Goal: Task Accomplishment & Management: Use online tool/utility

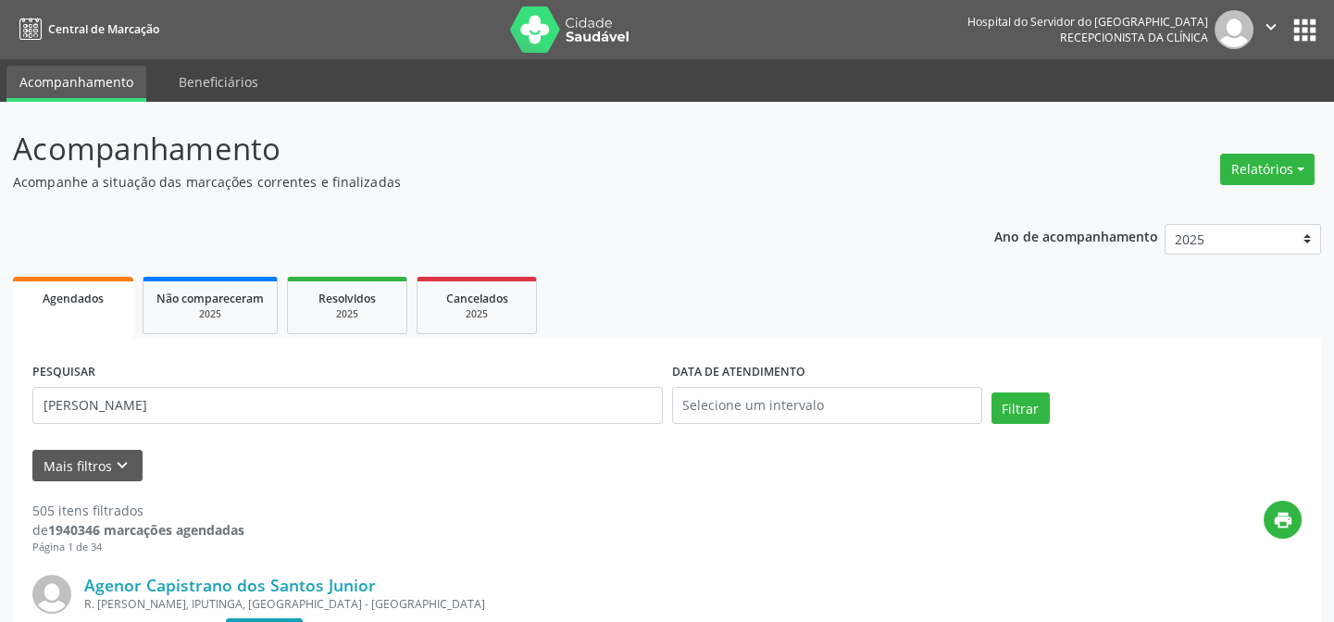
click at [991, 392] on button "Filtrar" at bounding box center [1020, 407] width 58 height 31
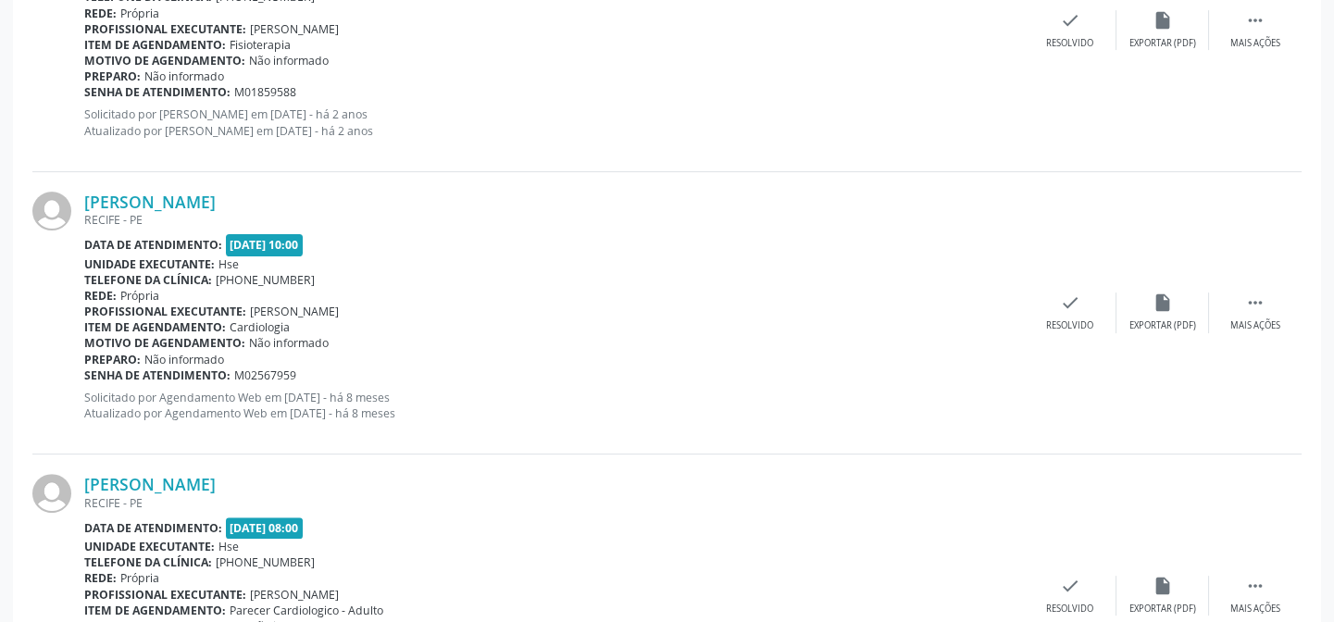
scroll to position [1659, 0]
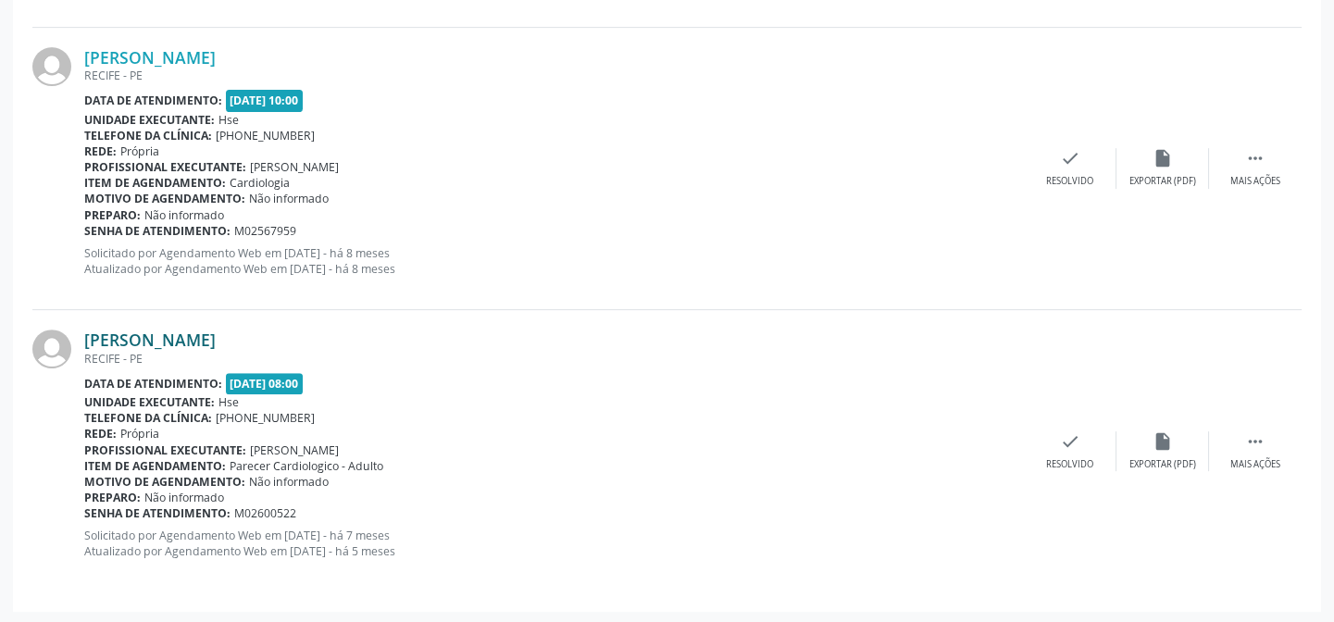
click at [216, 341] on link "[PERSON_NAME]" at bounding box center [149, 340] width 131 height 20
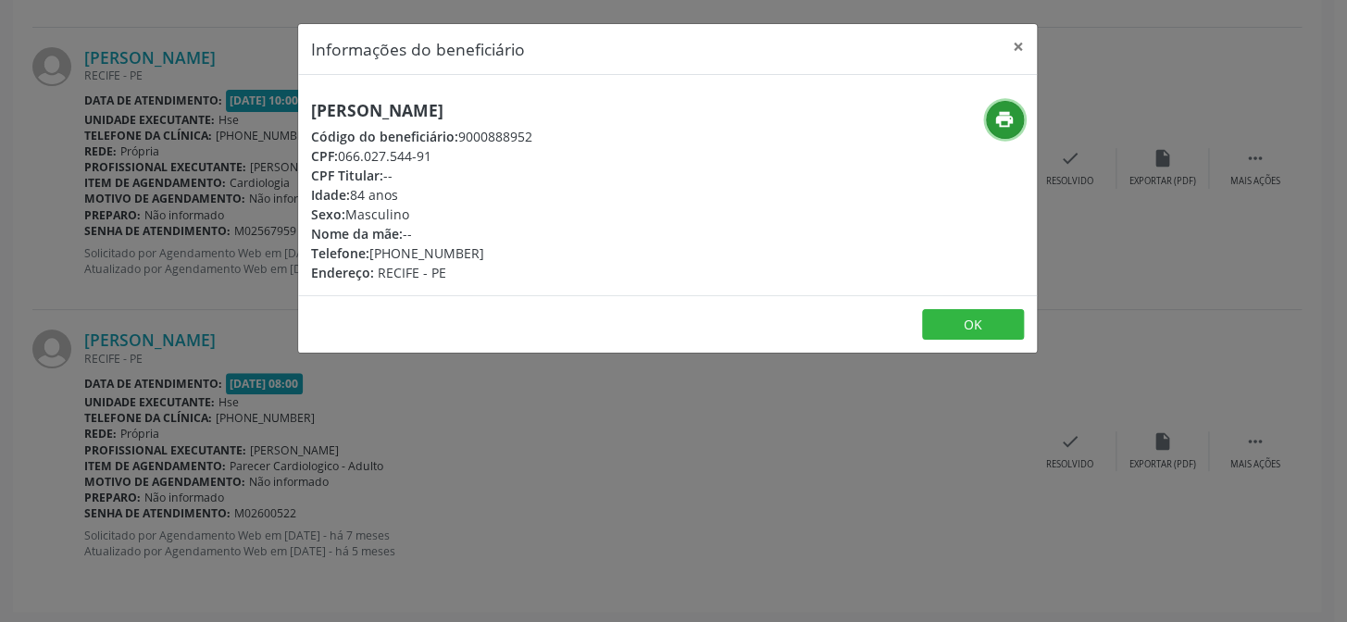
click at [1003, 123] on icon "print" at bounding box center [1004, 119] width 20 height 20
click at [154, 257] on div "Informações do beneficiário × [PERSON_NAME] Código do beneficiário: 9000888952 …" at bounding box center [673, 311] width 1347 height 622
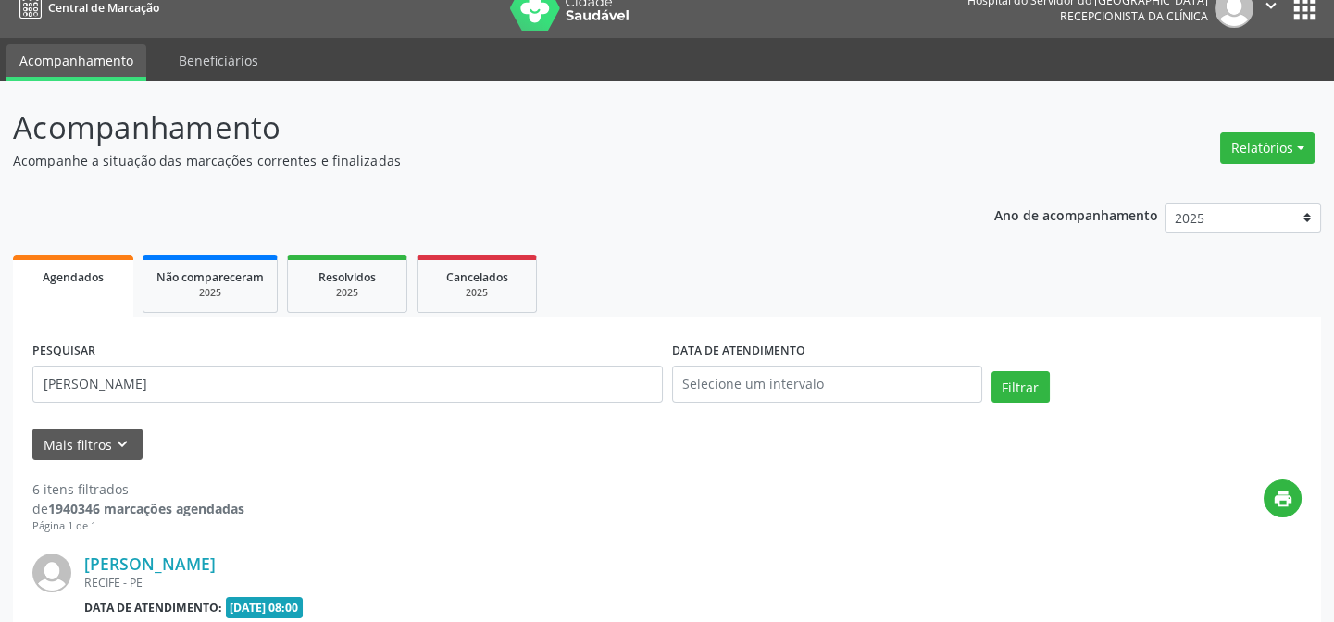
scroll to position [0, 0]
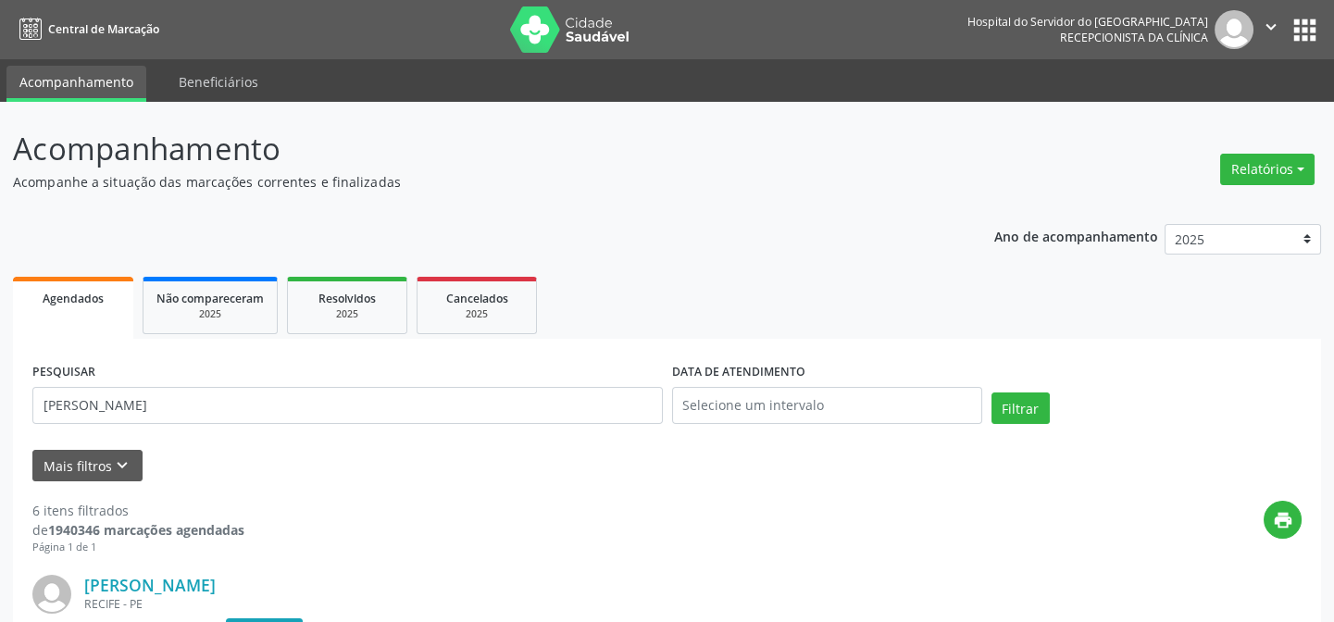
click at [267, 428] on div "PESQUISAR [PERSON_NAME]" at bounding box center [348, 397] width 640 height 79
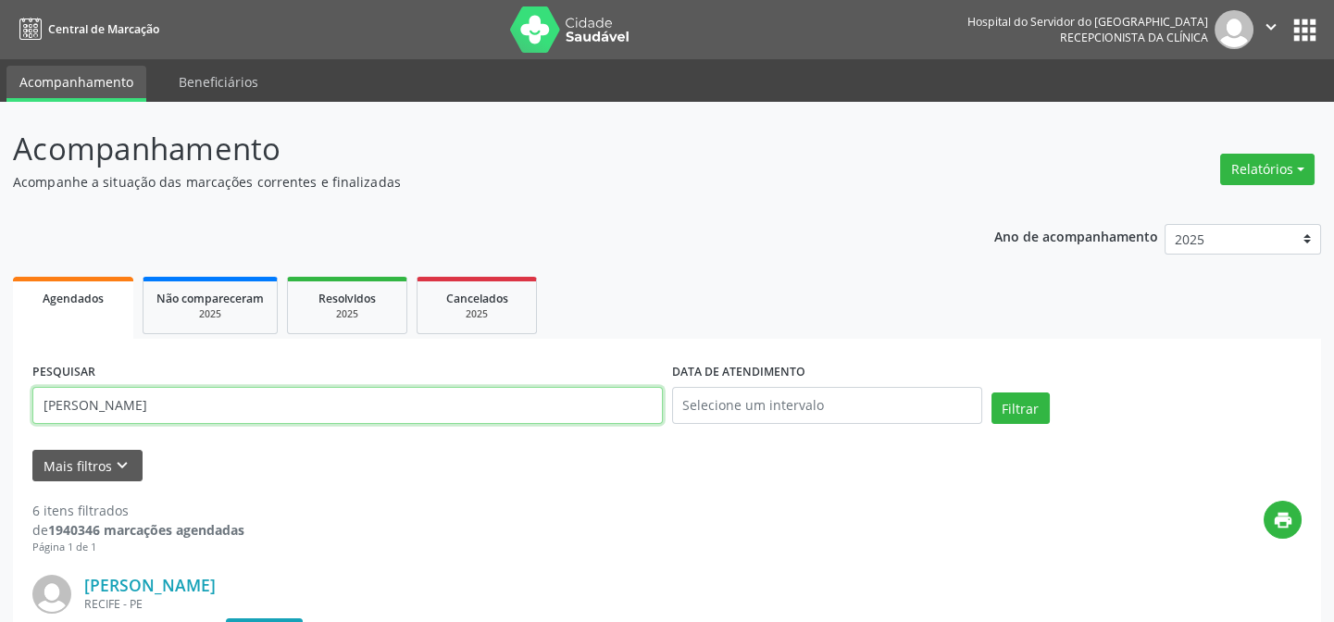
click at [271, 410] on input "[PERSON_NAME]" at bounding box center [347, 405] width 630 height 37
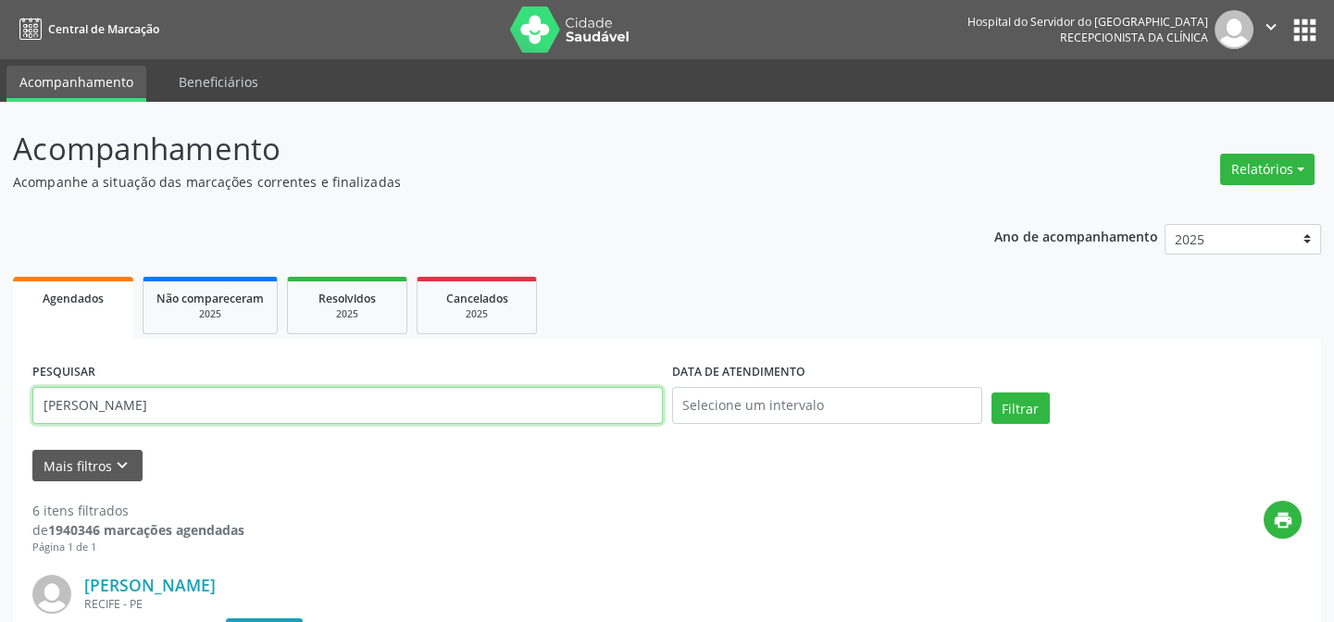
paste input "[PERSON_NAME]"
click at [991, 392] on button "Filtrar" at bounding box center [1020, 407] width 58 height 31
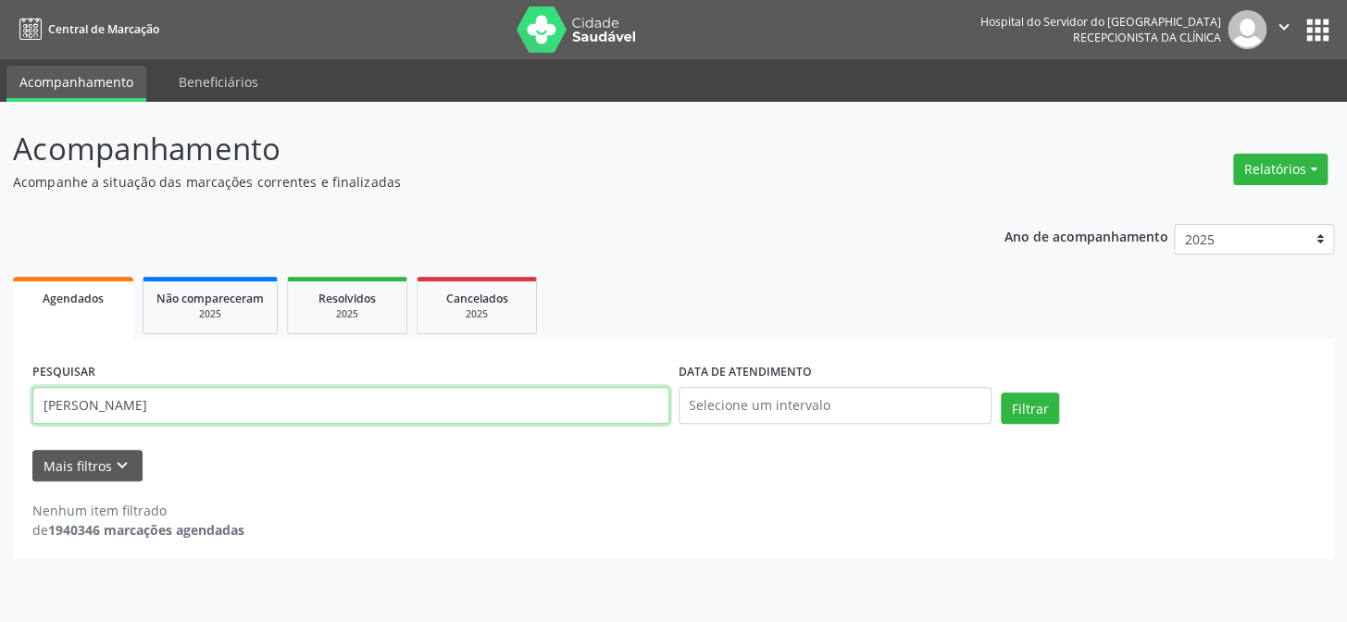
click at [353, 387] on input "[PERSON_NAME]" at bounding box center [350, 405] width 637 height 37
click at [1001, 392] on button "Filtrar" at bounding box center [1030, 407] width 58 height 31
click at [168, 406] on input "[PERSON_NAME]" at bounding box center [350, 405] width 637 height 37
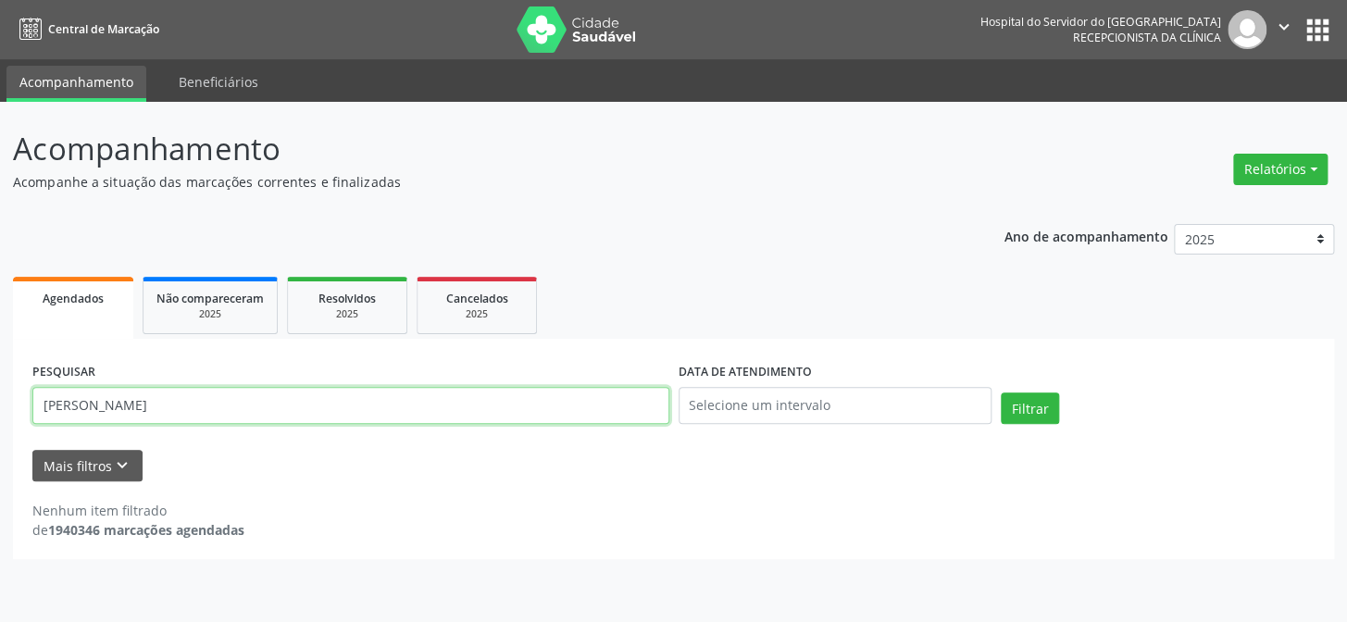
paste input "080.461.904-20"
click at [1001, 392] on button "Filtrar" at bounding box center [1030, 407] width 58 height 31
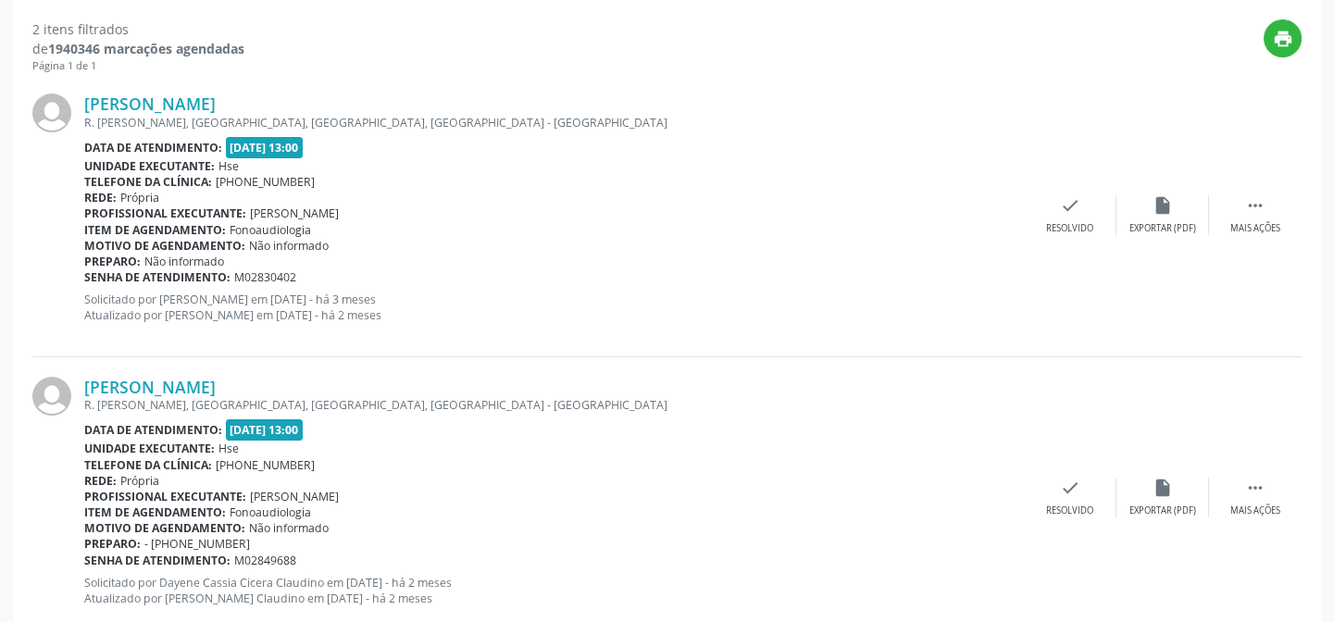
scroll to position [529, 0]
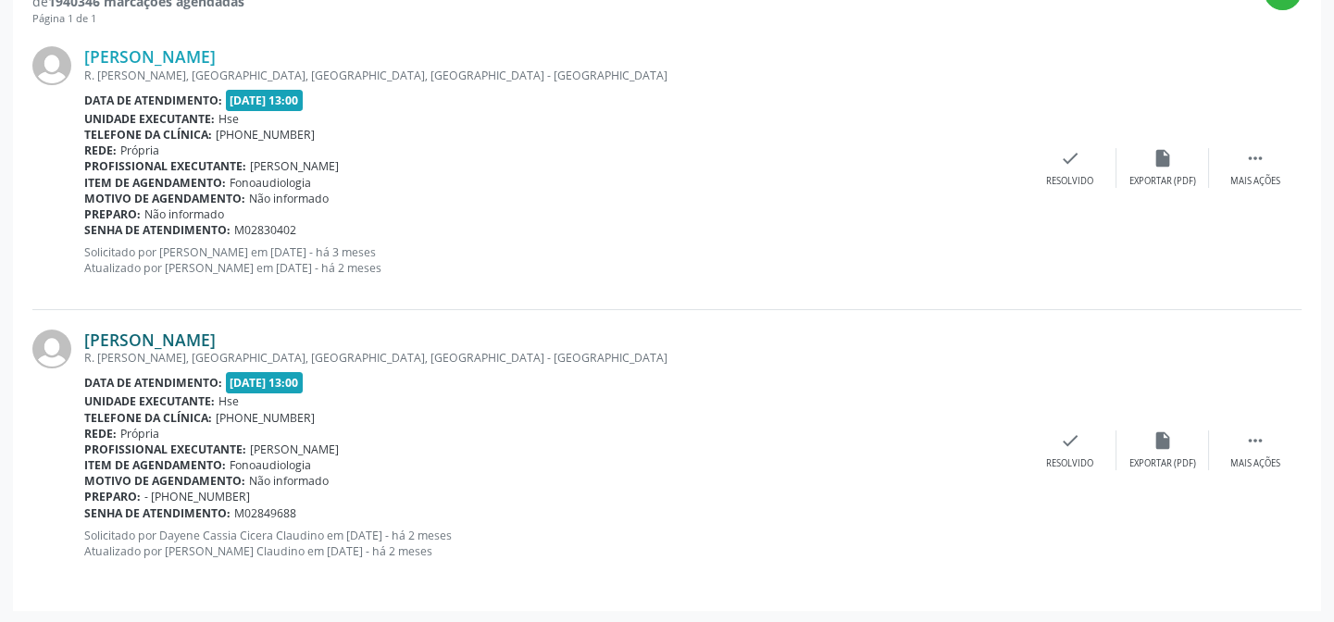
click at [203, 339] on link "[PERSON_NAME]" at bounding box center [149, 340] width 131 height 20
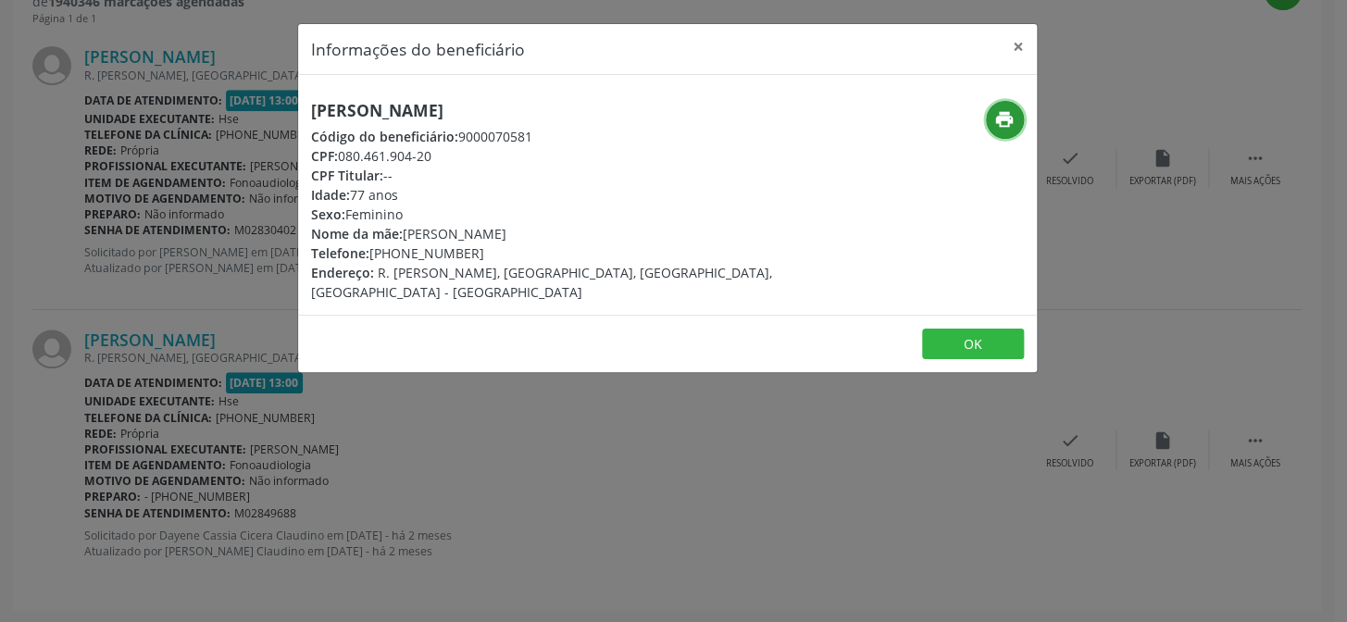
click at [997, 118] on icon "print" at bounding box center [1004, 119] width 20 height 20
drag, startPoint x: 176, startPoint y: 205, endPoint x: 241, endPoint y: 324, distance: 135.8
click at [176, 203] on div "Informações do beneficiário × [PERSON_NAME] Código do beneficiário: 9000070581 …" at bounding box center [673, 311] width 1347 height 622
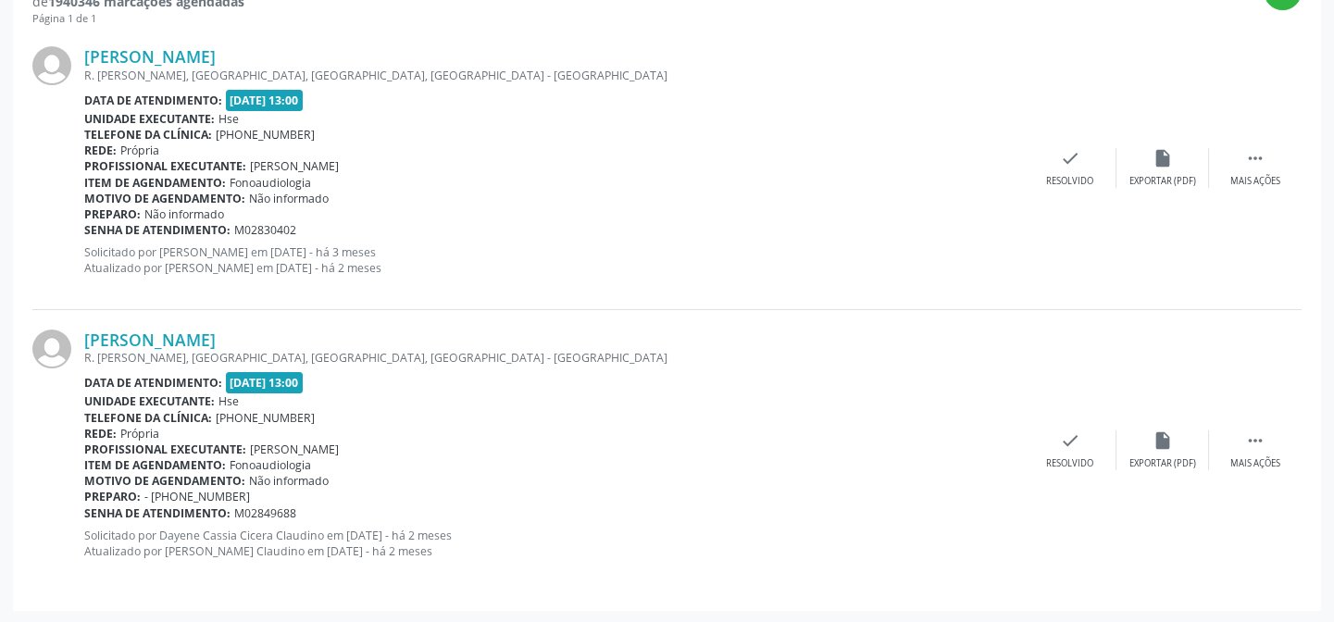
click at [198, 350] on div "R. [PERSON_NAME], [GEOGRAPHIC_DATA], [GEOGRAPHIC_DATA], [GEOGRAPHIC_DATA] - [GE…" at bounding box center [553, 358] width 939 height 16
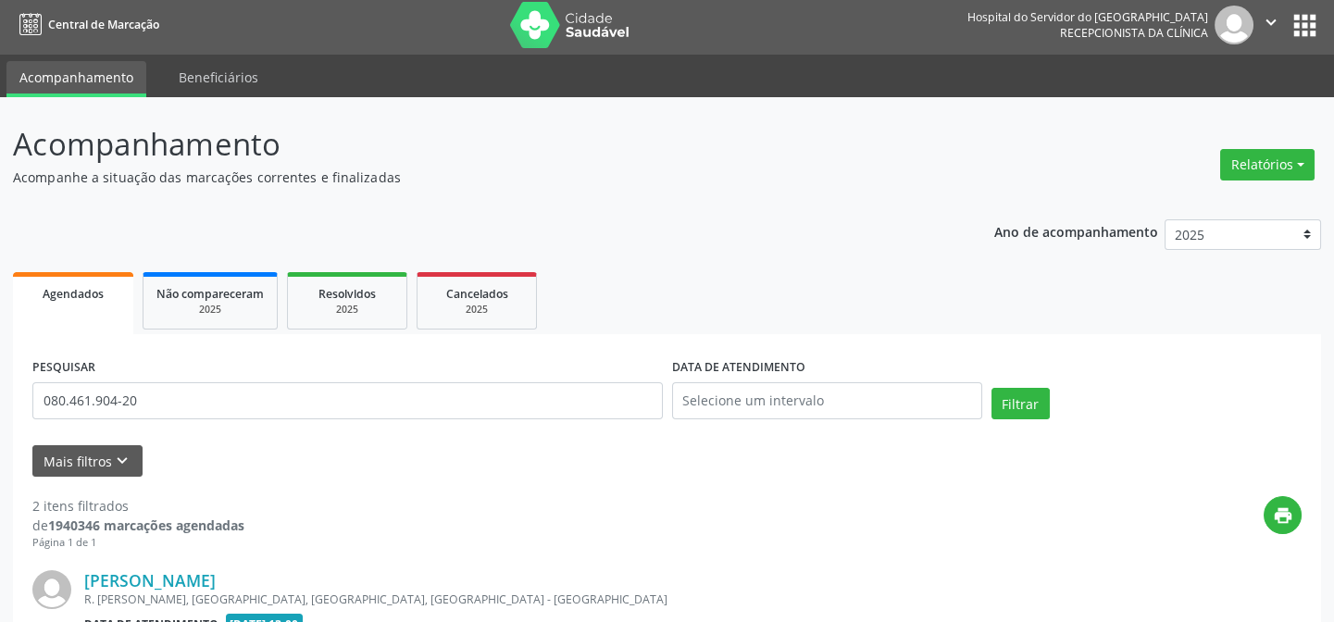
scroll to position [0, 0]
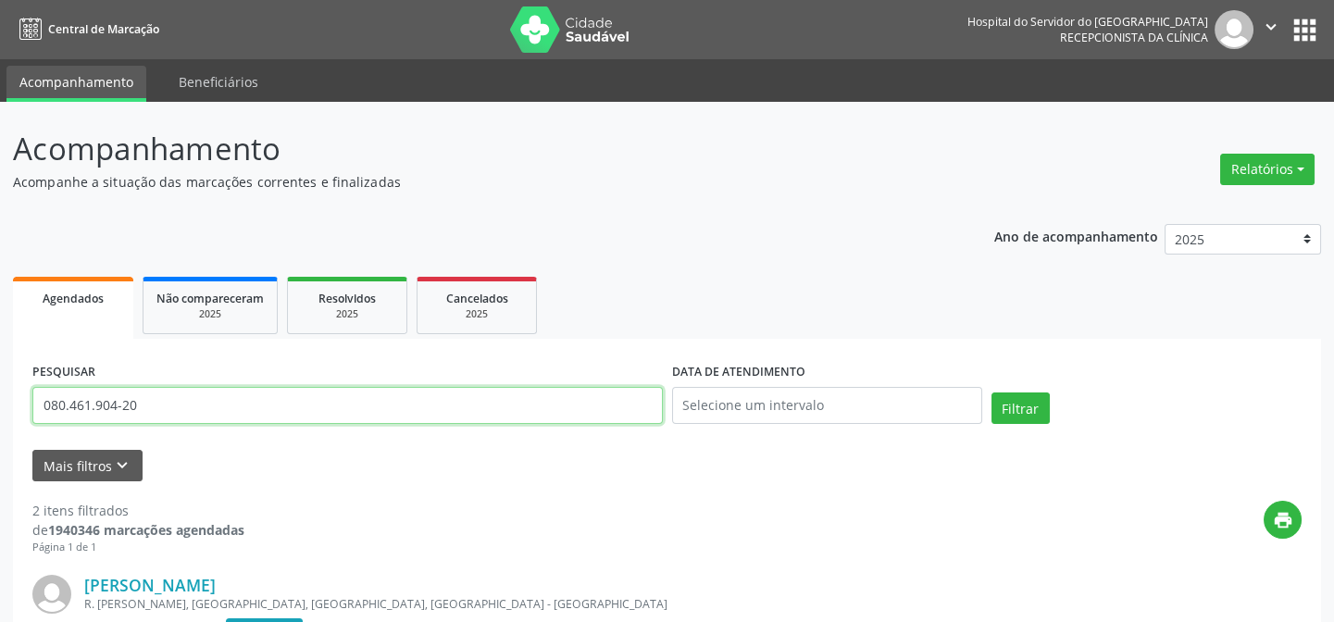
click at [261, 409] on input "080.461.904-20" at bounding box center [347, 405] width 630 height 37
paste input "24682888404"
type input "24682888404"
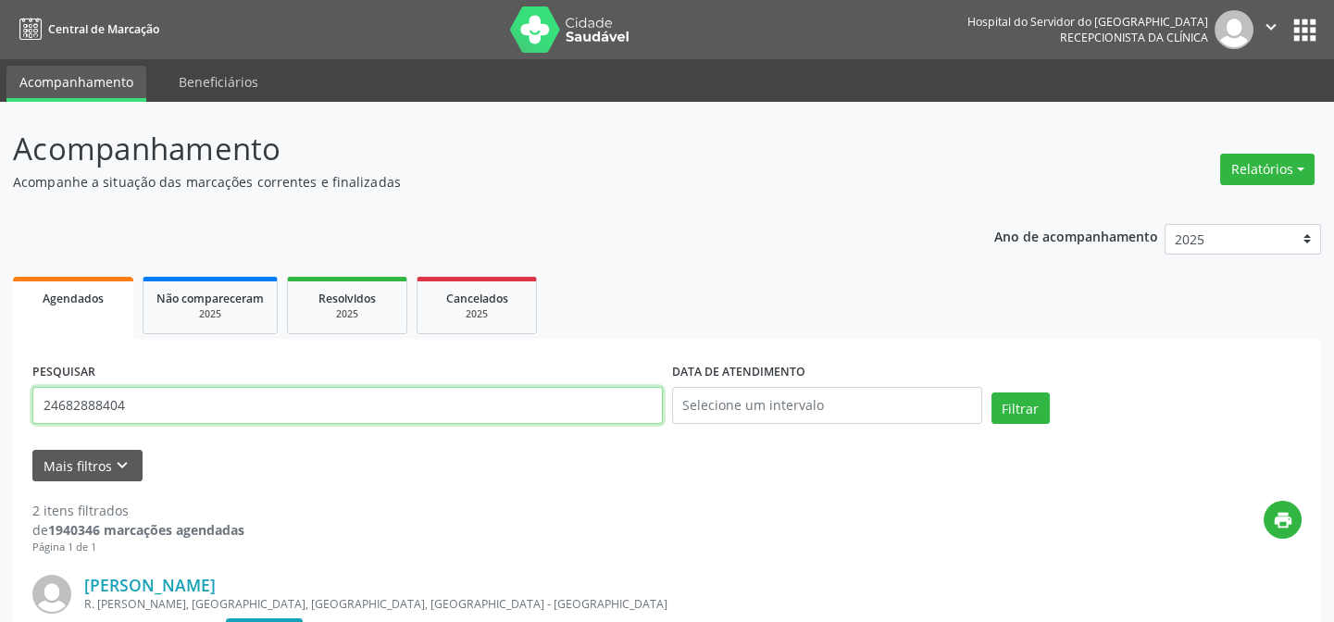
click at [991, 392] on button "Filtrar" at bounding box center [1020, 407] width 58 height 31
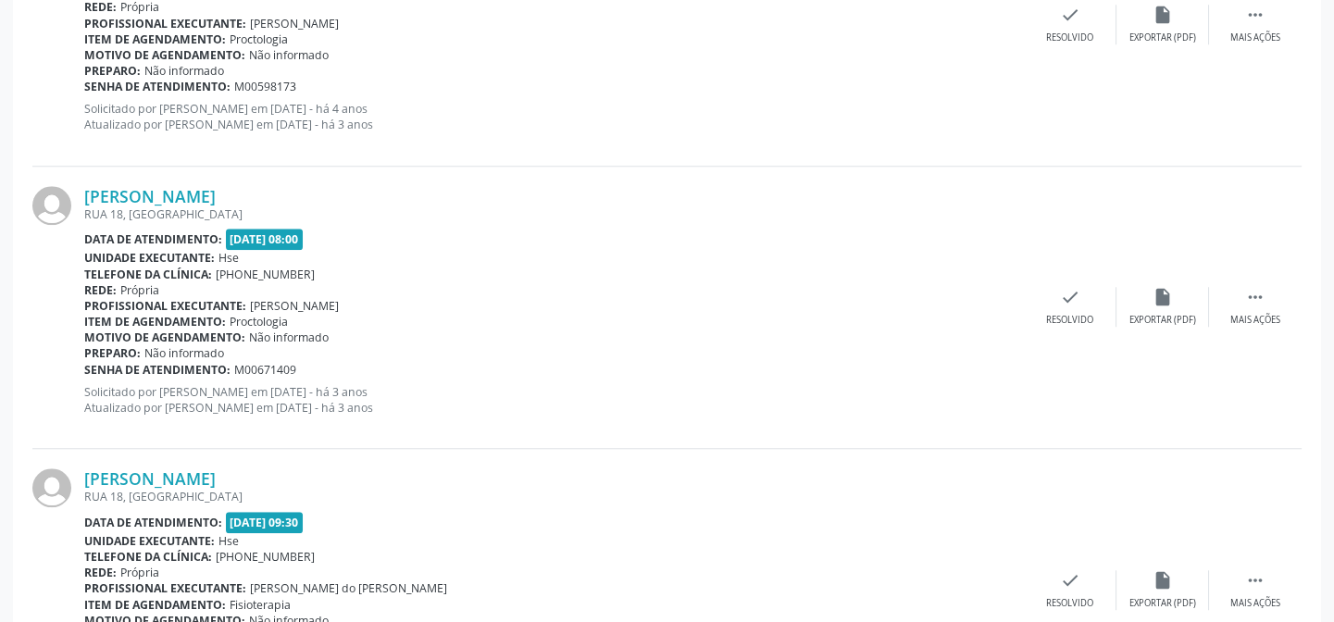
scroll to position [3702, 0]
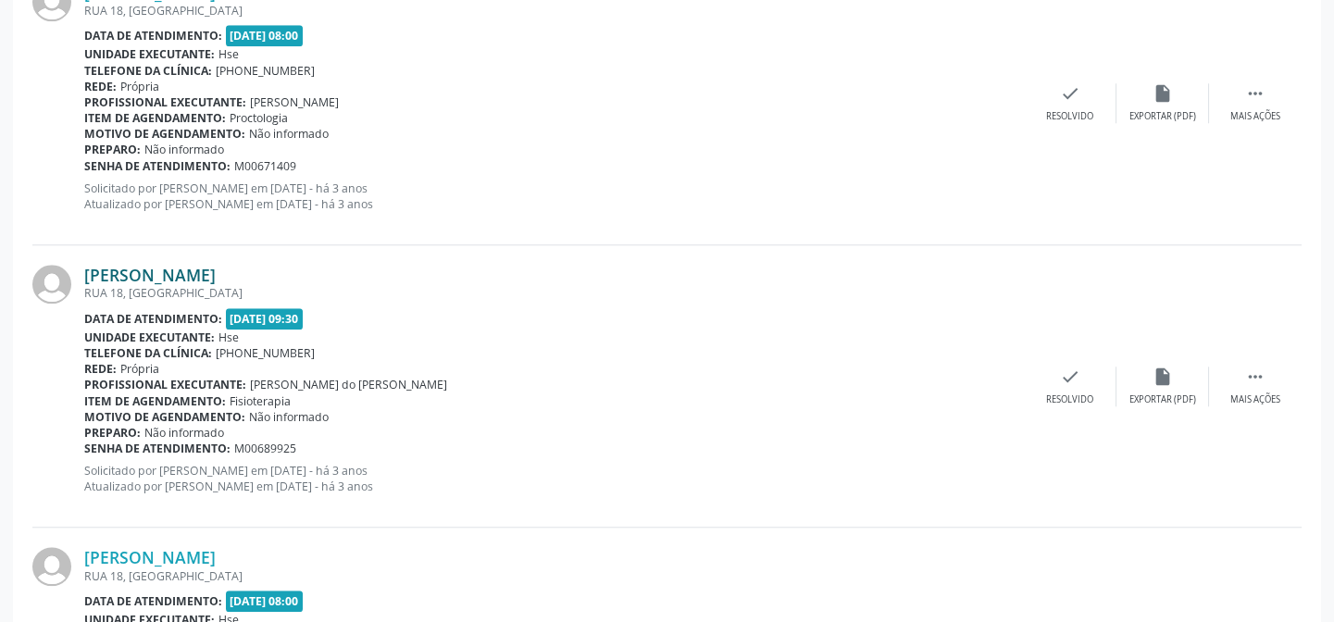
click at [160, 275] on link "[PERSON_NAME]" at bounding box center [149, 275] width 131 height 20
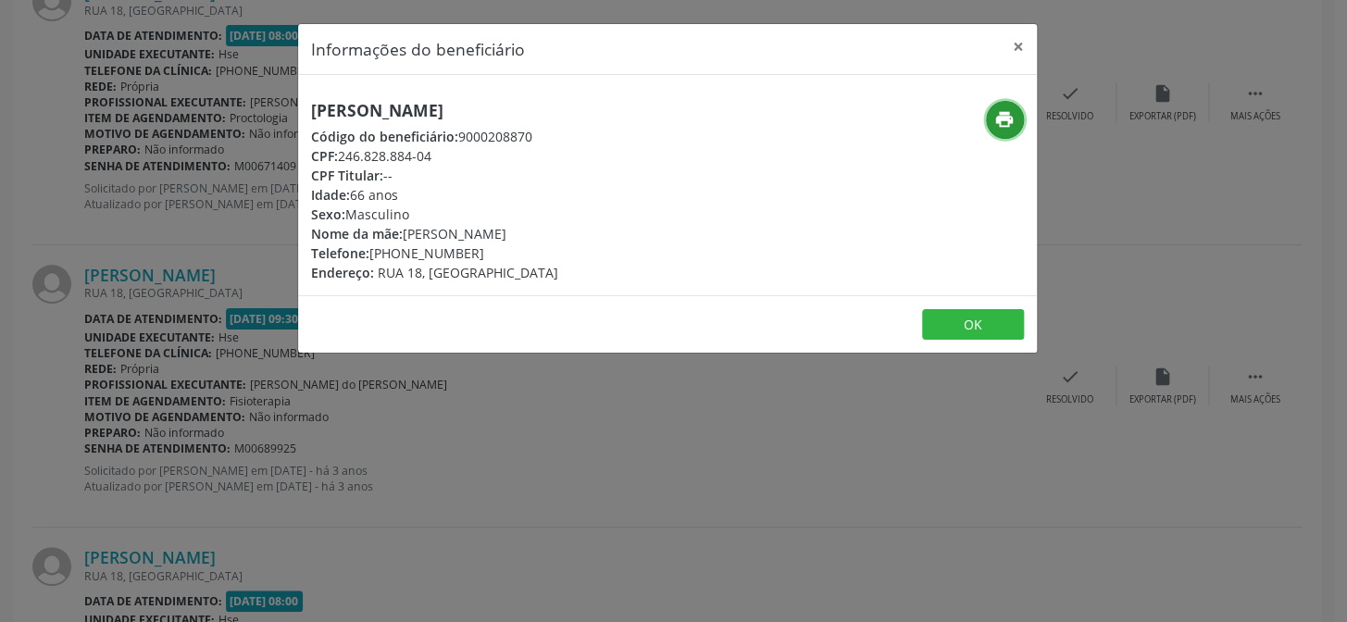
click at [990, 114] on button "print" at bounding box center [1005, 120] width 38 height 38
click at [1015, 46] on button "×" at bounding box center [1018, 46] width 37 height 45
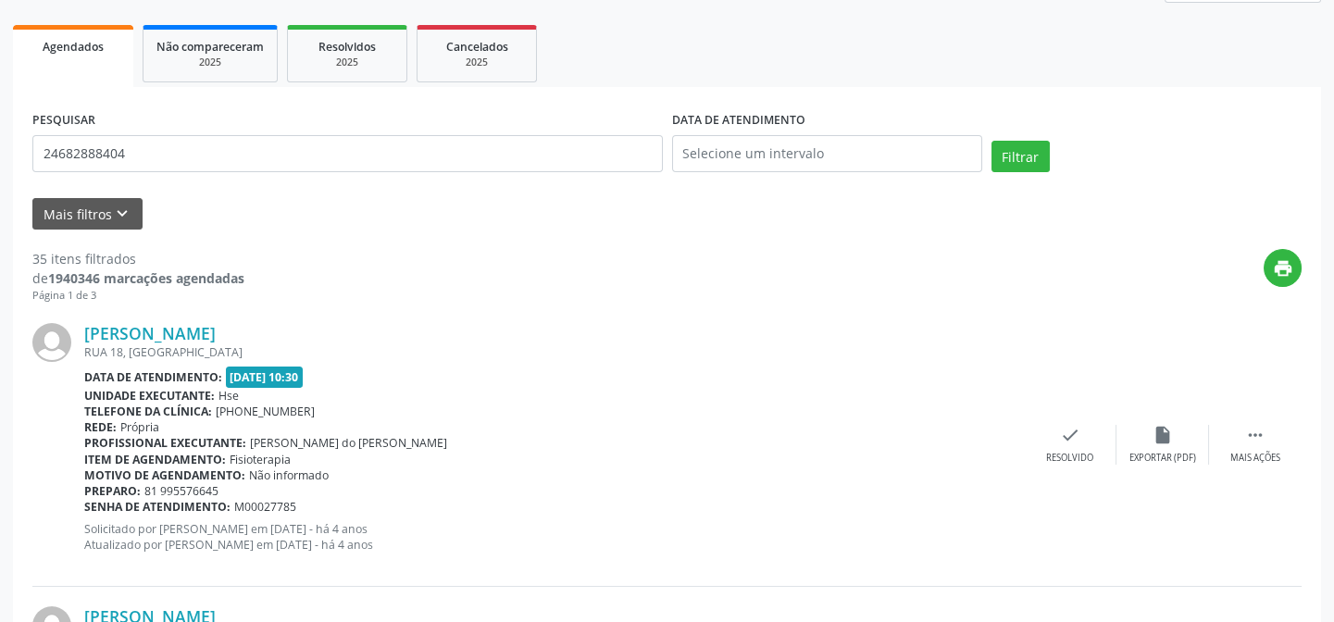
scroll to position [0, 0]
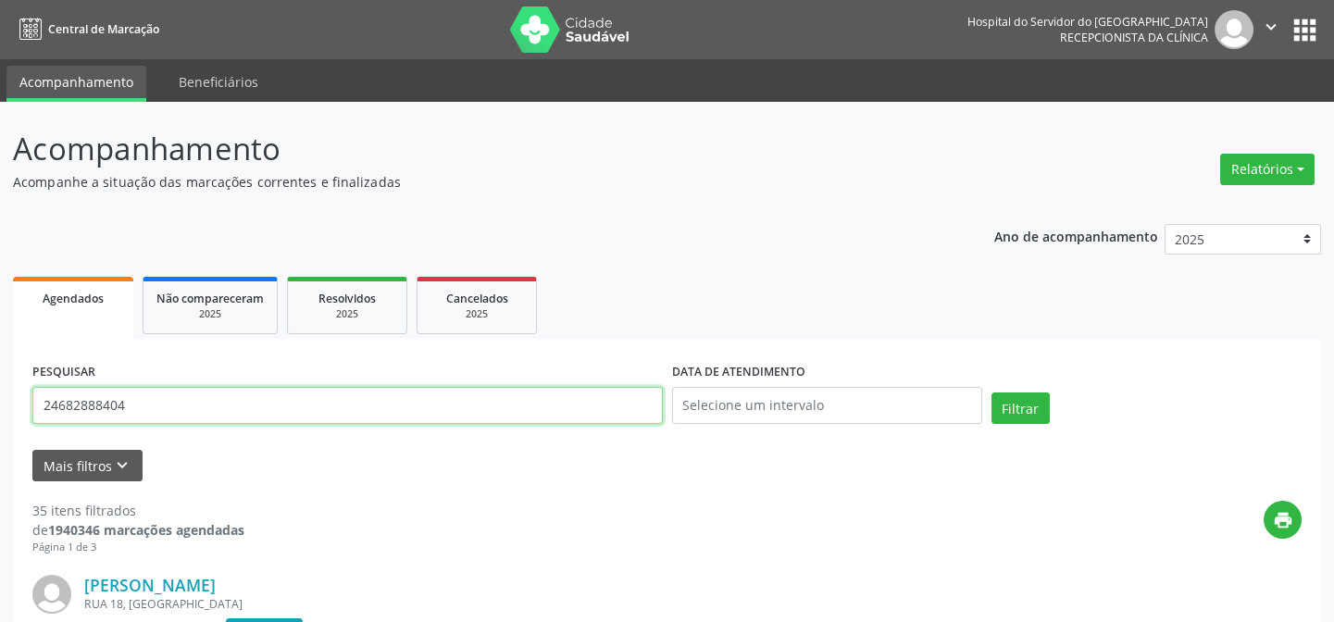
click at [287, 422] on input "24682888404" at bounding box center [347, 405] width 630 height 37
click at [287, 417] on input "24682888404" at bounding box center [347, 405] width 630 height 37
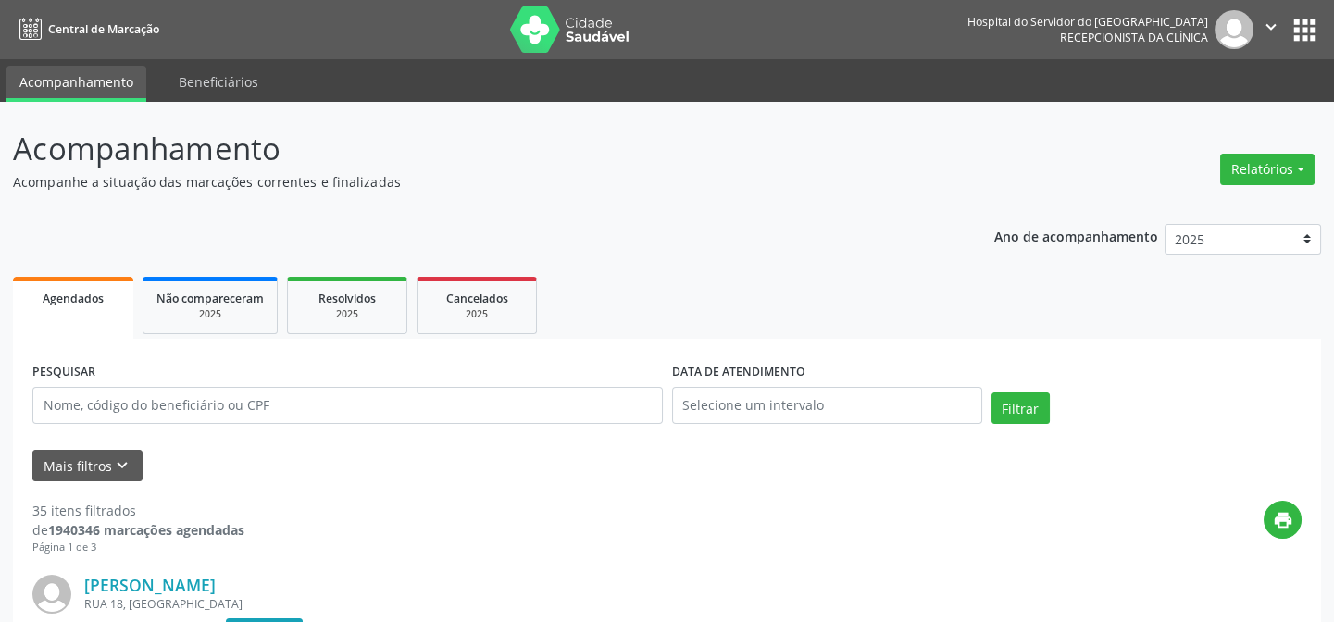
click at [469, 525] on div "print" at bounding box center [772, 528] width 1057 height 55
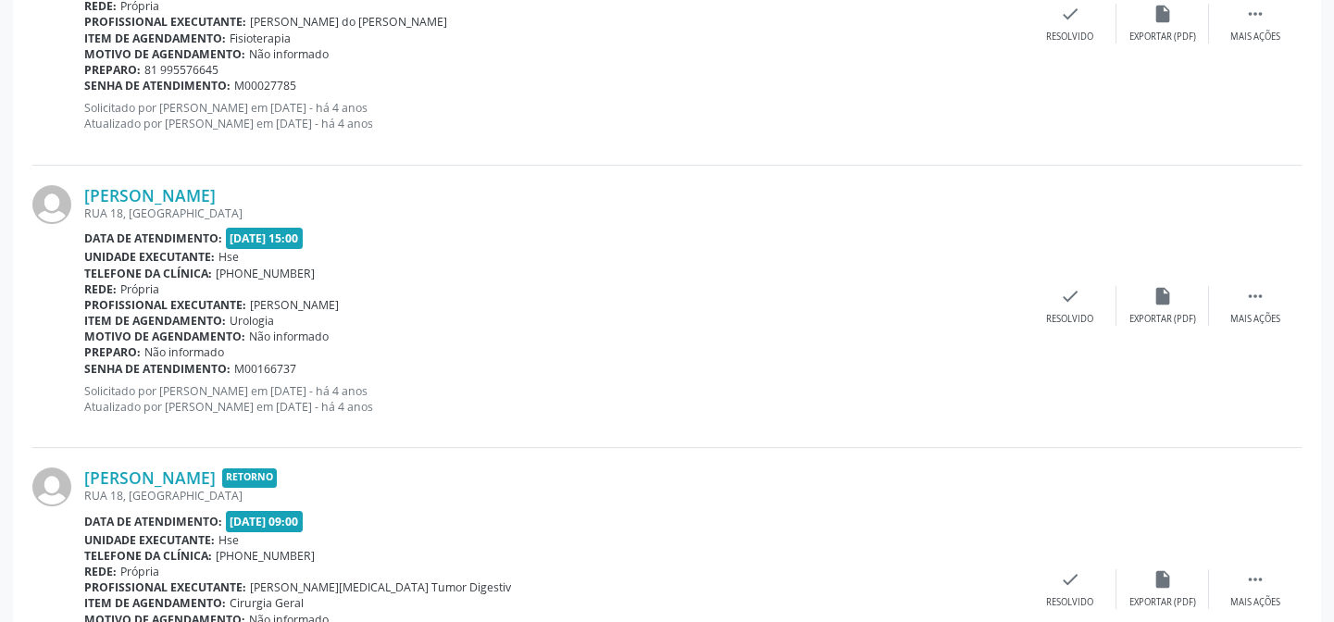
scroll to position [252, 0]
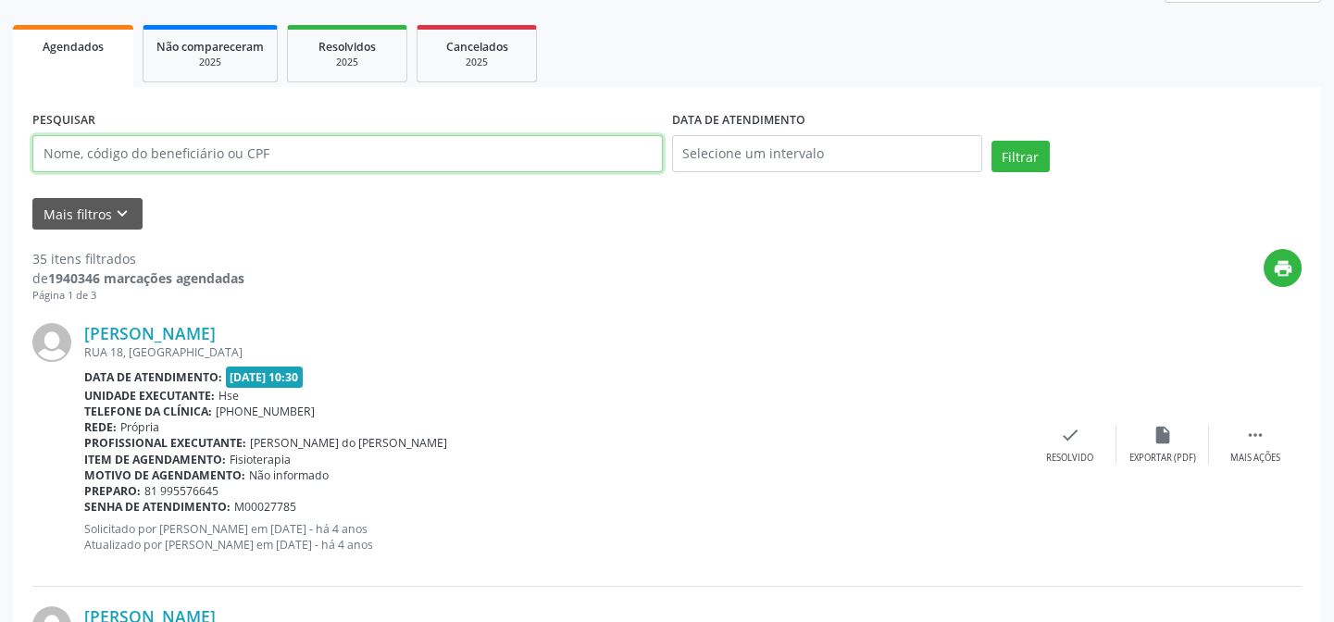
click at [220, 150] on input "text" at bounding box center [347, 153] width 630 height 37
paste input "18979831404"
click at [991, 141] on button "Filtrar" at bounding box center [1020, 156] width 58 height 31
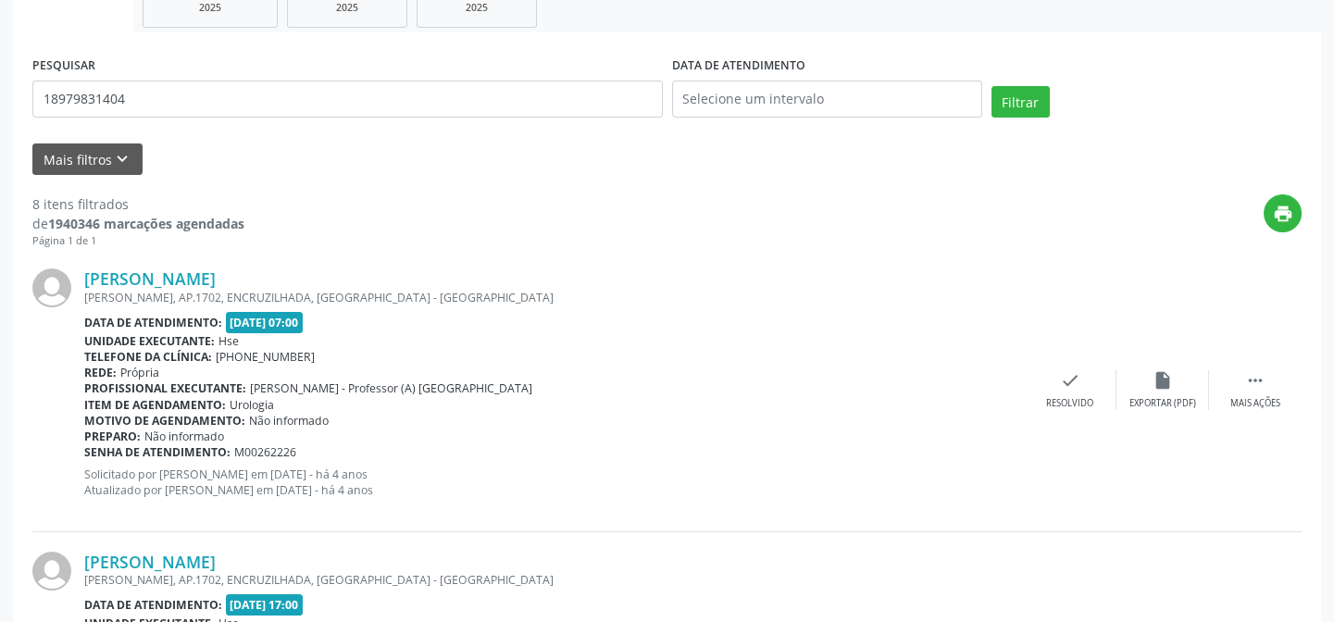
scroll to position [336, 0]
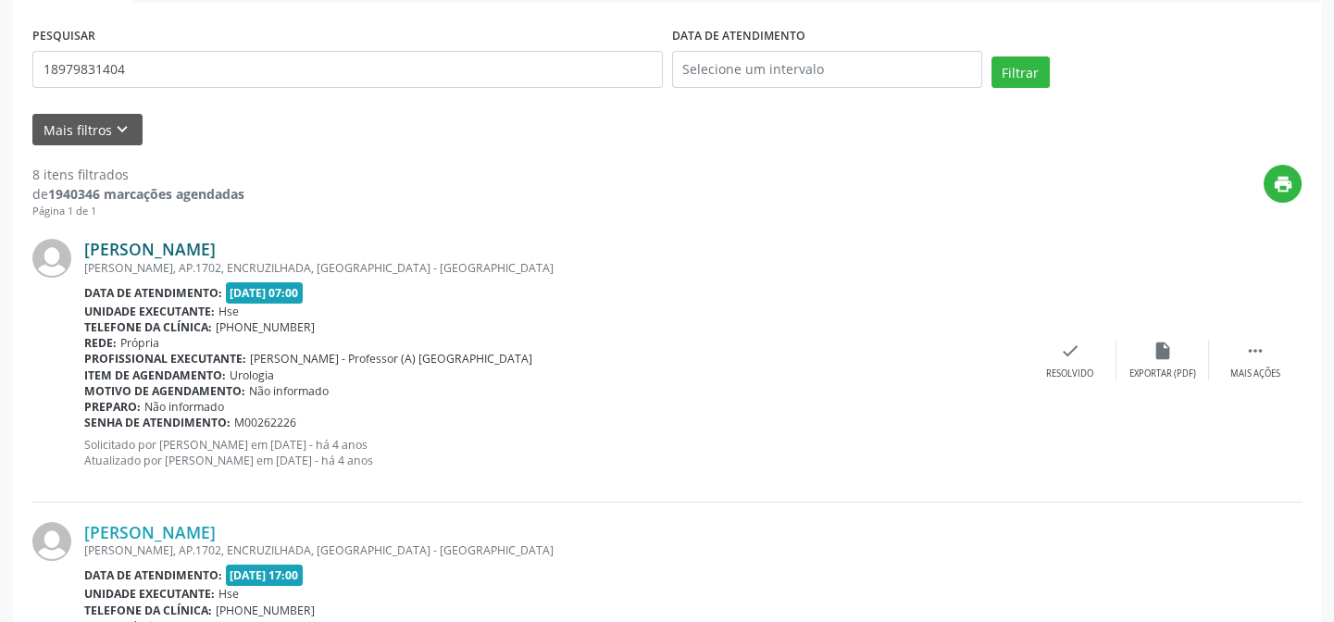
click at [216, 244] on link "[PERSON_NAME]" at bounding box center [149, 249] width 131 height 20
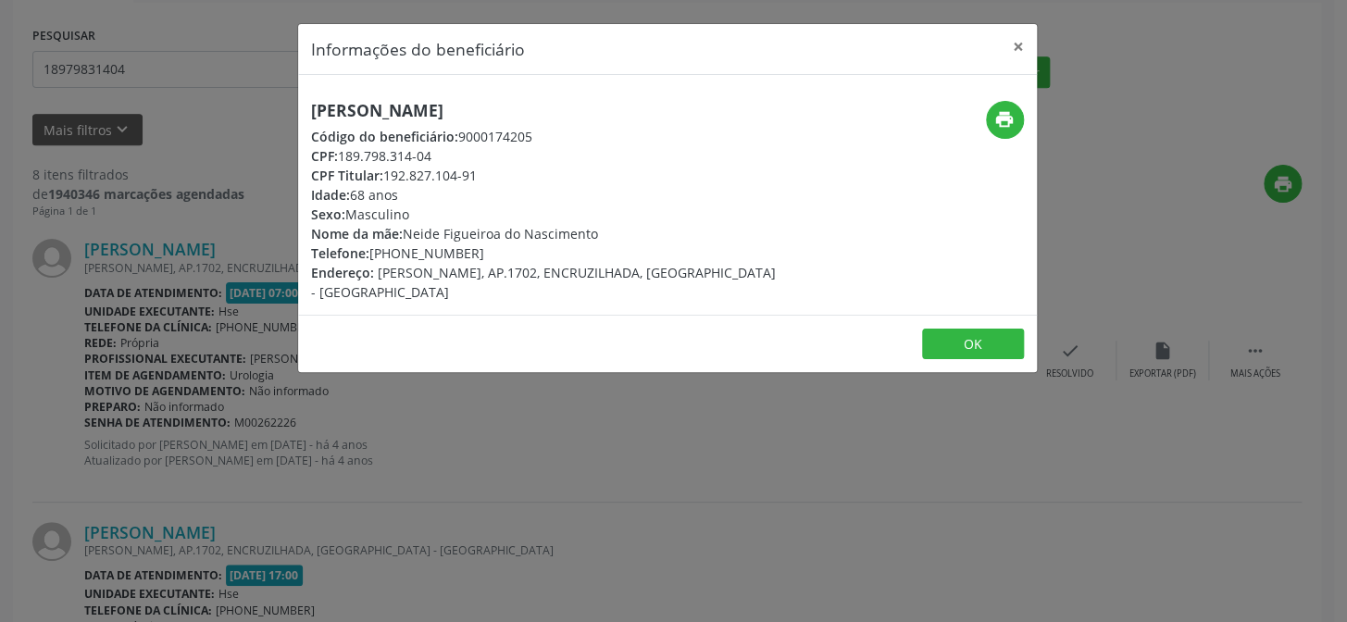
click at [482, 103] on h5 "[PERSON_NAME]" at bounding box center [544, 110] width 466 height 19
copy div "[PERSON_NAME]"
click at [156, 169] on div "Informações do beneficiário × [PERSON_NAME] Código do beneficiário: 9000174205 …" at bounding box center [673, 311] width 1347 height 622
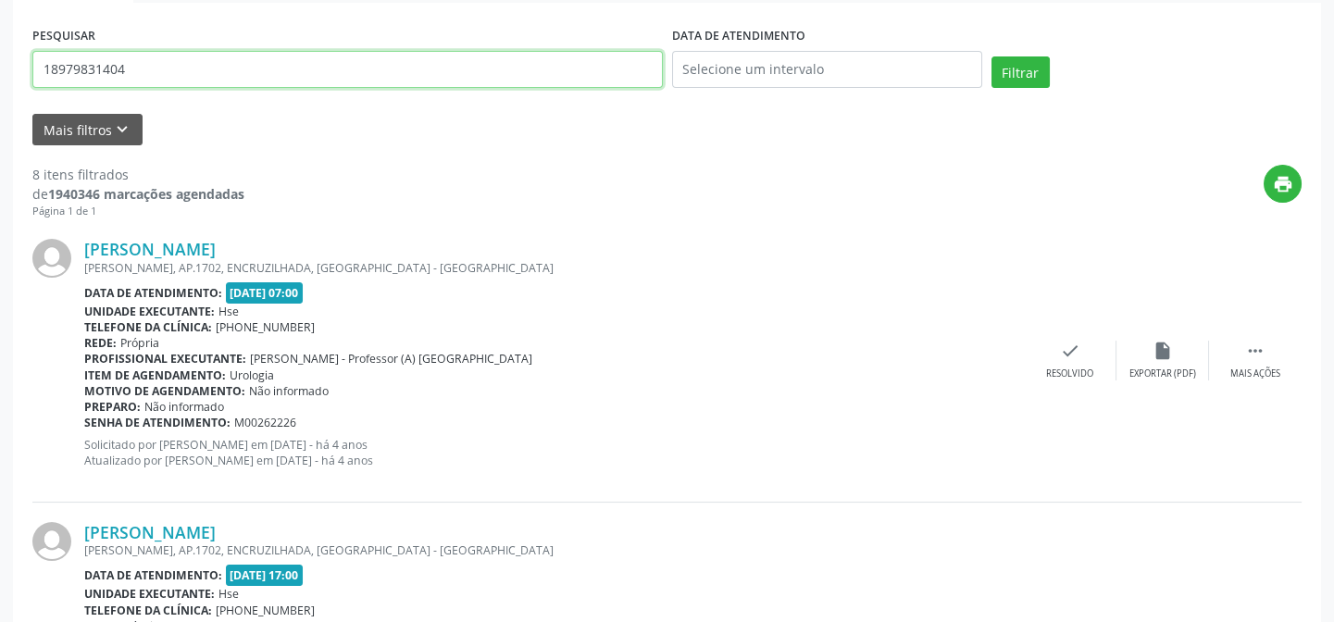
click at [167, 66] on input "18979831404" at bounding box center [347, 69] width 630 height 37
paste input "EDILEUZA [PERSON_NAME]"
click at [991, 56] on button "Filtrar" at bounding box center [1020, 71] width 58 height 31
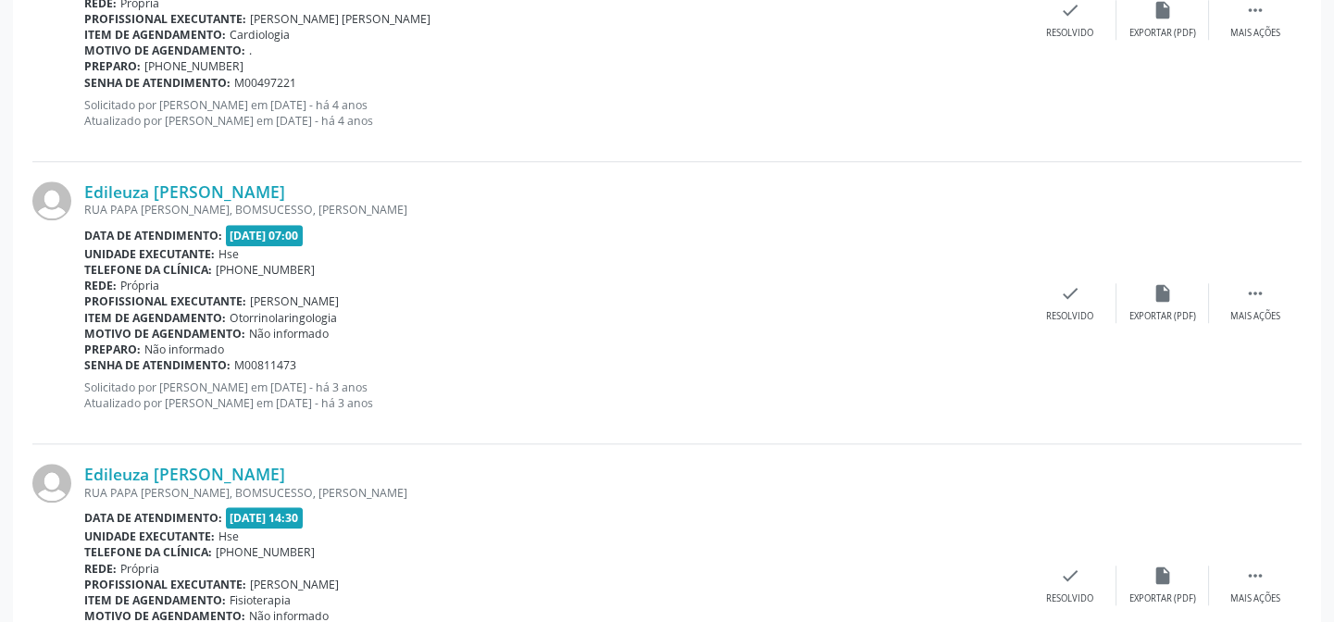
scroll to position [4253, 0]
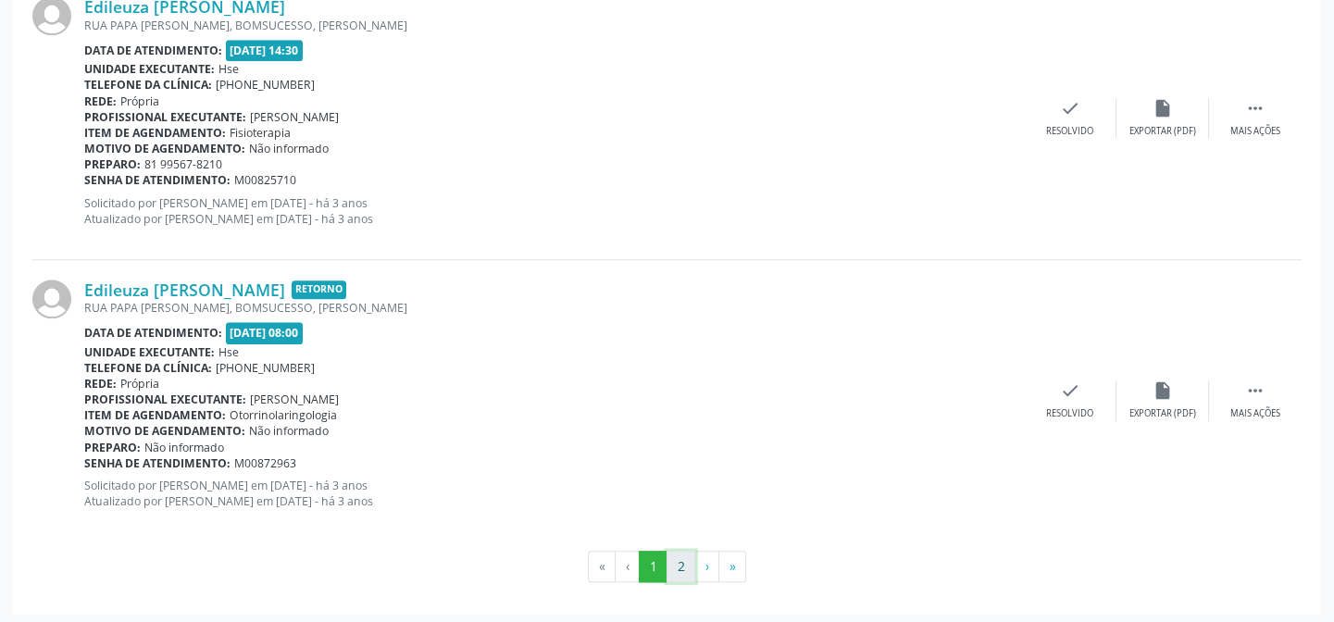
click at [678, 555] on button "2" at bounding box center [680, 566] width 29 height 31
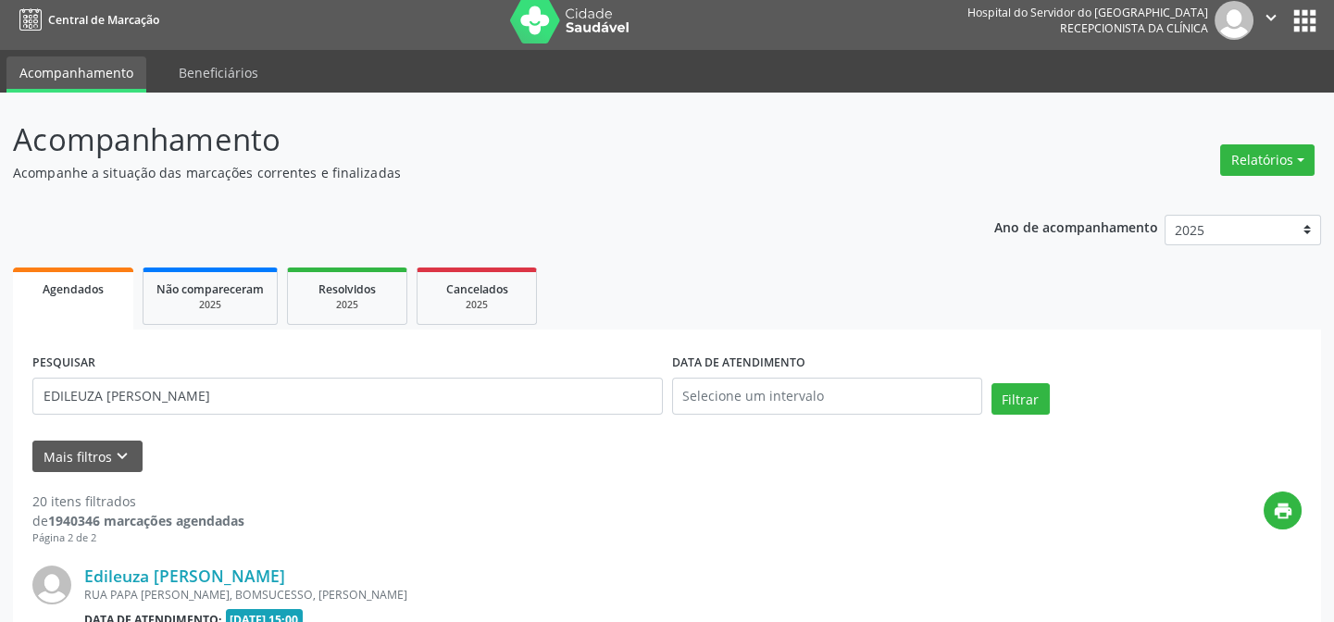
scroll to position [1429, 0]
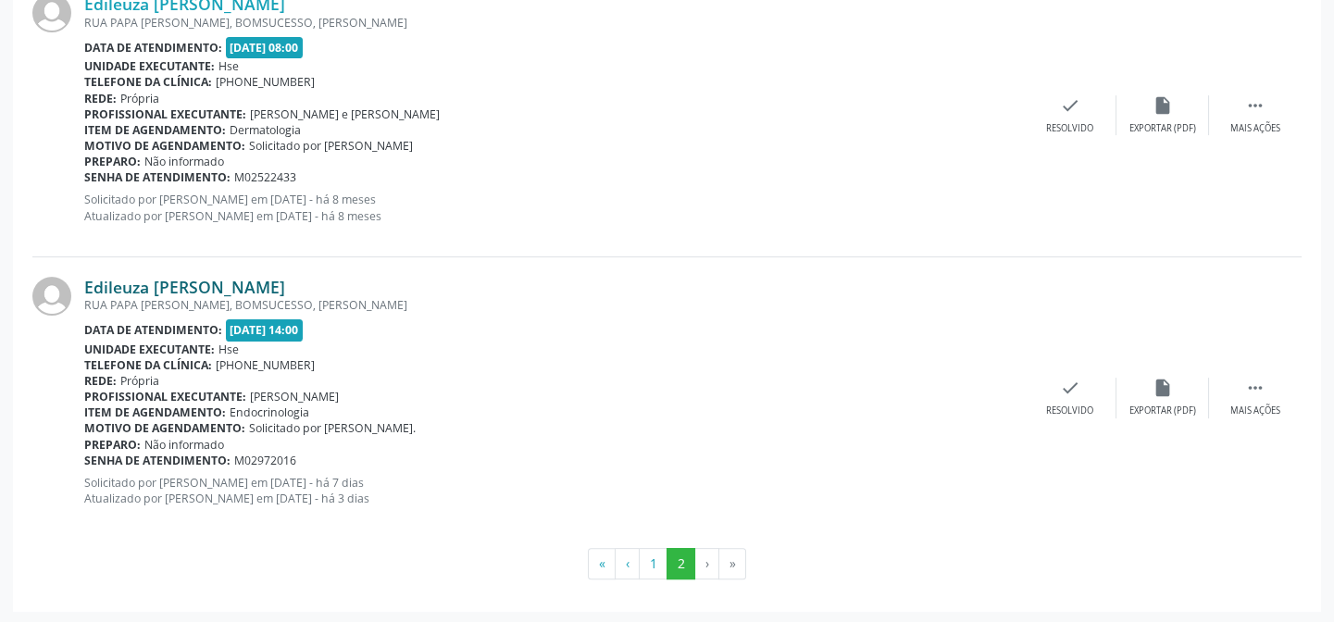
click at [199, 286] on link "Edileuza [PERSON_NAME]" at bounding box center [184, 287] width 201 height 20
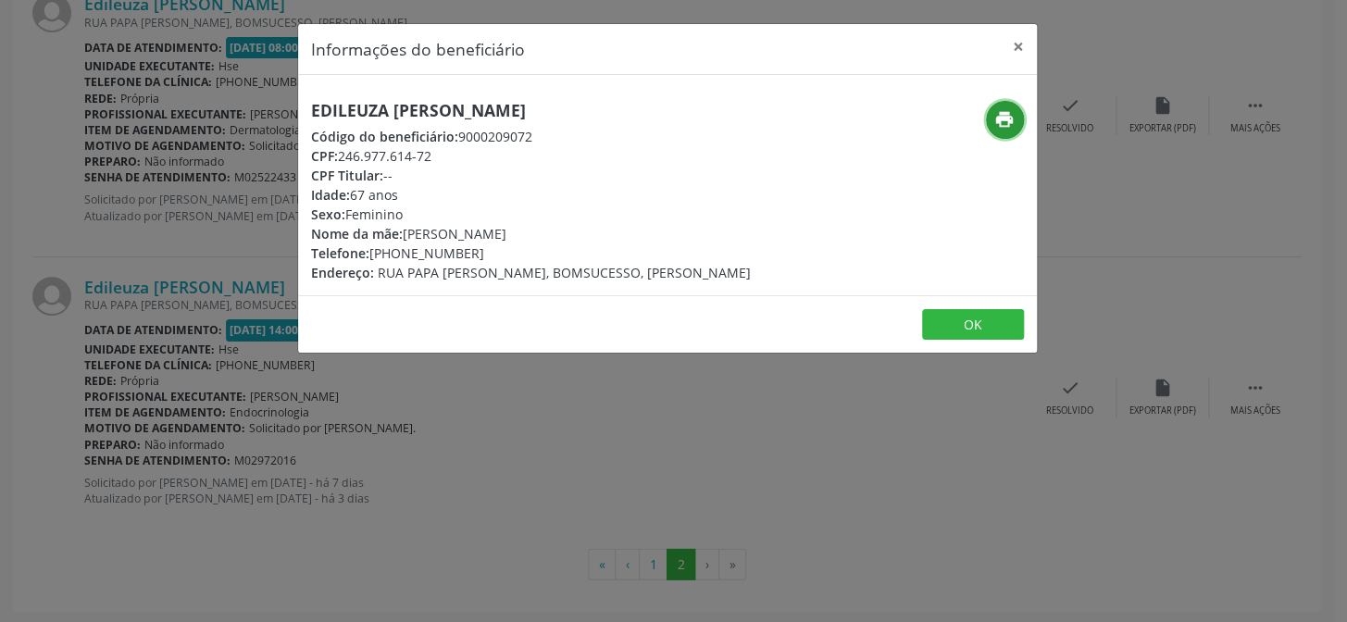
click at [1006, 118] on icon "print" at bounding box center [1004, 119] width 20 height 20
click at [1021, 54] on button "×" at bounding box center [1018, 46] width 37 height 45
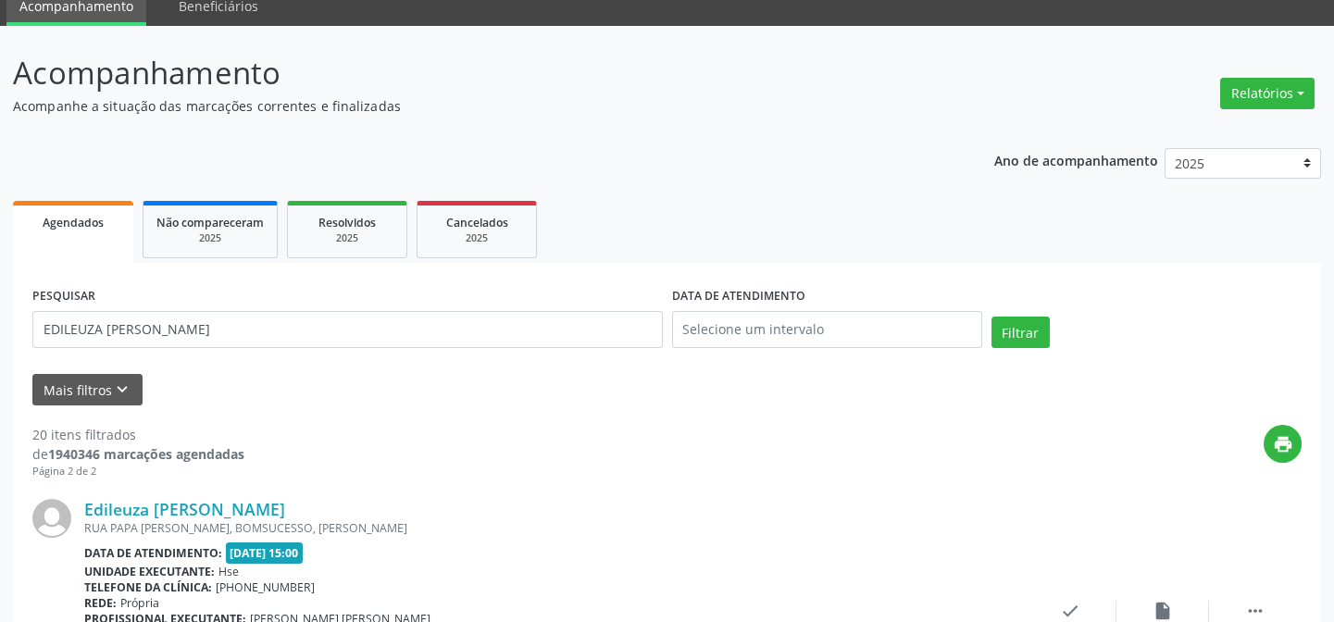
scroll to position [0, 0]
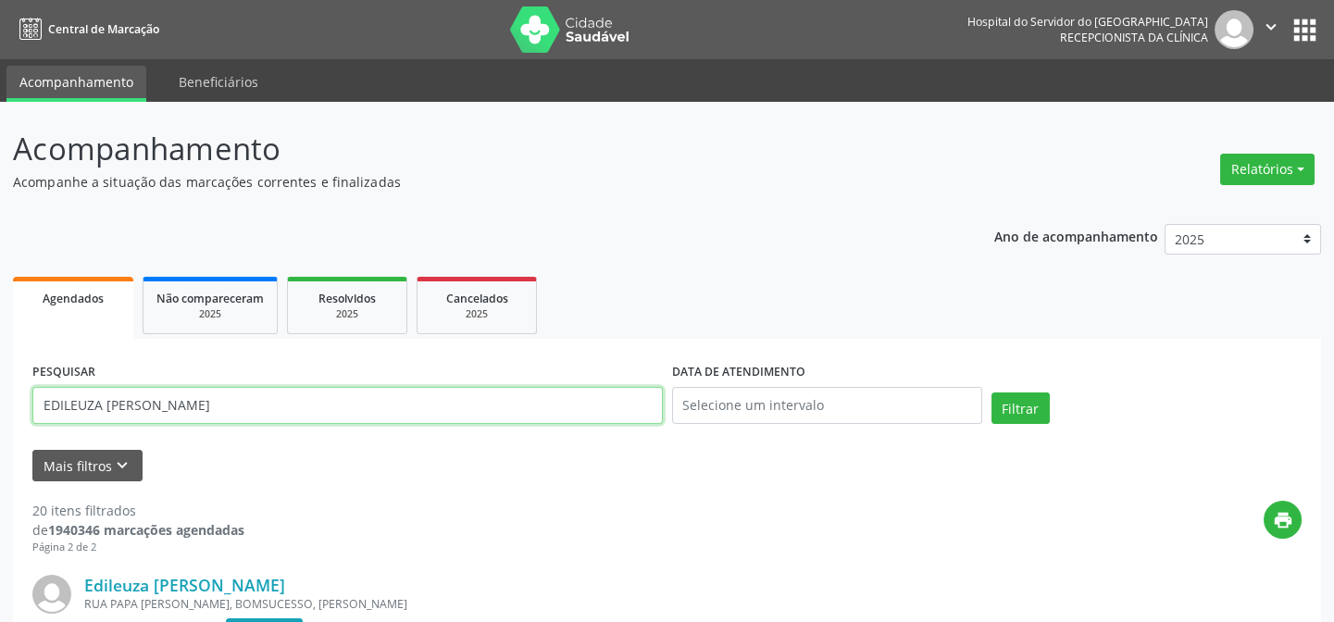
click at [409, 392] on input "EDILEUZA [PERSON_NAME]" at bounding box center [347, 405] width 630 height 37
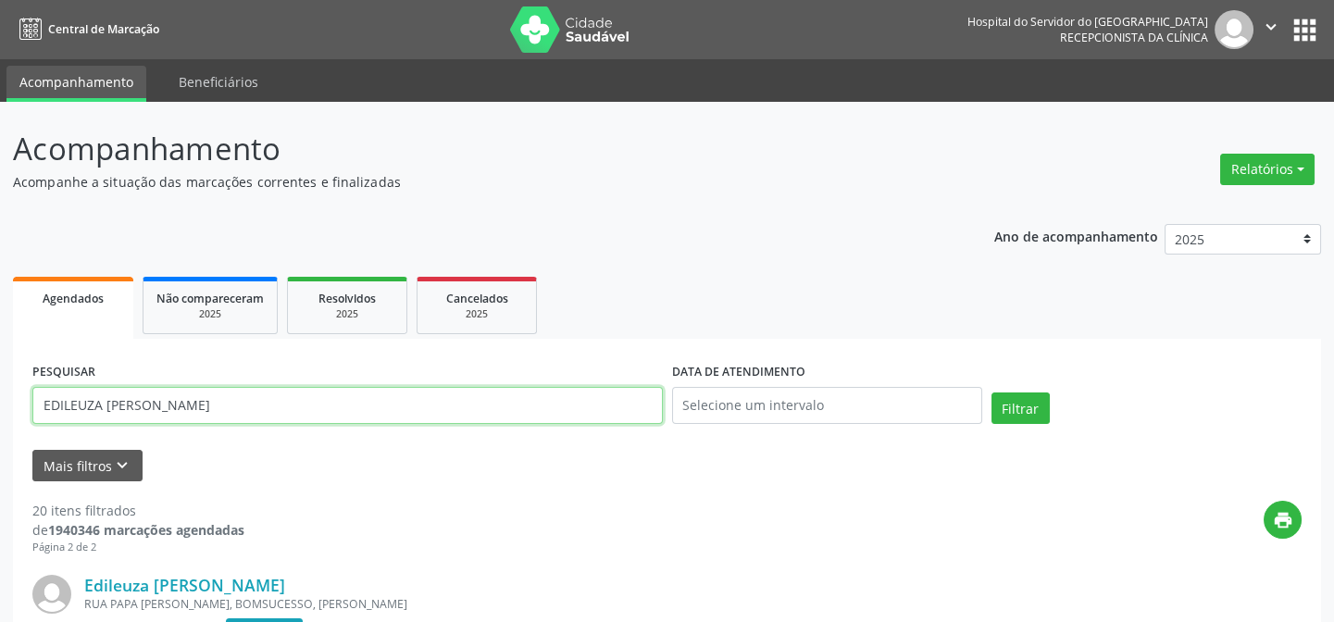
click at [409, 392] on input "EDILEUZA [PERSON_NAME]" at bounding box center [347, 405] width 630 height 37
click at [587, 414] on input "EDILEUZA [PERSON_NAME]" at bounding box center [347, 405] width 630 height 37
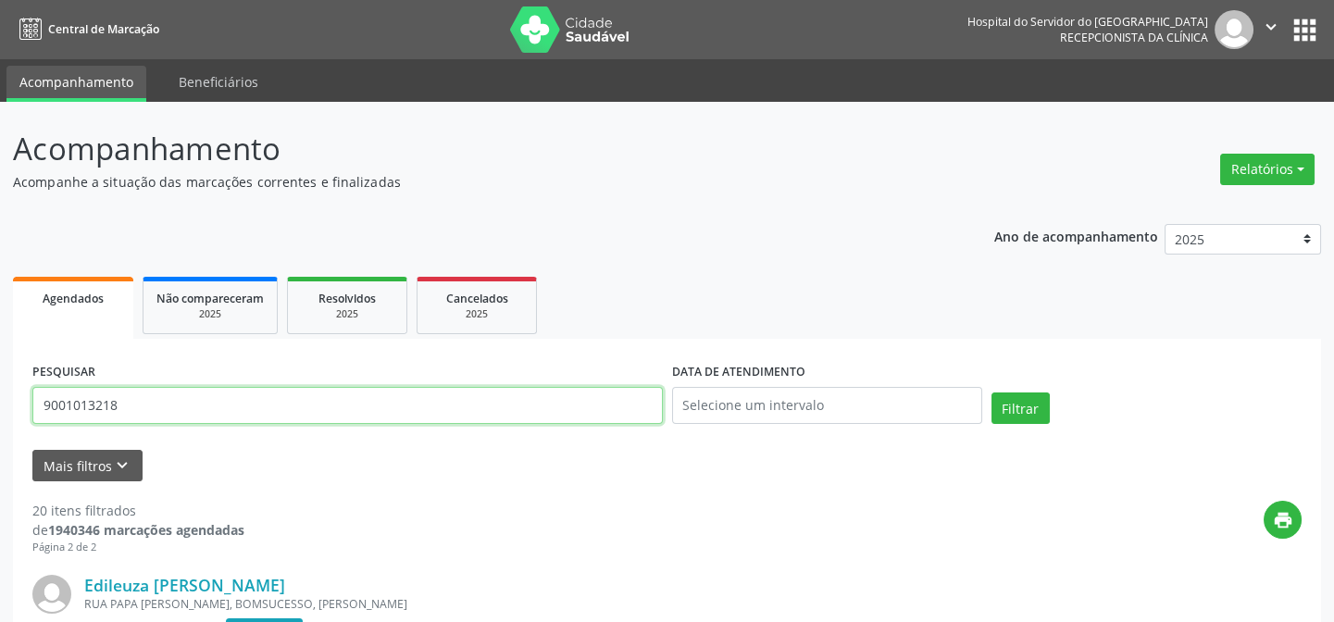
click at [991, 392] on button "Filtrar" at bounding box center [1020, 407] width 58 height 31
click at [544, 392] on input "9001013218" at bounding box center [347, 405] width 630 height 37
click at [991, 392] on button "Filtrar" at bounding box center [1020, 407] width 58 height 31
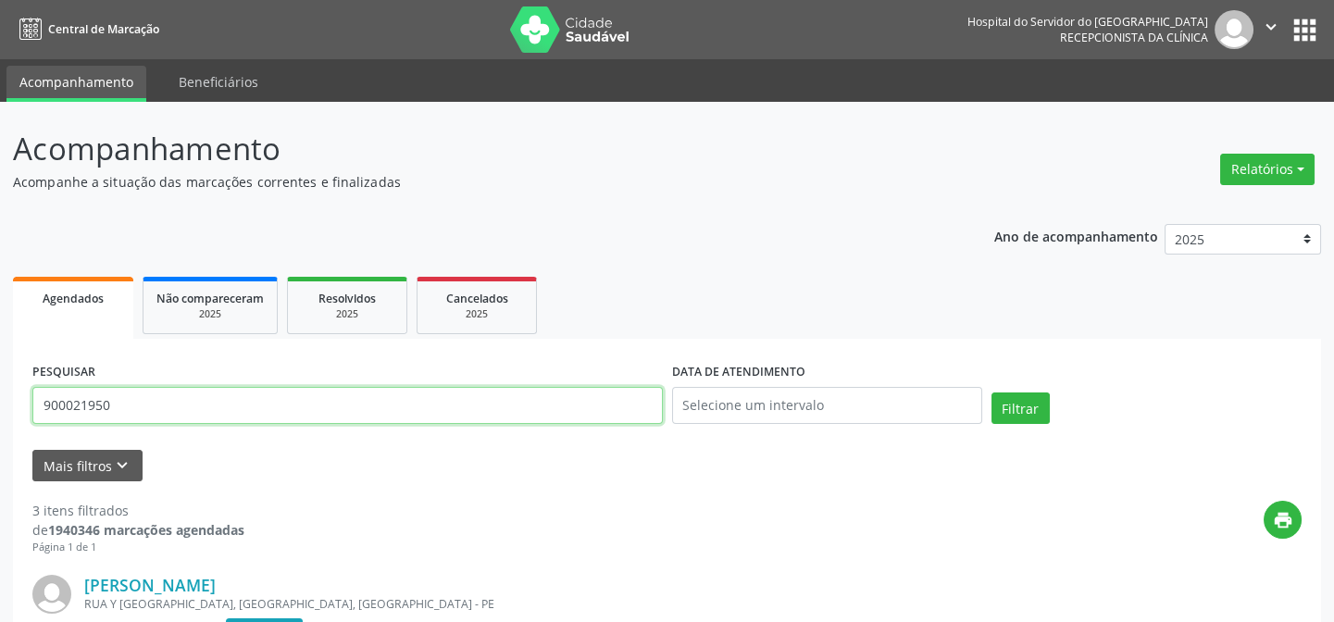
click at [94, 392] on input "900021950" at bounding box center [347, 405] width 630 height 37
click at [991, 392] on button "Filtrar" at bounding box center [1020, 407] width 58 height 31
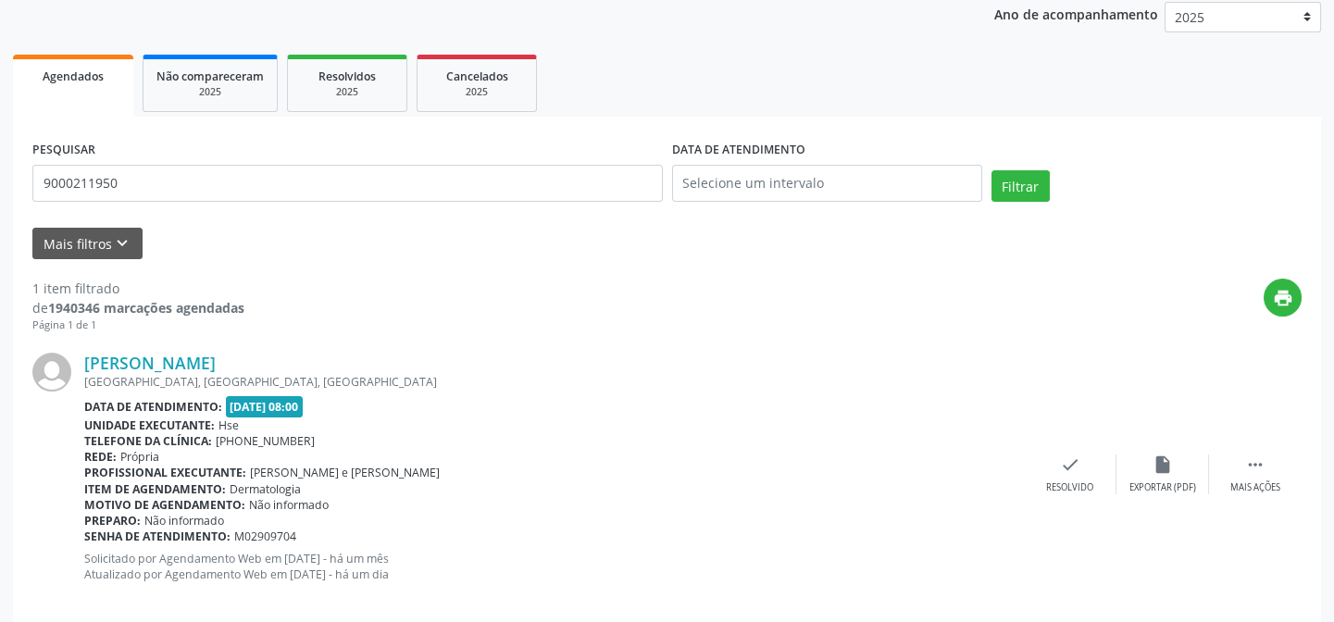
scroll to position [247, 0]
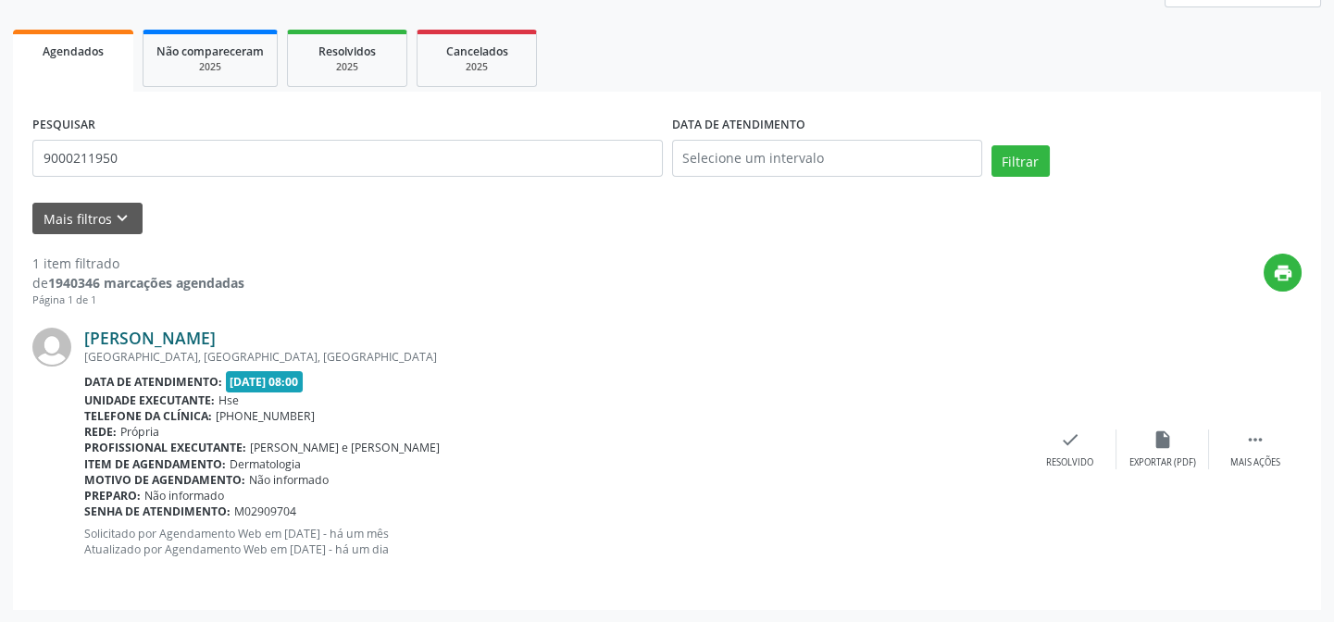
click at [216, 335] on link "[PERSON_NAME]" at bounding box center [149, 338] width 131 height 20
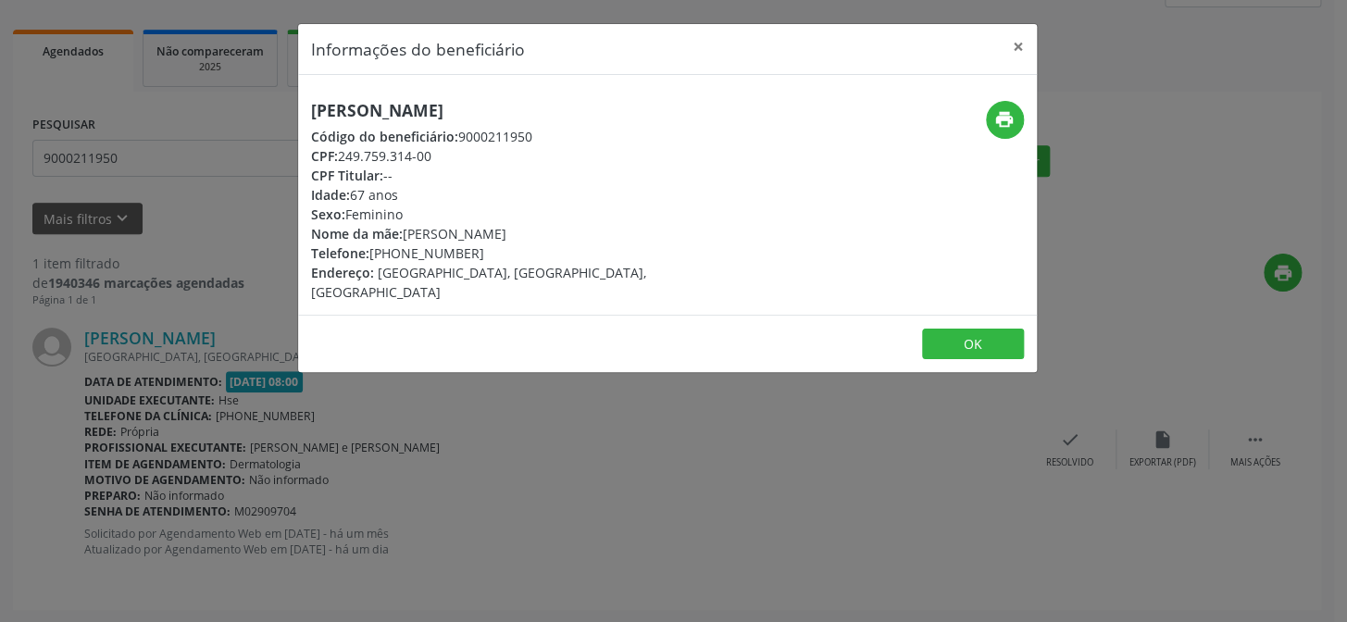
click at [400, 114] on h5 "[PERSON_NAME]" at bounding box center [544, 110] width 466 height 19
copy div "[PERSON_NAME]"
click at [998, 117] on icon "print" at bounding box center [1004, 119] width 20 height 20
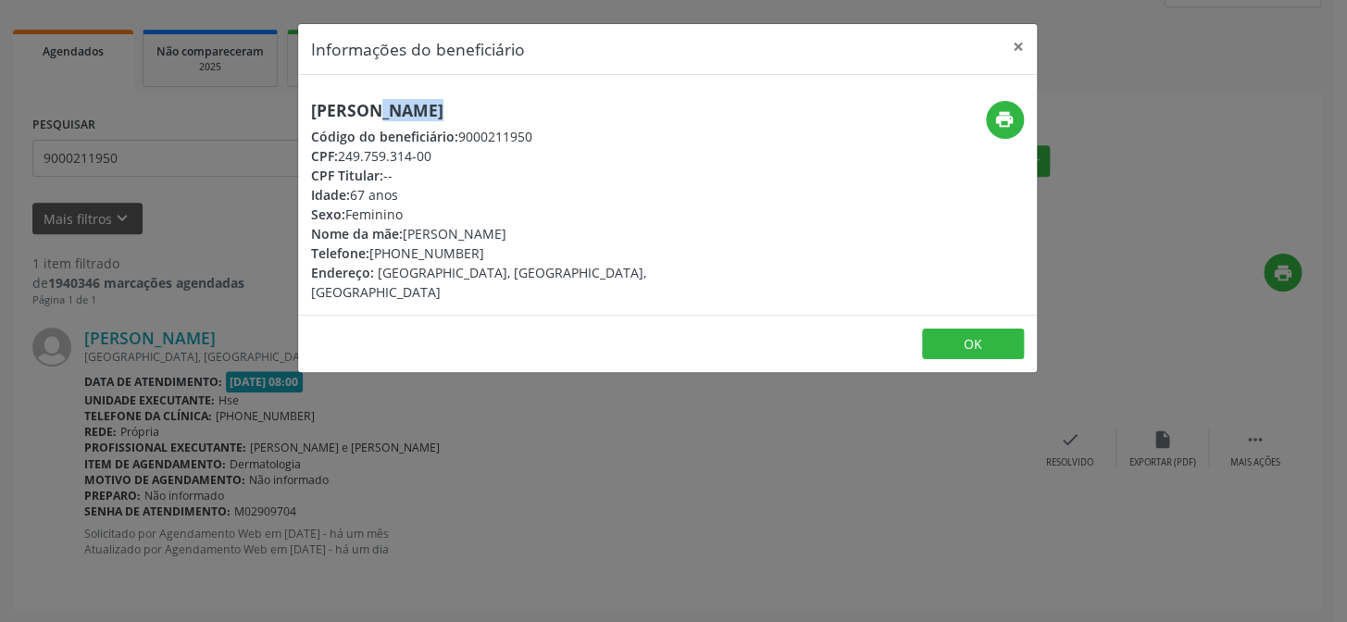
click at [190, 205] on div "Informações do beneficiário × [PERSON_NAME] Código do beneficiário: 9000211950 …" at bounding box center [673, 311] width 1347 height 622
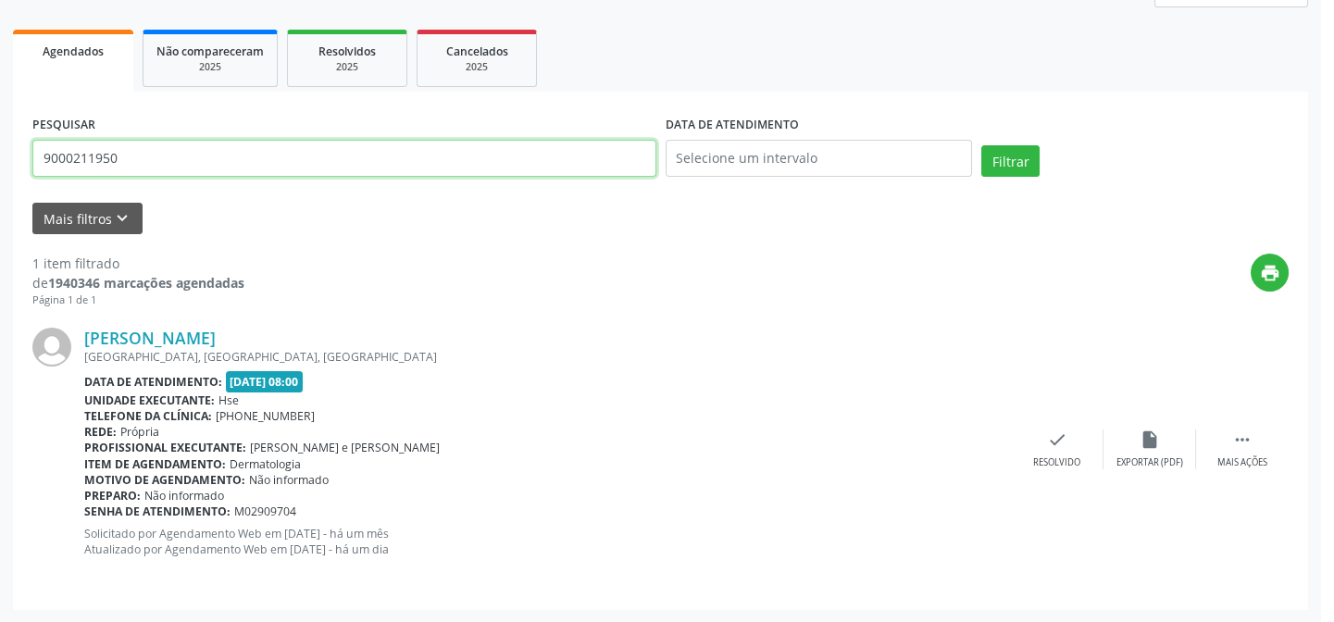
click at [173, 153] on input "9000211950" at bounding box center [344, 158] width 624 height 37
click at [173, 153] on input "9000211950" at bounding box center [347, 158] width 630 height 37
click at [991, 145] on button "Filtrar" at bounding box center [1020, 160] width 58 height 31
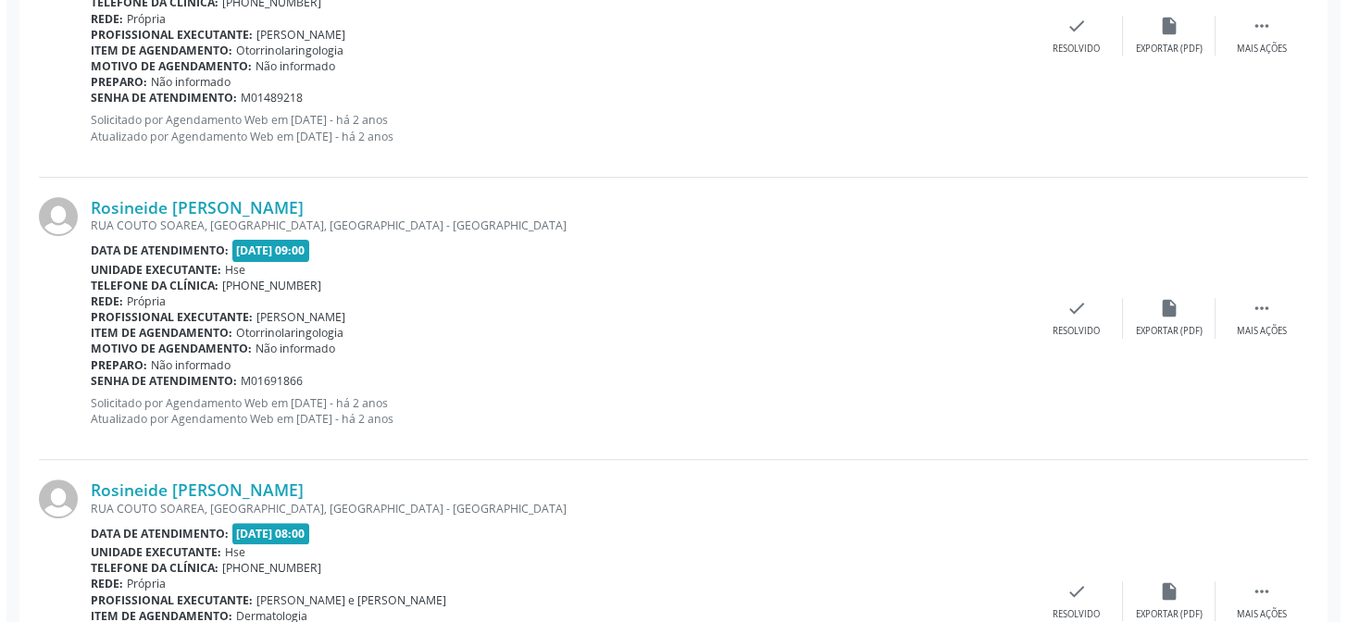
scroll to position [1659, 0]
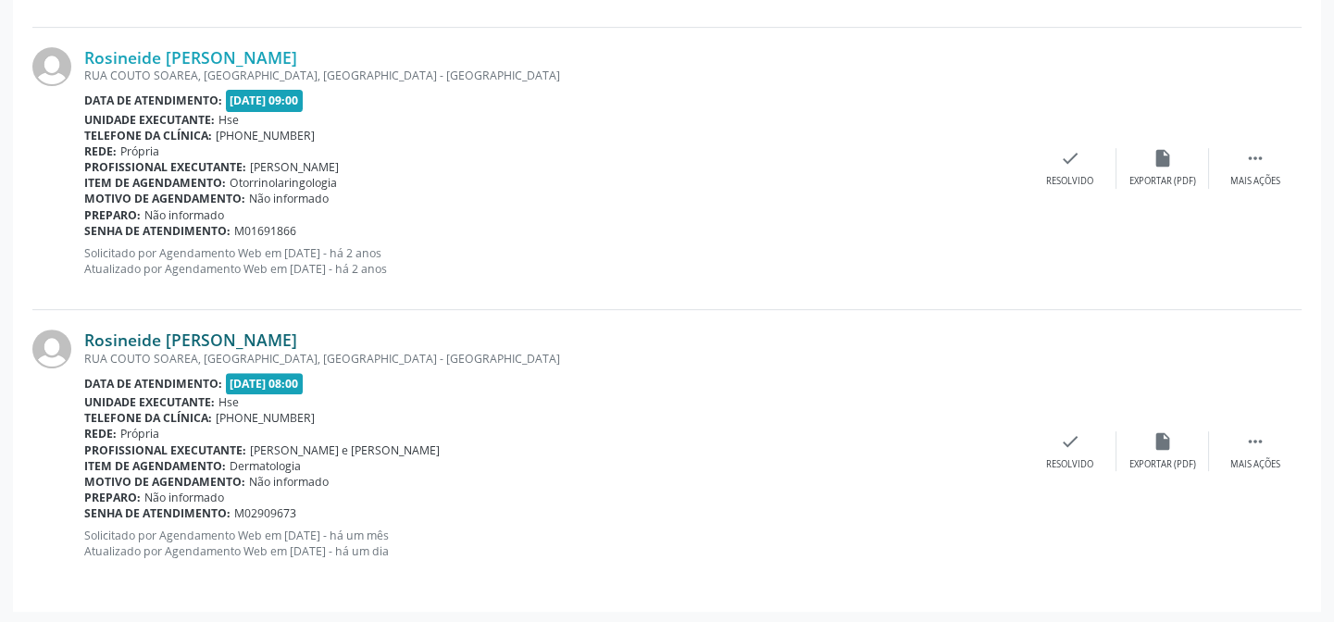
click at [271, 330] on link "Rosineide [PERSON_NAME]" at bounding box center [190, 340] width 213 height 20
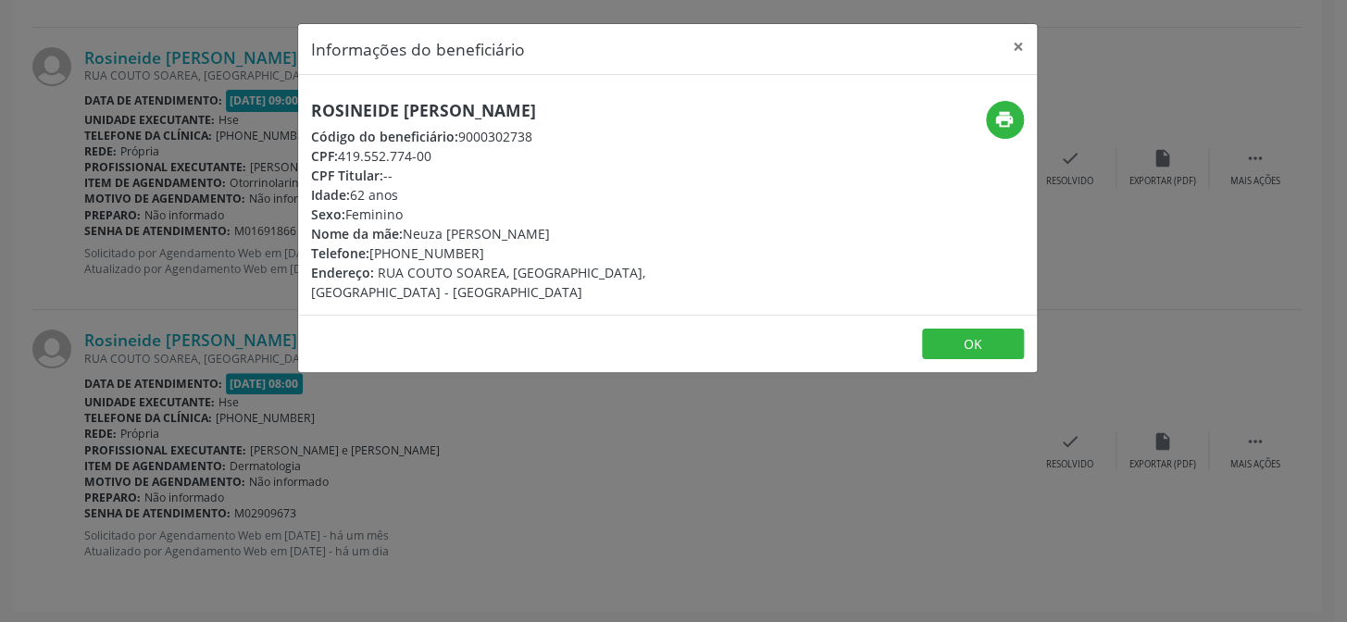
click at [404, 101] on h5 "Rosineide [PERSON_NAME]" at bounding box center [544, 110] width 466 height 19
copy div "Rosineide [PERSON_NAME]"
click at [227, 326] on div "Informações do beneficiário × Rosineide Goncalves de Santana Código do benefici…" at bounding box center [673, 311] width 1347 height 622
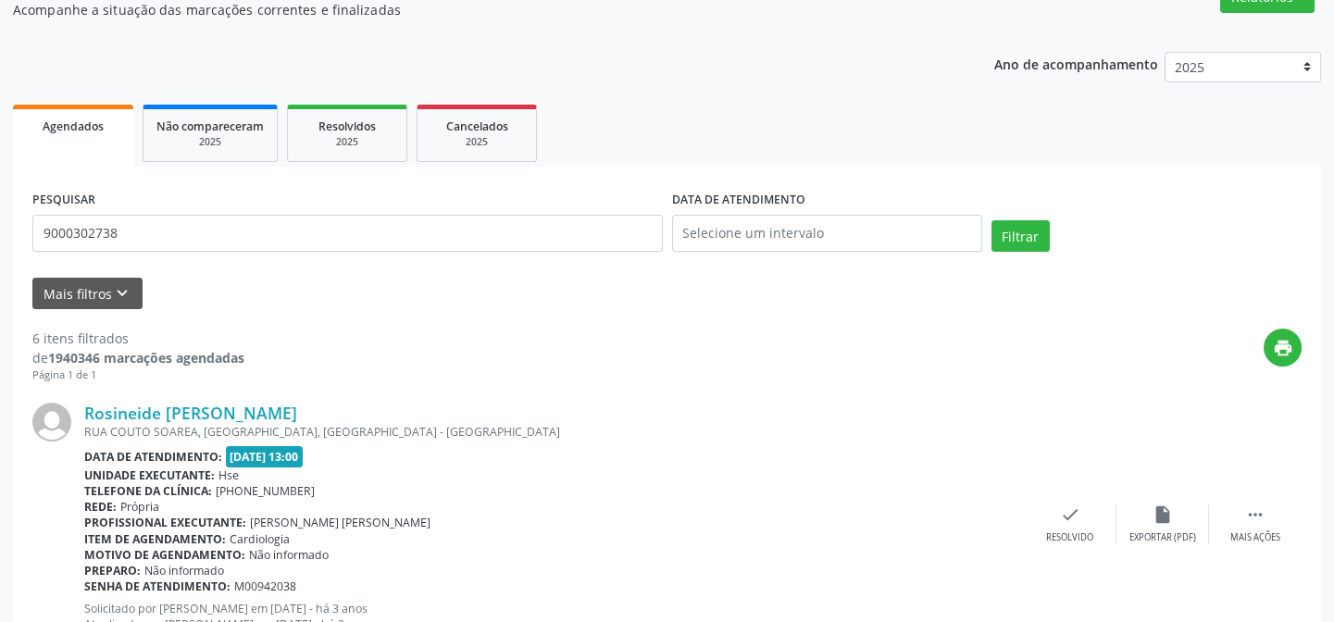
scroll to position [0, 0]
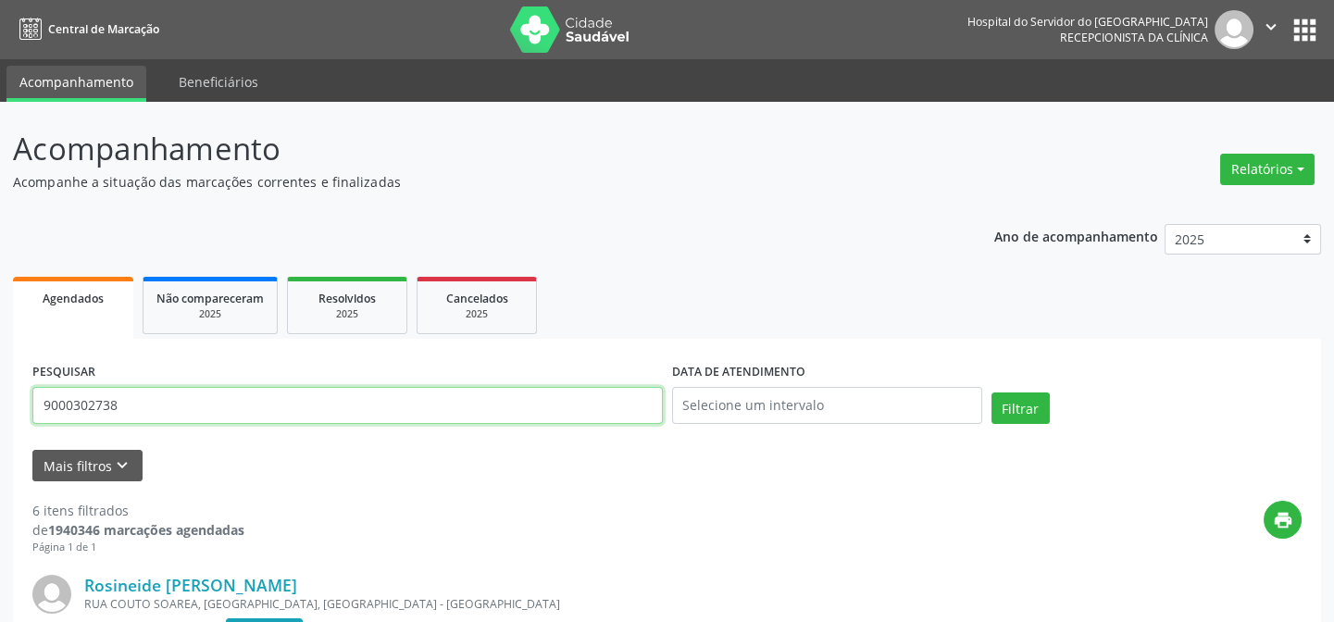
click at [340, 398] on input "9000302738" at bounding box center [347, 405] width 630 height 37
click at [991, 392] on button "Filtrar" at bounding box center [1020, 407] width 58 height 31
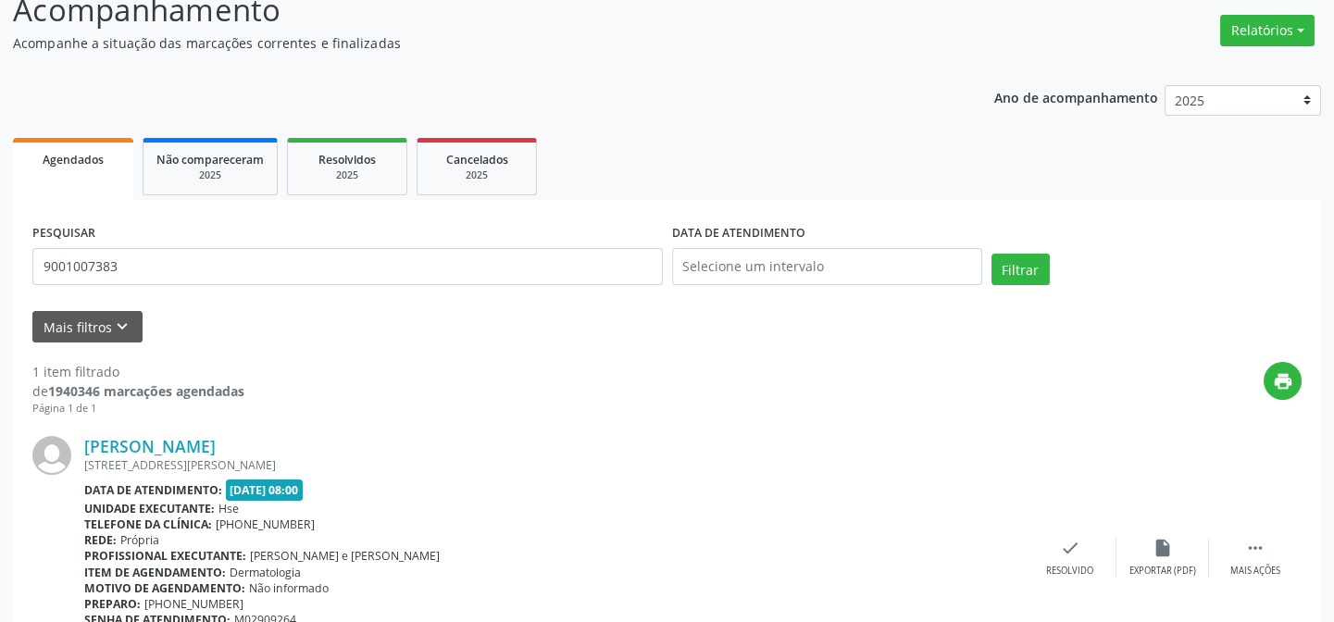
scroll to position [247, 0]
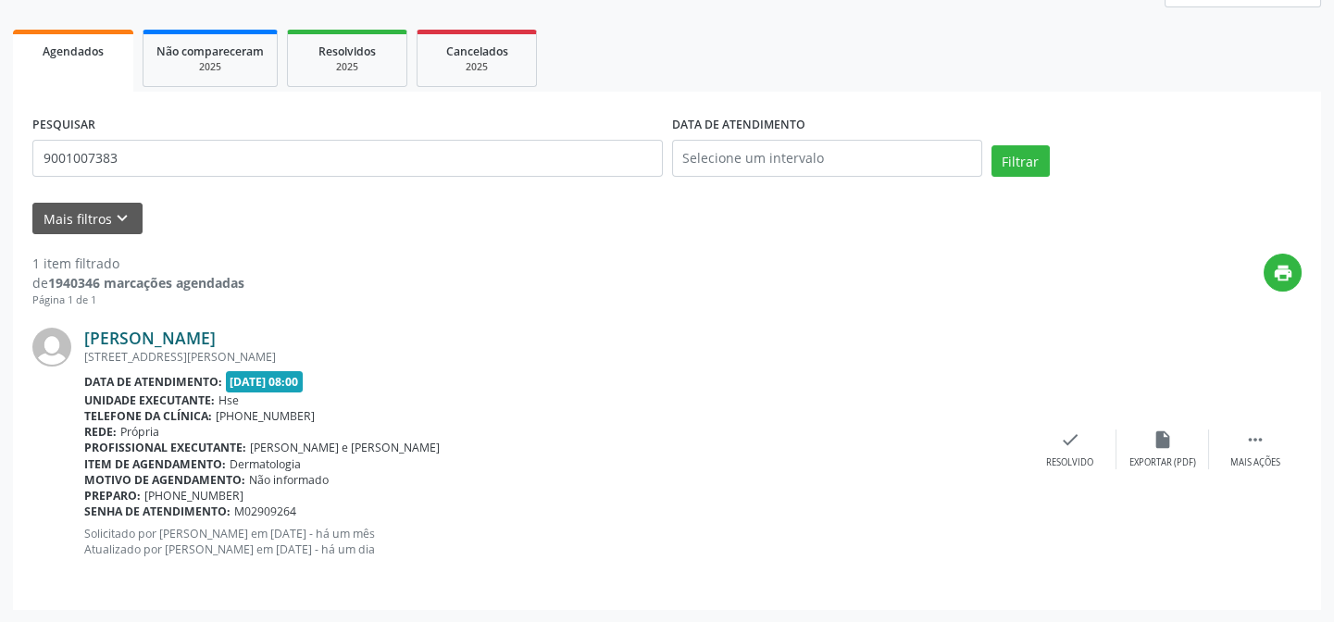
click at [193, 343] on link "[PERSON_NAME]" at bounding box center [149, 338] width 131 height 20
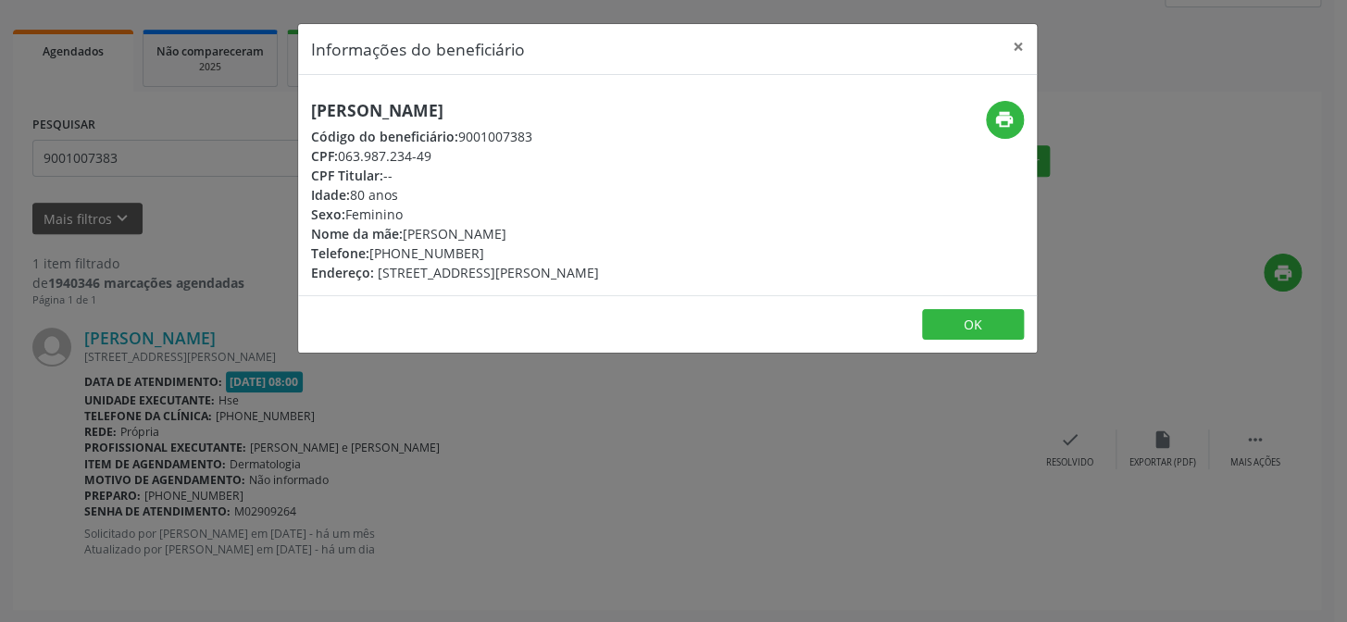
click at [442, 106] on h5 "[PERSON_NAME]" at bounding box center [455, 110] width 288 height 19
copy div "[PERSON_NAME]"
drag, startPoint x: 210, startPoint y: 230, endPoint x: 205, endPoint y: 213, distance: 18.2
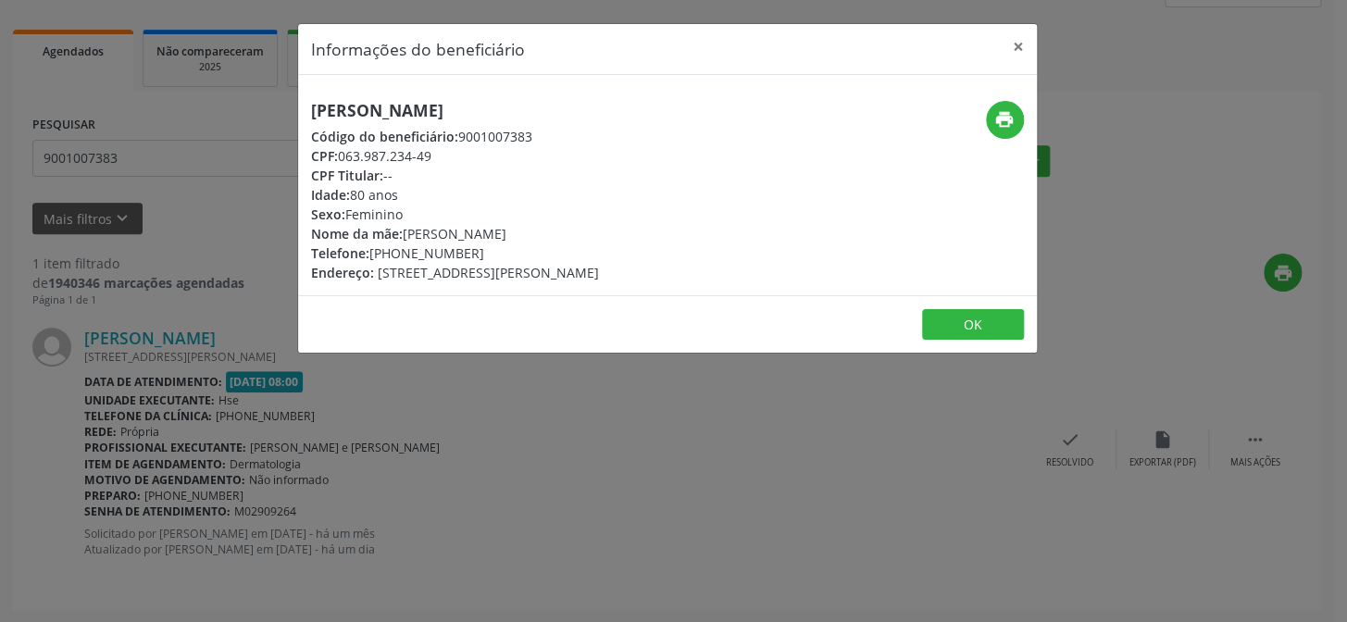
click at [210, 230] on div "Informações do beneficiário × [PERSON_NAME] Código do beneficiário: 9001007383 …" at bounding box center [673, 311] width 1347 height 622
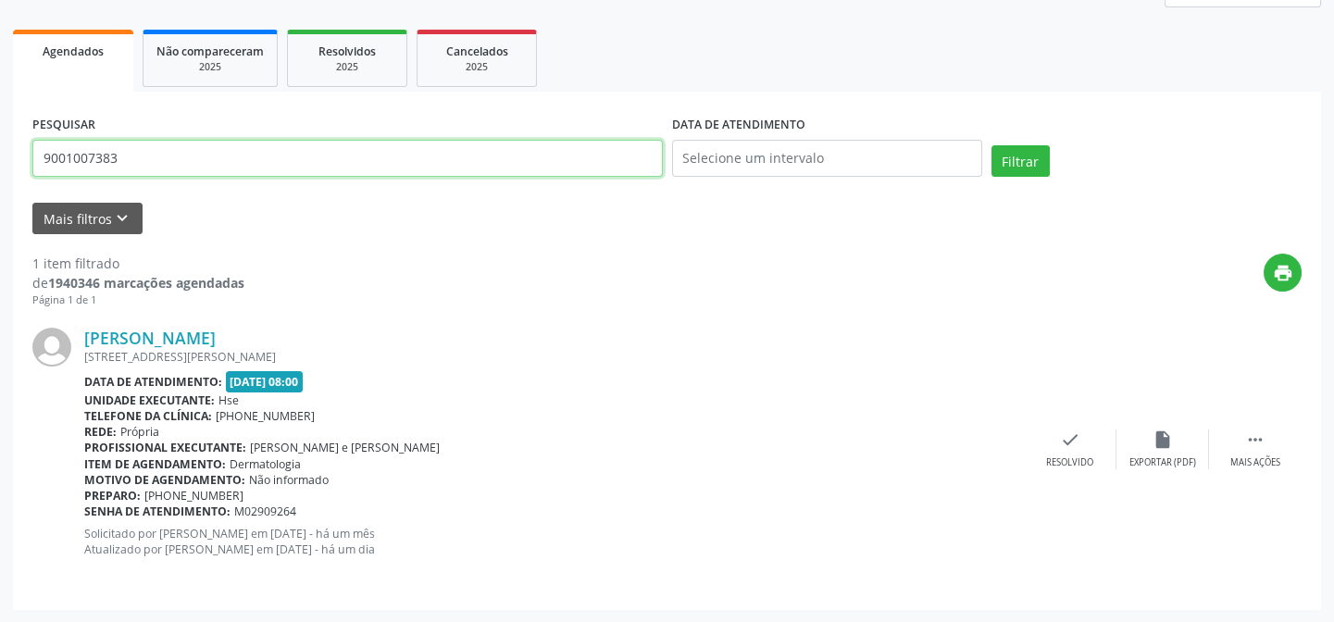
click at [183, 155] on input "9001007383" at bounding box center [347, 158] width 630 height 37
click at [991, 145] on button "Filtrar" at bounding box center [1020, 160] width 58 height 31
click at [183, 155] on input "9000829521" at bounding box center [347, 158] width 630 height 37
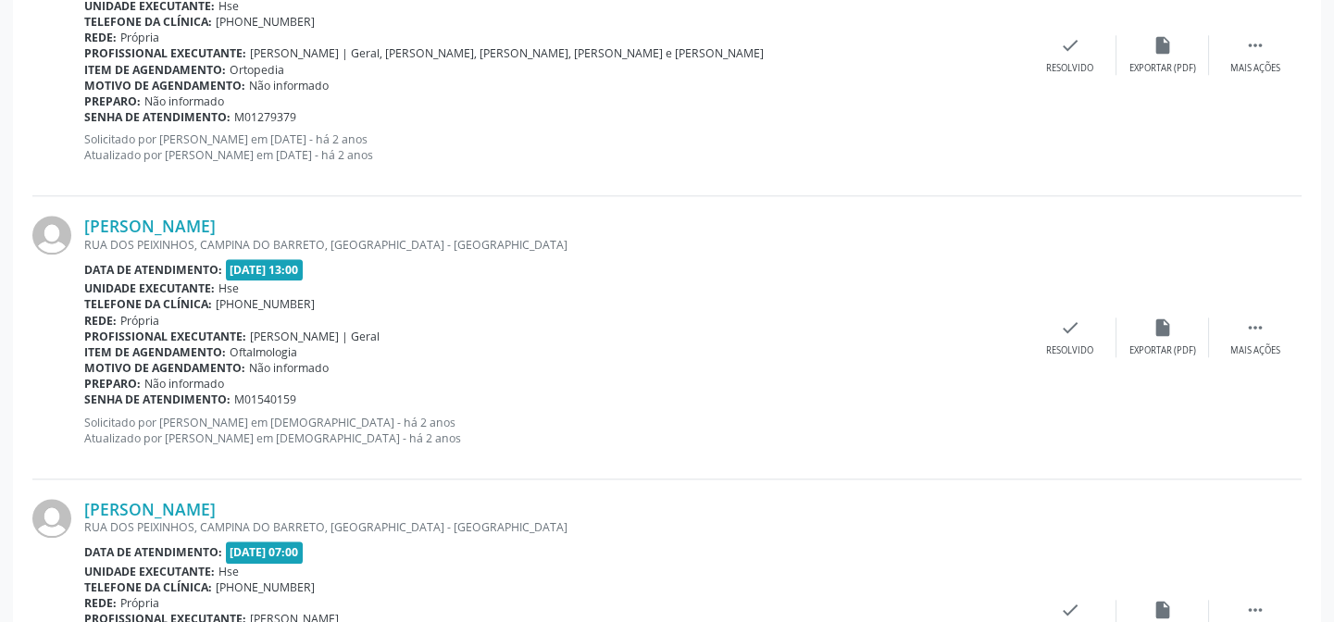
scroll to position [4253, 0]
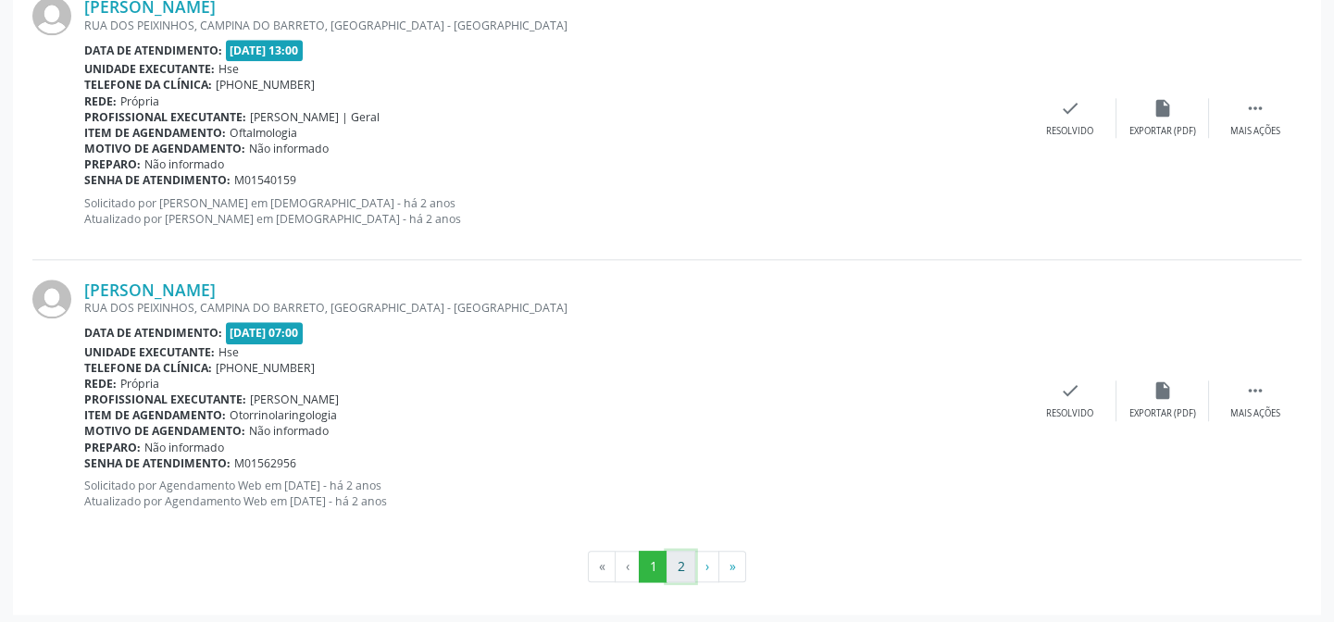
click at [676, 556] on button "2" at bounding box center [680, 566] width 29 height 31
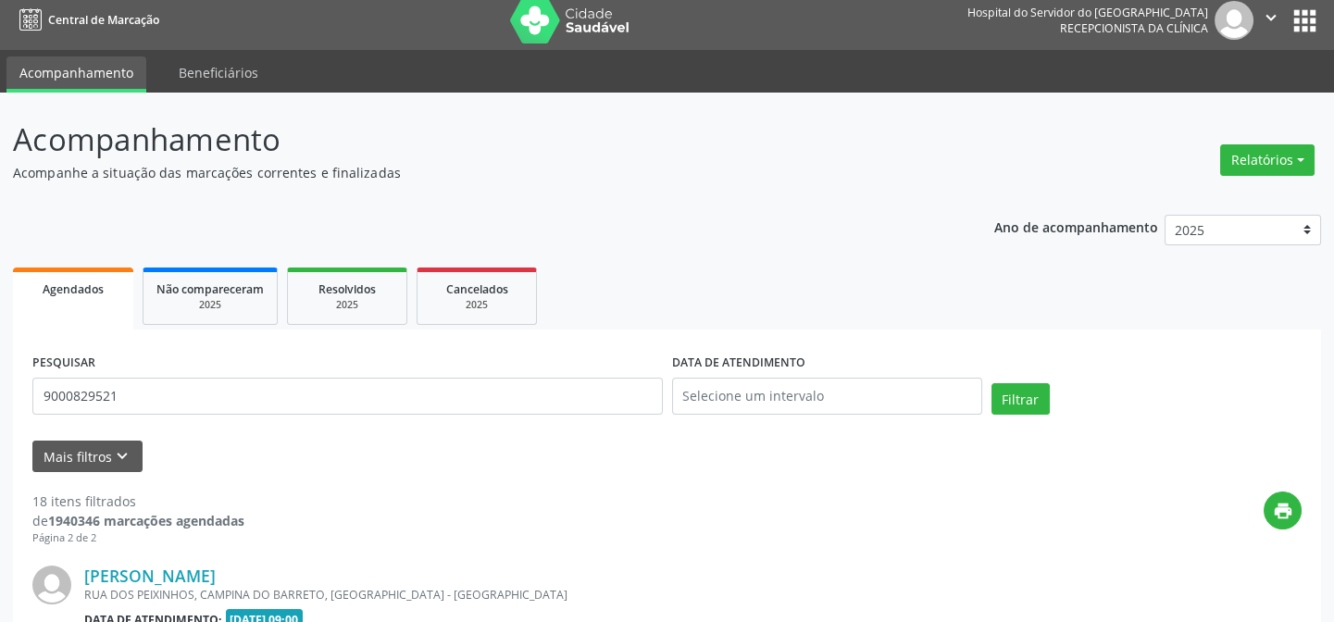
scroll to position [864, 0]
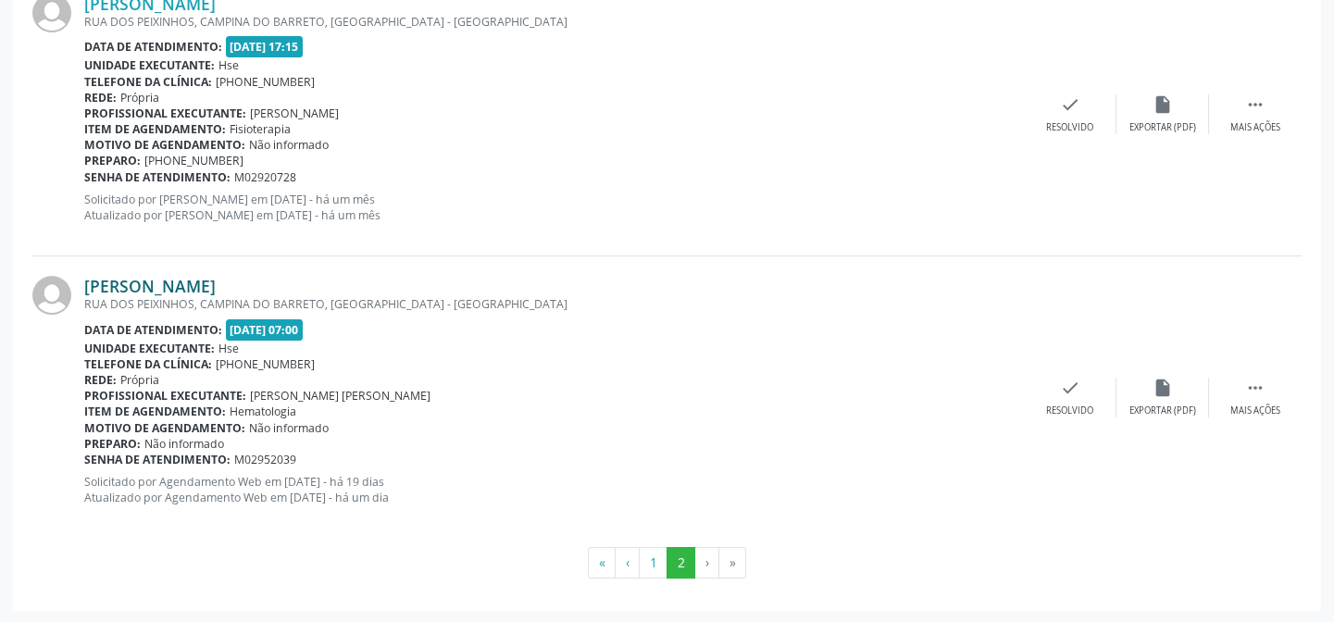
click at [209, 280] on link "[PERSON_NAME]" at bounding box center [149, 286] width 131 height 20
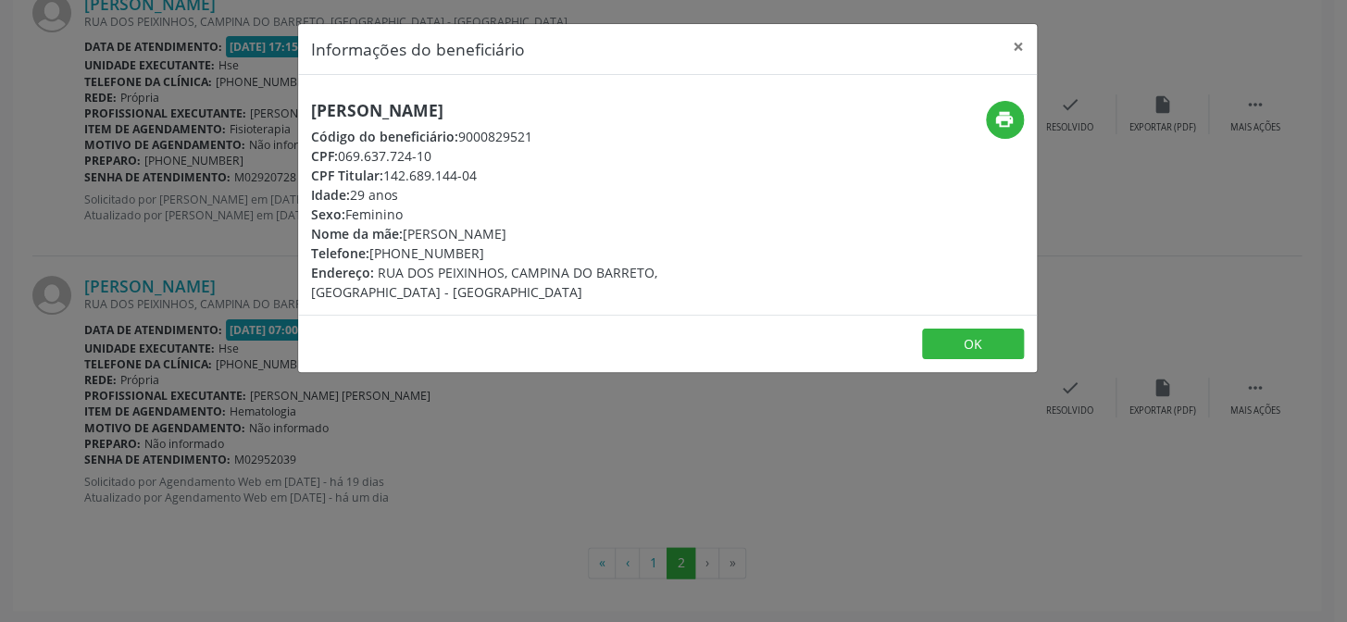
click at [443, 101] on h5 "[PERSON_NAME]" at bounding box center [544, 110] width 466 height 19
copy div "[PERSON_NAME]"
click at [1026, 39] on button "×" at bounding box center [1018, 46] width 37 height 45
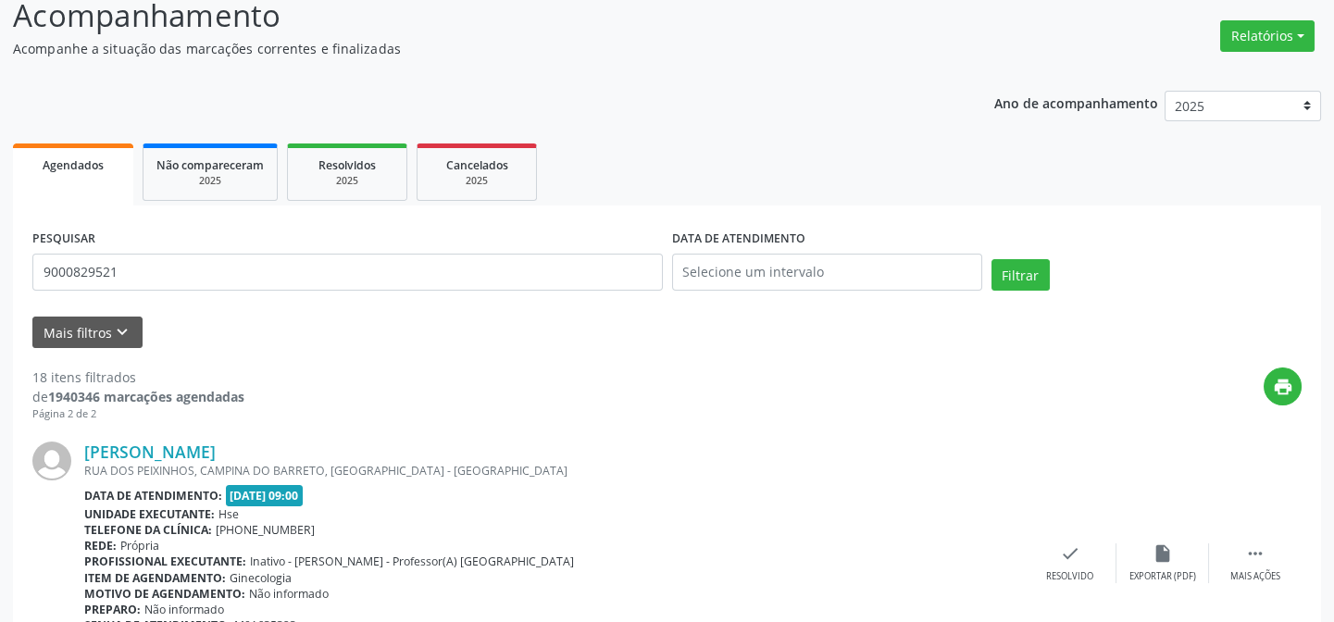
scroll to position [0, 0]
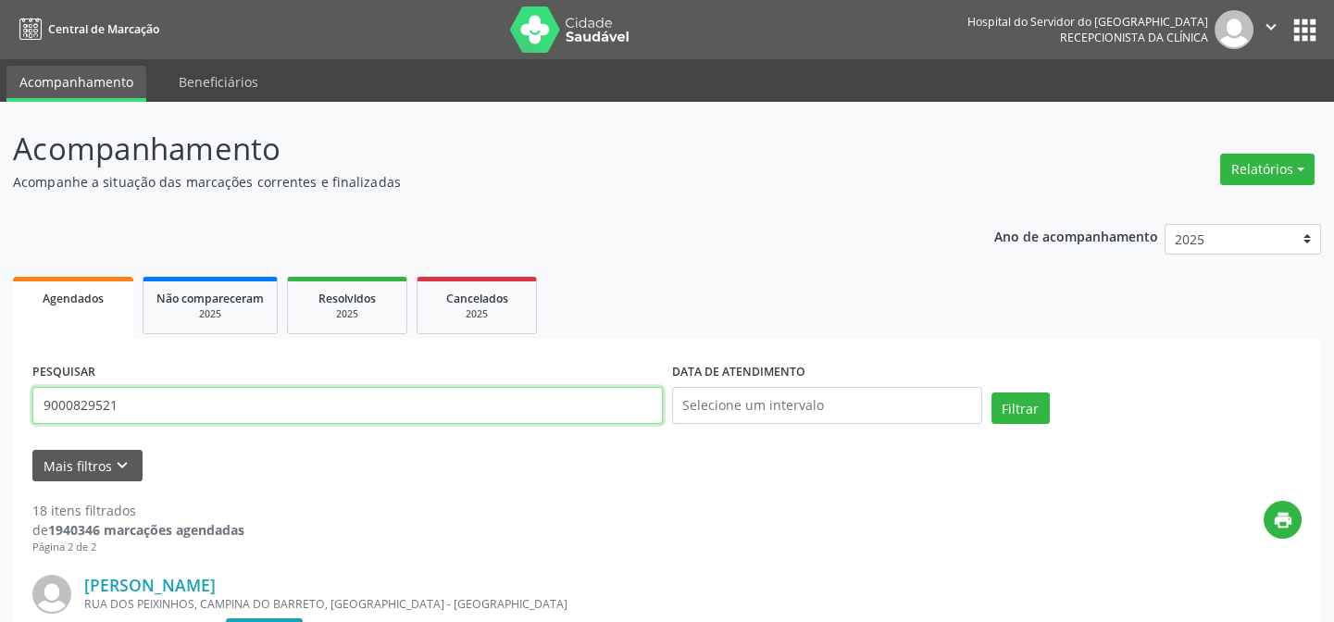
click at [147, 401] on input "9000829521" at bounding box center [347, 405] width 630 height 37
click at [991, 392] on button "Filtrar" at bounding box center [1020, 407] width 58 height 31
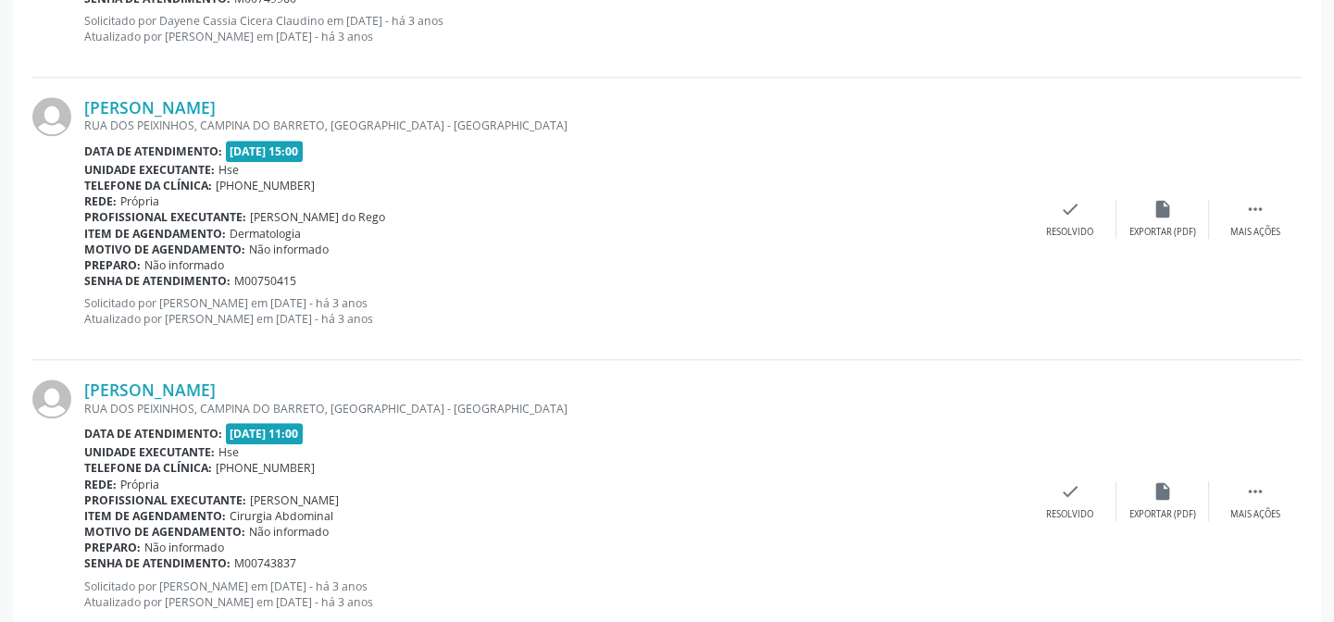
scroll to position [4253, 0]
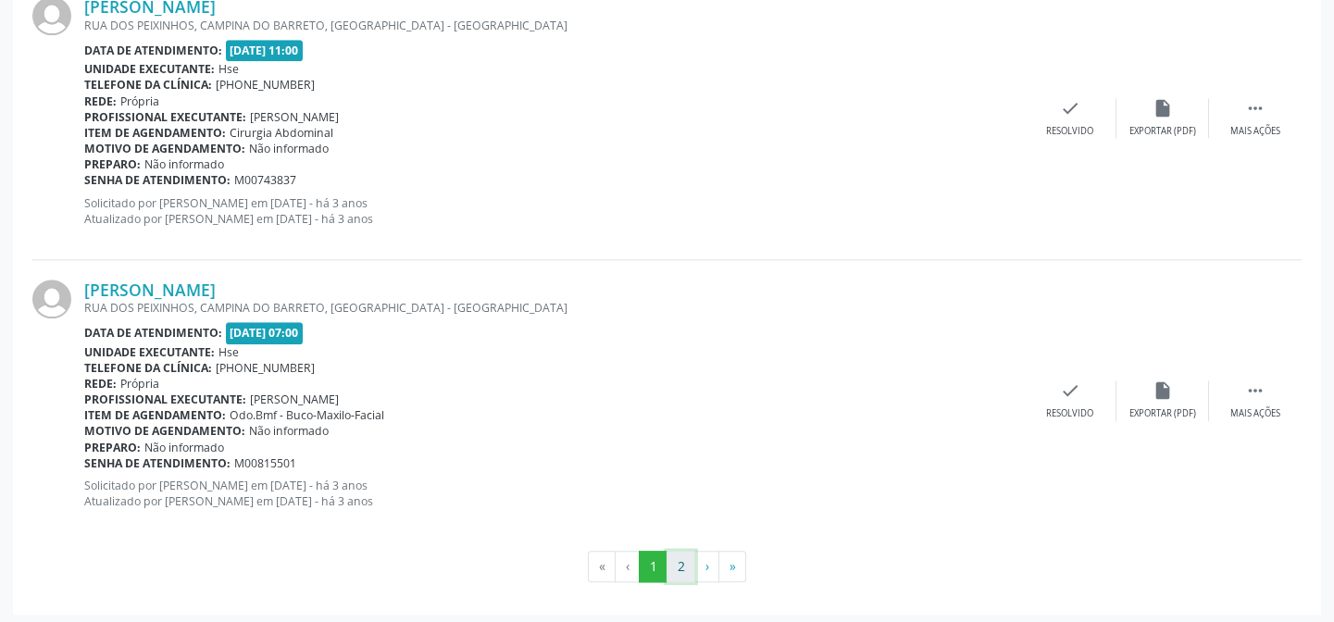
click at [685, 564] on button "2" at bounding box center [680, 566] width 29 height 31
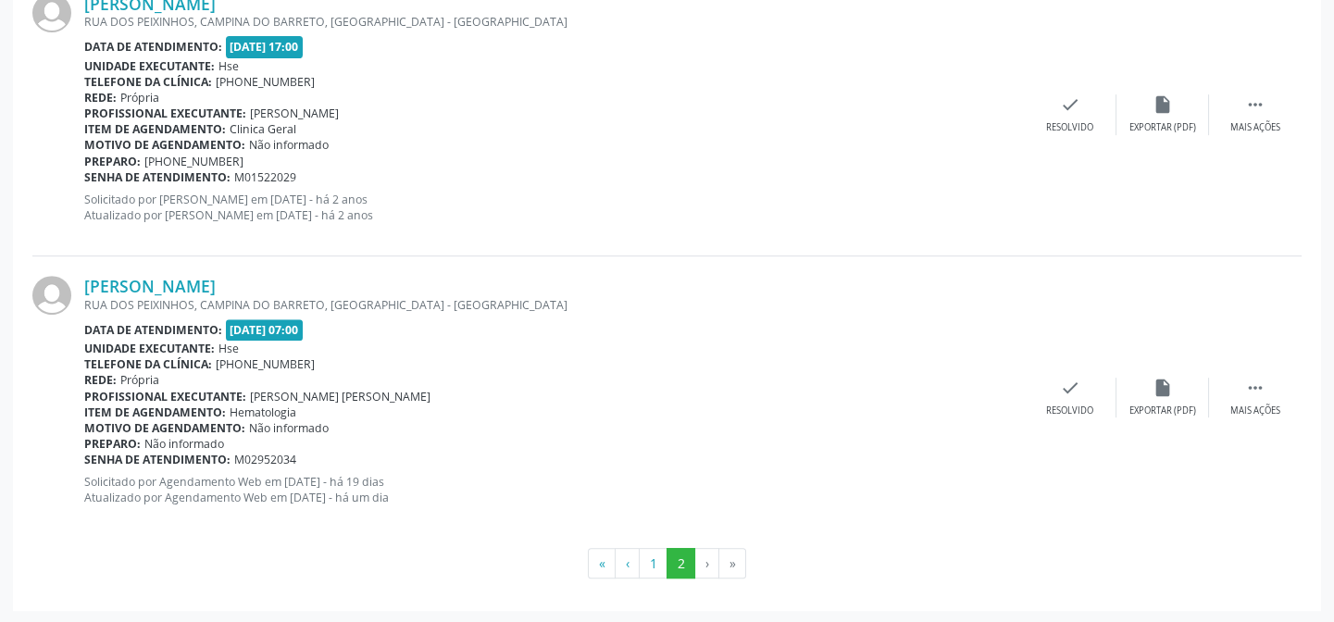
scroll to position [1628, 0]
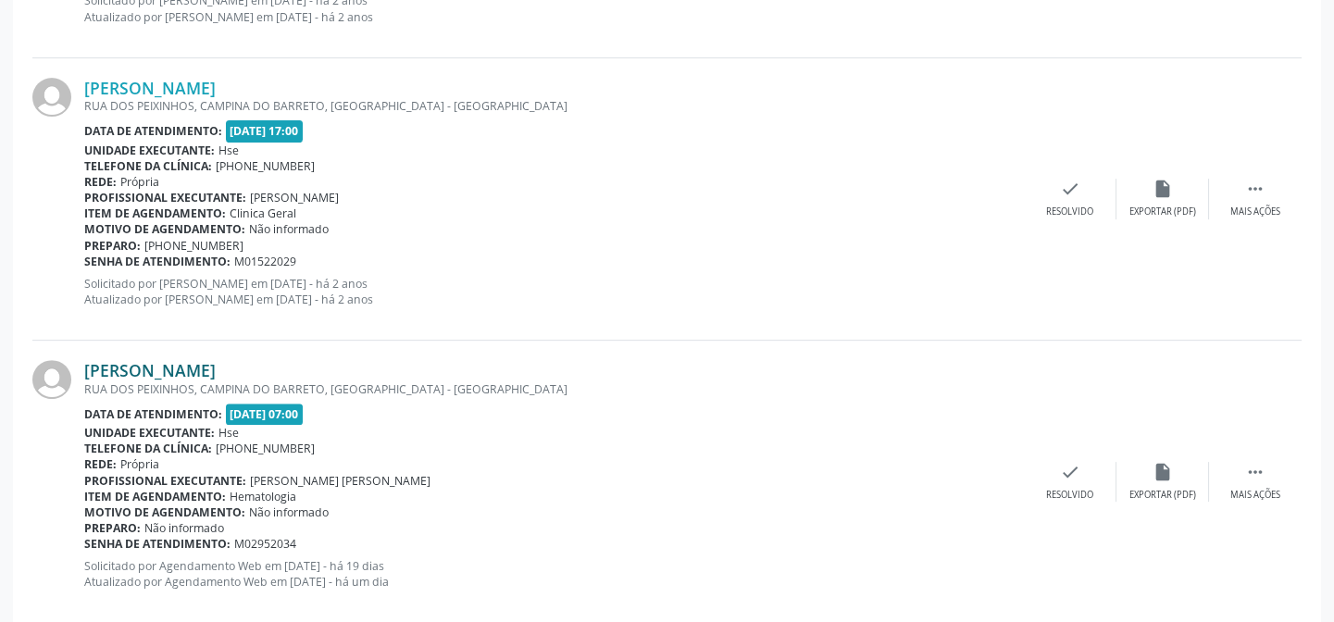
click at [195, 361] on link "[PERSON_NAME]" at bounding box center [149, 370] width 131 height 20
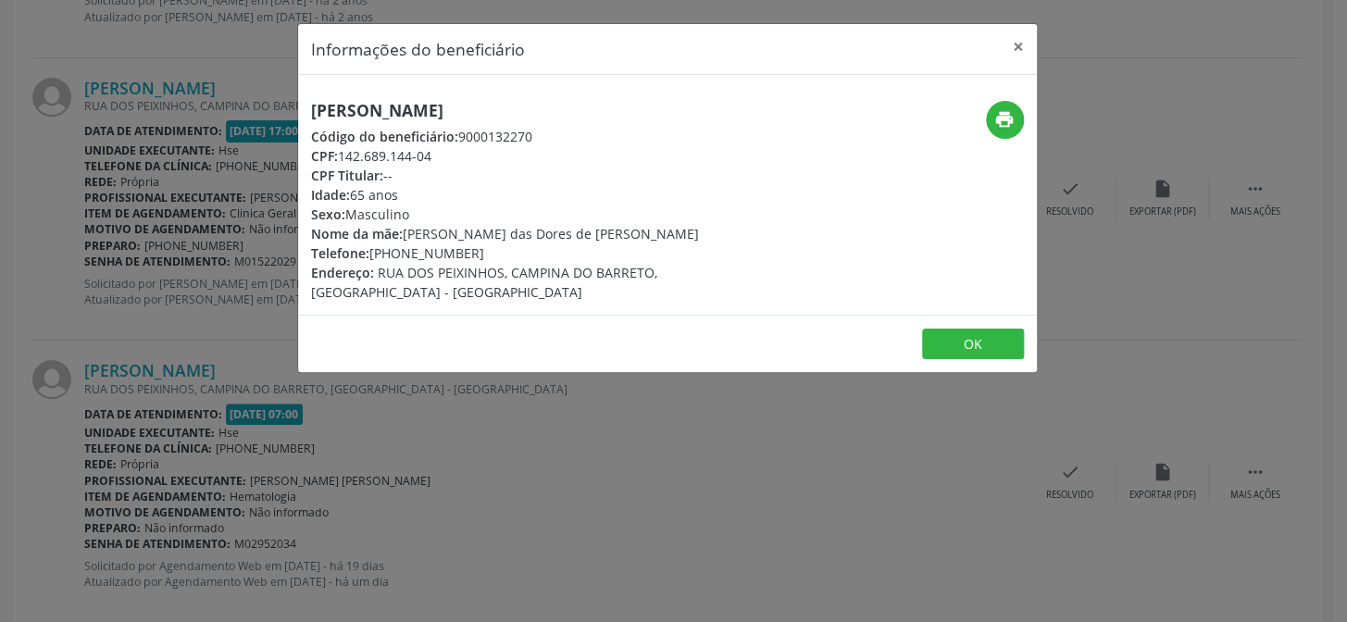
click at [378, 107] on h5 "[PERSON_NAME]" at bounding box center [544, 110] width 466 height 19
copy div "[PERSON_NAME]"
click at [110, 269] on div "Informações do beneficiário × [PERSON_NAME] de [PERSON_NAME] Código do benefici…" at bounding box center [673, 311] width 1347 height 622
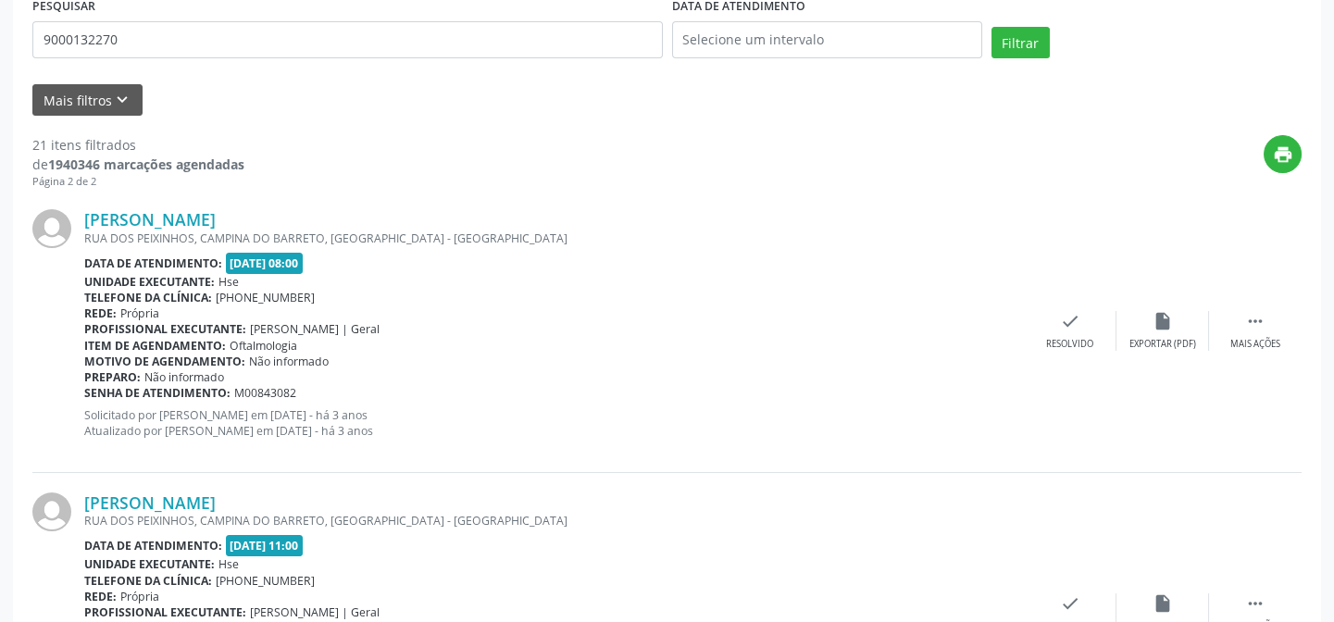
scroll to position [0, 0]
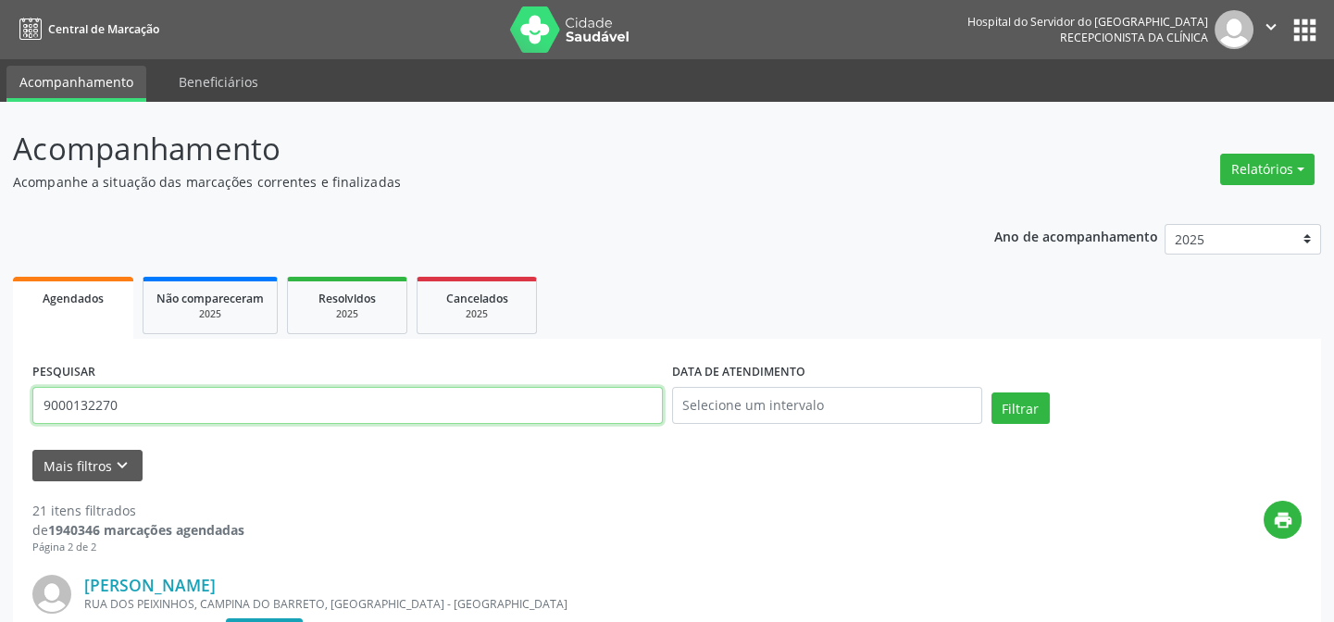
click at [217, 399] on input "9000132270" at bounding box center [347, 405] width 630 height 37
click at [991, 392] on button "Filtrar" at bounding box center [1020, 407] width 58 height 31
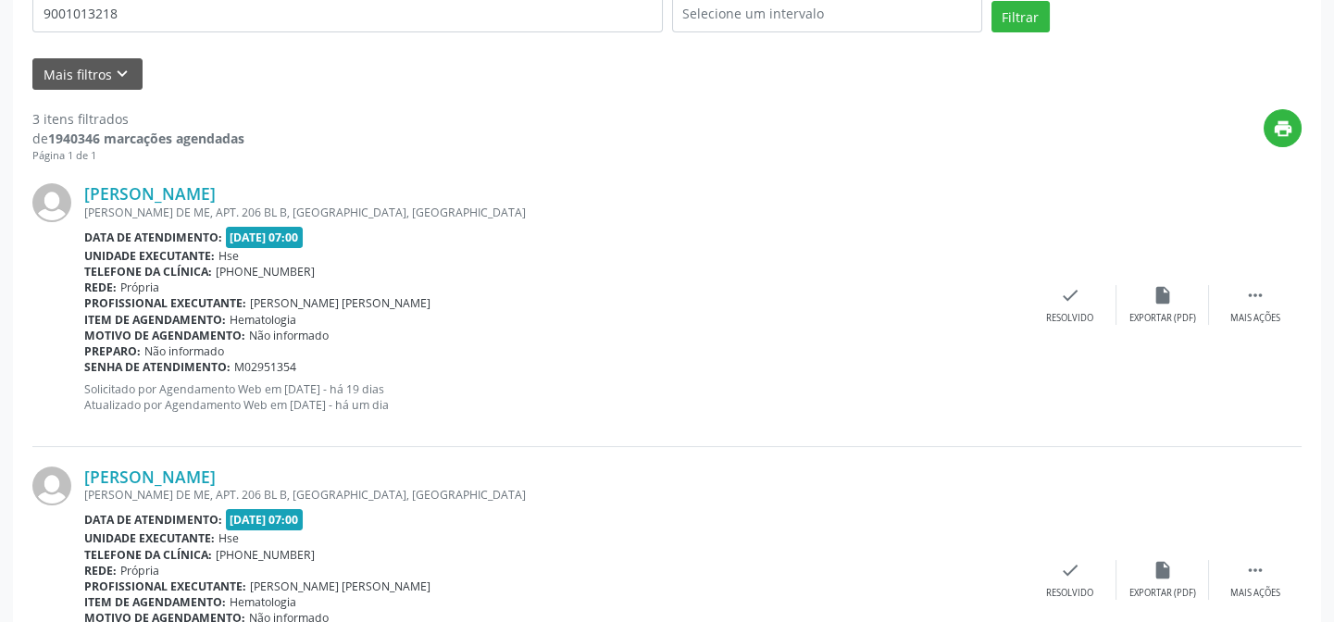
scroll to position [359, 0]
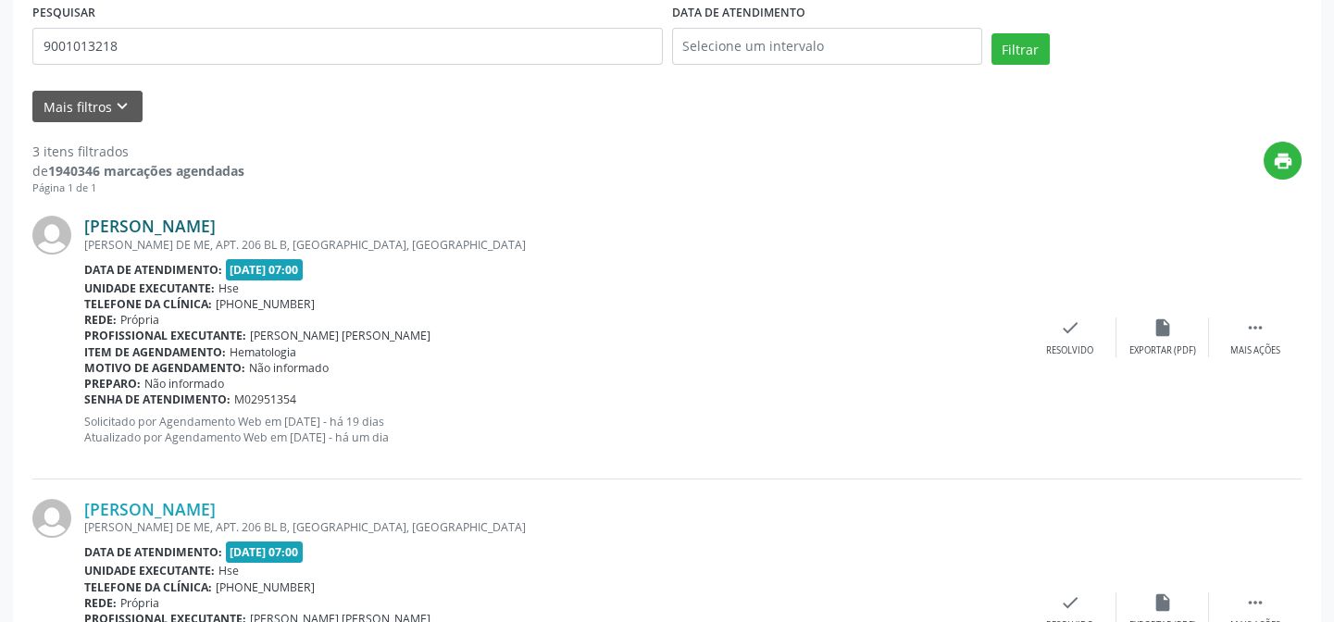
click at [181, 224] on link "[PERSON_NAME]" at bounding box center [149, 226] width 131 height 20
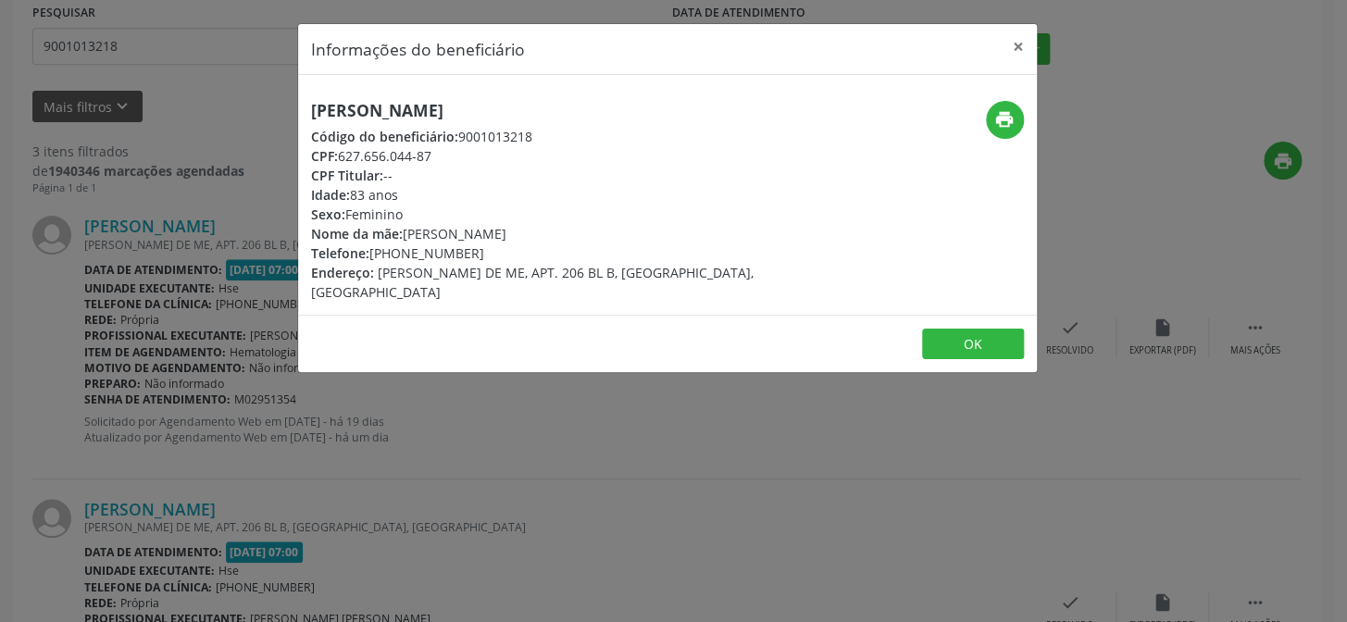
click at [417, 107] on h5 "[PERSON_NAME]" at bounding box center [544, 110] width 466 height 19
copy div "[PERSON_NAME]"
click at [219, 292] on div "Informações do beneficiário × [PERSON_NAME] Código do beneficiário: 9001013218 …" at bounding box center [673, 311] width 1347 height 622
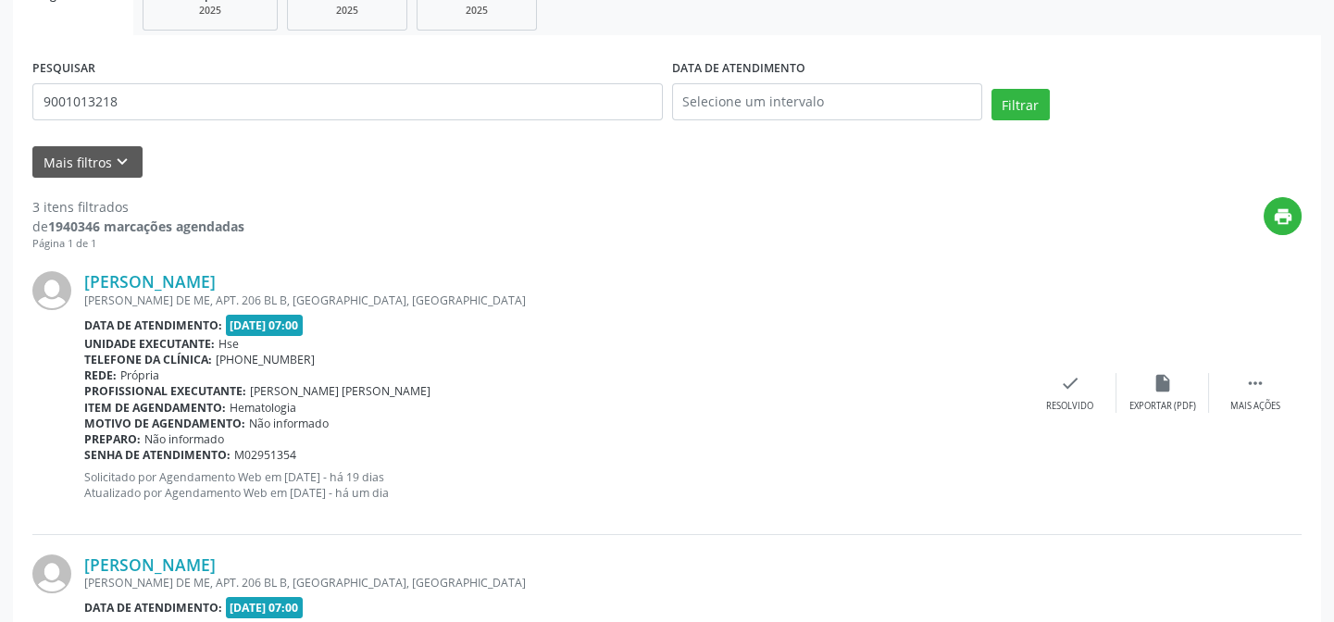
scroll to position [275, 0]
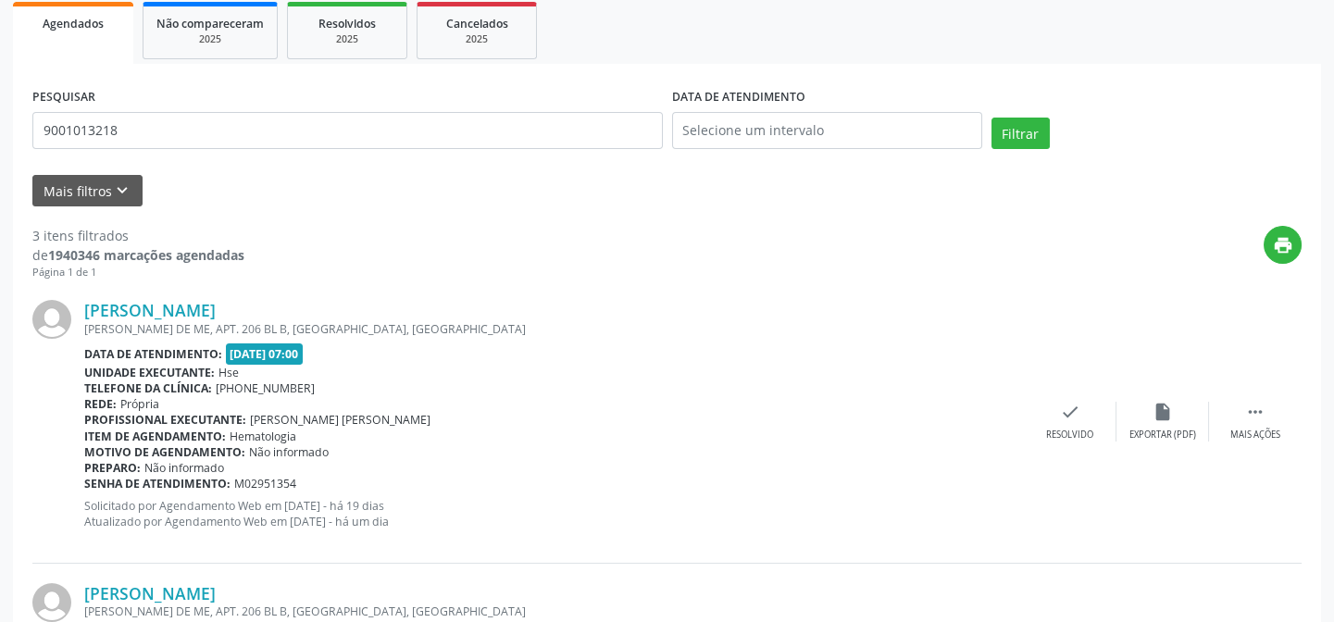
click at [191, 151] on div "PESQUISAR 9001013218" at bounding box center [348, 122] width 640 height 79
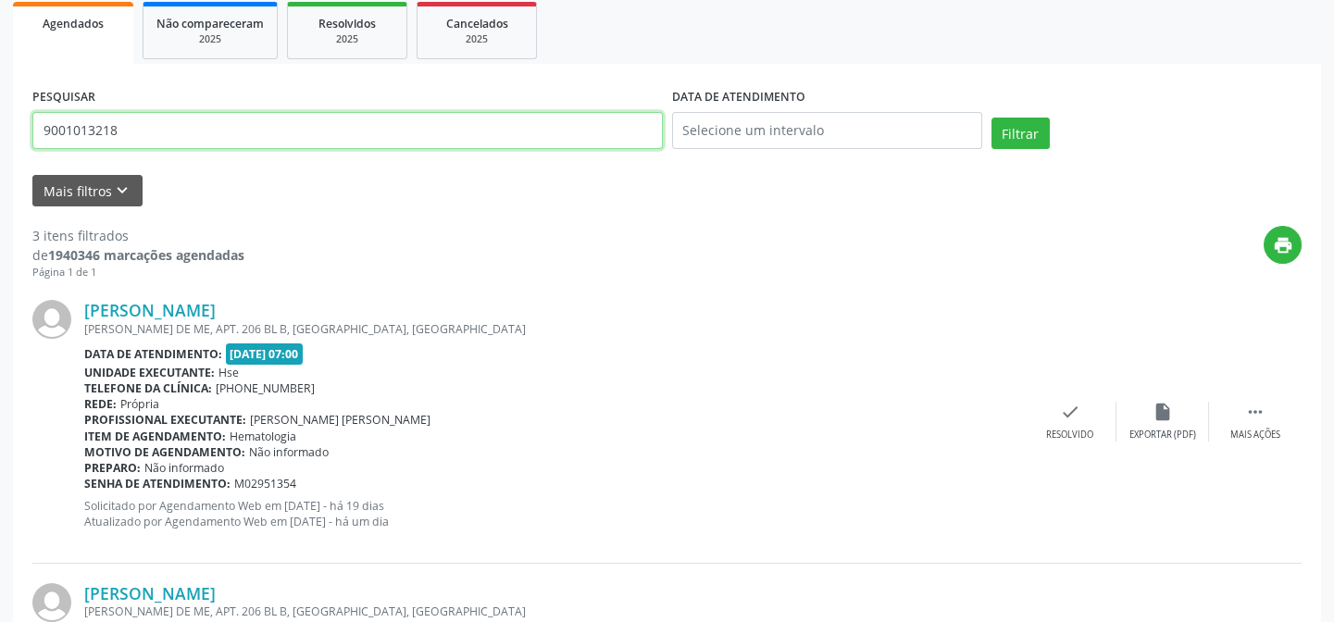
click at [187, 132] on input "9001013218" at bounding box center [347, 130] width 630 height 37
click at [991, 118] on button "Filtrar" at bounding box center [1020, 133] width 58 height 31
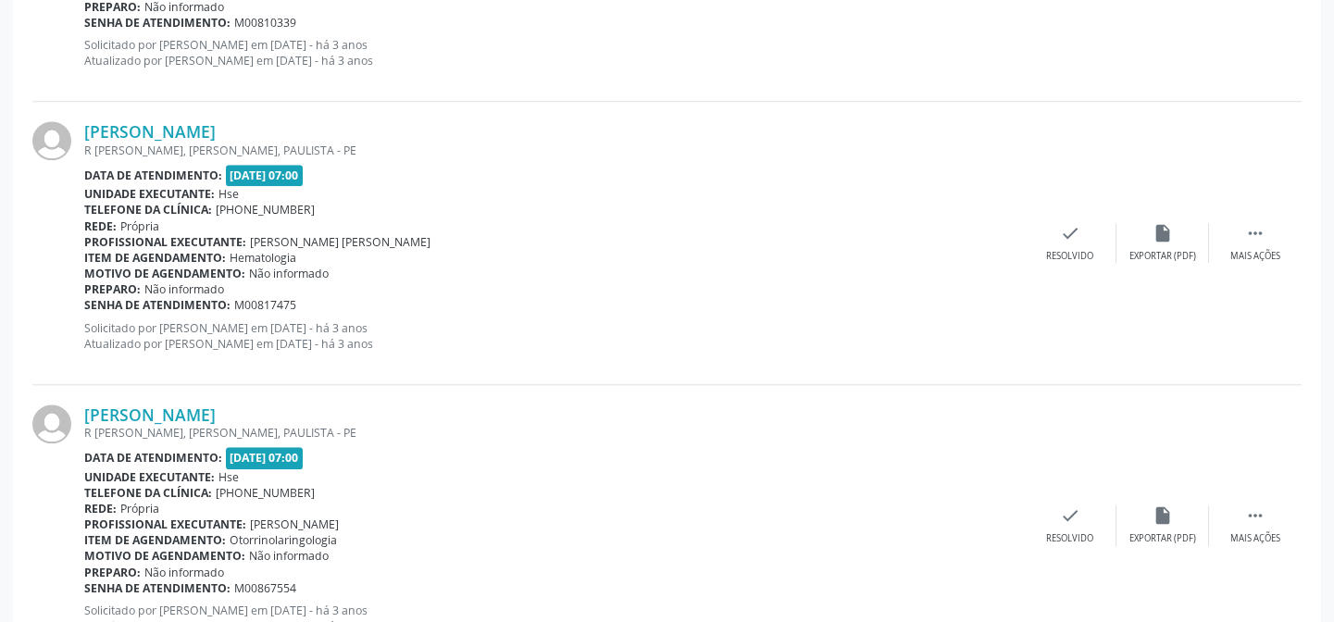
scroll to position [4253, 0]
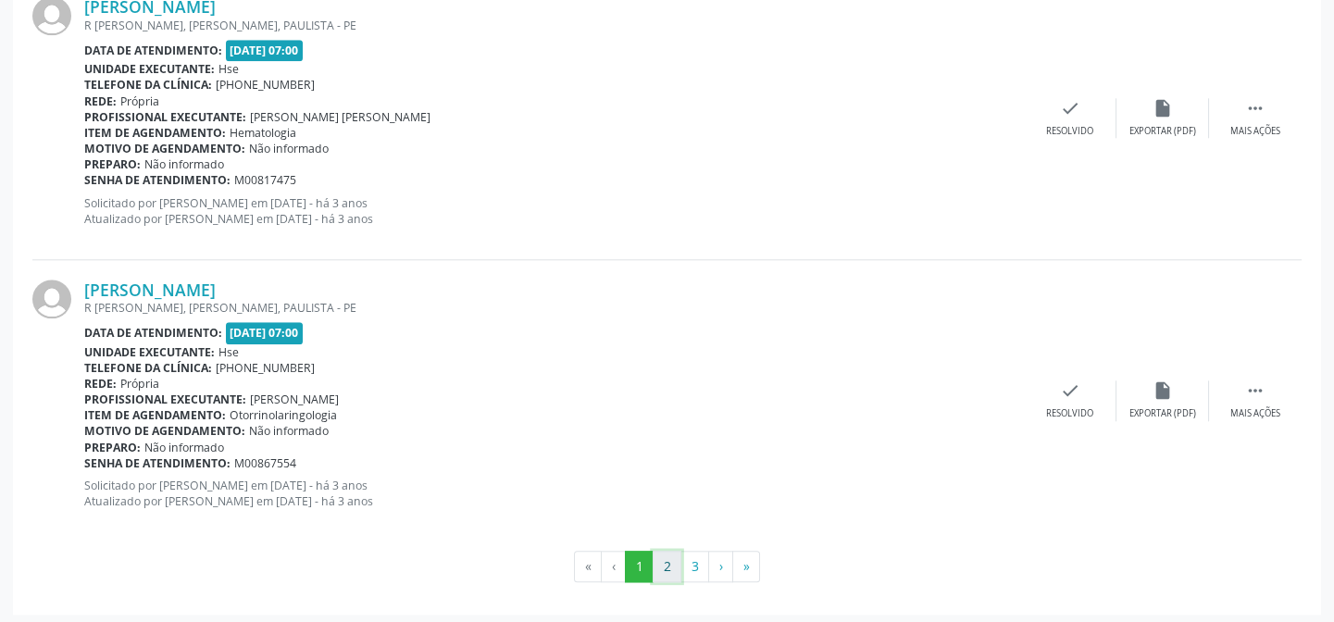
click at [671, 551] on button "2" at bounding box center [667, 566] width 29 height 31
click at [705, 563] on button "3" at bounding box center [694, 566] width 29 height 31
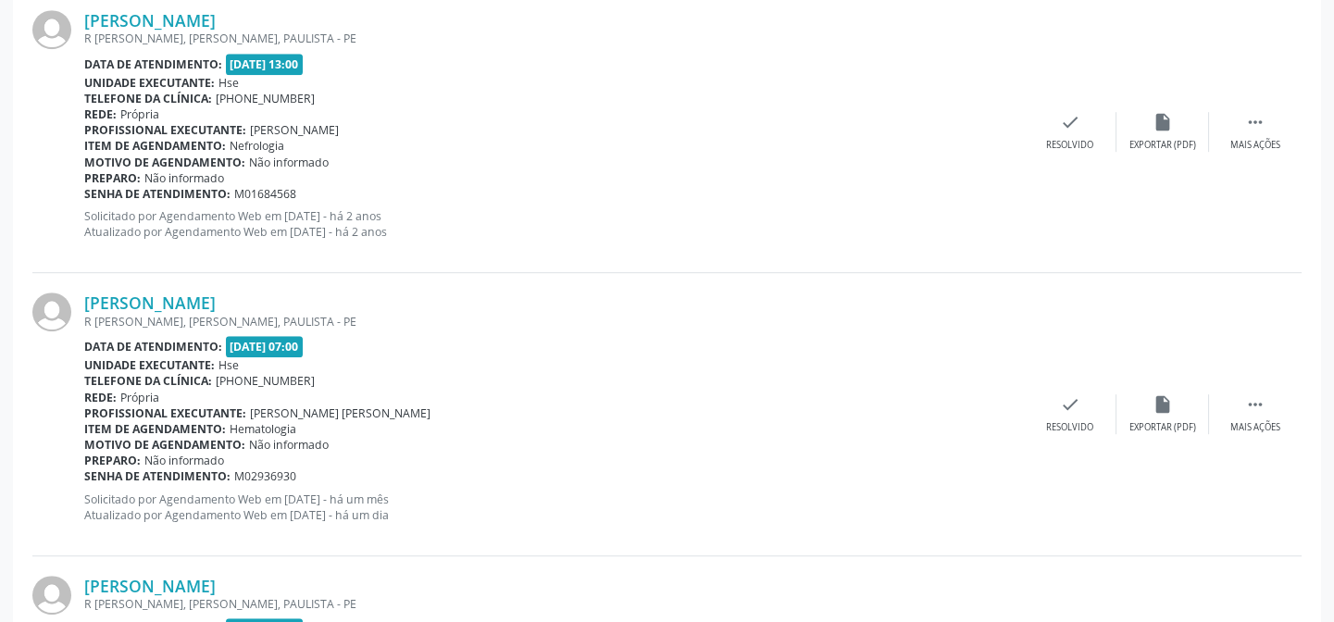
scroll to position [2503, 0]
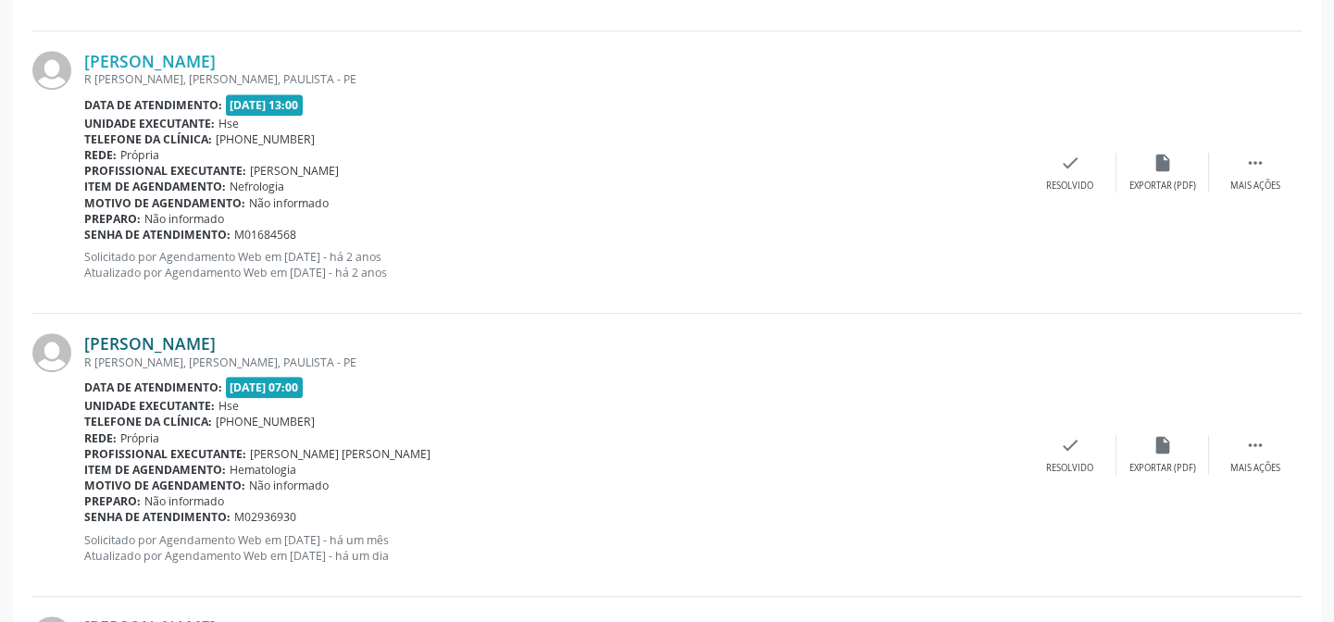
click at [216, 336] on link "[PERSON_NAME]" at bounding box center [149, 343] width 131 height 20
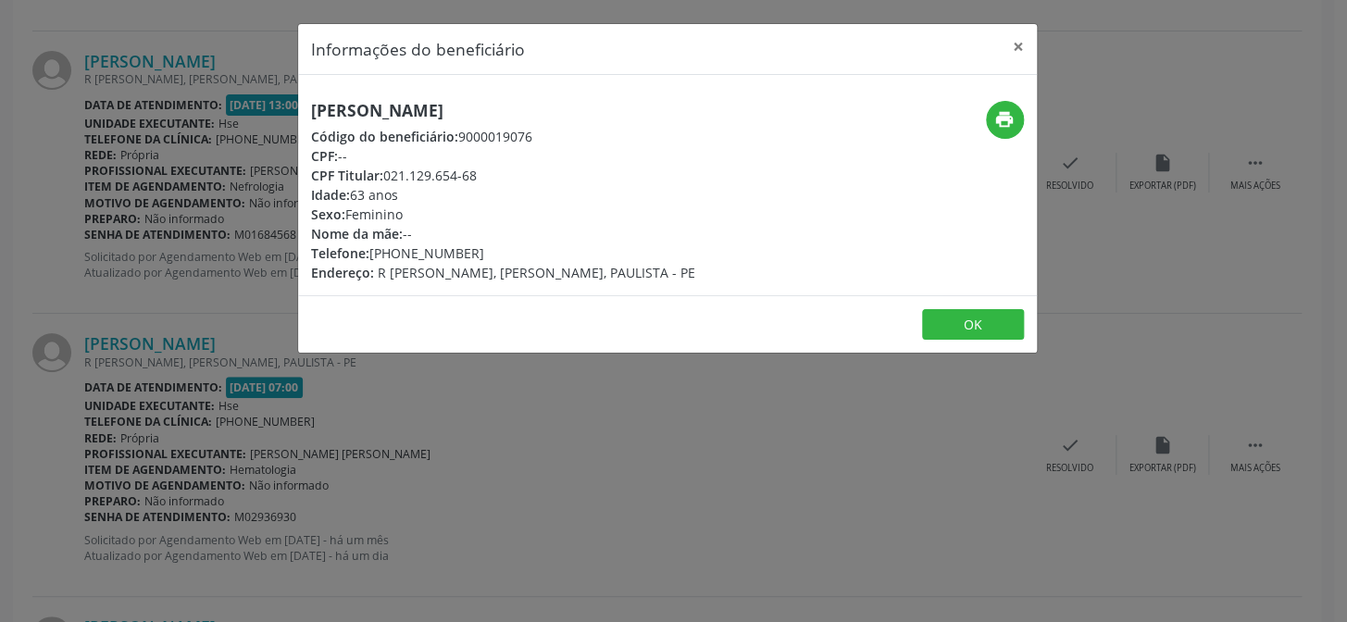
click at [479, 112] on h5 "[PERSON_NAME]" at bounding box center [503, 110] width 384 height 19
copy div "[PERSON_NAME]"
click at [155, 232] on div "Informações do beneficiário × [PERSON_NAME] Código do beneficiário: 9000019076 …" at bounding box center [673, 311] width 1347 height 622
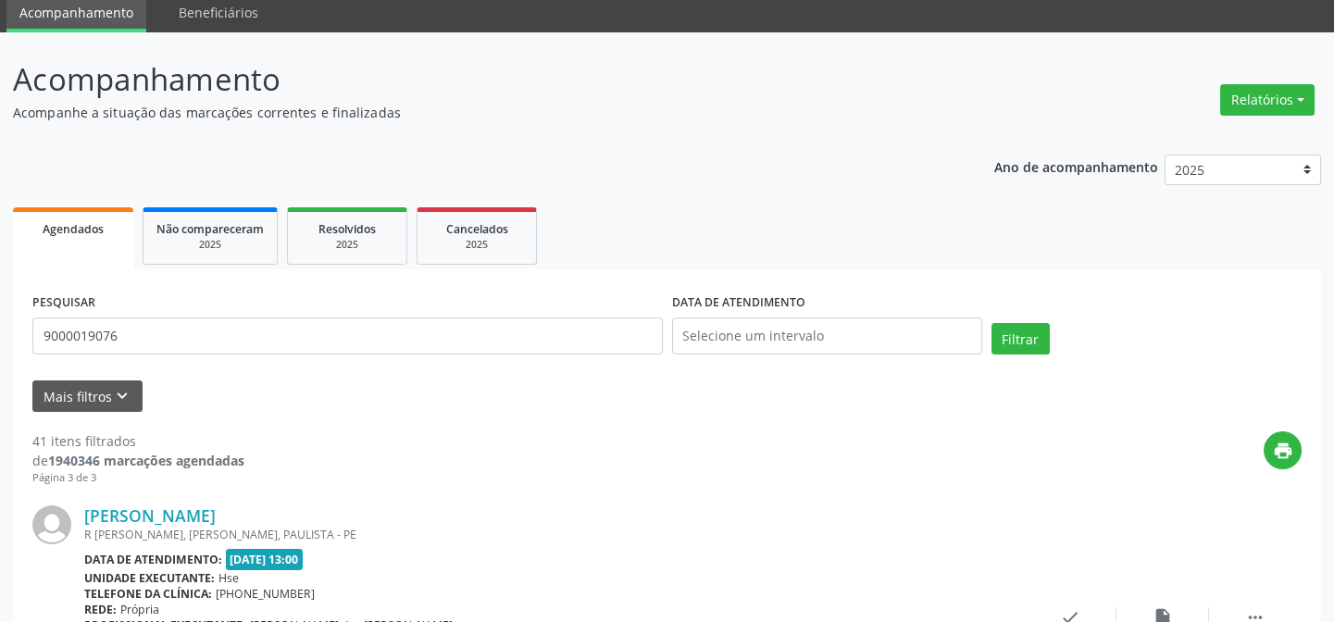
scroll to position [0, 0]
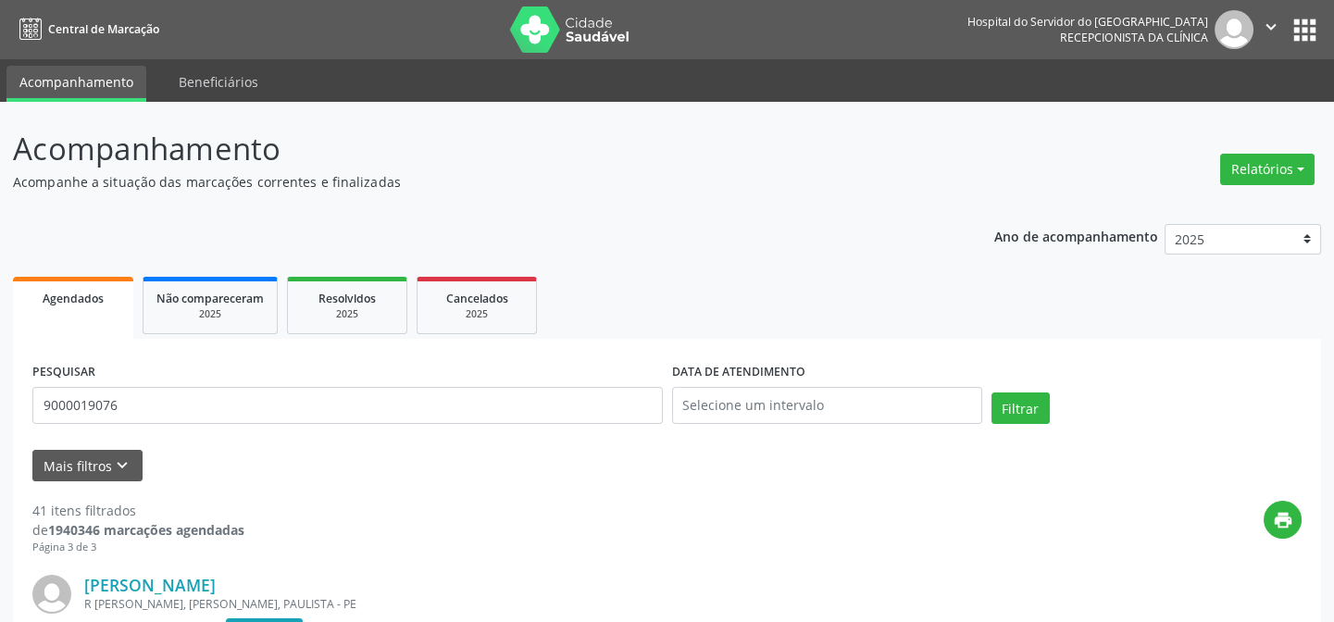
click at [259, 385] on div "PESQUISAR 9000019076" at bounding box center [348, 397] width 640 height 79
click at [261, 385] on div "PESQUISAR 9000019076" at bounding box center [348, 397] width 640 height 79
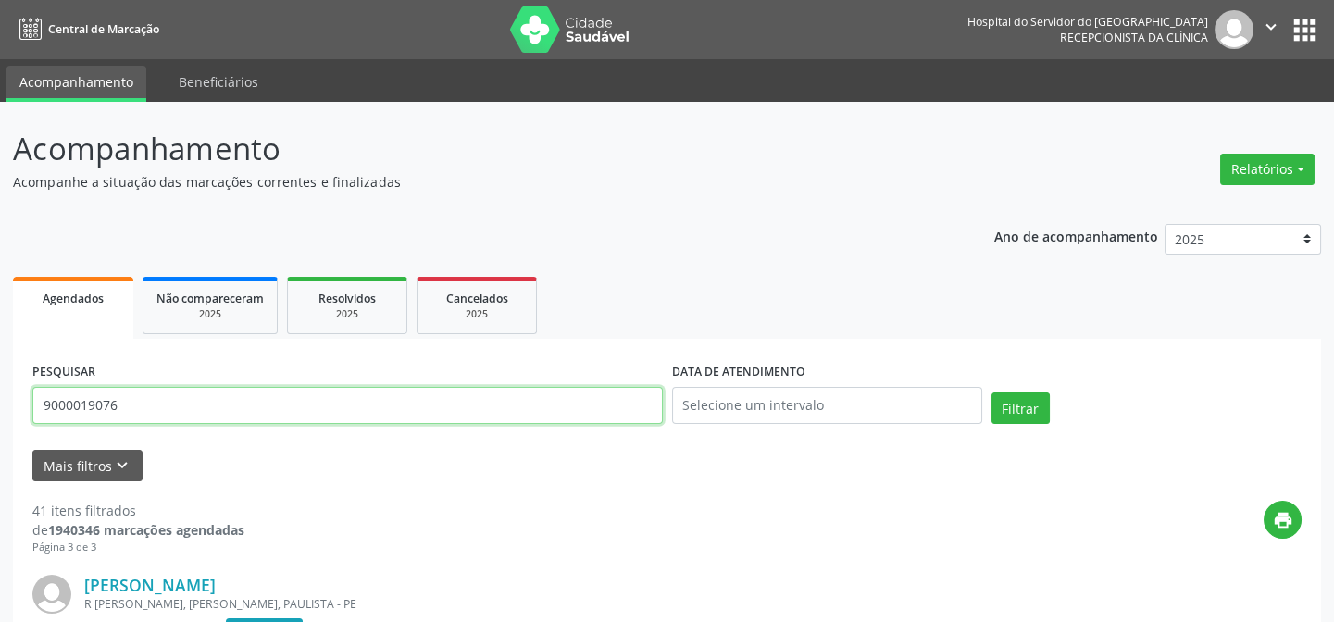
click at [263, 400] on input "9000019076" at bounding box center [347, 405] width 630 height 37
click at [991, 392] on button "Filtrar" at bounding box center [1020, 407] width 58 height 31
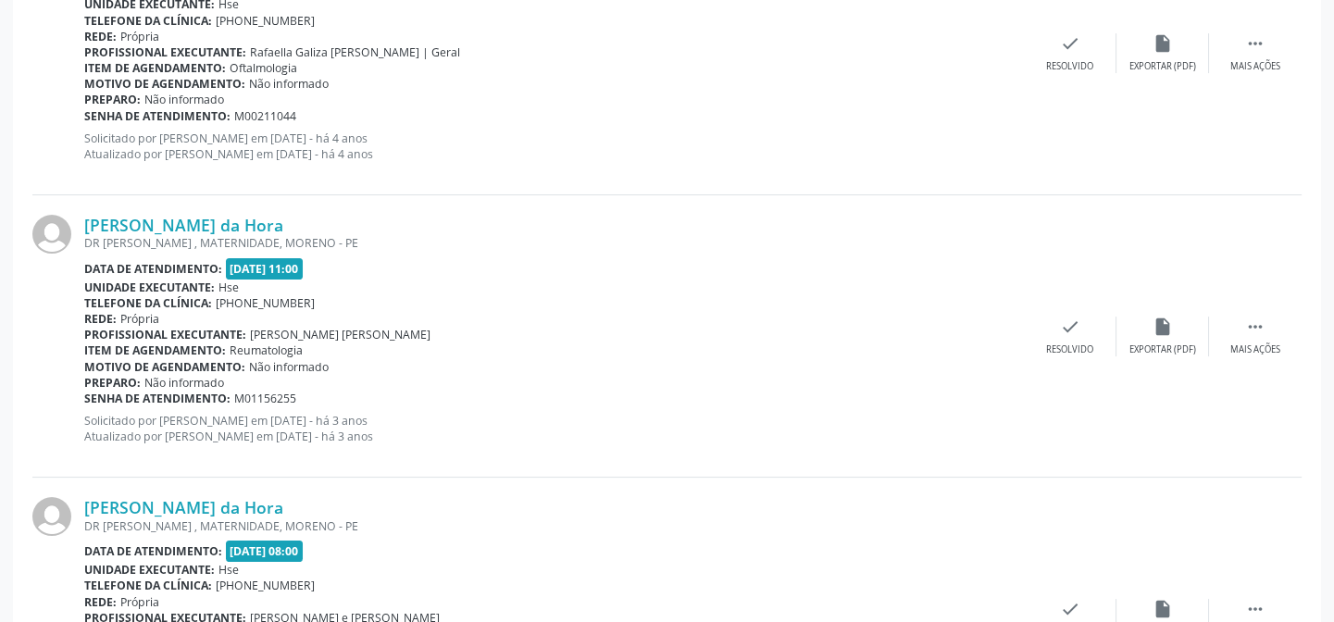
scroll to position [1376, 0]
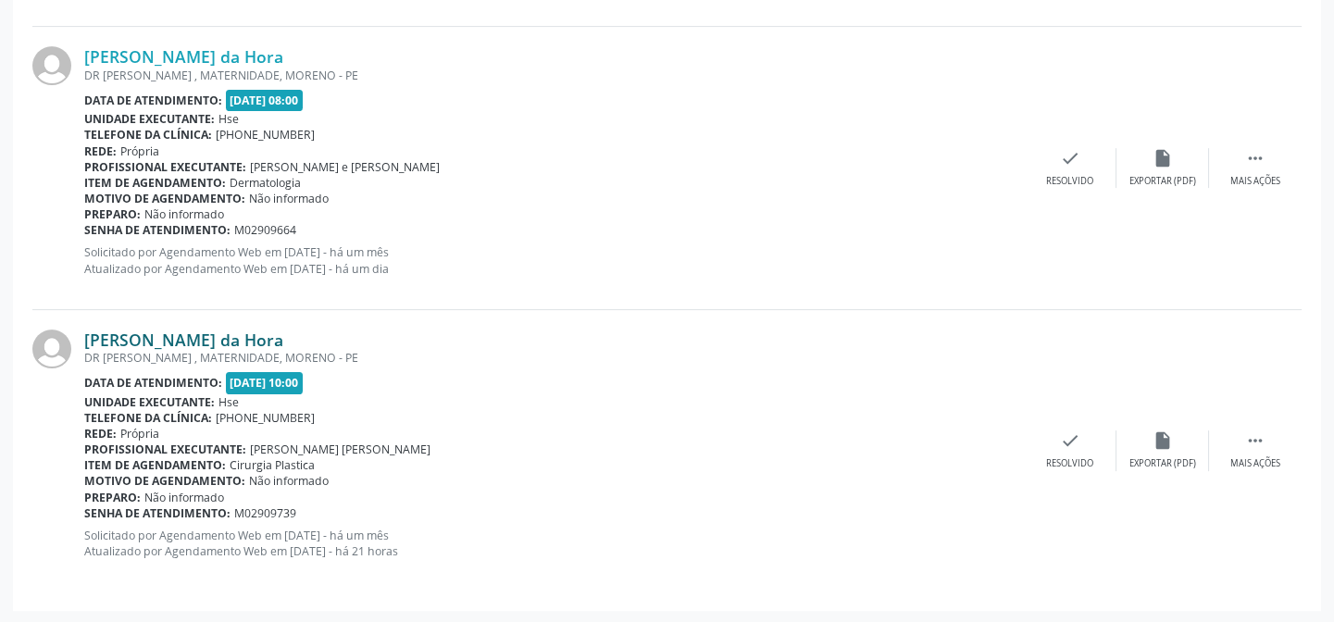
click at [208, 330] on link "[PERSON_NAME] da Hora" at bounding box center [183, 340] width 199 height 20
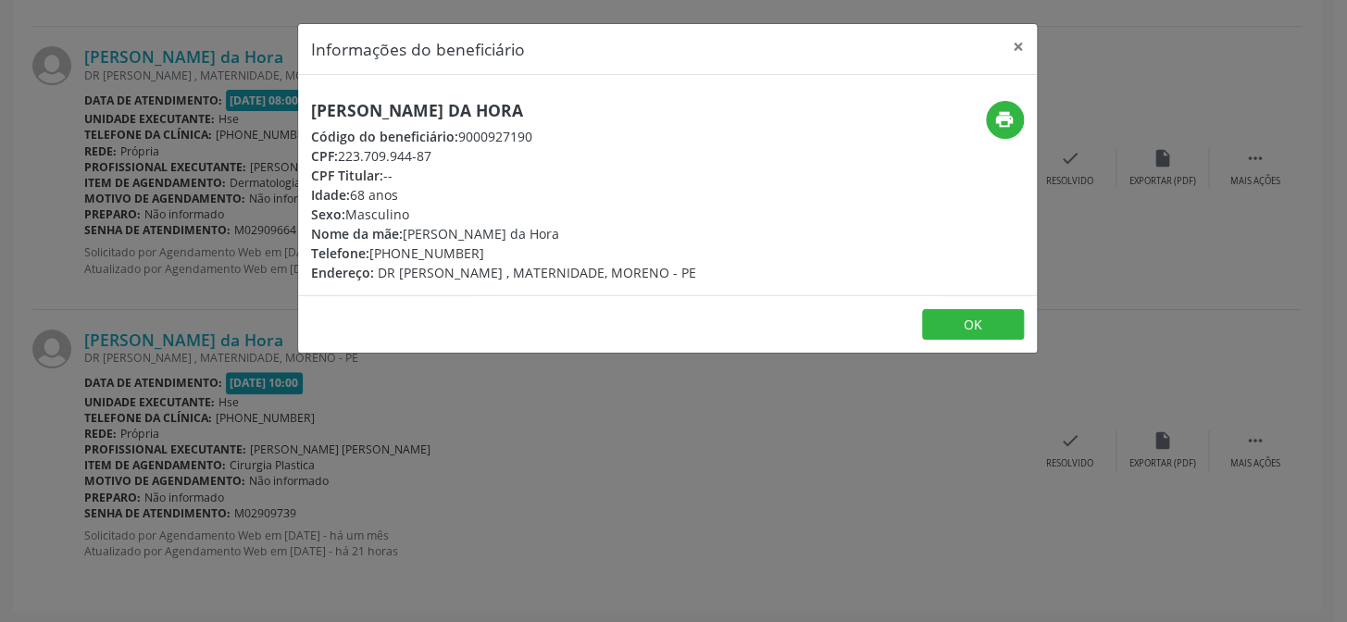
click at [306, 382] on div "Informações do beneficiário × [PERSON_NAME] da Hora Código do beneficiário: 900…" at bounding box center [673, 311] width 1347 height 622
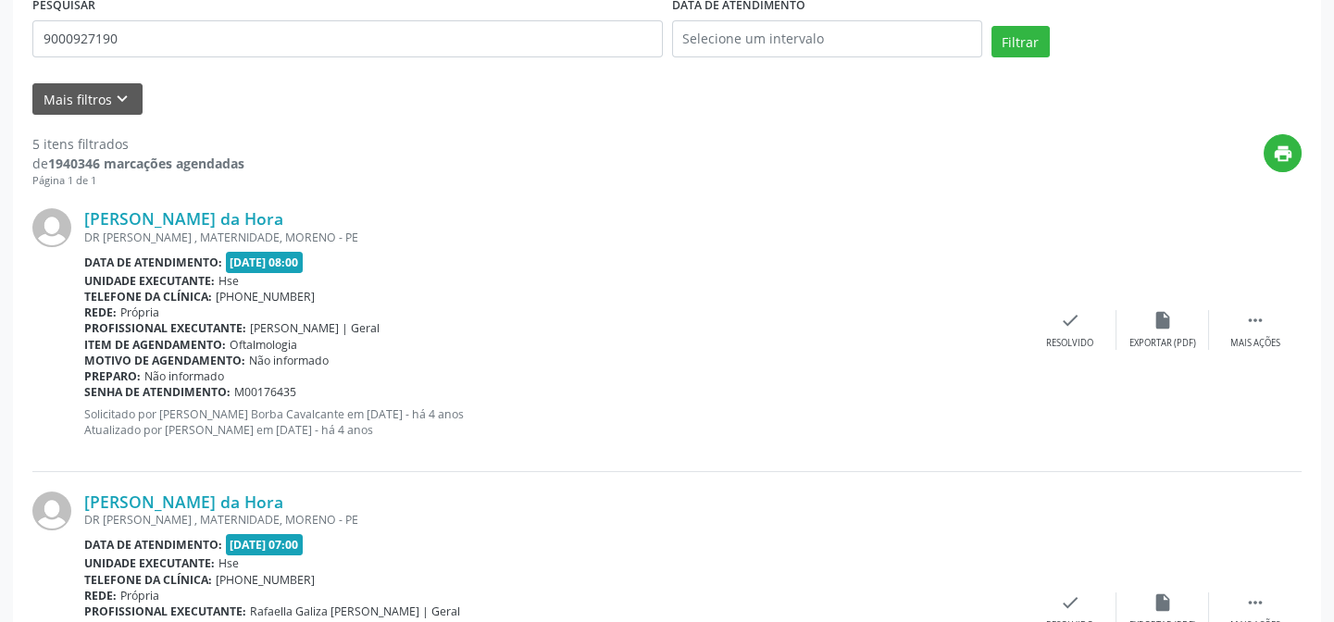
scroll to position [0, 0]
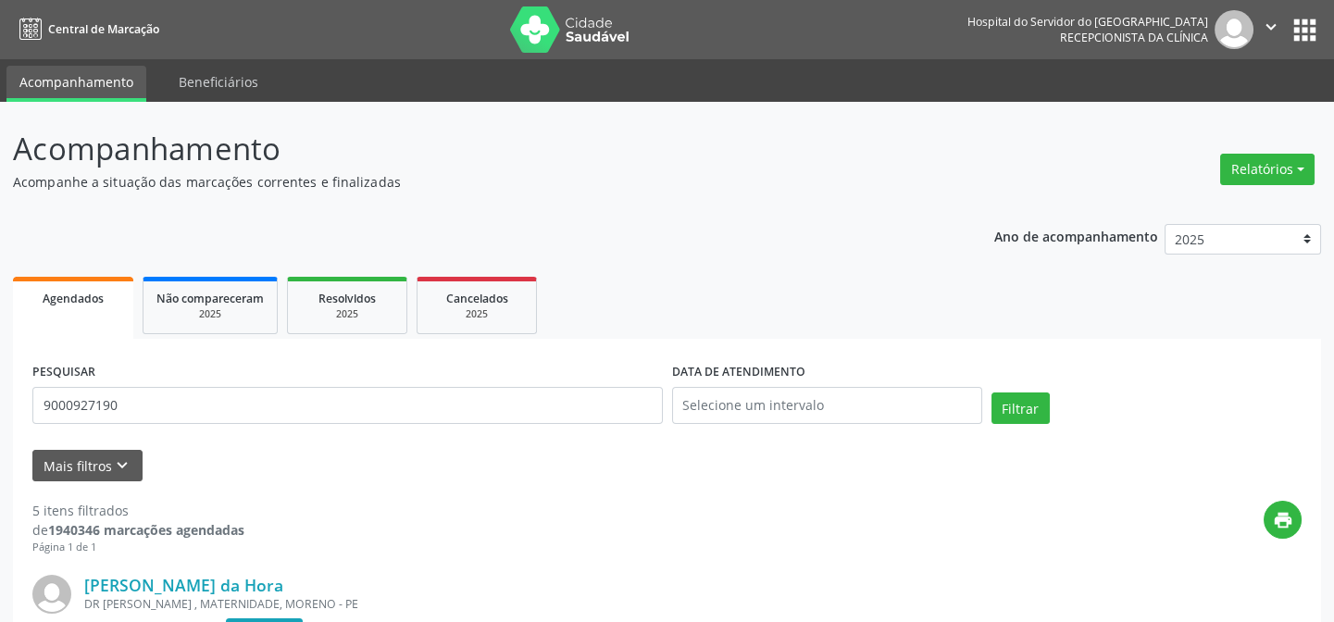
click at [362, 429] on div "PESQUISAR 9000927190" at bounding box center [348, 397] width 640 height 79
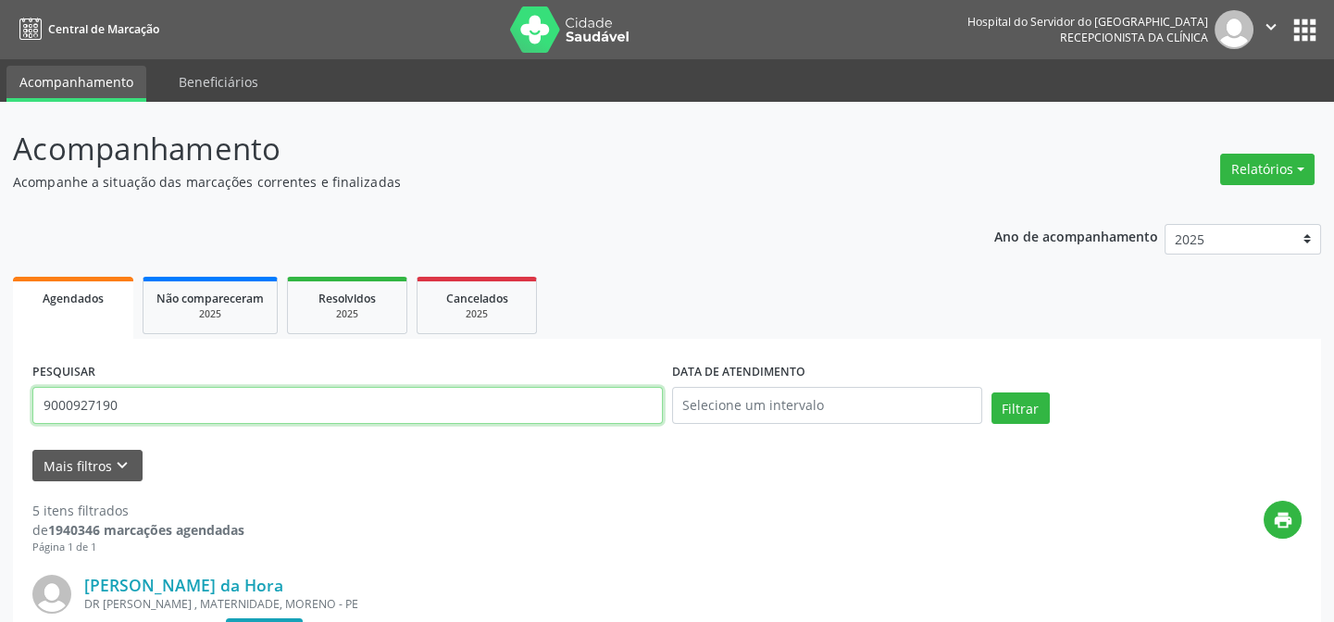
click at [361, 413] on input "9000927190" at bounding box center [347, 405] width 630 height 37
click at [991, 392] on button "Filtrar" at bounding box center [1020, 407] width 58 height 31
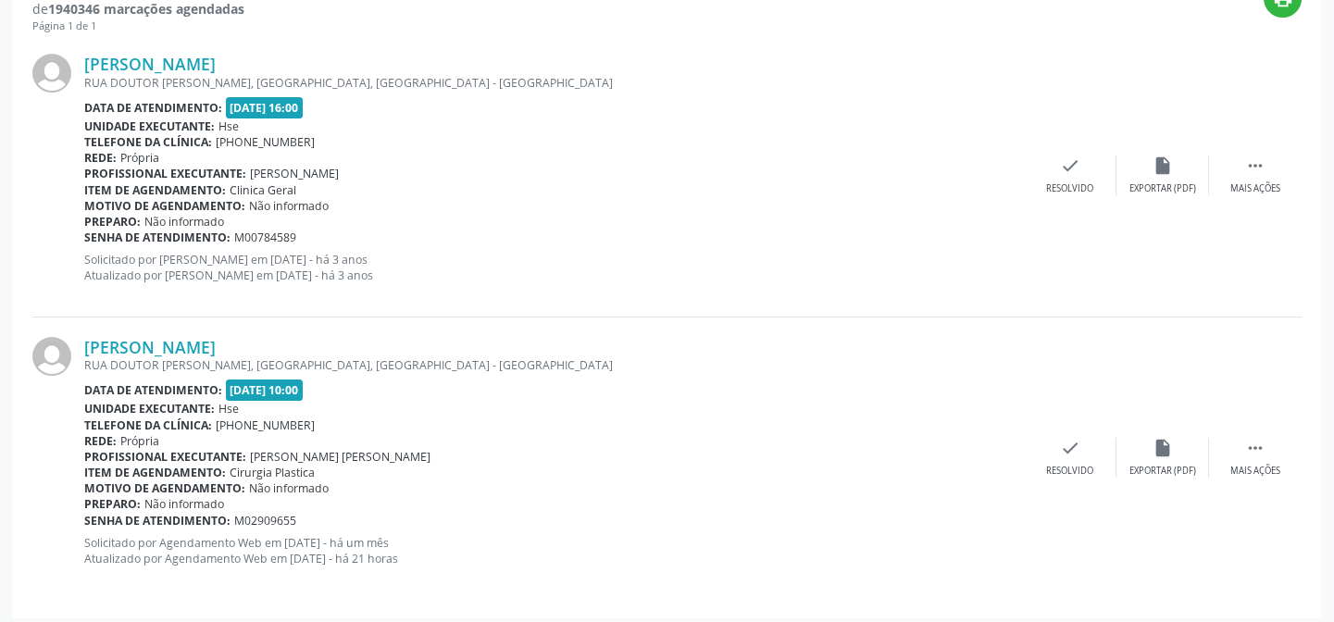
scroll to position [529, 0]
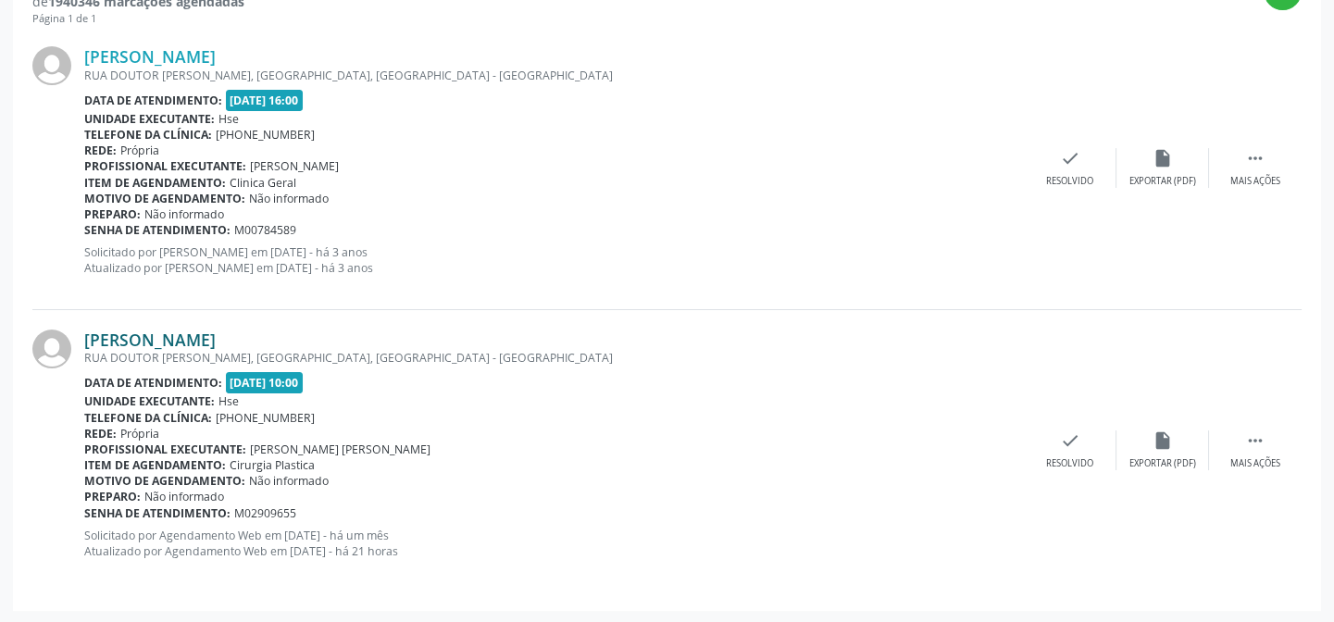
click at [216, 336] on link "[PERSON_NAME]" at bounding box center [149, 340] width 131 height 20
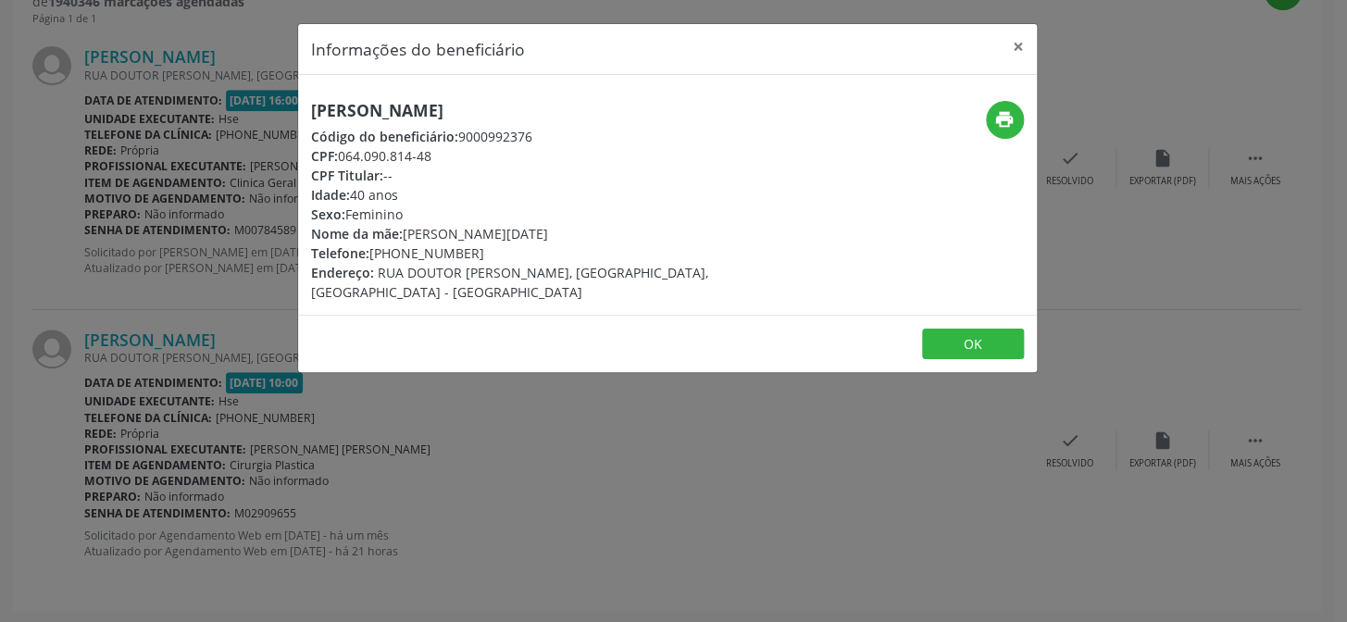
click at [369, 106] on h5 "[PERSON_NAME]" at bounding box center [544, 110] width 466 height 19
copy div "[PERSON_NAME]"
click at [179, 112] on div "Informações do beneficiário × [PERSON_NAME] Código do beneficiário: 9000992376 …" at bounding box center [673, 311] width 1347 height 622
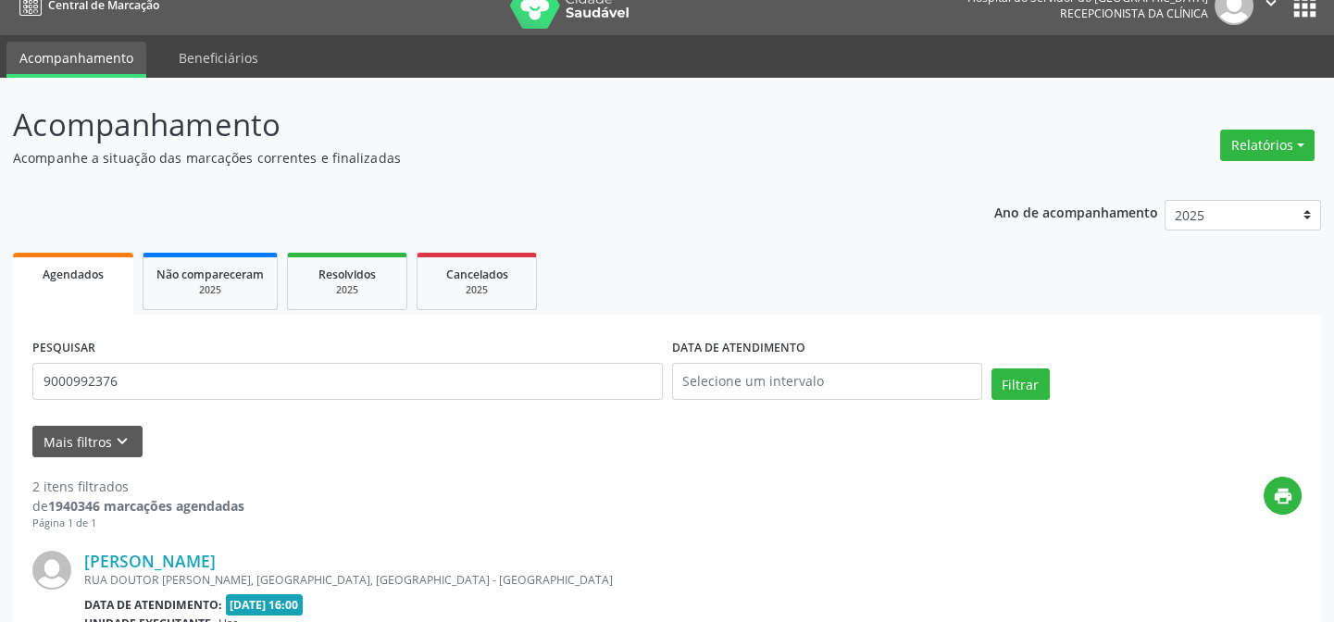
scroll to position [0, 0]
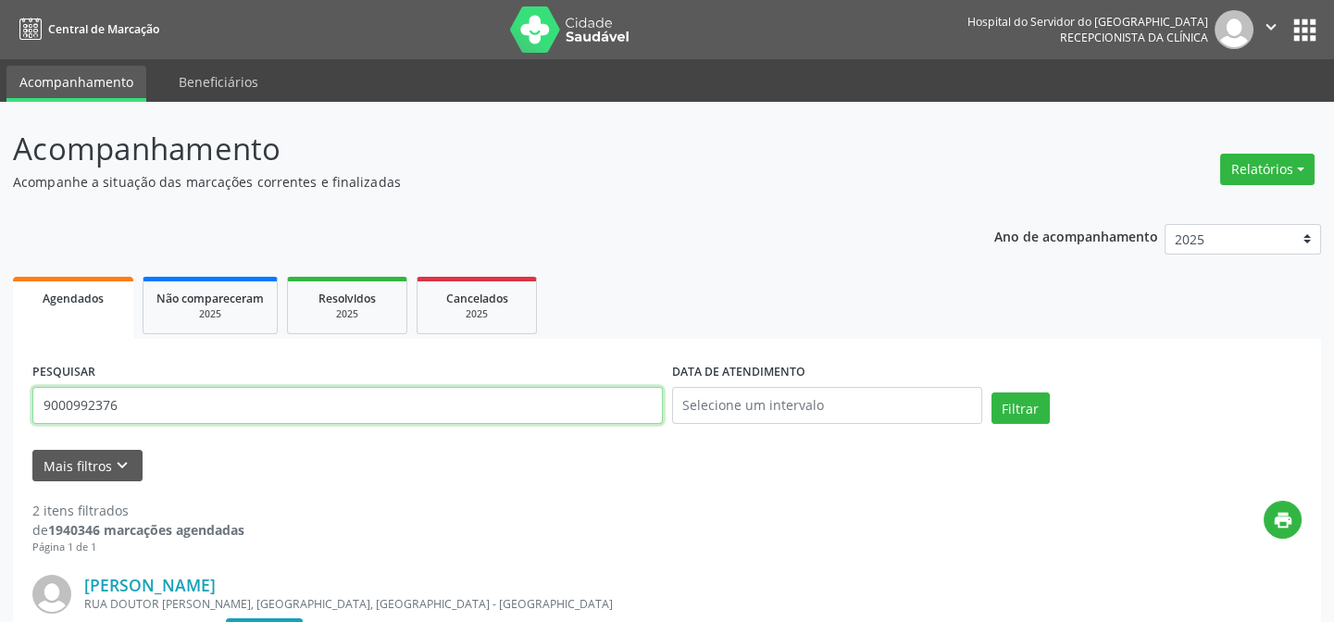
click at [295, 408] on input "9000992376" at bounding box center [347, 405] width 630 height 37
click at [991, 392] on button "Filtrar" at bounding box center [1020, 407] width 58 height 31
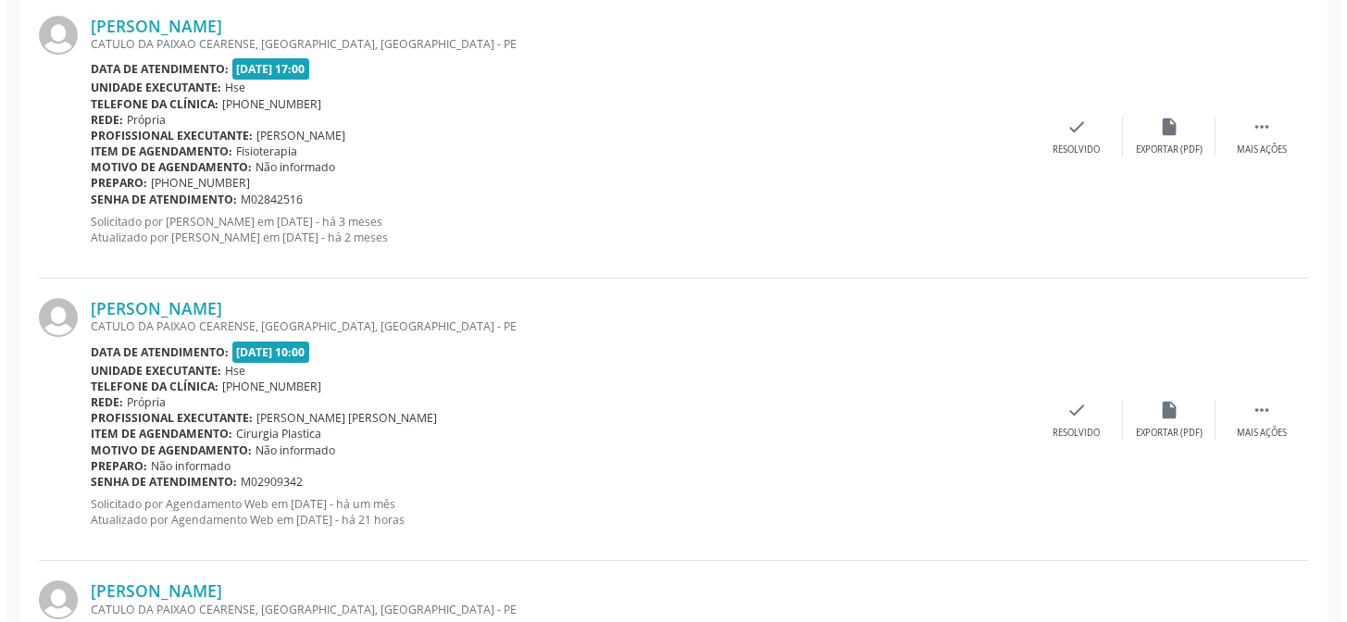
scroll to position [841, 0]
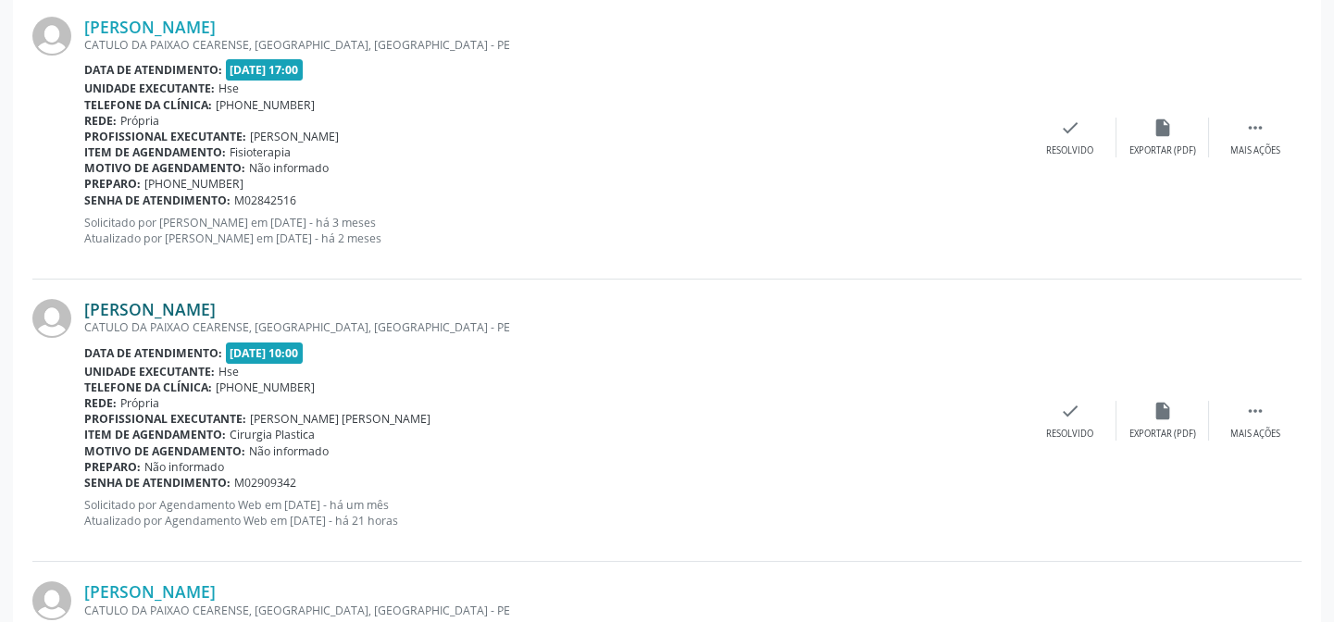
click at [216, 311] on link "[PERSON_NAME]" at bounding box center [149, 309] width 131 height 20
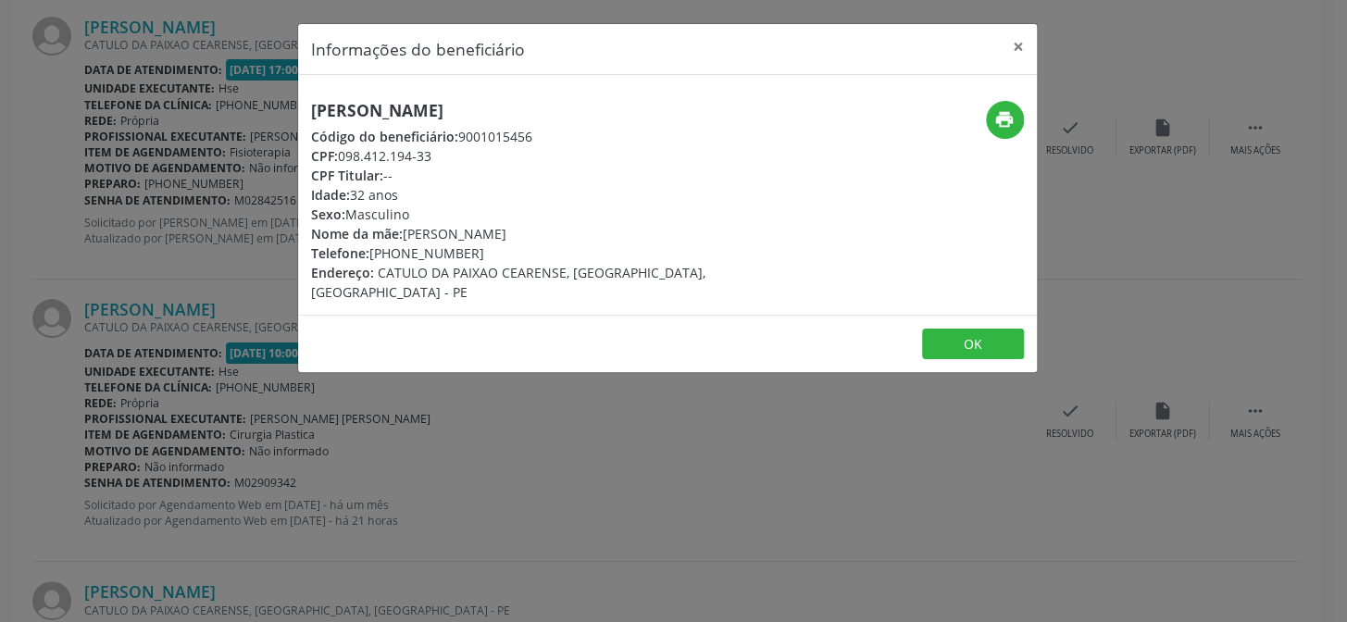
click at [238, 429] on div "Informações do beneficiário × [PERSON_NAME] Código do beneficiário: 9001015456 …" at bounding box center [673, 311] width 1347 height 622
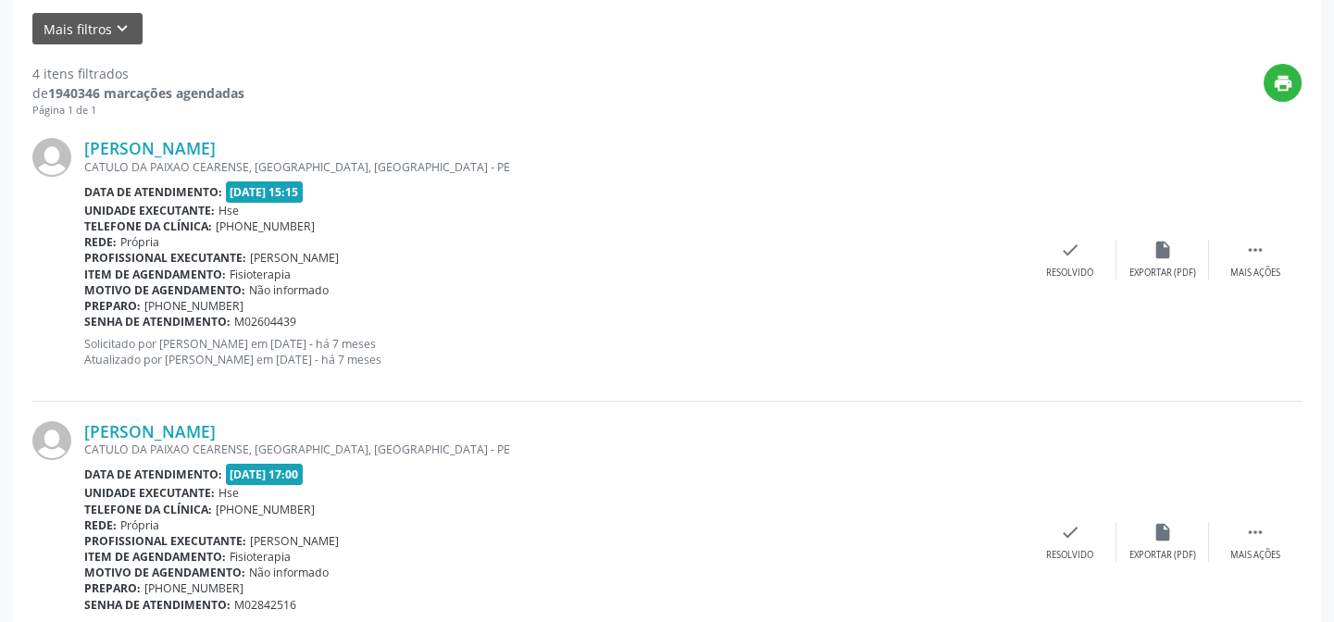
scroll to position [673, 0]
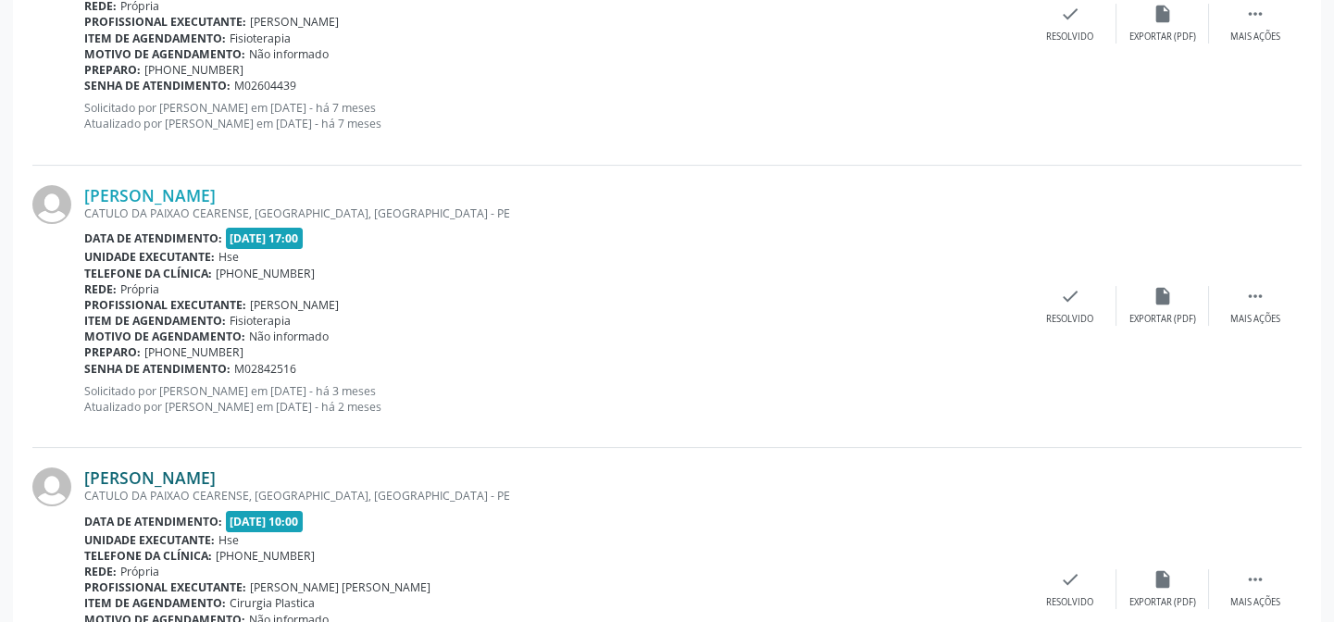
click at [215, 471] on link "[PERSON_NAME]" at bounding box center [149, 477] width 131 height 20
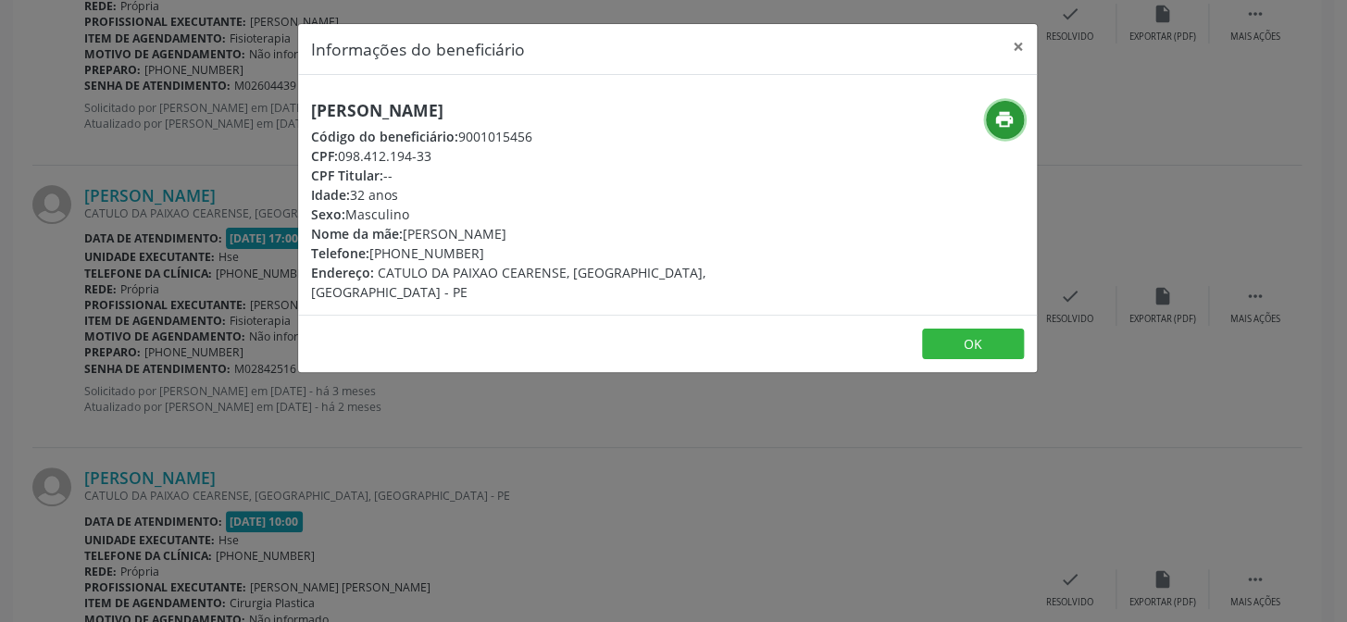
click at [1007, 115] on icon "print" at bounding box center [1004, 119] width 20 height 20
click at [143, 321] on div "Informações do beneficiário × [PERSON_NAME] Código do beneficiário: 9001015456 …" at bounding box center [673, 311] width 1347 height 622
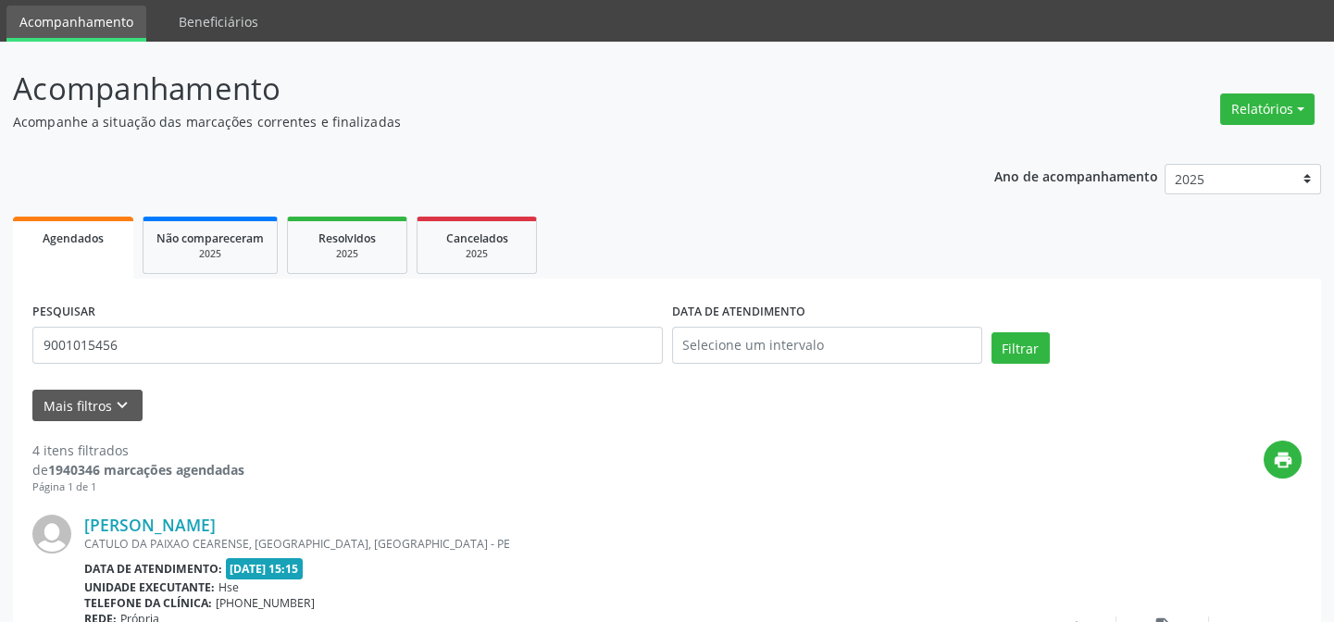
scroll to position [0, 0]
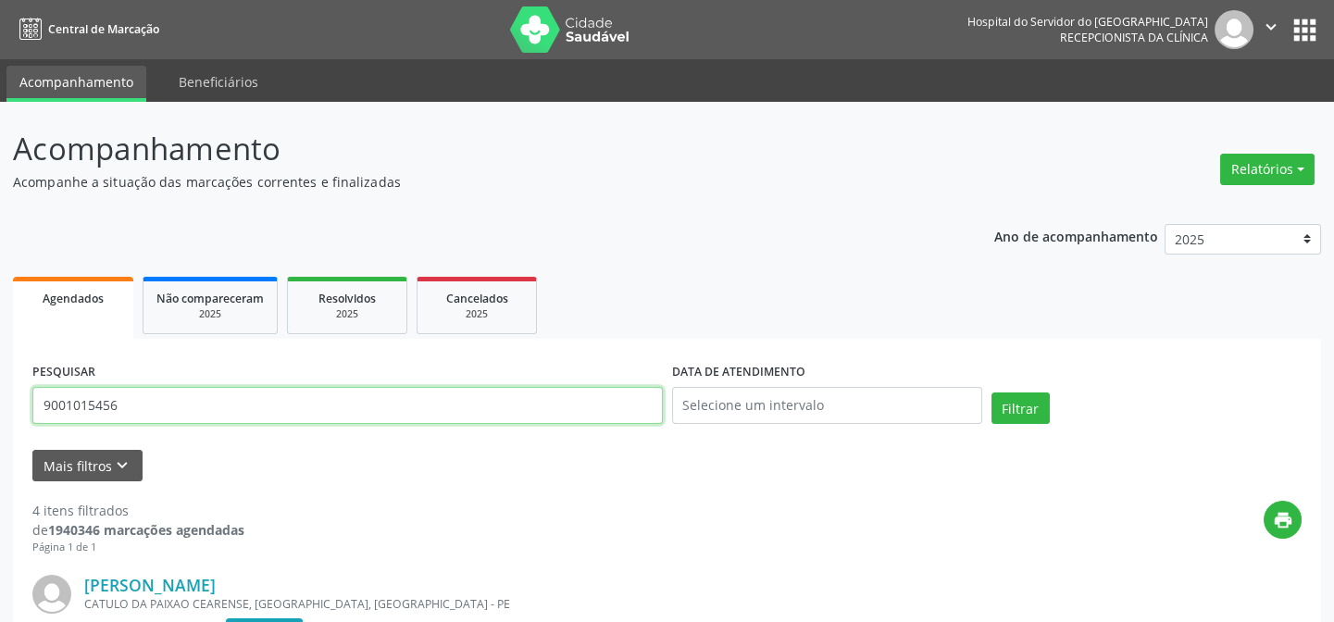
click at [246, 401] on input "9001015456" at bounding box center [347, 405] width 630 height 37
click at [991, 392] on button "Filtrar" at bounding box center [1020, 407] width 58 height 31
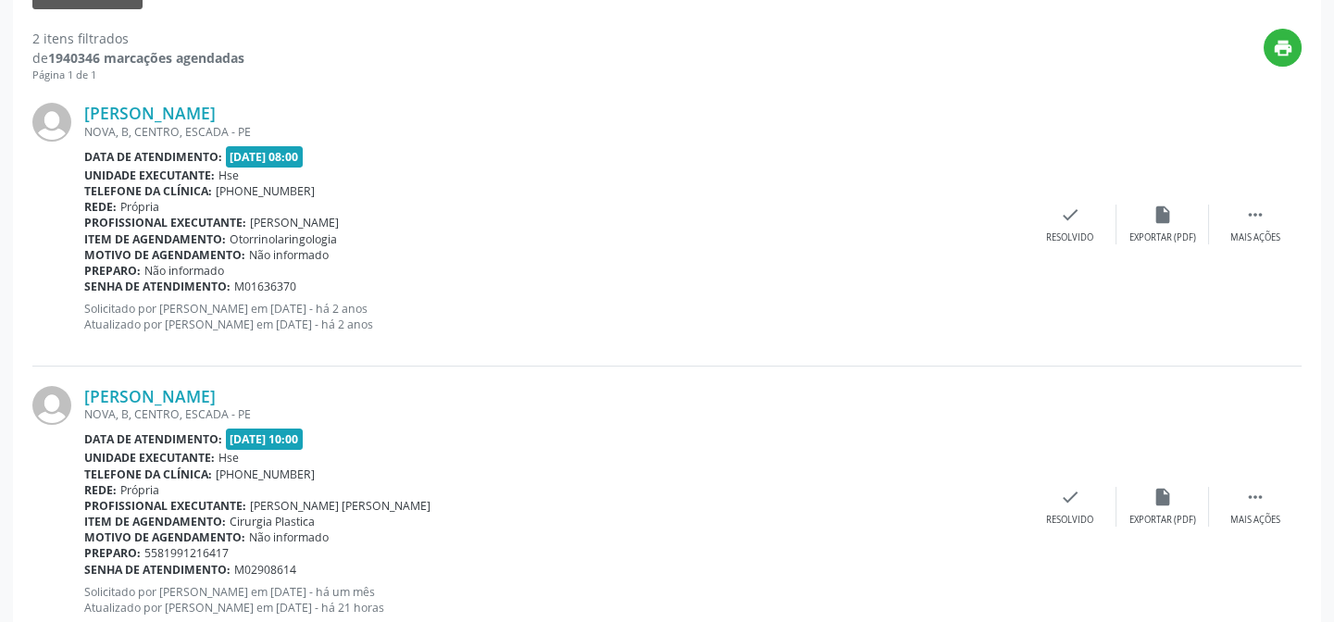
scroll to position [529, 0]
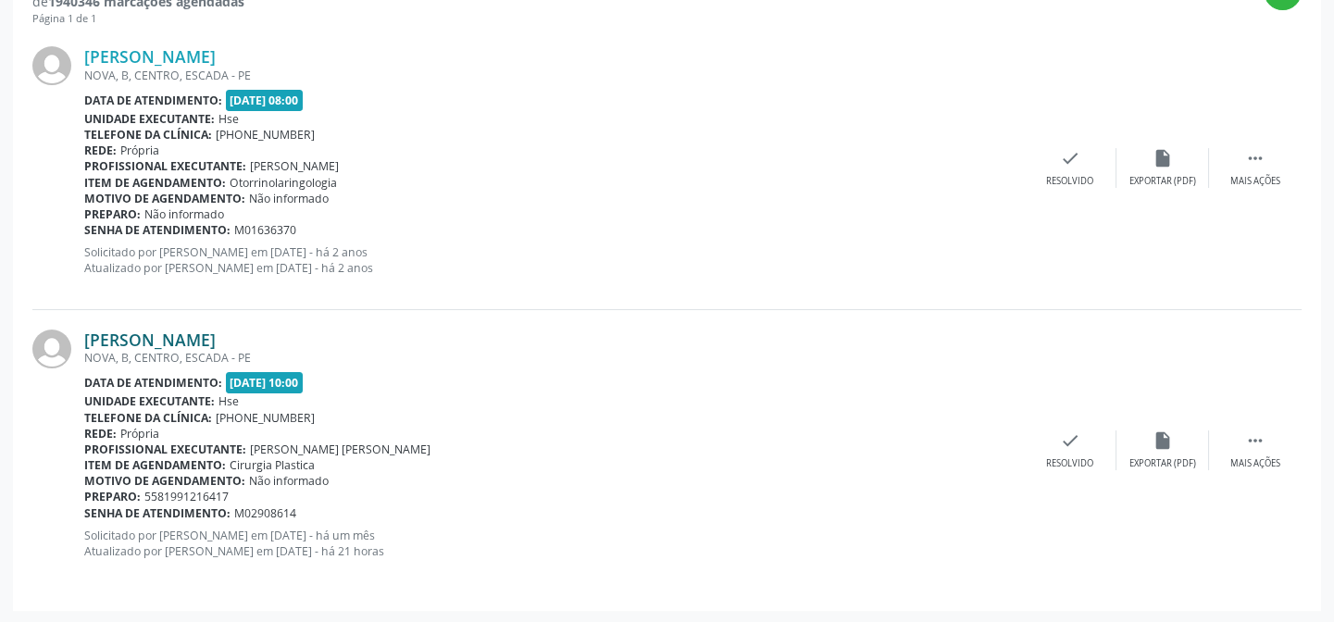
click at [216, 331] on link "[PERSON_NAME]" at bounding box center [149, 340] width 131 height 20
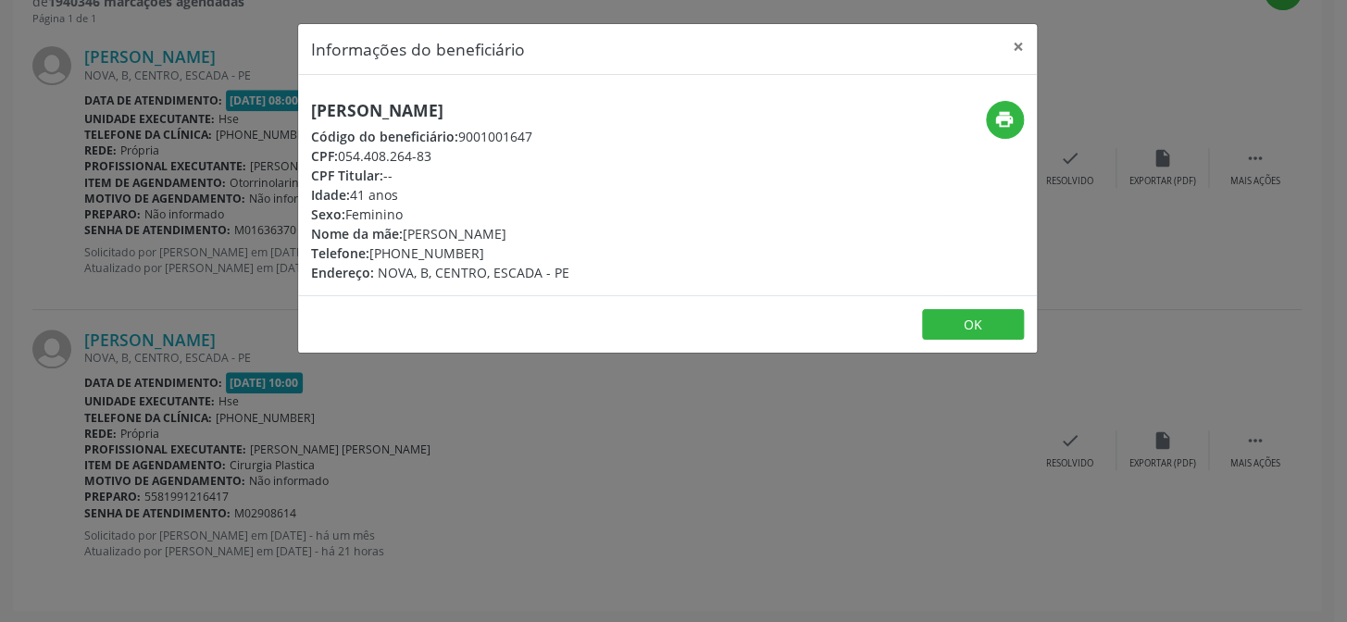
click at [193, 162] on div "Informações do beneficiário × [PERSON_NAME] de [PERSON_NAME] Código do benefici…" at bounding box center [673, 311] width 1347 height 622
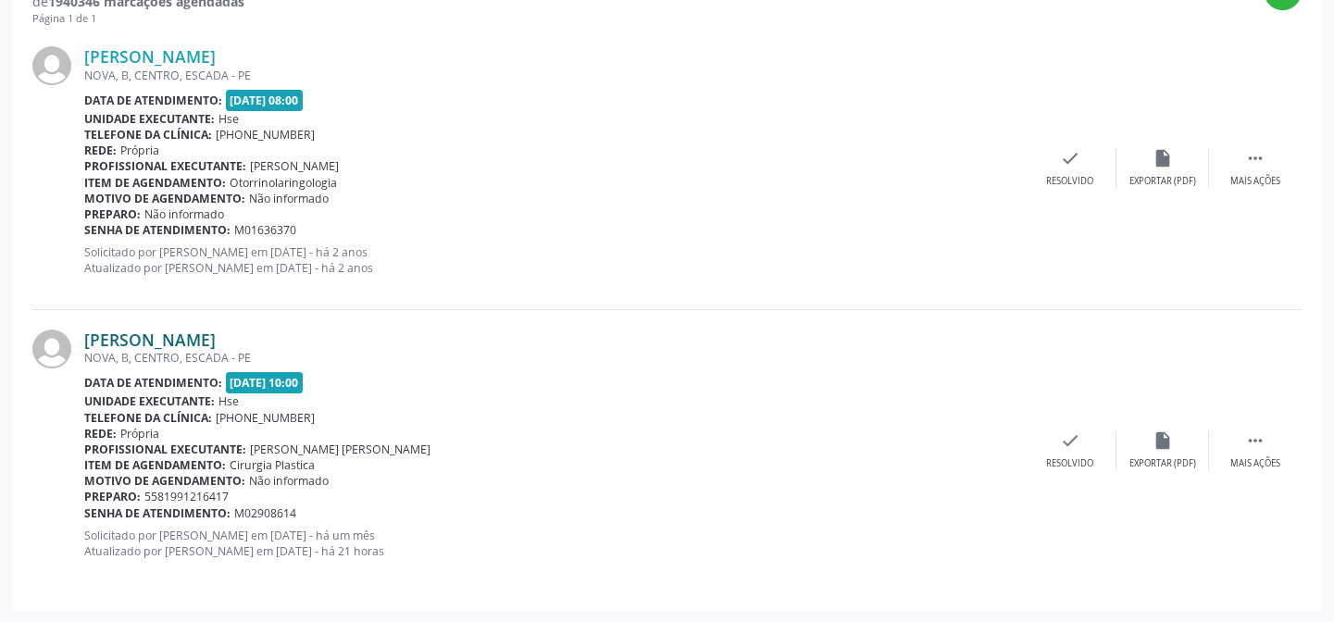
click at [216, 341] on link "[PERSON_NAME]" at bounding box center [149, 340] width 131 height 20
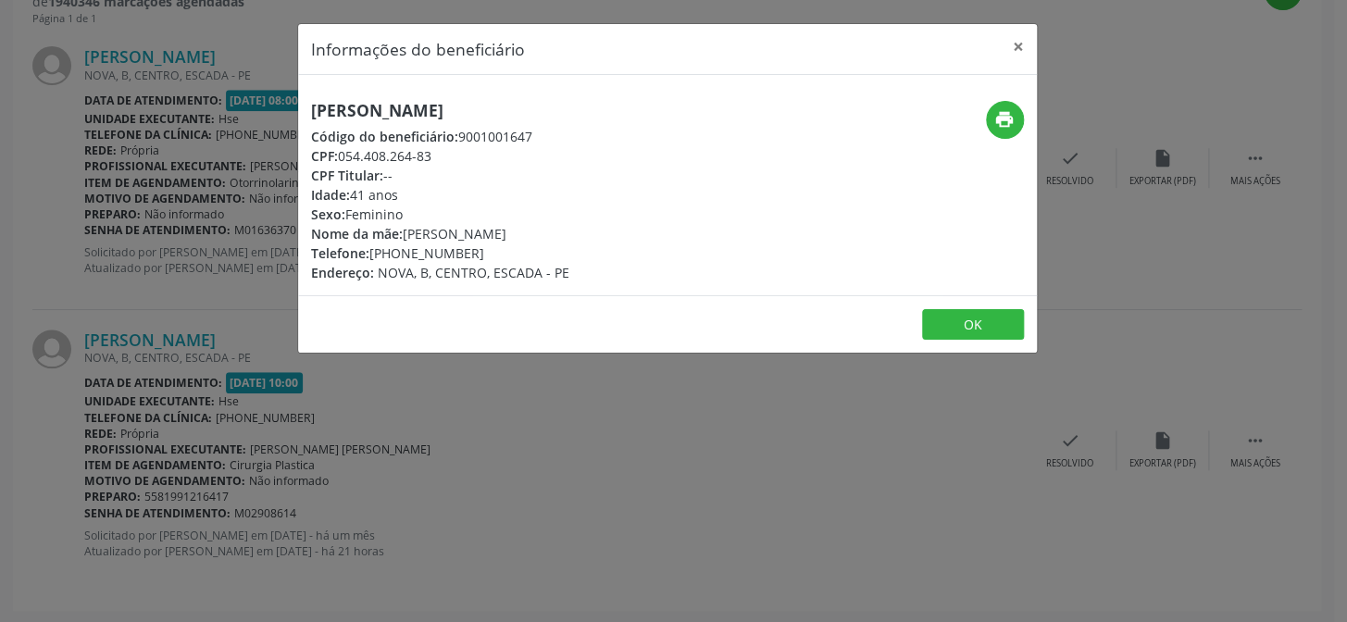
click at [451, 110] on h5 "[PERSON_NAME]" at bounding box center [440, 110] width 258 height 19
copy div "[PERSON_NAME]"
click at [1000, 115] on icon "print" at bounding box center [1004, 119] width 20 height 20
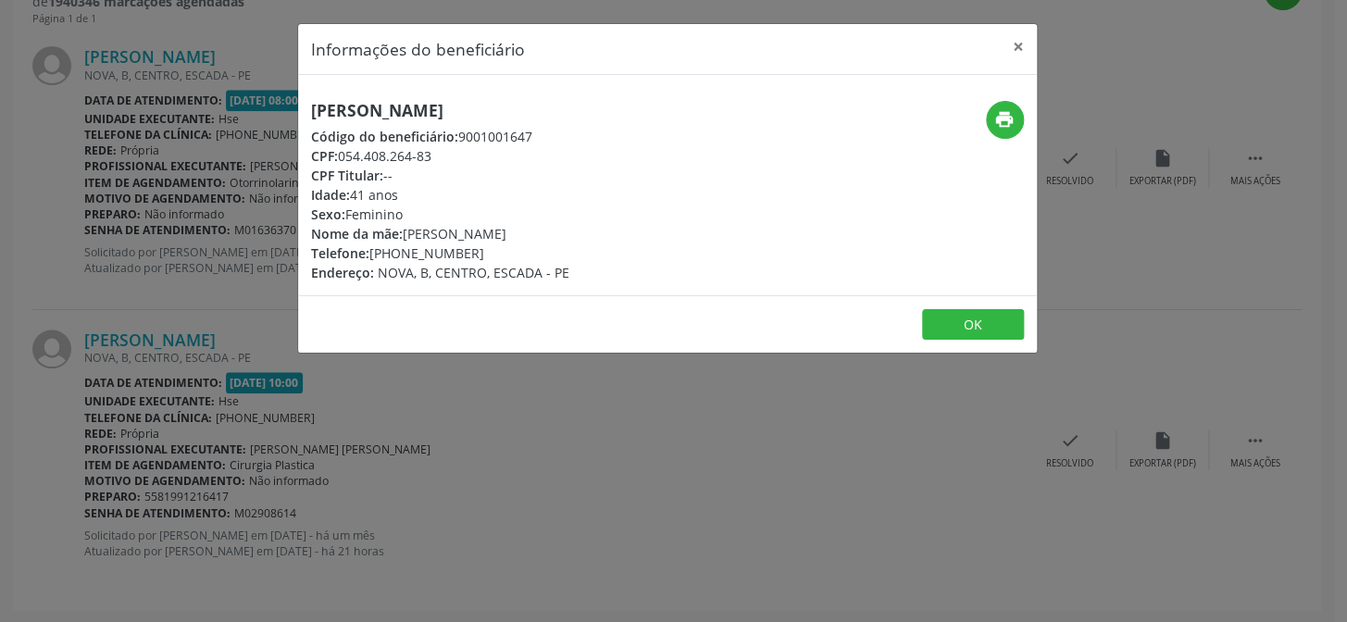
drag, startPoint x: 112, startPoint y: 51, endPoint x: 284, endPoint y: 299, distance: 301.9
click at [112, 51] on div "Informações do beneficiário × [PERSON_NAME] de [PERSON_NAME] Código do benefici…" at bounding box center [673, 311] width 1347 height 622
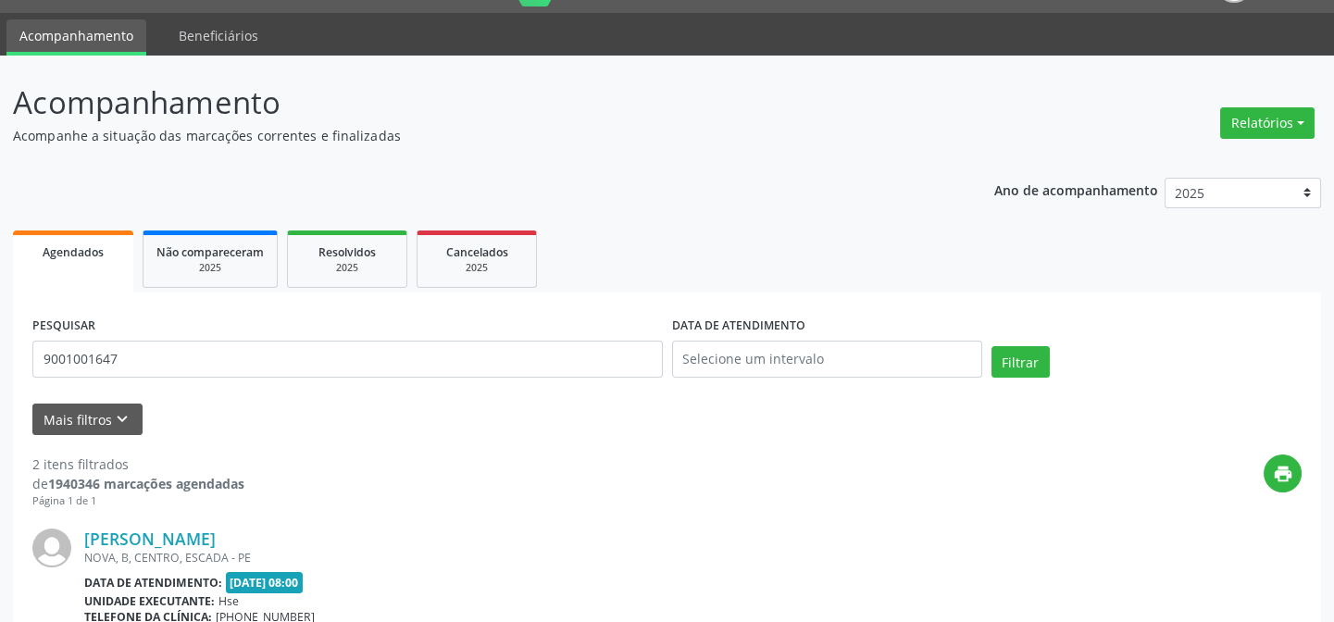
scroll to position [0, 0]
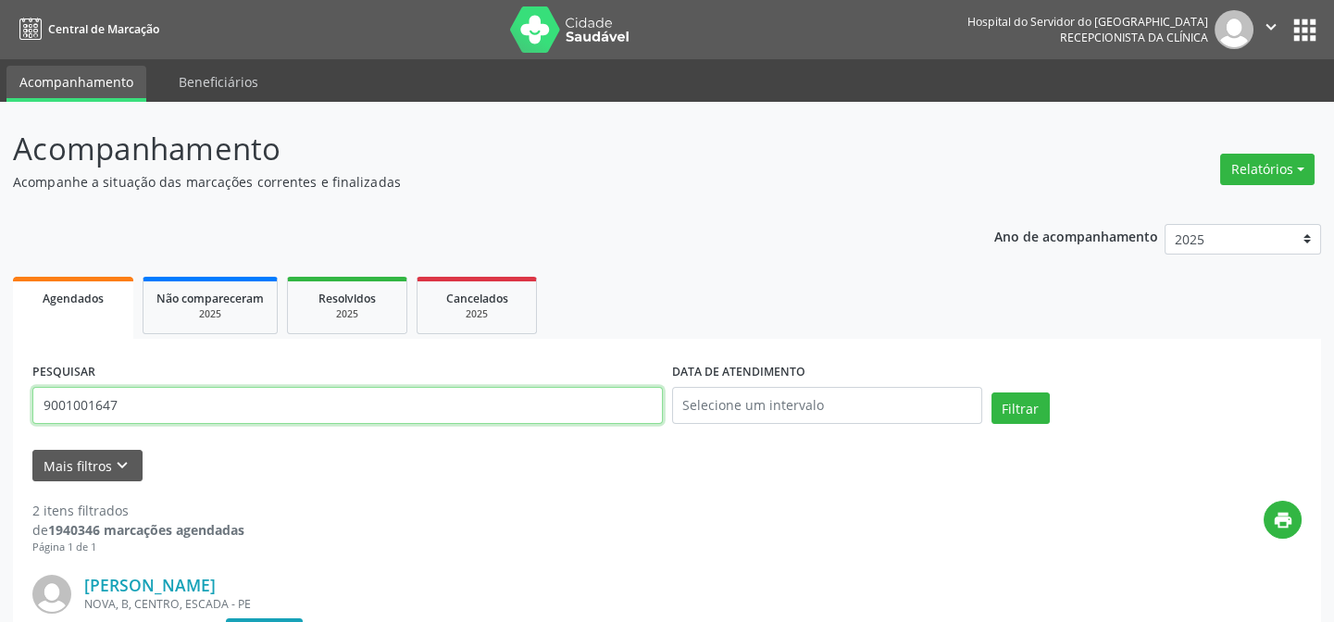
click at [157, 411] on input "9001001647" at bounding box center [347, 405] width 630 height 37
click at [157, 410] on input "9001001647" at bounding box center [347, 405] width 630 height 37
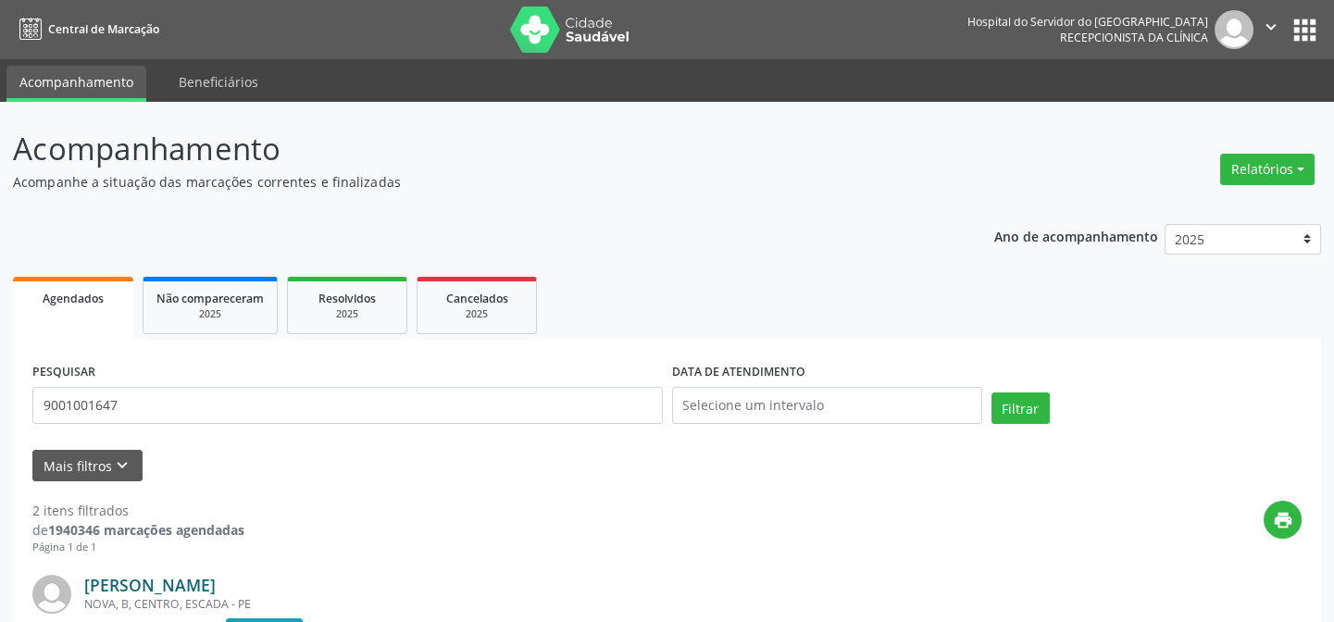
click at [216, 578] on link "[PERSON_NAME]" at bounding box center [149, 585] width 131 height 20
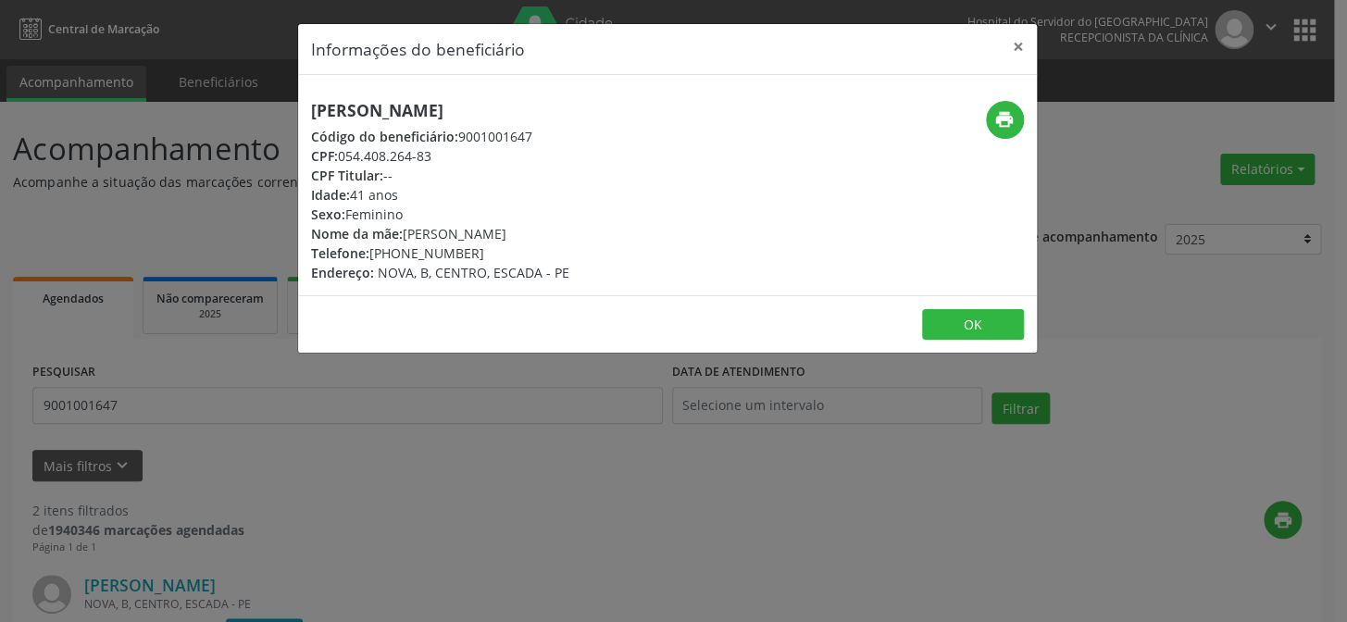
click at [459, 104] on h5 "[PERSON_NAME]" at bounding box center [440, 110] width 258 height 19
click at [182, 305] on div "Informações do beneficiário × [PERSON_NAME] de [PERSON_NAME] Código do benefici…" at bounding box center [673, 311] width 1347 height 622
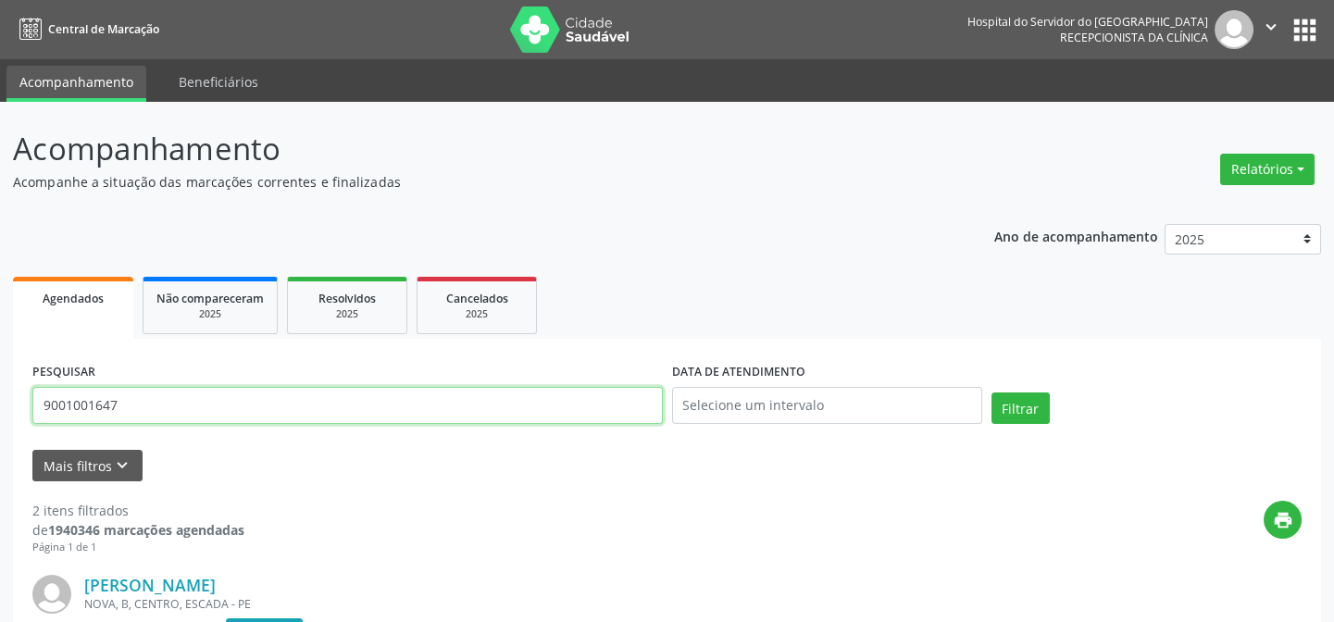
click at [130, 417] on input "9001001647" at bounding box center [347, 405] width 630 height 37
click at [991, 392] on button "Filtrar" at bounding box center [1020, 407] width 58 height 31
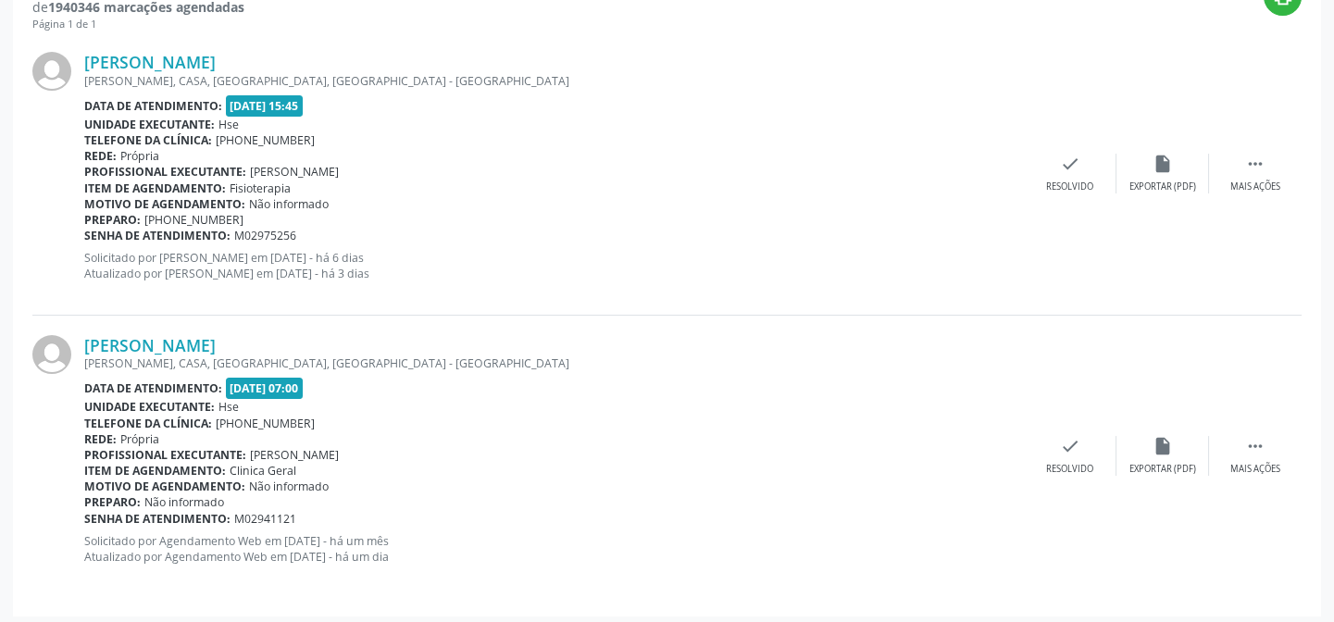
scroll to position [529, 0]
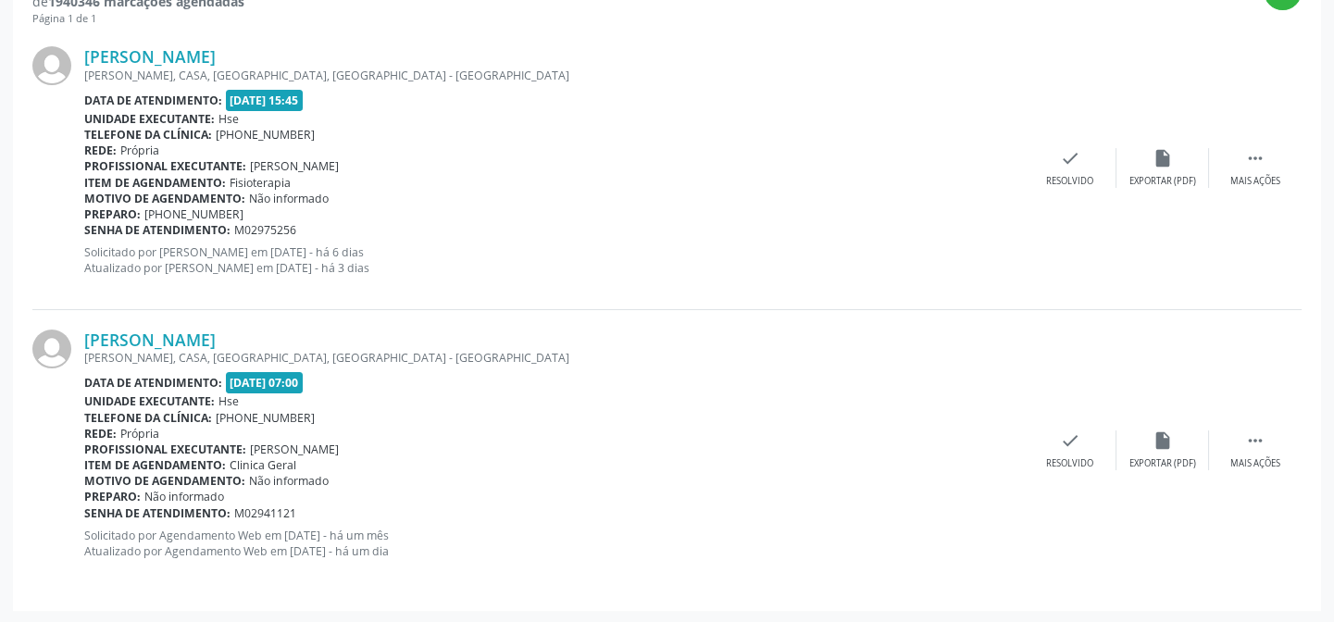
click at [212, 322] on div "[PERSON_NAME] [PERSON_NAME], CASA, [GEOGRAPHIC_DATA], [GEOGRAPHIC_DATA] - [GEOG…" at bounding box center [666, 450] width 1269 height 281
click at [216, 331] on link "[PERSON_NAME]" at bounding box center [149, 340] width 131 height 20
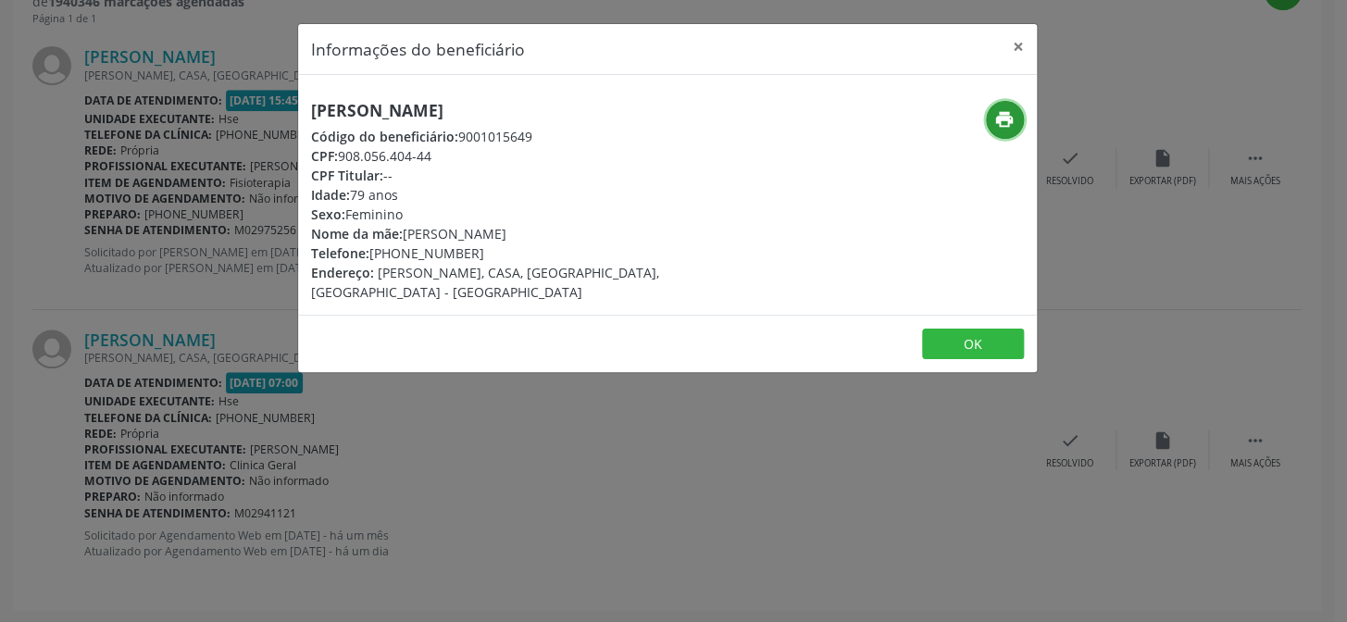
click at [1006, 117] on icon "print" at bounding box center [1004, 119] width 20 height 20
click at [342, 110] on h5 "[PERSON_NAME]" at bounding box center [544, 110] width 466 height 19
click at [146, 199] on div "Informações do beneficiário × [PERSON_NAME] Código do beneficiário: 9001015649 …" at bounding box center [673, 311] width 1347 height 622
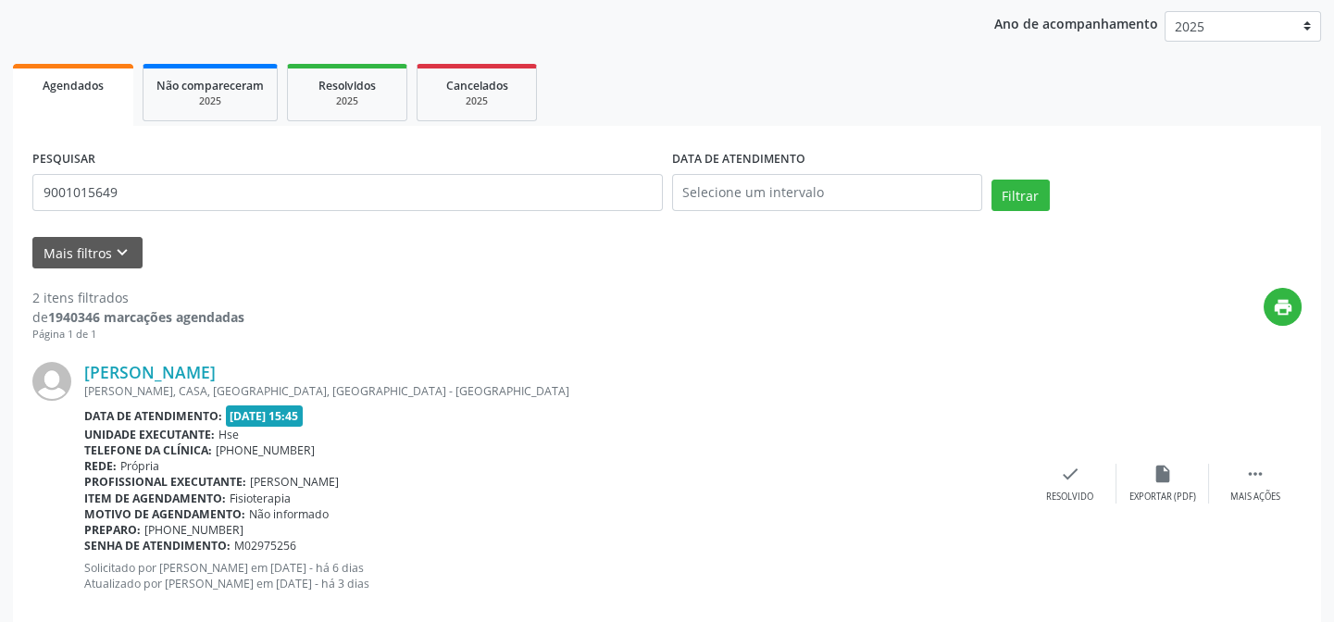
scroll to position [193, 0]
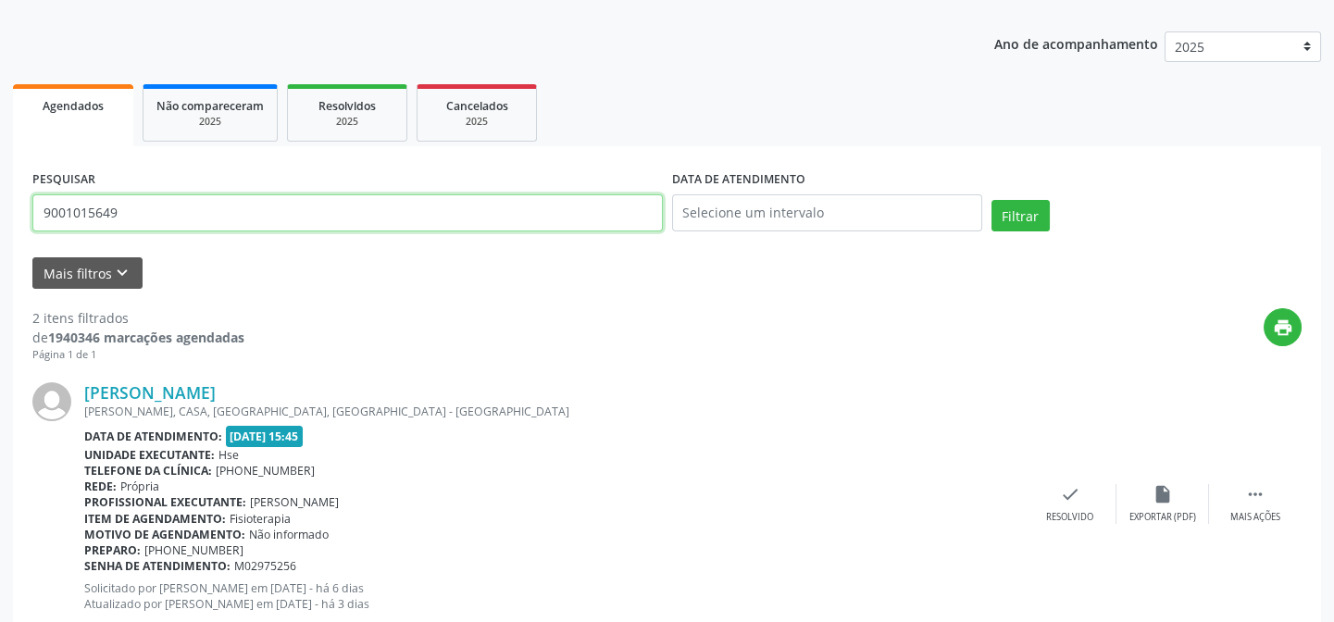
click at [177, 209] on input "9001015649" at bounding box center [347, 212] width 630 height 37
click at [991, 200] on button "Filtrar" at bounding box center [1020, 215] width 58 height 31
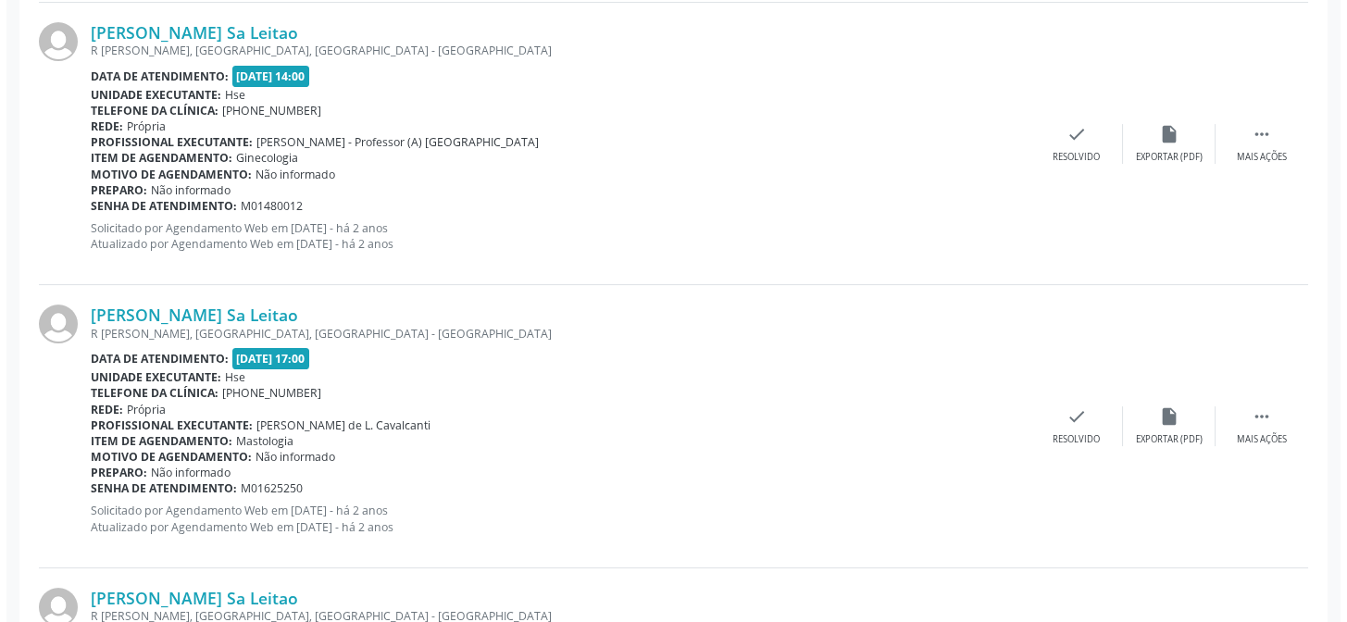
scroll to position [1659, 0]
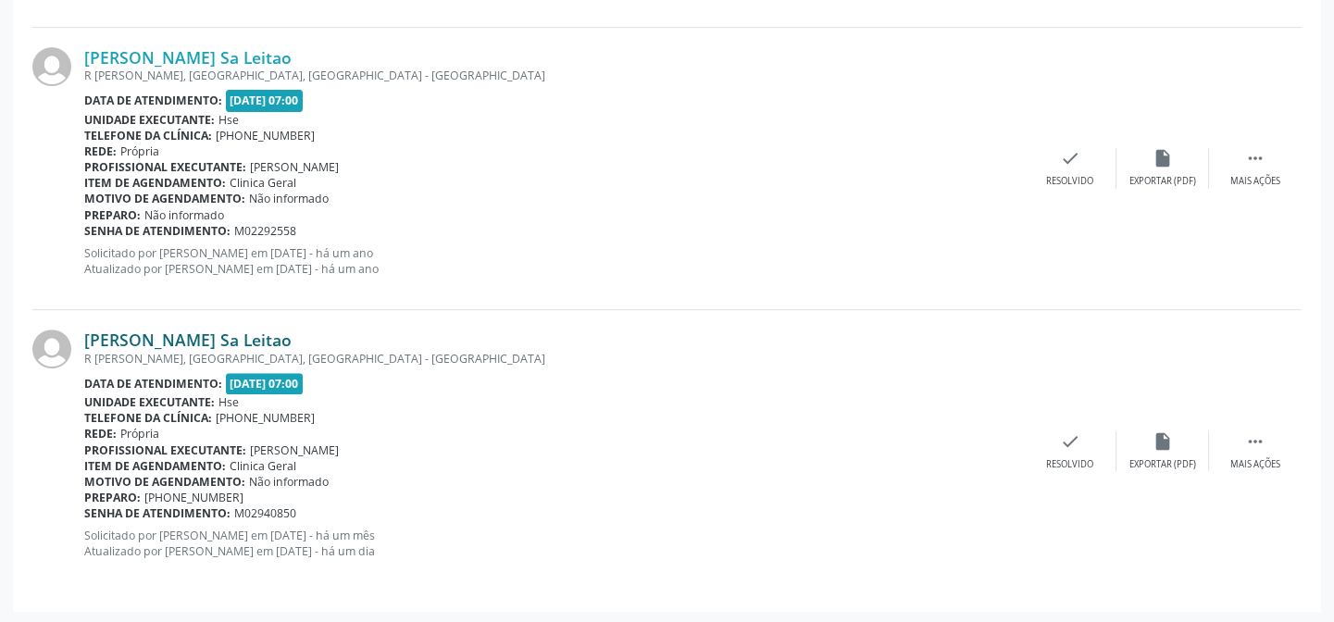
click at [204, 332] on link "[PERSON_NAME] Sa Leitao" at bounding box center [187, 340] width 207 height 20
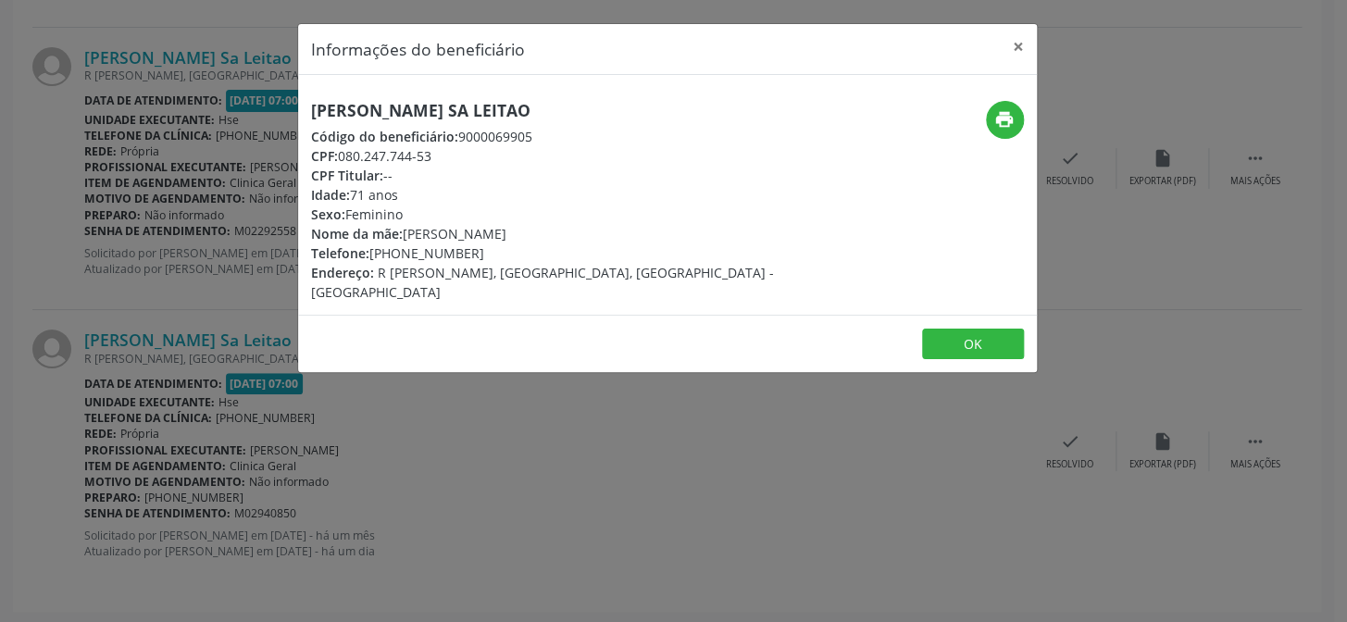
click at [414, 93] on div "[PERSON_NAME] Sa Leitao Código do beneficiário: 9000069905 CPF: 080.247.744-53 …" at bounding box center [667, 195] width 739 height 240
click at [416, 108] on h5 "[PERSON_NAME] Sa Leitao" at bounding box center [544, 110] width 466 height 19
click at [212, 206] on div "Informações do beneficiário × [PERSON_NAME] Sa Leitao Código do beneficiário: 9…" at bounding box center [673, 311] width 1347 height 622
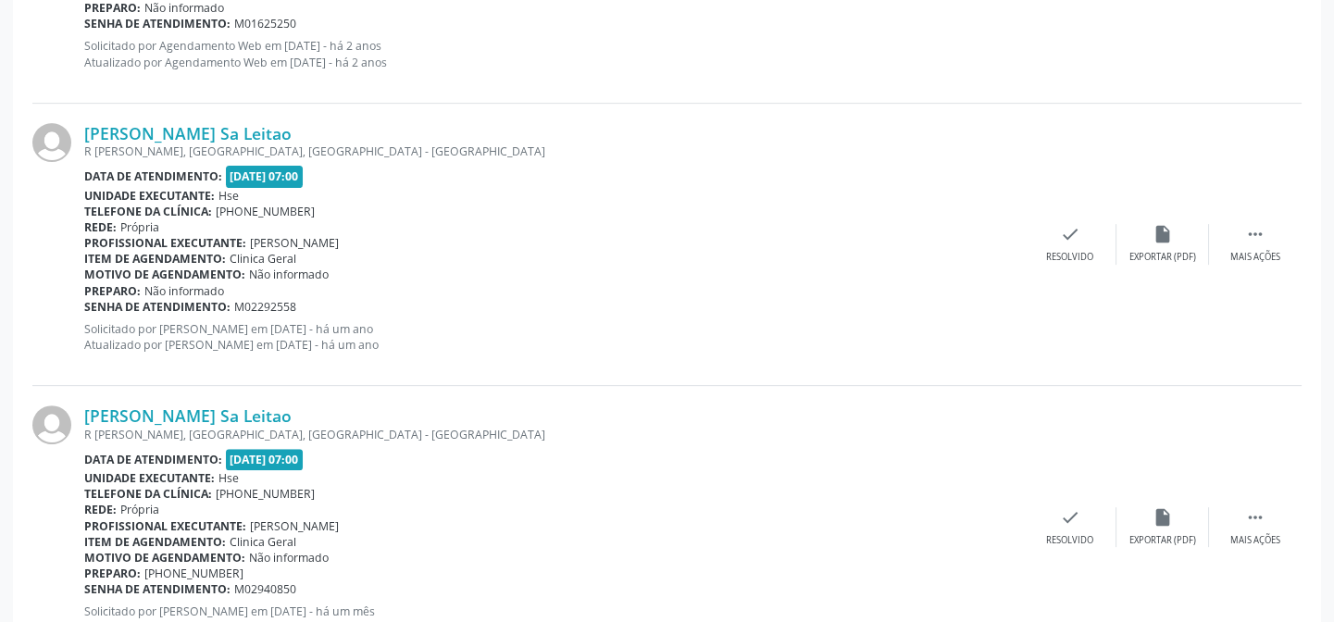
scroll to position [1238, 0]
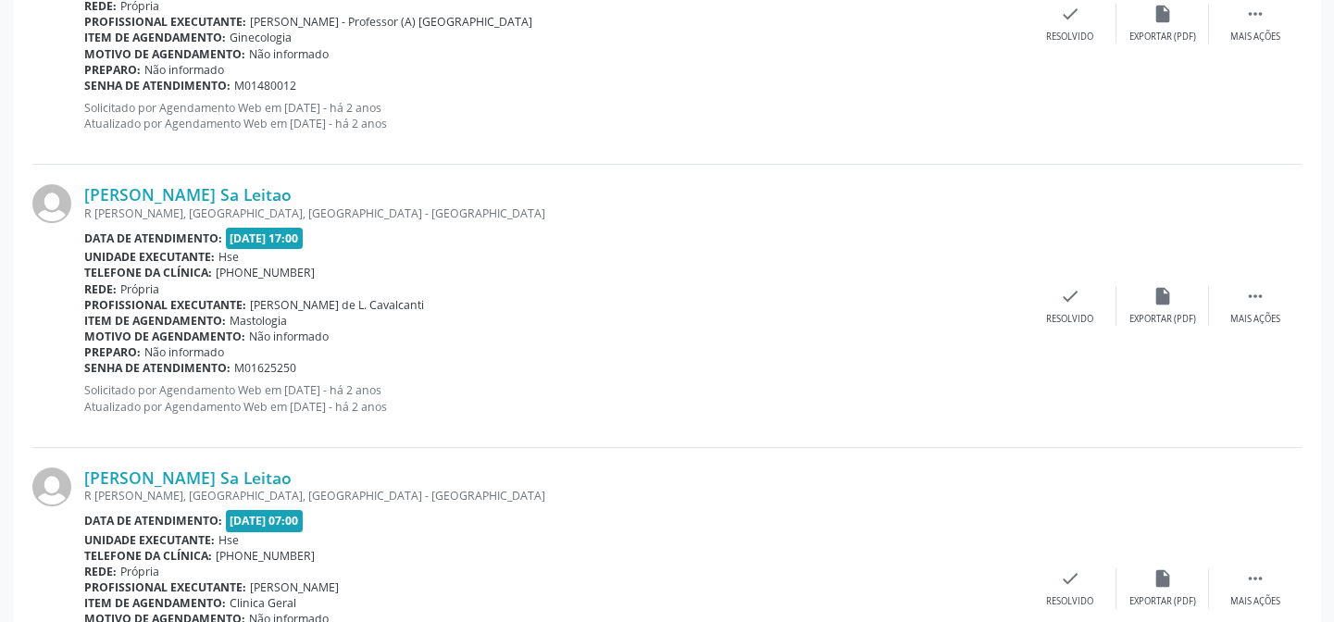
click at [85, 223] on div "[PERSON_NAME] Sa Leitao R [PERSON_NAME], [GEOGRAPHIC_DATA], [GEOGRAPHIC_DATA] -…" at bounding box center [553, 305] width 939 height 243
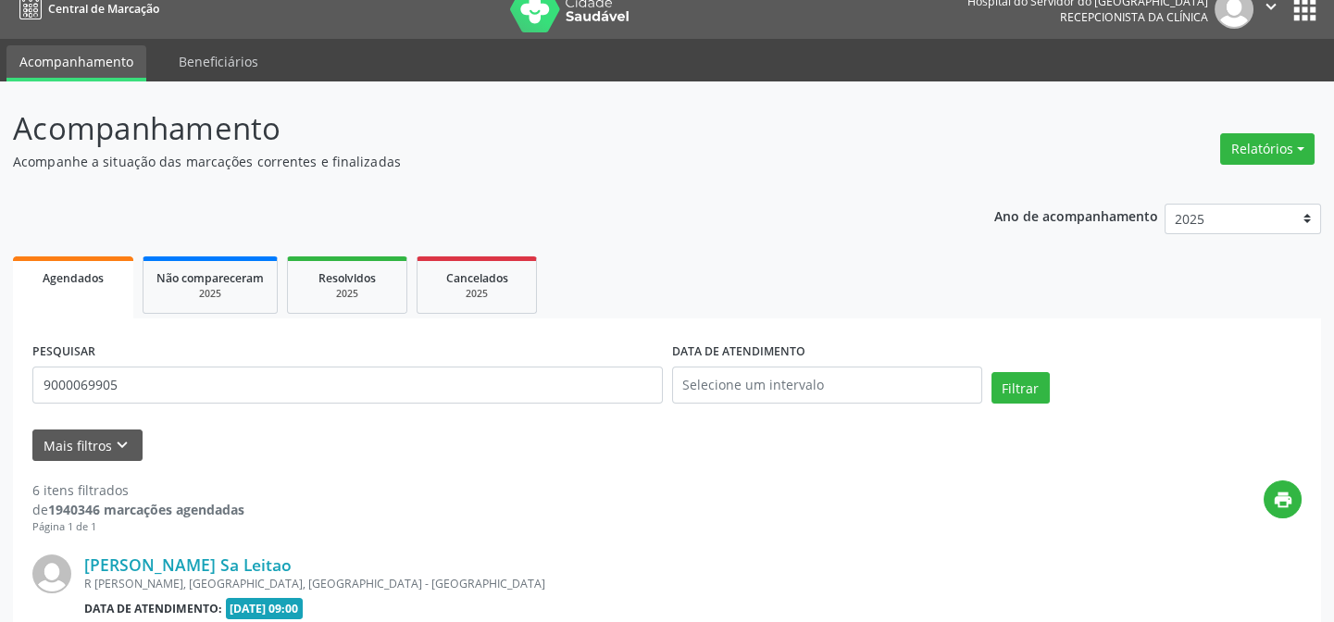
scroll to position [0, 0]
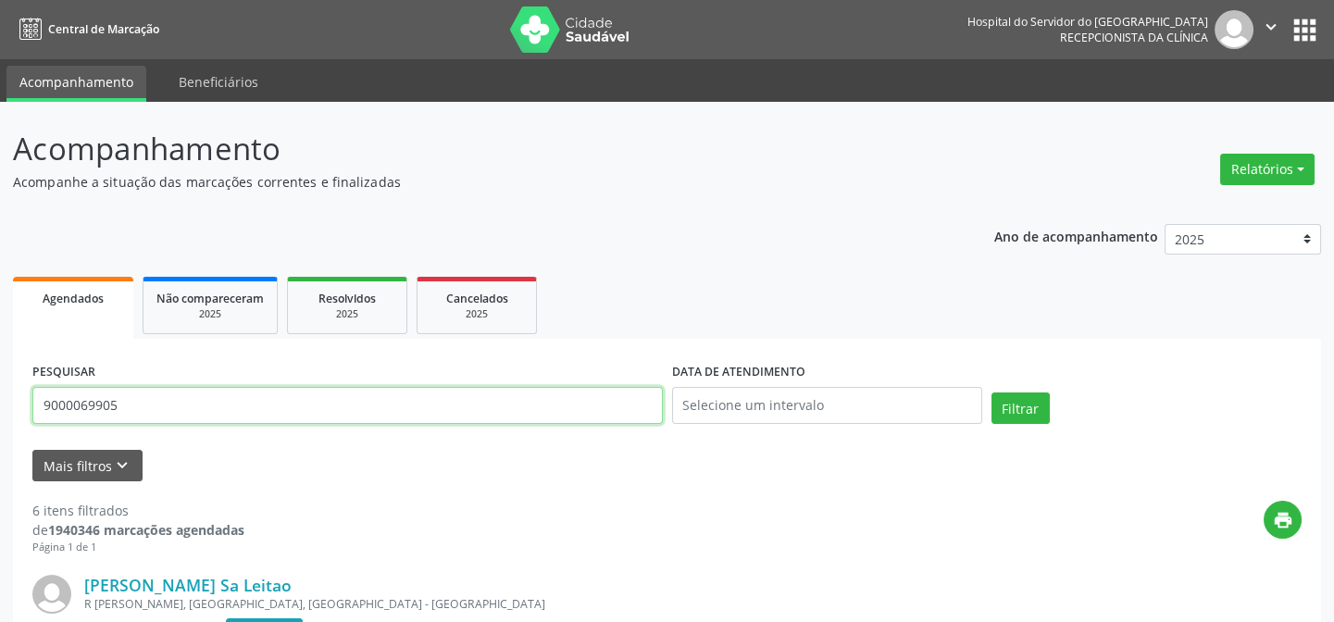
click at [256, 406] on input "9000069905" at bounding box center [347, 405] width 630 height 37
click at [991, 392] on button "Filtrar" at bounding box center [1020, 407] width 58 height 31
click at [233, 412] on input "9000991950" at bounding box center [347, 405] width 630 height 37
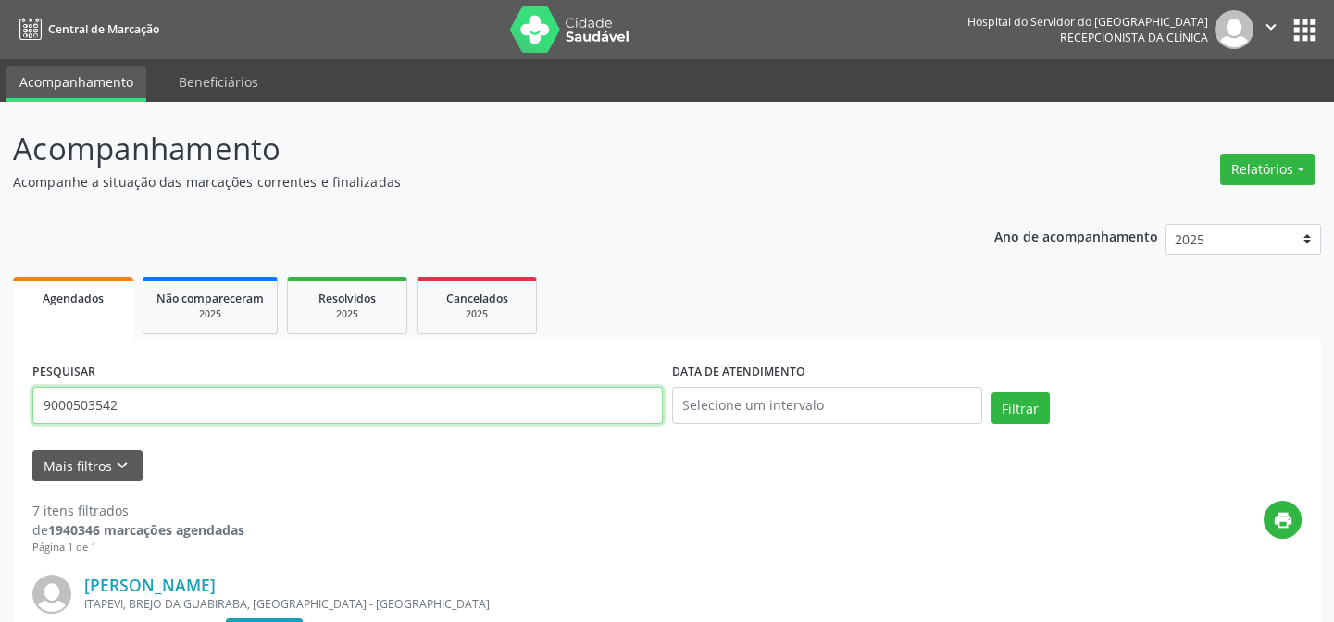
click at [991, 392] on button "Filtrar" at bounding box center [1020, 407] width 58 height 31
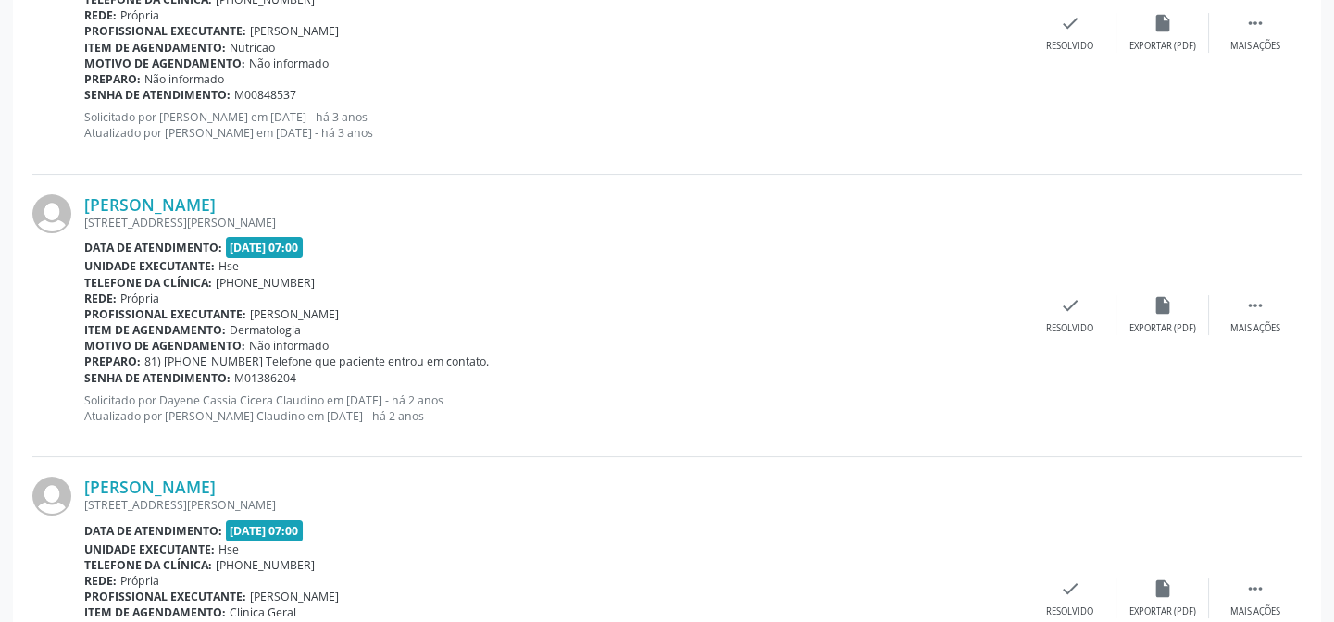
scroll to position [812, 0]
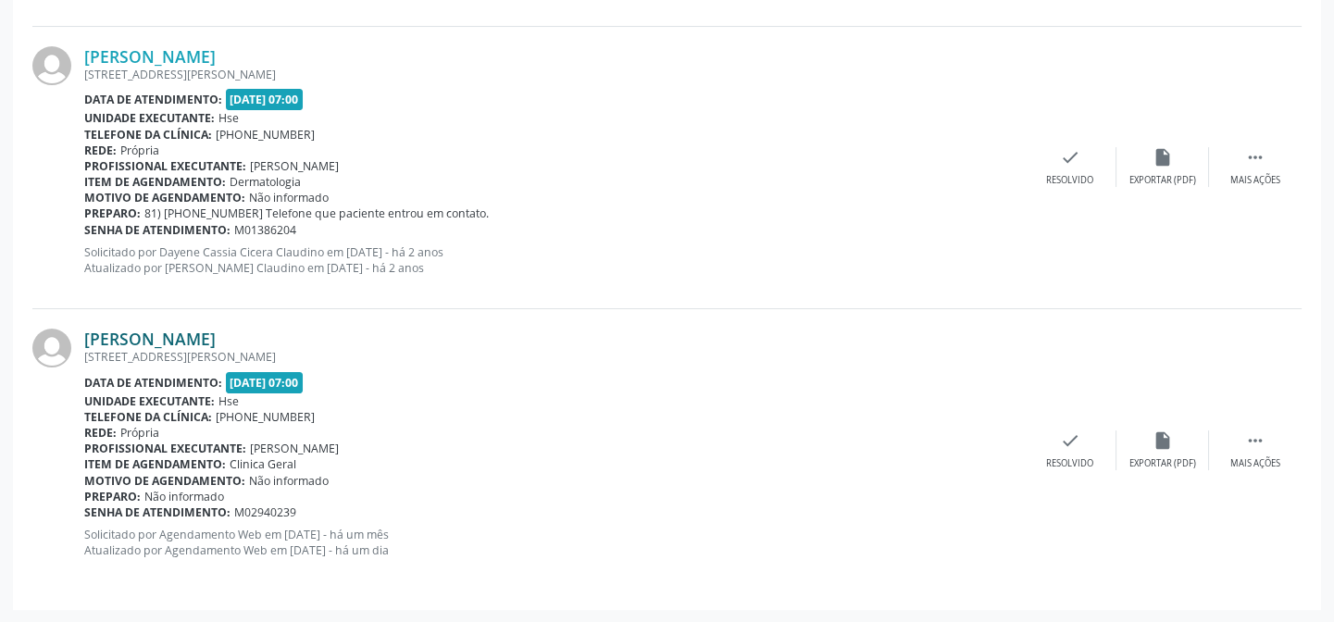
click at [216, 340] on link "[PERSON_NAME]" at bounding box center [149, 339] width 131 height 20
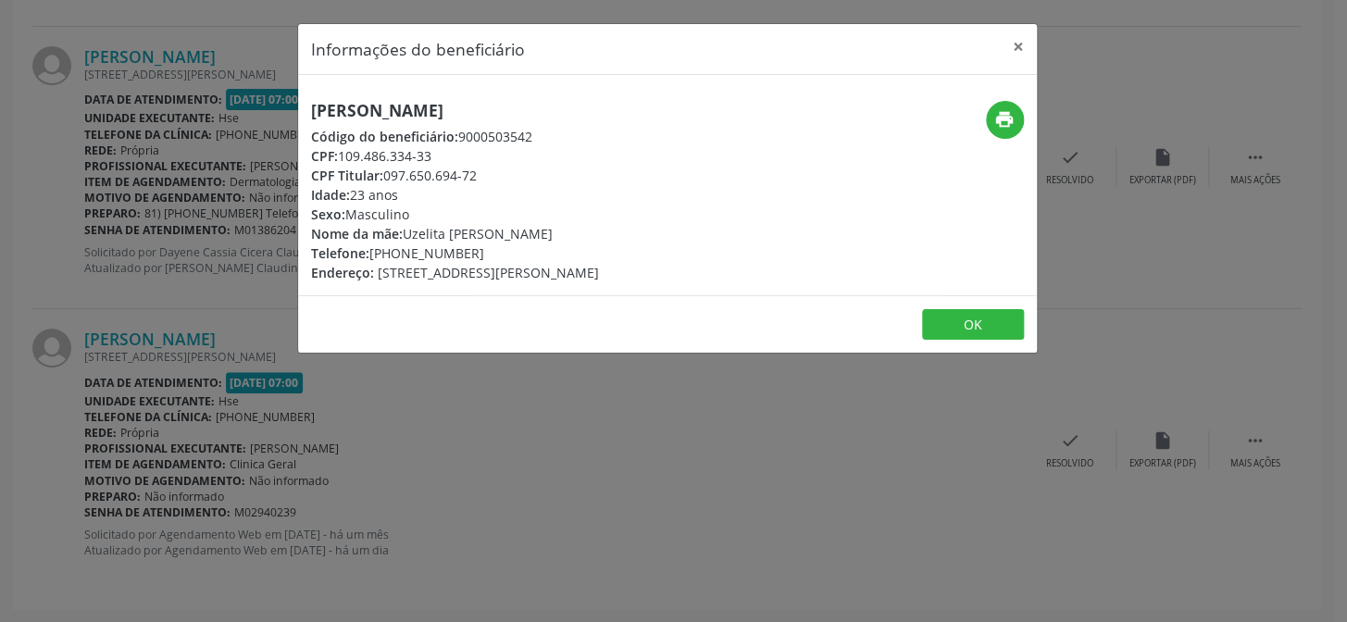
click at [490, 105] on h5 "[PERSON_NAME]" at bounding box center [455, 110] width 288 height 19
click at [1016, 55] on button "×" at bounding box center [1018, 46] width 37 height 45
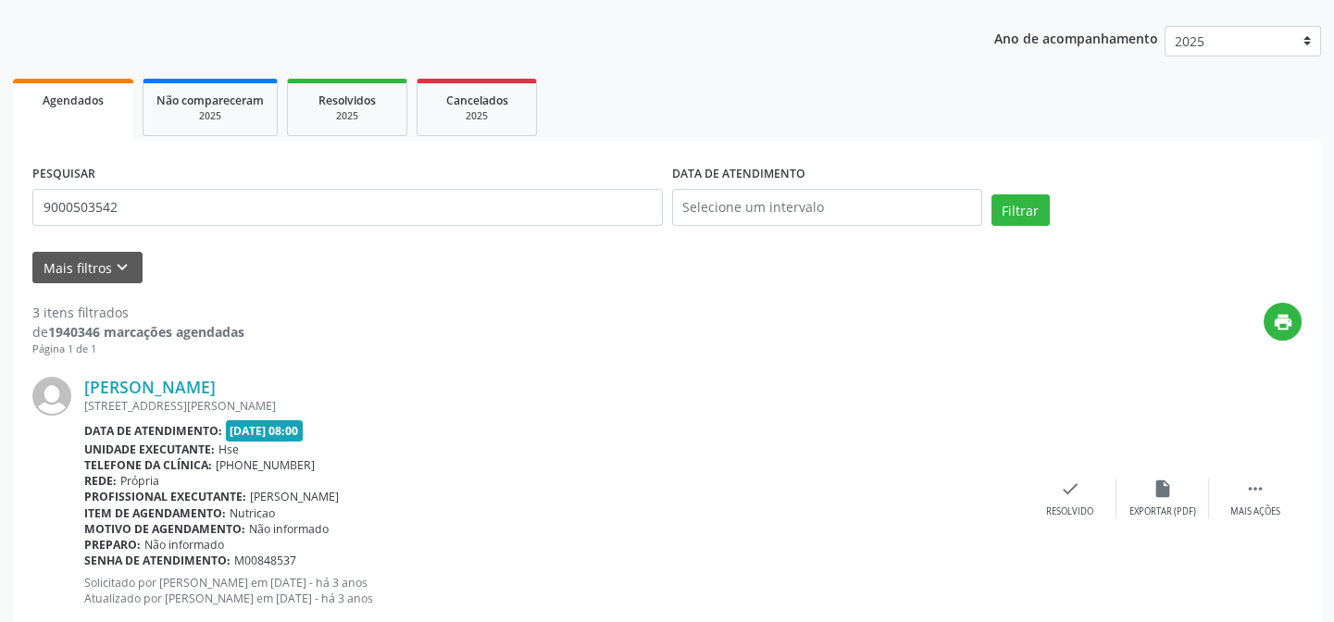
scroll to position [0, 0]
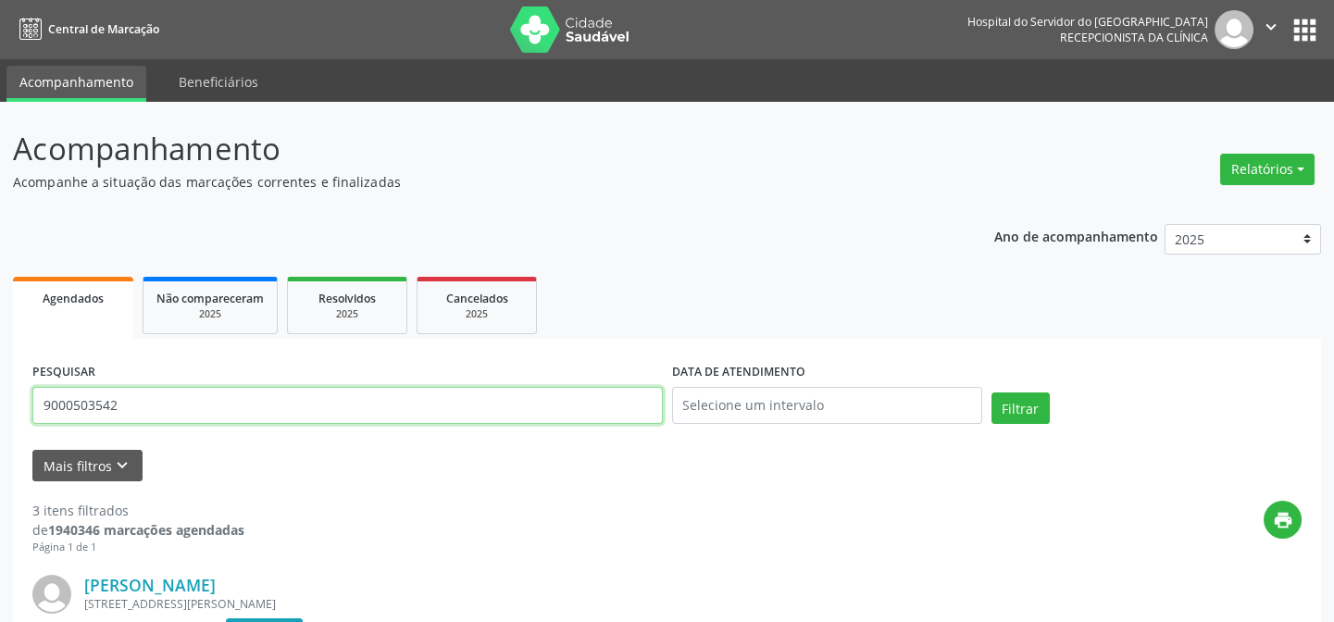
click at [226, 397] on input "9000503542" at bounding box center [347, 405] width 630 height 37
click at [991, 392] on button "Filtrar" at bounding box center [1020, 407] width 58 height 31
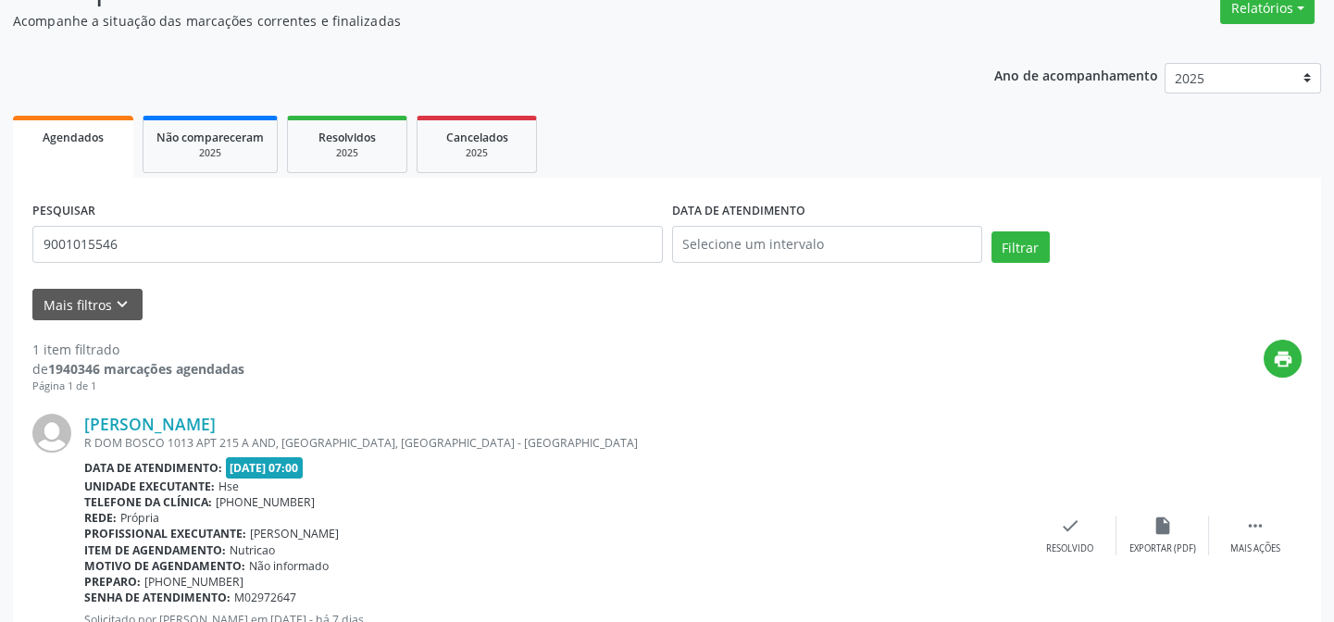
scroll to position [247, 0]
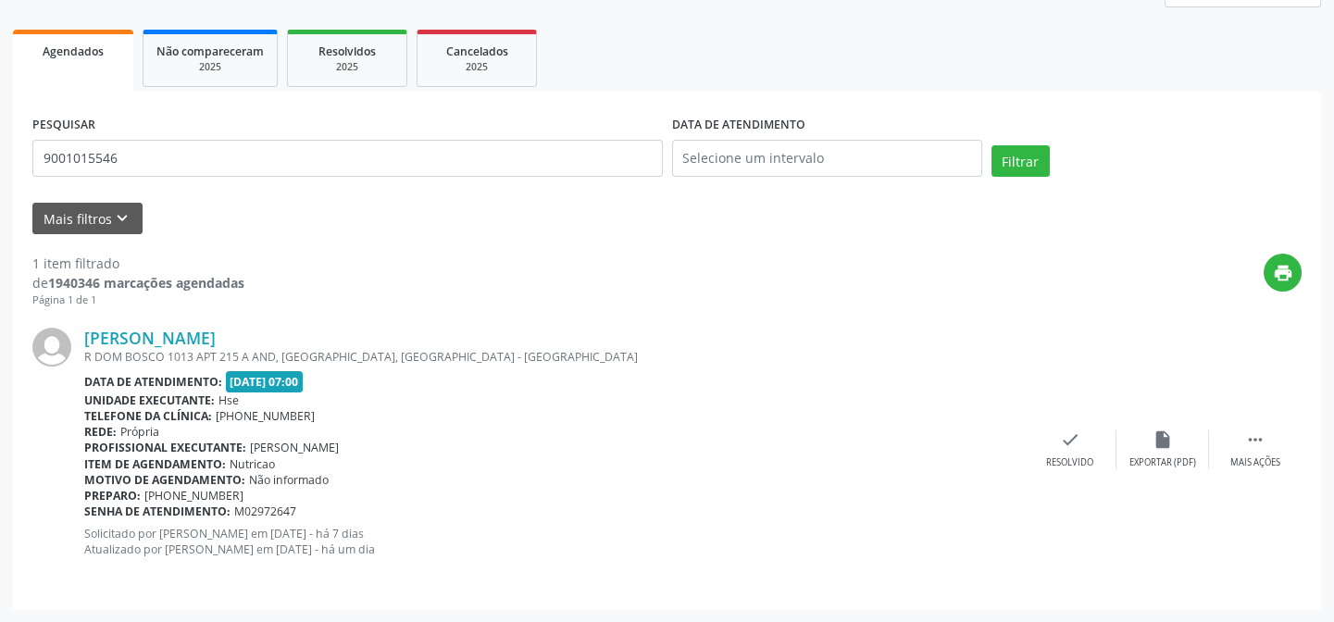
drag, startPoint x: 201, startPoint y: 323, endPoint x: 199, endPoint y: 356, distance: 33.4
click at [201, 323] on div "[PERSON_NAME] [STREET_ADDRESS] Data de atendimento: [DATE] 07:00 Unidade execut…" at bounding box center [666, 448] width 1269 height 281
click at [199, 356] on div "R DOM BOSCO 1013 APT 215 A AND, [GEOGRAPHIC_DATA], [GEOGRAPHIC_DATA] - [GEOGRAP…" at bounding box center [553, 357] width 939 height 16
click at [197, 340] on link "[PERSON_NAME]" at bounding box center [149, 338] width 131 height 20
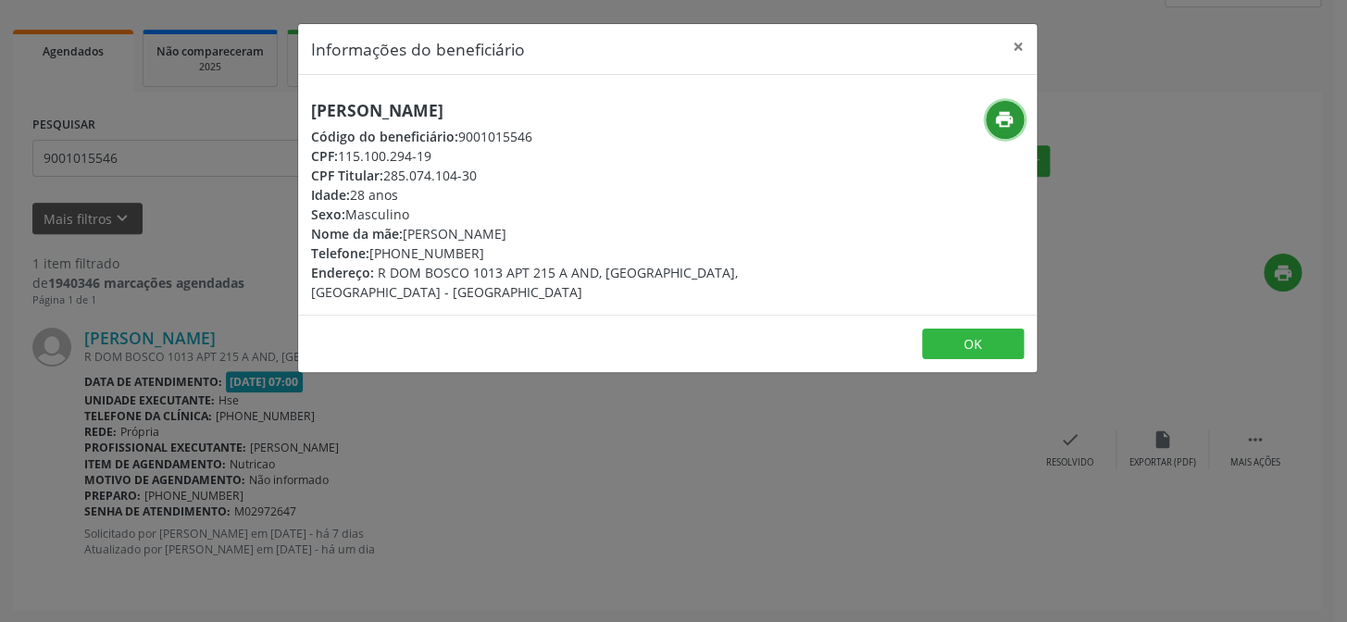
click at [997, 106] on button "print" at bounding box center [1005, 120] width 38 height 38
click at [137, 288] on div "Informações do beneficiário × [PERSON_NAME] Código do beneficiário: 9001015546 …" at bounding box center [673, 311] width 1347 height 622
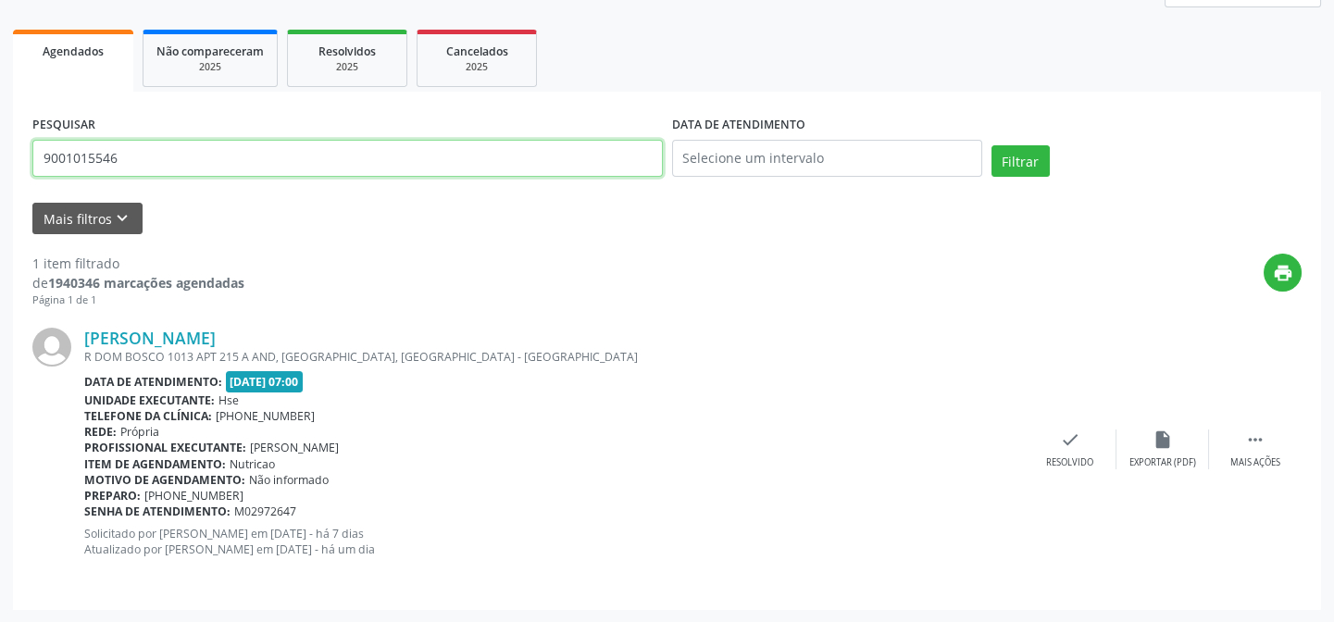
click at [179, 160] on input "9001015546" at bounding box center [347, 158] width 630 height 37
click at [991, 145] on button "Filtrar" at bounding box center [1020, 160] width 58 height 31
click at [318, 159] on input "9000975320" at bounding box center [347, 158] width 630 height 37
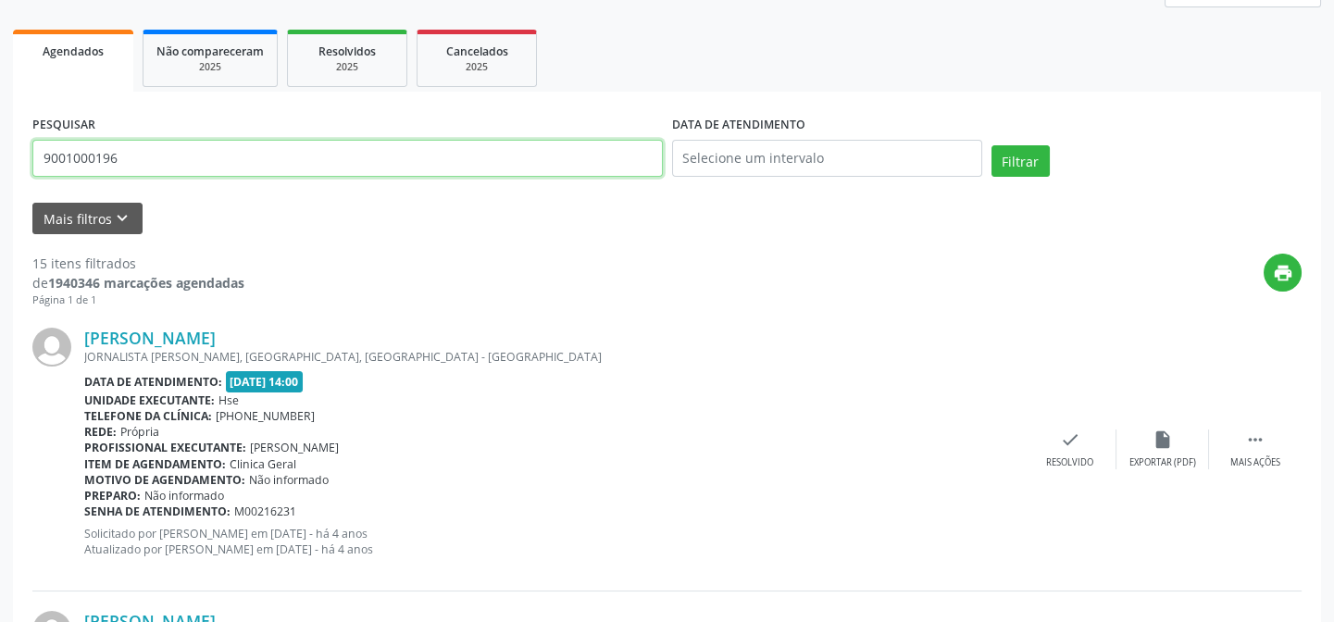
click at [991, 145] on button "Filtrar" at bounding box center [1020, 160] width 58 height 31
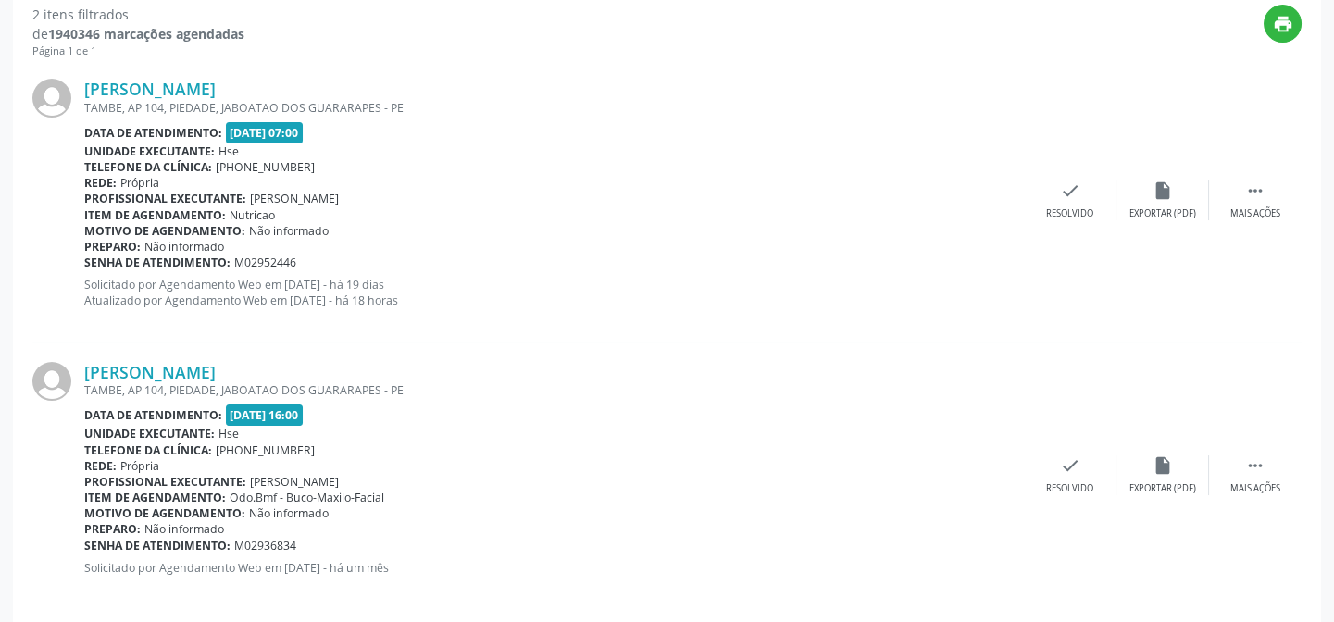
scroll to position [513, 0]
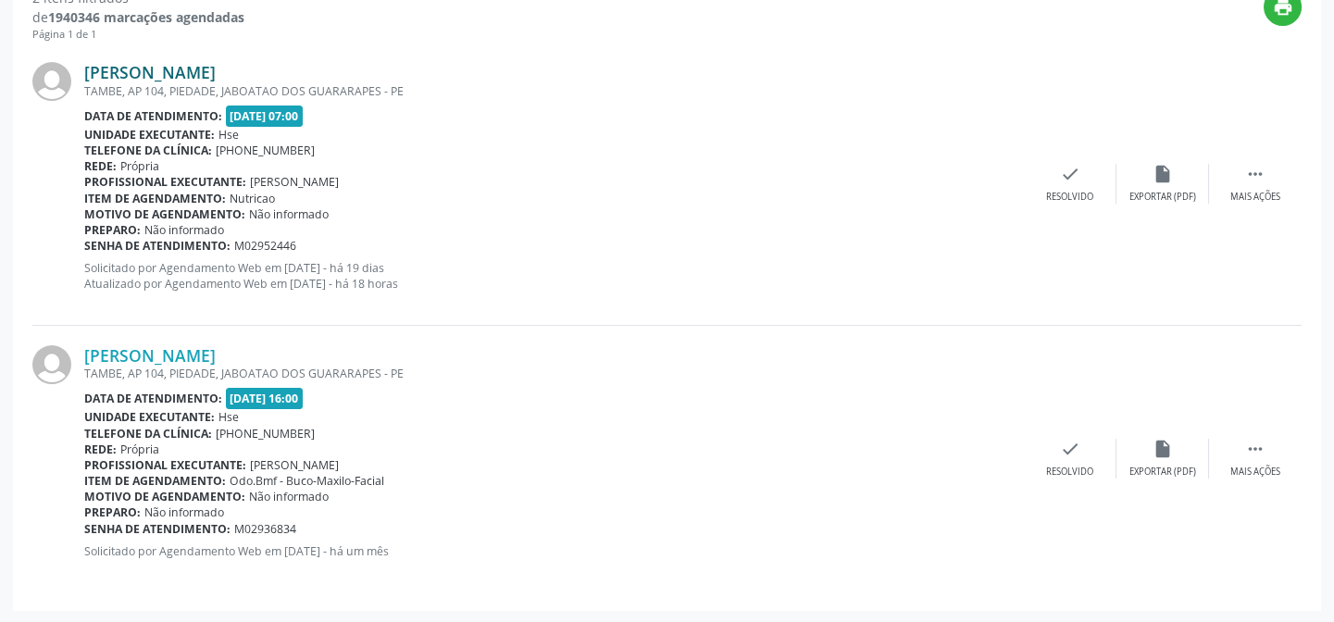
click at [180, 74] on link "[PERSON_NAME]" at bounding box center [149, 72] width 131 height 20
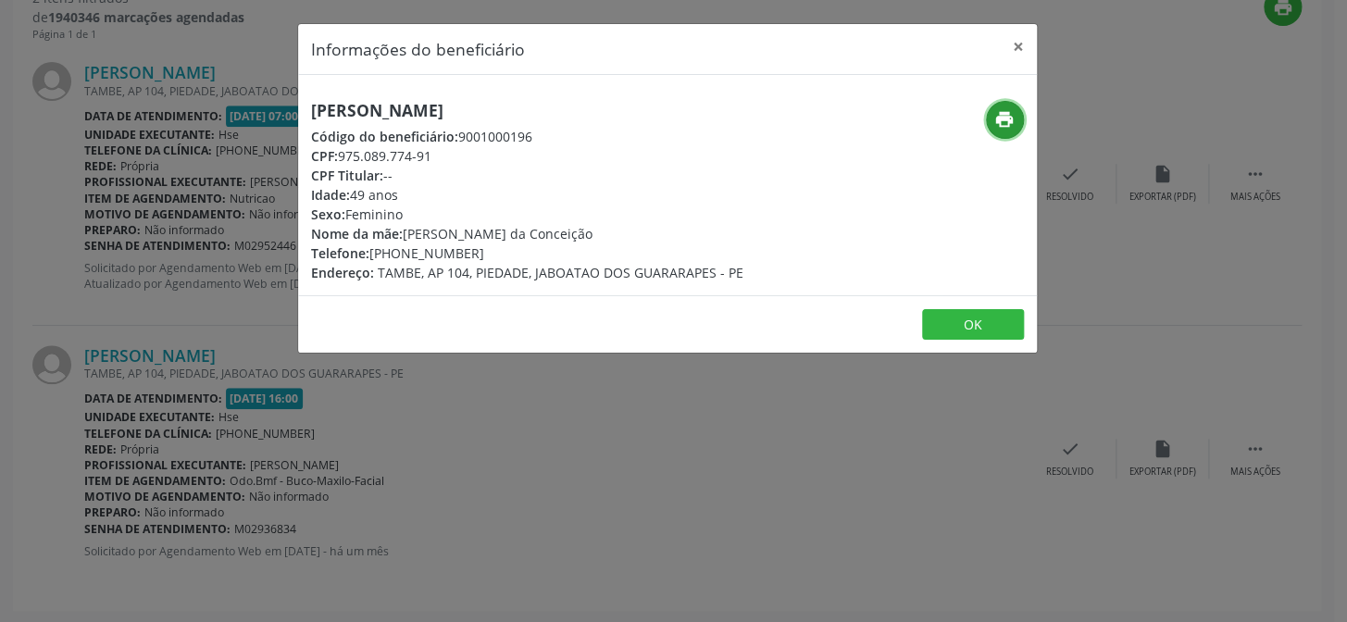
click at [1007, 113] on icon "print" at bounding box center [1004, 119] width 20 height 20
click at [211, 287] on div "Informações do beneficiário × [PERSON_NAME] Código do beneficiário: 9001000196 …" at bounding box center [673, 311] width 1347 height 622
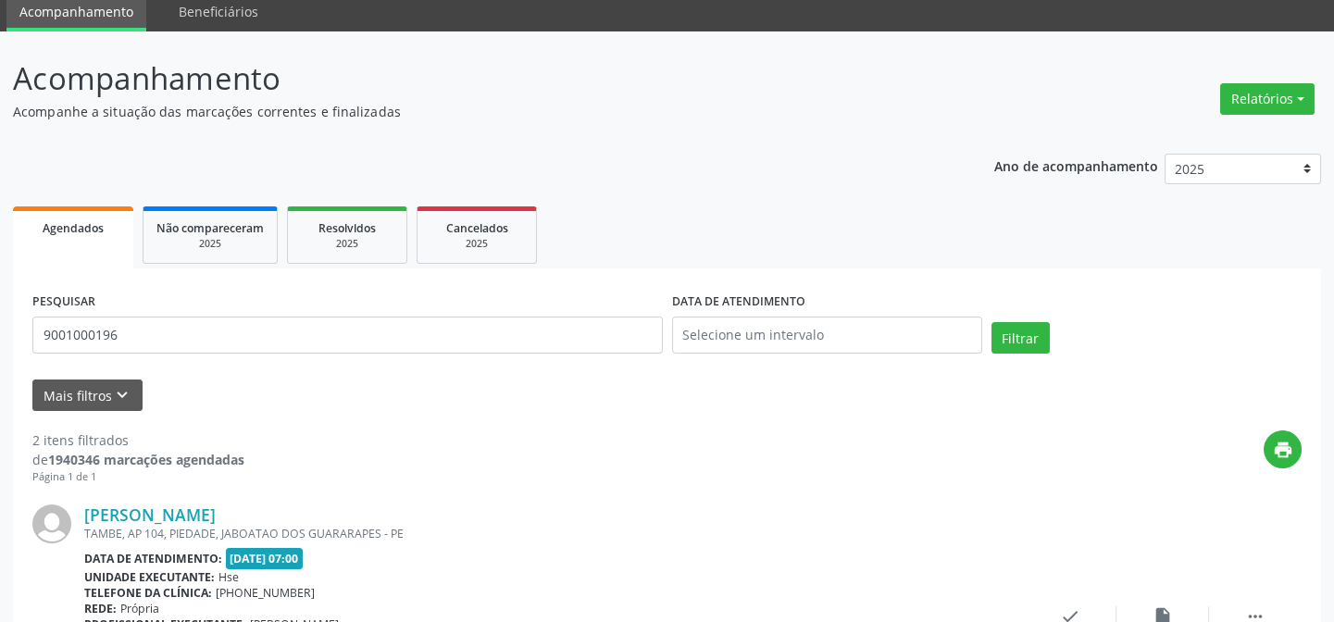
scroll to position [0, 0]
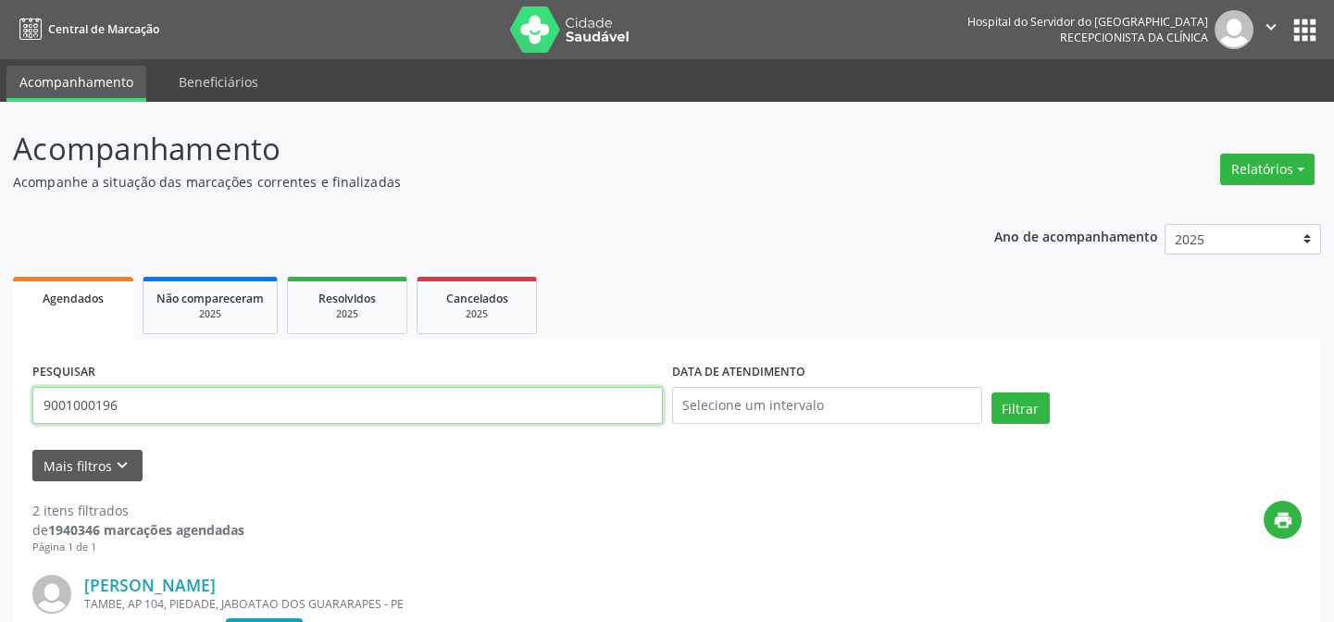
click at [252, 387] on input "9001000196" at bounding box center [347, 405] width 630 height 37
click at [991, 392] on button "Filtrar" at bounding box center [1020, 407] width 58 height 31
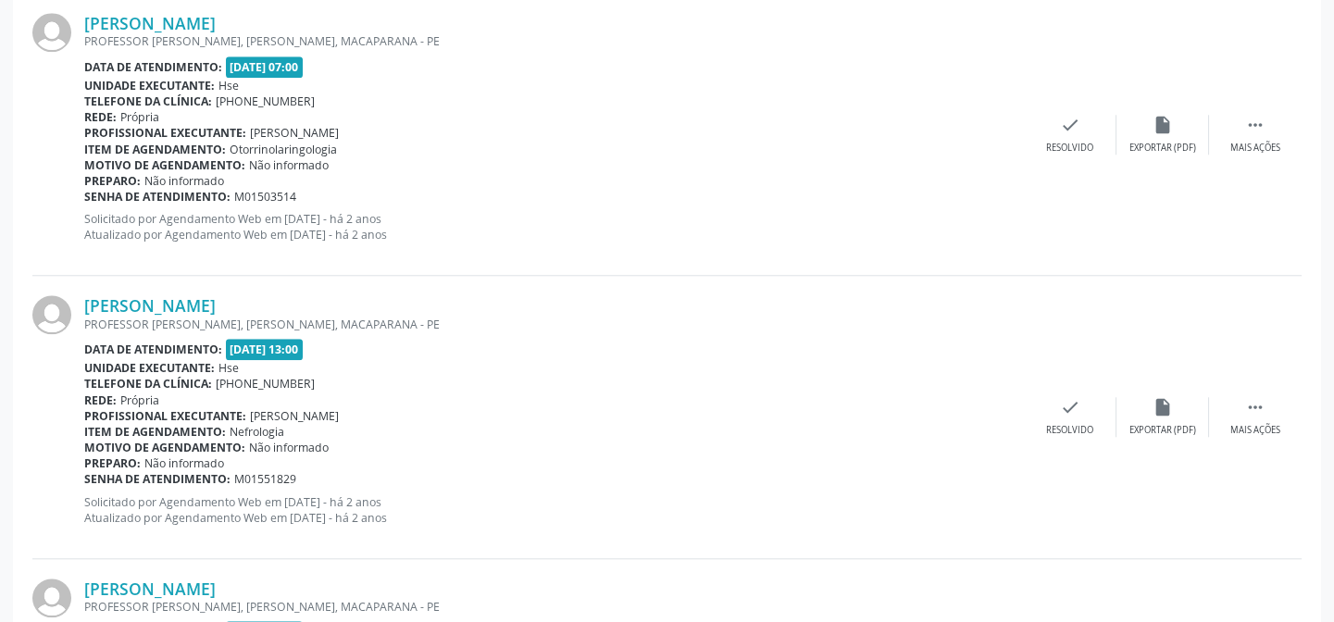
scroll to position [4253, 0]
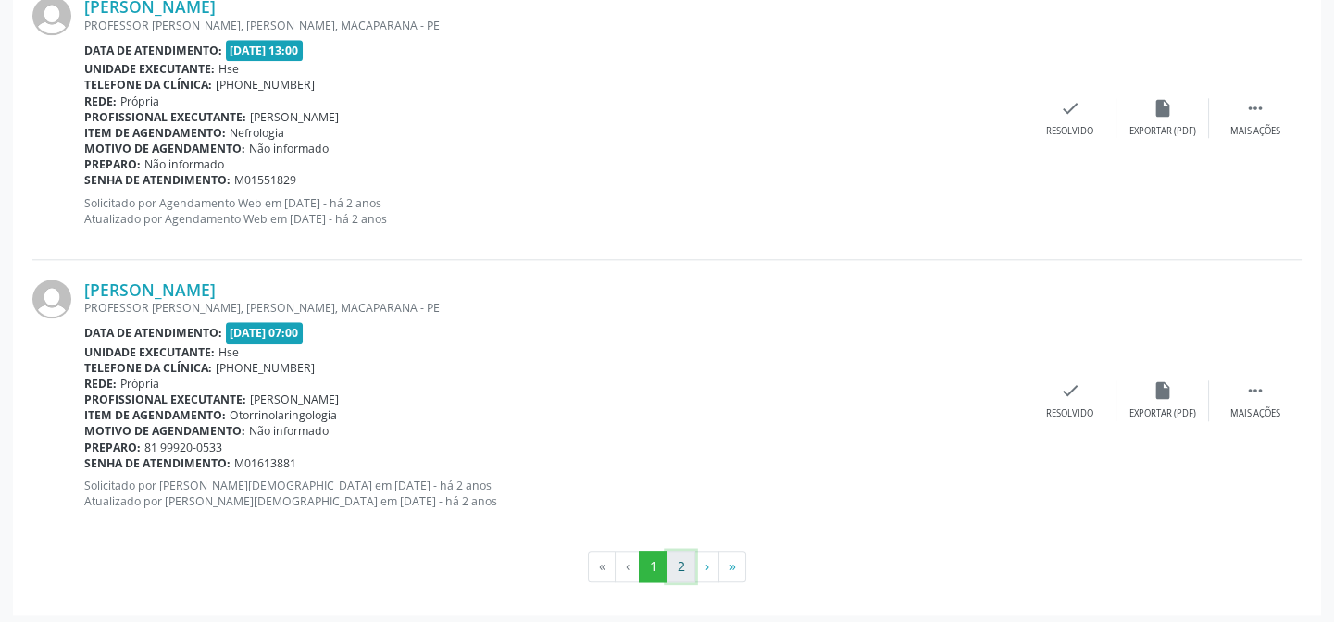
click at [685, 560] on button "2" at bounding box center [680, 566] width 29 height 31
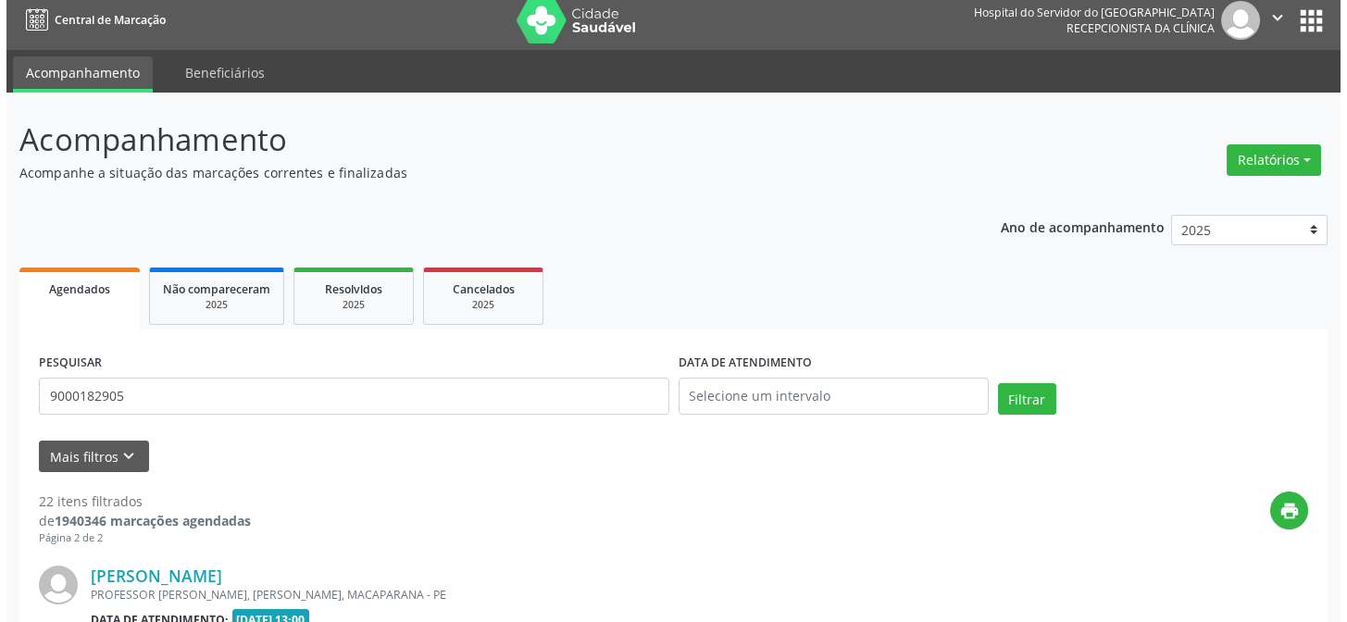
scroll to position [1994, 0]
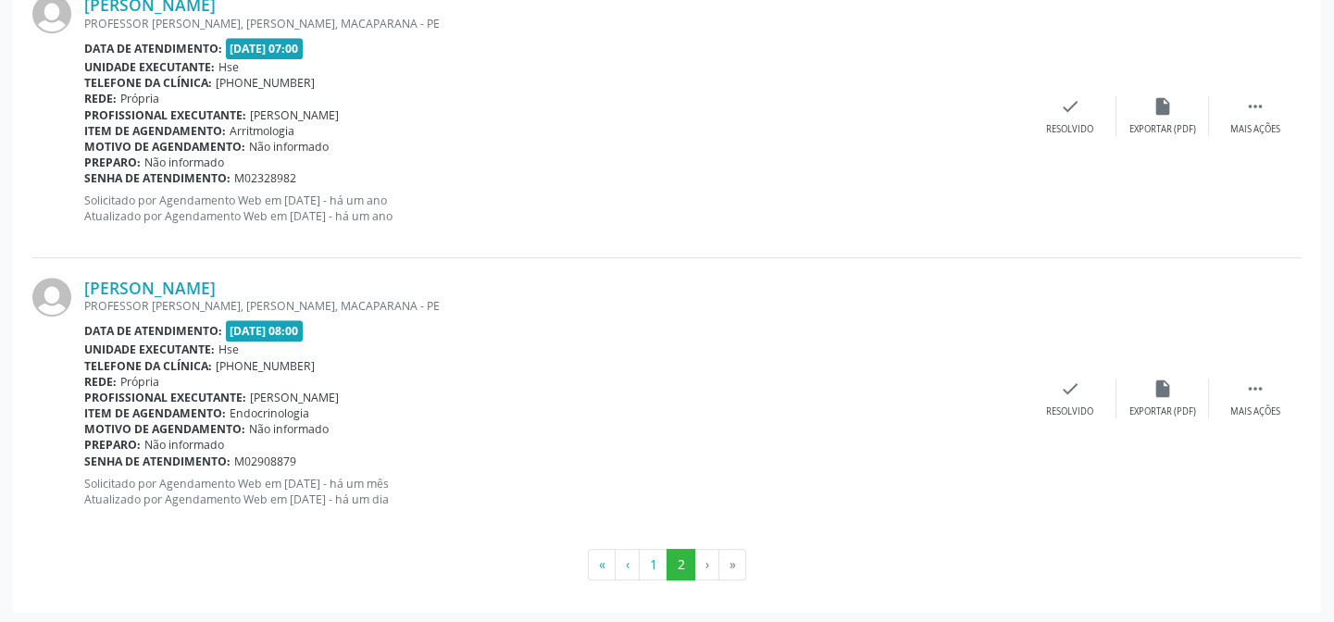
click at [197, 298] on div "PROFESSOR [PERSON_NAME], [PERSON_NAME], MACAPARANA - PE" at bounding box center [553, 306] width 939 height 16
click at [201, 278] on link "[PERSON_NAME]" at bounding box center [149, 288] width 131 height 20
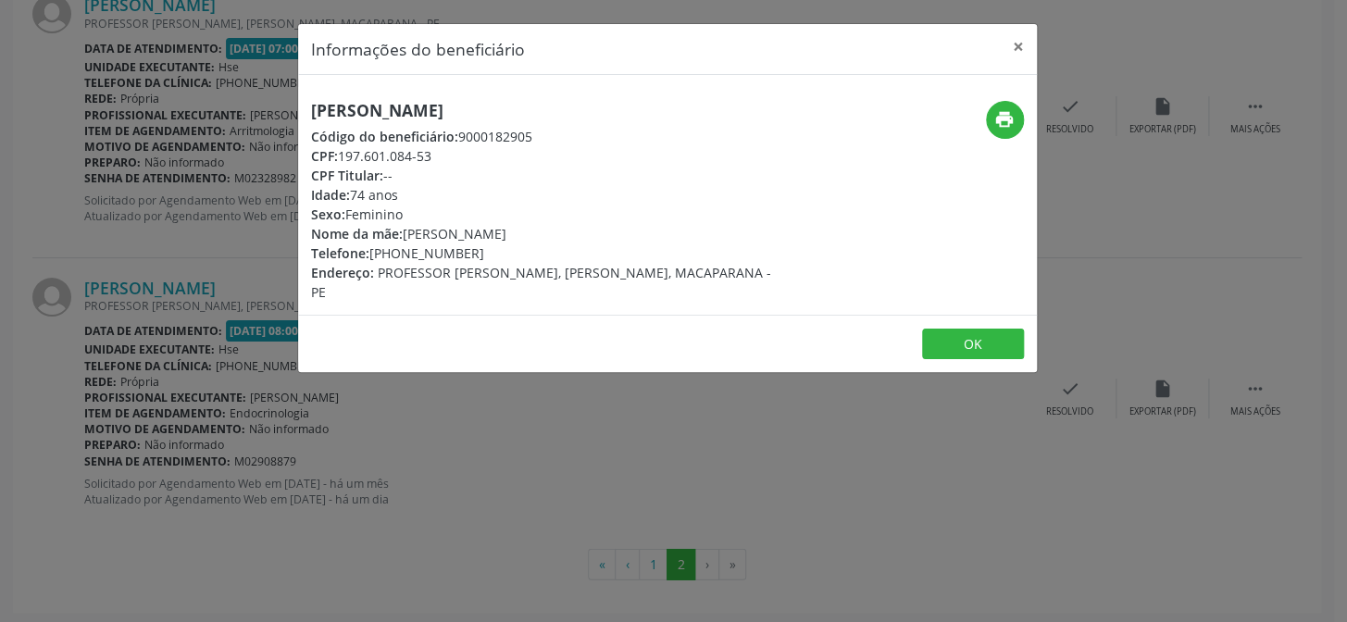
click at [322, 110] on h5 "[PERSON_NAME]" at bounding box center [544, 110] width 466 height 19
click at [211, 303] on div "Informações do beneficiário × [PERSON_NAME] Código do beneficiário: 9000182905 …" at bounding box center [673, 311] width 1347 height 622
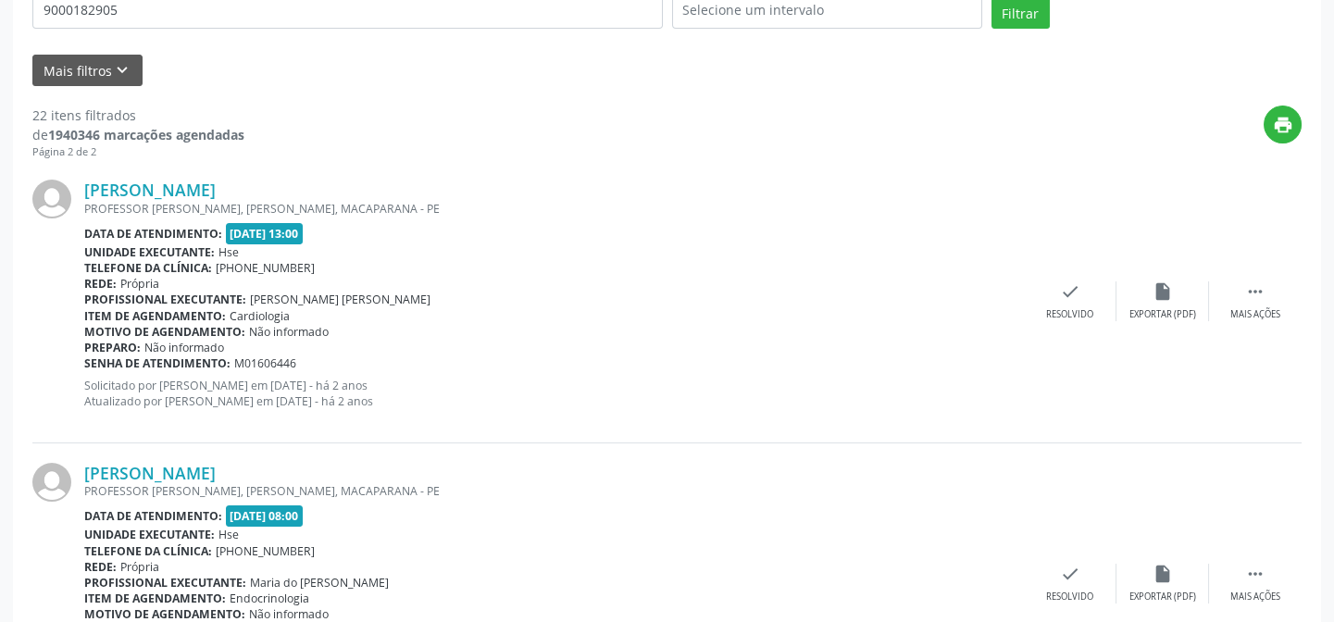
scroll to position [0, 0]
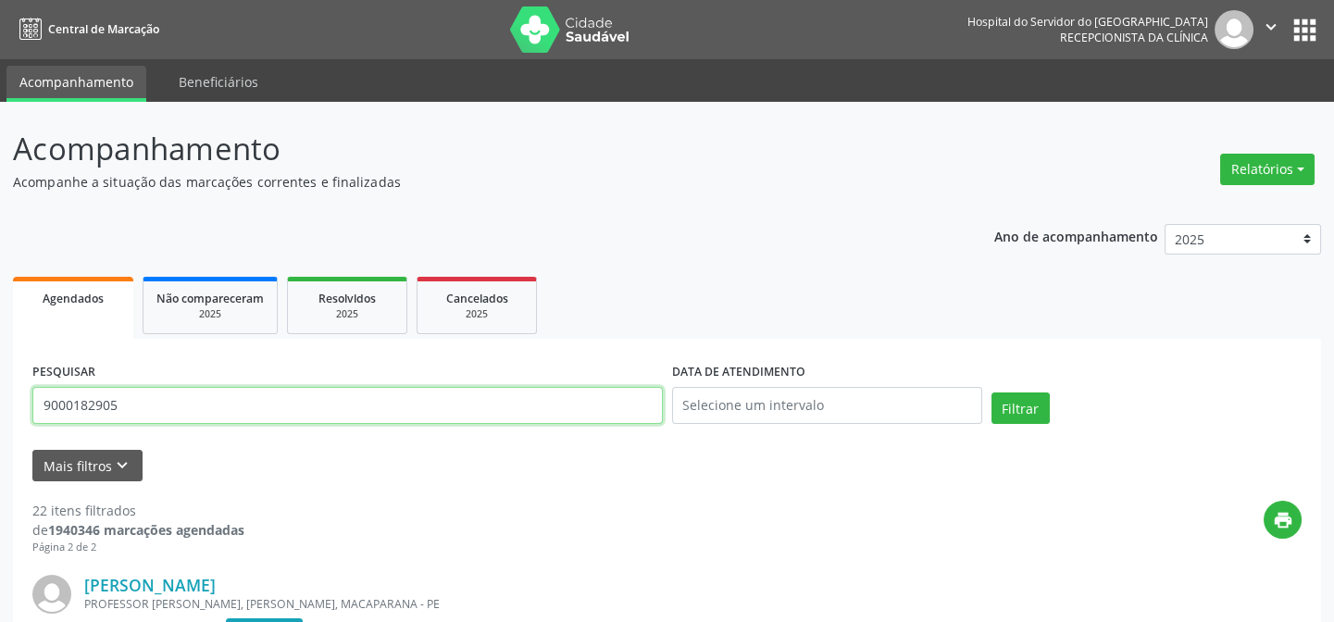
click at [192, 422] on input "9000182905" at bounding box center [347, 405] width 630 height 37
click at [991, 392] on button "Filtrar" at bounding box center [1020, 407] width 58 height 31
click at [365, 406] on input "9000945178" at bounding box center [347, 405] width 630 height 37
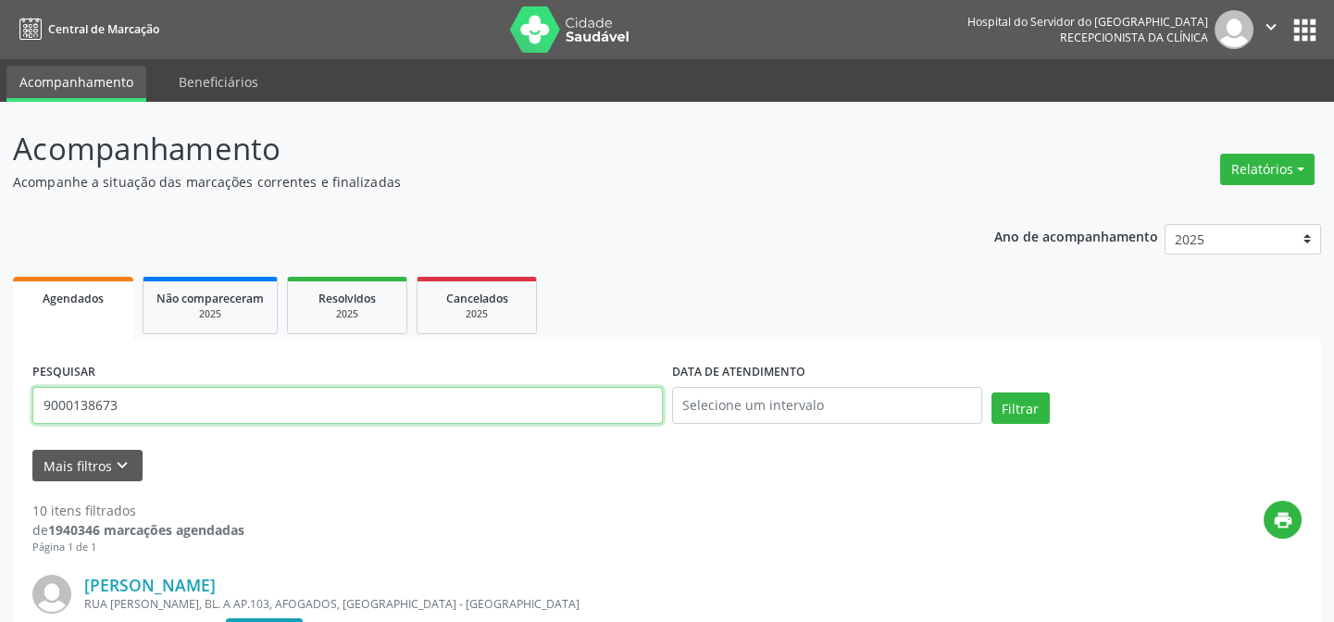
click at [991, 392] on button "Filtrar" at bounding box center [1020, 407] width 58 height 31
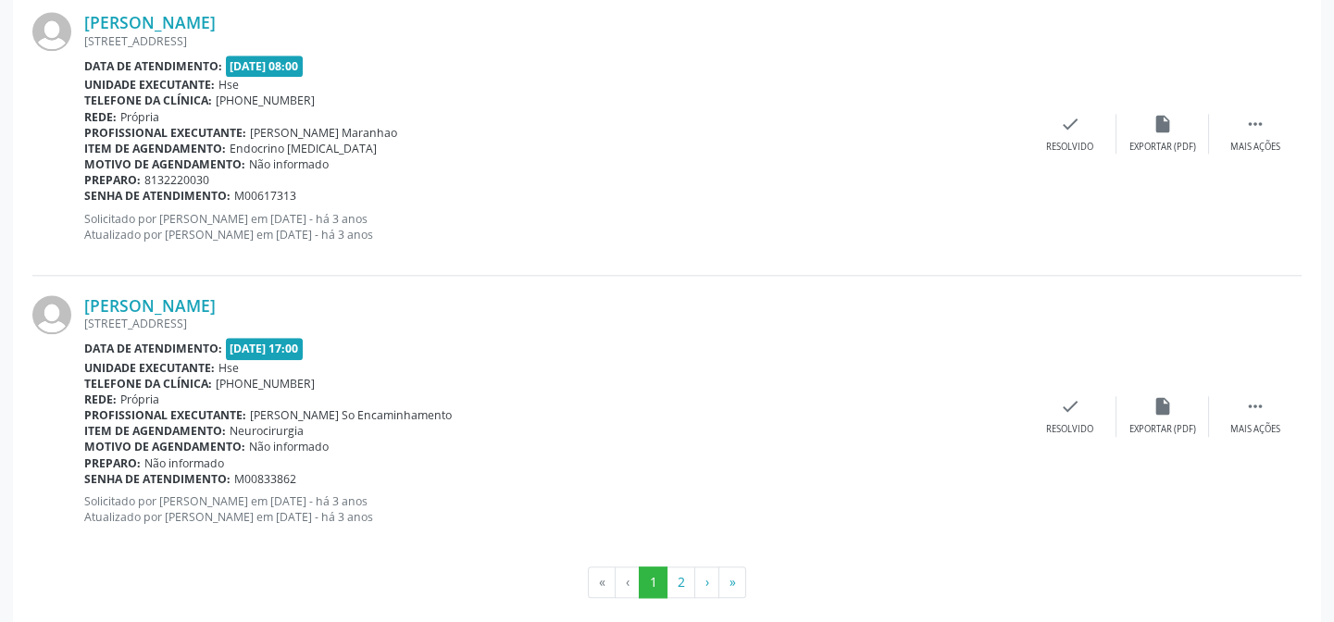
scroll to position [4253, 0]
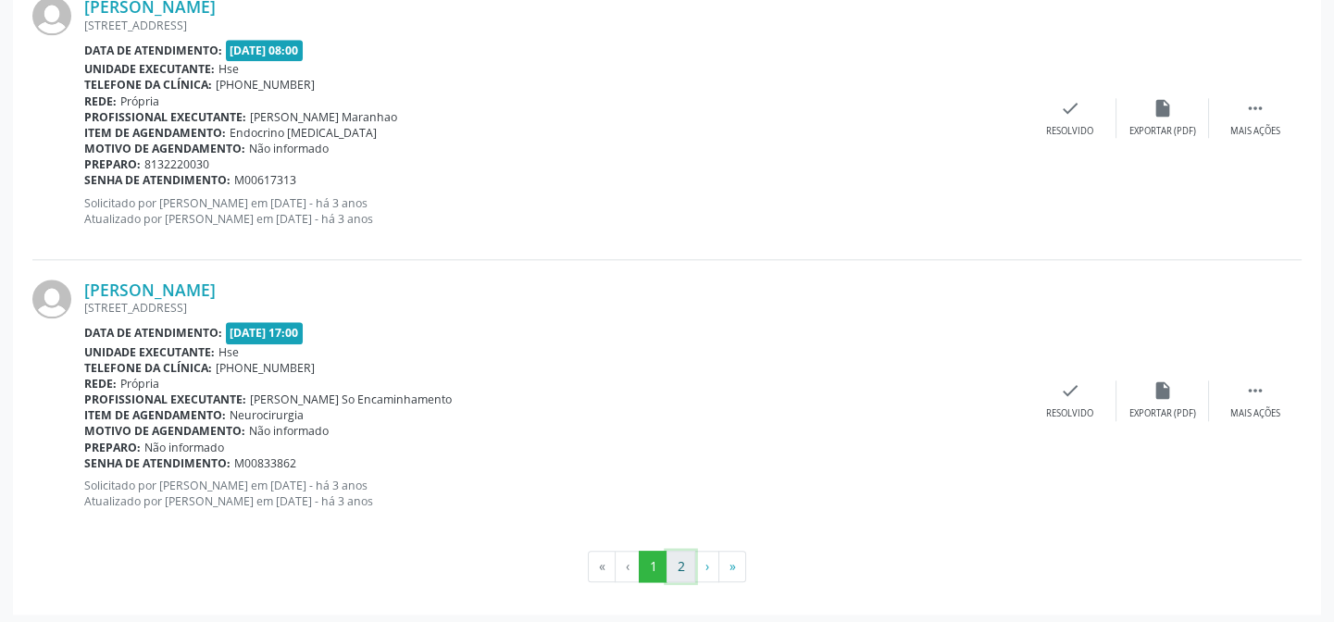
click at [685, 561] on button "2" at bounding box center [680, 566] width 29 height 31
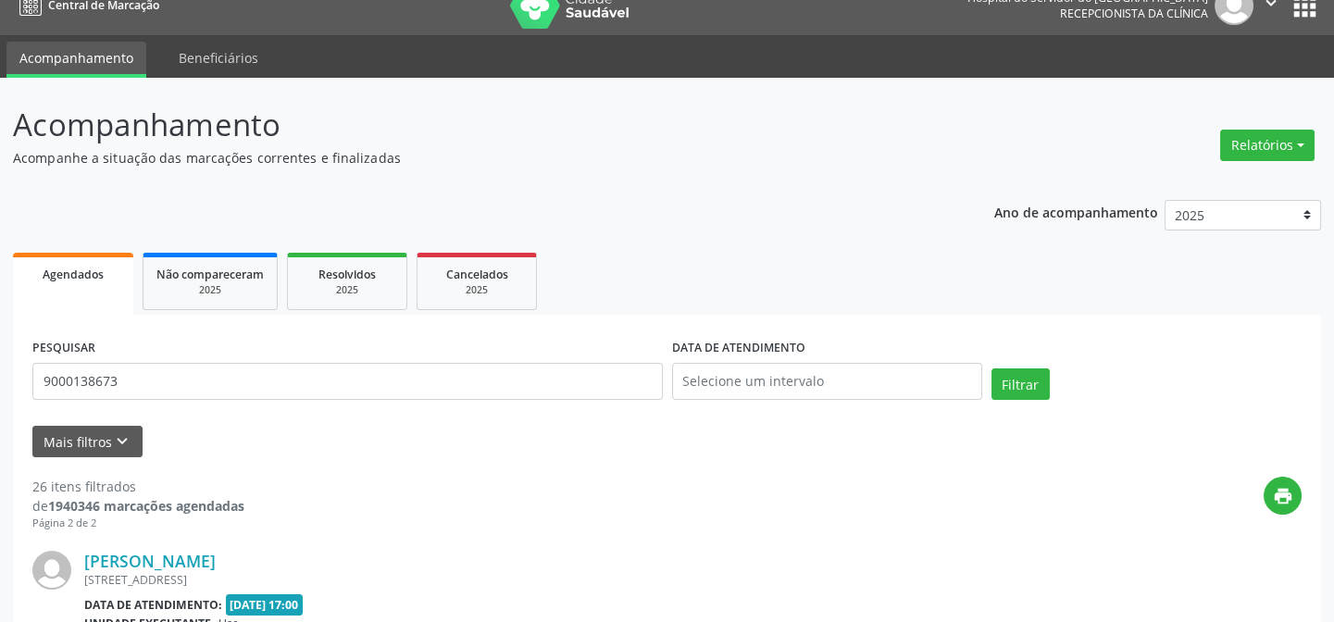
scroll to position [0, 0]
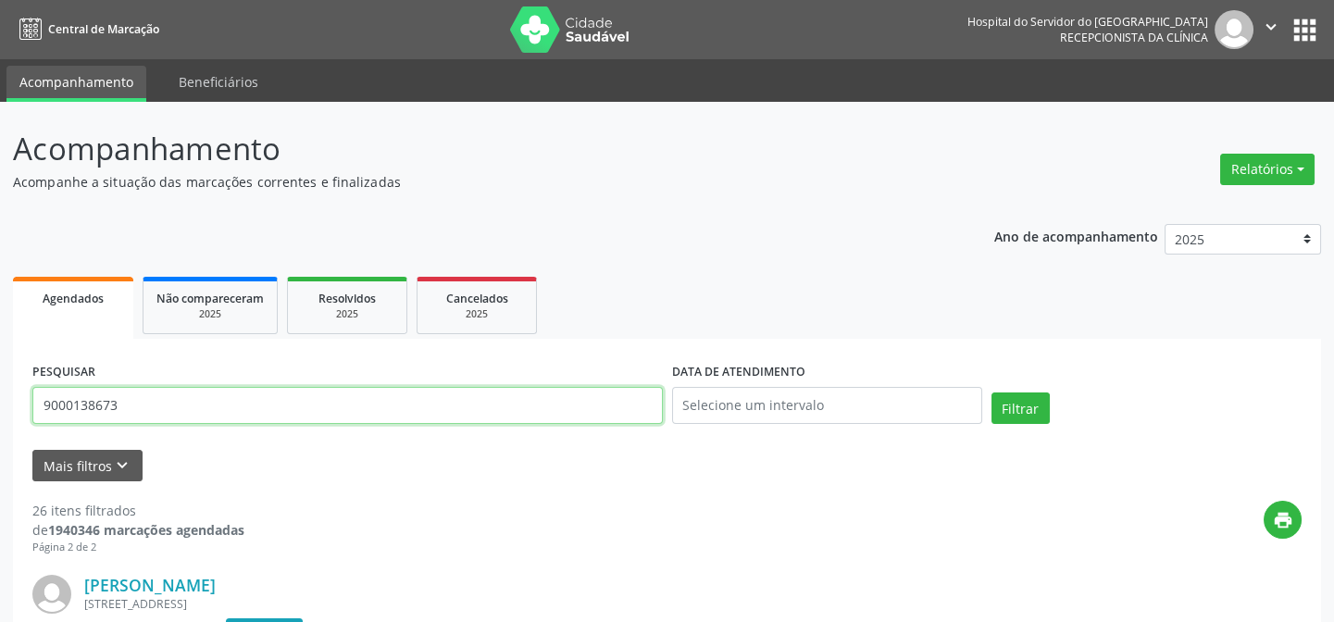
click at [251, 387] on input "9000138673" at bounding box center [347, 405] width 630 height 37
click at [991, 392] on button "Filtrar" at bounding box center [1020, 407] width 58 height 31
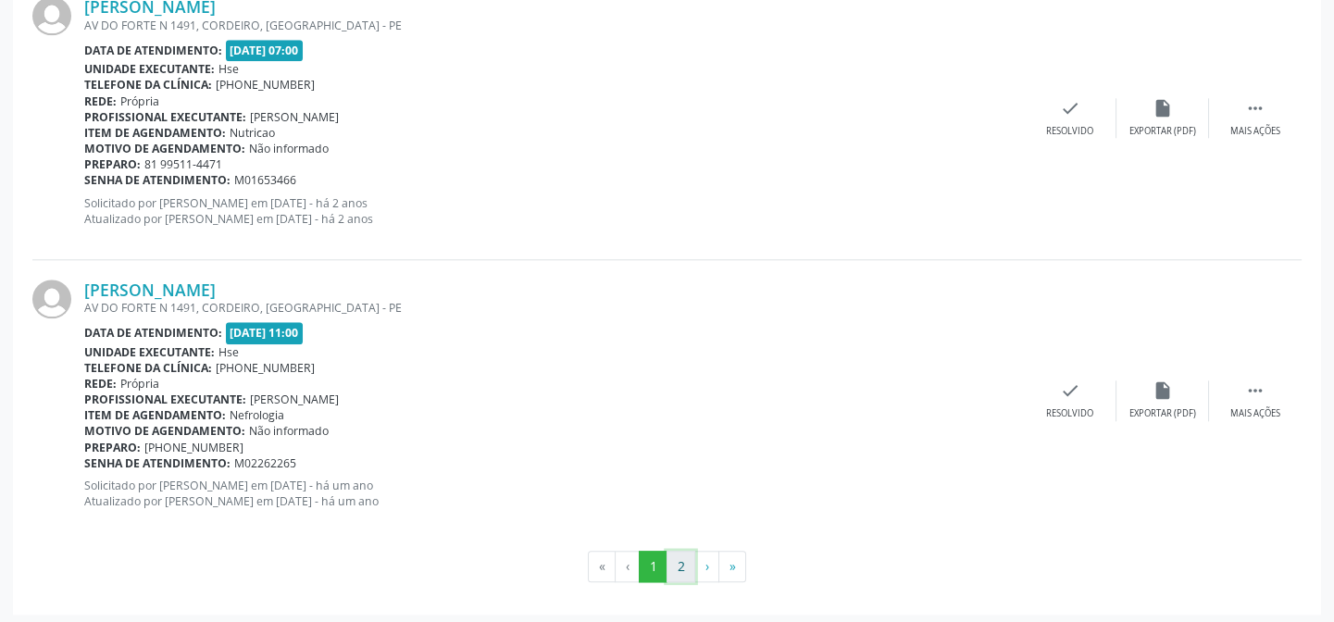
click at [686, 561] on button "2" at bounding box center [680, 566] width 29 height 31
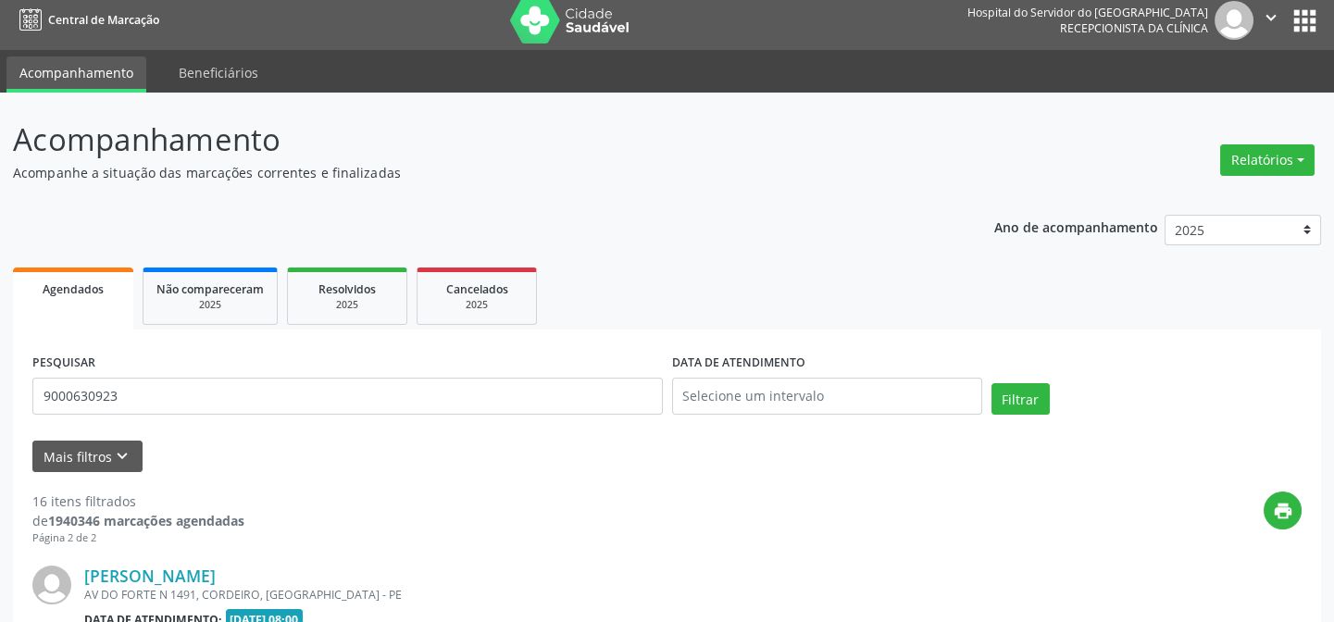
scroll to position [300, 0]
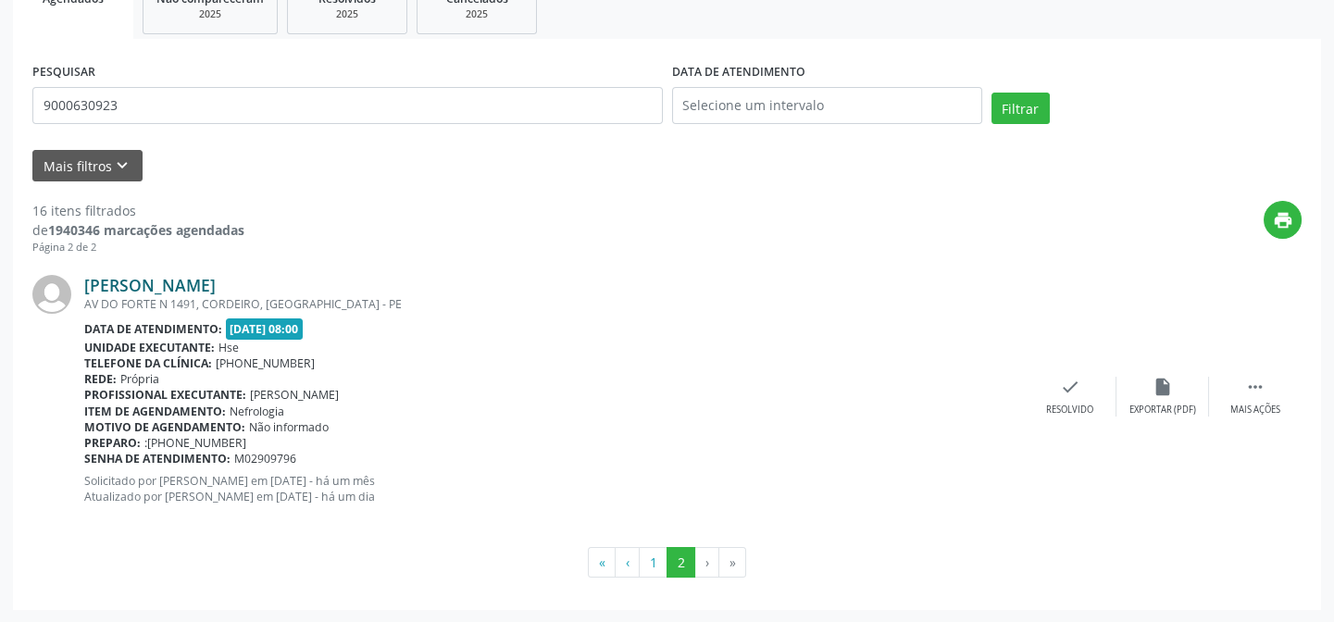
click at [216, 275] on link "[PERSON_NAME]" at bounding box center [149, 285] width 131 height 20
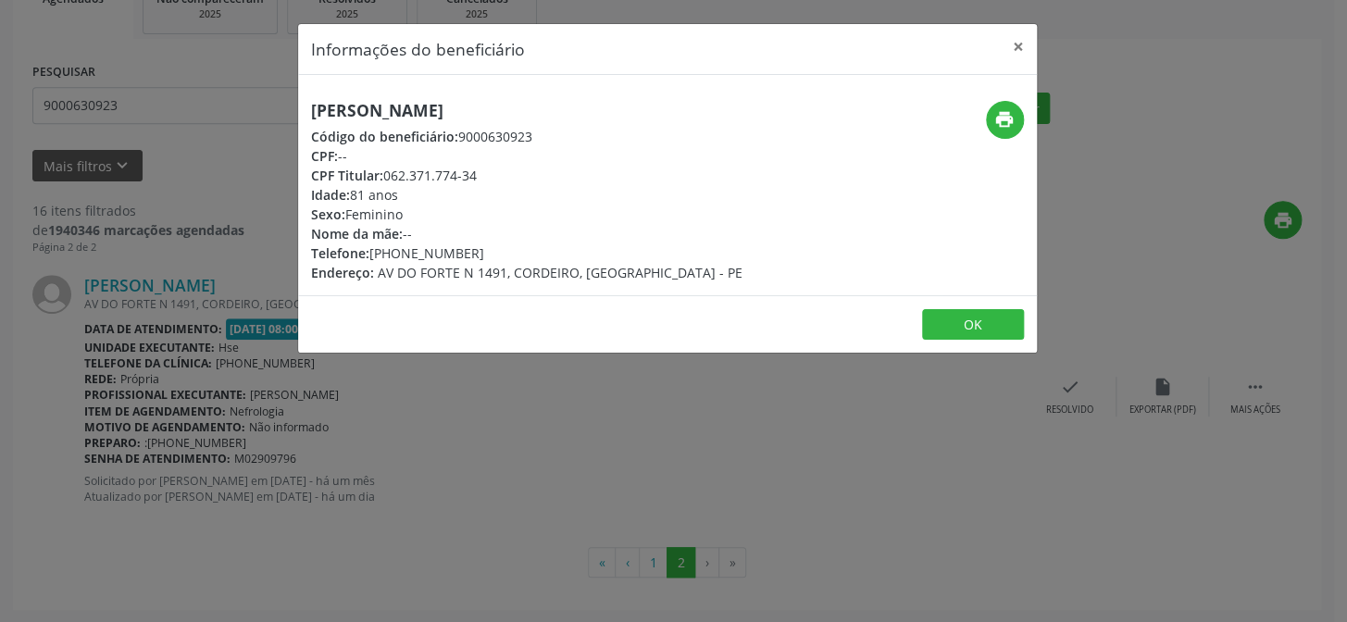
click at [366, 93] on div "[PERSON_NAME] Código do beneficiário: 9000630923 CPF: -- CPF Titular: 062.371.7…" at bounding box center [667, 185] width 739 height 220
click at [86, 172] on div "Informações do beneficiário × [PERSON_NAME] Código do beneficiário: 9000630923 …" at bounding box center [673, 311] width 1347 height 622
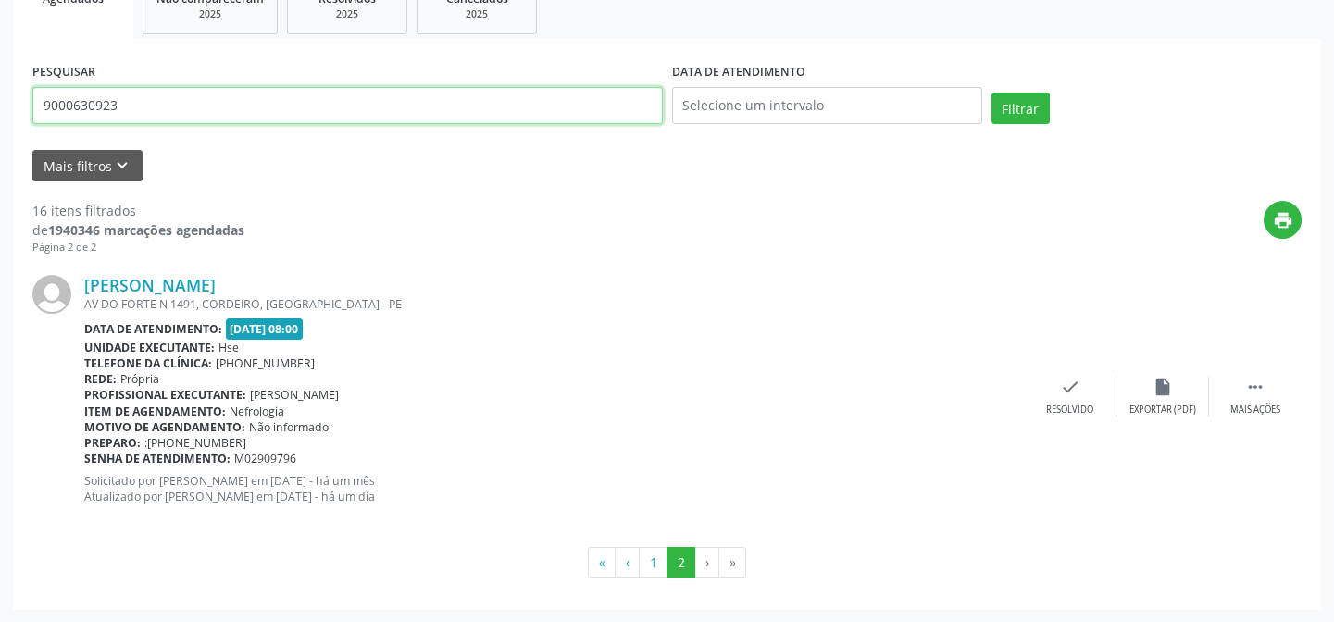
click at [88, 99] on input "9000630923" at bounding box center [347, 105] width 630 height 37
type input "9"
click at [991, 93] on button "Filtrar" at bounding box center [1020, 108] width 58 height 31
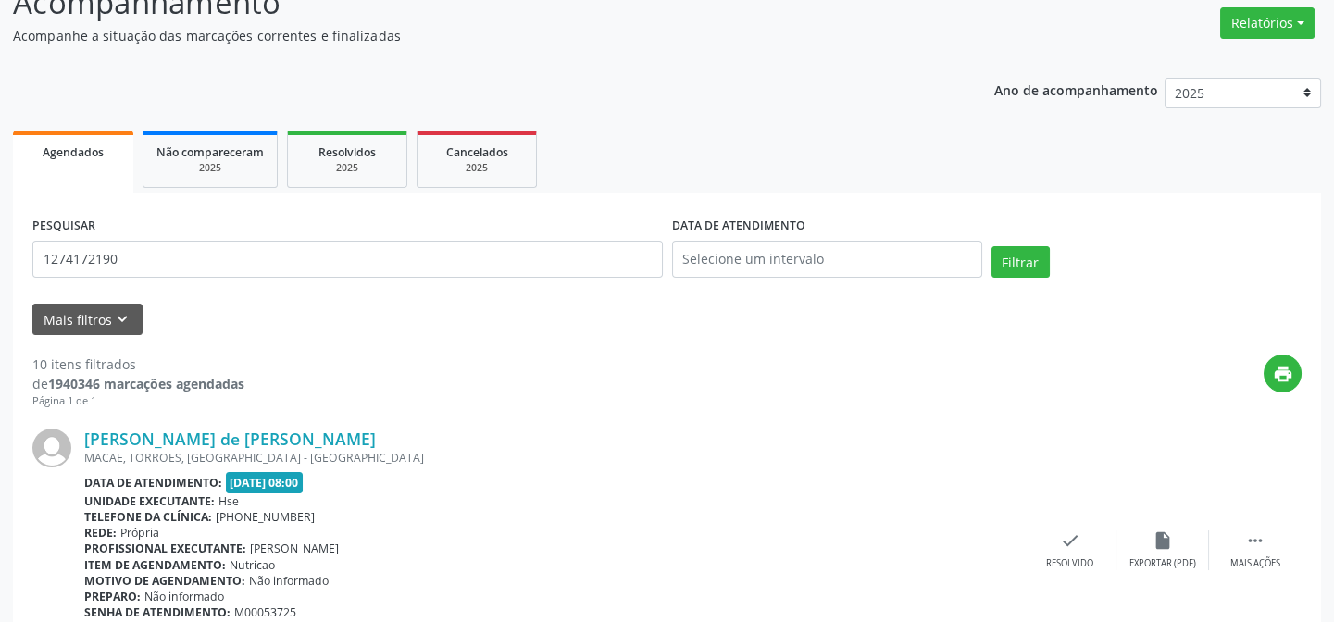
scroll to position [0, 0]
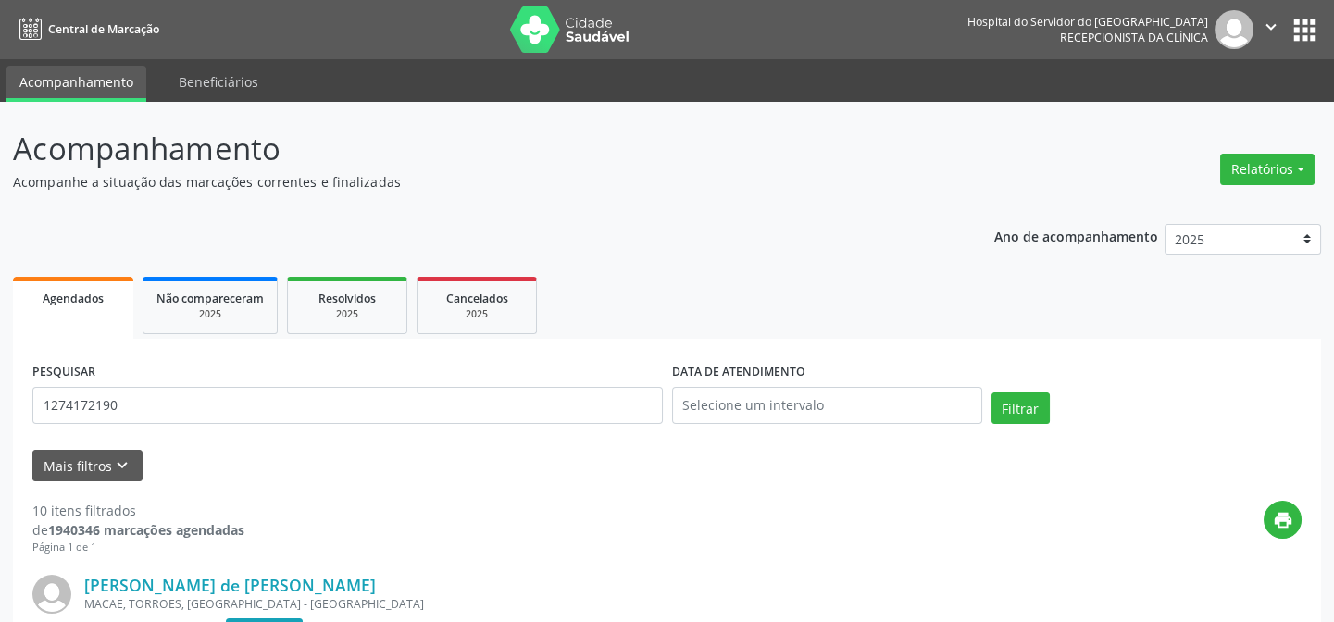
click at [158, 380] on div "PESQUISAR 1274172190" at bounding box center [348, 397] width 640 height 79
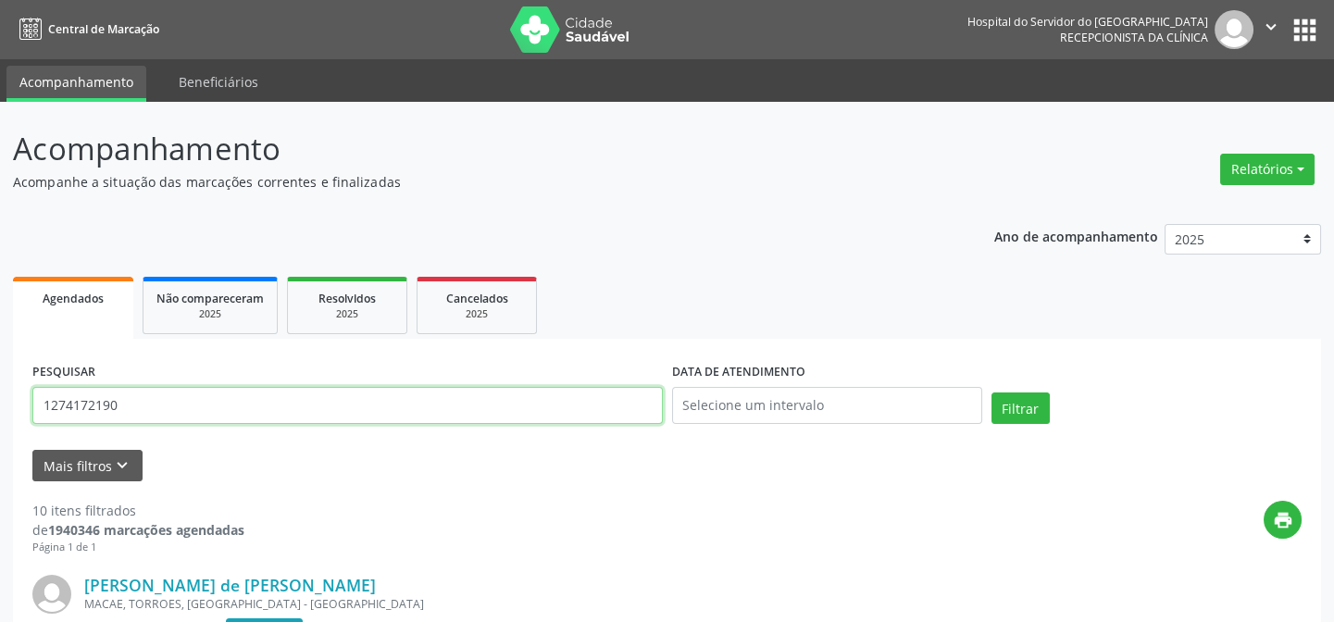
click at [165, 423] on input "1274172190" at bounding box center [347, 405] width 630 height 37
click at [164, 409] on input "1274172190" at bounding box center [347, 405] width 630 height 37
click at [991, 392] on button "Filtrar" at bounding box center [1020, 407] width 58 height 31
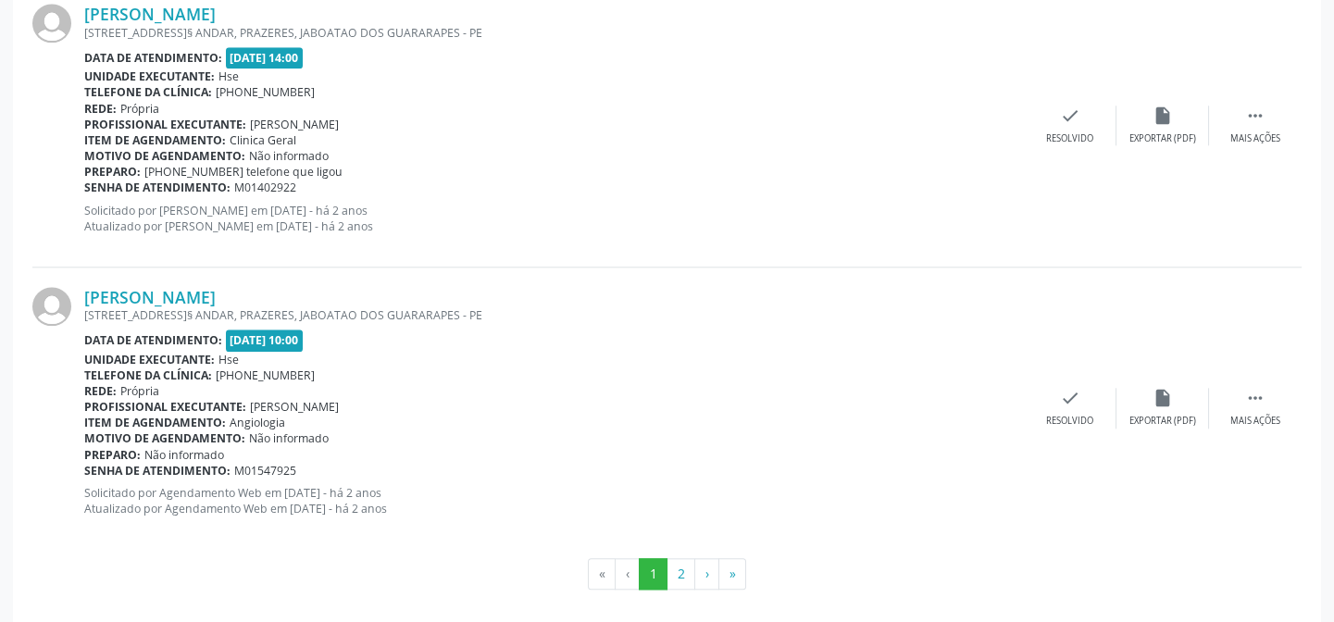
scroll to position [4253, 0]
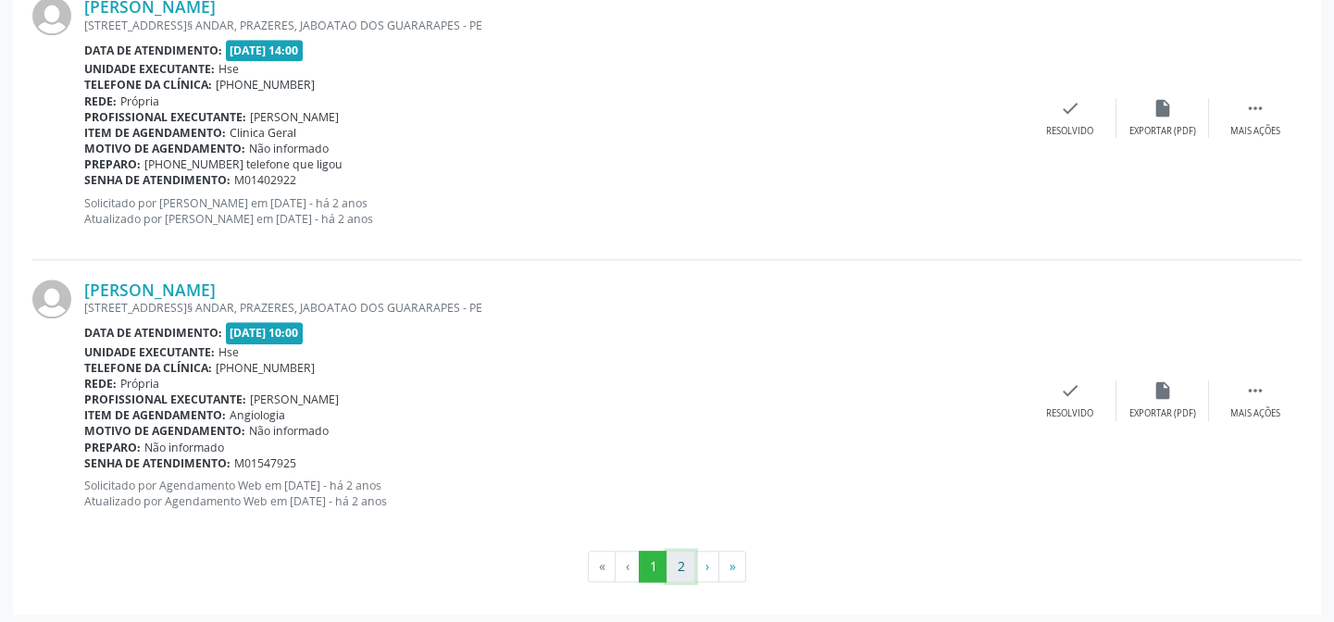
click at [677, 555] on button "2" at bounding box center [680, 566] width 29 height 31
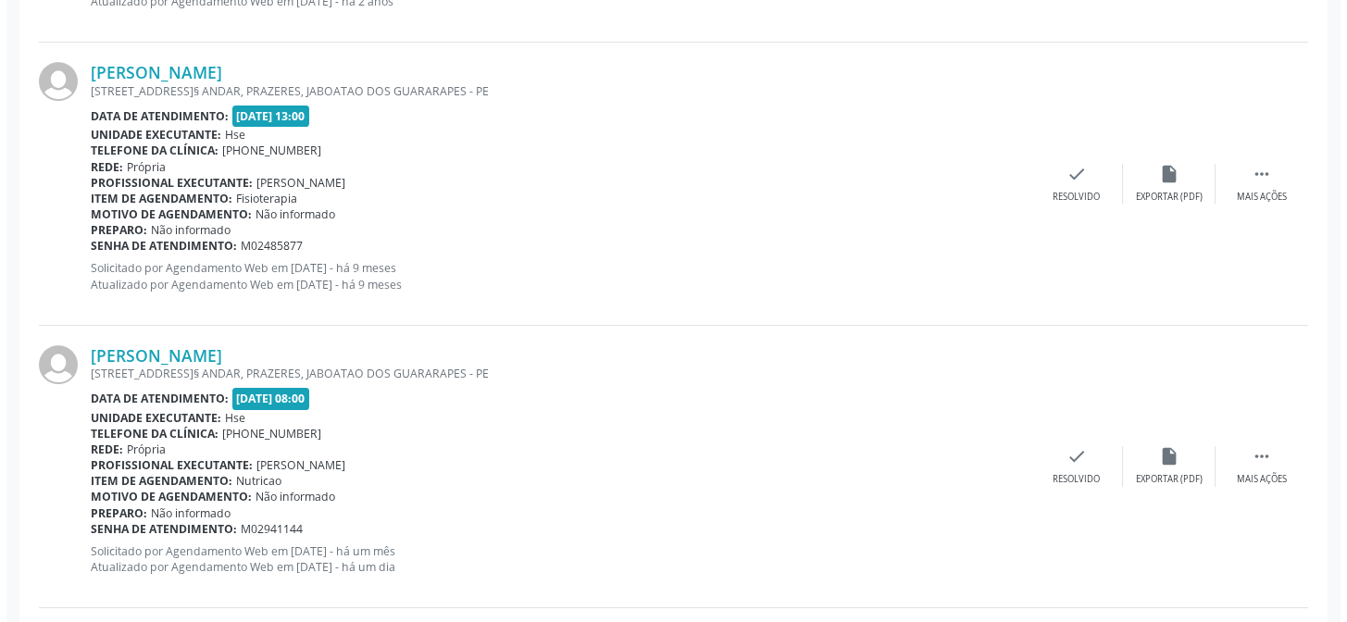
scroll to position [1360, 0]
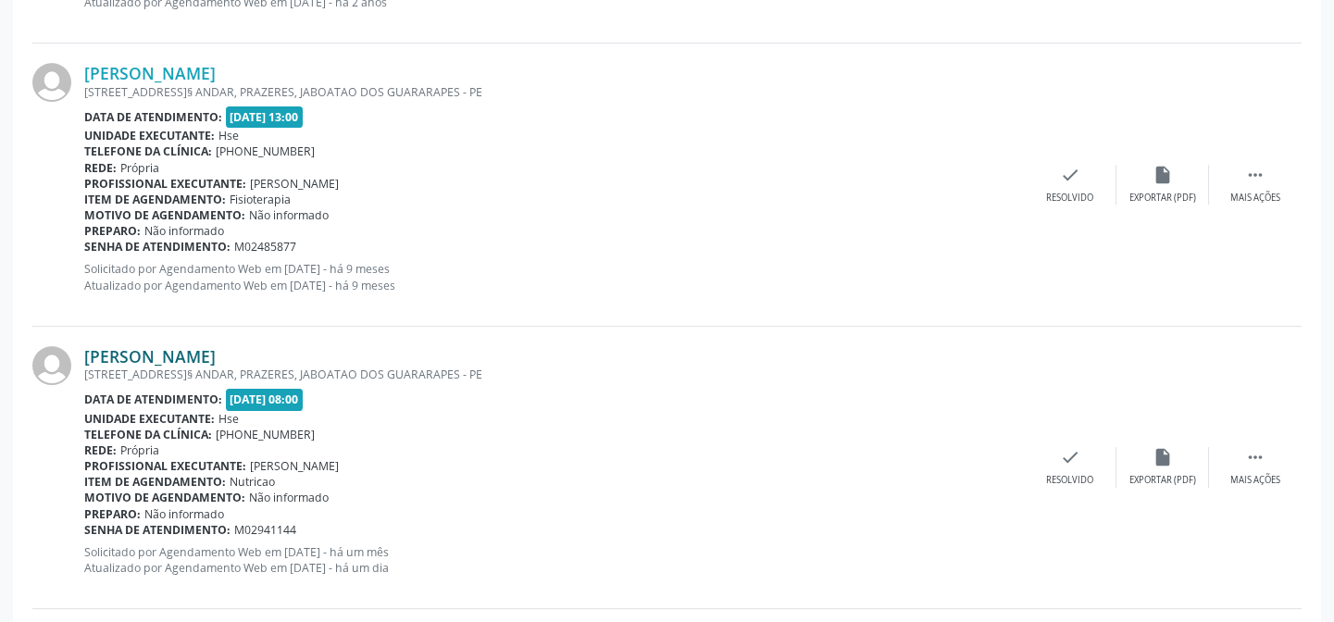
click at [216, 357] on link "[PERSON_NAME]" at bounding box center [149, 356] width 131 height 20
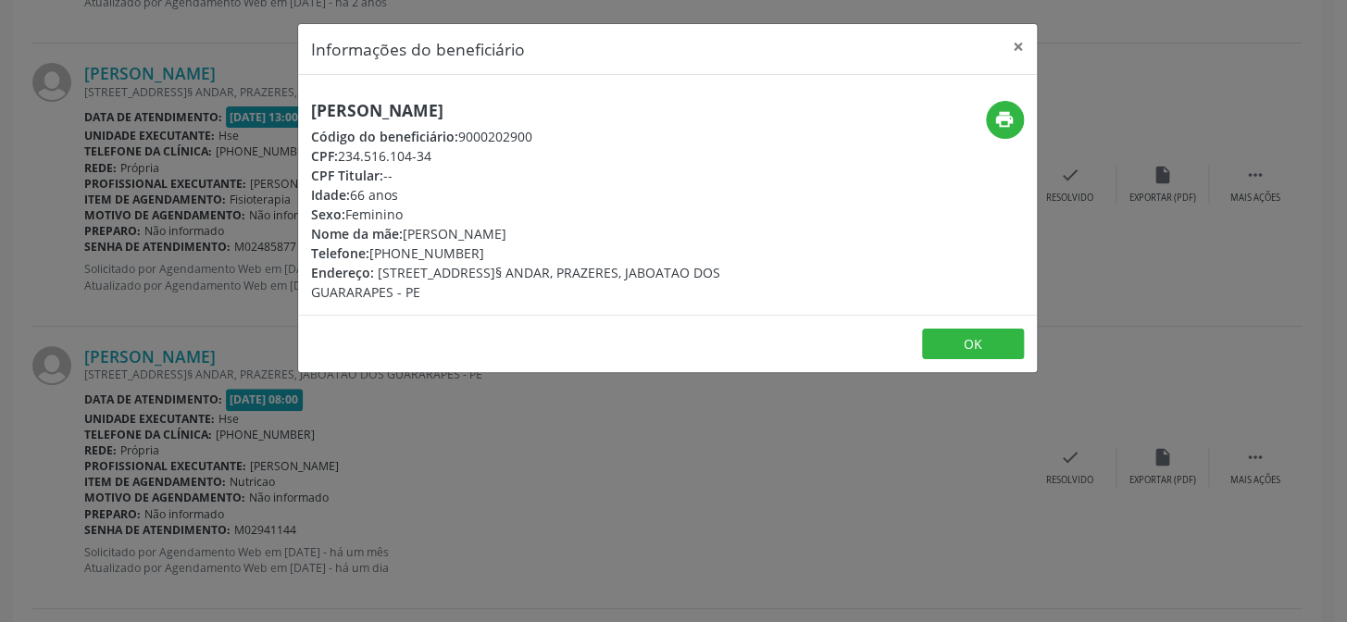
click at [370, 109] on h5 "[PERSON_NAME]" at bounding box center [544, 110] width 466 height 19
click at [108, 342] on div "Informações do beneficiário × [PERSON_NAME] Código do beneficiário: 9000202900 …" at bounding box center [673, 311] width 1347 height 622
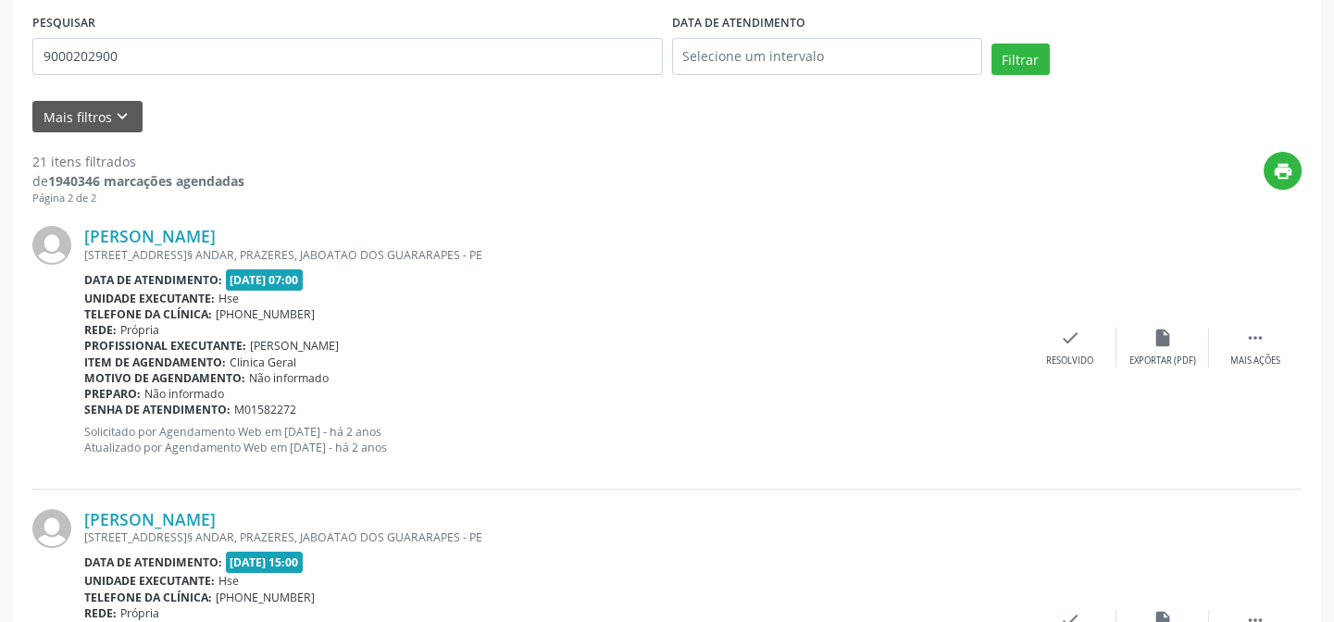
scroll to position [0, 0]
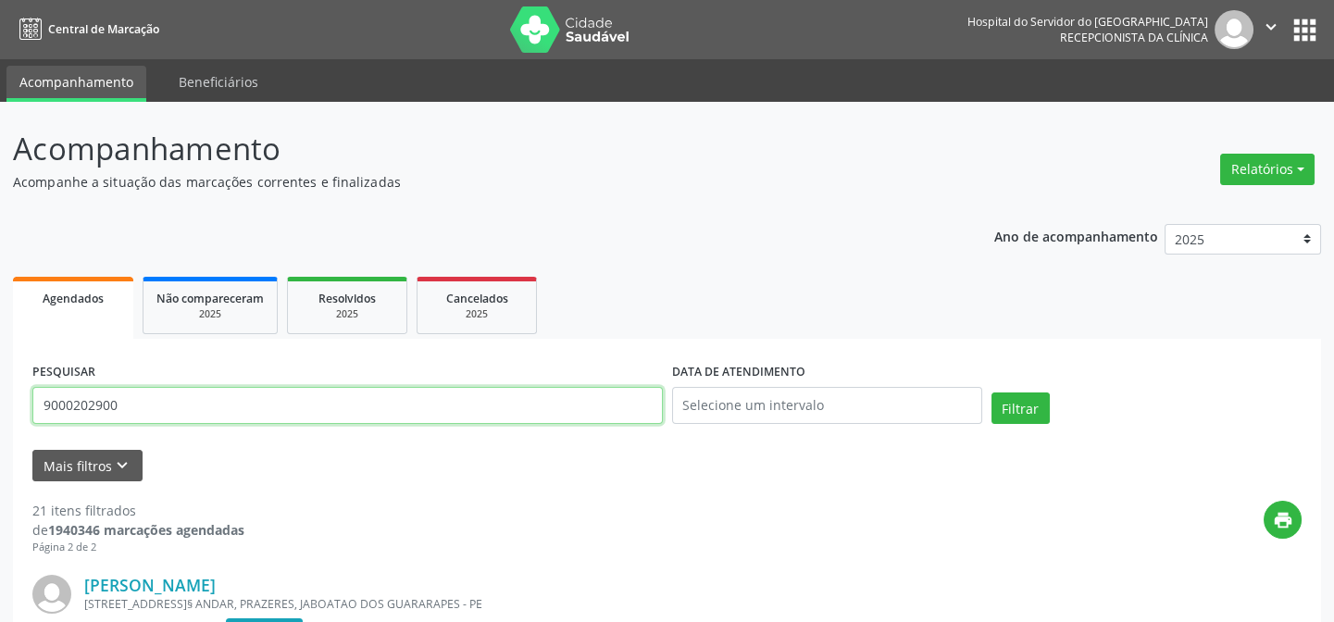
click at [230, 395] on input "9000202900" at bounding box center [347, 405] width 630 height 37
click at [991, 392] on button "Filtrar" at bounding box center [1020, 407] width 58 height 31
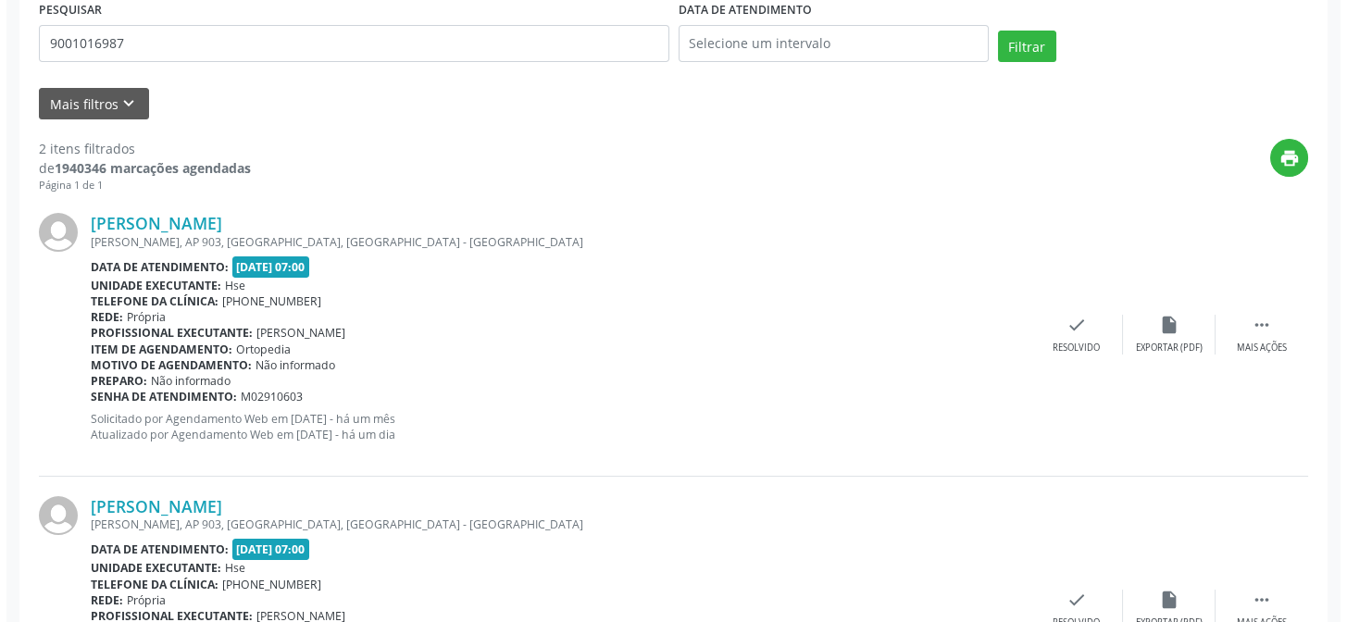
scroll to position [504, 0]
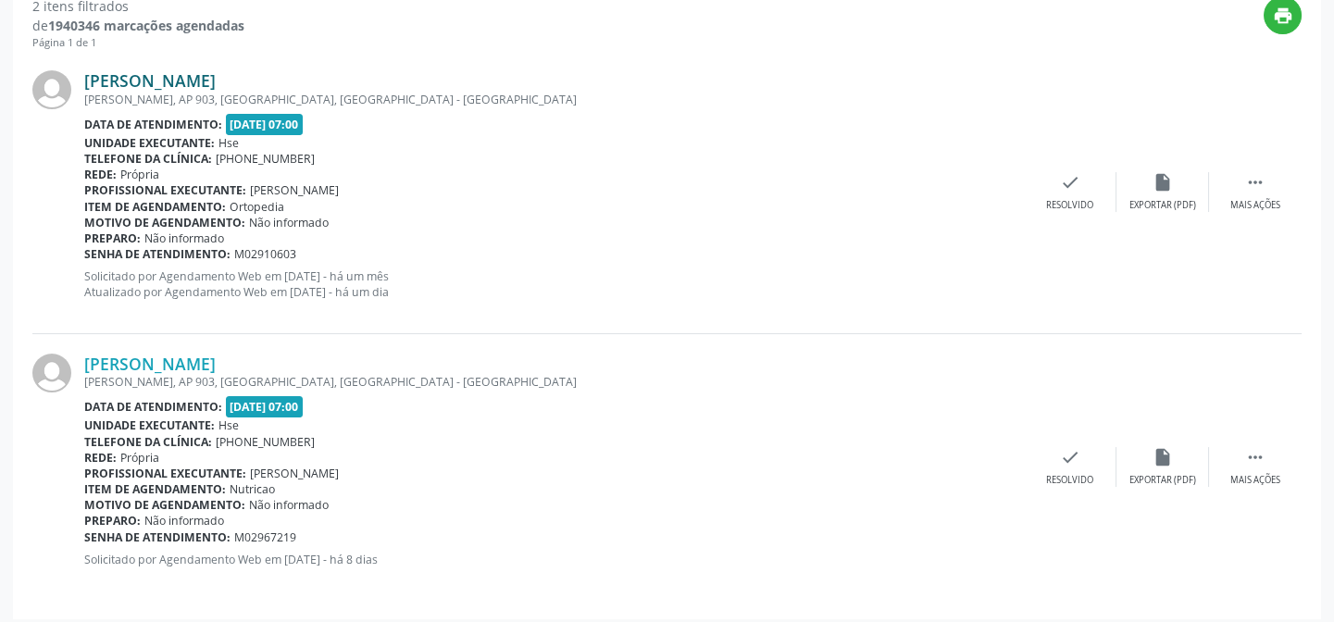
click at [198, 72] on link "[PERSON_NAME]" at bounding box center [149, 80] width 131 height 20
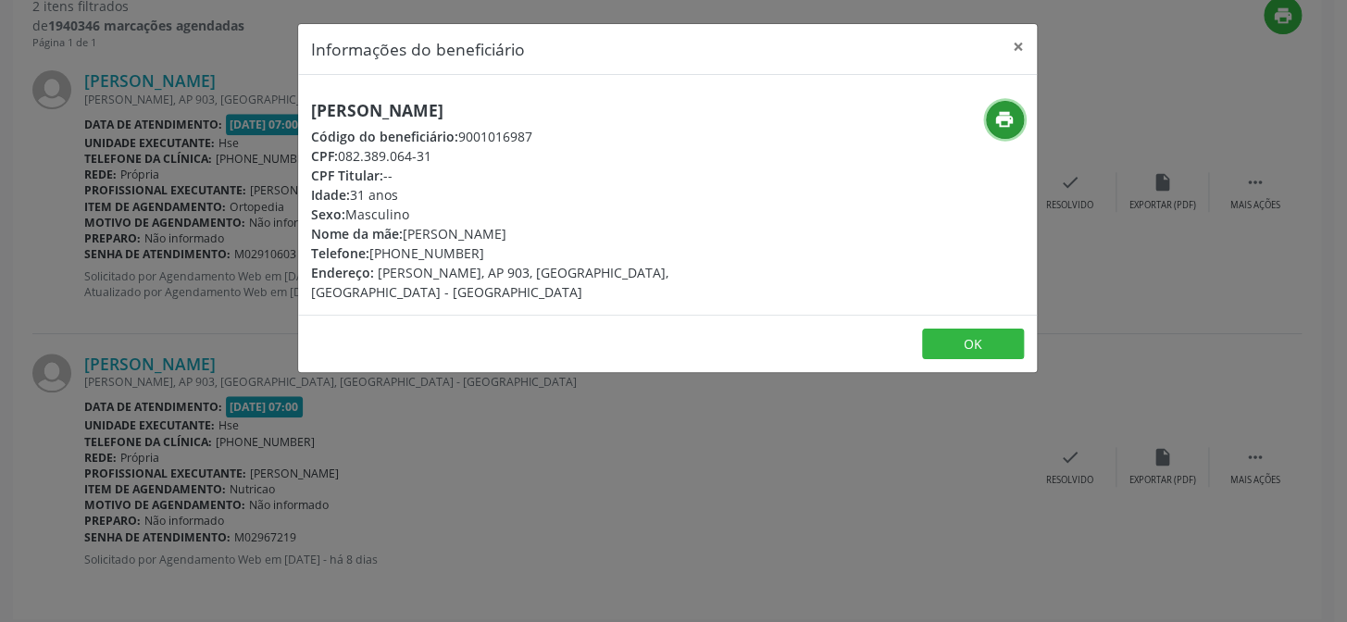
click at [1002, 115] on icon "print" at bounding box center [1004, 119] width 20 height 20
click at [189, 292] on div "Informações do beneficiário × [PERSON_NAME] Código do beneficiário: 9001016987 …" at bounding box center [673, 311] width 1347 height 622
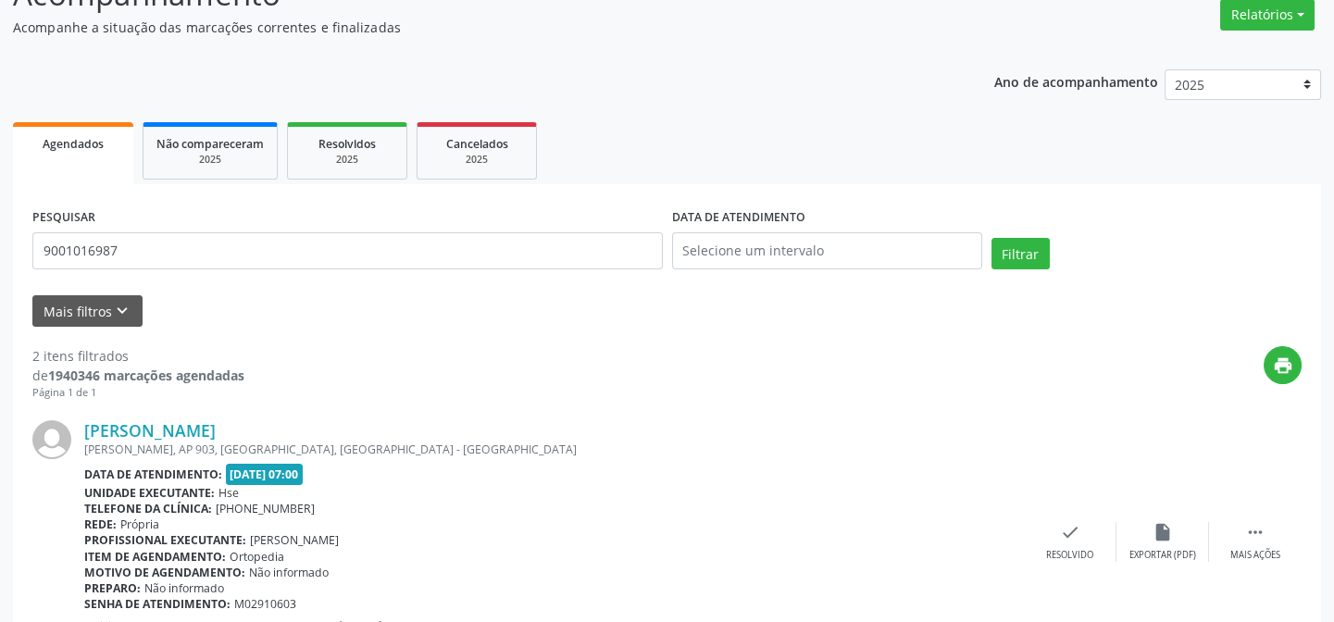
scroll to position [0, 0]
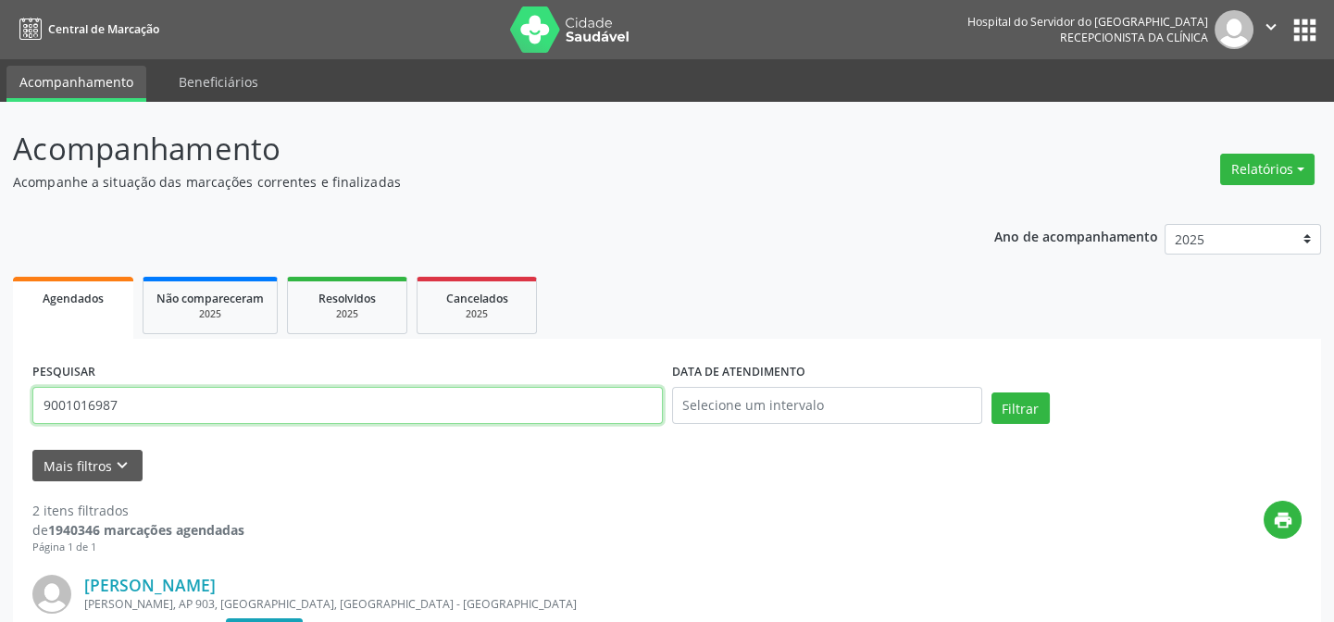
click at [229, 411] on input "9001016987" at bounding box center [347, 405] width 630 height 37
click at [991, 392] on button "Filtrar" at bounding box center [1020, 407] width 58 height 31
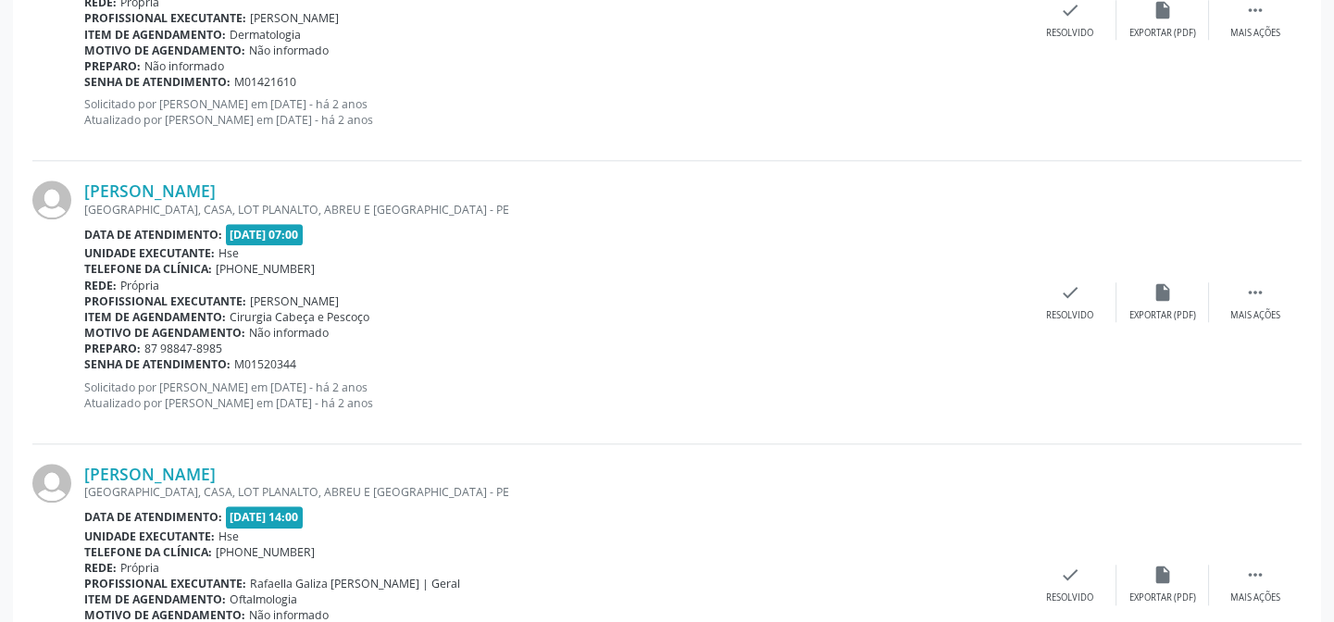
scroll to position [4253, 0]
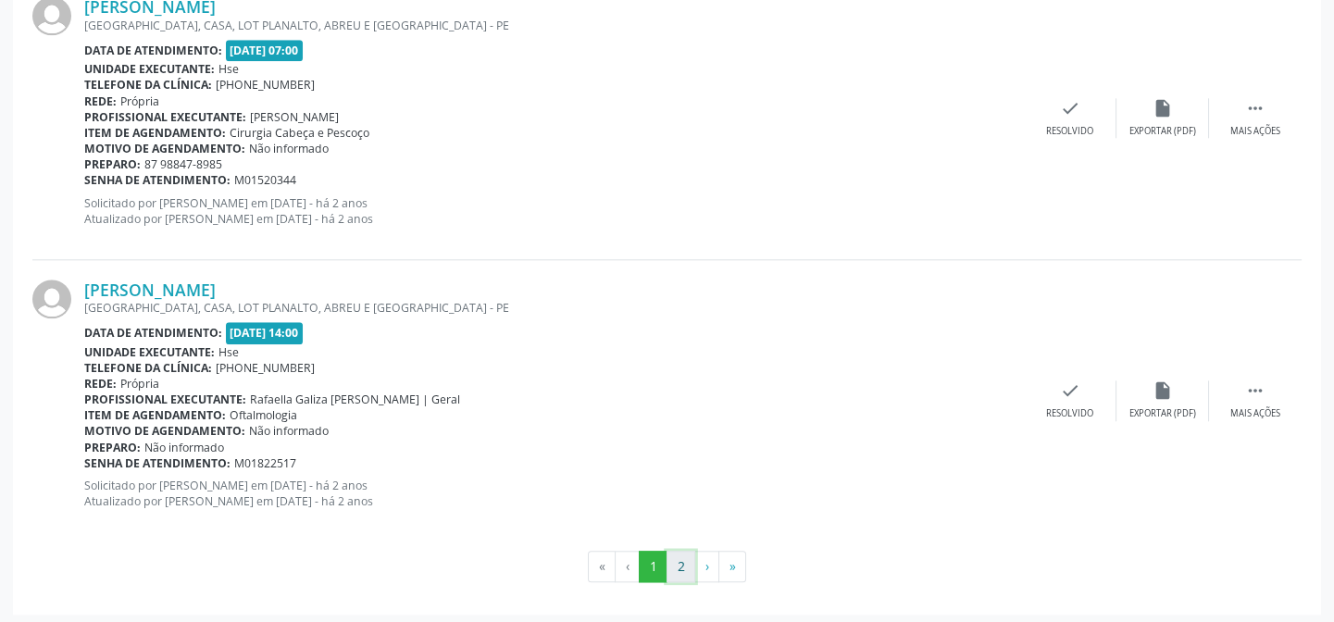
click at [674, 561] on button "2" at bounding box center [680, 566] width 29 height 31
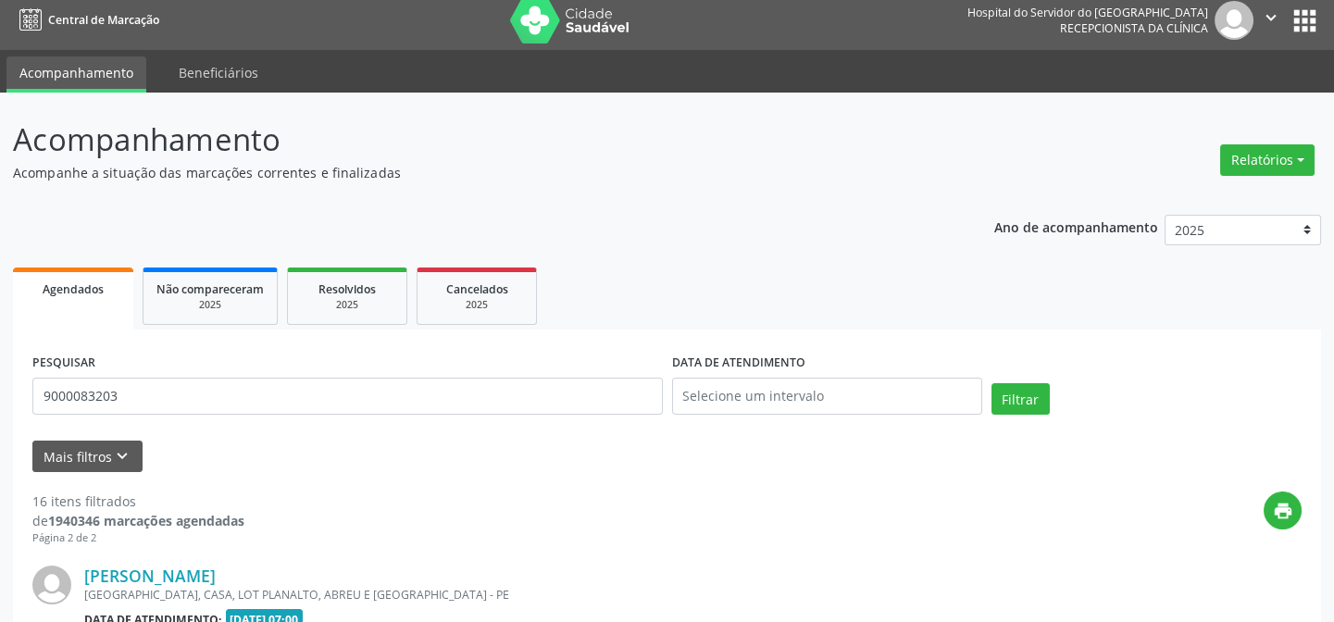
scroll to position [300, 0]
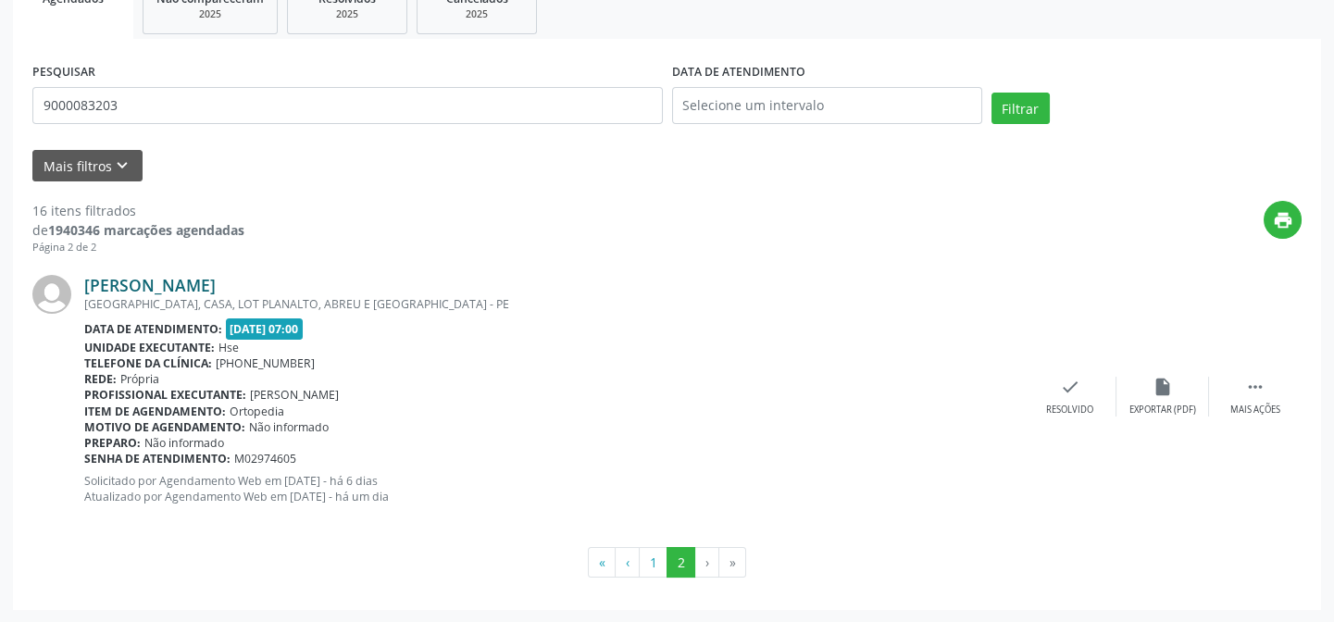
click at [216, 282] on link "[PERSON_NAME]" at bounding box center [149, 285] width 131 height 20
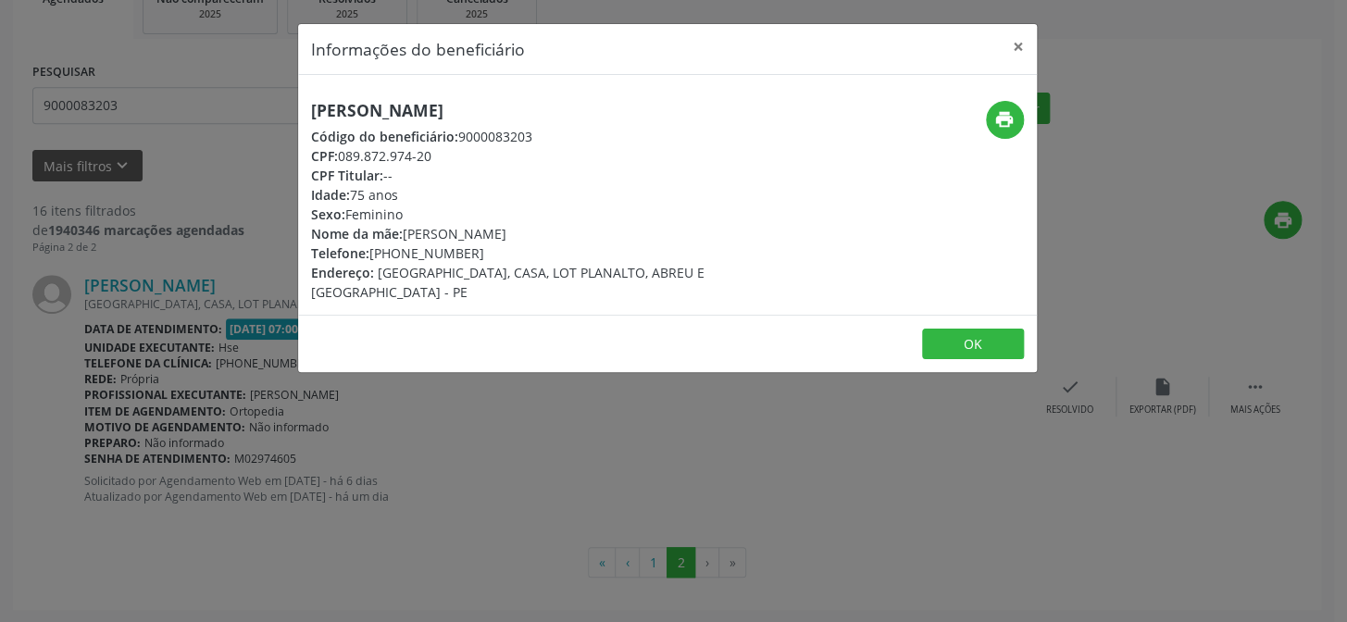
click at [457, 93] on div "[PERSON_NAME] Código do beneficiário: 9000083203 CPF: 089.872.974-20 CPF Titula…" at bounding box center [667, 195] width 739 height 240
click at [455, 116] on h5 "[PERSON_NAME]" at bounding box center [544, 110] width 466 height 19
click at [157, 157] on div "Informações do beneficiário × [PERSON_NAME] Código do beneficiário: 9000083203 …" at bounding box center [673, 311] width 1347 height 622
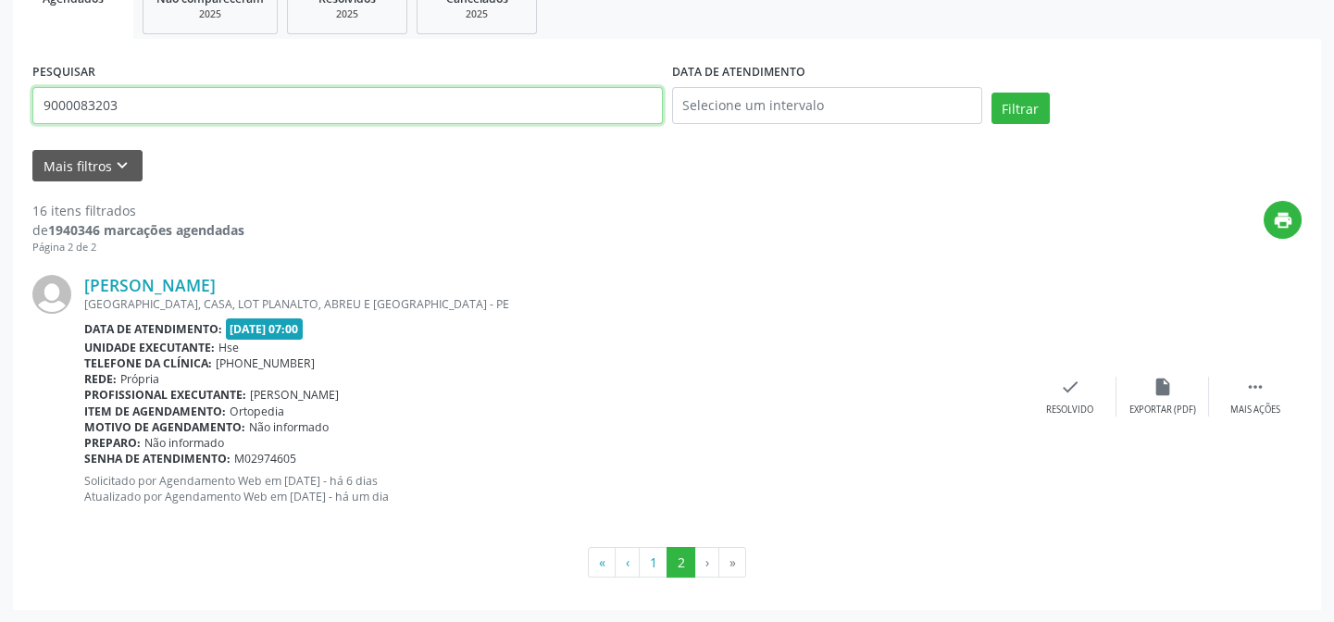
click at [156, 120] on input "9000083203" at bounding box center [347, 105] width 630 height 37
click at [198, 122] on input "9000083203" at bounding box center [347, 105] width 630 height 37
click at [991, 93] on button "Filtrar" at bounding box center [1020, 108] width 58 height 31
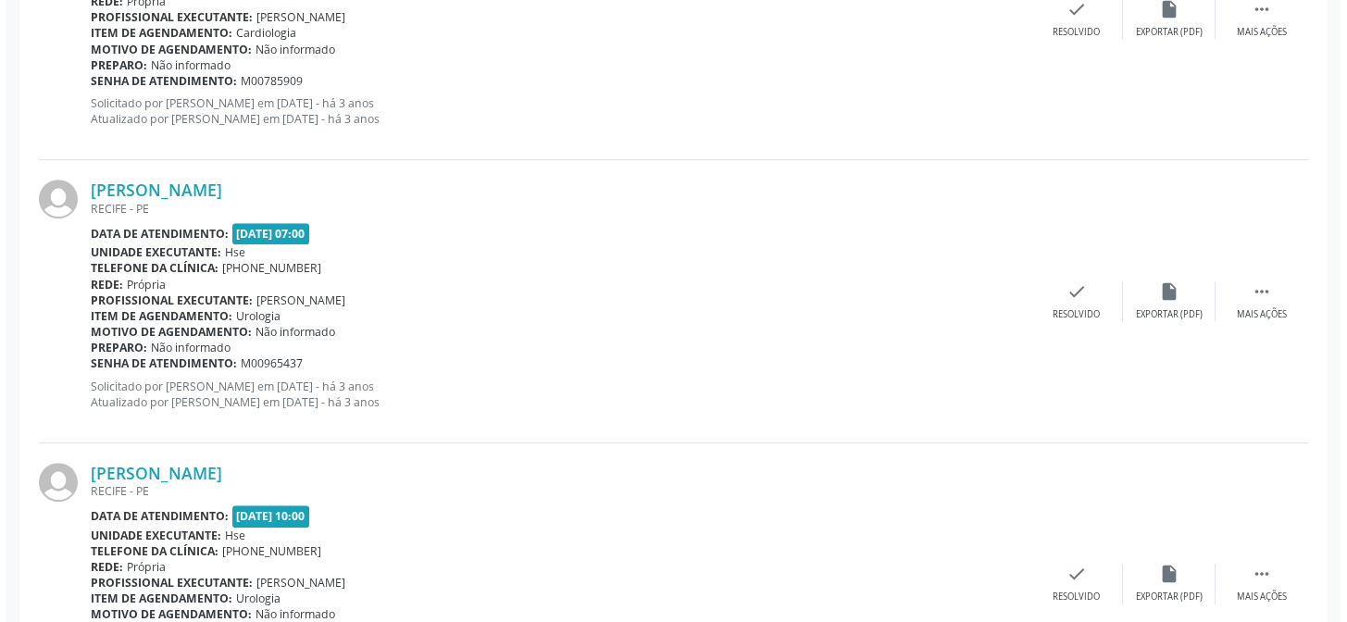
scroll to position [2788, 0]
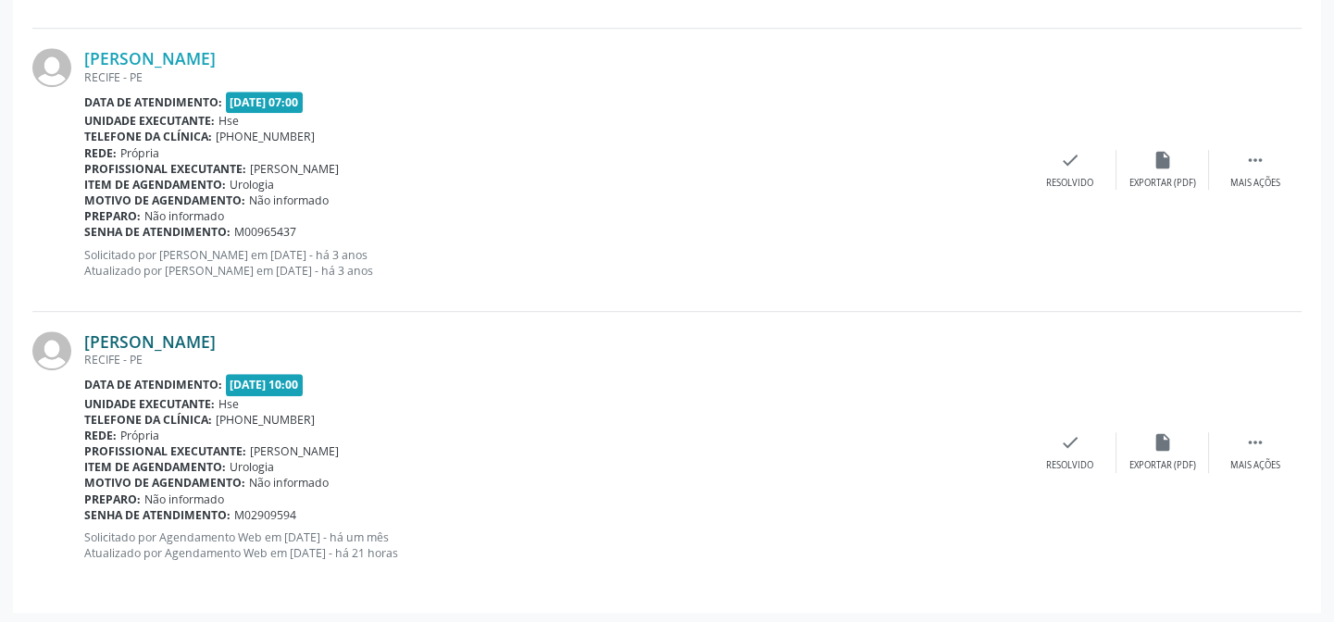
click at [216, 340] on link "[PERSON_NAME]" at bounding box center [149, 341] width 131 height 20
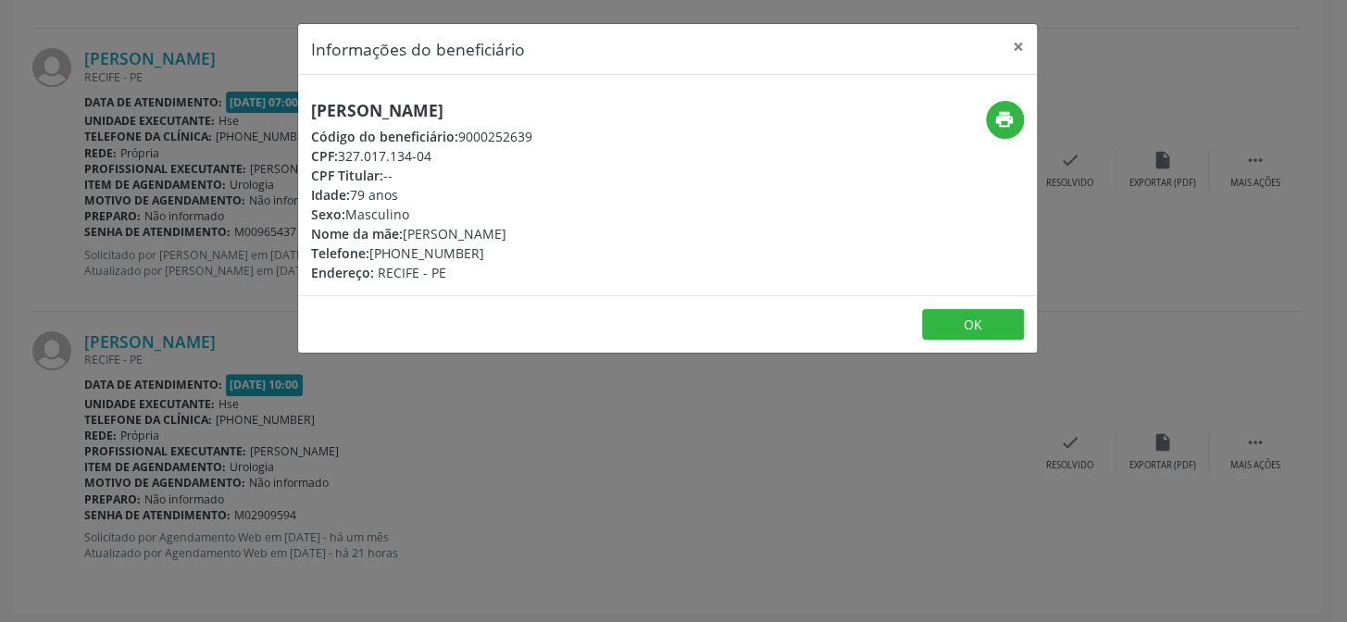
click at [410, 106] on h5 "[PERSON_NAME]" at bounding box center [421, 110] width 221 height 19
click at [110, 229] on div "Informações do beneficiário × [PERSON_NAME] Código do beneficiário: 9000252639 …" at bounding box center [673, 311] width 1347 height 622
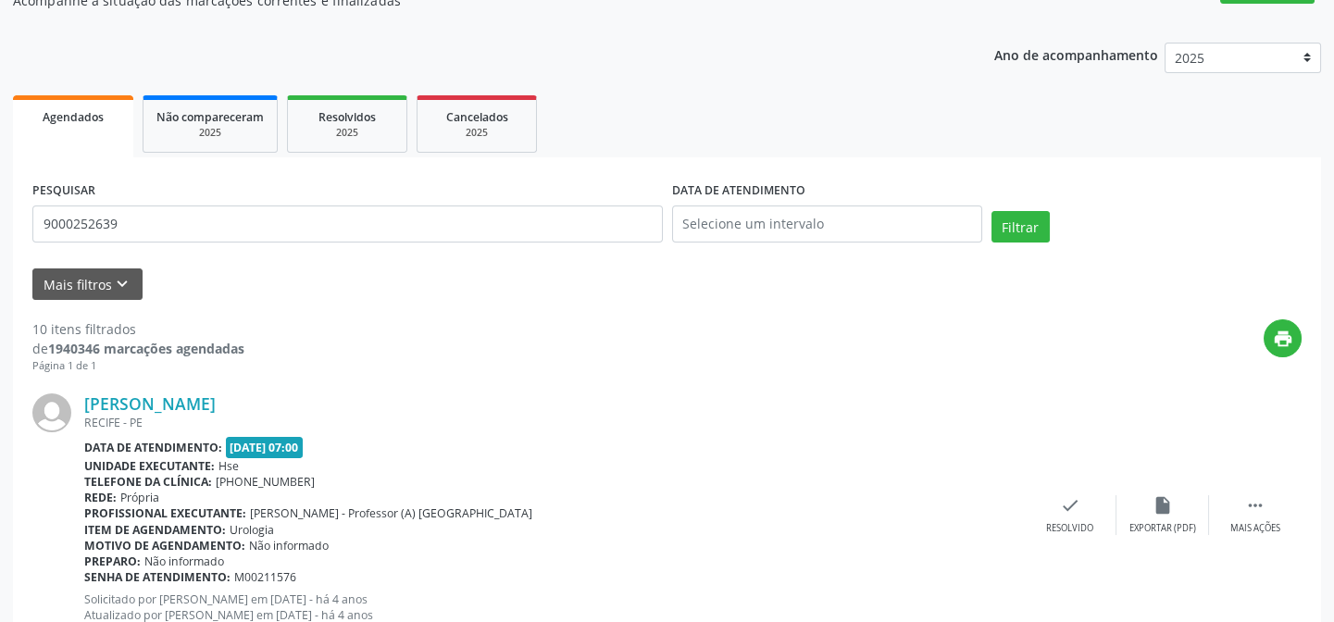
scroll to position [0, 0]
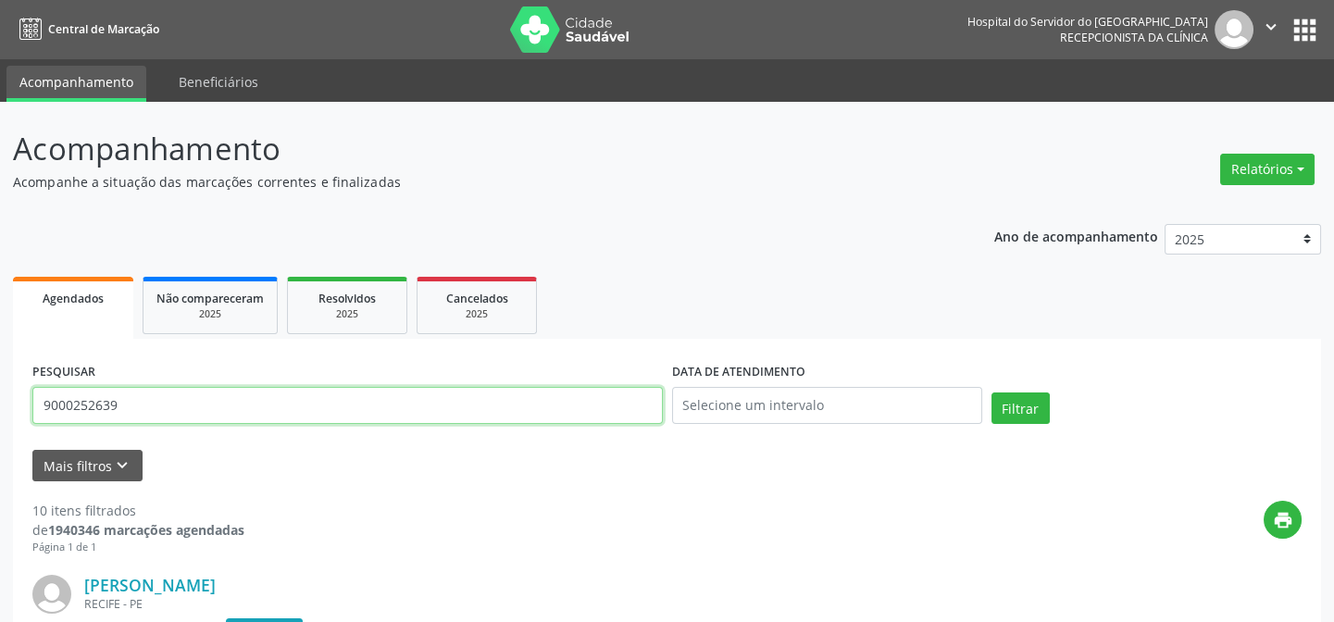
click at [268, 407] on input "9000252639" at bounding box center [347, 405] width 630 height 37
click at [991, 392] on button "Filtrar" at bounding box center [1020, 407] width 58 height 31
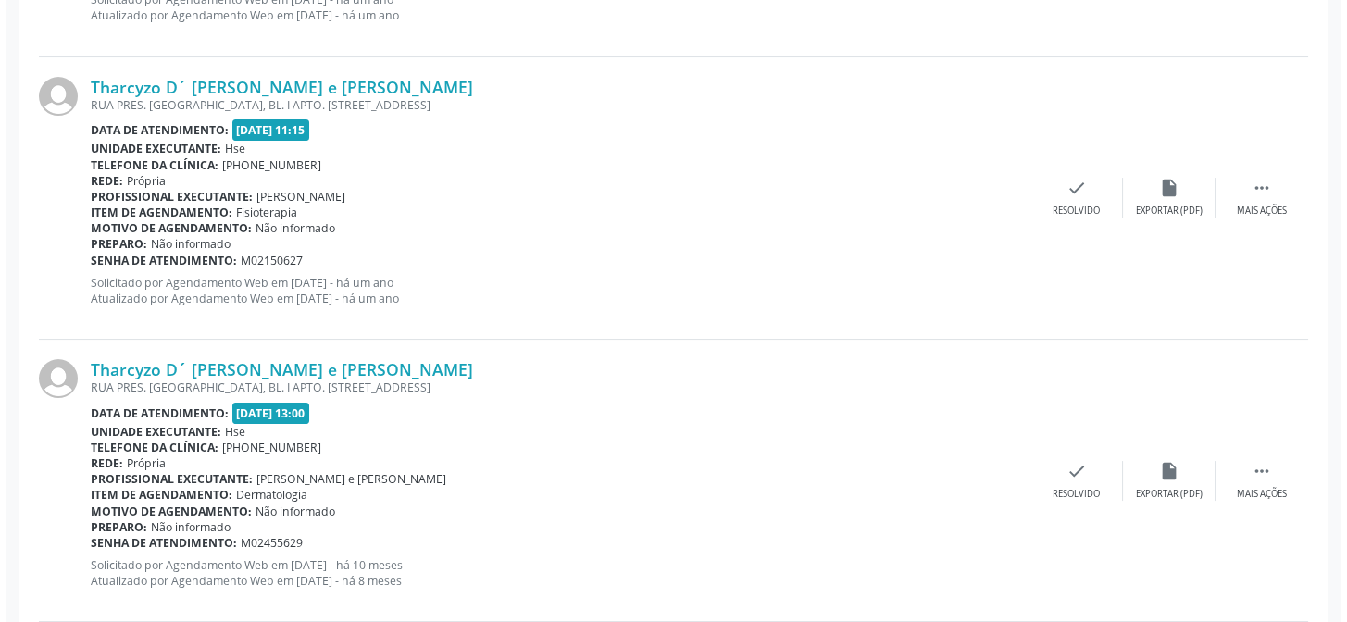
scroll to position [1093, 0]
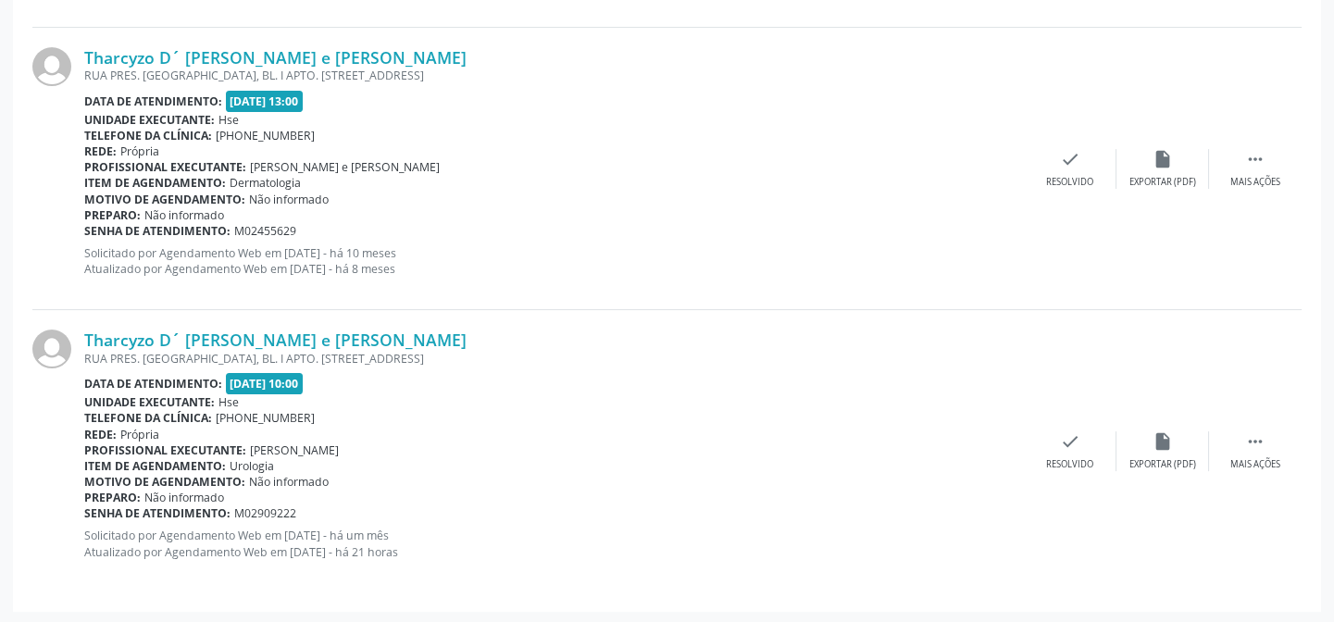
drag, startPoint x: 254, startPoint y: 309, endPoint x: 252, endPoint y: 319, distance: 10.3
click at [254, 310] on div "Tharcyzo D´ [PERSON_NAME] e [PERSON_NAME] [GEOGRAPHIC_DATA]. [GEOGRAPHIC_DATA],…" at bounding box center [666, 450] width 1269 height 281
click at [252, 353] on div "RUA PRES. [GEOGRAPHIC_DATA], BL. I APTO. [STREET_ADDRESS]" at bounding box center [553, 359] width 939 height 16
click at [251, 326] on div "Tharcyzo D´ [PERSON_NAME] e [PERSON_NAME] [GEOGRAPHIC_DATA]. [GEOGRAPHIC_DATA],…" at bounding box center [666, 450] width 1269 height 281
click at [269, 351] on div "RUA PRES. [GEOGRAPHIC_DATA], BL. I APTO. [STREET_ADDRESS]" at bounding box center [553, 359] width 939 height 16
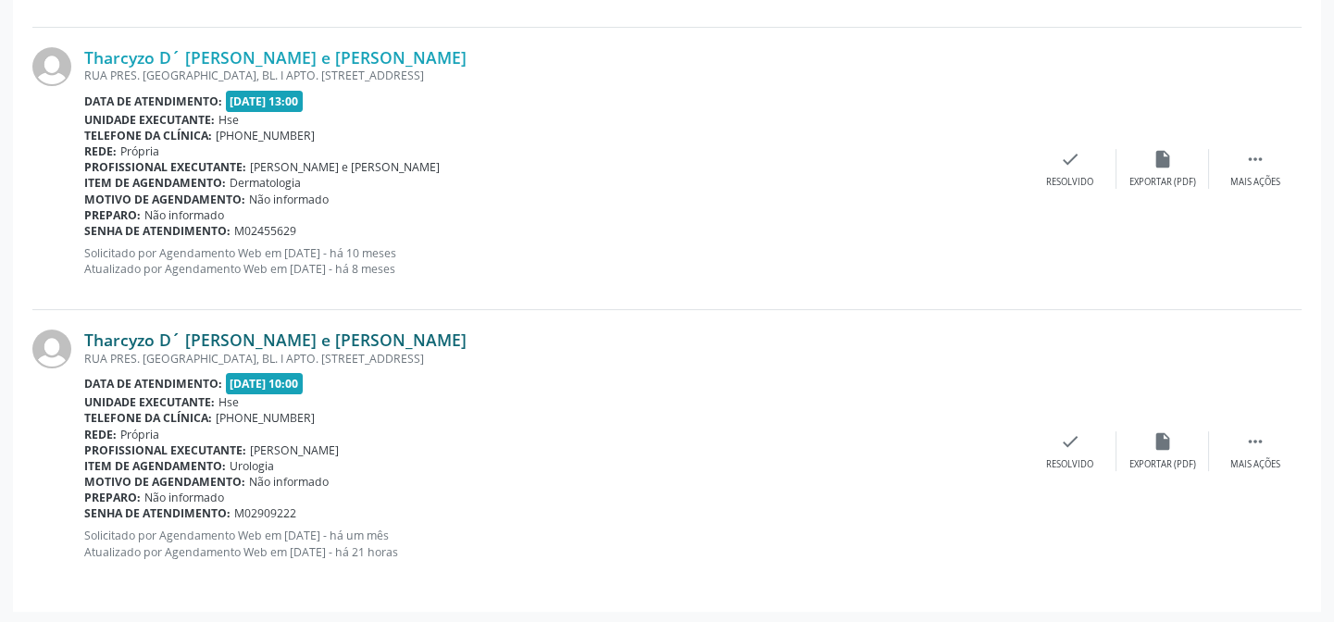
click at [268, 334] on link "Tharcyzo D´ [PERSON_NAME] e [PERSON_NAME]" at bounding box center [275, 340] width 382 height 20
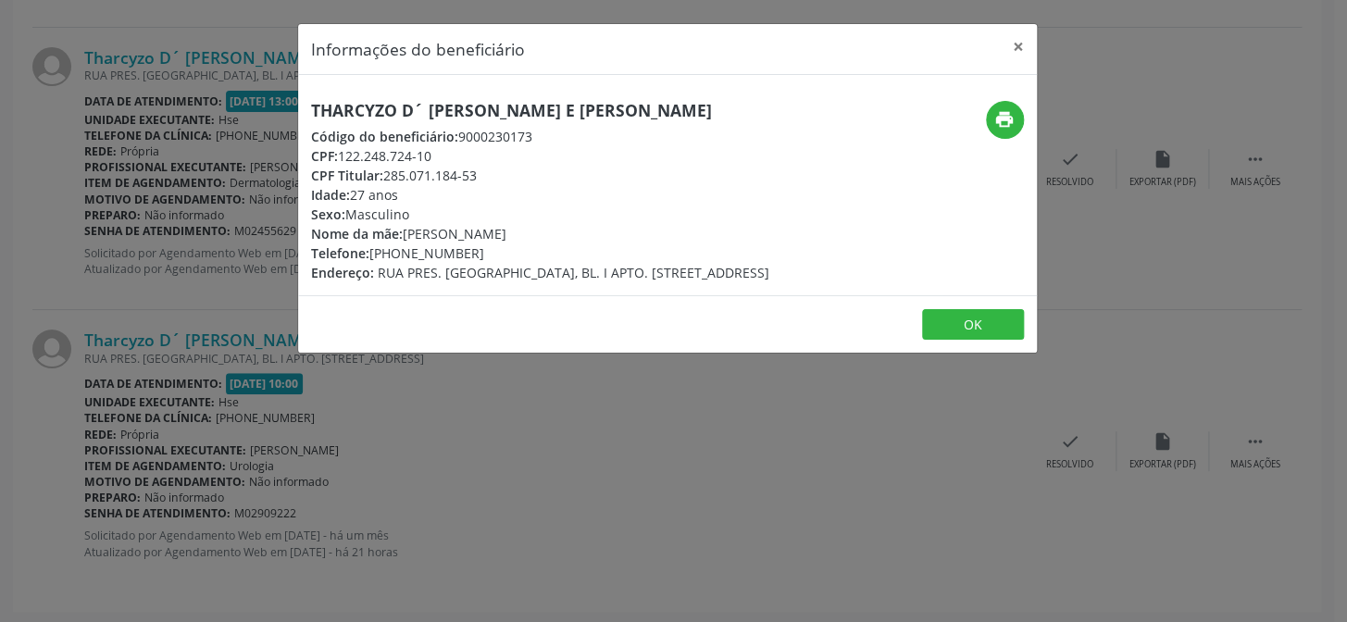
click at [443, 101] on h5 "Tharcyzo D´ [PERSON_NAME] e [PERSON_NAME]" at bounding box center [540, 110] width 458 height 19
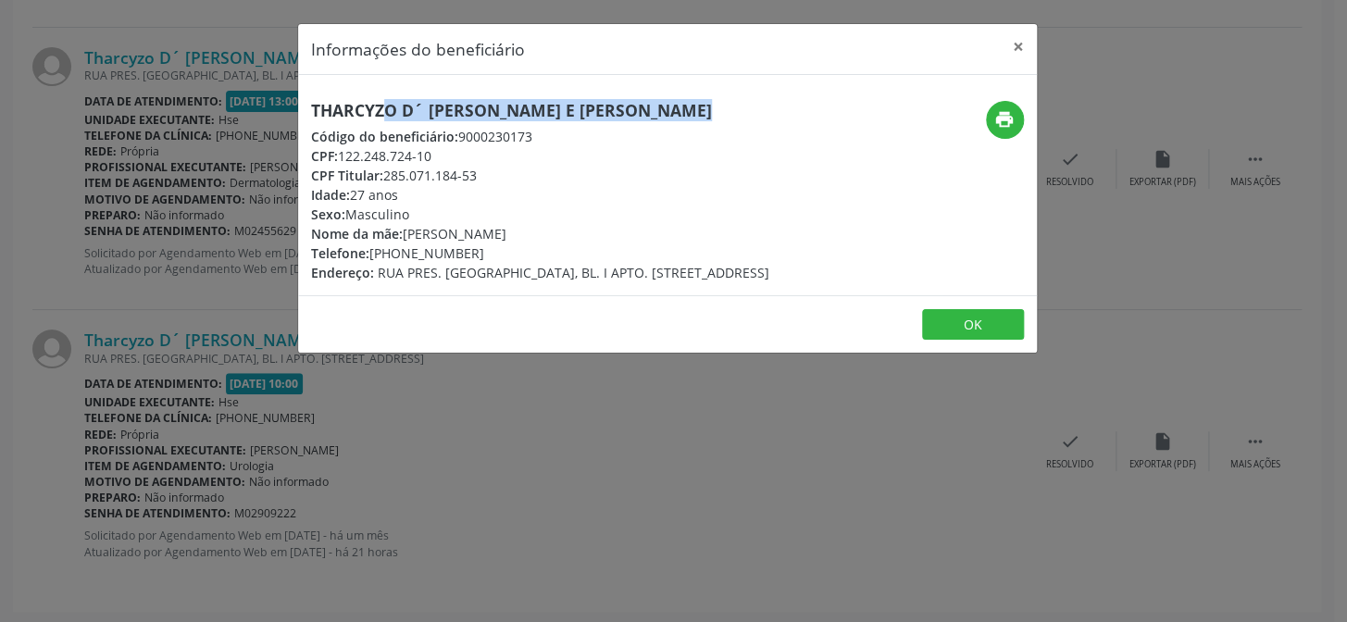
click at [443, 101] on h5 "Tharcyzo D´ [PERSON_NAME] e [PERSON_NAME]" at bounding box center [540, 110] width 458 height 19
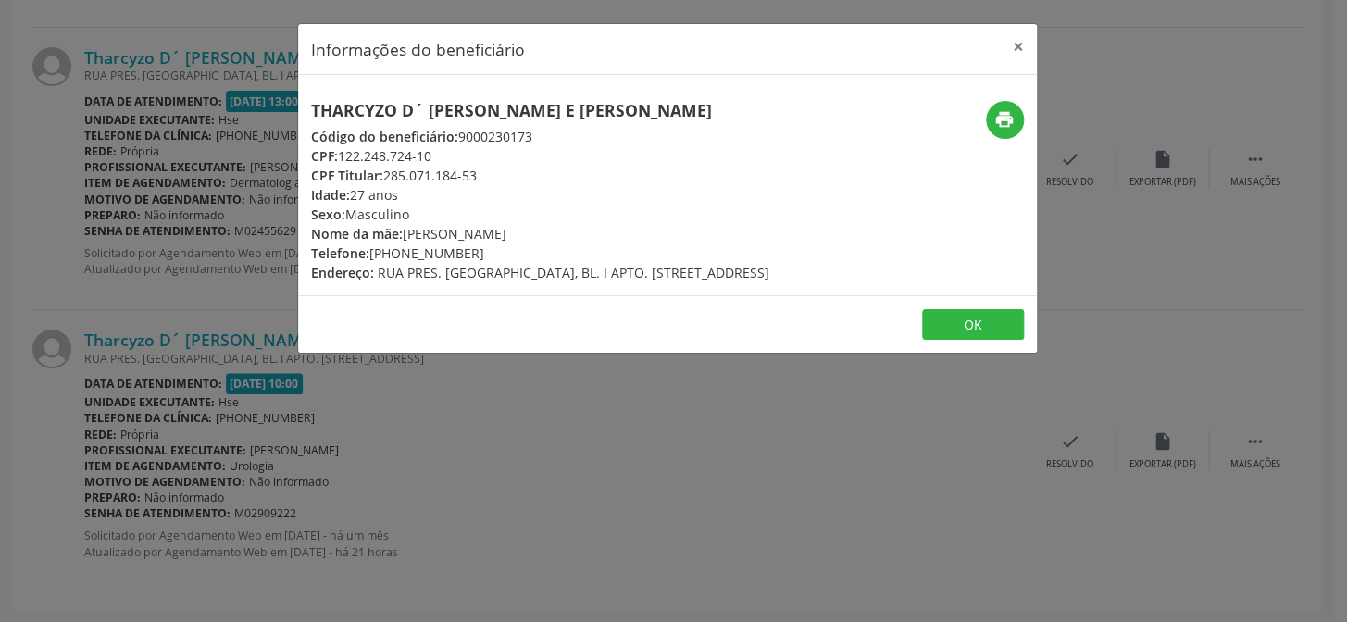
click at [132, 372] on div "Informações do beneficiário × Tharcyzo D´ [PERSON_NAME] e [PERSON_NAME] Código …" at bounding box center [673, 311] width 1347 height 622
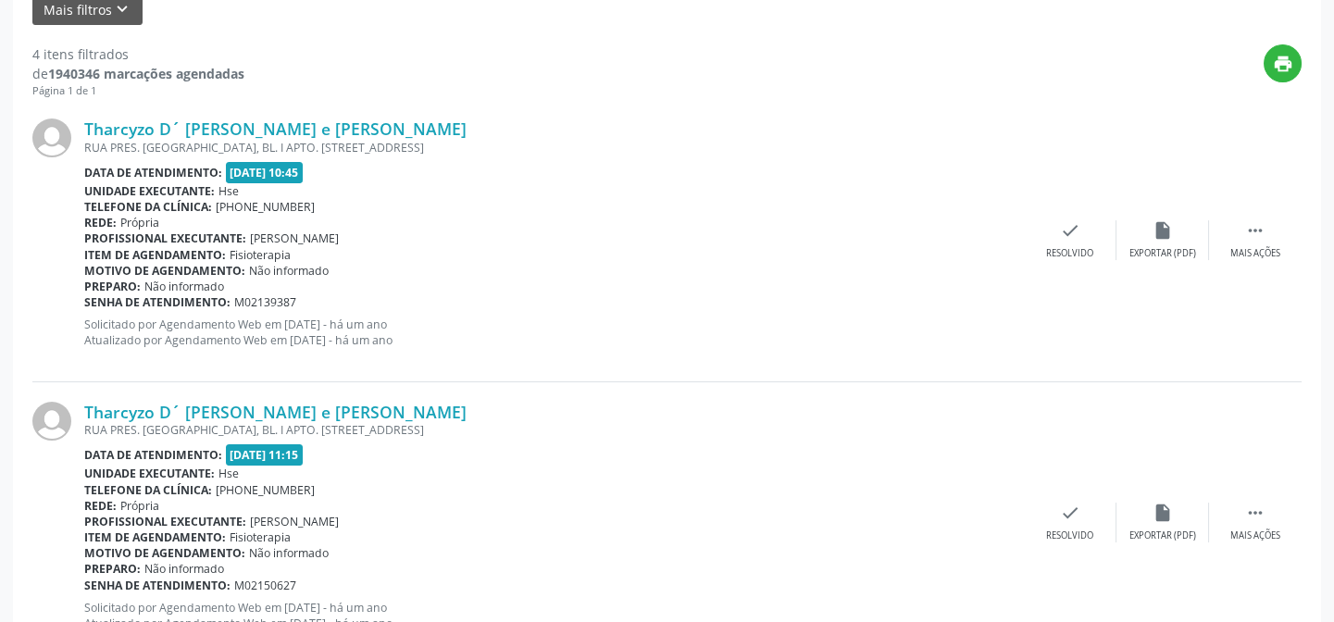
scroll to position [0, 0]
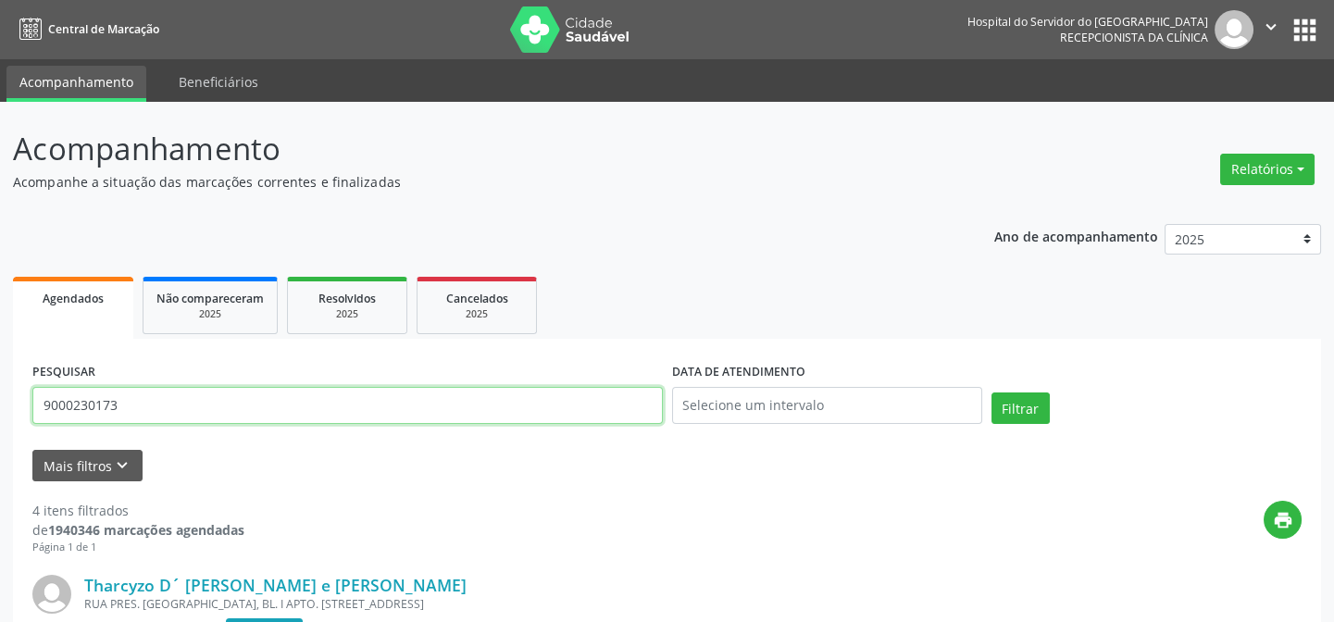
click at [172, 402] on input "9000230173" at bounding box center [347, 405] width 630 height 37
click at [991, 392] on button "Filtrar" at bounding box center [1020, 407] width 58 height 31
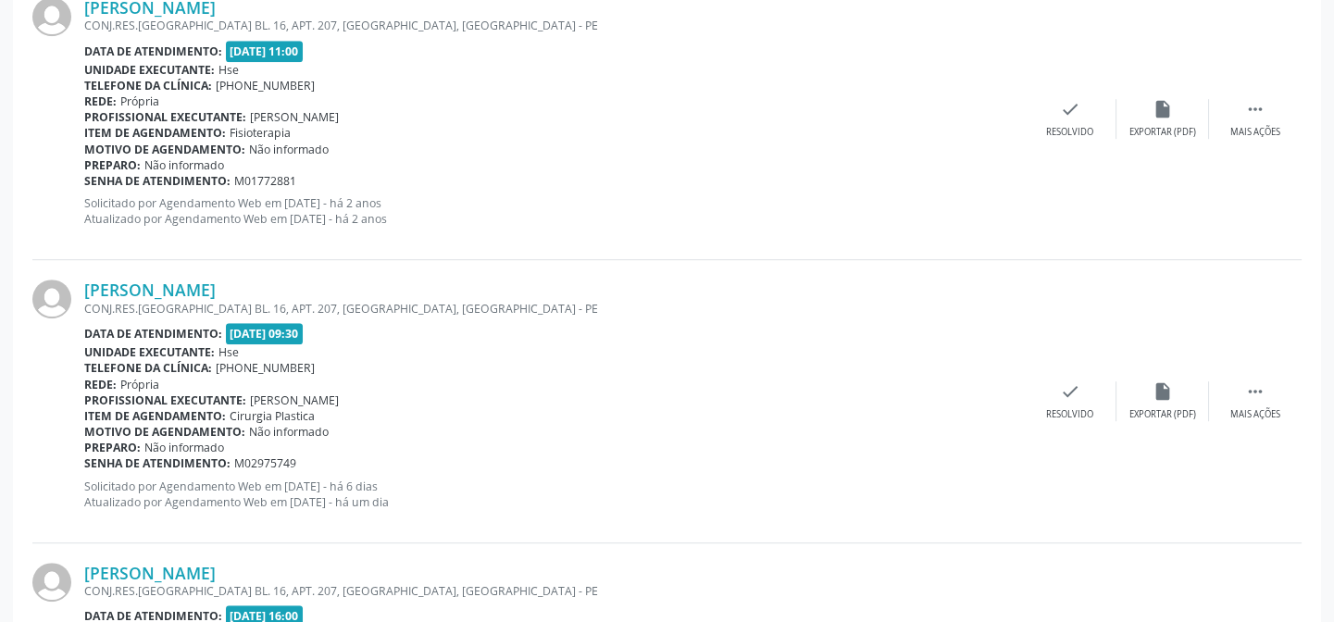
scroll to position [2519, 0]
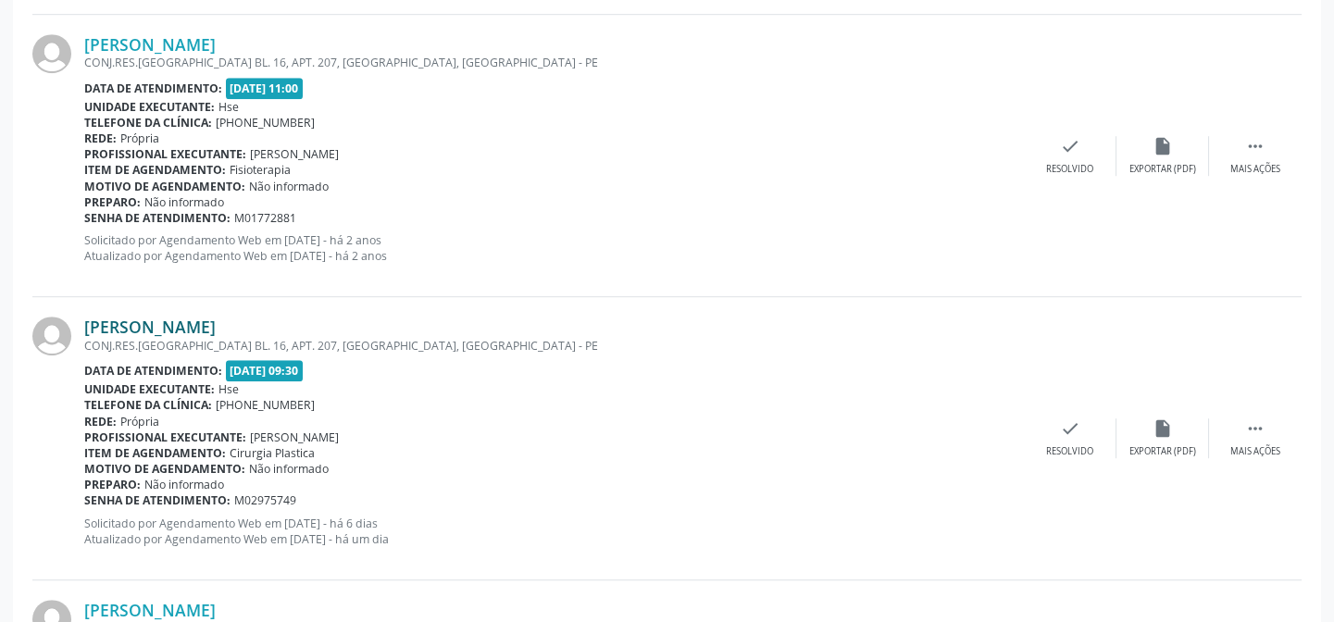
drag, startPoint x: 230, startPoint y: 308, endPoint x: 230, endPoint y: 322, distance: 13.9
click at [230, 308] on div "[PERSON_NAME] CONJ.RES.[GEOGRAPHIC_DATA] BL. 16, APT. 207, [GEOGRAPHIC_DATA], […" at bounding box center [666, 438] width 1269 height 282
click at [216, 329] on link "[PERSON_NAME]" at bounding box center [149, 327] width 131 height 20
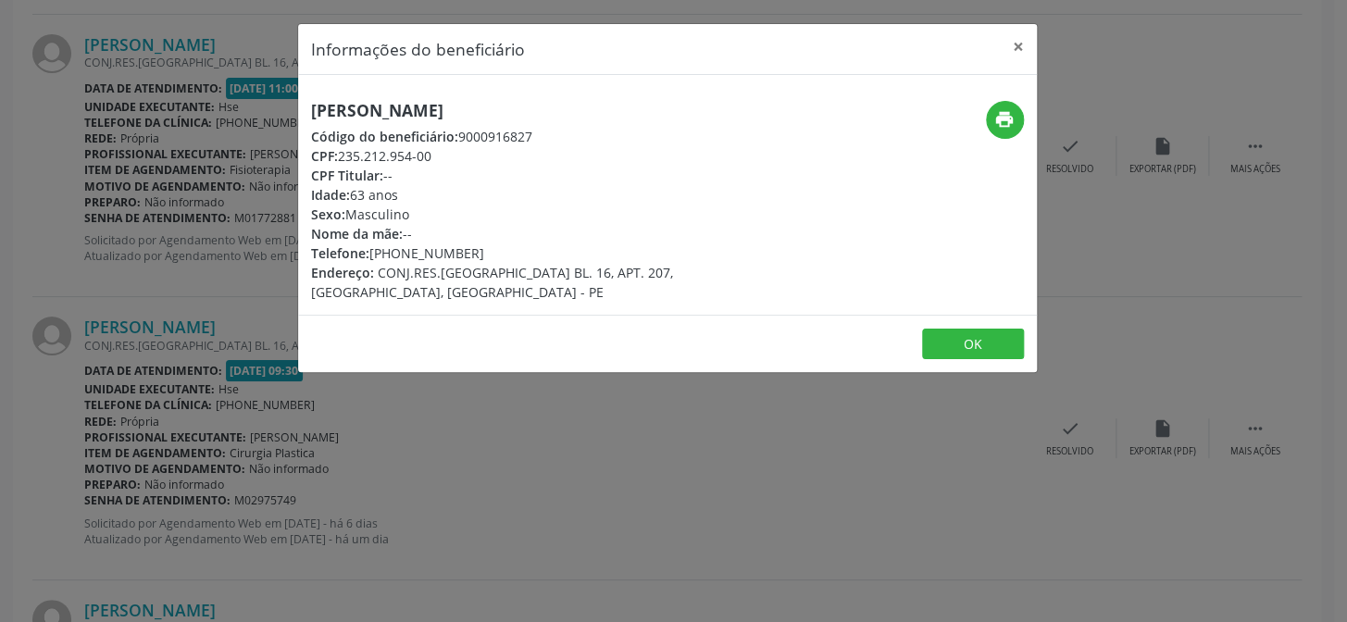
click at [389, 124] on div "[PERSON_NAME] Código do beneficiário: 9000916827 CPF: 235.212.954-00 CPF Titula…" at bounding box center [544, 201] width 466 height 201
click at [391, 108] on h5 "[PERSON_NAME]" at bounding box center [544, 110] width 466 height 19
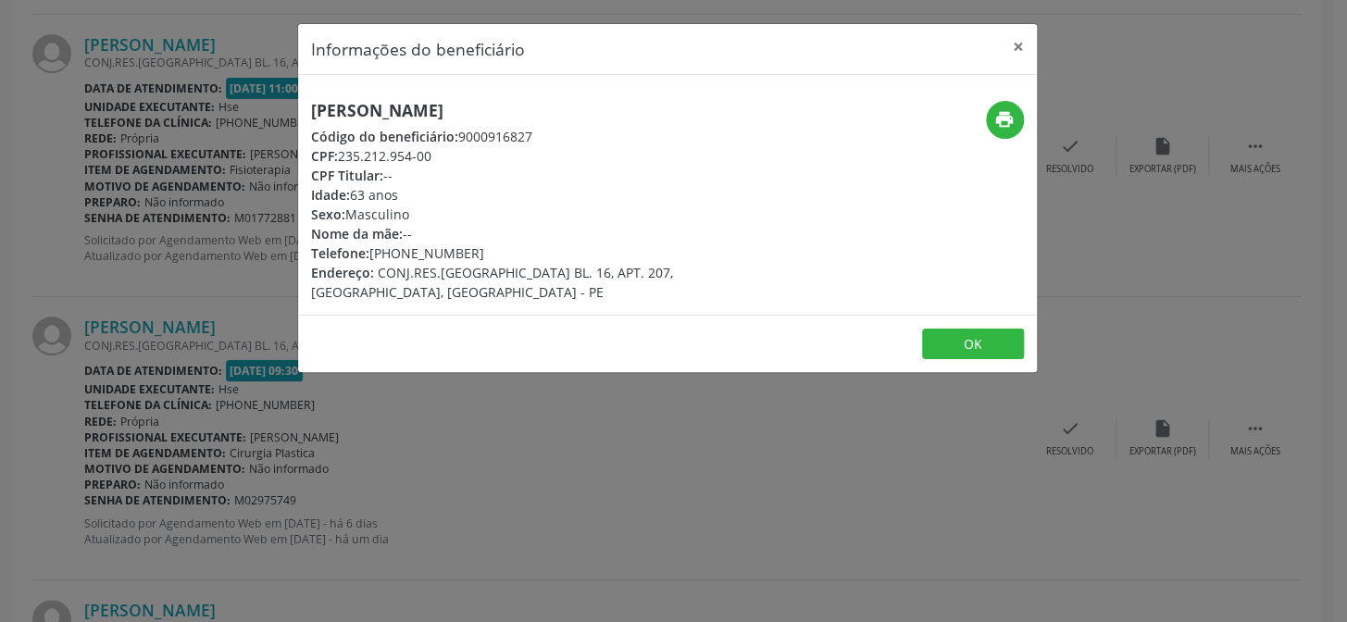
click at [148, 344] on div "Informações do beneficiário × [PERSON_NAME] Código do beneficiário: 9000916827 …" at bounding box center [673, 311] width 1347 height 622
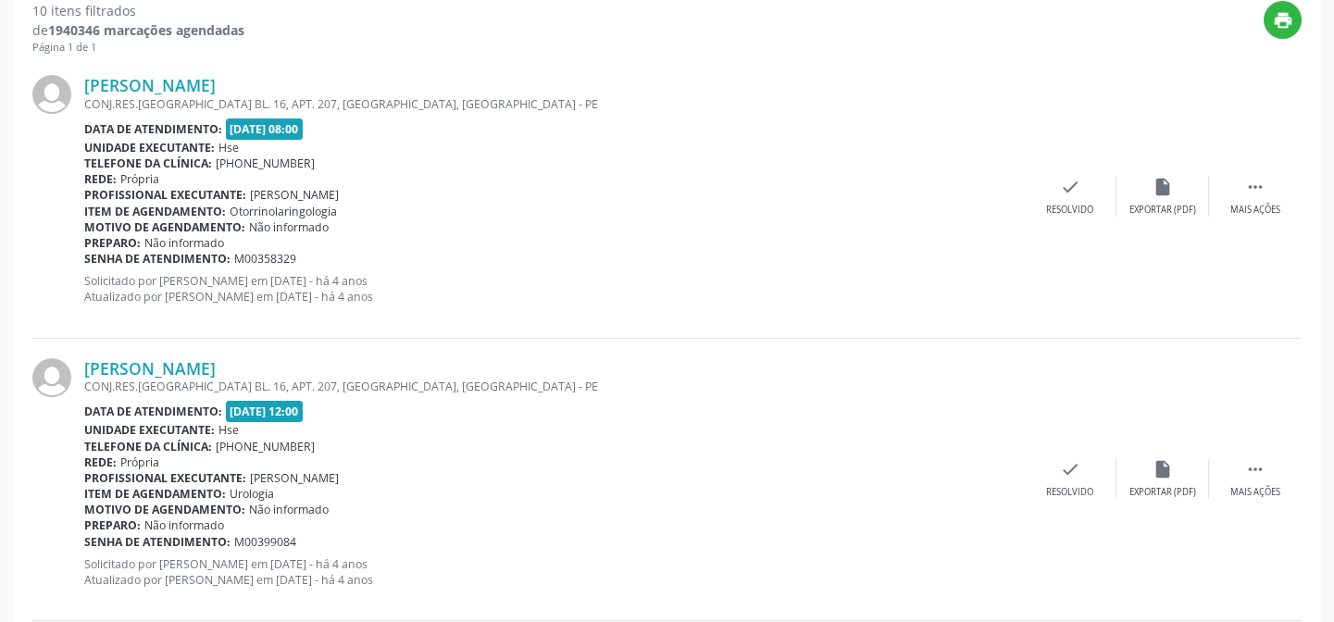
scroll to position [0, 0]
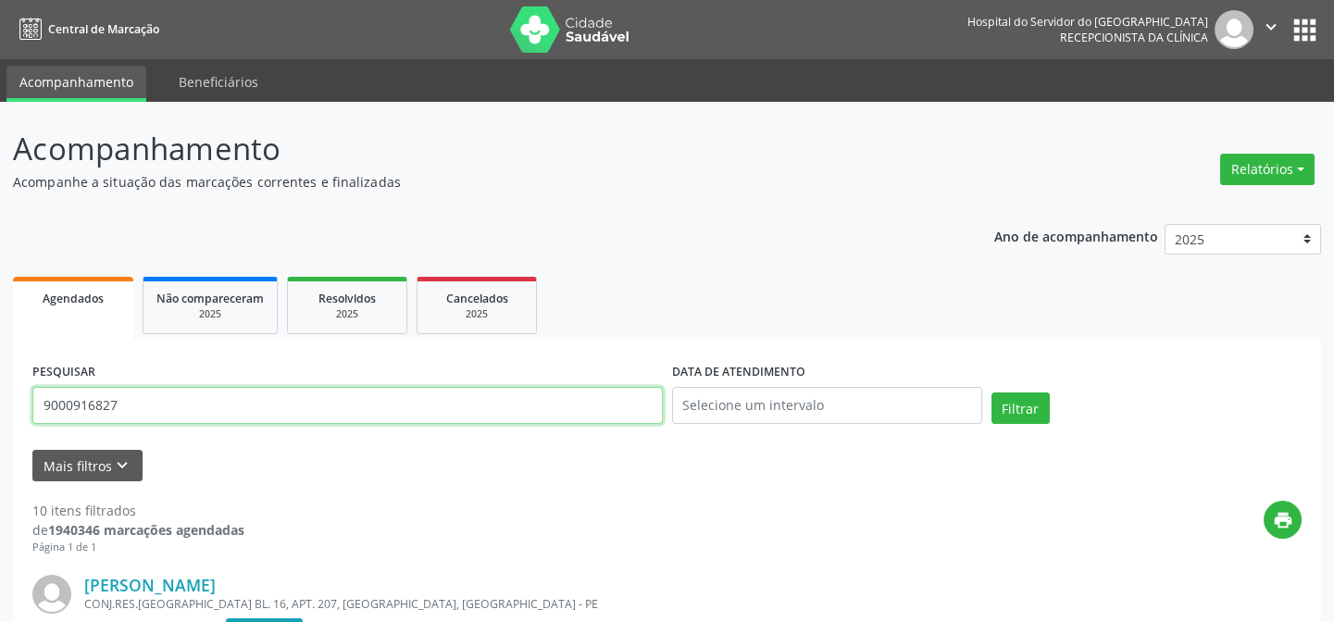
click at [337, 415] on input "9000916827" at bounding box center [347, 405] width 630 height 37
click at [991, 392] on button "Filtrar" at bounding box center [1020, 407] width 58 height 31
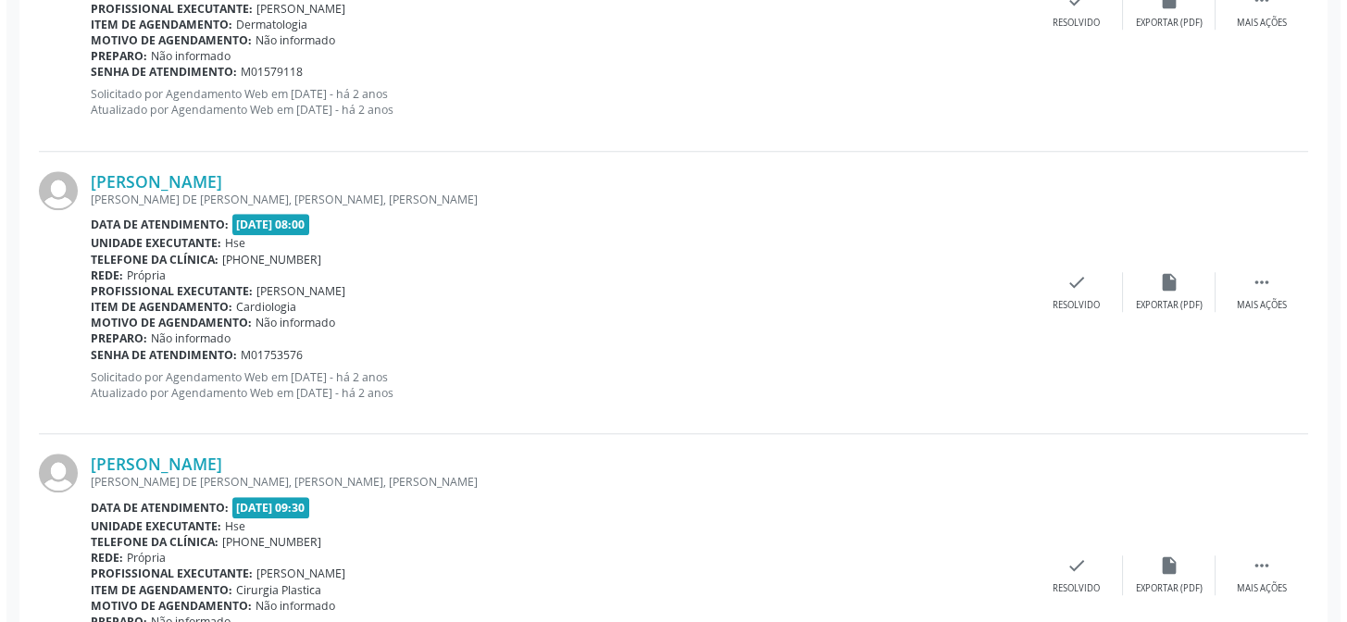
scroll to position [3636, 0]
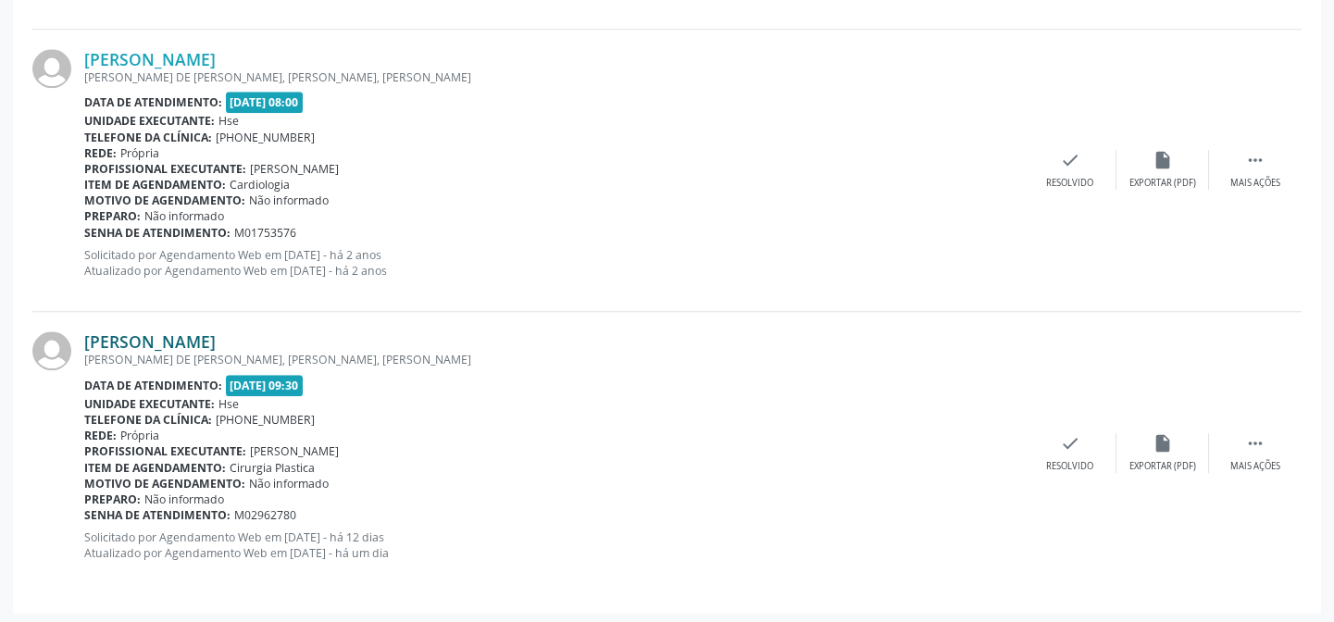
click at [216, 333] on link "[PERSON_NAME]" at bounding box center [149, 341] width 131 height 20
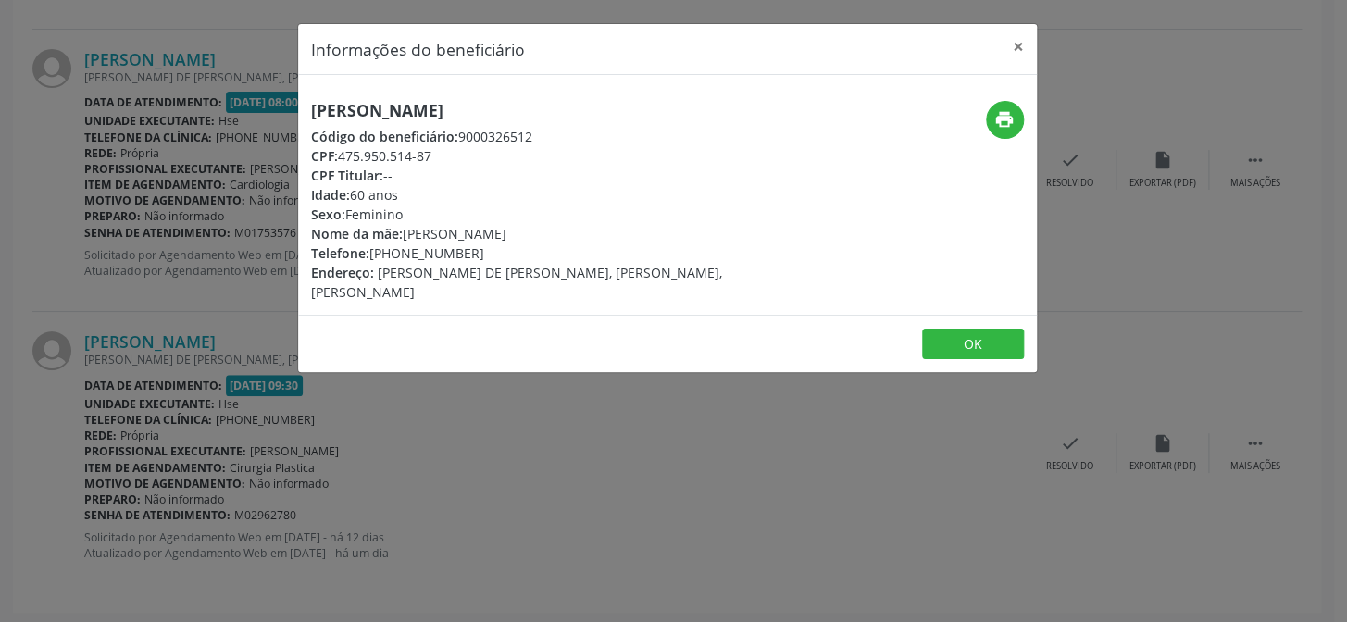
click at [418, 103] on h5 "[PERSON_NAME]" at bounding box center [544, 110] width 466 height 19
click at [218, 347] on div "Informações do beneficiário × [PERSON_NAME] Código do beneficiário: 9000326512 …" at bounding box center [673, 311] width 1347 height 622
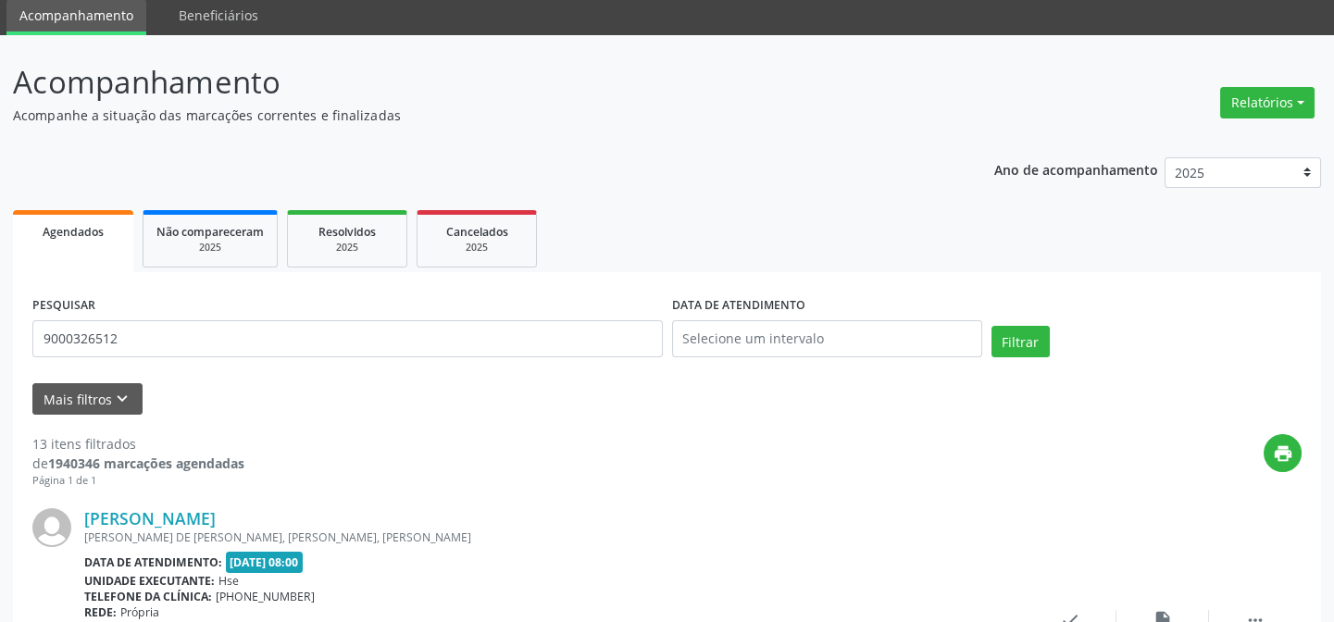
scroll to position [0, 0]
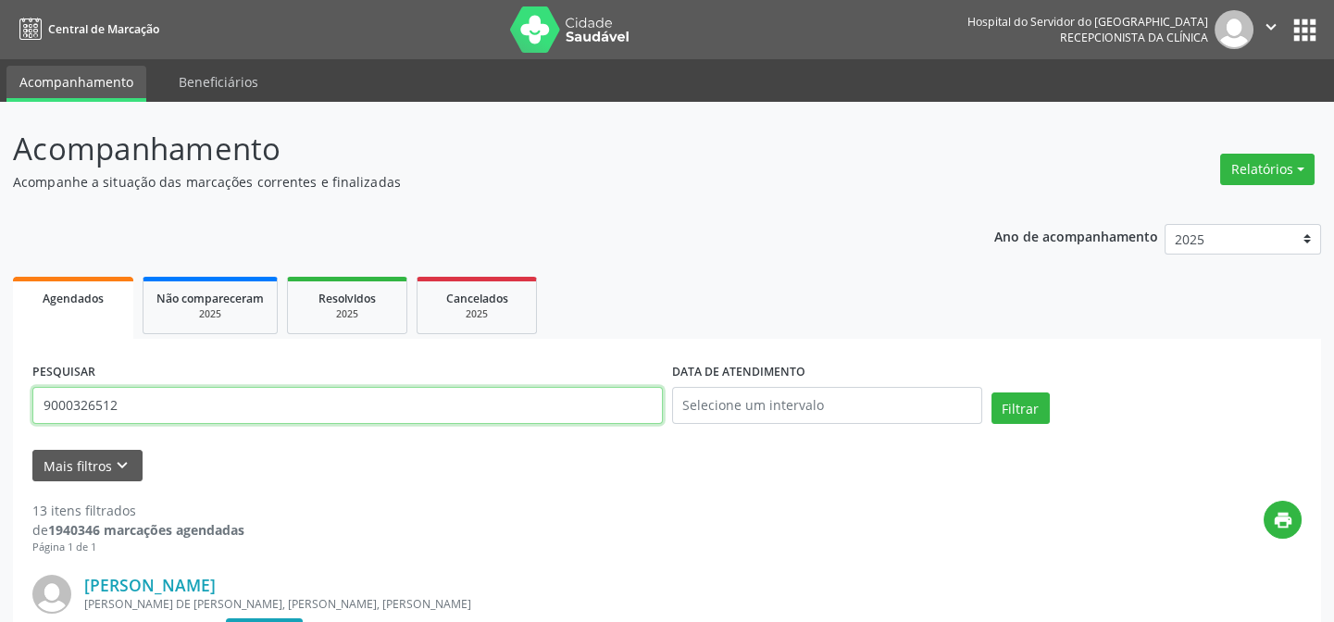
click at [241, 398] on input "9000326512" at bounding box center [347, 405] width 630 height 37
paste input "06299834455"
click at [991, 392] on button "Filtrar" at bounding box center [1020, 407] width 58 height 31
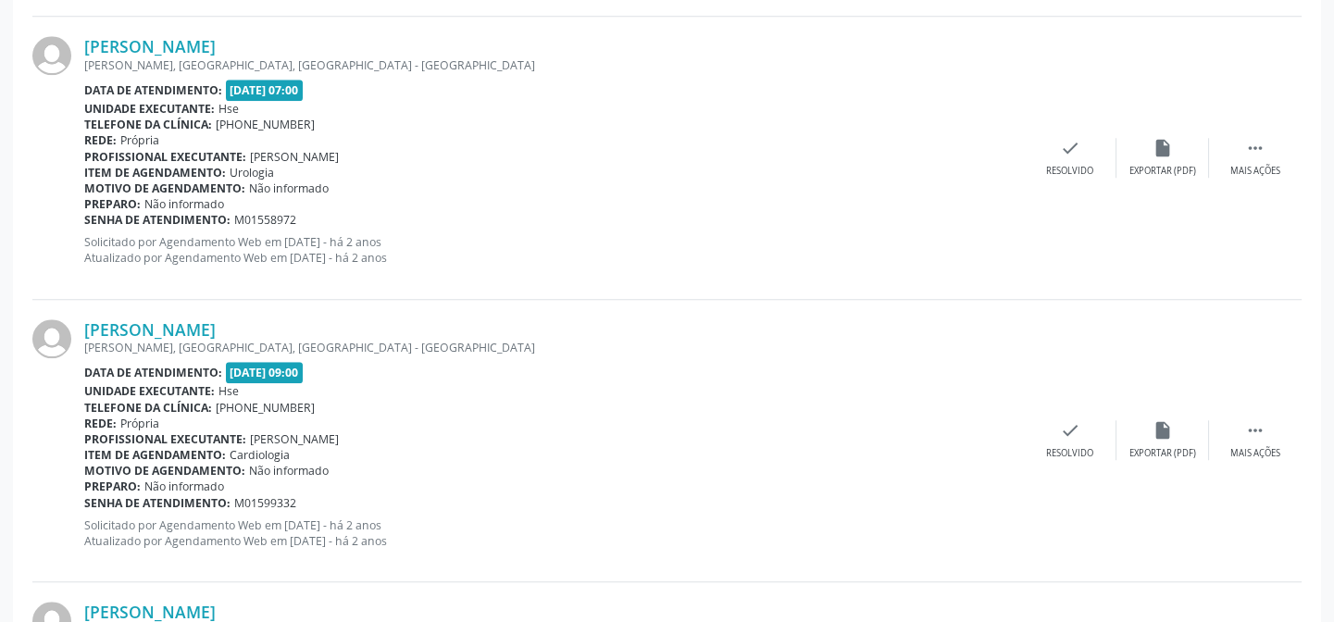
scroll to position [3636, 0]
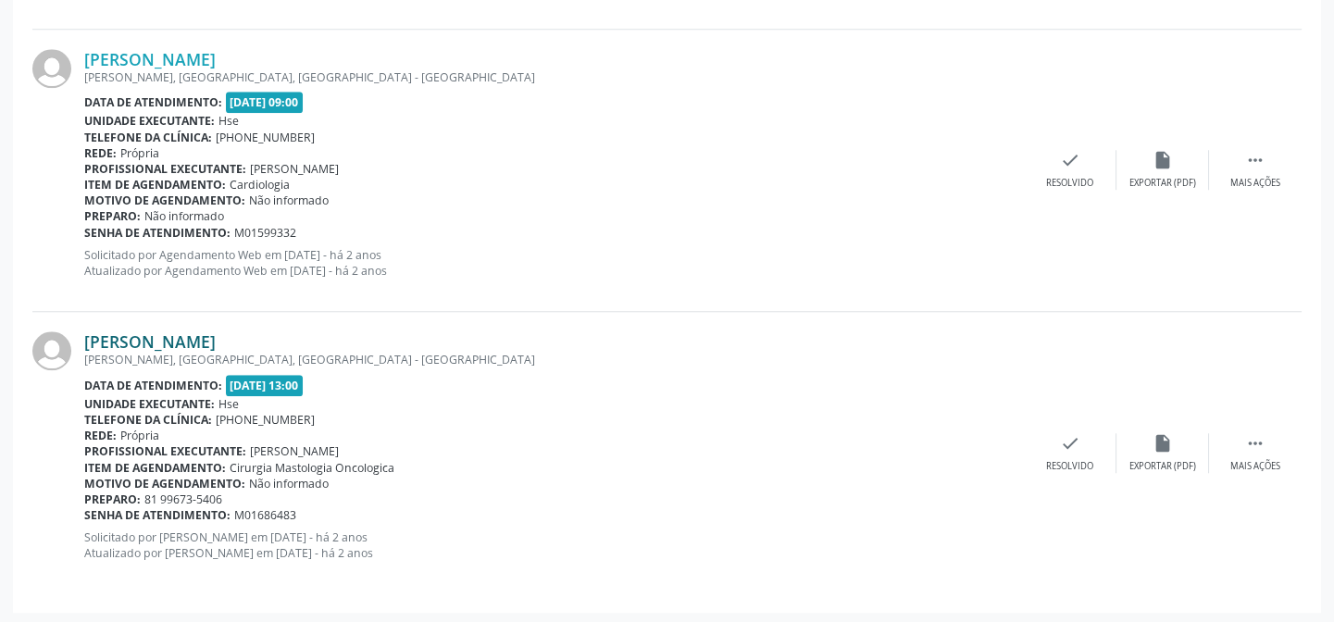
click at [216, 342] on link "[PERSON_NAME]" at bounding box center [149, 341] width 131 height 20
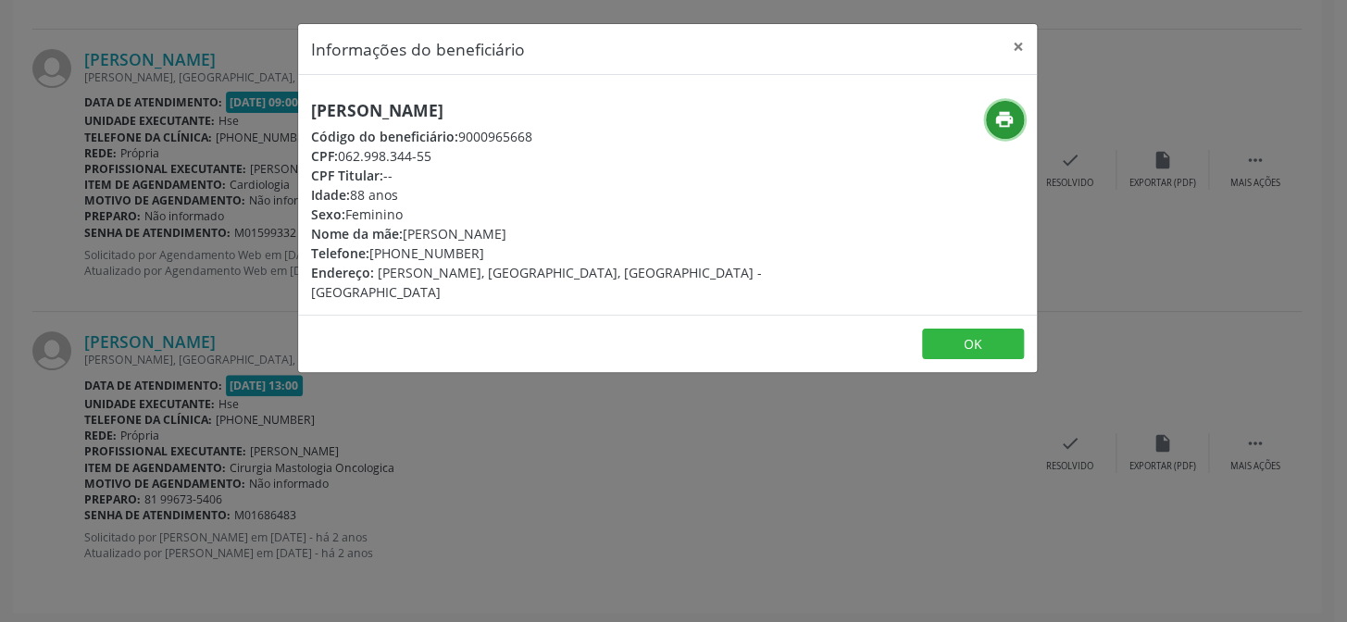
click at [990, 122] on button "print" at bounding box center [1005, 120] width 38 height 38
click at [1027, 35] on button "×" at bounding box center [1018, 46] width 37 height 45
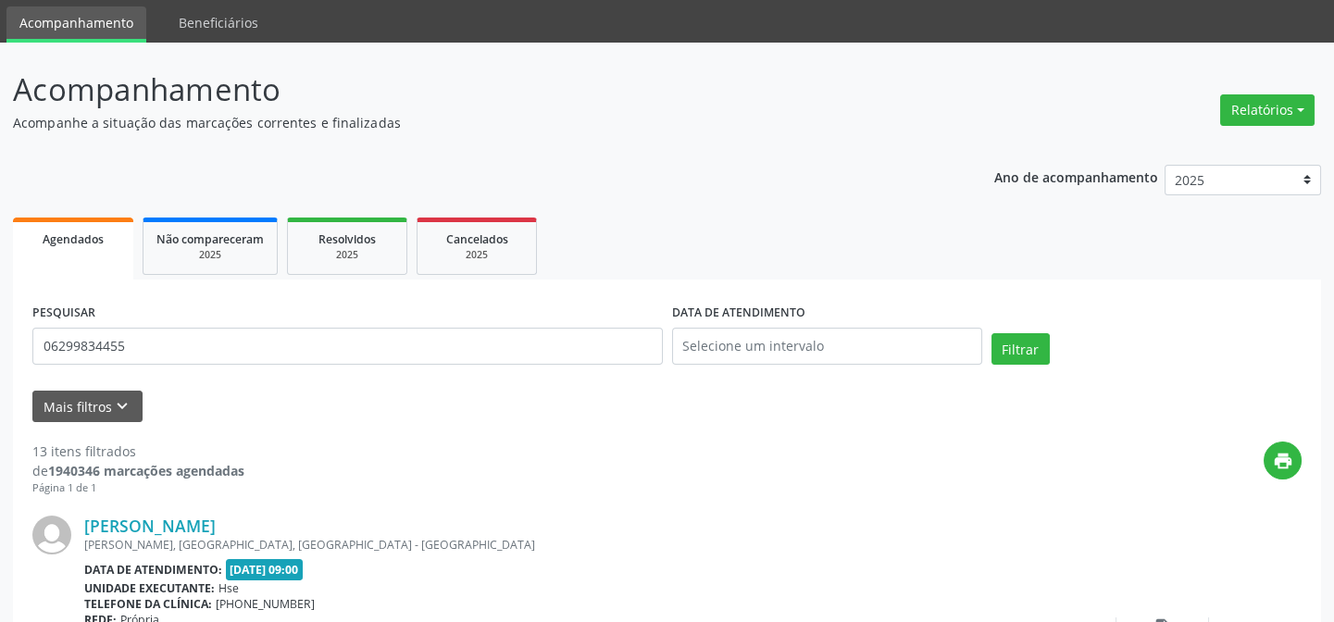
scroll to position [0, 0]
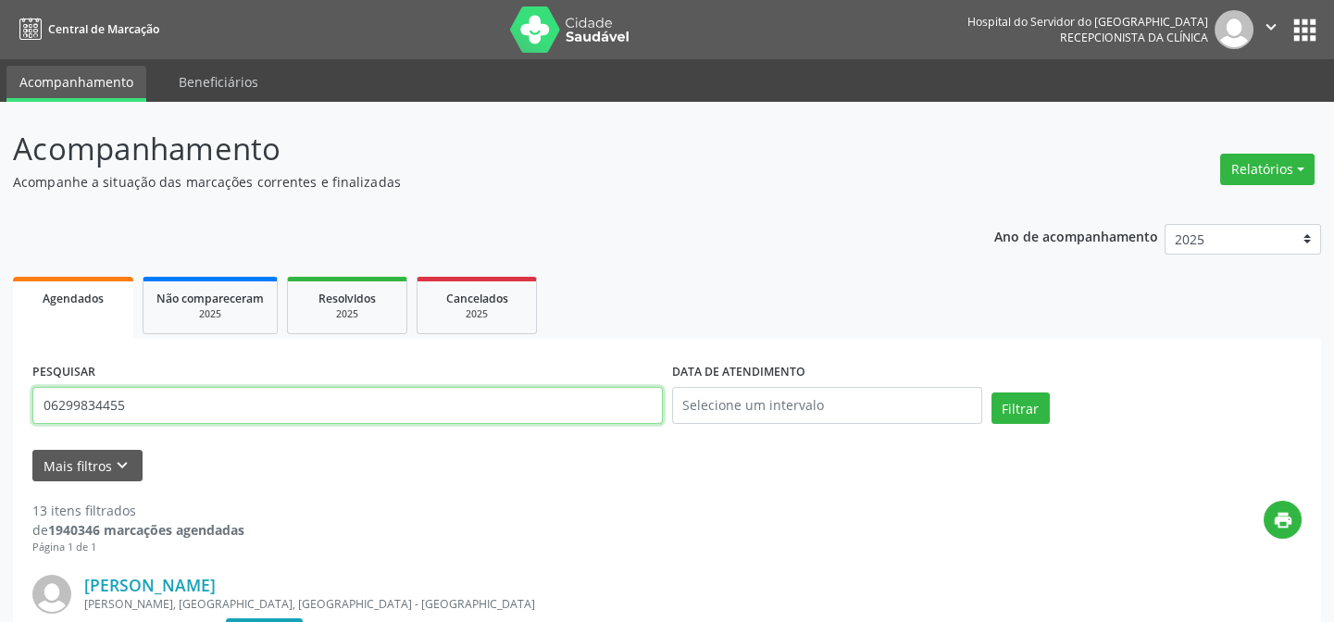
click at [307, 388] on input "06299834455" at bounding box center [347, 405] width 630 height 37
click at [991, 392] on button "Filtrar" at bounding box center [1020, 407] width 58 height 31
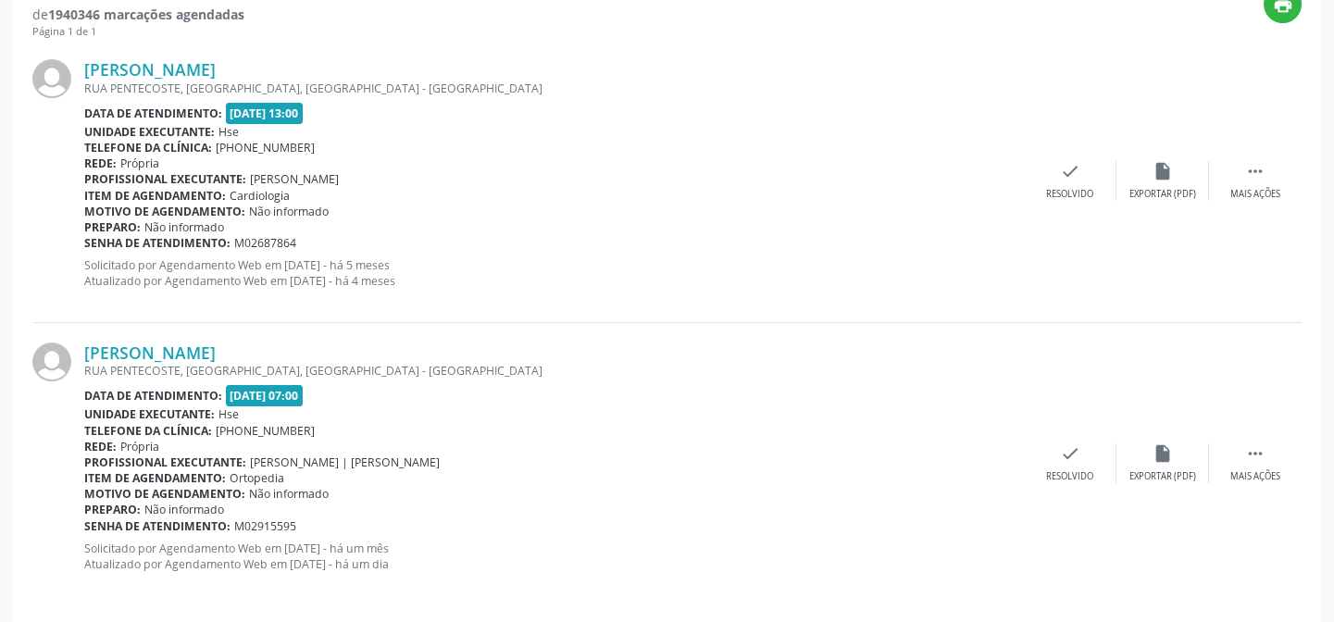
scroll to position [529, 0]
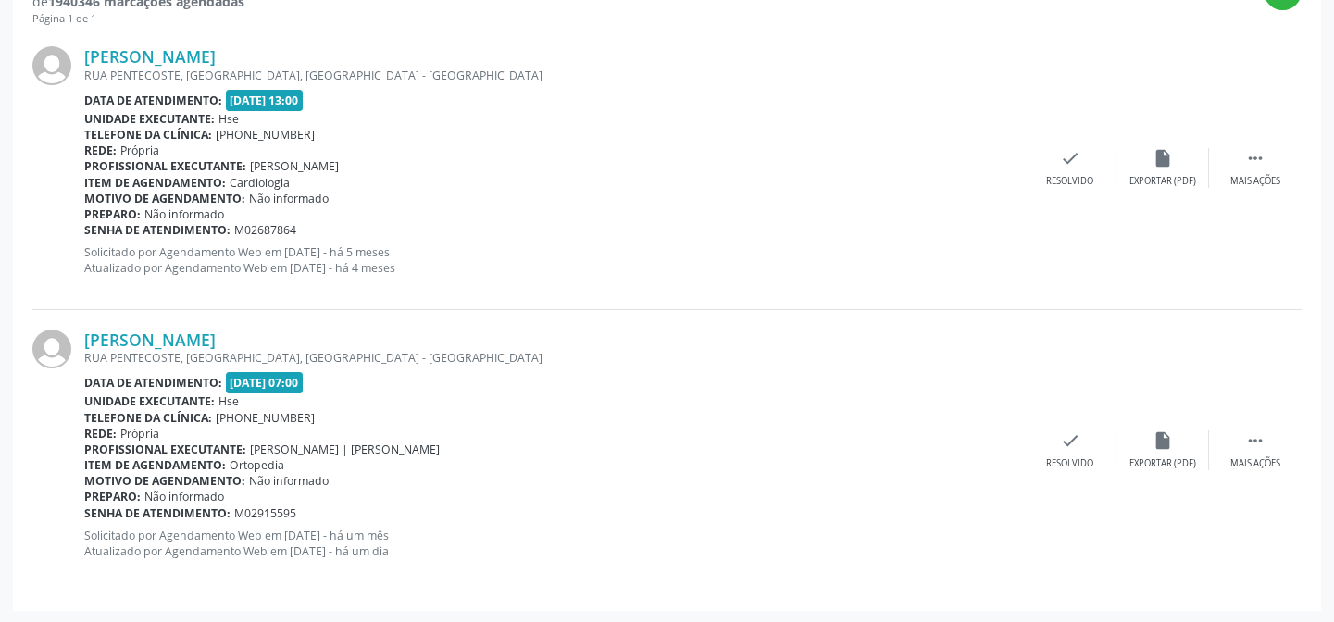
click at [320, 350] on div "RUA PENTECOSTE, [GEOGRAPHIC_DATA], [GEOGRAPHIC_DATA] - [GEOGRAPHIC_DATA]" at bounding box center [553, 358] width 939 height 16
click at [304, 376] on span "[DATE] 07:00" at bounding box center [265, 382] width 78 height 21
click at [216, 333] on link "[PERSON_NAME]" at bounding box center [149, 340] width 131 height 20
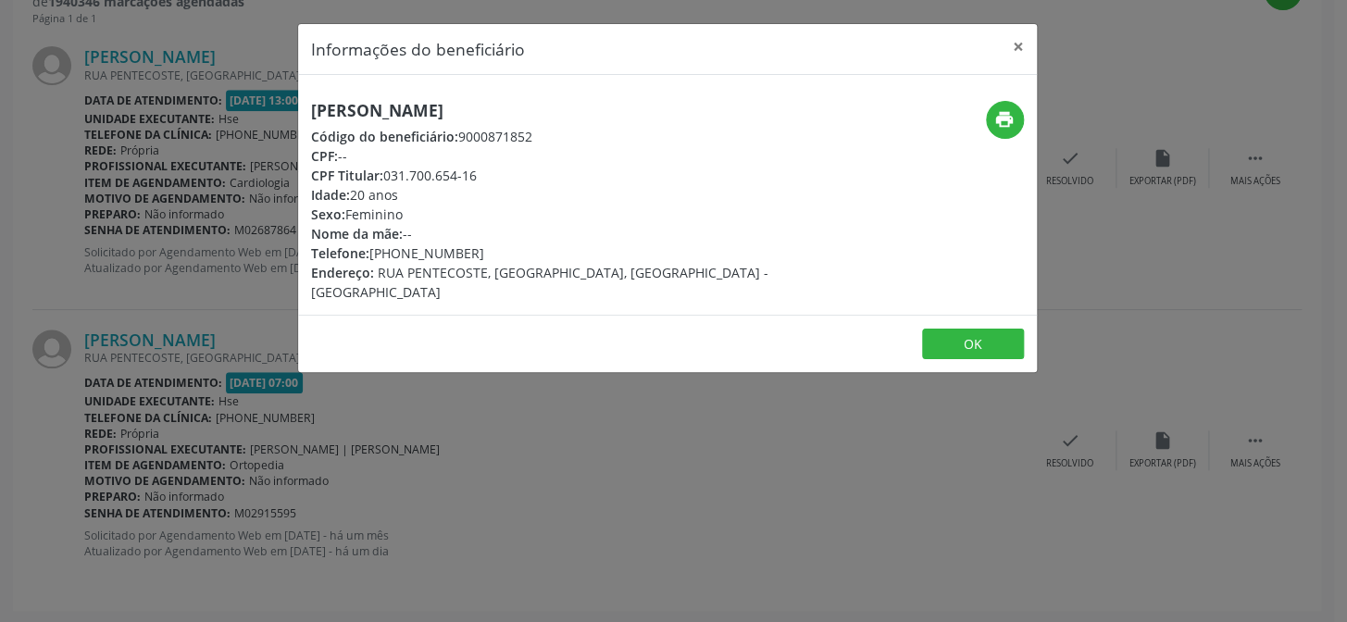
click at [369, 116] on h5 "[PERSON_NAME]" at bounding box center [544, 110] width 466 height 19
click at [109, 398] on div "Informações do beneficiário × [PERSON_NAME] Código do beneficiário: 9000871852 …" at bounding box center [673, 311] width 1347 height 622
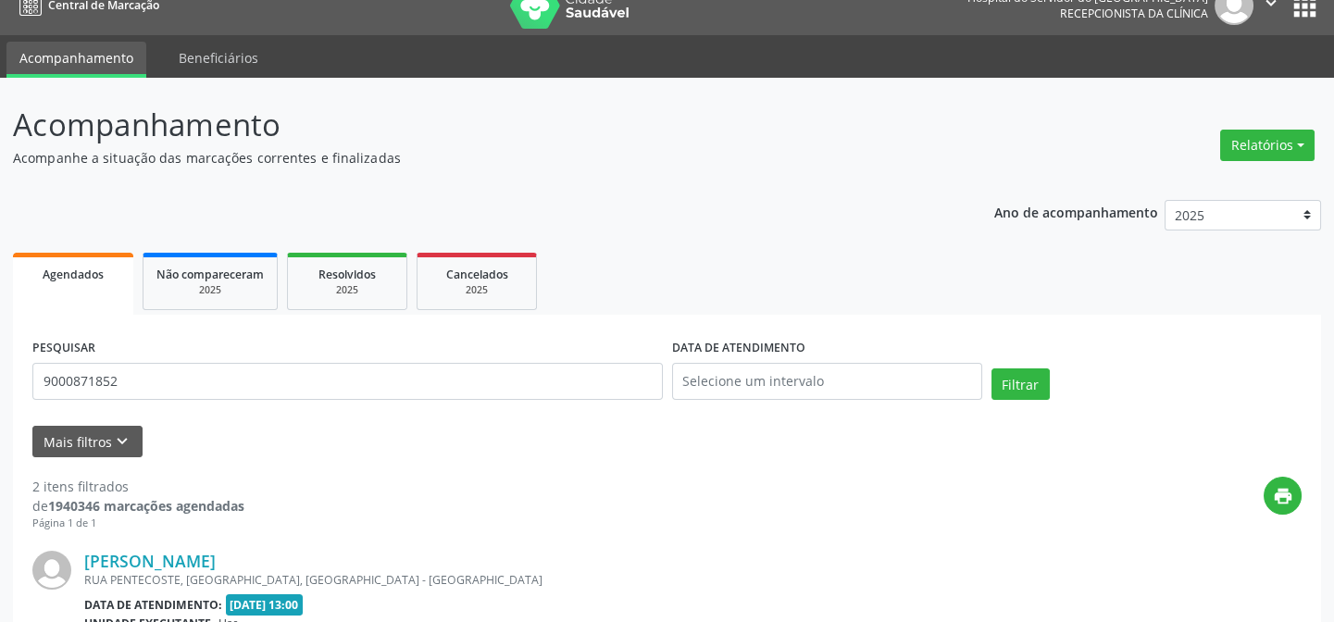
scroll to position [0, 0]
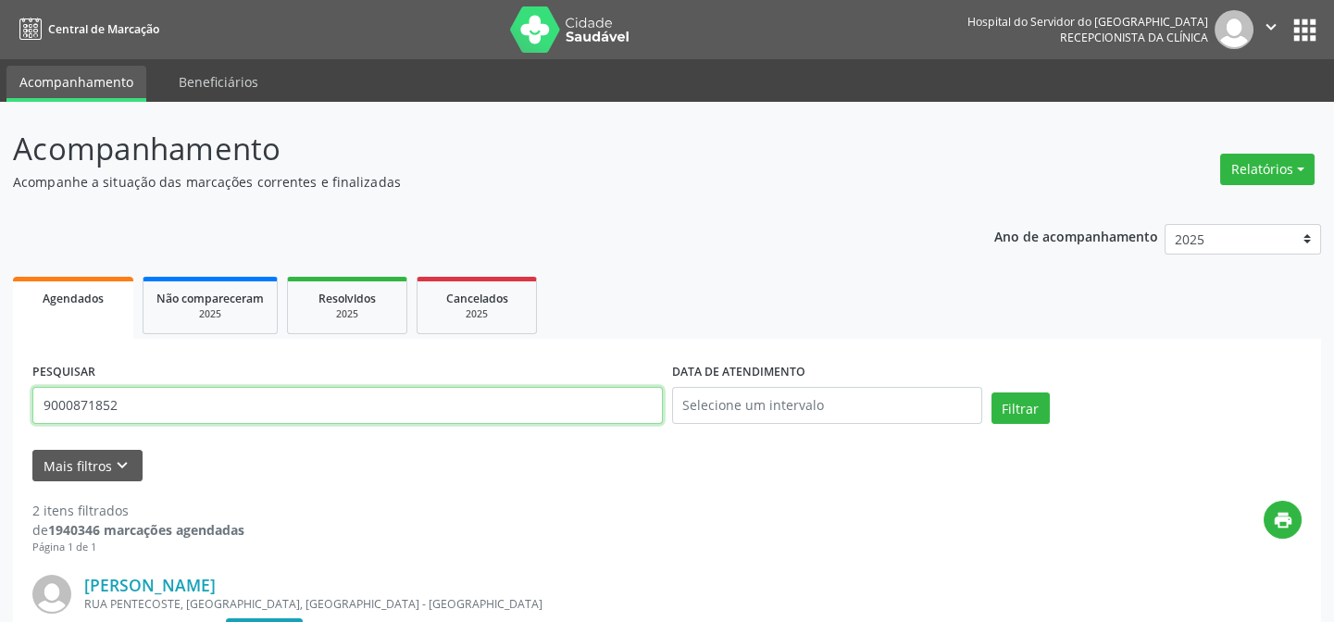
click at [254, 414] on input "9000871852" at bounding box center [347, 405] width 630 height 37
click at [991, 392] on button "Filtrar" at bounding box center [1020, 407] width 58 height 31
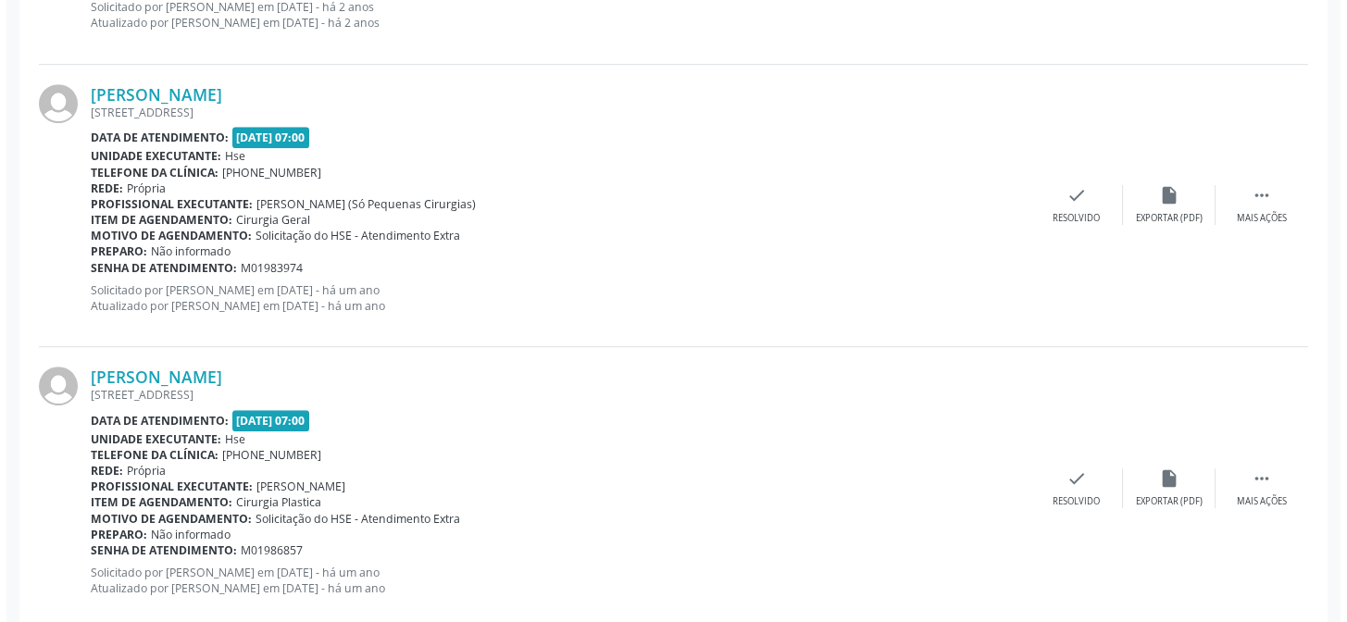
scroll to position [2506, 0]
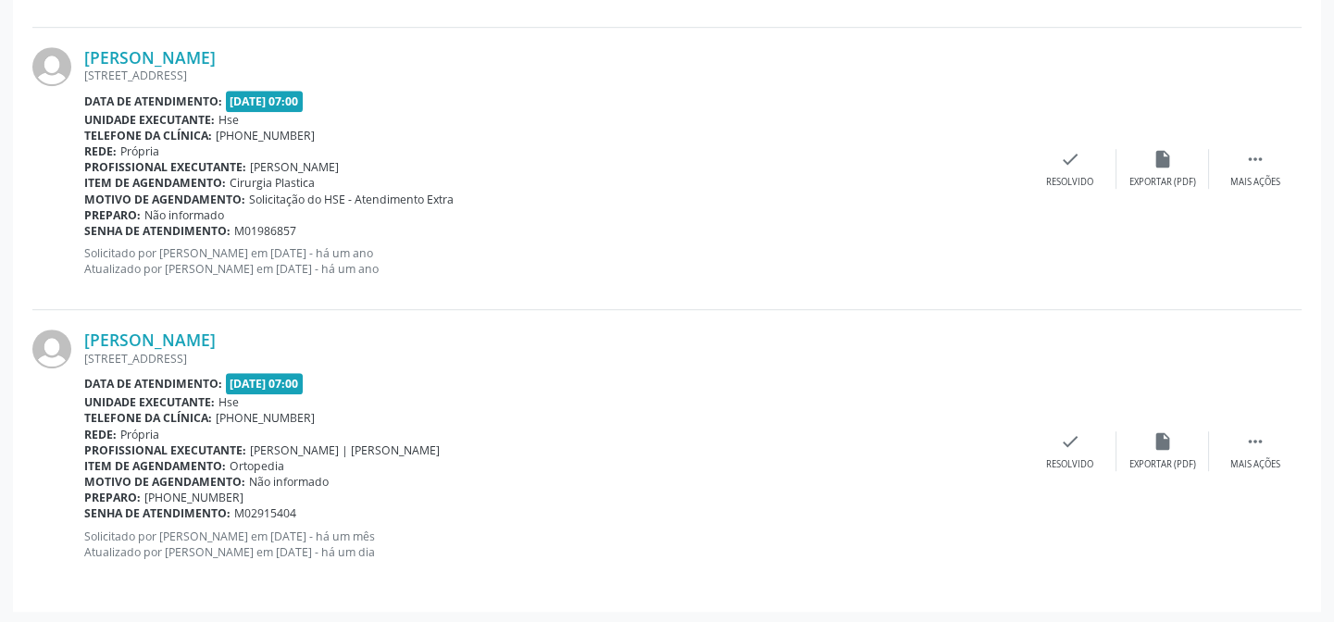
click at [281, 351] on div "[STREET_ADDRESS]" at bounding box center [553, 359] width 939 height 16
click at [282, 351] on div "[STREET_ADDRESS]" at bounding box center [553, 359] width 939 height 16
click at [216, 333] on link "[PERSON_NAME]" at bounding box center [149, 340] width 131 height 20
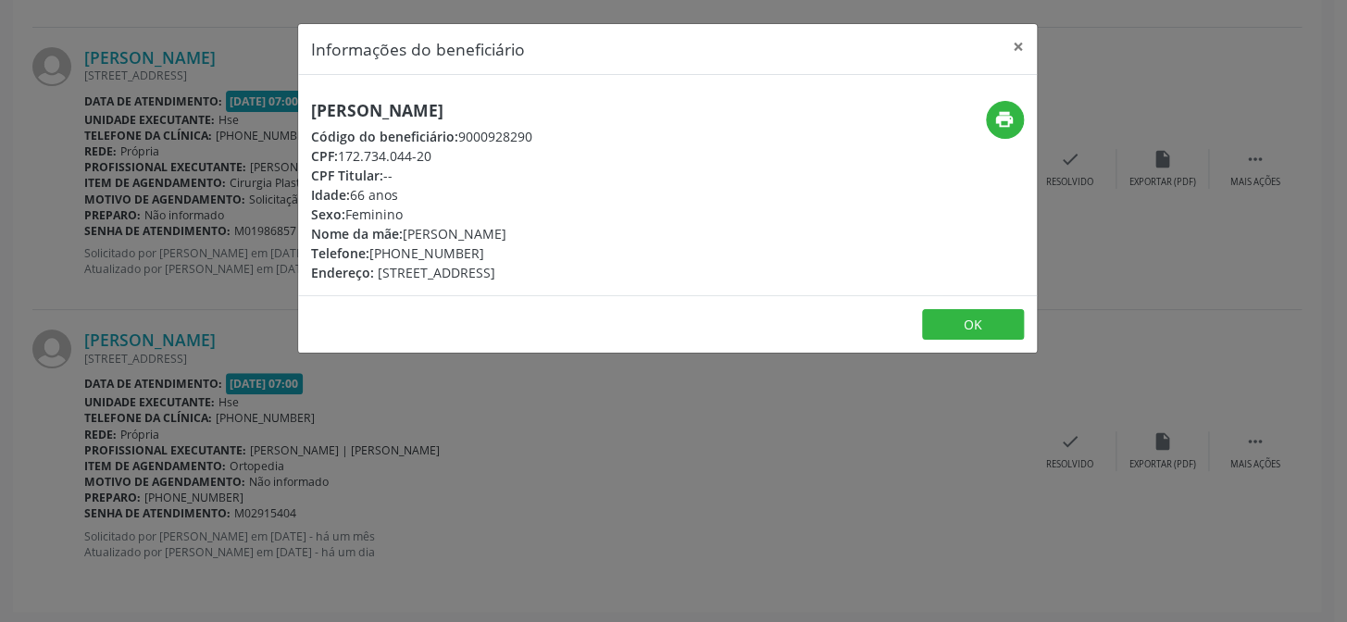
click at [403, 106] on h5 "[PERSON_NAME]" at bounding box center [421, 110] width 221 height 19
click at [117, 320] on div "Informações do beneficiário × [PERSON_NAME] Código do beneficiário: 9000928290 …" at bounding box center [673, 311] width 1347 height 622
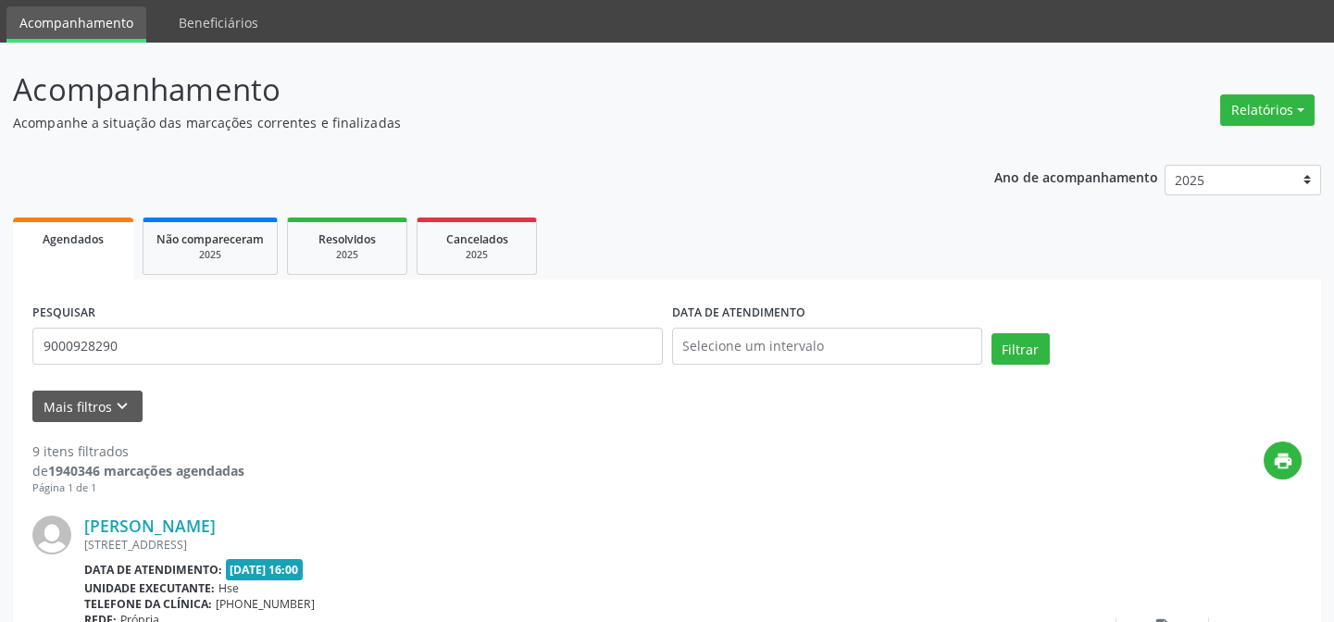
scroll to position [0, 0]
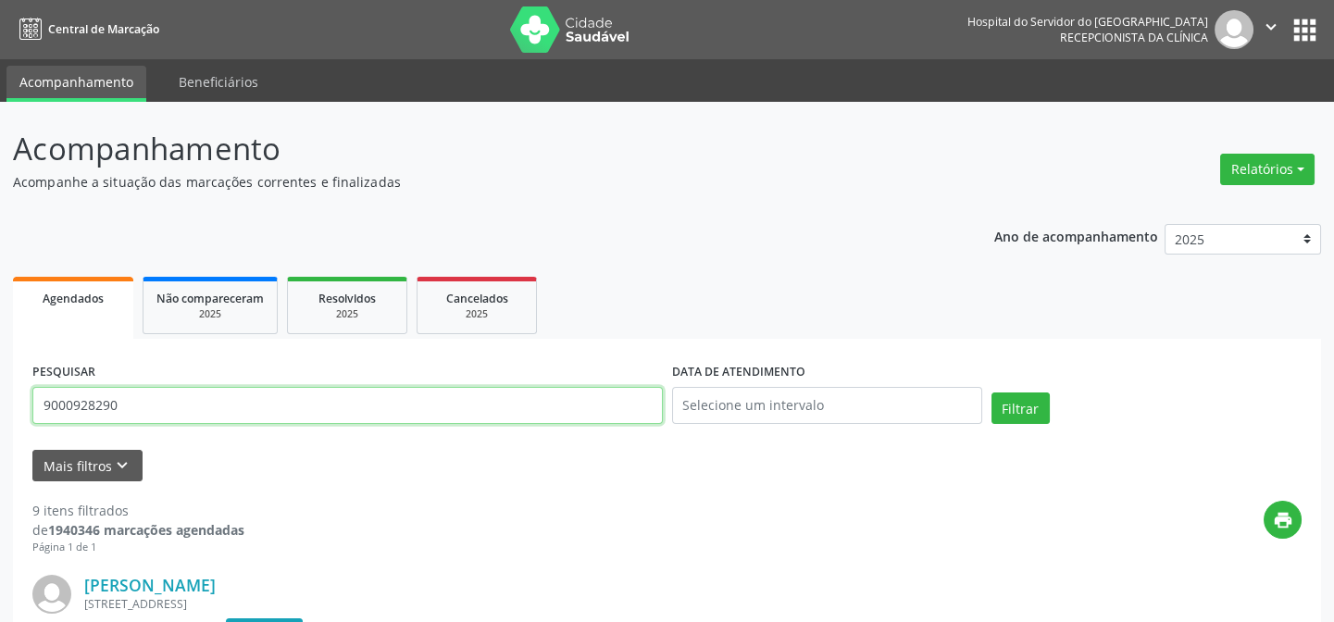
click at [190, 404] on input "9000928290" at bounding box center [347, 405] width 630 height 37
click at [991, 392] on button "Filtrar" at bounding box center [1020, 407] width 58 height 31
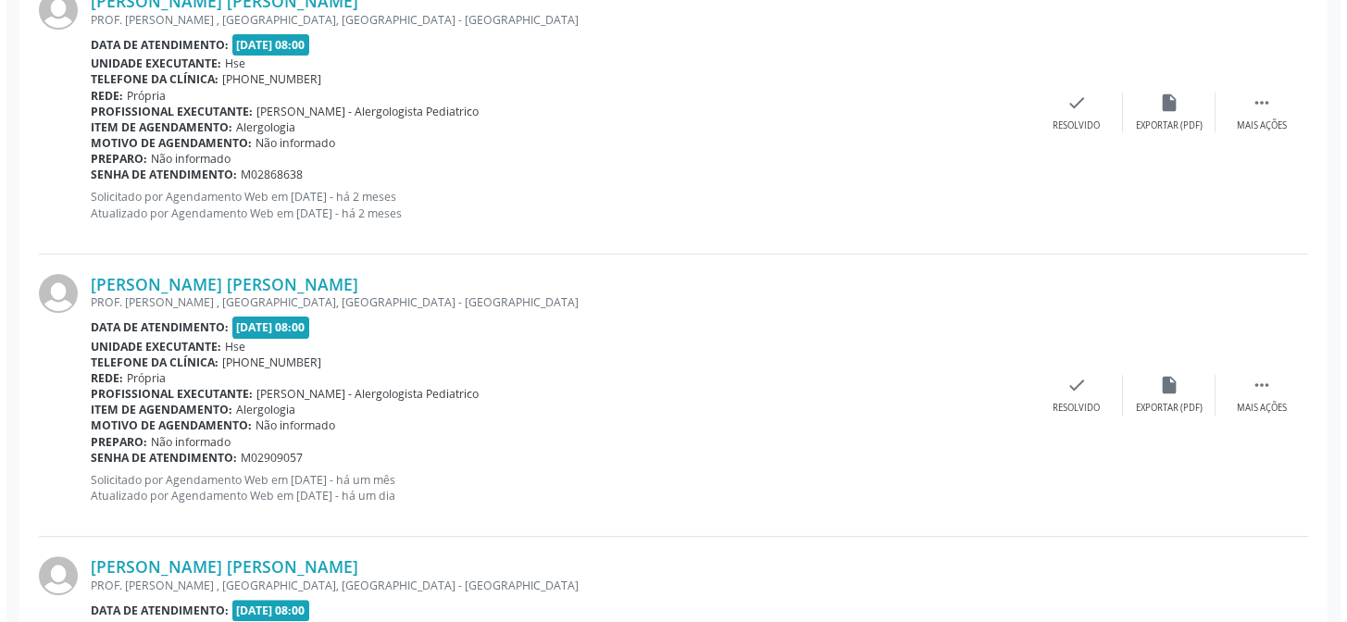
scroll to position [1430, 0]
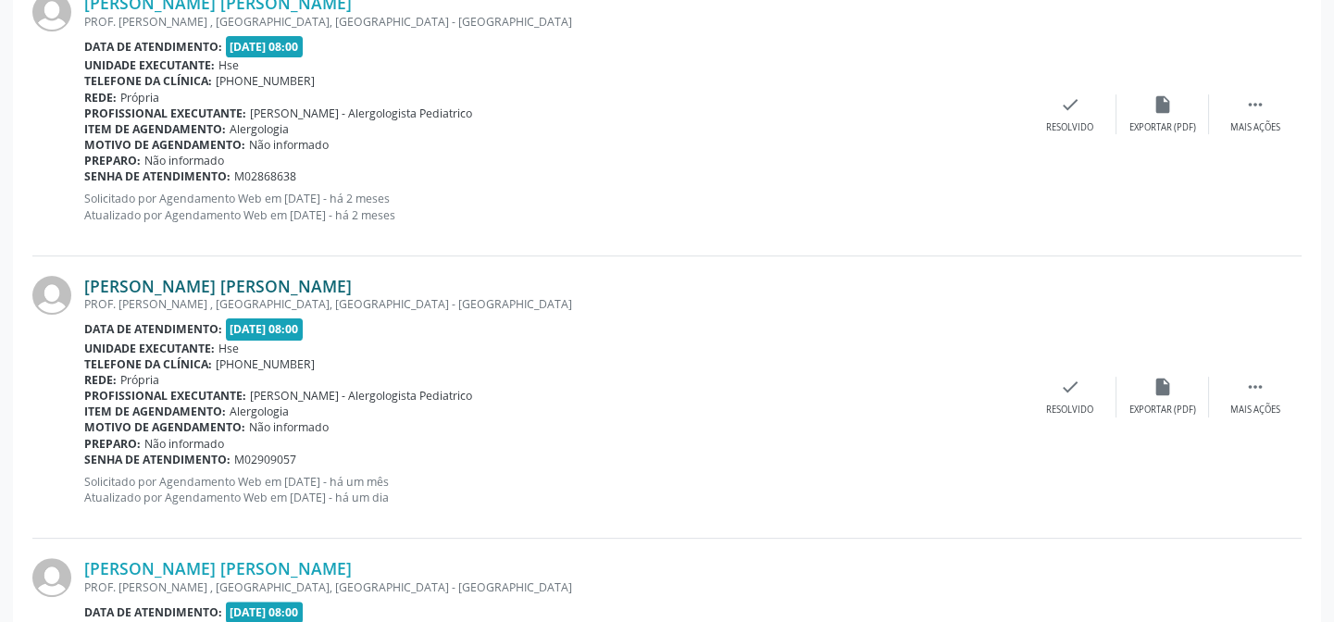
click at [177, 287] on link "[PERSON_NAME] [PERSON_NAME]" at bounding box center [217, 286] width 267 height 20
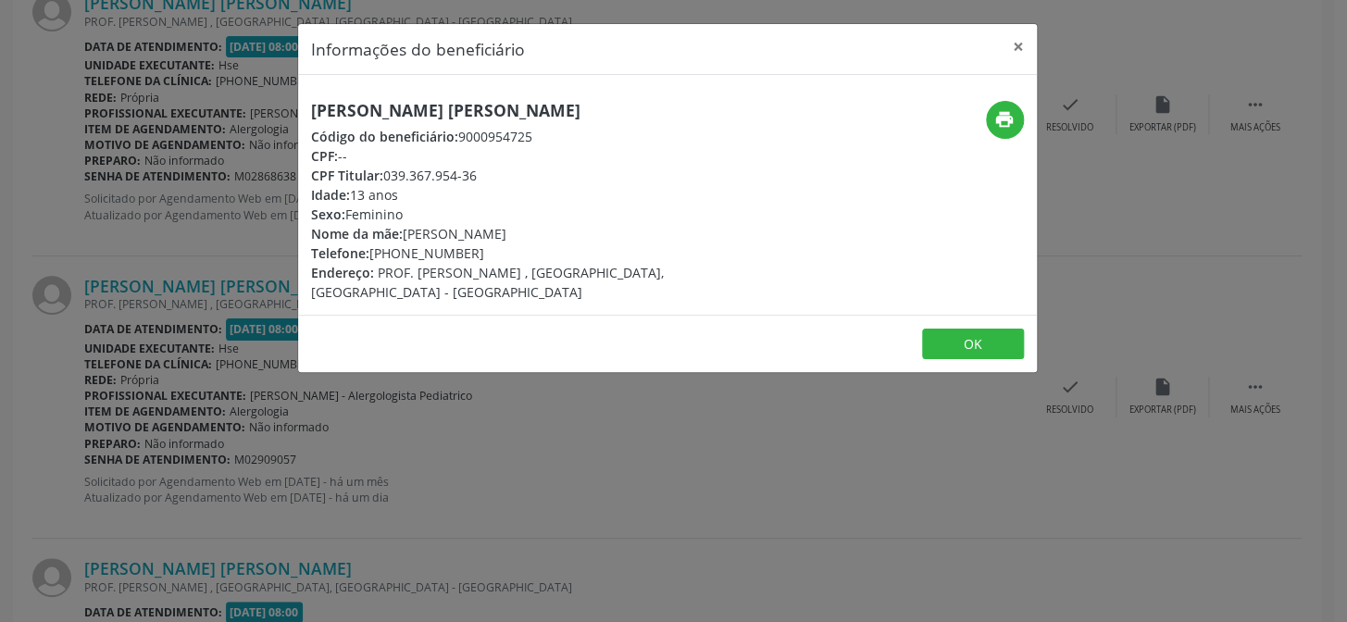
click at [398, 110] on h5 "[PERSON_NAME] [PERSON_NAME]" at bounding box center [544, 110] width 466 height 19
click at [54, 196] on div "Informações do beneficiário × [PERSON_NAME] [PERSON_NAME] Código do beneficiári…" at bounding box center [673, 311] width 1347 height 622
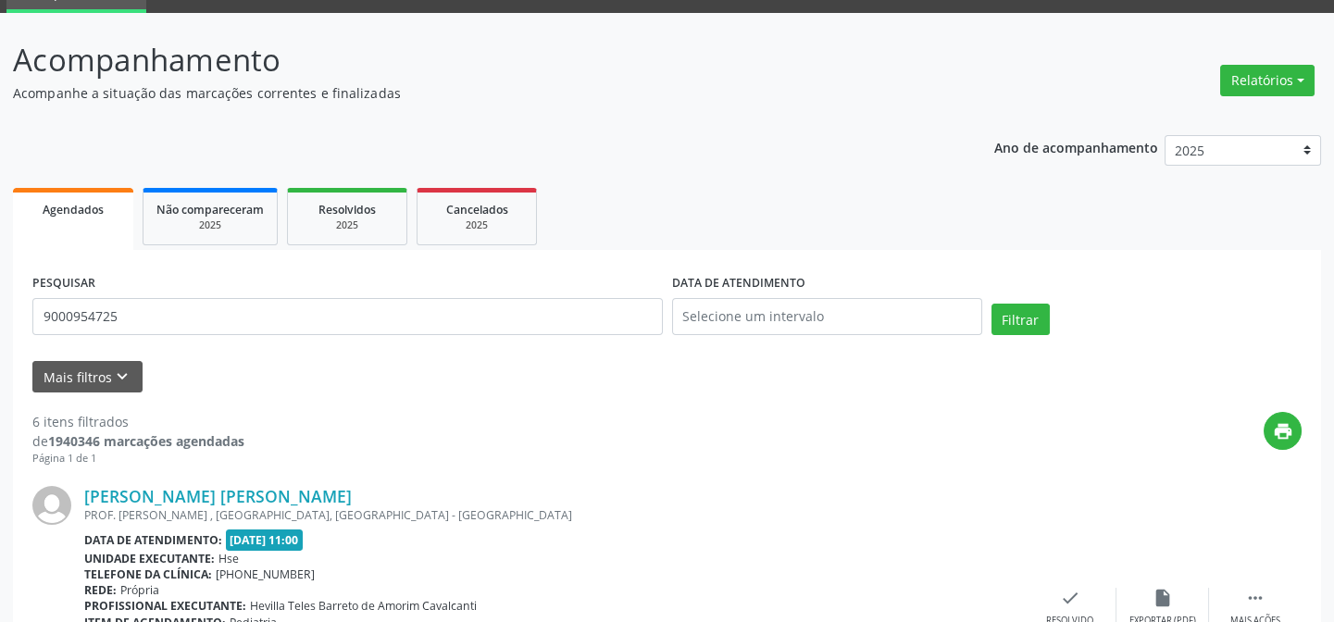
scroll to position [0, 0]
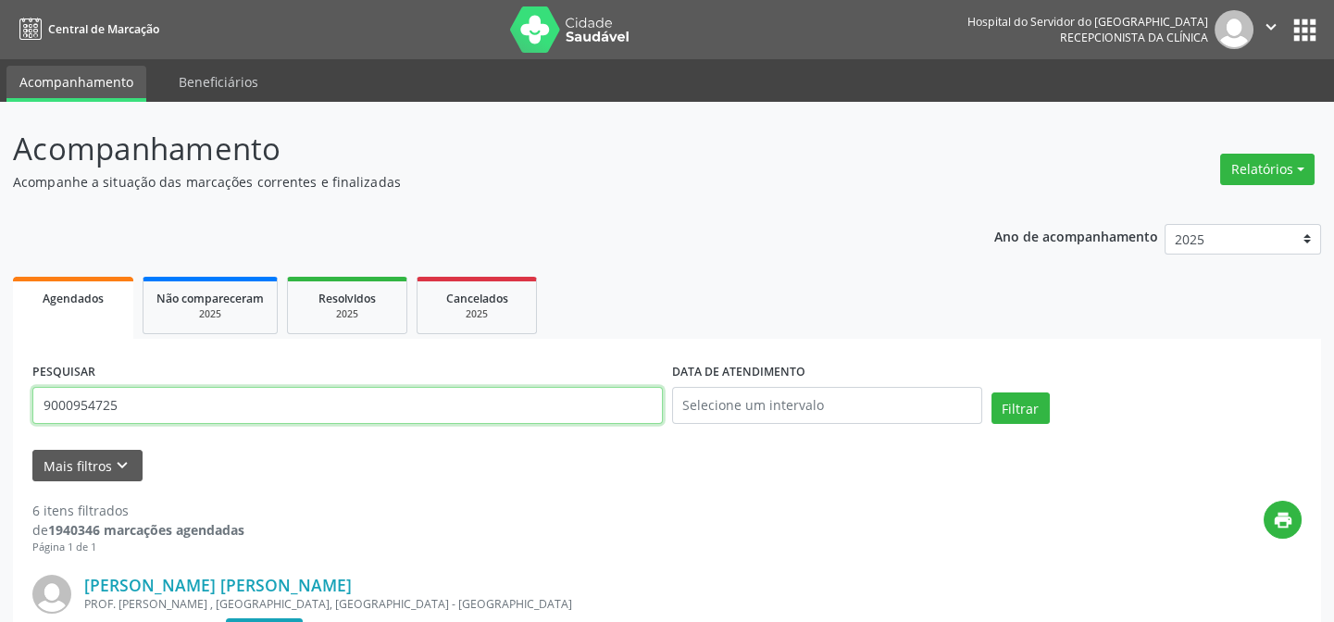
click at [203, 401] on input "9000954725" at bounding box center [347, 405] width 630 height 37
click at [991, 392] on button "Filtrar" at bounding box center [1020, 407] width 58 height 31
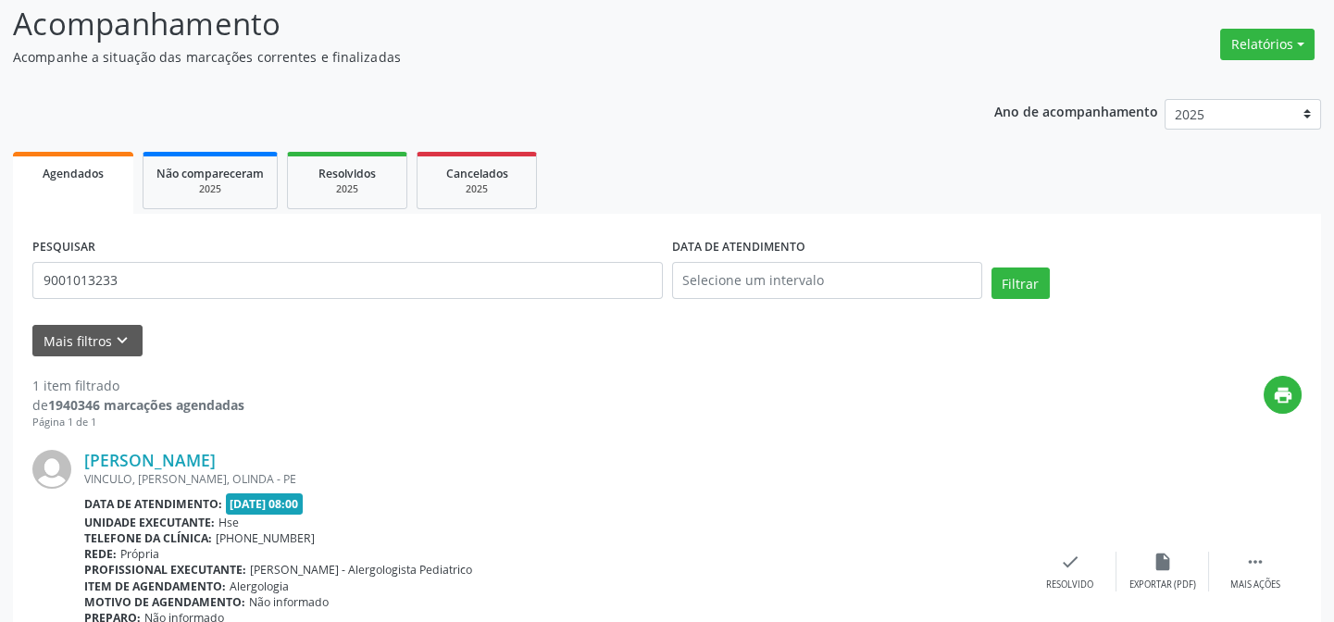
scroll to position [247, 0]
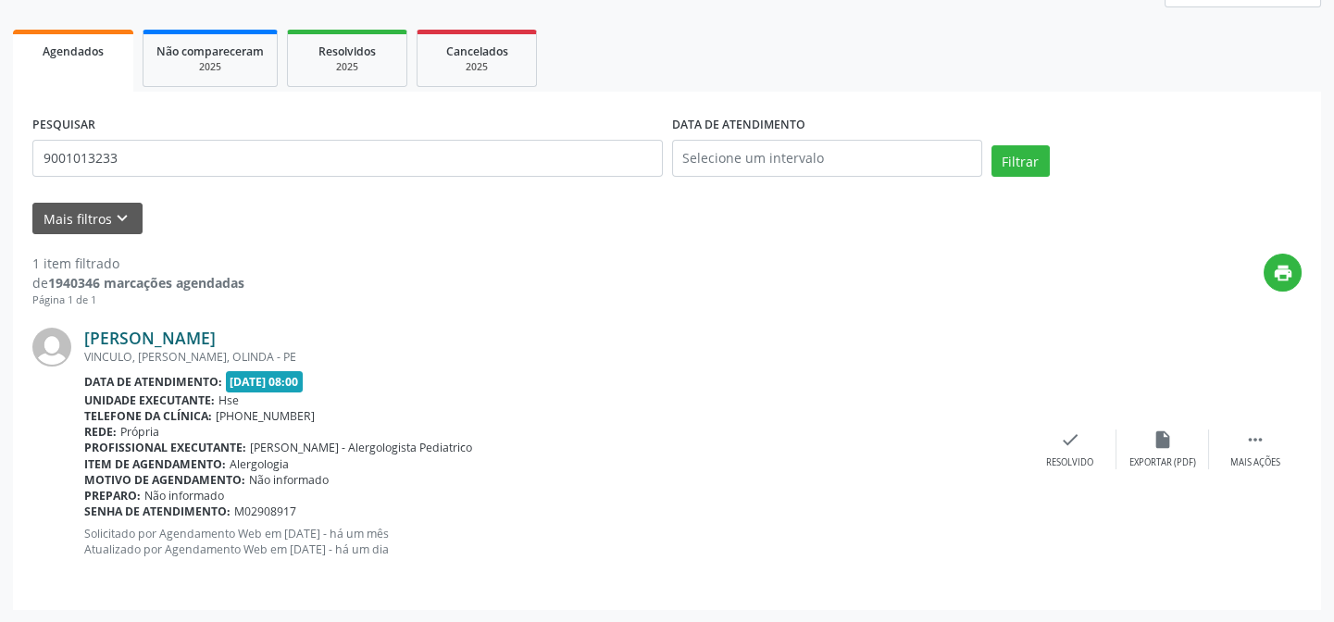
click at [216, 336] on link "[PERSON_NAME]" at bounding box center [149, 338] width 131 height 20
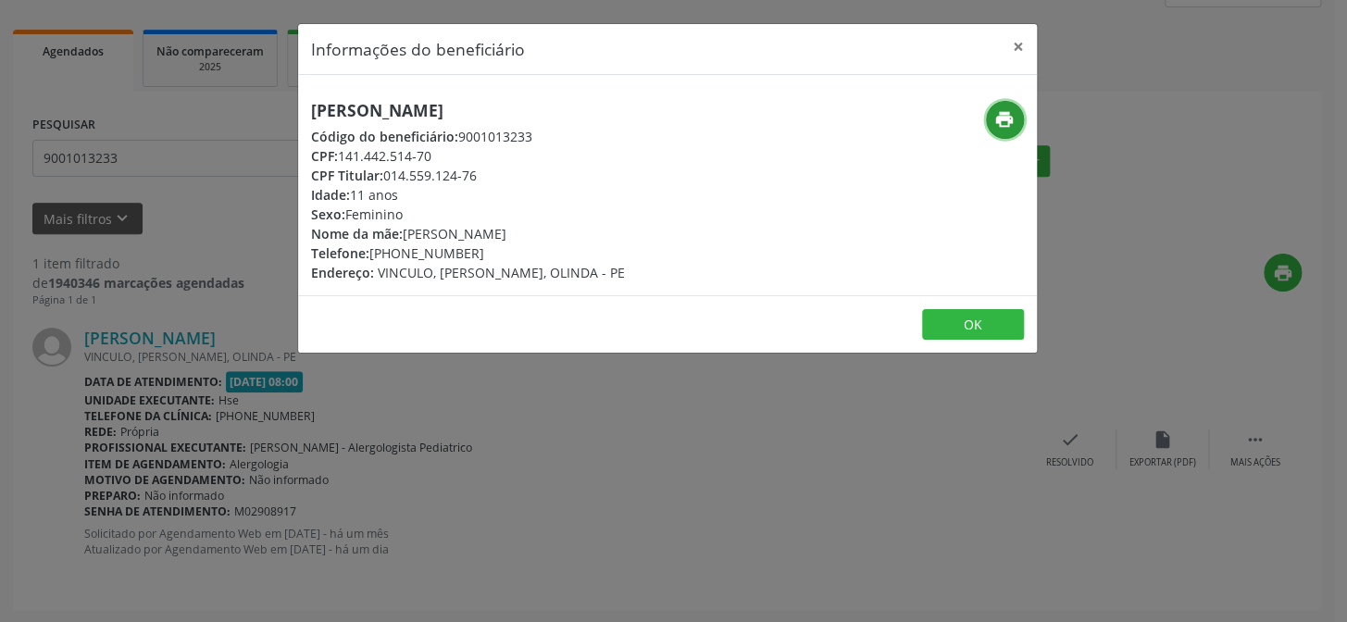
click at [1008, 118] on icon "print" at bounding box center [1004, 119] width 20 height 20
click at [1014, 64] on button "×" at bounding box center [1018, 46] width 37 height 45
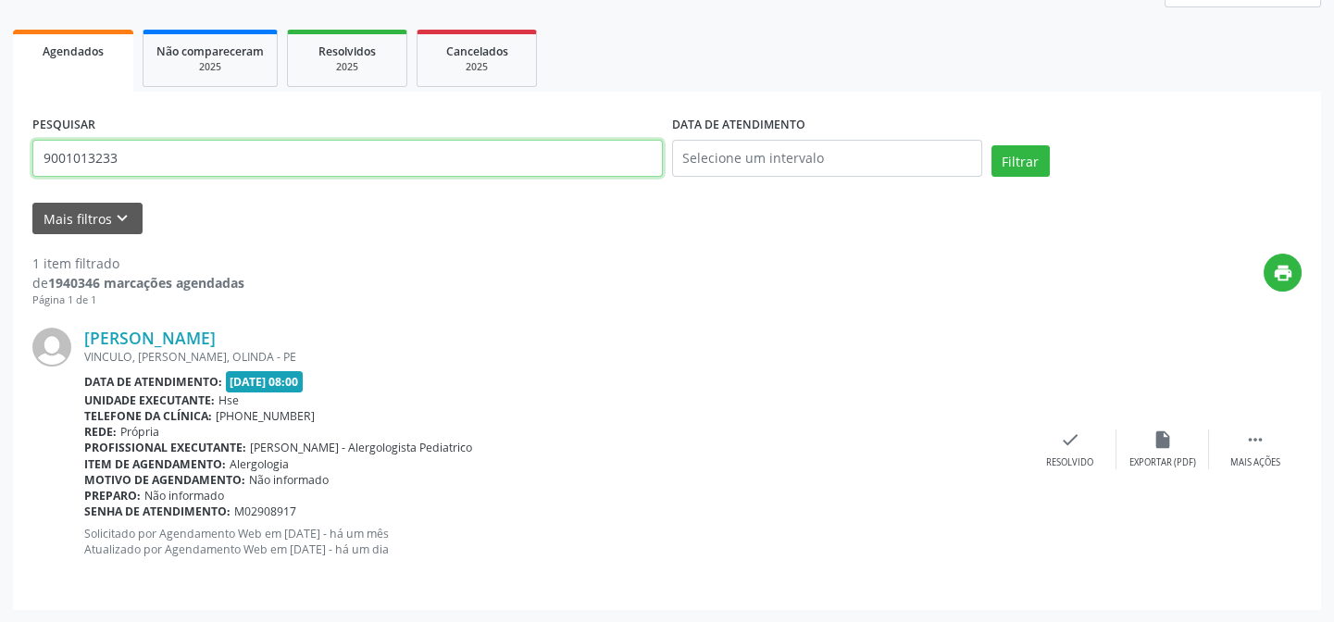
click at [263, 155] on input "9001013233" at bounding box center [347, 158] width 630 height 37
click at [991, 145] on button "Filtrar" at bounding box center [1020, 160] width 58 height 31
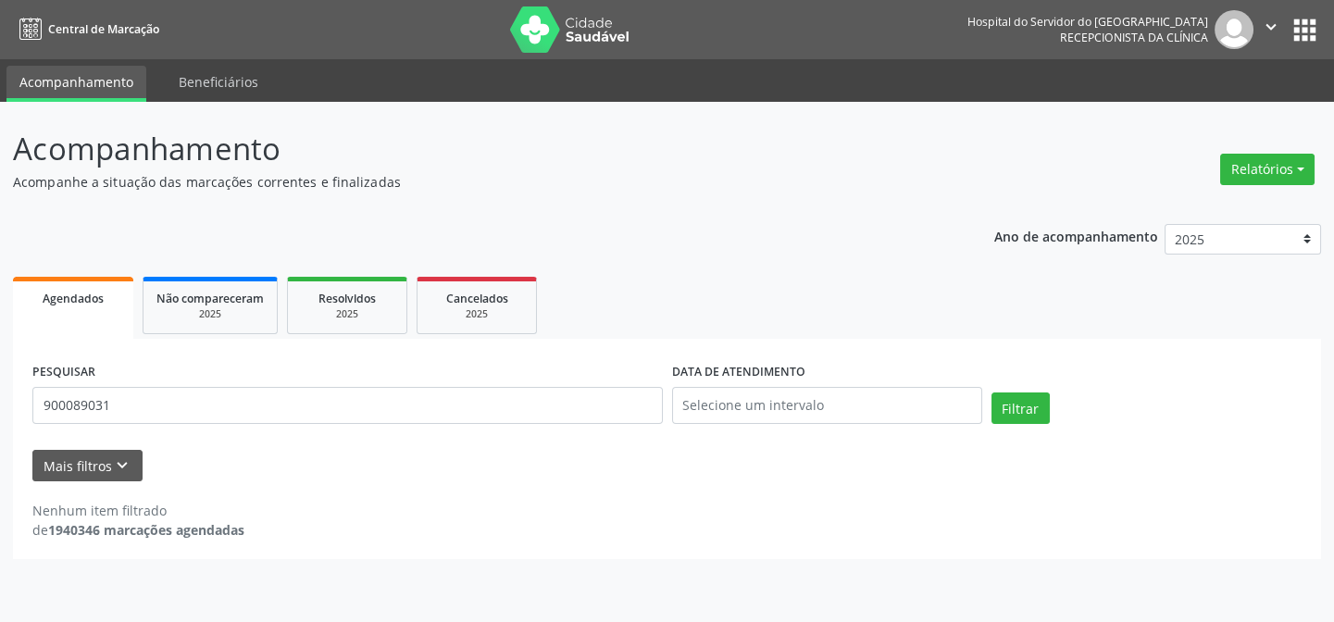
scroll to position [0, 0]
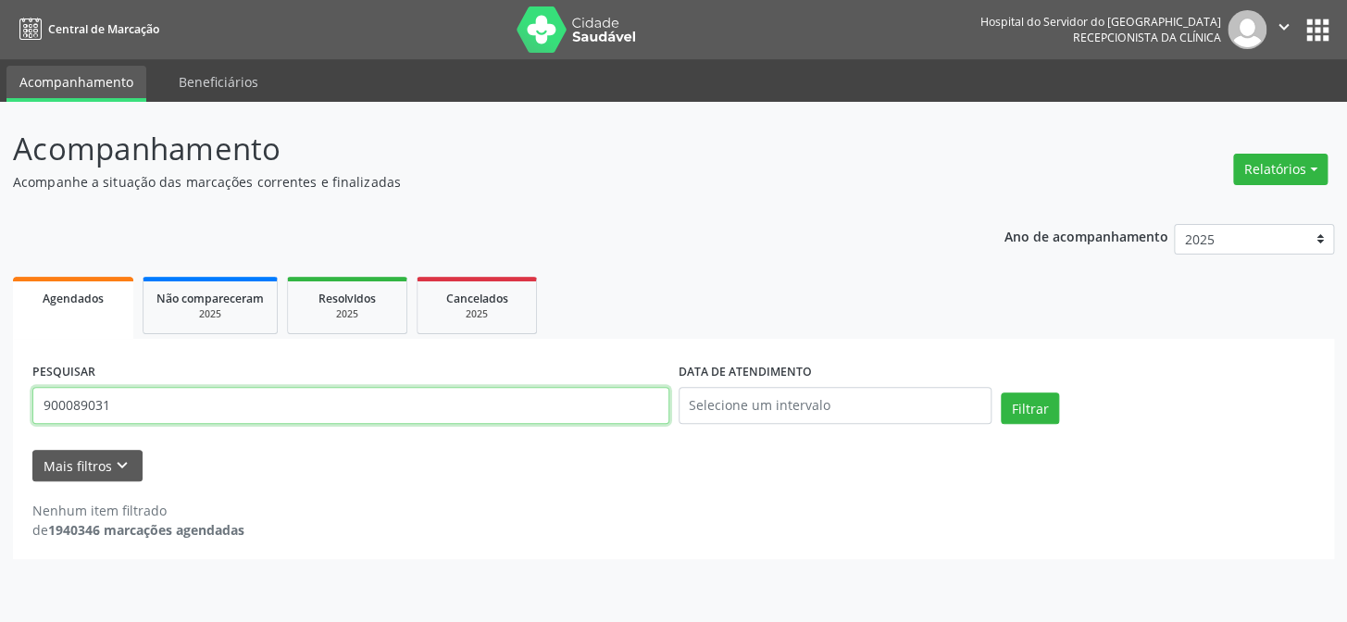
click at [170, 412] on input "900089031" at bounding box center [350, 405] width 637 height 37
click at [172, 413] on input "900089031" at bounding box center [350, 405] width 637 height 37
click at [1001, 392] on button "Filtrar" at bounding box center [1030, 407] width 58 height 31
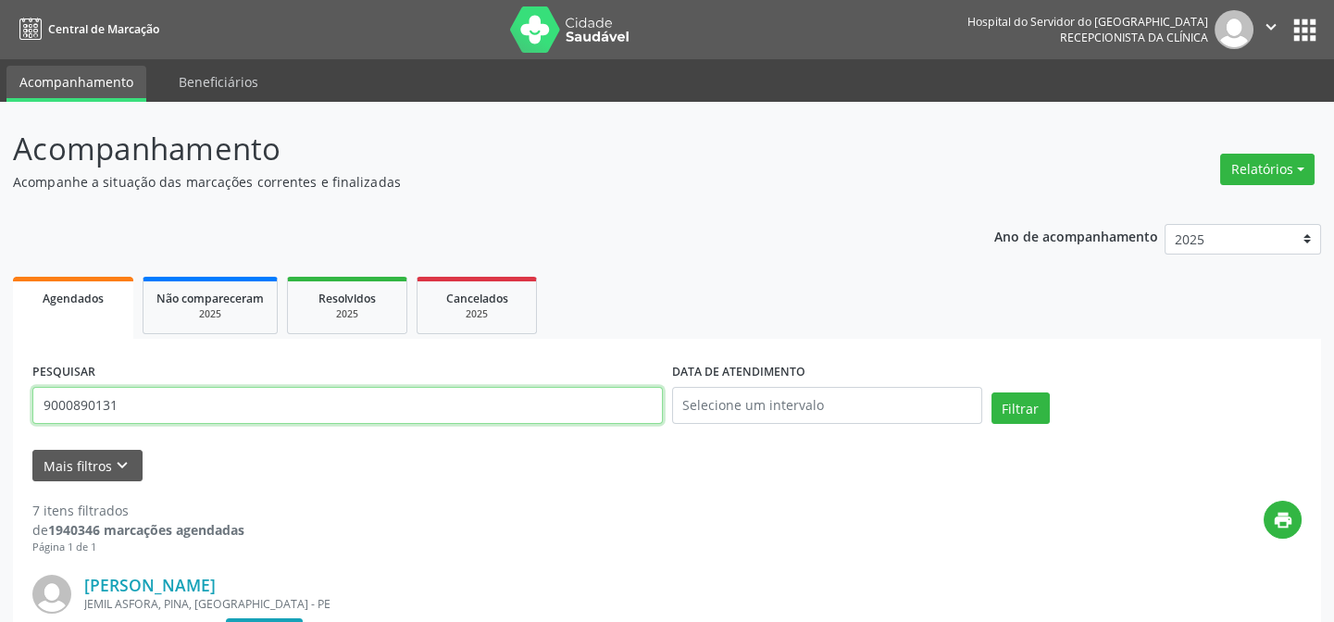
click at [247, 404] on input "9000890131" at bounding box center [347, 405] width 630 height 37
click at [991, 392] on button "Filtrar" at bounding box center [1020, 407] width 58 height 31
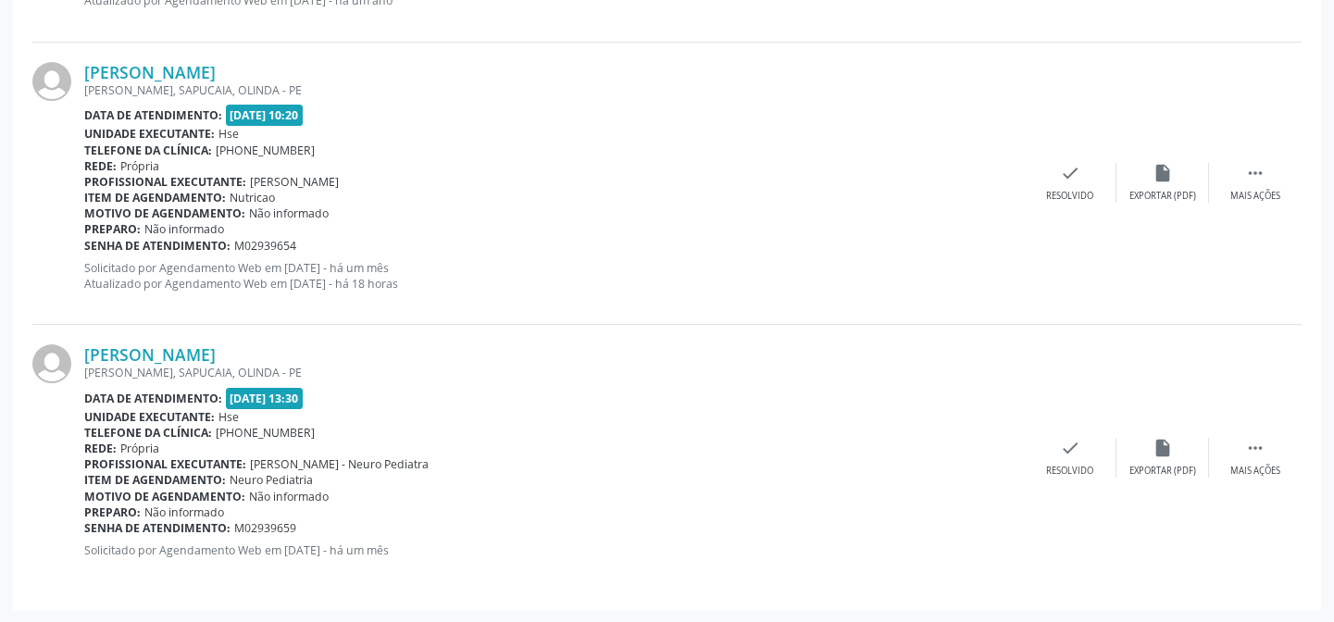
scroll to position [543, 0]
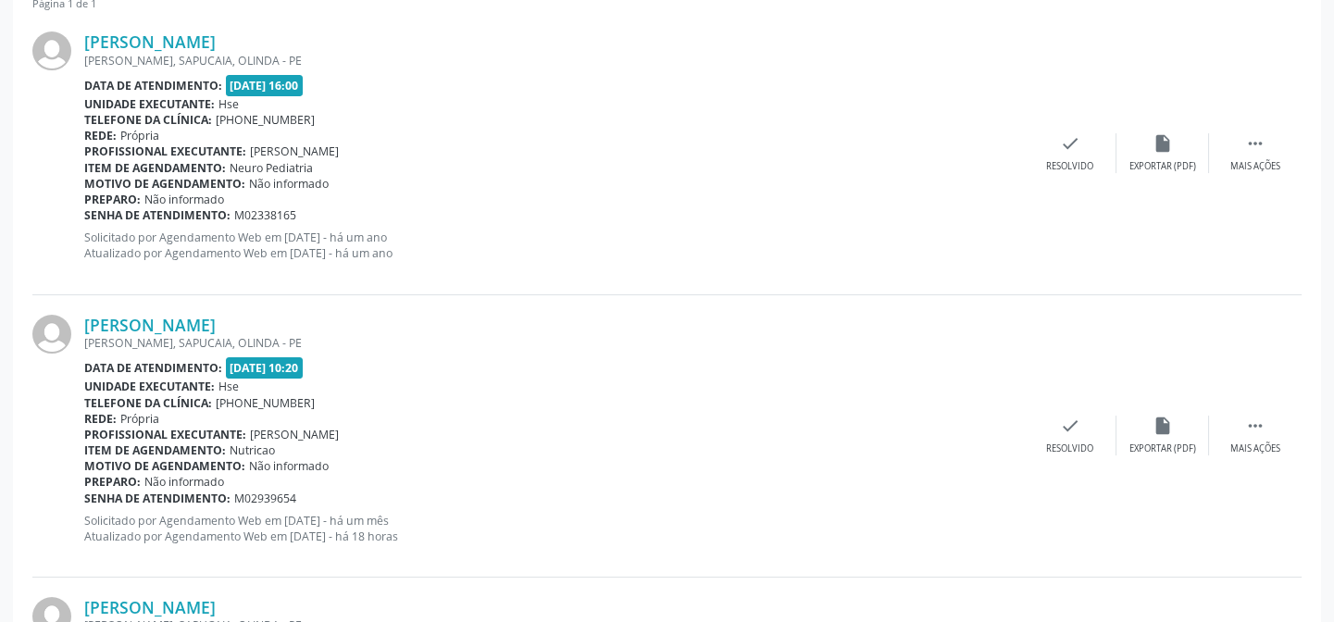
click at [228, 310] on div "[PERSON_NAME] [PERSON_NAME], SAPUCAIA, OLINDA - PE Data de atendimento: [DATE] …" at bounding box center [666, 436] width 1269 height 282
click at [190, 324] on link "[PERSON_NAME]" at bounding box center [149, 325] width 131 height 20
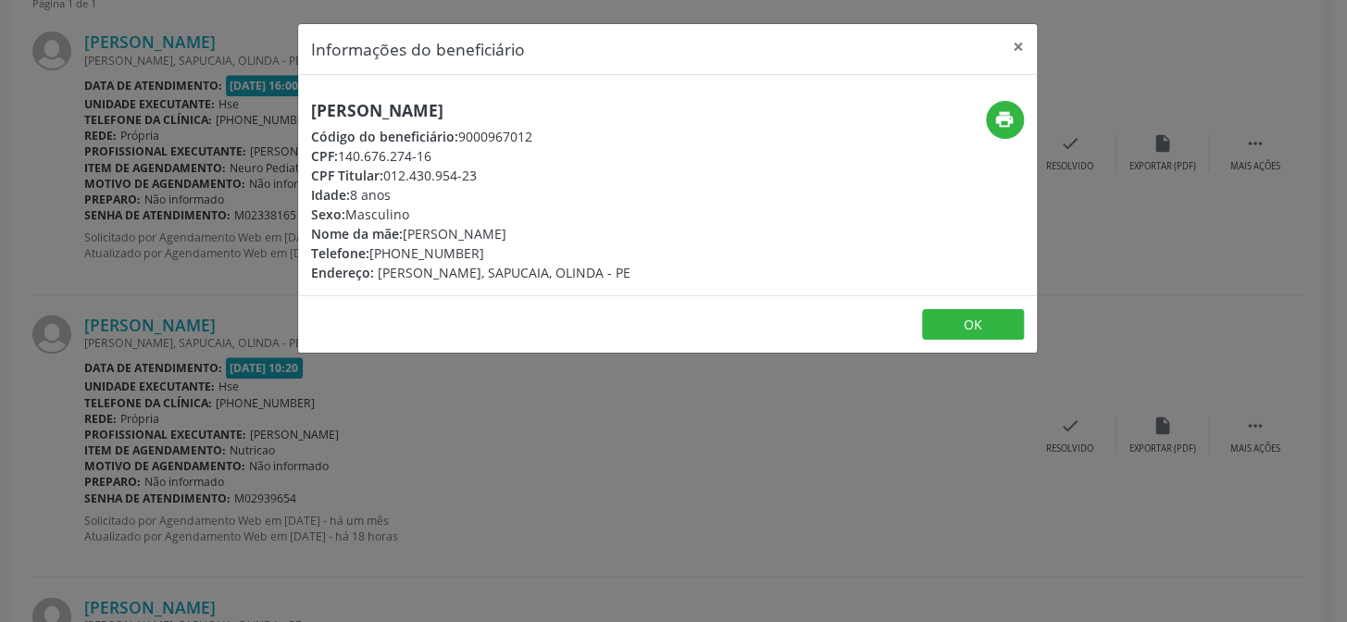
click at [458, 110] on h5 "[PERSON_NAME]" at bounding box center [470, 110] width 319 height 19
click at [184, 215] on div "Informações do beneficiário × [PERSON_NAME] Código do beneficiário: 9000967012 …" at bounding box center [673, 311] width 1347 height 622
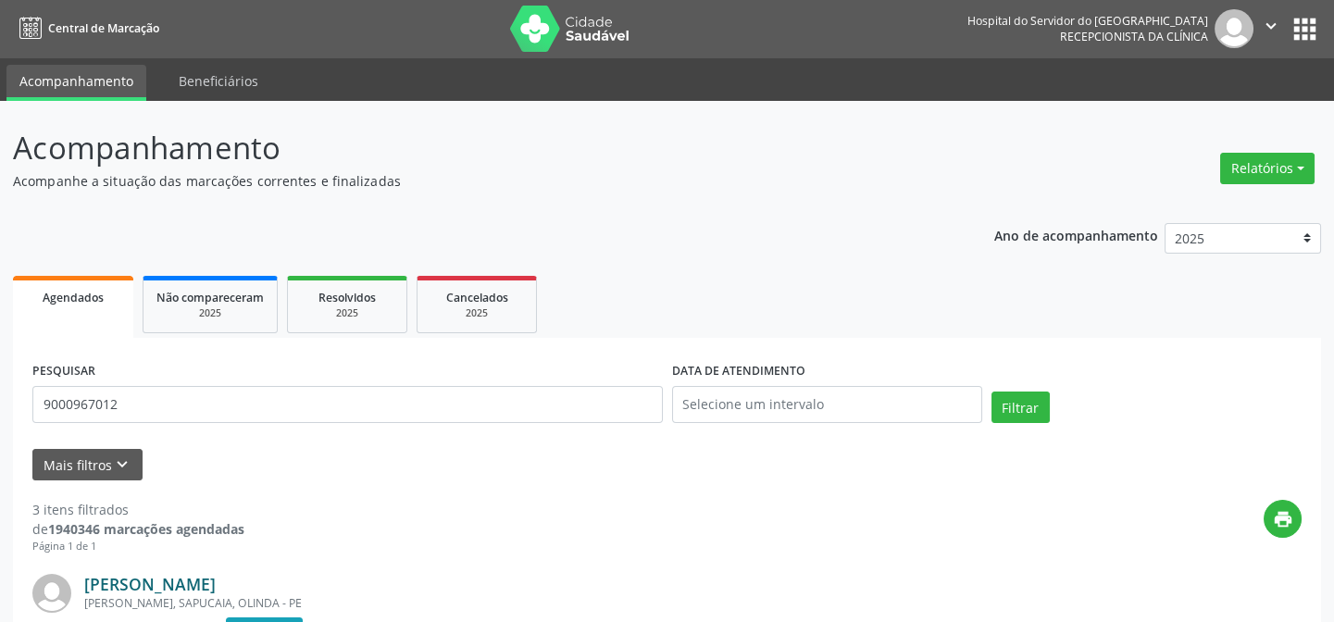
scroll to position [0, 0]
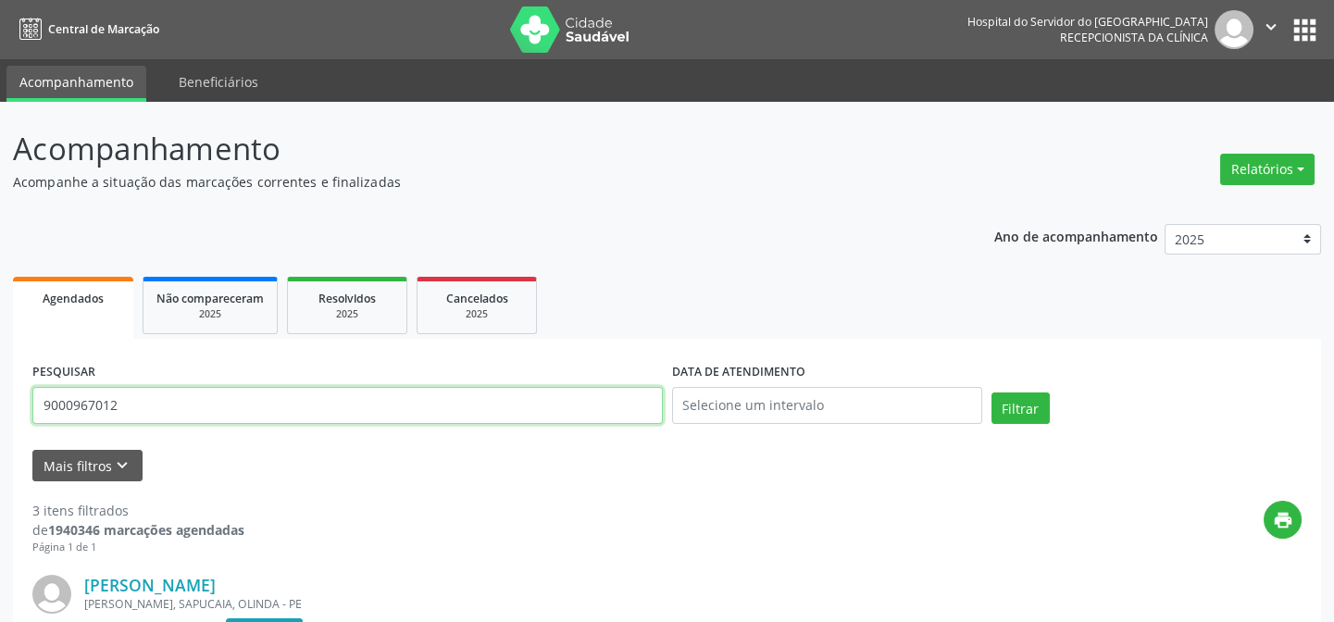
click at [268, 399] on input "9000967012" at bounding box center [347, 405] width 630 height 37
click at [991, 392] on button "Filtrar" at bounding box center [1020, 407] width 58 height 31
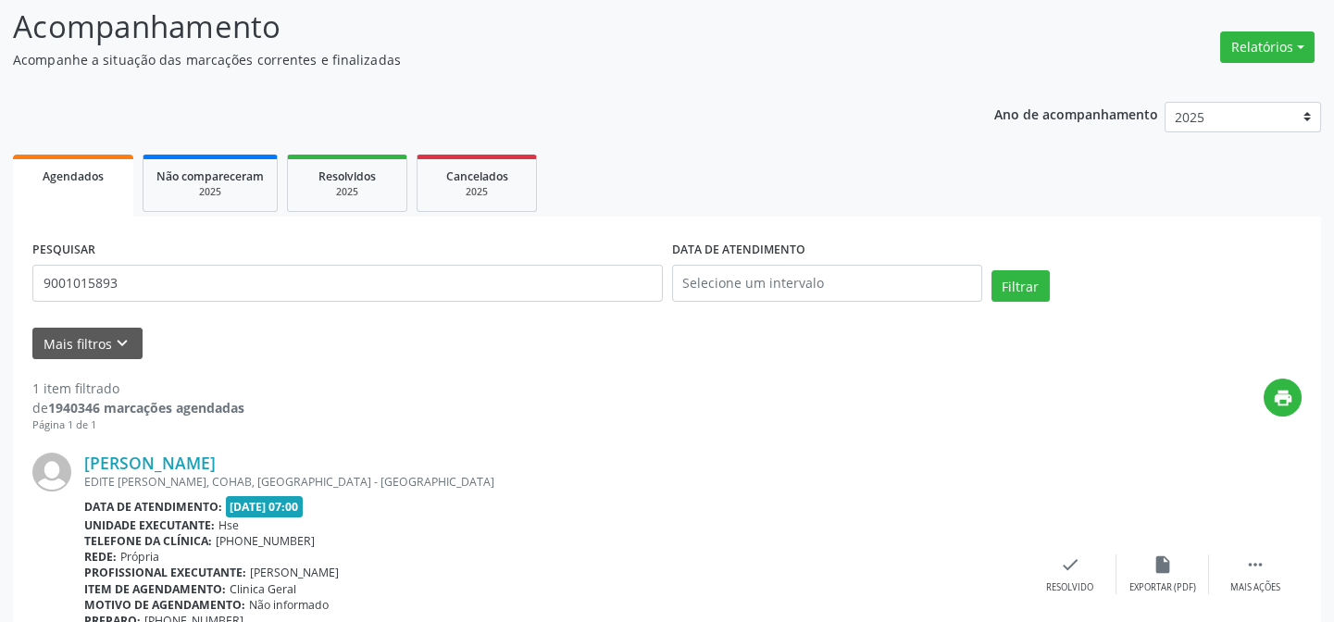
scroll to position [247, 0]
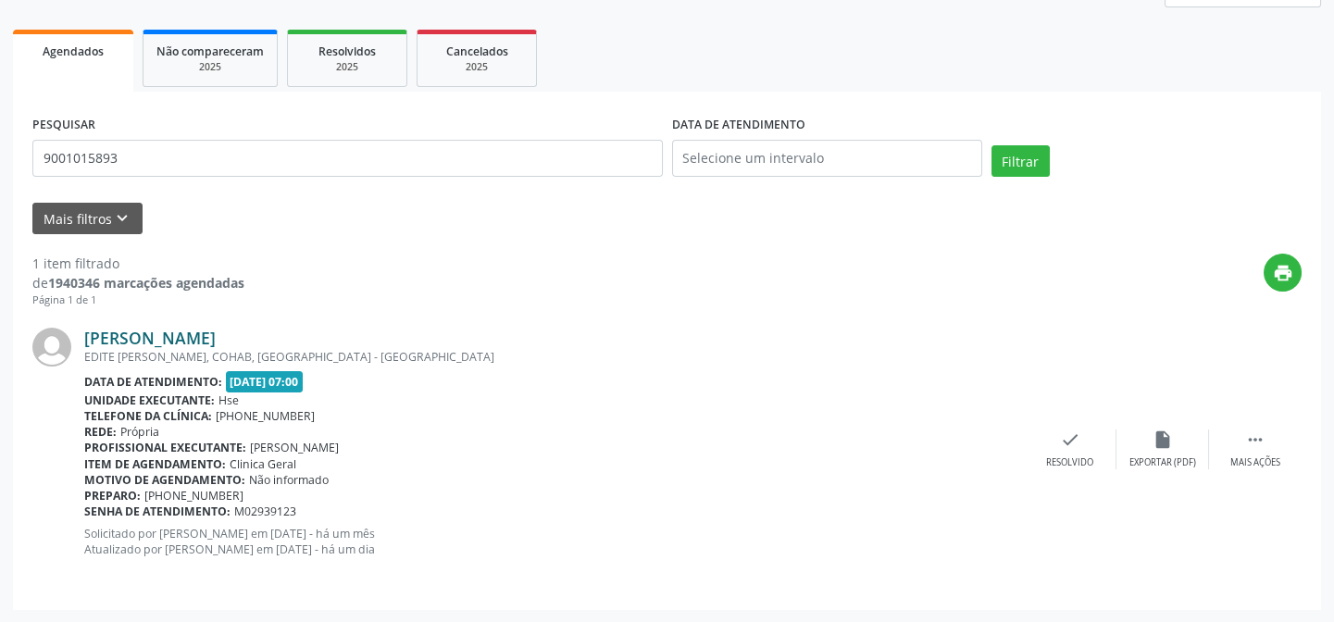
click at [183, 342] on link "[PERSON_NAME]" at bounding box center [149, 338] width 131 height 20
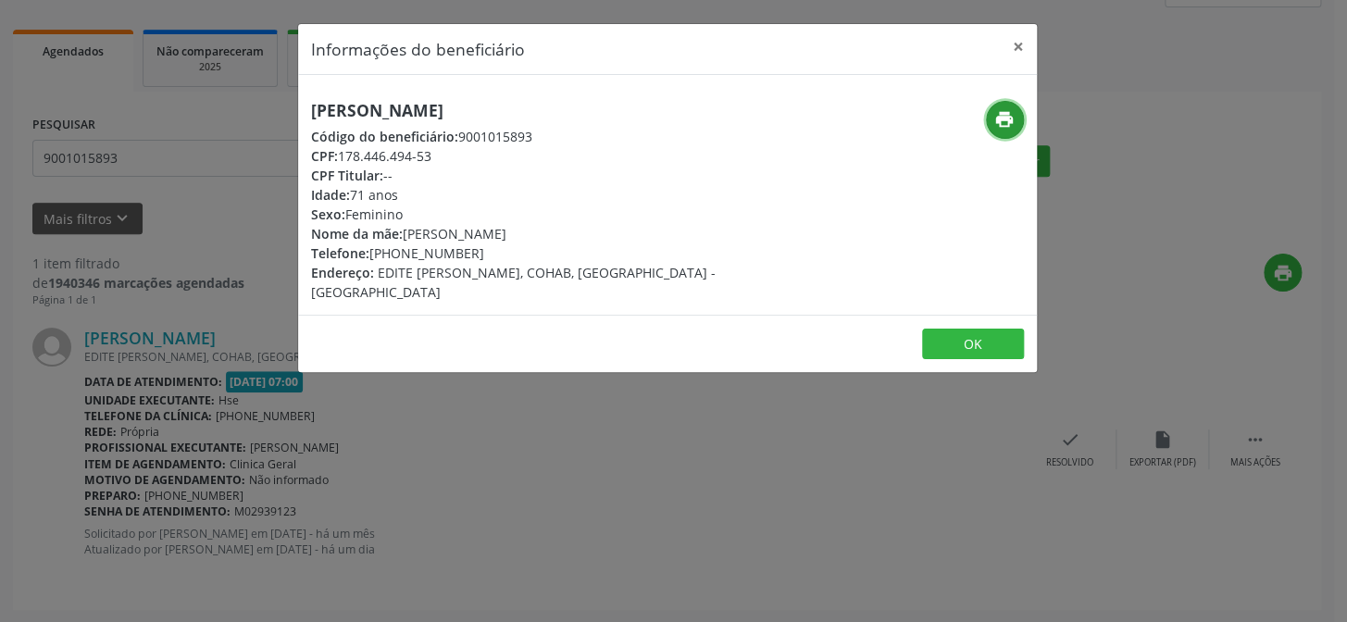
click at [1009, 120] on icon "print" at bounding box center [1004, 119] width 20 height 20
click at [1014, 47] on button "×" at bounding box center [1018, 46] width 37 height 45
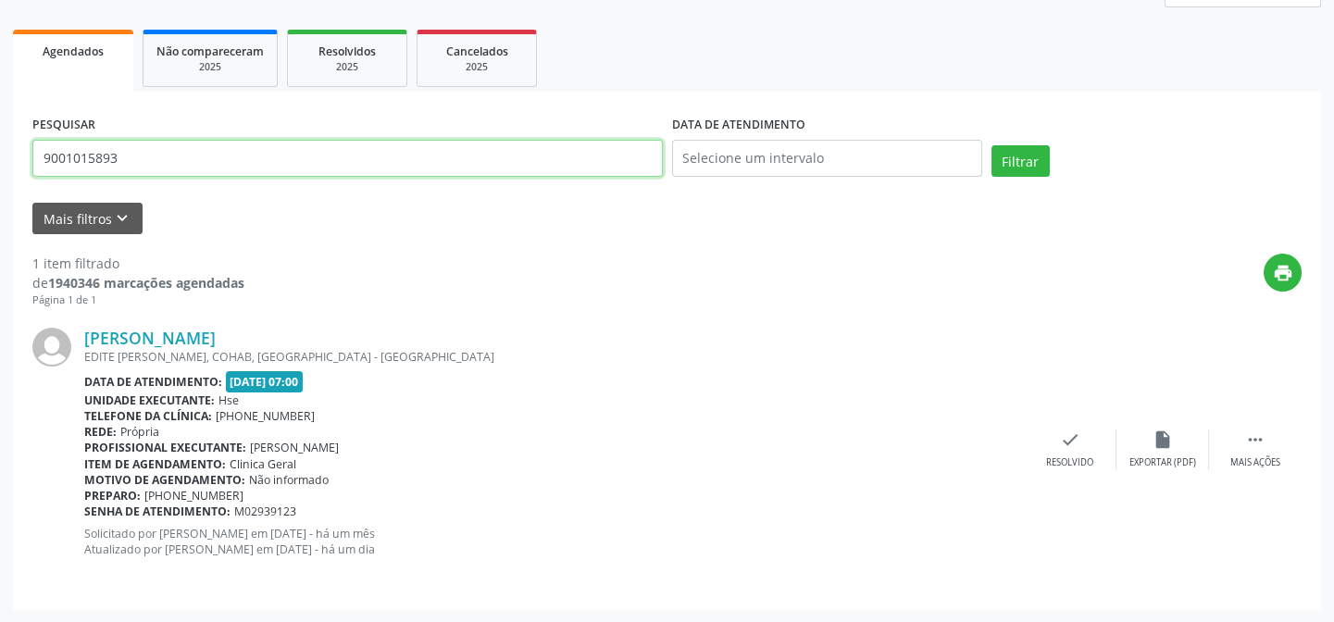
click at [259, 164] on input "9001015893" at bounding box center [347, 158] width 630 height 37
click at [991, 145] on button "Filtrar" at bounding box center [1020, 160] width 58 height 31
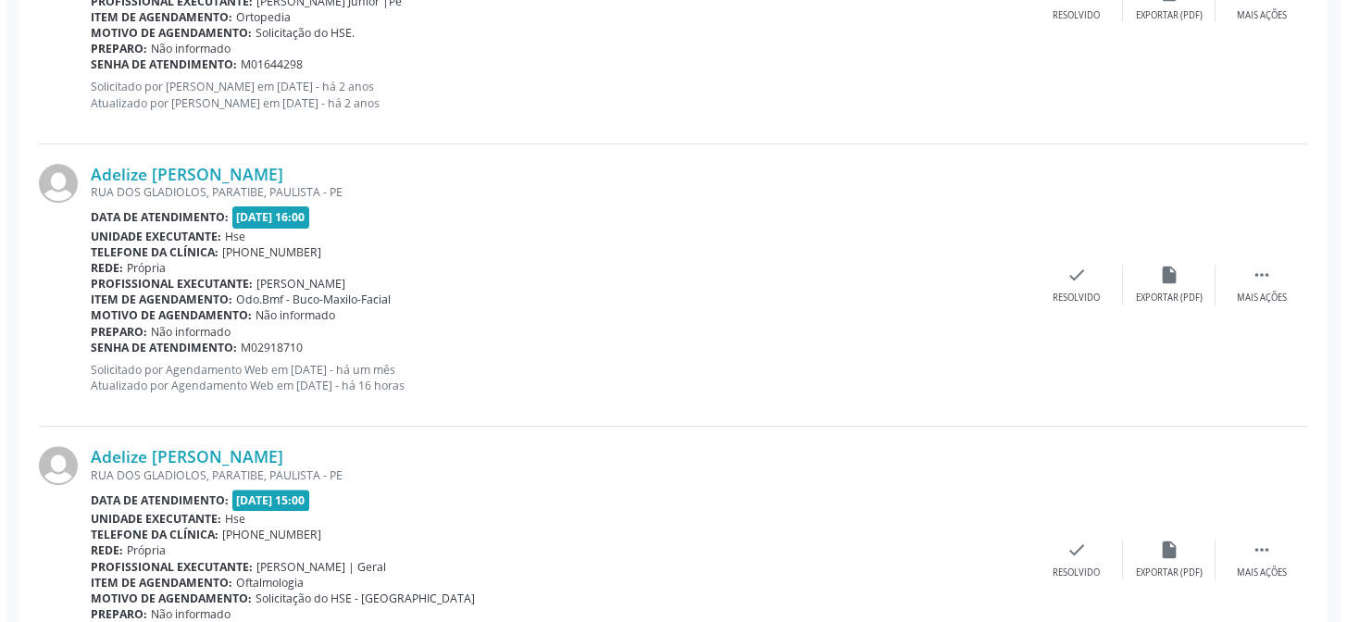
scroll to position [1390, 0]
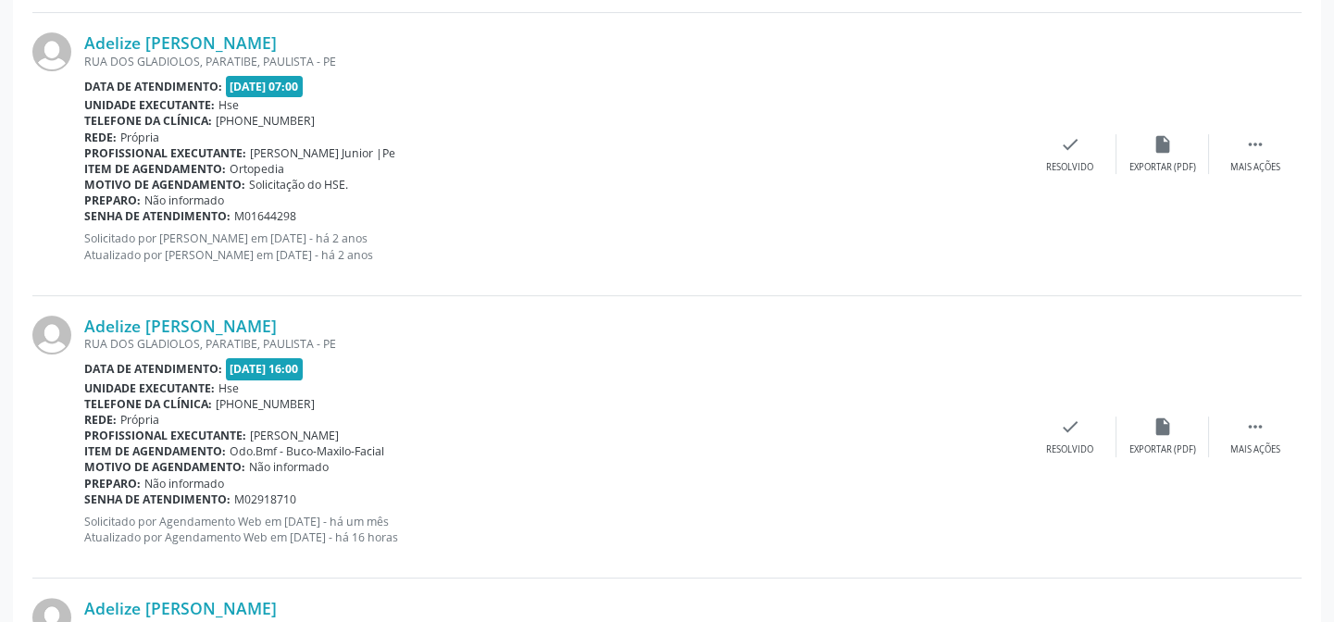
click at [201, 308] on div "Adelize [PERSON_NAME] [GEOGRAPHIC_DATA], PARATIBE, PAULISTA - PE Data de atendi…" at bounding box center [666, 437] width 1269 height 282
click at [205, 316] on link "Adelize [PERSON_NAME]" at bounding box center [180, 326] width 193 height 20
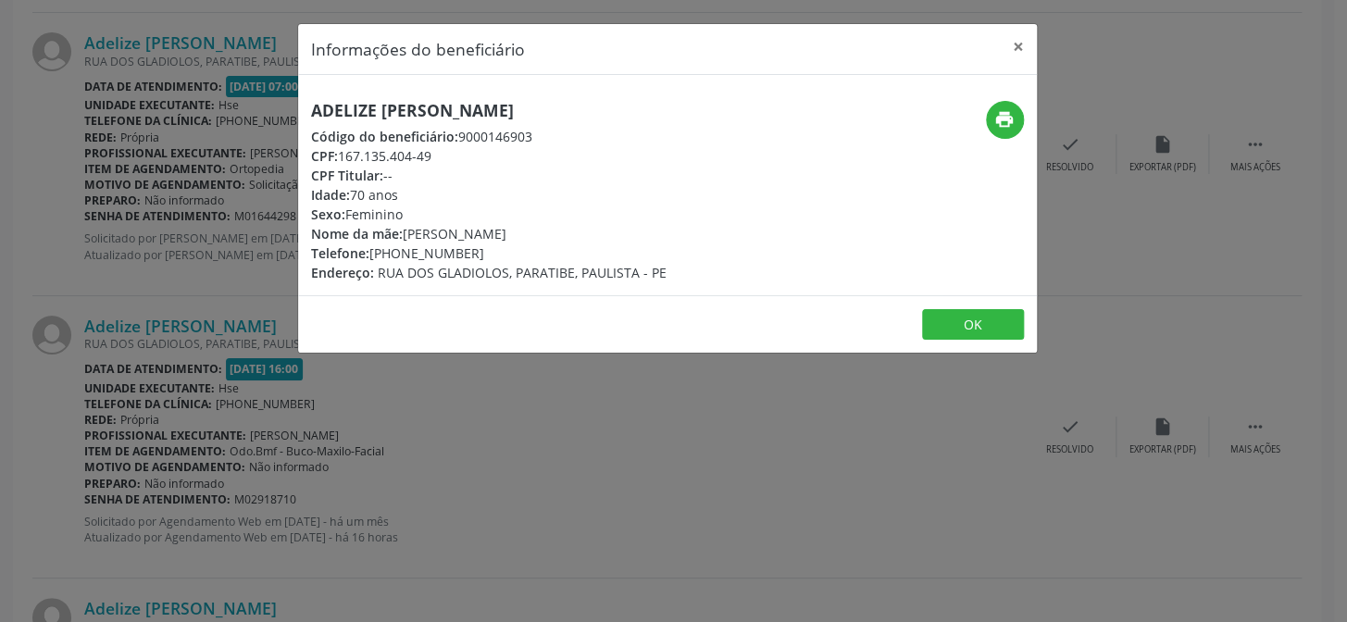
click at [451, 111] on h5 "Adelize [PERSON_NAME]" at bounding box center [488, 110] width 355 height 19
click at [149, 157] on div "Informações do beneficiário × Adelize [PERSON_NAME] Código do beneficiário: 900…" at bounding box center [673, 311] width 1347 height 622
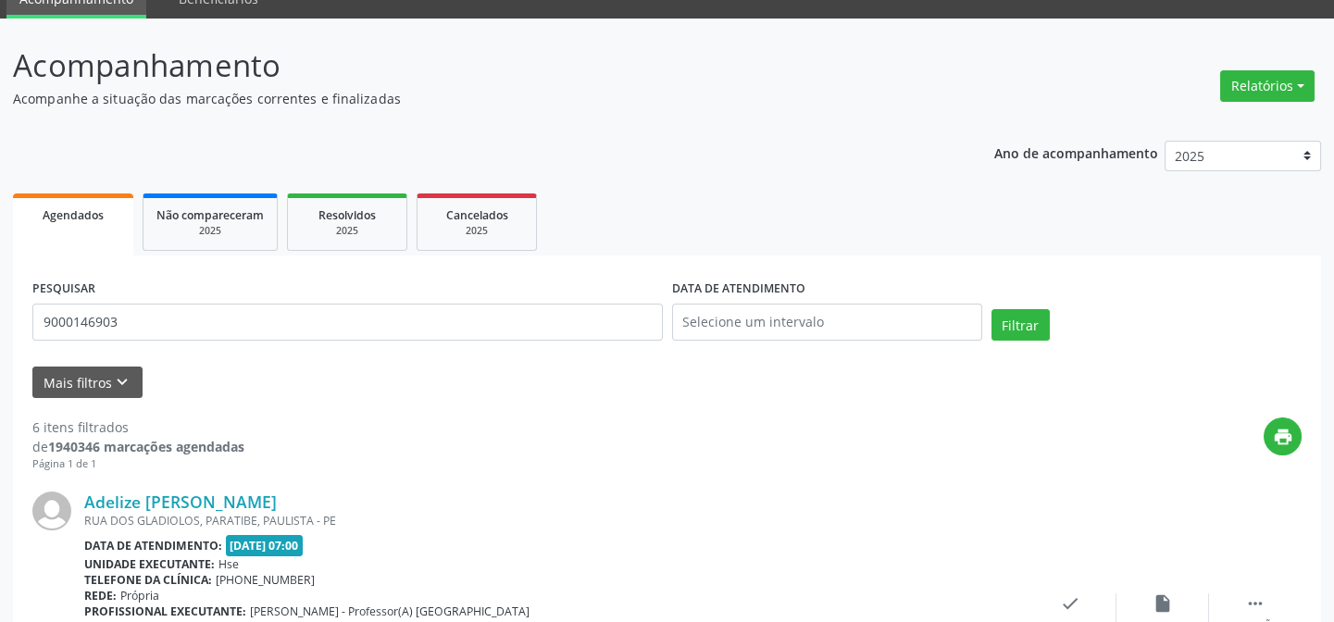
scroll to position [0, 0]
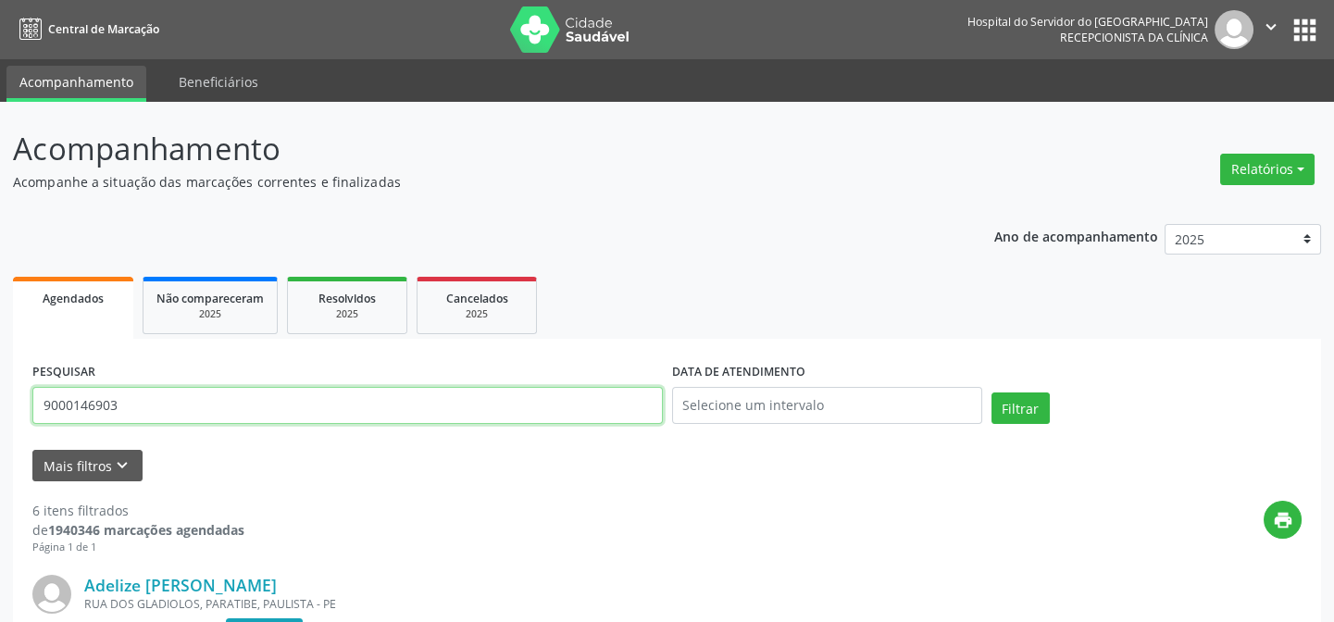
click at [180, 398] on input "9000146903" at bounding box center [347, 405] width 630 height 37
click at [991, 392] on button "Filtrar" at bounding box center [1020, 407] width 58 height 31
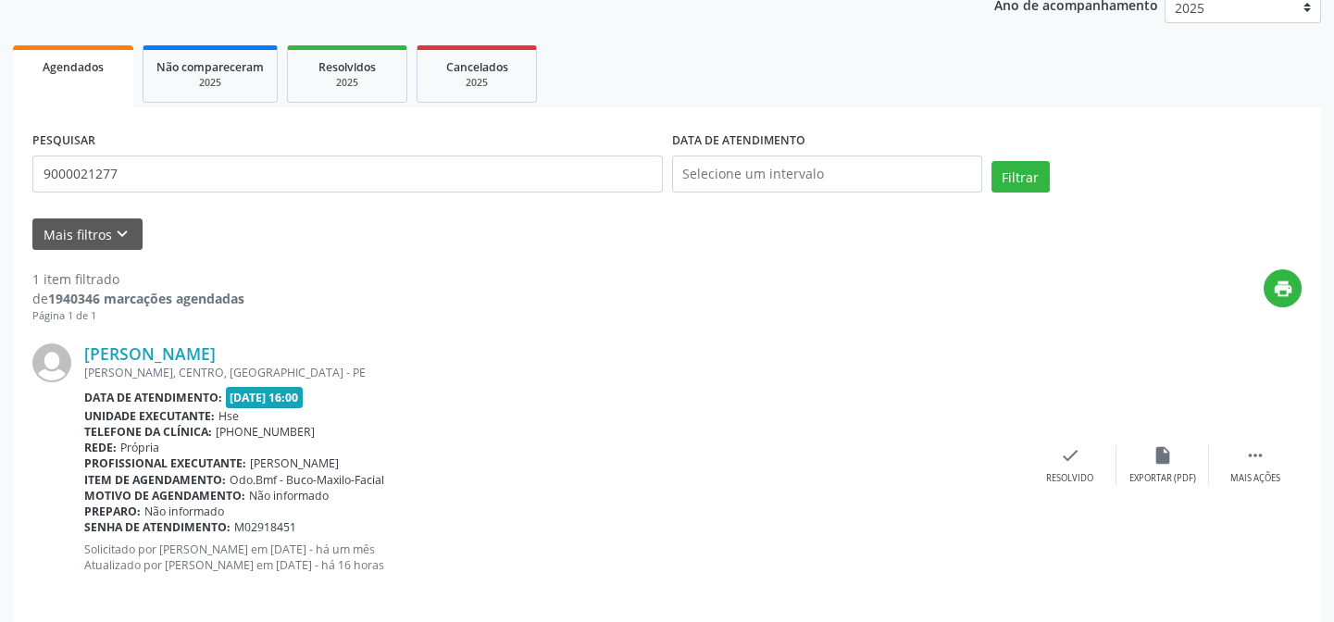
scroll to position [247, 0]
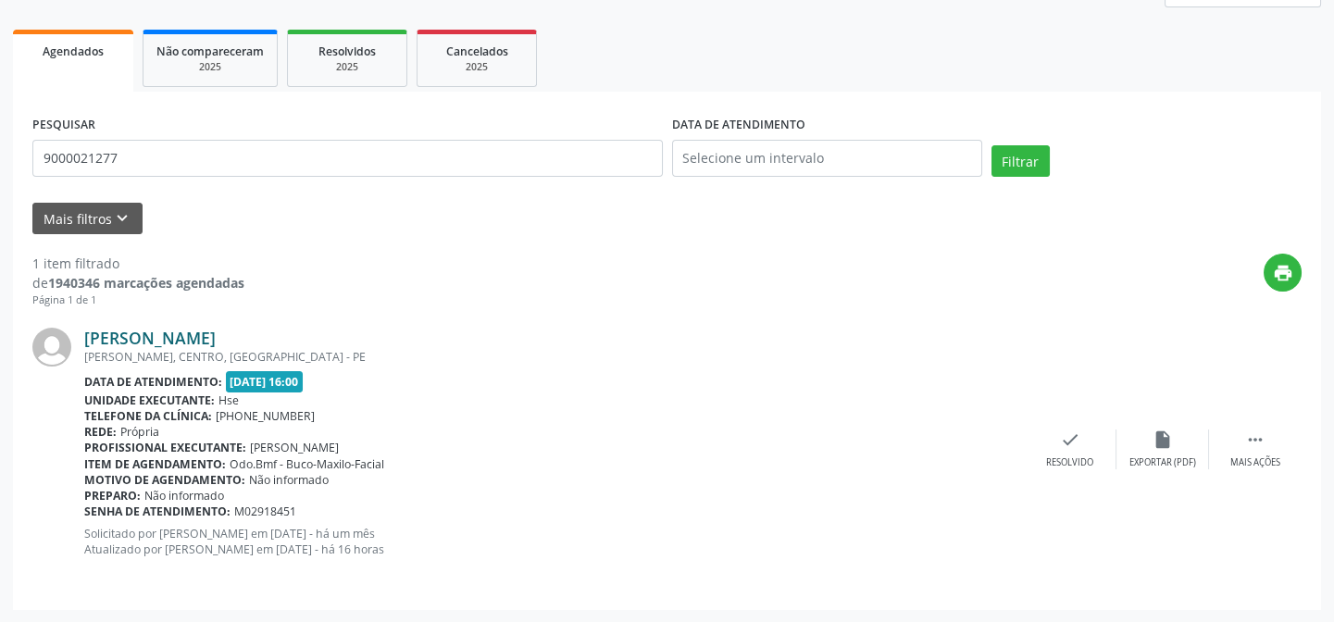
click at [216, 328] on link "[PERSON_NAME]" at bounding box center [149, 338] width 131 height 20
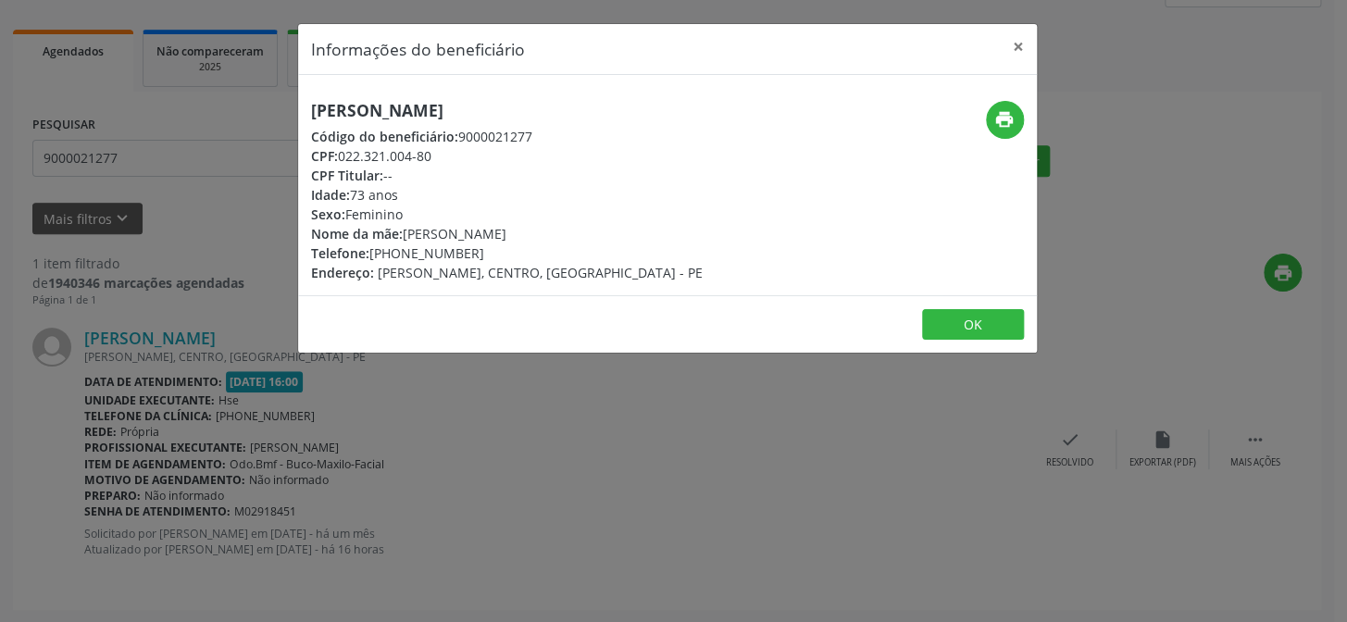
click at [603, 103] on h5 "[PERSON_NAME]" at bounding box center [507, 110] width 392 height 19
click at [1002, 131] on button "print" at bounding box center [1005, 120] width 38 height 38
click at [1009, 36] on button "×" at bounding box center [1018, 46] width 37 height 45
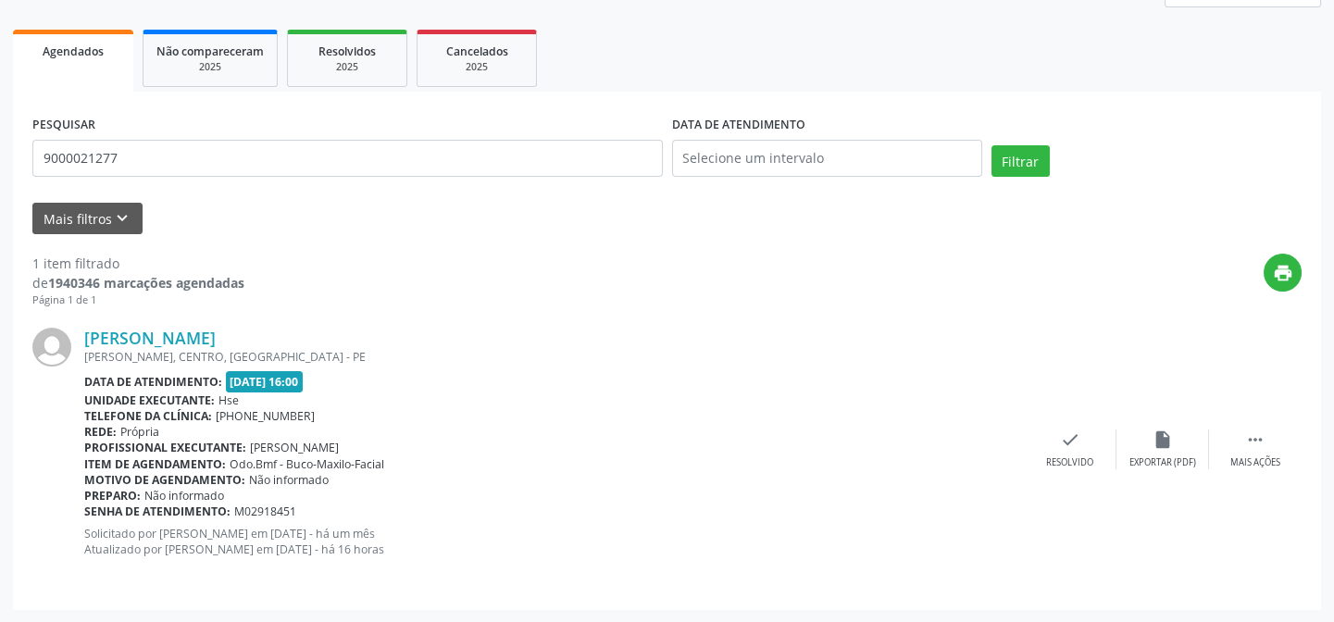
drag, startPoint x: 146, startPoint y: 282, endPoint x: 157, endPoint y: 218, distance: 65.7
click at [146, 282] on strong "1940346 marcações agendadas" at bounding box center [146, 283] width 196 height 18
click at [159, 163] on input "9000021277" at bounding box center [347, 158] width 630 height 37
click at [991, 145] on button "Filtrar" at bounding box center [1020, 160] width 58 height 31
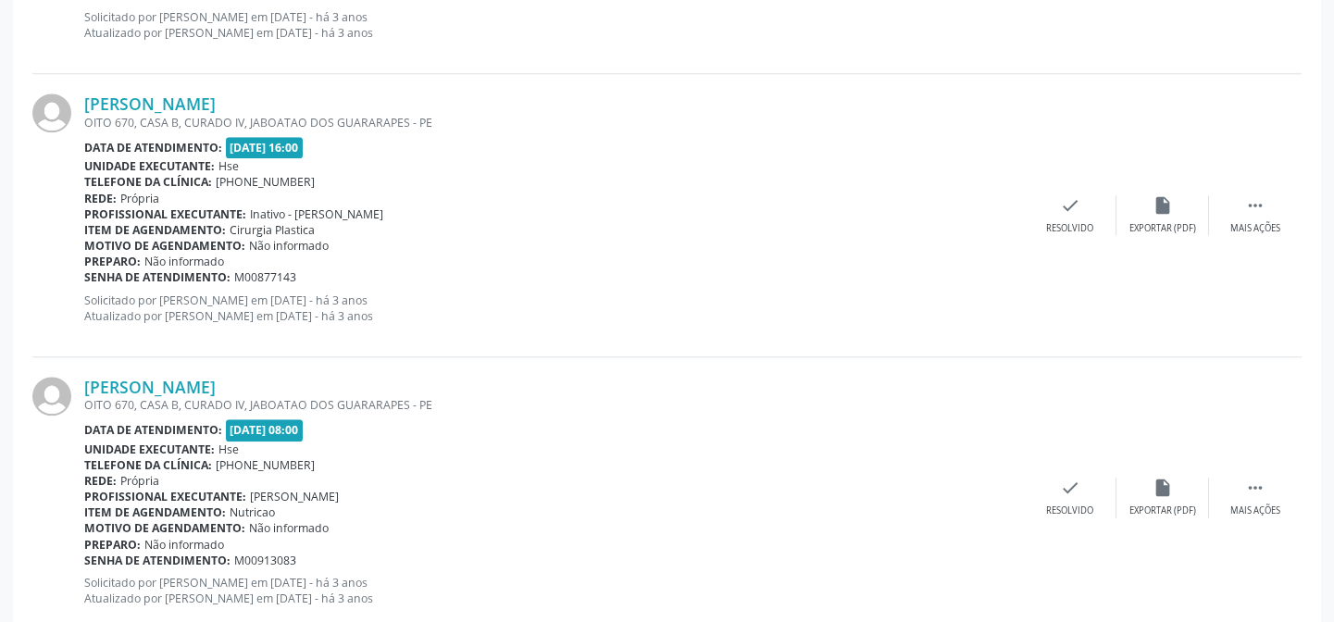
scroll to position [4253, 0]
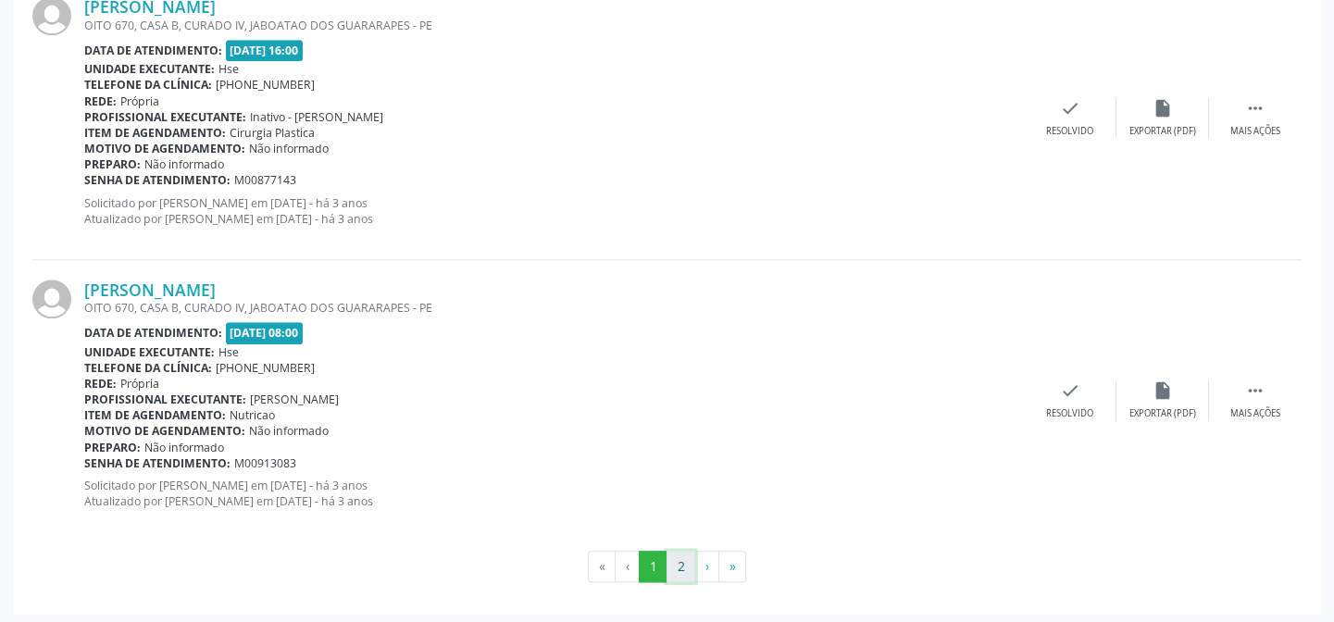
click at [677, 558] on button "2" at bounding box center [680, 566] width 29 height 31
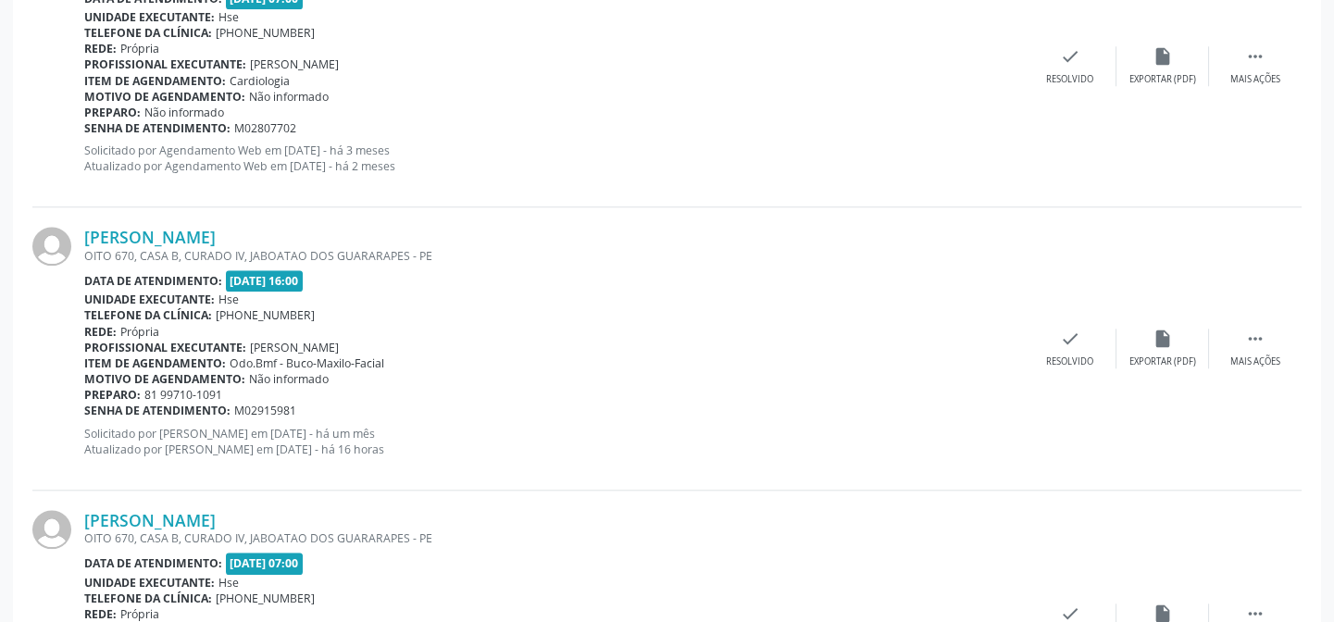
scroll to position [3900, 0]
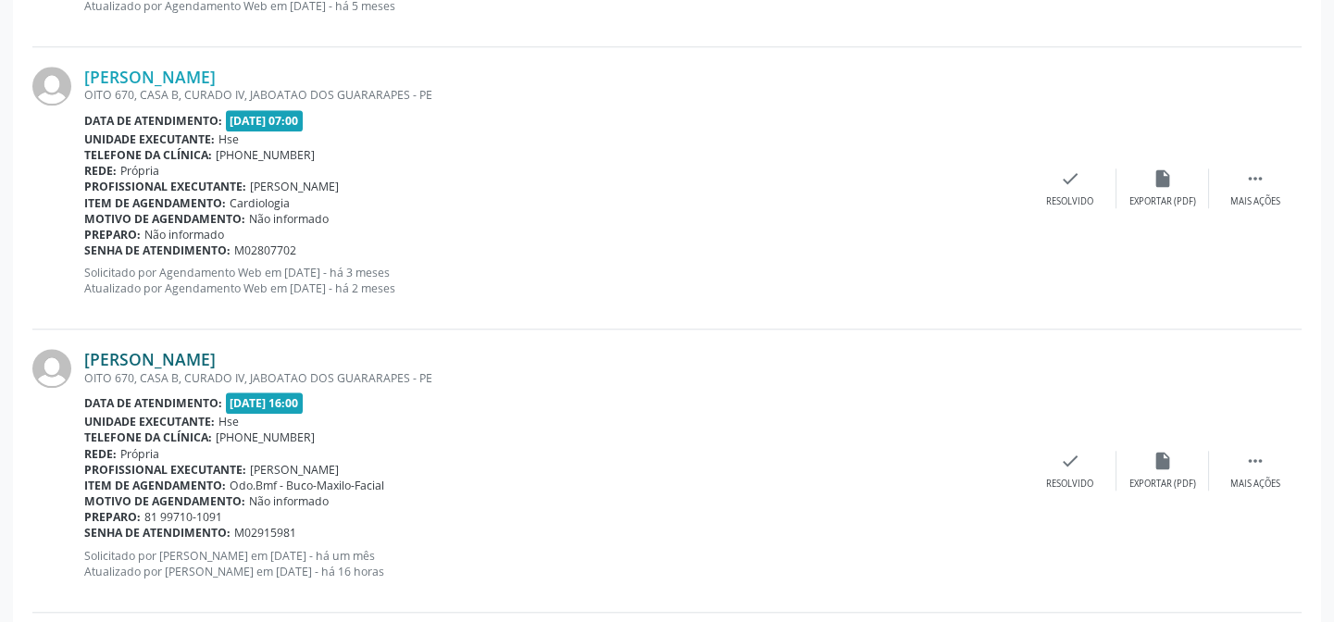
click at [208, 352] on link "[PERSON_NAME]" at bounding box center [149, 359] width 131 height 20
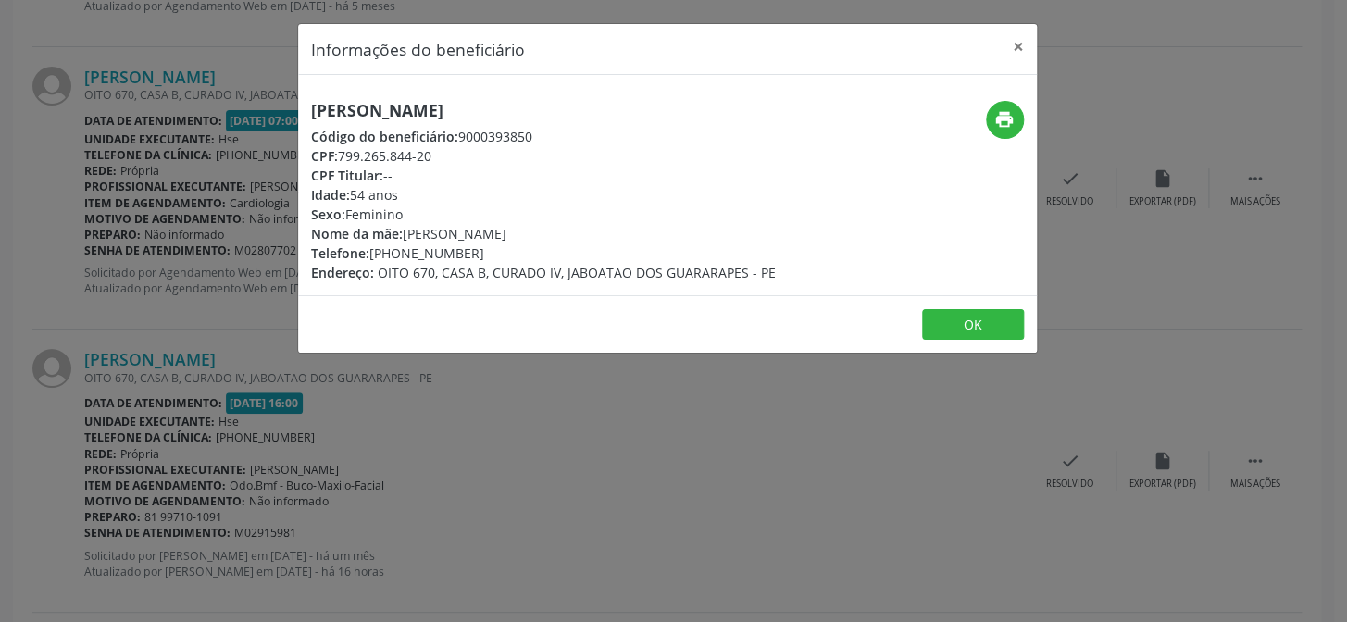
click at [367, 118] on h5 "[PERSON_NAME]" at bounding box center [543, 110] width 465 height 19
click at [197, 367] on div "Informações do beneficiário × [PERSON_NAME] Código do beneficiário: 9000393850 …" at bounding box center [673, 311] width 1347 height 622
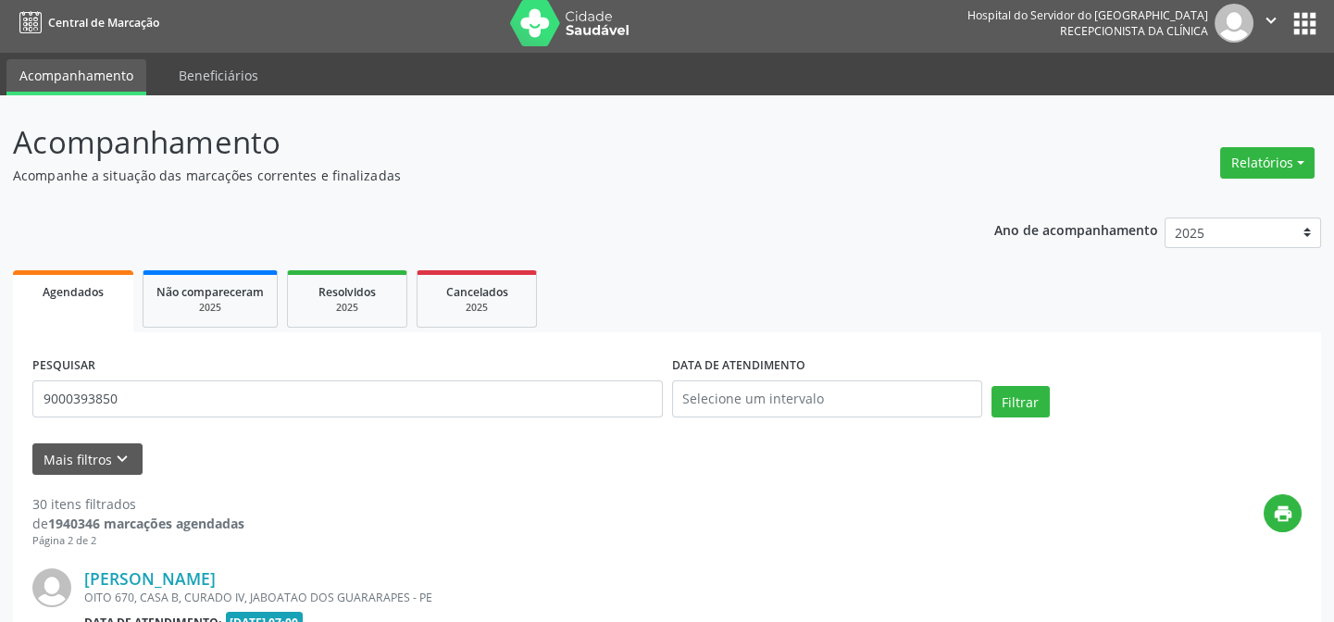
scroll to position [0, 0]
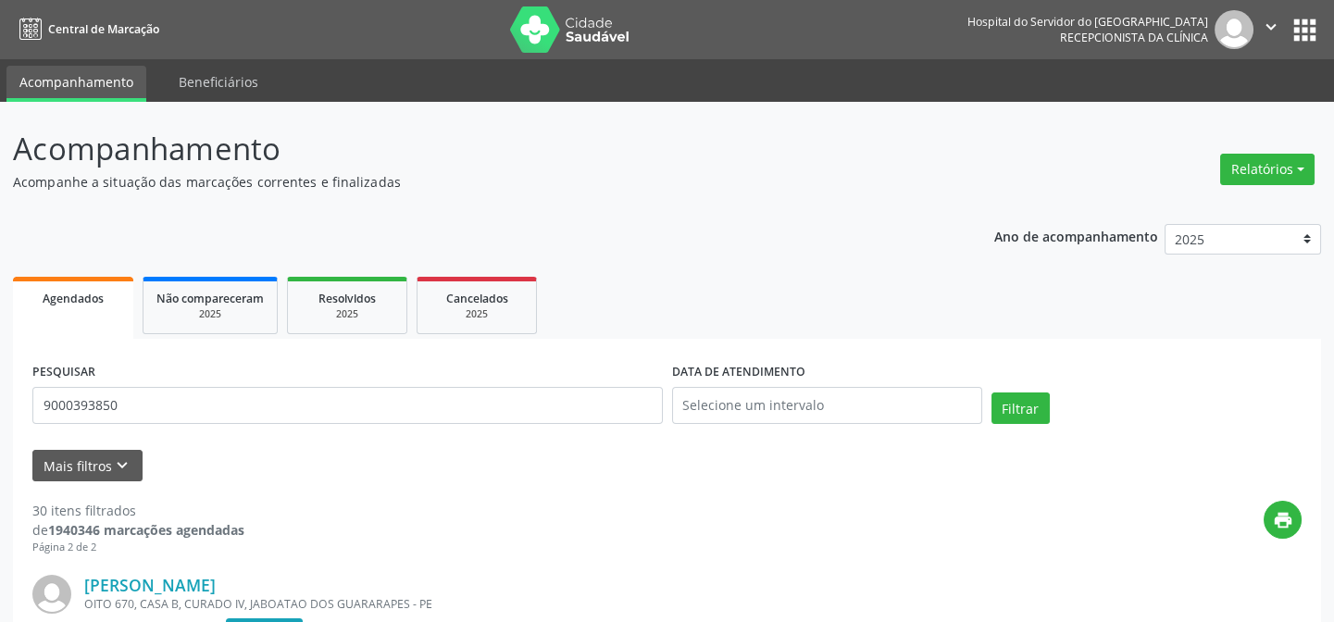
click at [262, 383] on div "PESQUISAR 9000393850" at bounding box center [348, 397] width 640 height 79
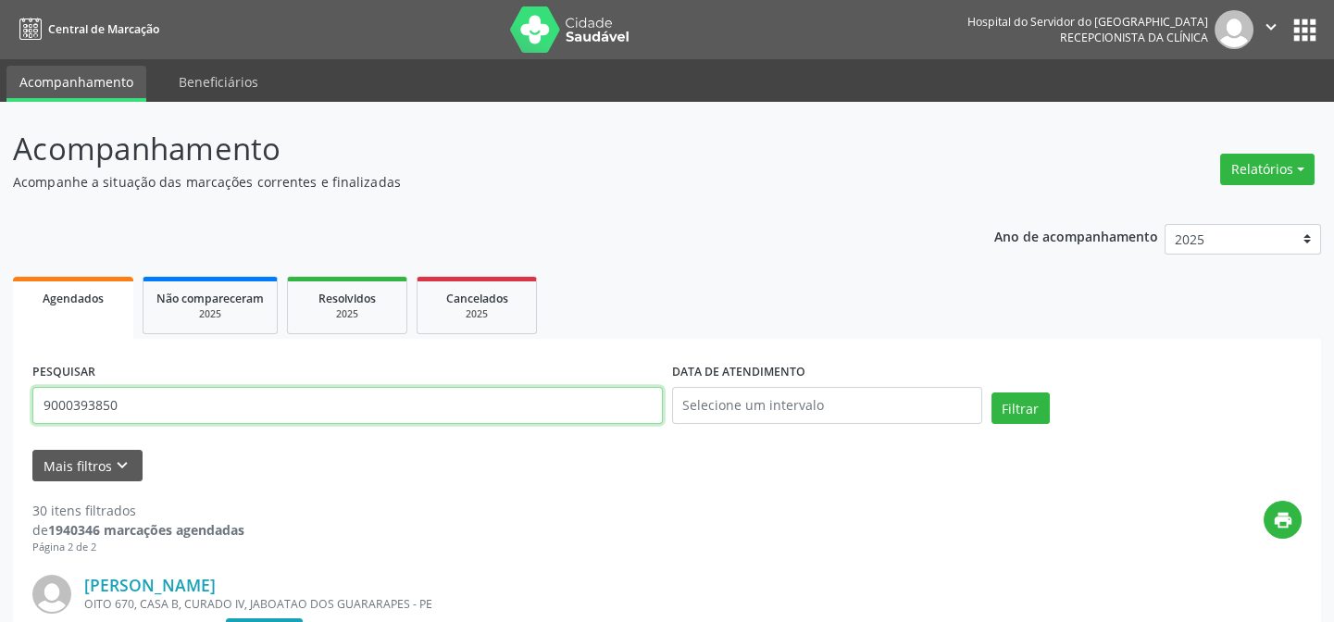
click at [266, 402] on input "9000393850" at bounding box center [347, 405] width 630 height 37
click at [991, 392] on button "Filtrar" at bounding box center [1020, 407] width 58 height 31
click at [238, 397] on input "9000973111" at bounding box center [347, 405] width 630 height 37
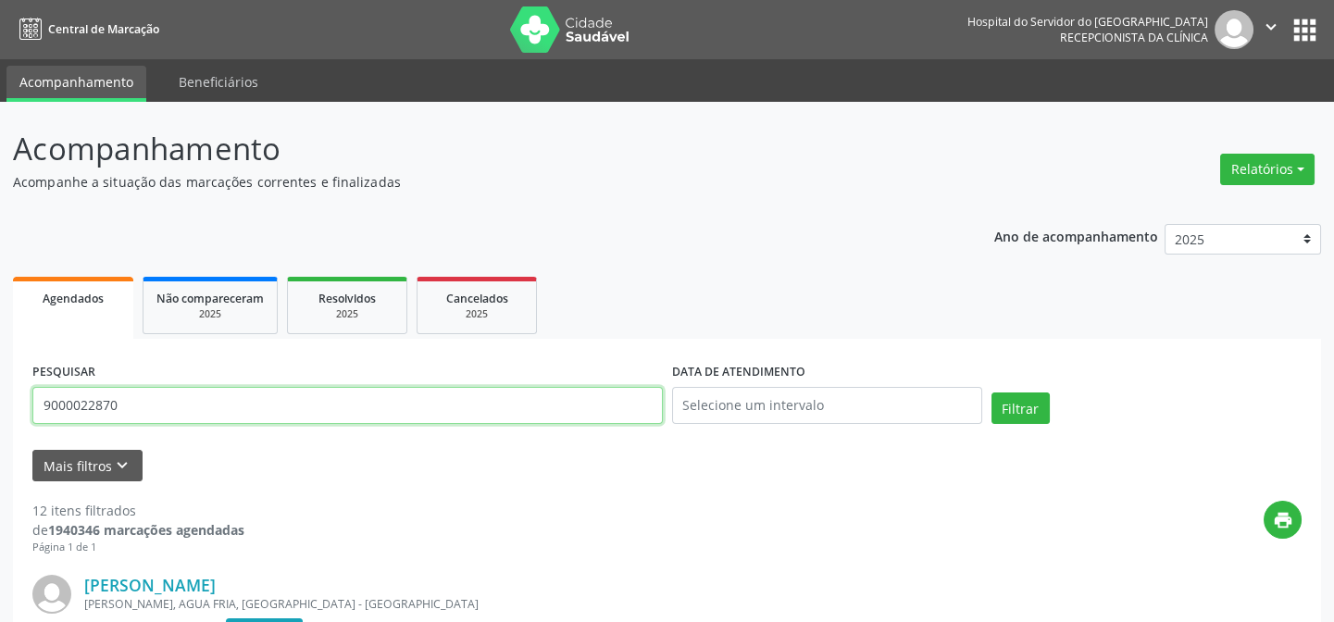
click at [991, 392] on button "Filtrar" at bounding box center [1020, 407] width 58 height 31
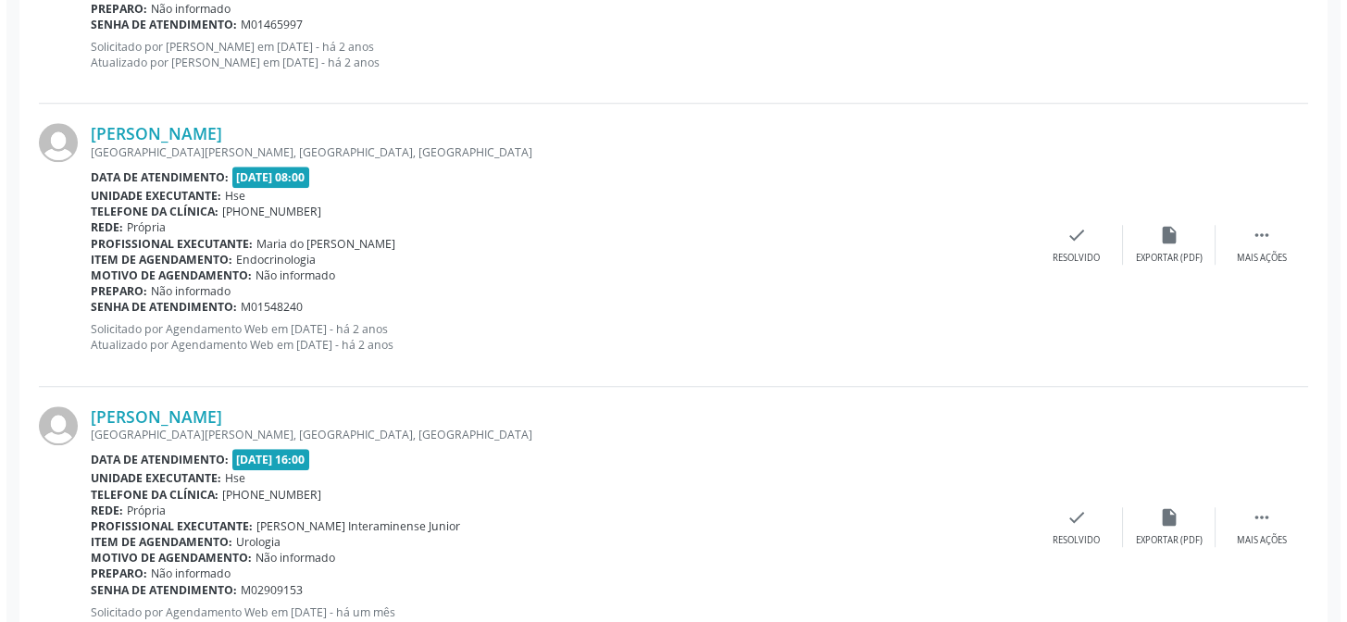
scroll to position [3352, 0]
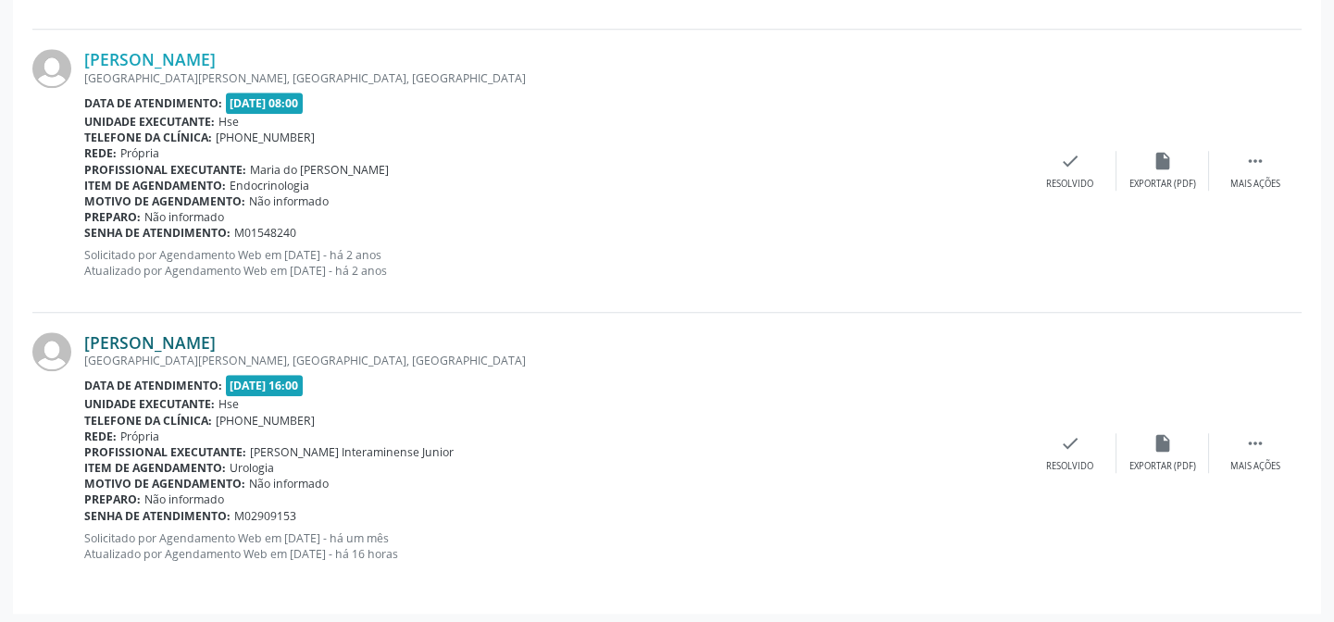
click at [216, 336] on link "[PERSON_NAME]" at bounding box center [149, 342] width 131 height 20
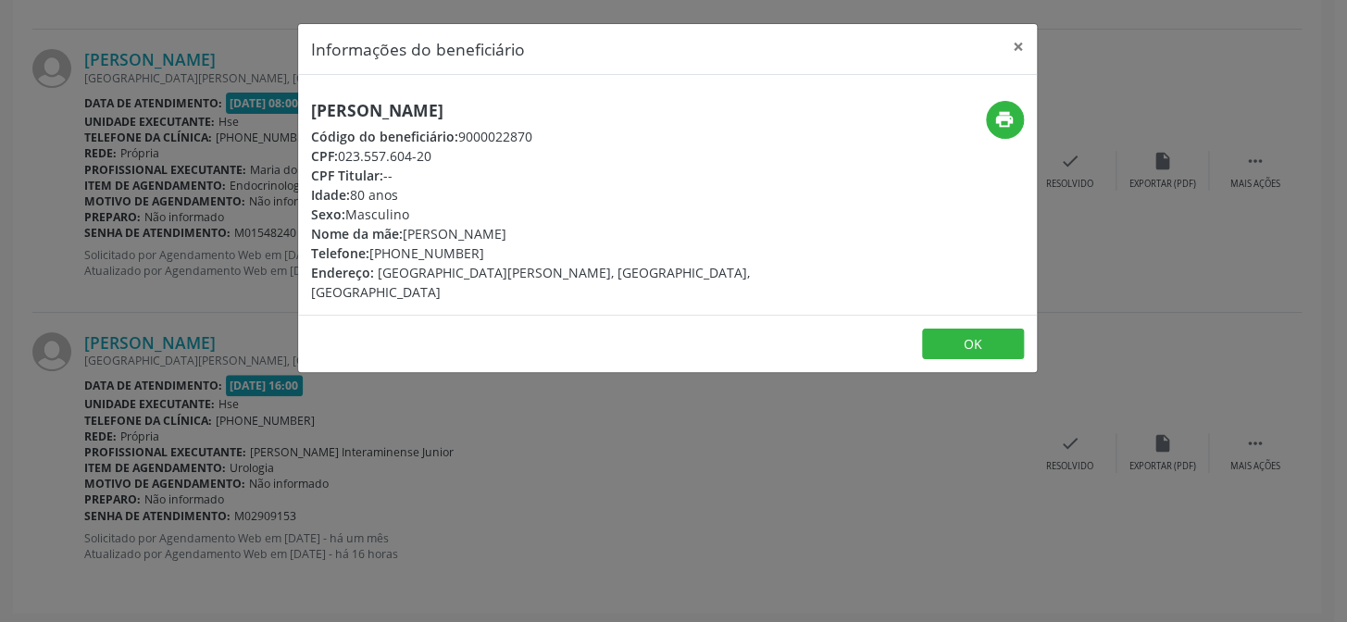
click at [318, 108] on h5 "[PERSON_NAME]" at bounding box center [544, 110] width 466 height 19
drag, startPoint x: 139, startPoint y: 193, endPoint x: 185, endPoint y: 339, distance: 153.4
click at [139, 194] on div "Informações do beneficiário × [PERSON_NAME] Código do beneficiário: 9000022870 …" at bounding box center [673, 311] width 1347 height 622
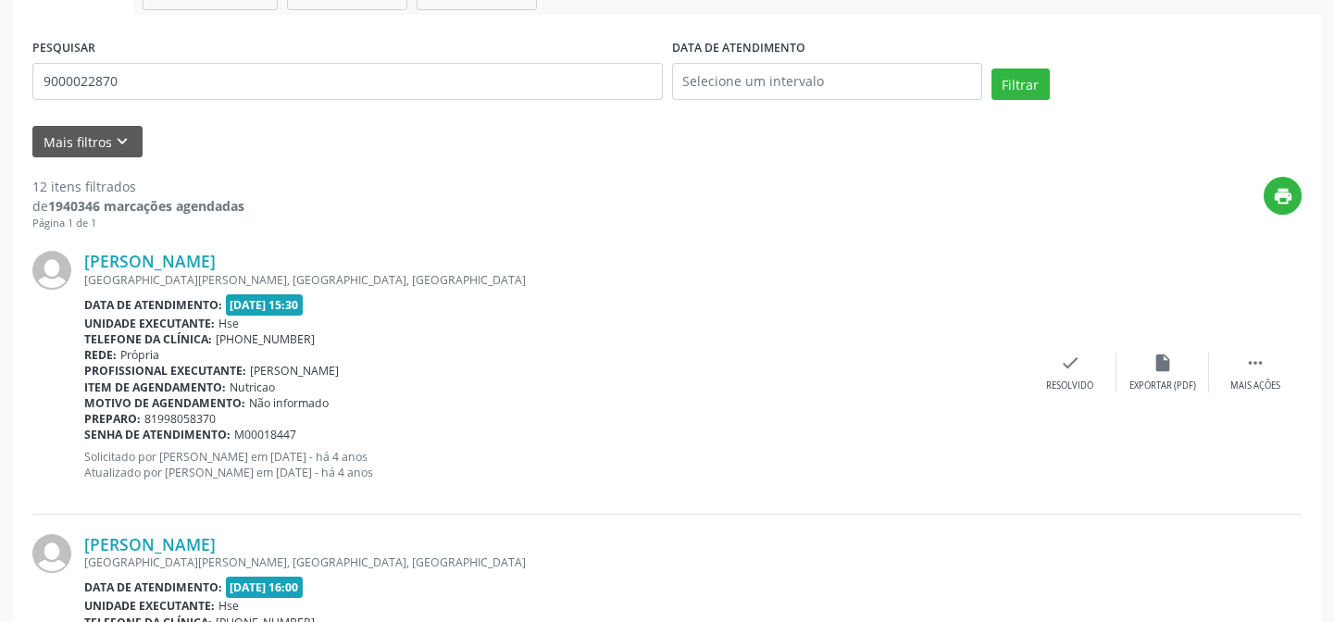
scroll to position [0, 0]
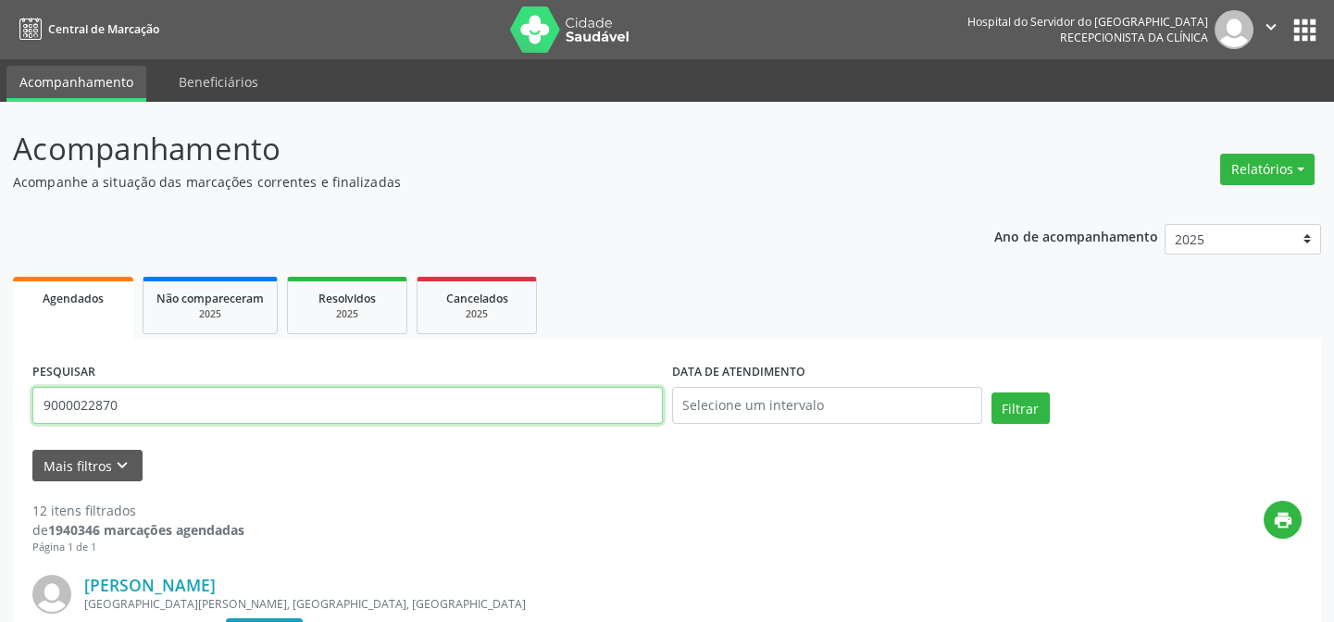
click at [205, 413] on input "9000022870" at bounding box center [347, 405] width 630 height 37
click at [991, 392] on button "Filtrar" at bounding box center [1020, 407] width 58 height 31
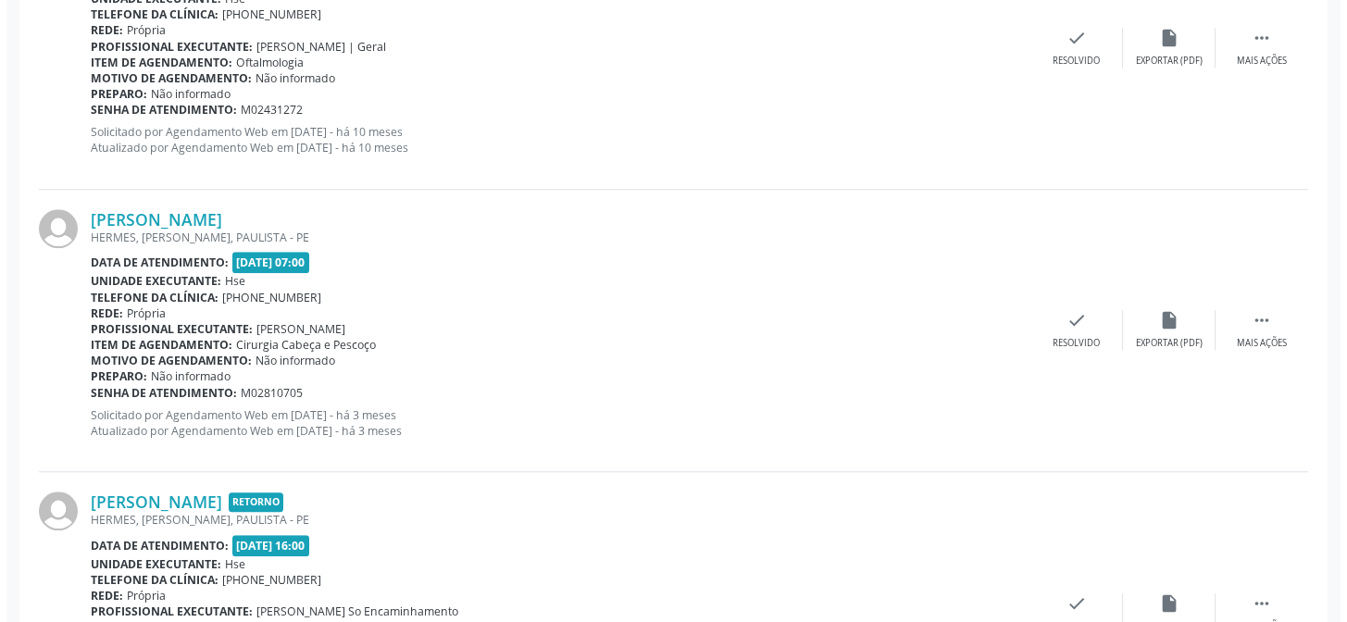
scroll to position [3636, 0]
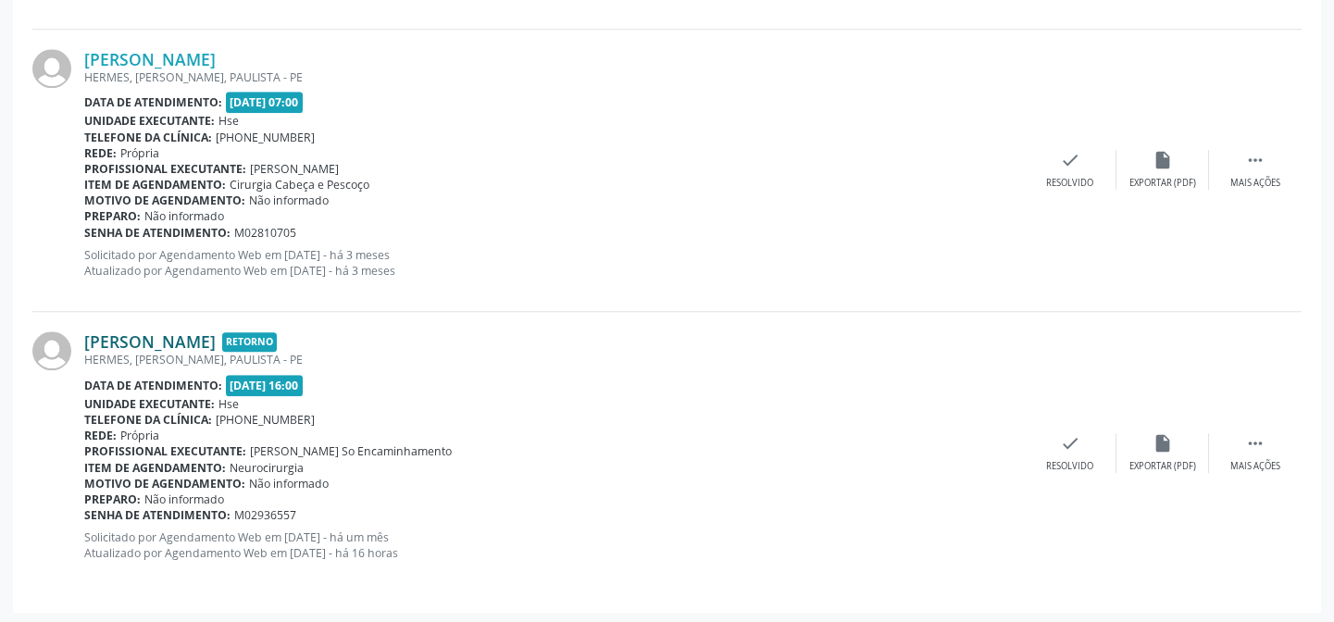
click at [216, 339] on link "[PERSON_NAME]" at bounding box center [149, 341] width 131 height 20
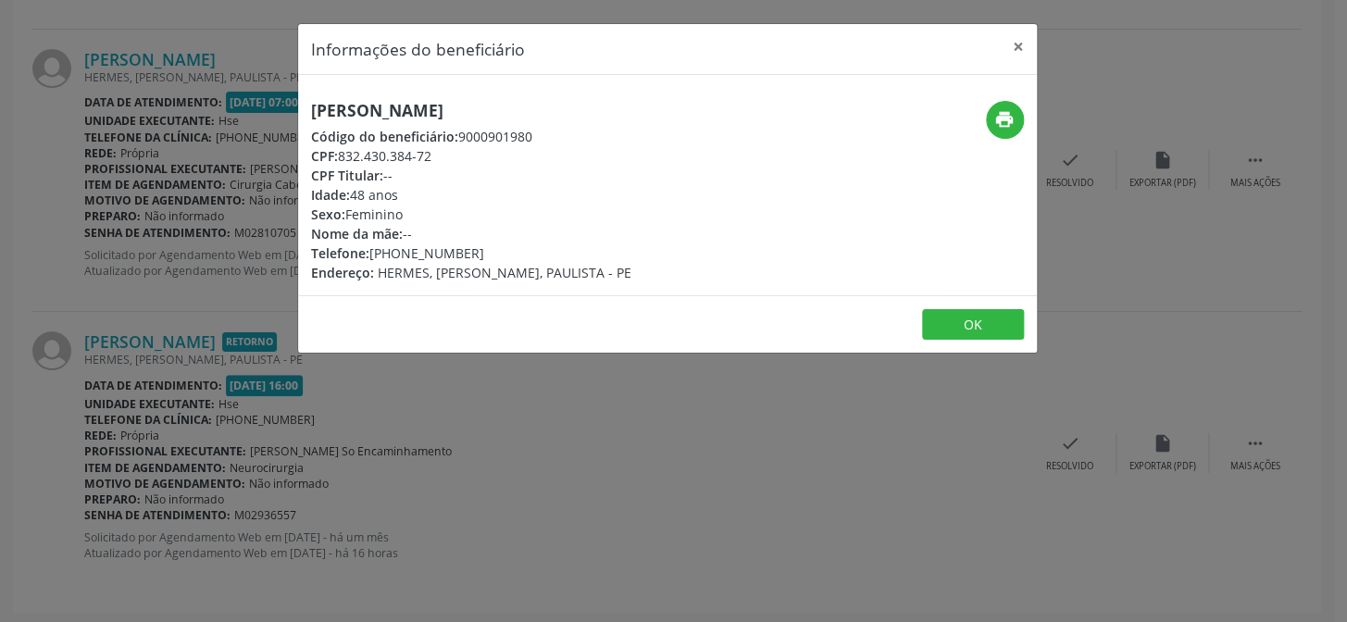
click at [460, 131] on div "Código do beneficiário: 9000901980" at bounding box center [471, 136] width 320 height 19
click at [459, 131] on div "Código do beneficiário: 9000901980" at bounding box center [471, 136] width 320 height 19
click at [458, 131] on div "Código do beneficiário: 9000901980" at bounding box center [471, 136] width 320 height 19
click at [387, 113] on h5 "[PERSON_NAME]" at bounding box center [471, 110] width 320 height 19
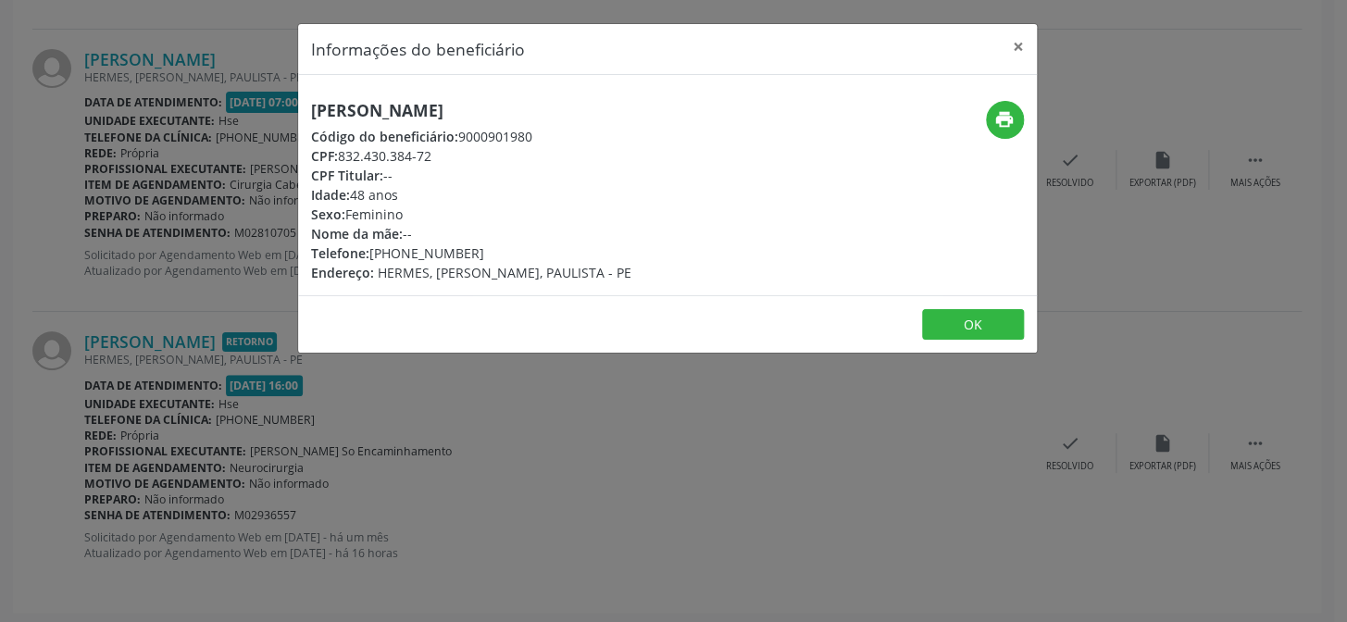
click at [387, 113] on h5 "[PERSON_NAME]" at bounding box center [471, 110] width 320 height 19
click at [106, 392] on div "Informações do beneficiário × [PERSON_NAME] Código do beneficiário: 9000901980 …" at bounding box center [673, 311] width 1347 height 622
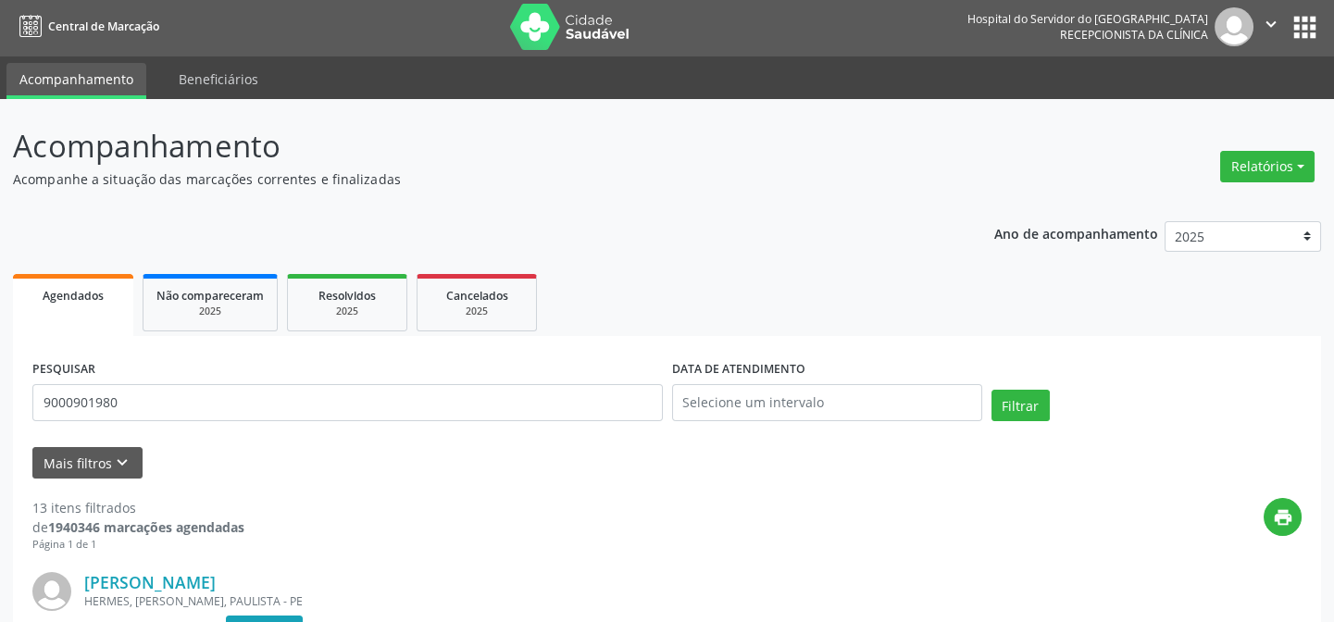
scroll to position [0, 0]
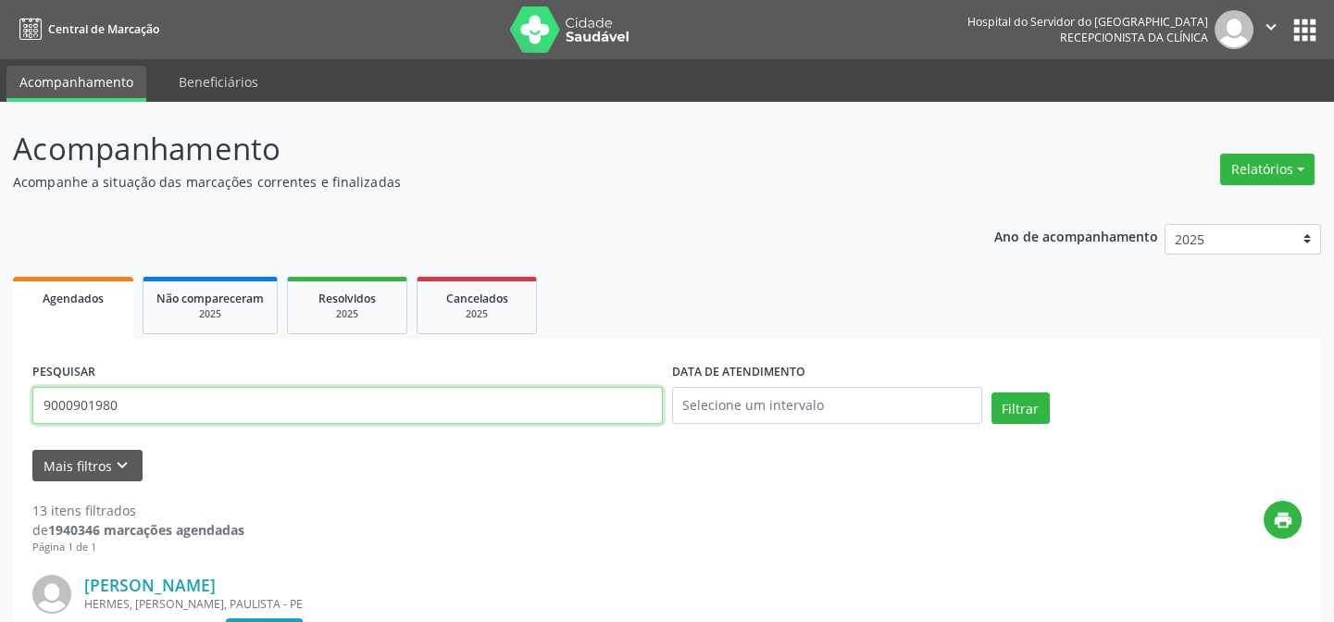
click at [124, 389] on input "9000901980" at bounding box center [347, 405] width 630 height 37
click at [991, 392] on button "Filtrar" at bounding box center [1020, 407] width 58 height 31
click at [305, 410] on input "9000246854" at bounding box center [347, 405] width 630 height 37
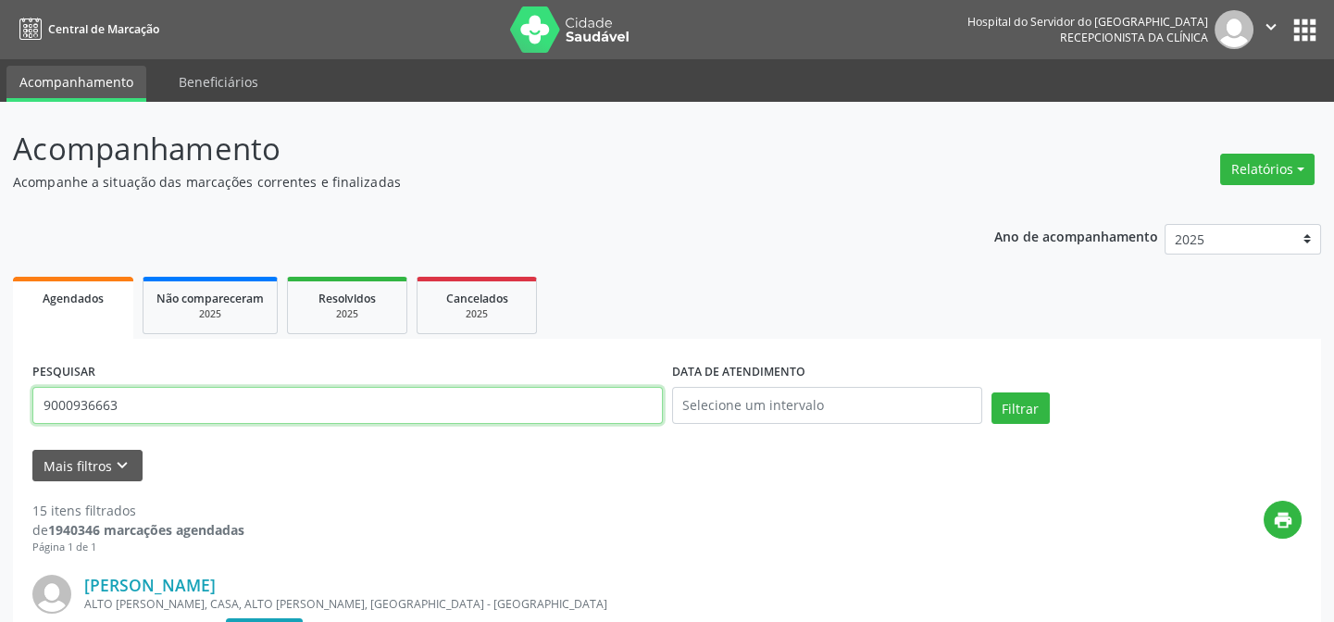
click at [991, 392] on button "Filtrar" at bounding box center [1020, 407] width 58 height 31
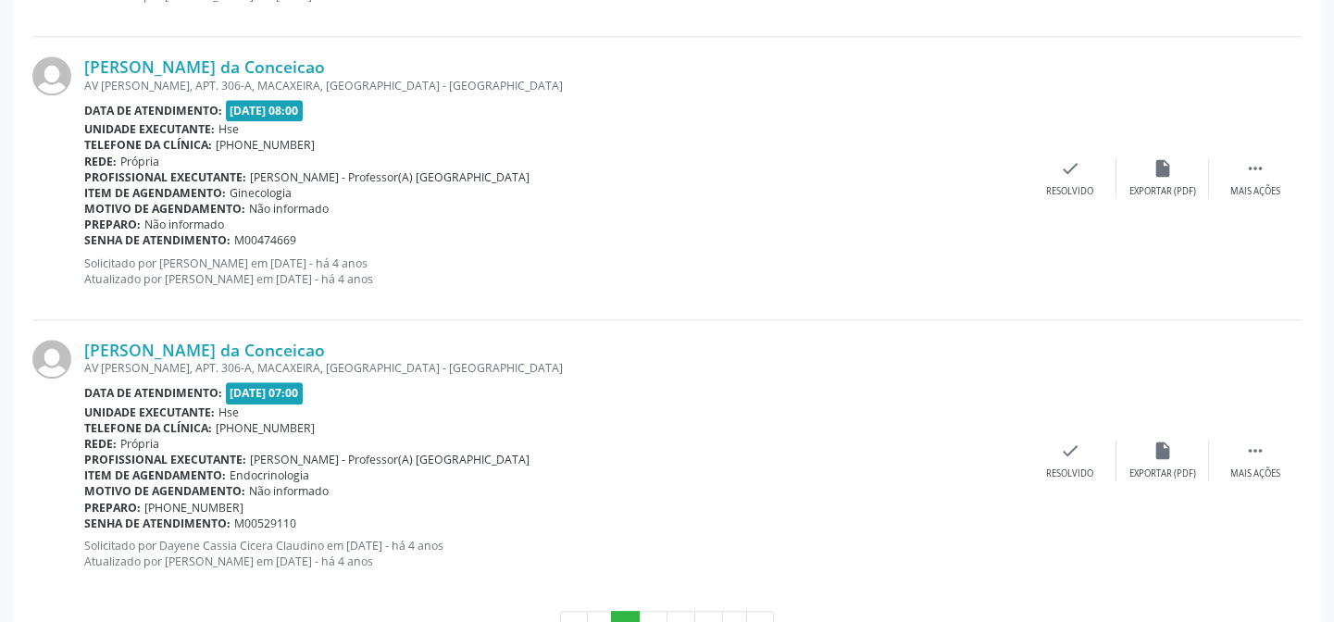
scroll to position [4253, 0]
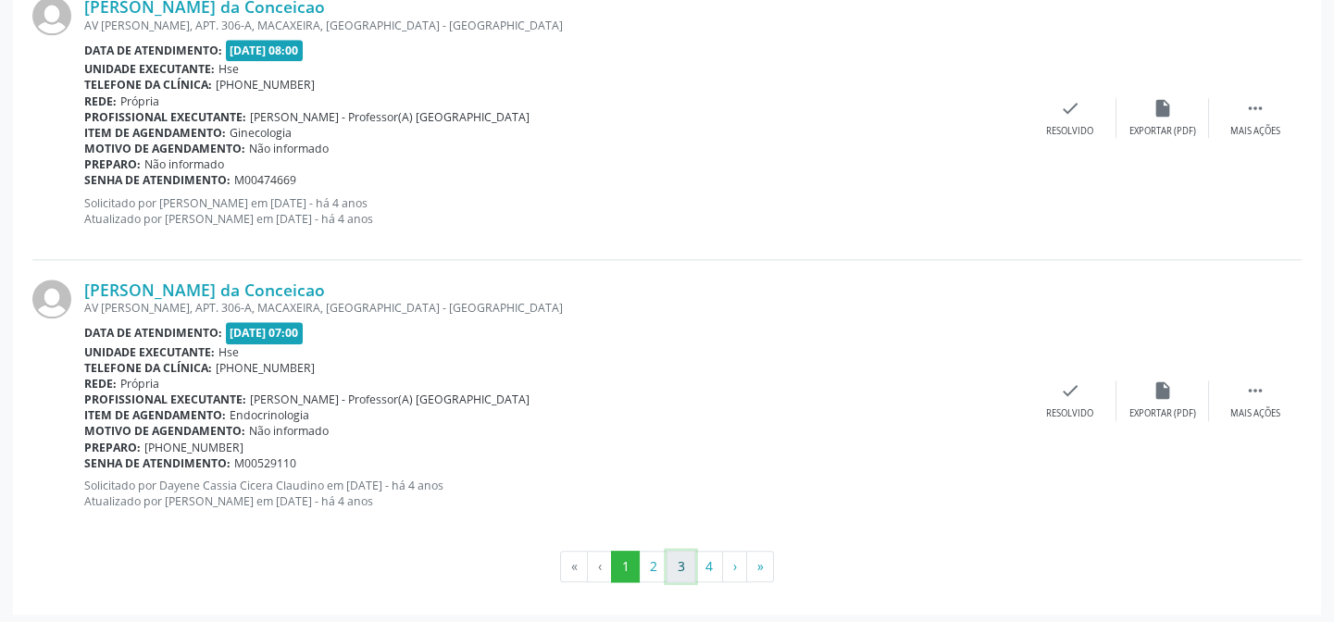
click at [688, 565] on button "3" at bounding box center [680, 566] width 29 height 31
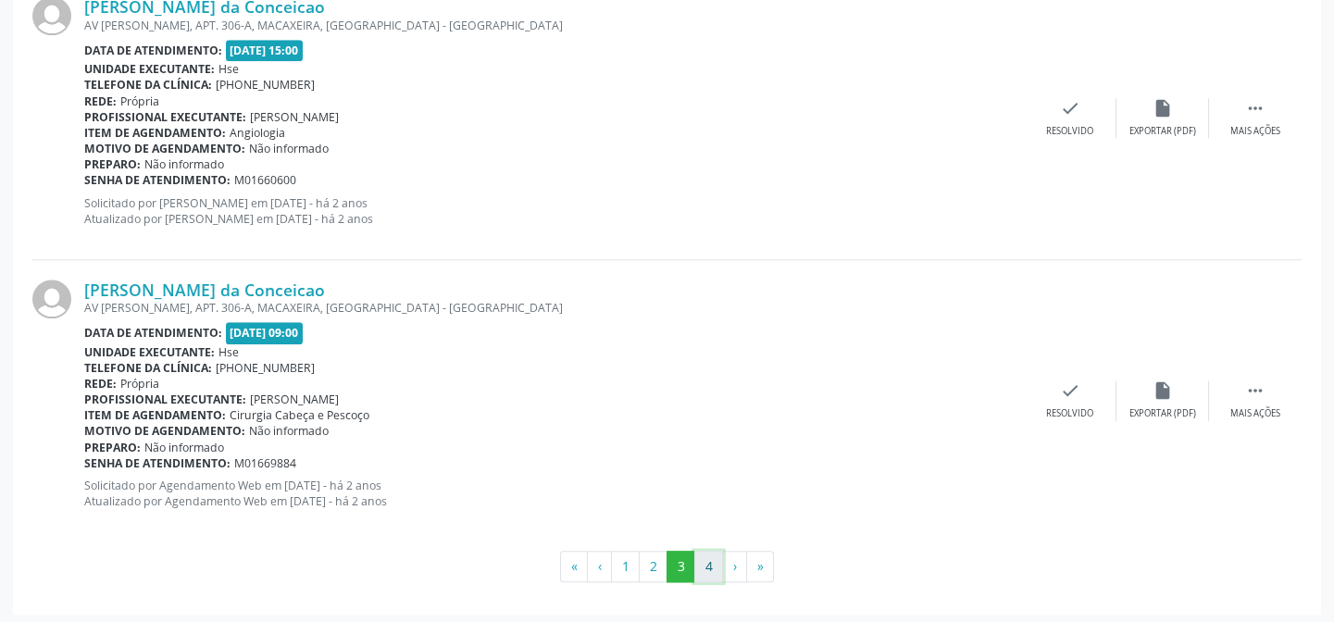
click at [709, 558] on button "4" at bounding box center [708, 566] width 29 height 31
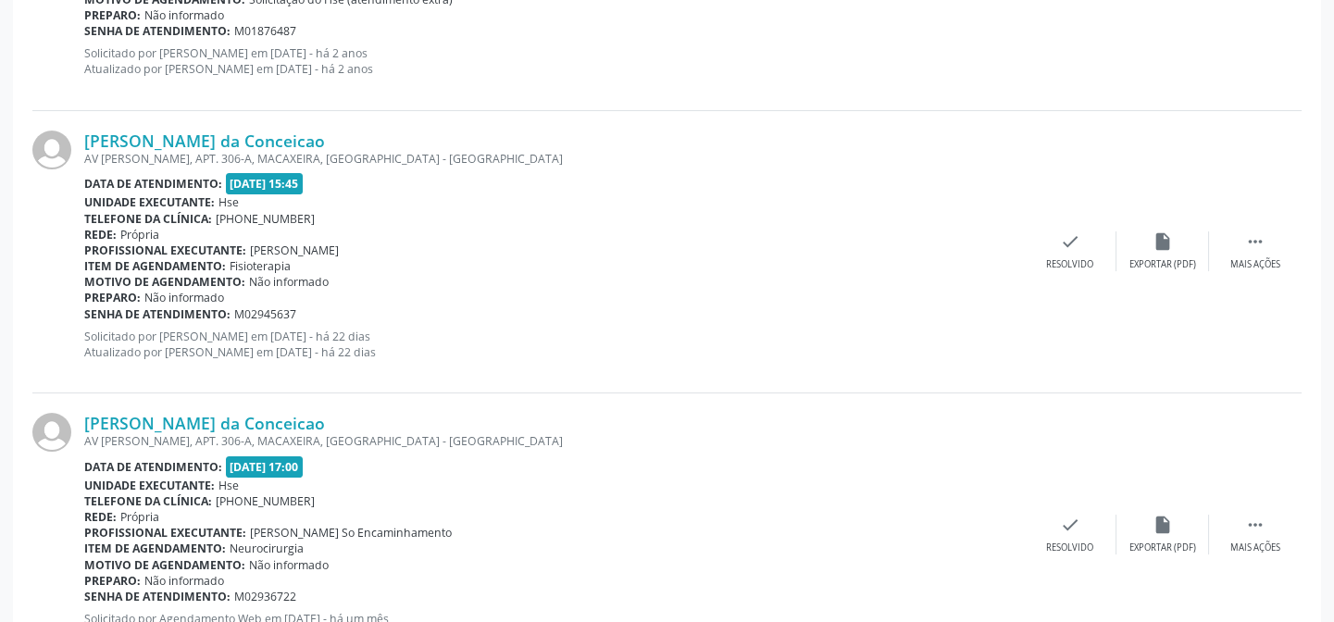
scroll to position [711, 0]
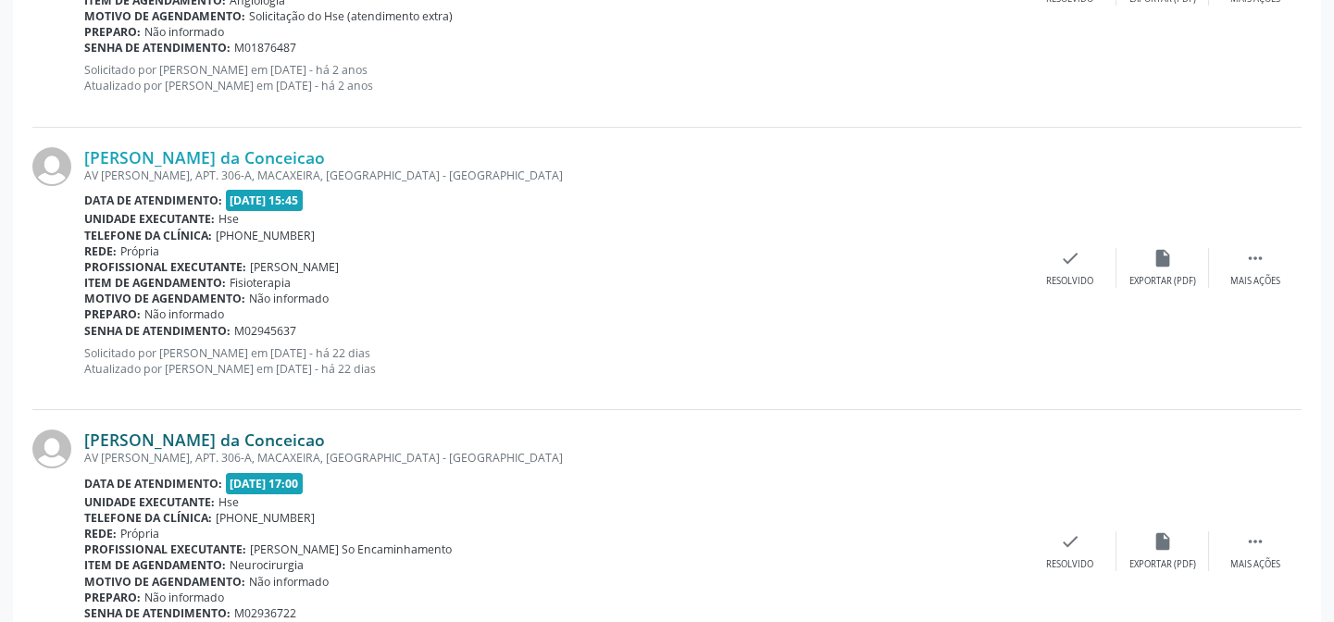
click at [208, 442] on link "[PERSON_NAME] da Conceicao" at bounding box center [204, 439] width 241 height 20
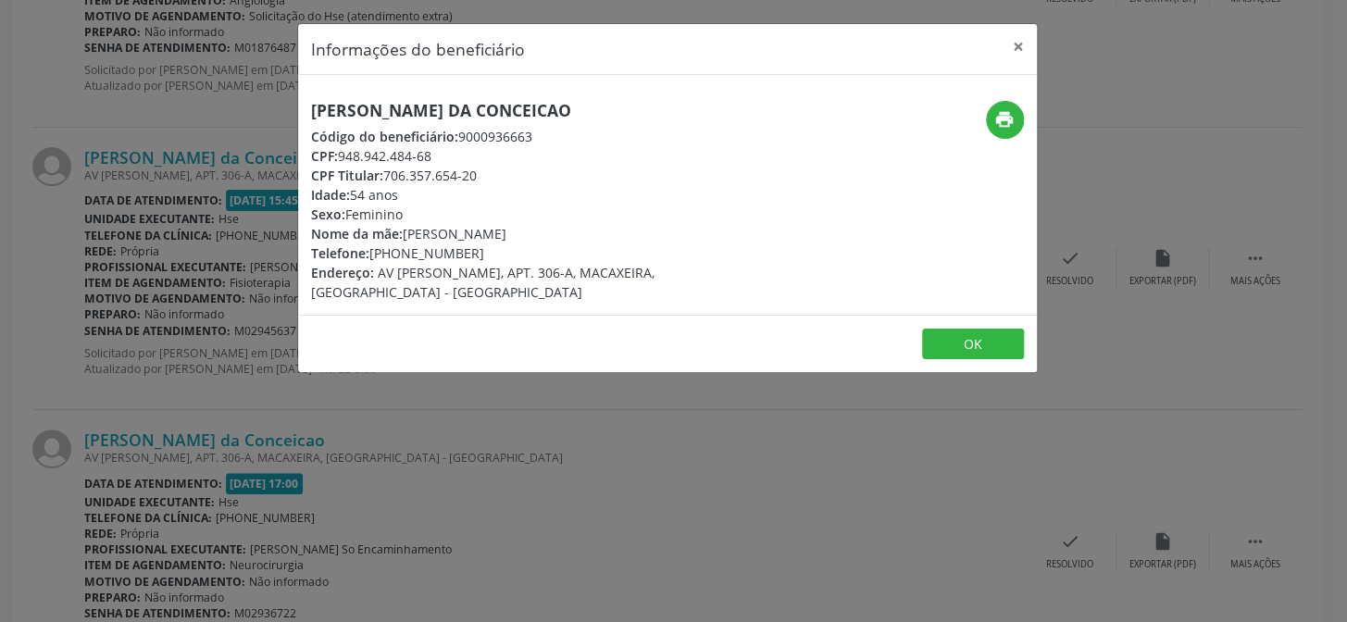
click at [356, 112] on h5 "[PERSON_NAME] da Conceicao" at bounding box center [544, 110] width 466 height 19
click at [176, 356] on div "Informações do beneficiário × [PERSON_NAME] da Conceicao Código do beneficiário…" at bounding box center [673, 311] width 1347 height 622
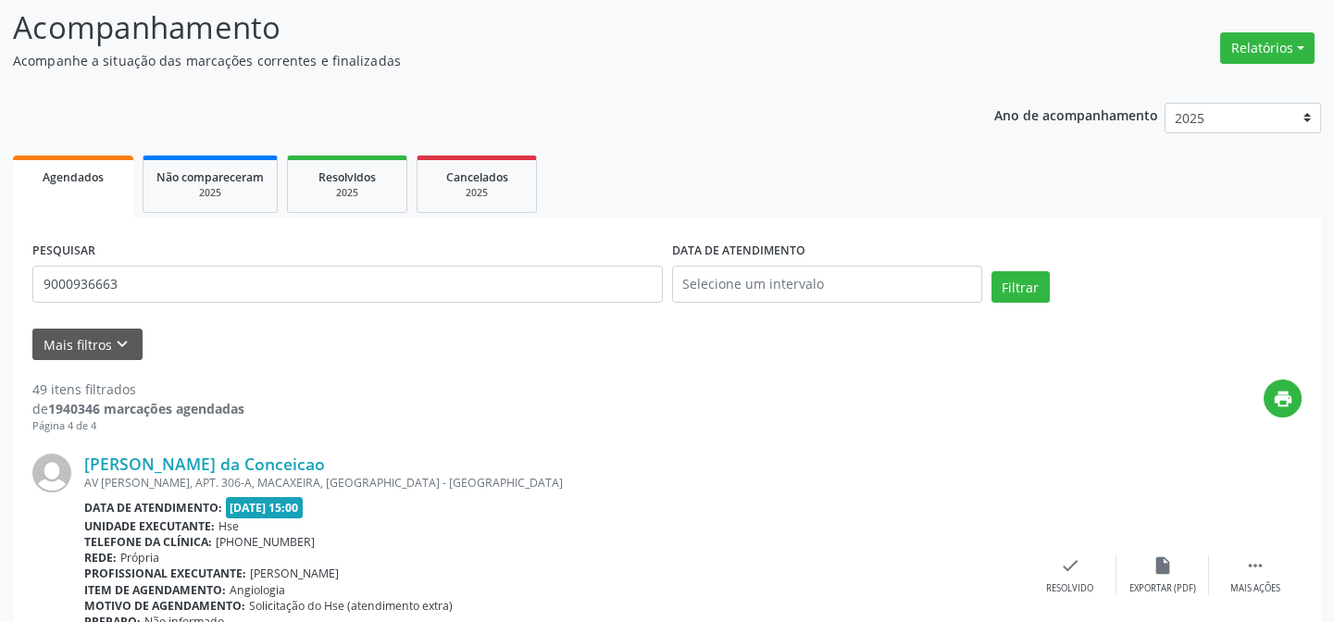
scroll to position [0, 0]
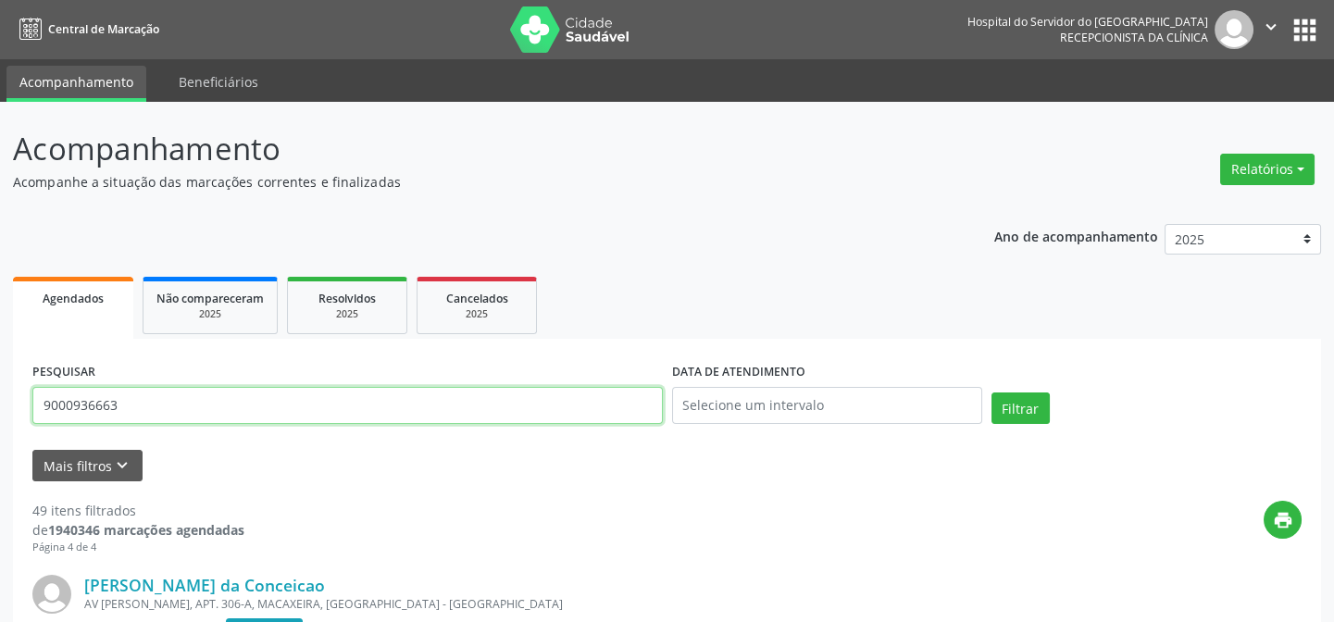
click at [194, 399] on input "9000936663" at bounding box center [347, 405] width 630 height 37
click at [991, 392] on button "Filtrar" at bounding box center [1020, 407] width 58 height 31
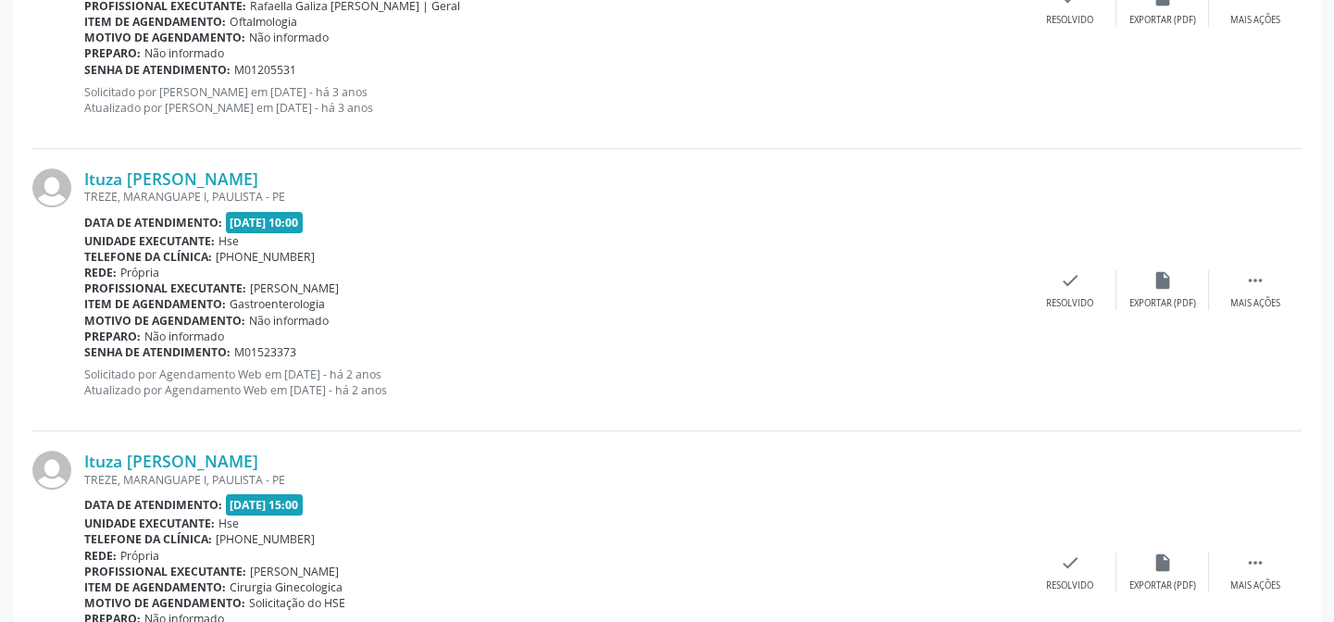
scroll to position [1093, 0]
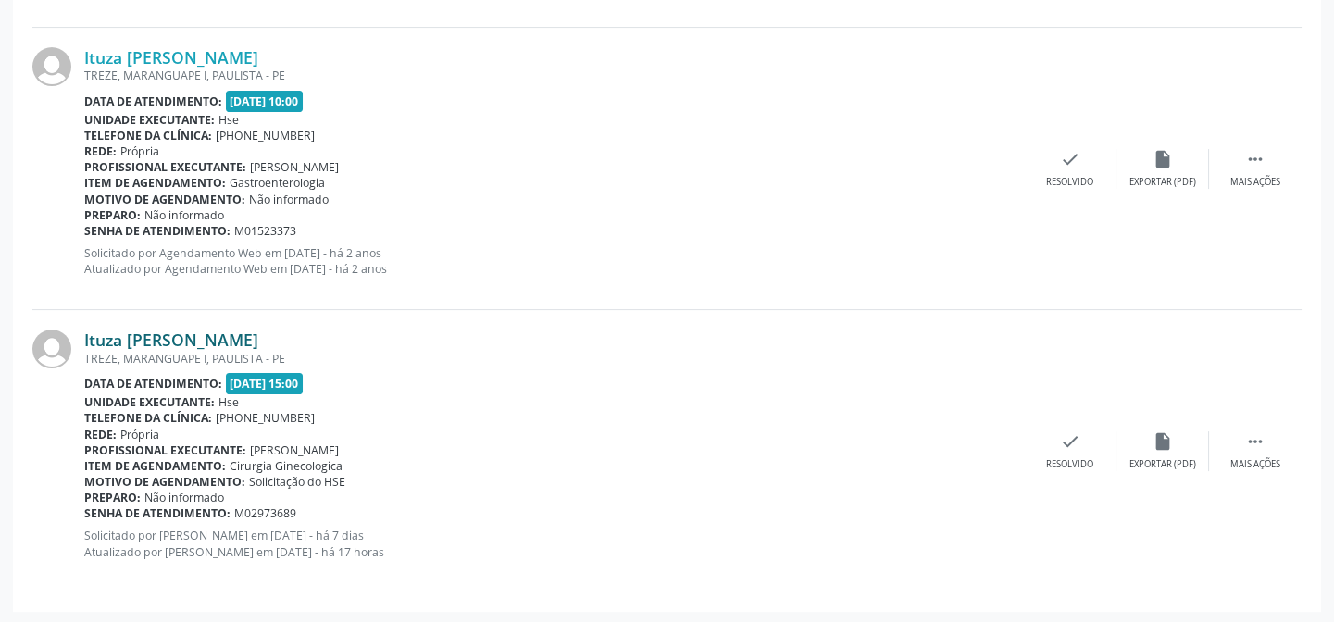
click at [258, 340] on link "Ituza [PERSON_NAME]" at bounding box center [171, 340] width 174 height 20
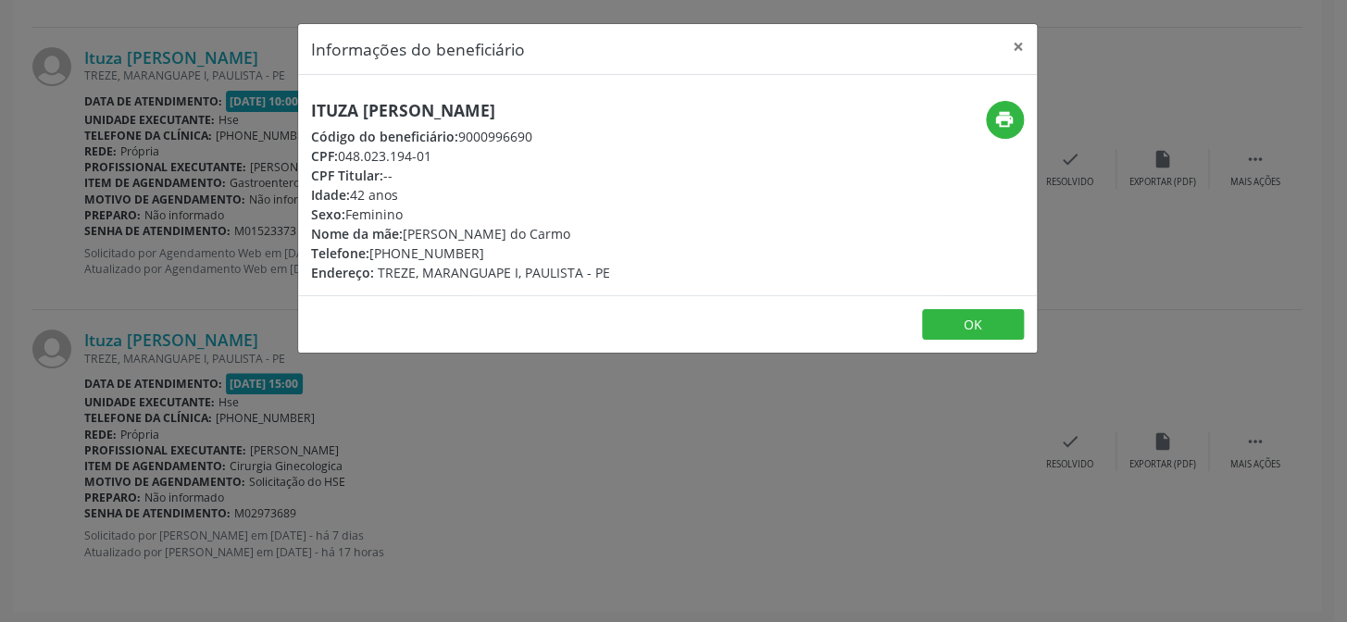
click at [369, 101] on h5 "Ituza [PERSON_NAME]" at bounding box center [460, 110] width 299 height 19
click at [161, 117] on div "Informações do beneficiário × Ituza [PERSON_NAME] Código do beneficiário: 90009…" at bounding box center [673, 311] width 1347 height 622
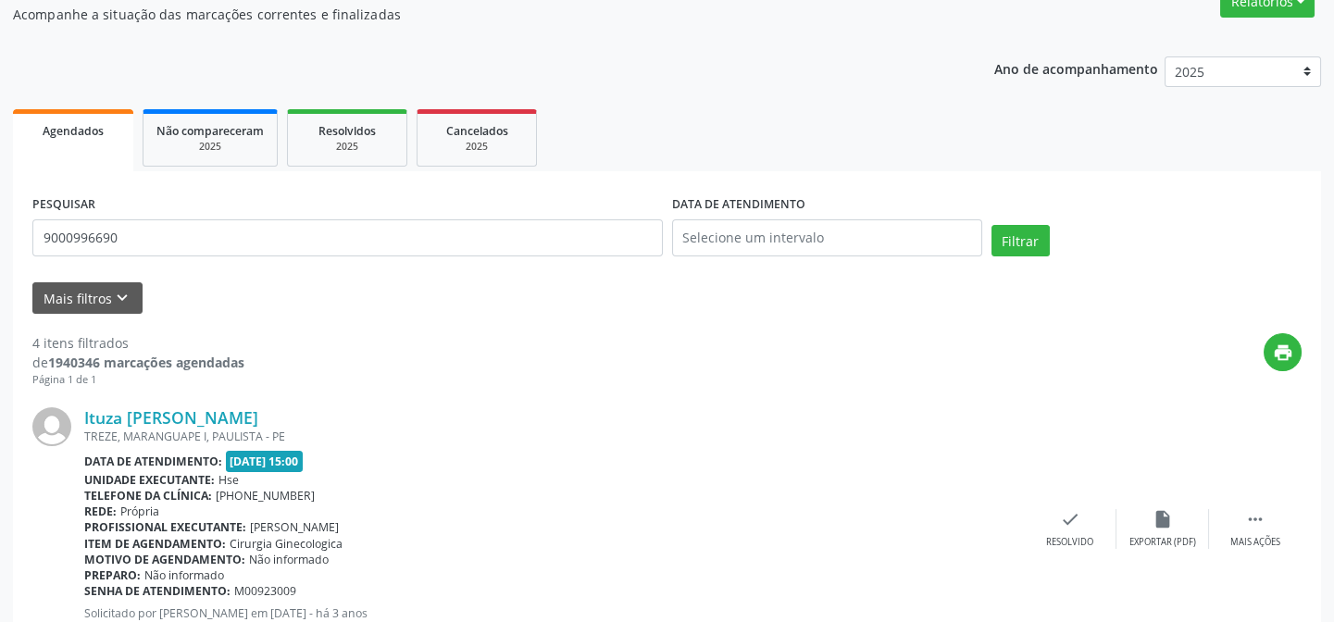
scroll to position [0, 0]
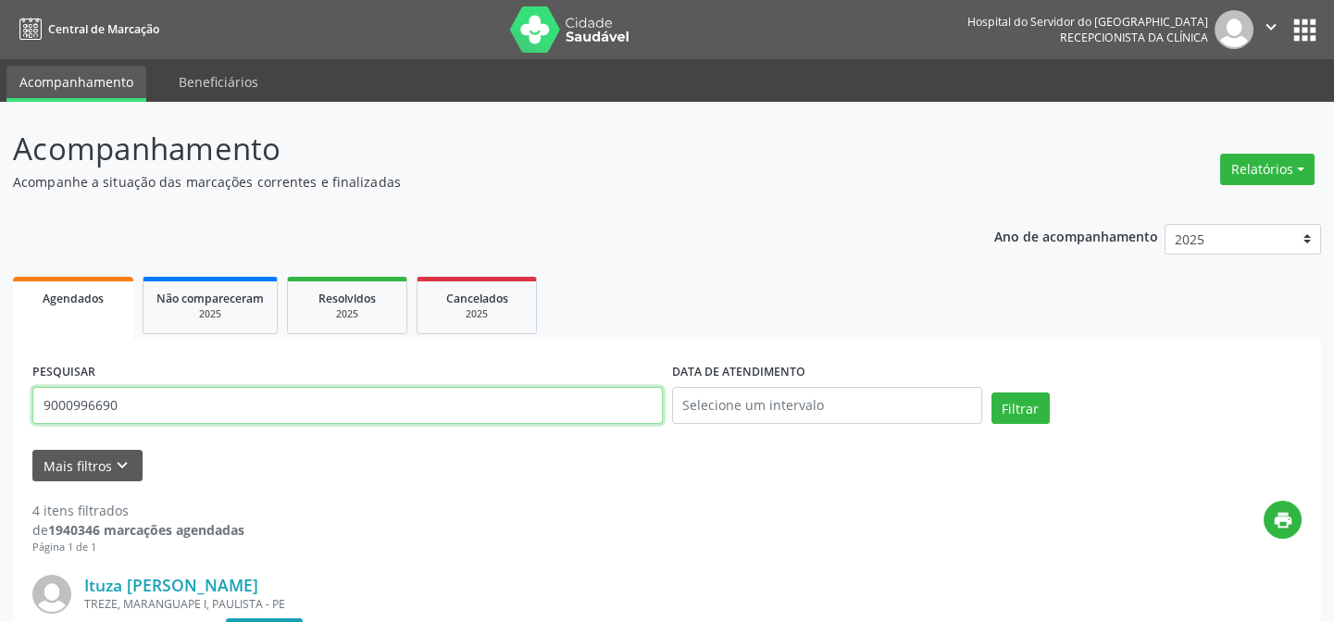
click at [170, 407] on input "9000996690" at bounding box center [347, 405] width 630 height 37
click at [991, 392] on button "Filtrar" at bounding box center [1020, 407] width 58 height 31
click at [354, 404] on input "9000997090" at bounding box center [347, 405] width 630 height 37
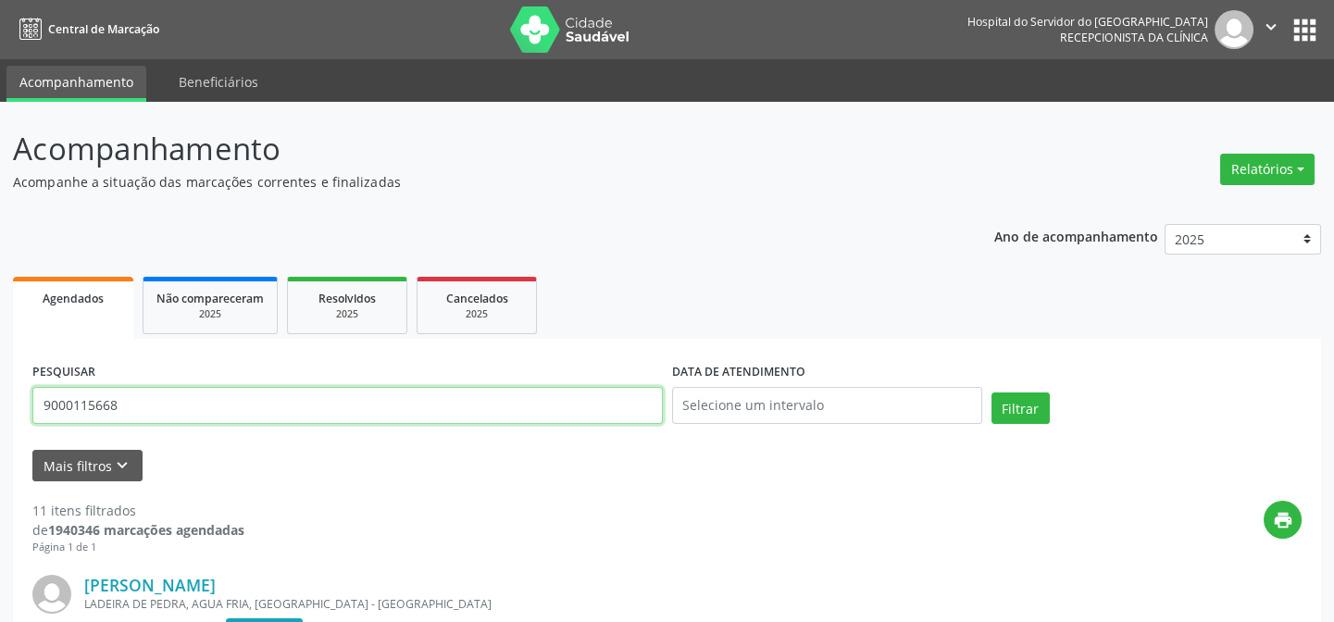
click at [991, 392] on button "Filtrar" at bounding box center [1020, 407] width 58 height 31
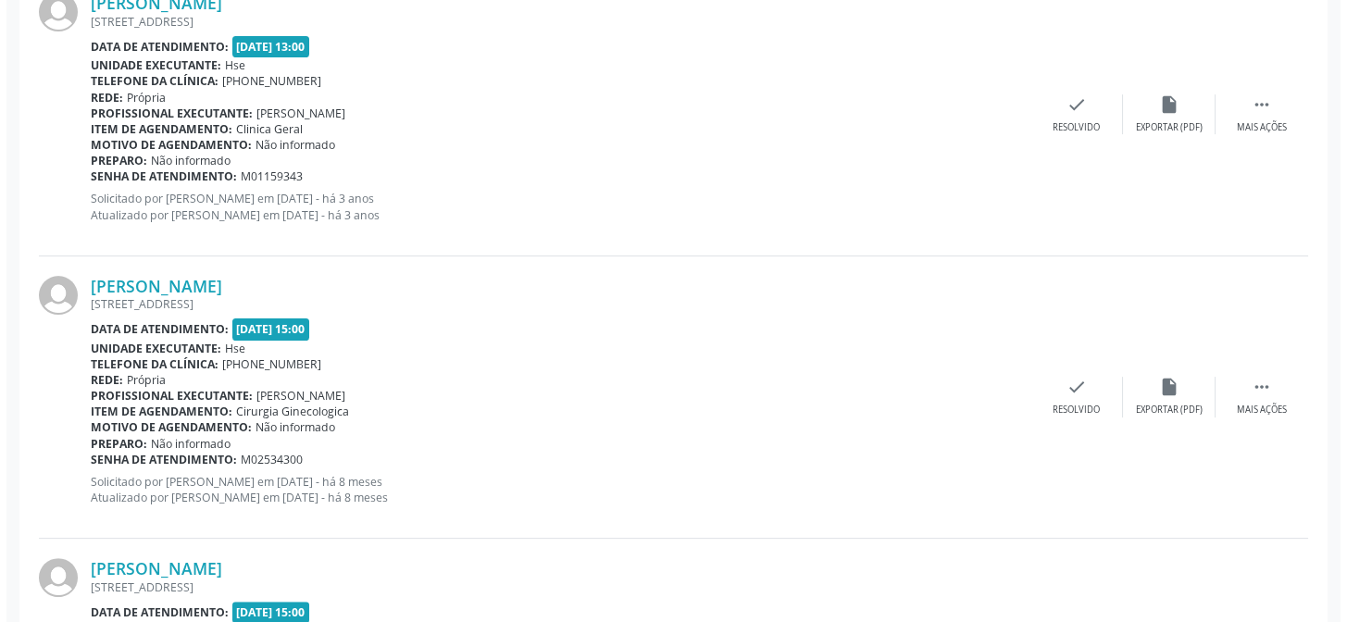
scroll to position [1659, 0]
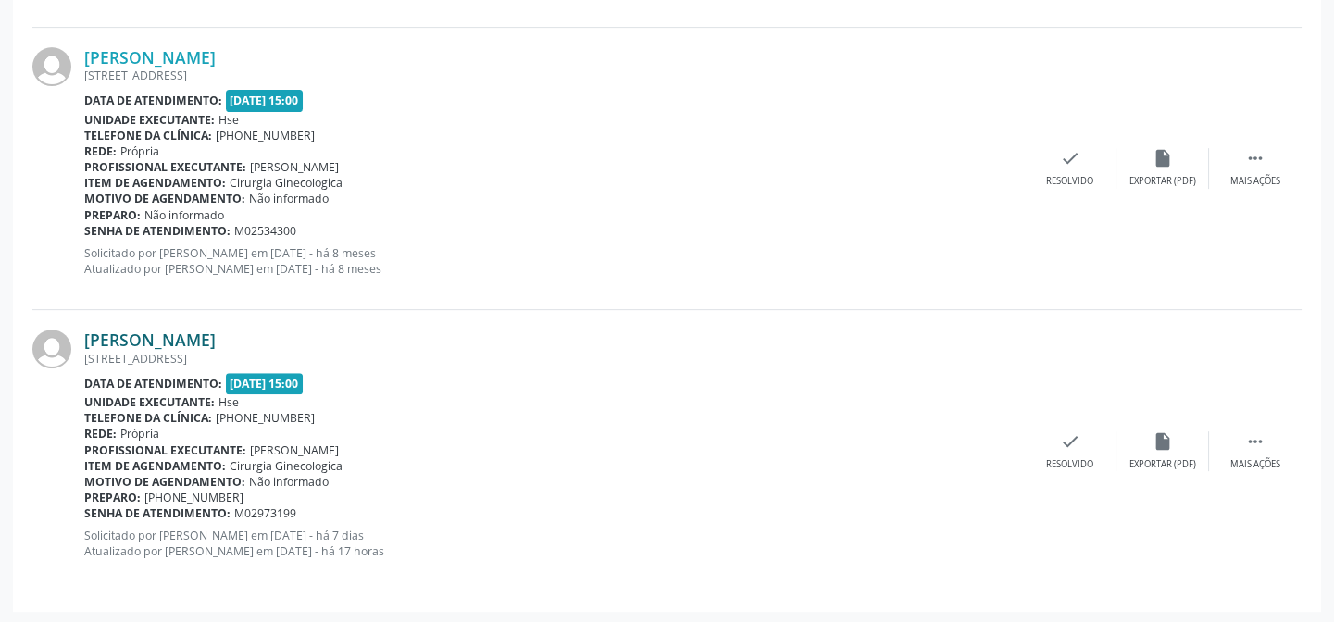
click at [137, 333] on link "[PERSON_NAME]" at bounding box center [149, 340] width 131 height 20
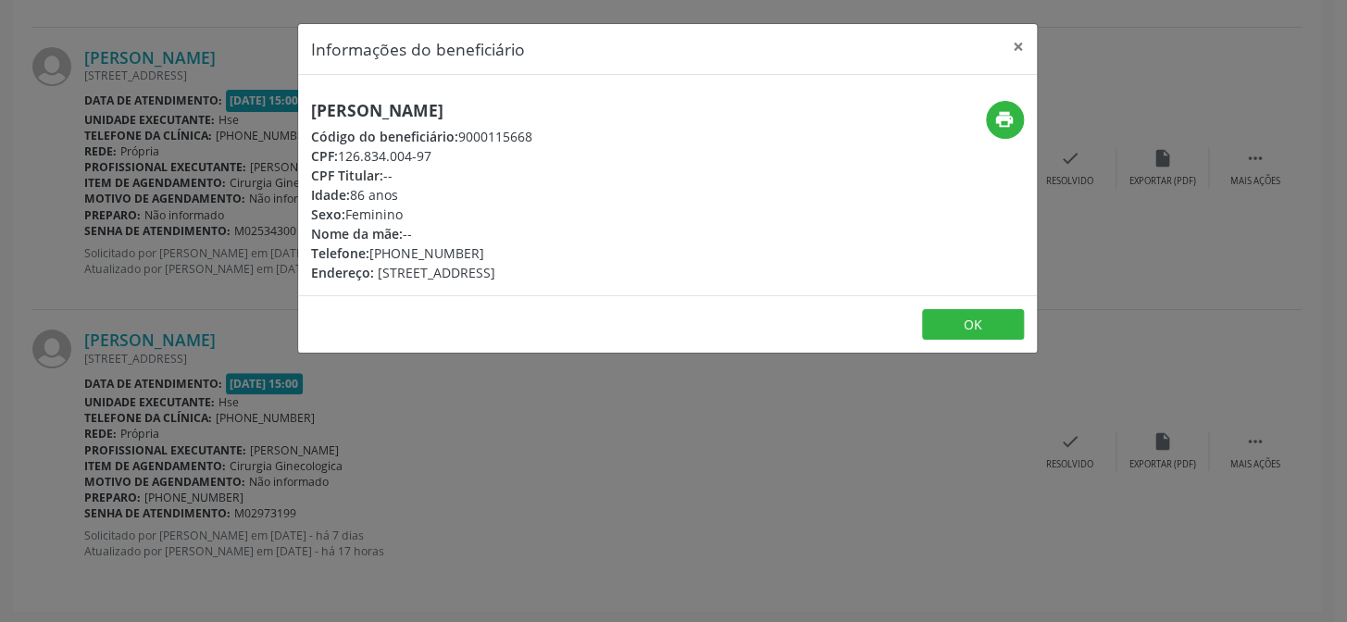
click at [412, 106] on h5 "[PERSON_NAME]" at bounding box center [421, 110] width 221 height 19
click at [175, 324] on div "Informações do beneficiário × [PERSON_NAME] Código do beneficiário: 9000115668 …" at bounding box center [673, 311] width 1347 height 622
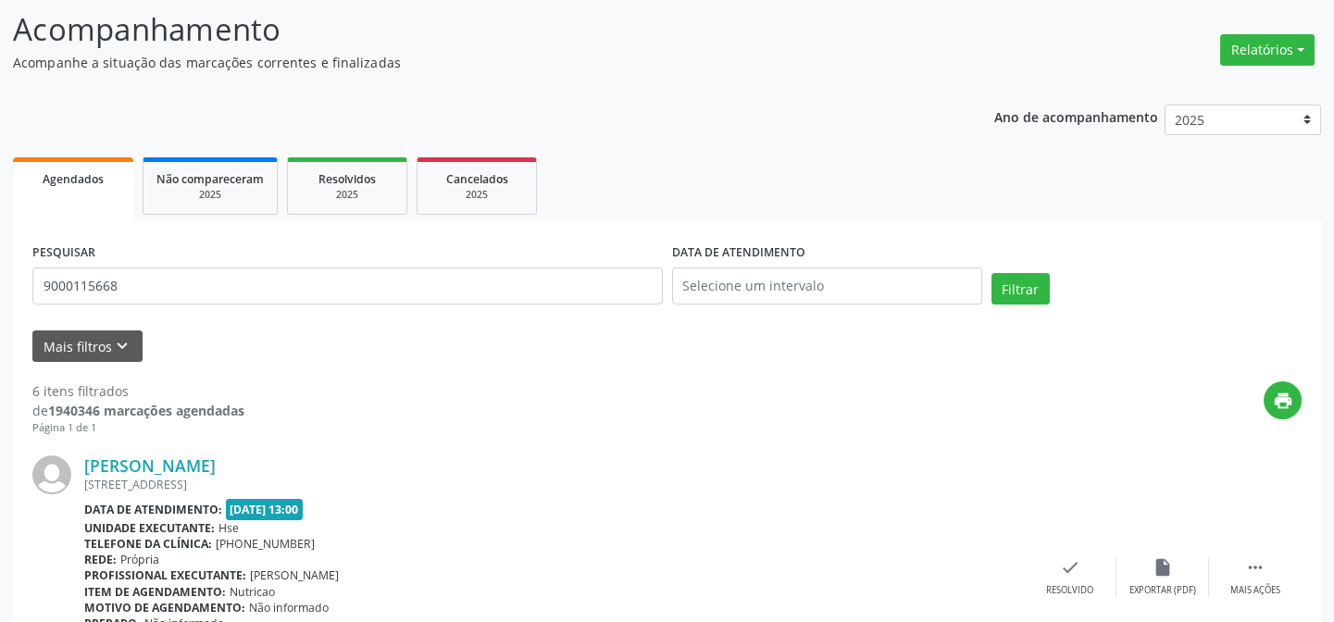
scroll to position [0, 0]
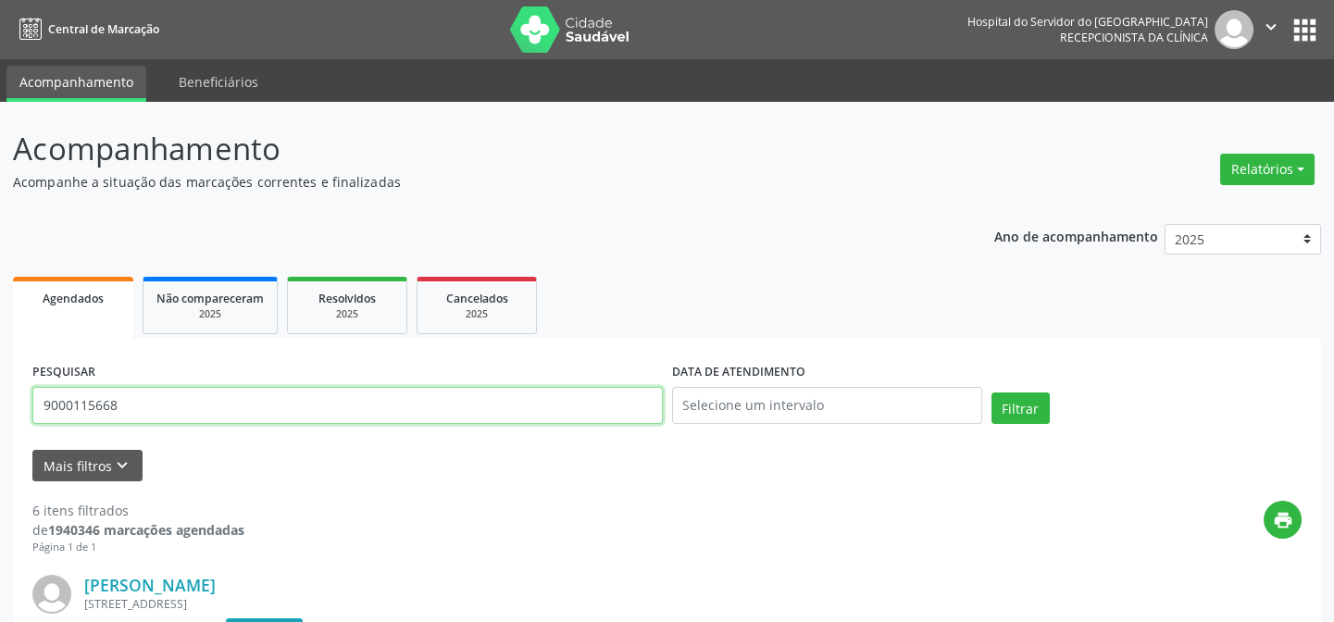
click at [208, 414] on input "9000115668" at bounding box center [347, 405] width 630 height 37
click at [991, 392] on button "Filtrar" at bounding box center [1020, 407] width 58 height 31
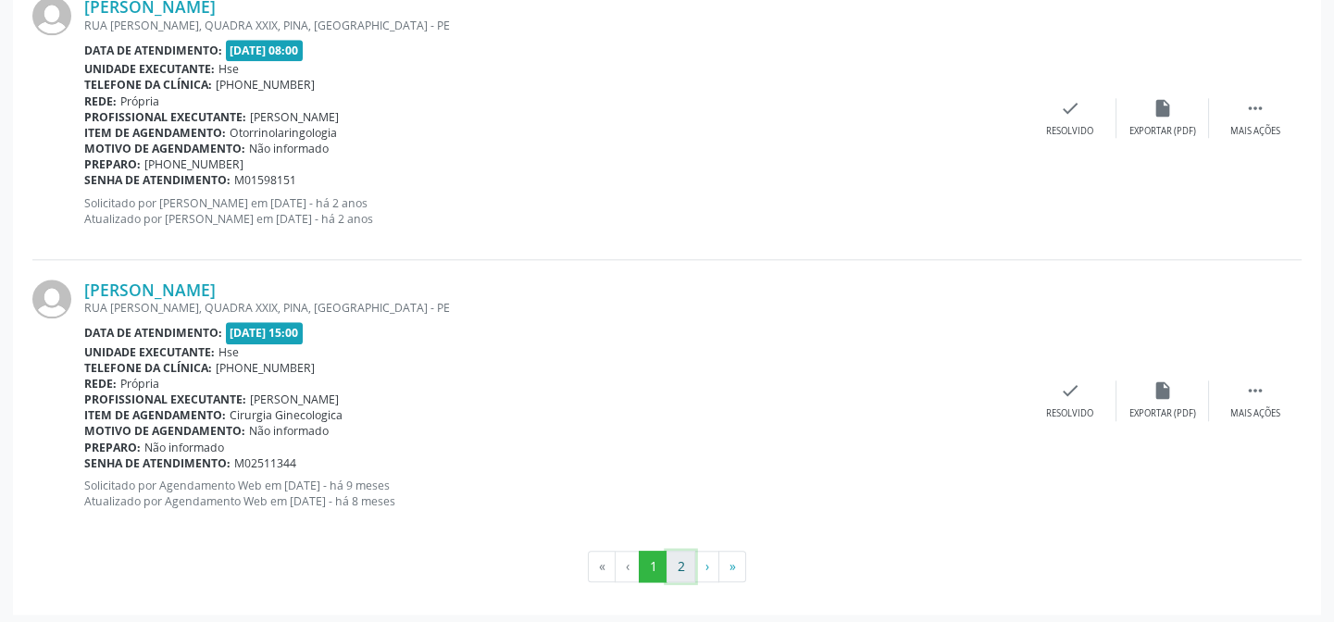
click at [685, 551] on button "2" at bounding box center [680, 566] width 29 height 31
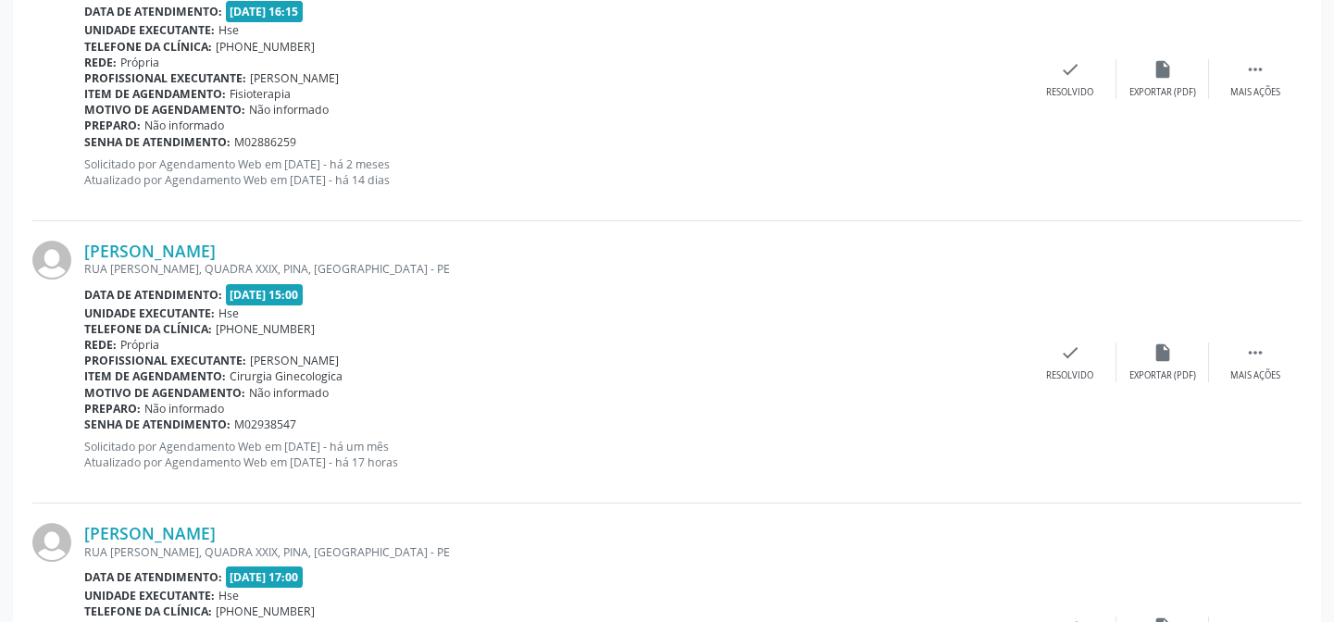
scroll to position [696, 0]
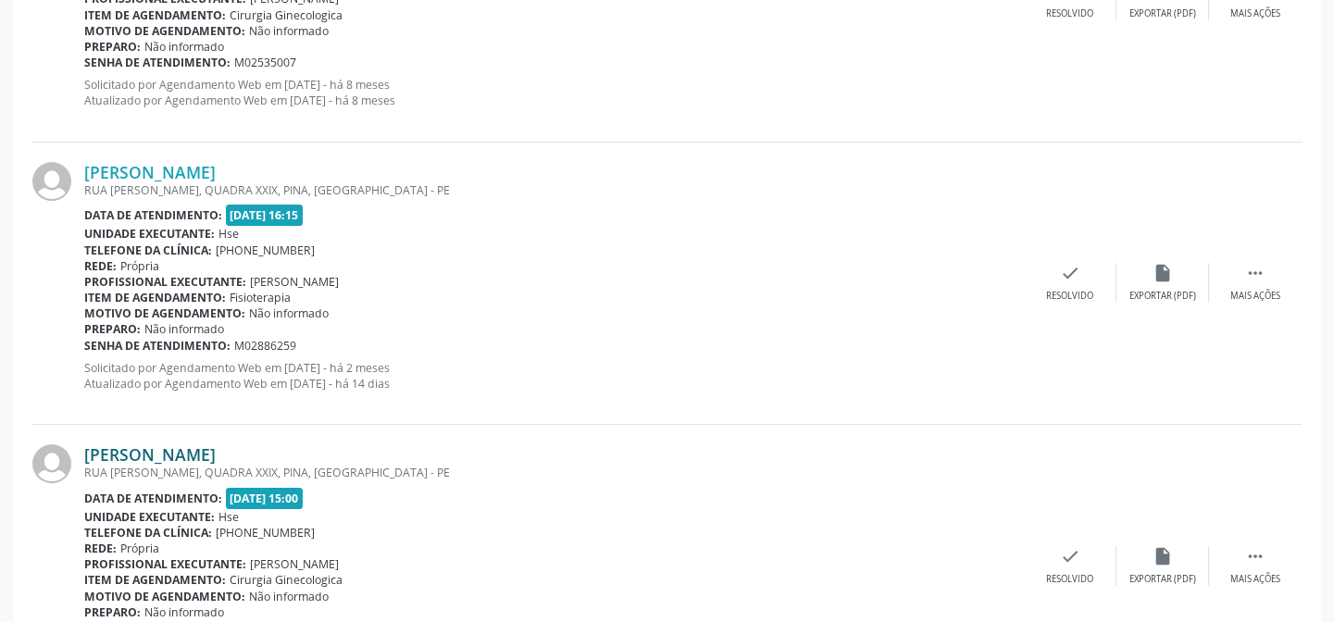
click at [216, 444] on link "[PERSON_NAME]" at bounding box center [149, 454] width 131 height 20
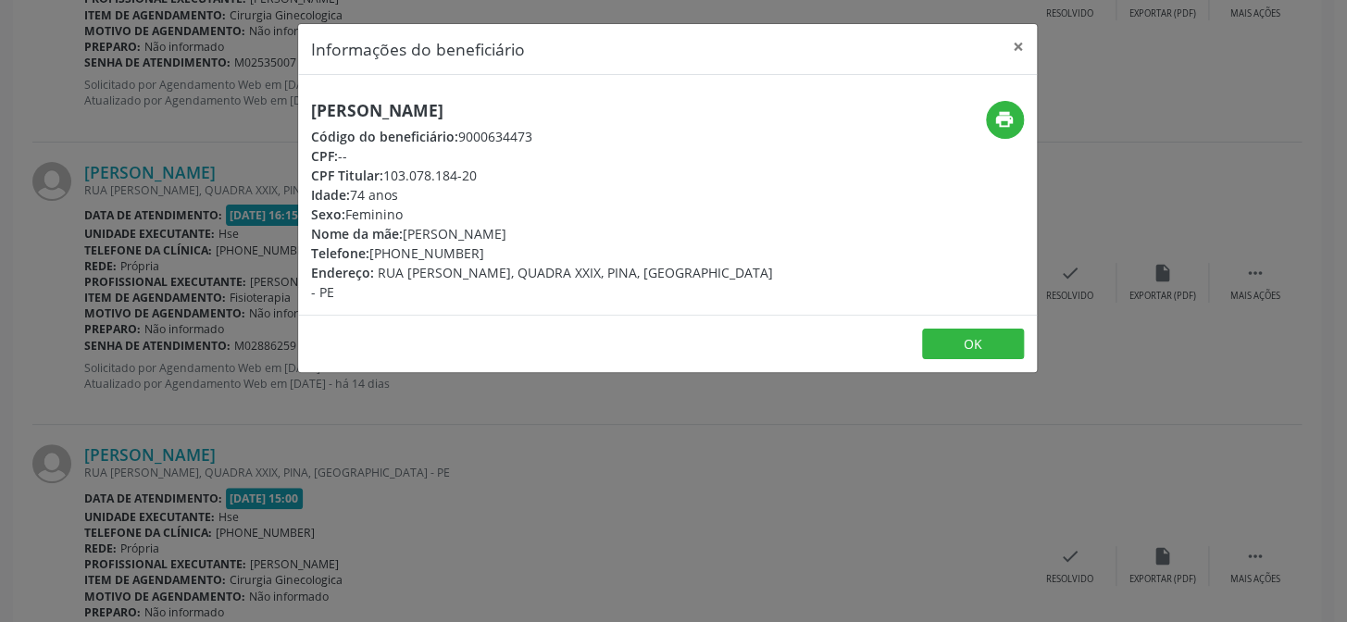
click at [438, 104] on h5 "[PERSON_NAME]" at bounding box center [544, 110] width 466 height 19
click at [241, 359] on div "Informações do beneficiário × [PERSON_NAME] Código do beneficiário: 9000634473 …" at bounding box center [673, 311] width 1347 height 622
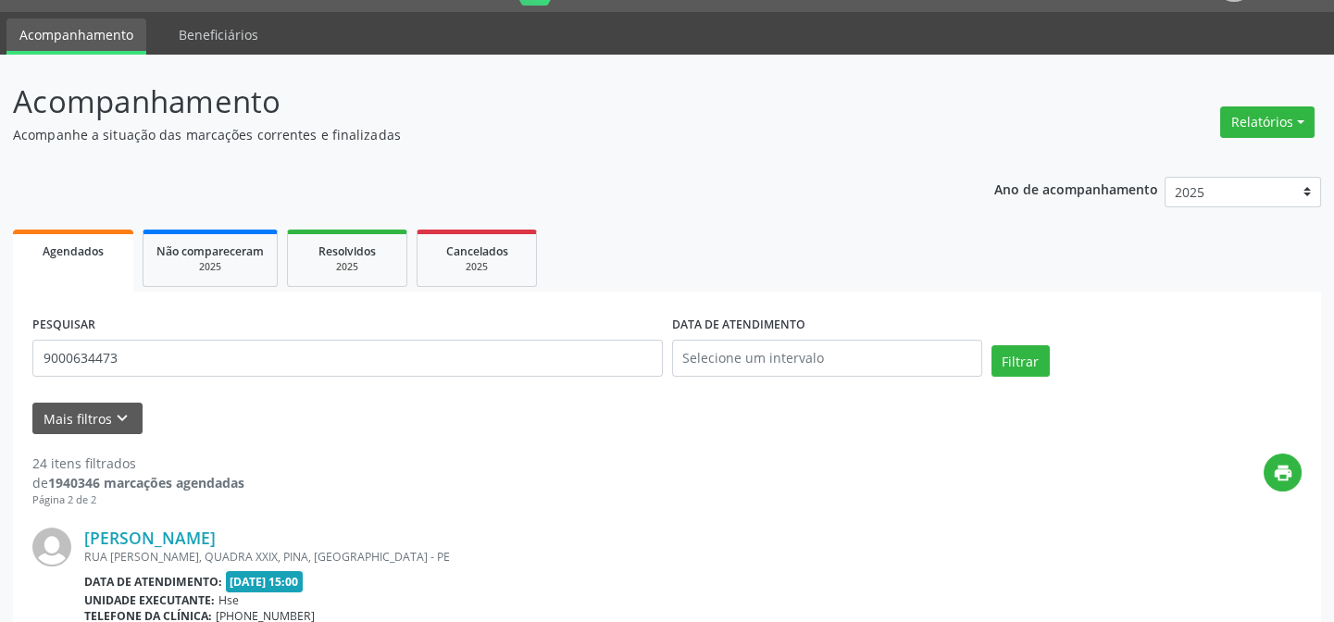
scroll to position [0, 0]
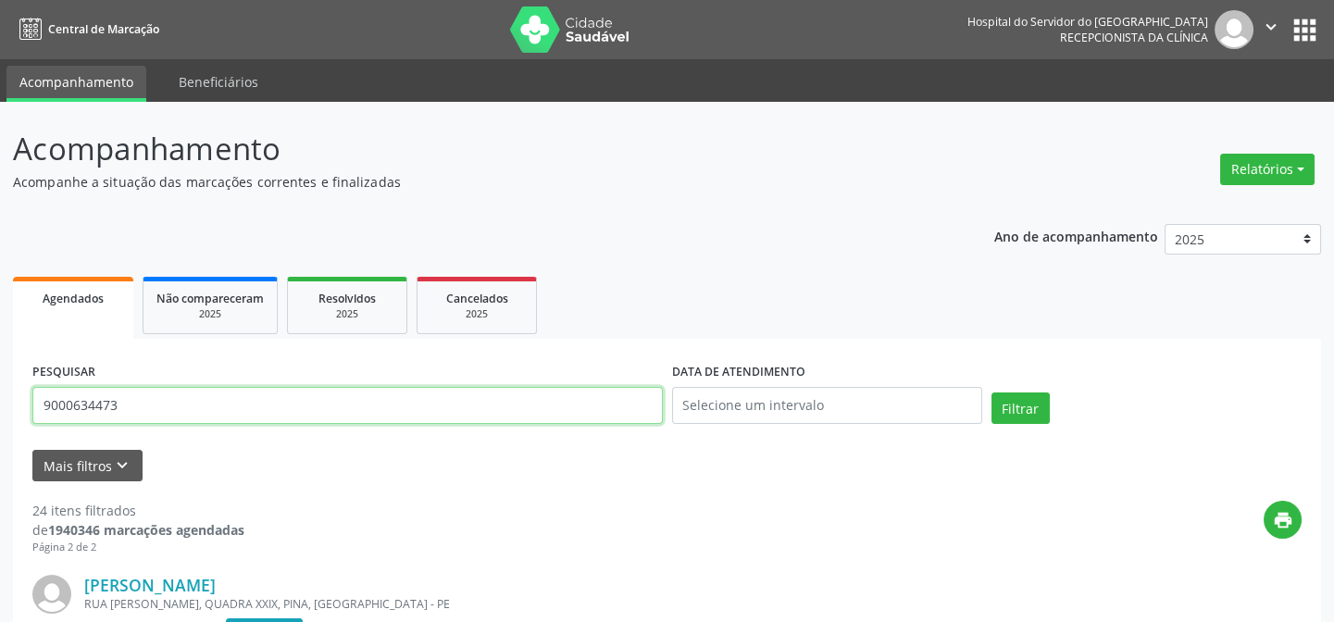
click at [259, 406] on input "9000634473" at bounding box center [347, 405] width 630 height 37
paste input "[PERSON_NAME]"
click at [991, 392] on button "Filtrar" at bounding box center [1020, 407] width 58 height 31
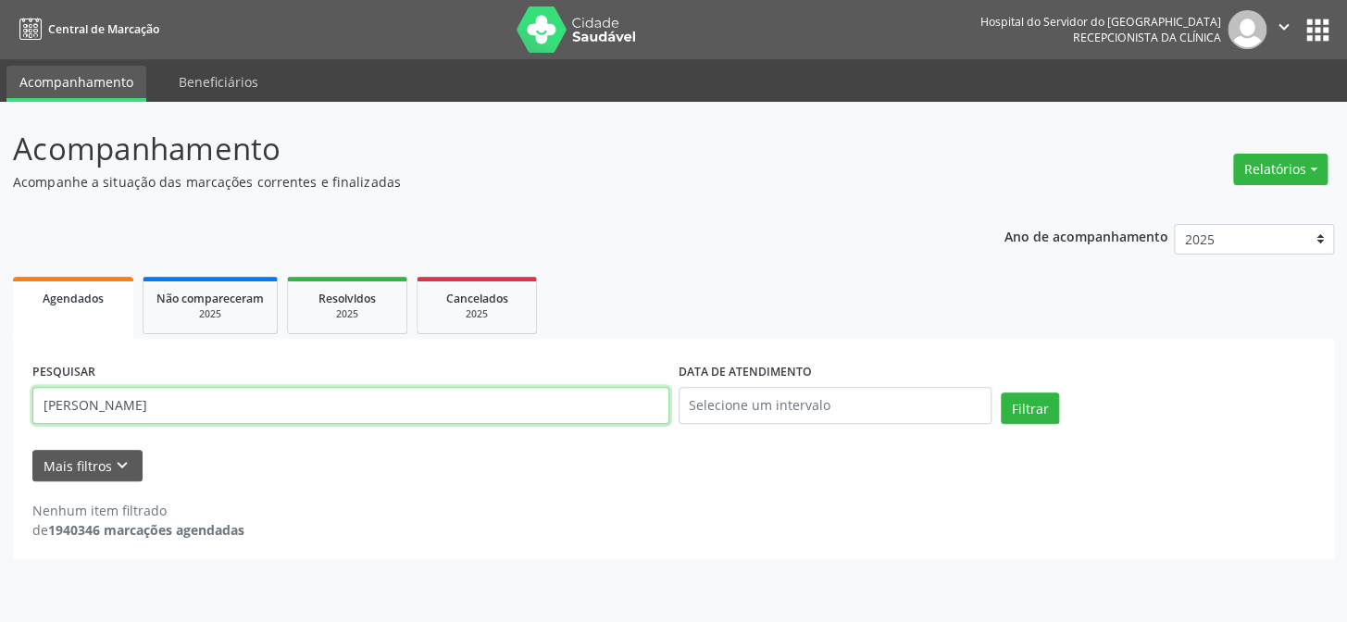
click at [259, 406] on input "[PERSON_NAME]" at bounding box center [350, 405] width 637 height 37
click at [1001, 392] on button "Filtrar" at bounding box center [1030, 407] width 58 height 31
click at [250, 402] on input "[PERSON_NAME]" at bounding box center [350, 405] width 637 height 37
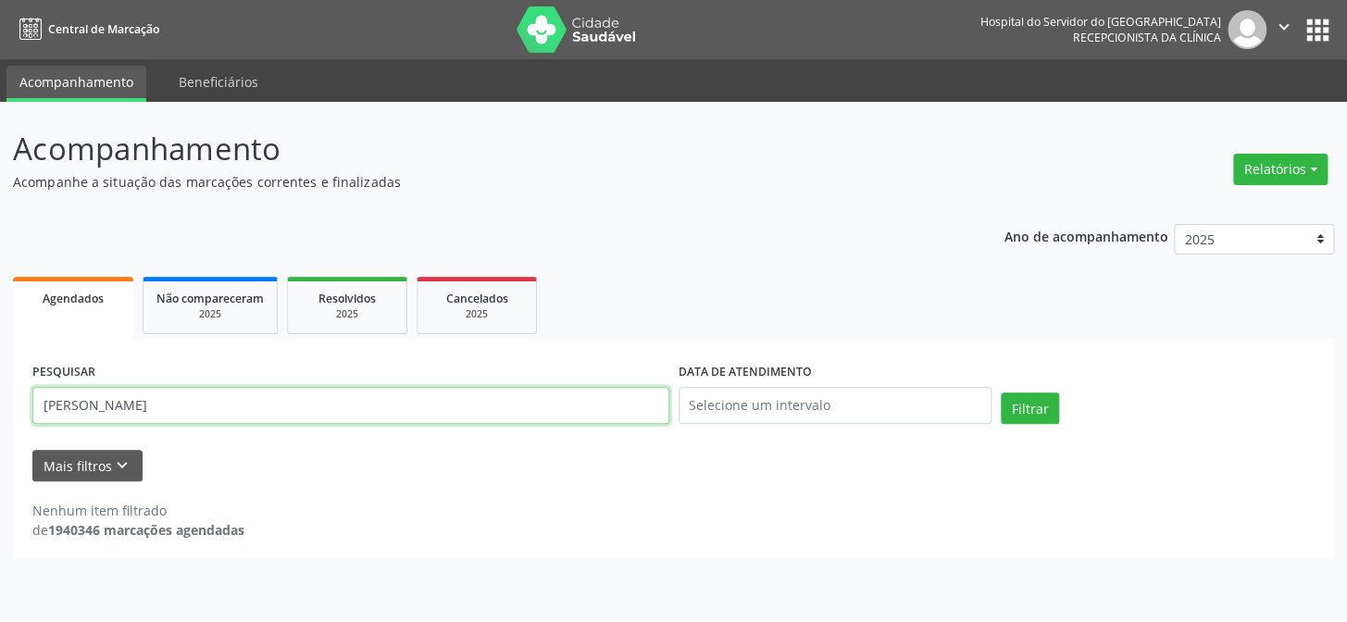
paste input "153.500.384-78"
click at [1001, 392] on button "Filtrar" at bounding box center [1030, 407] width 58 height 31
click at [168, 403] on input "153.500.384-78" at bounding box center [350, 405] width 637 height 37
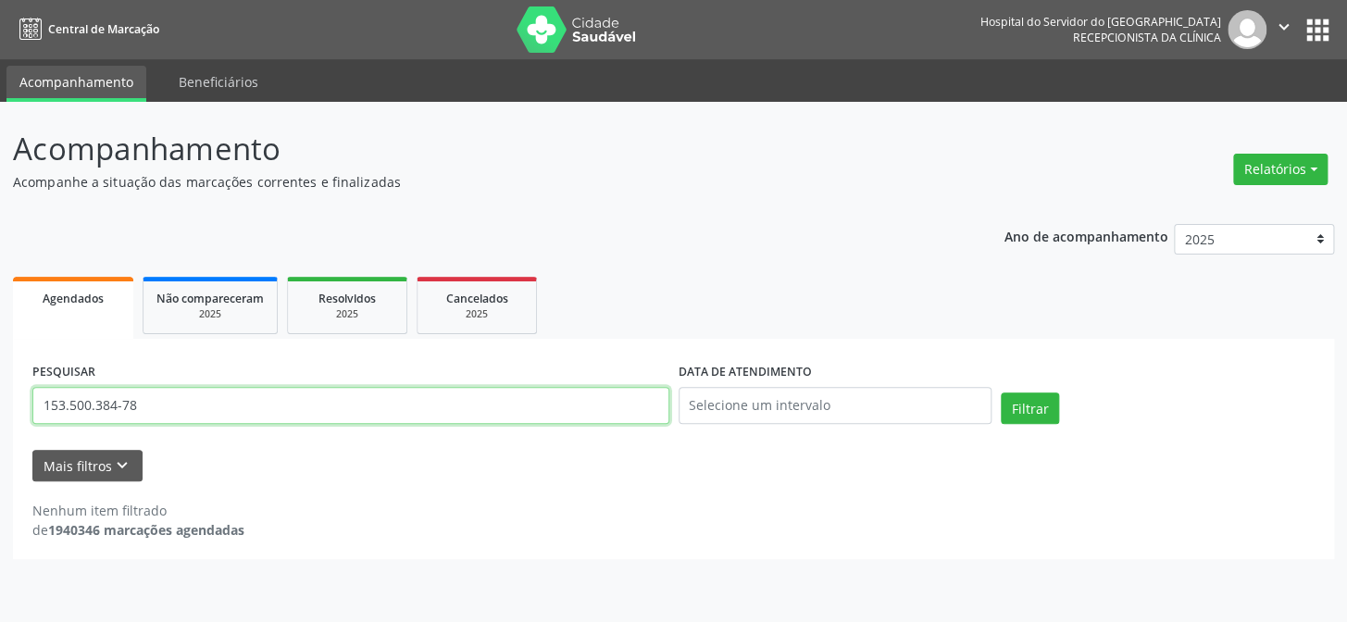
paste input "[PERSON_NAME]"
click at [1001, 392] on button "Filtrar" at bounding box center [1030, 407] width 58 height 31
click at [278, 415] on input "[PERSON_NAME]" at bounding box center [350, 405] width 637 height 37
type input "[PERSON_NAME]"
click at [1001, 392] on button "Filtrar" at bounding box center [1030, 407] width 58 height 31
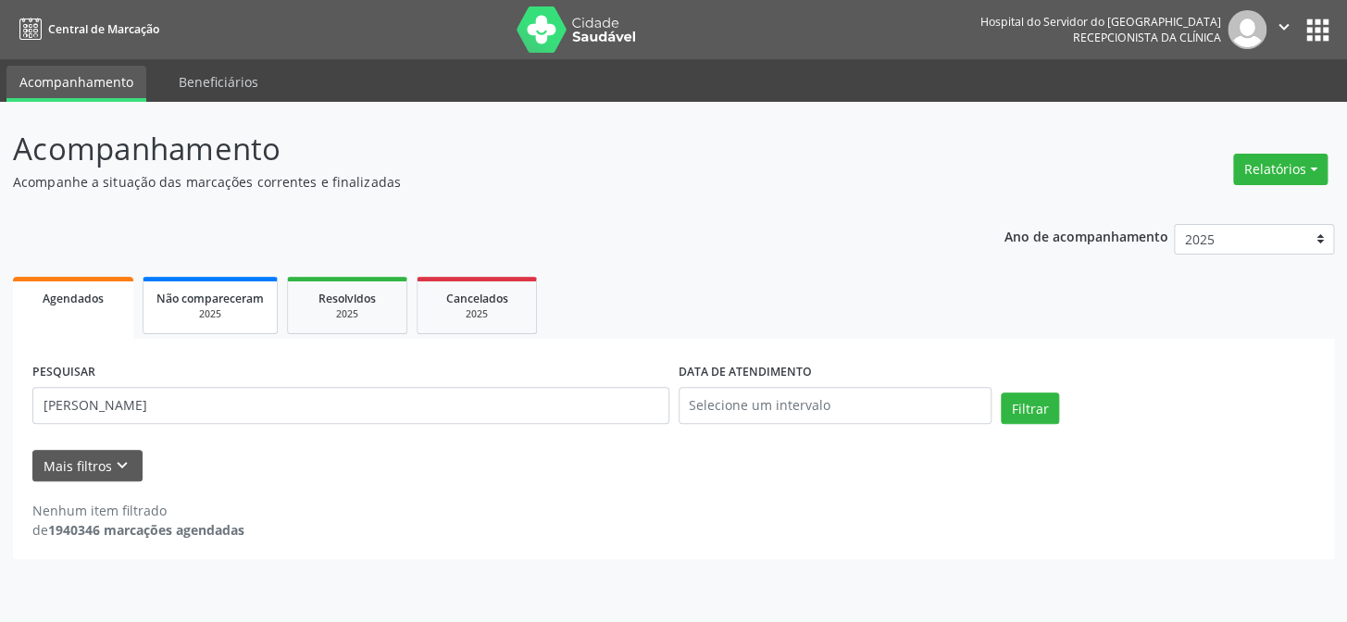
click at [255, 299] on span "Não compareceram" at bounding box center [209, 299] width 107 height 16
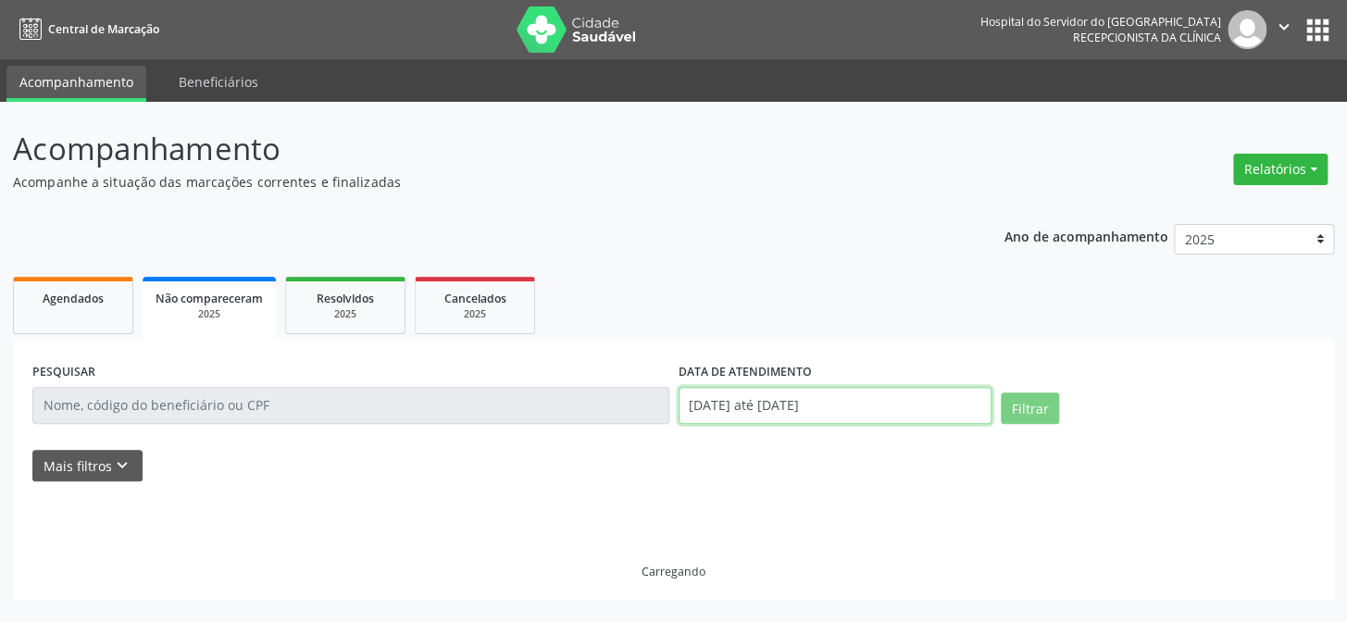
click at [763, 404] on input "[DATE] até [DATE]" at bounding box center [835, 405] width 314 height 37
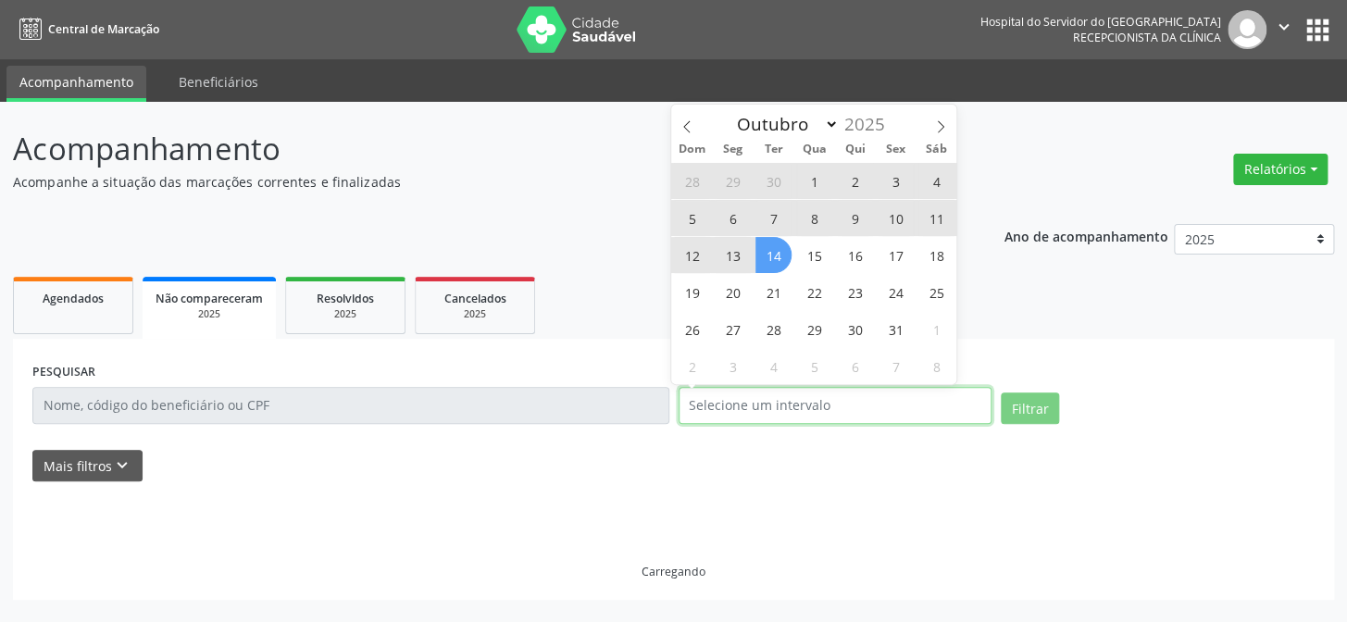
select select "0"
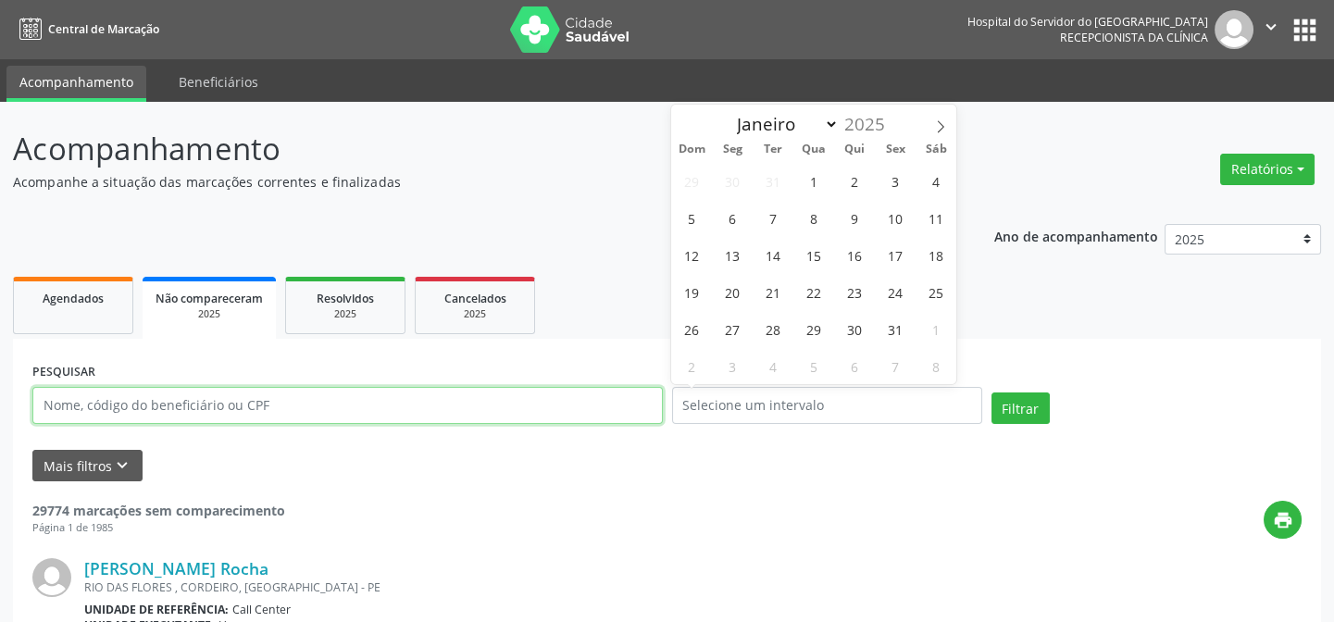
click at [462, 413] on input "text" at bounding box center [347, 405] width 630 height 37
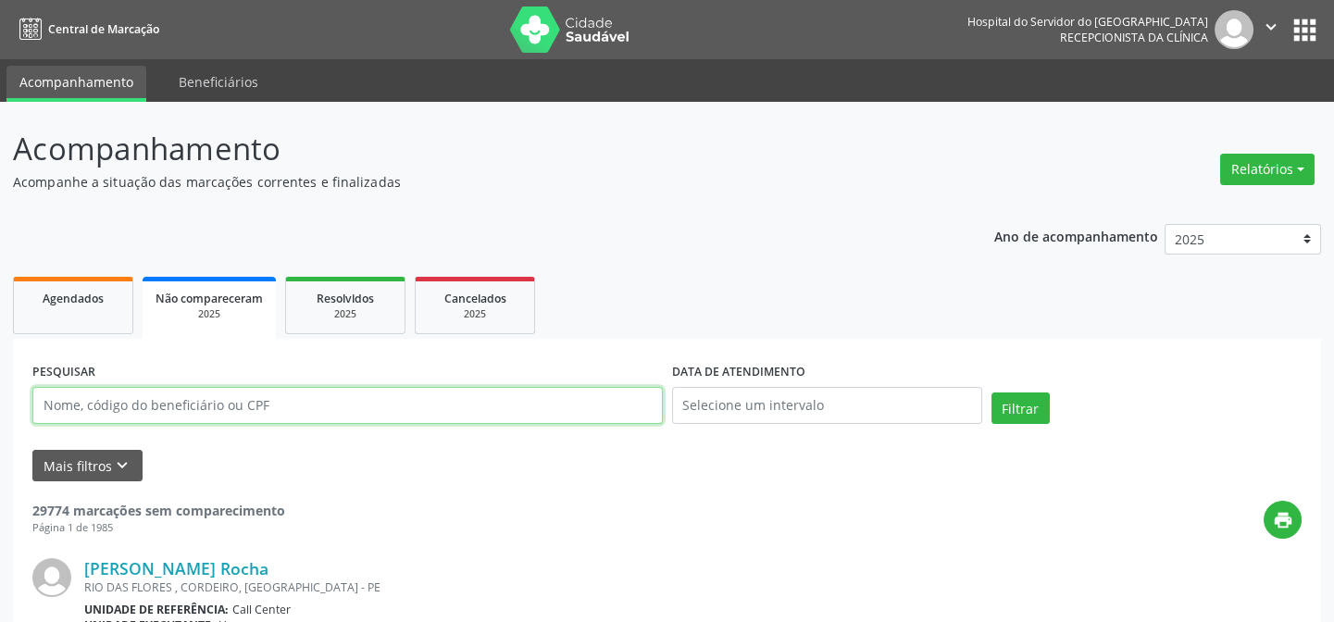
click at [462, 413] on input "text" at bounding box center [347, 405] width 630 height 37
paste input "[PERSON_NAME]"
type input "[PERSON_NAME]"
click at [991, 392] on button "Filtrar" at bounding box center [1020, 407] width 58 height 31
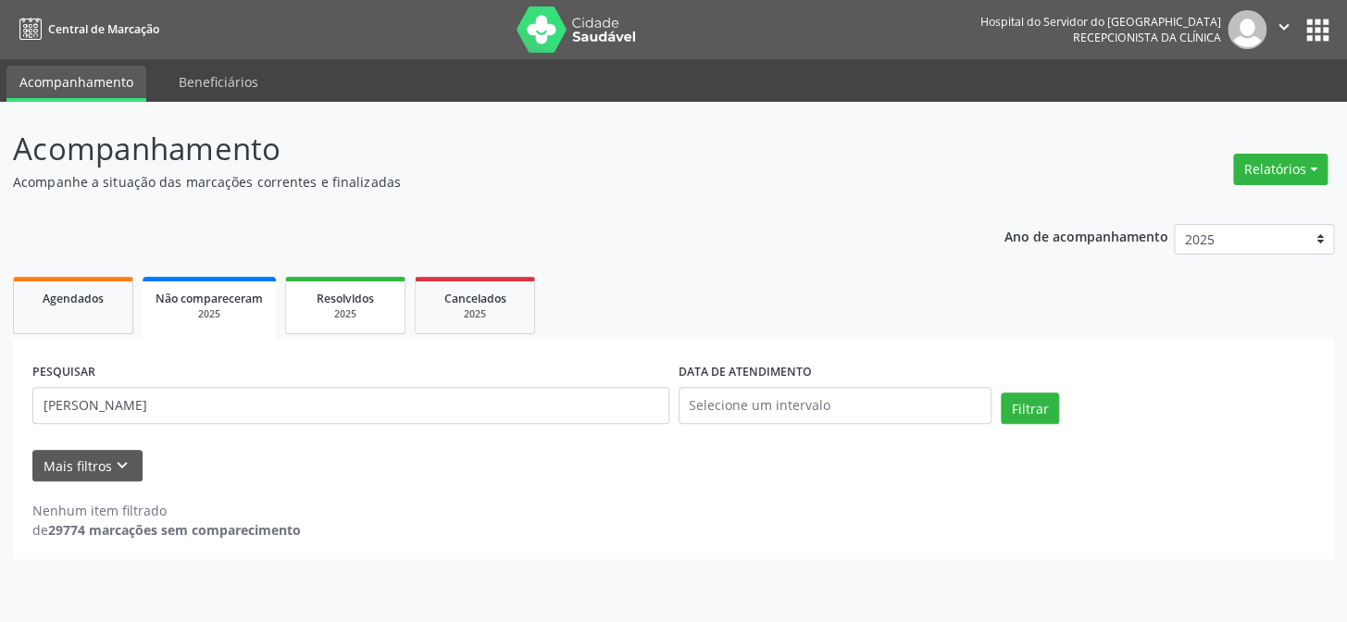
click at [371, 280] on link "Resolvidos 2025" at bounding box center [345, 305] width 120 height 57
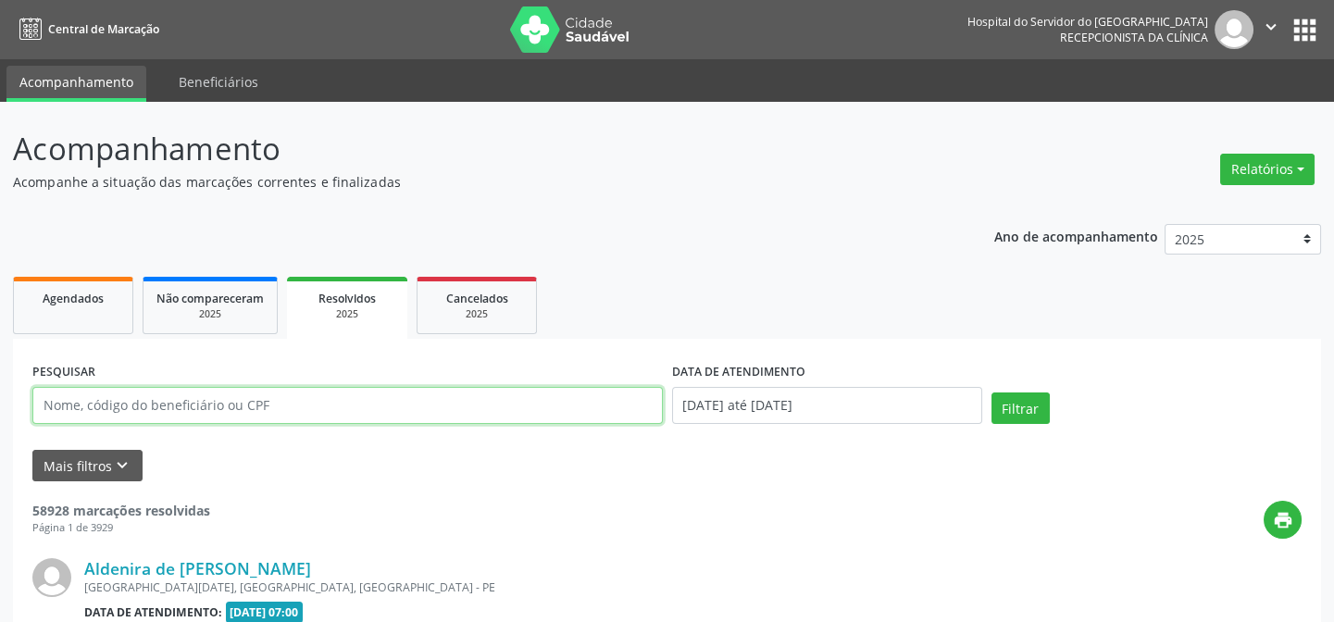
click at [284, 406] on input "text" at bounding box center [347, 405] width 630 height 37
paste input "[PERSON_NAME]"
click at [991, 392] on button "Filtrar" at bounding box center [1020, 407] width 58 height 31
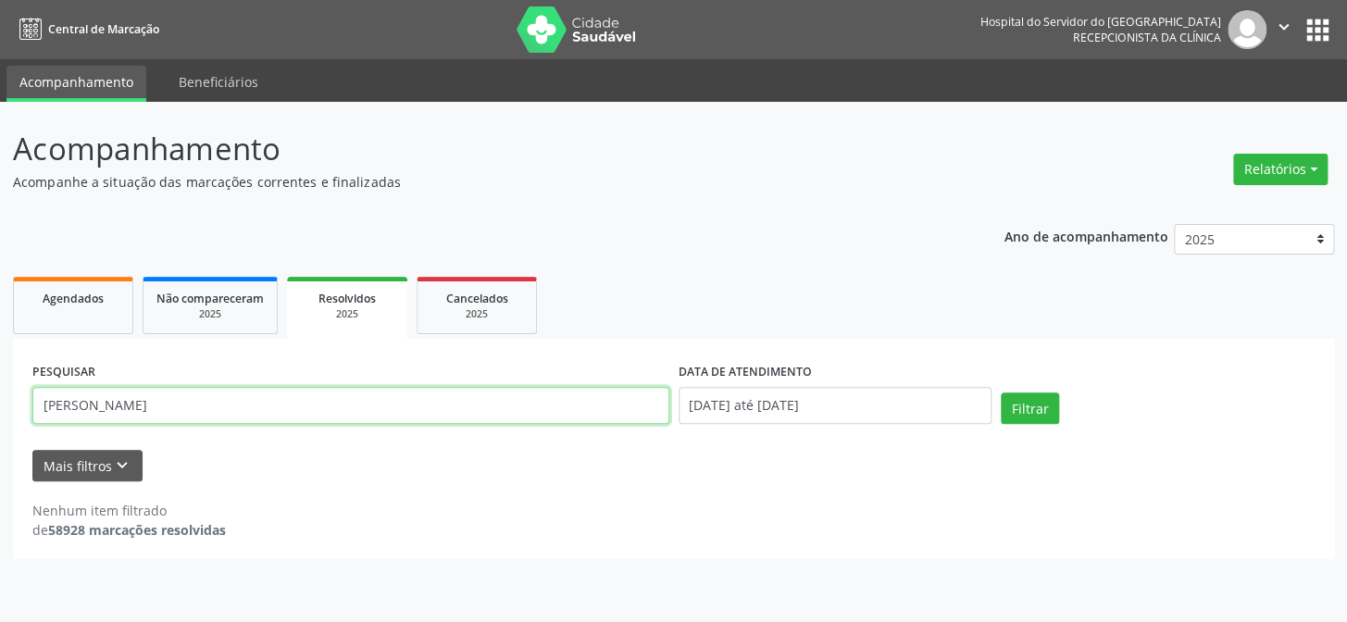
click at [284, 406] on input "[PERSON_NAME]" at bounding box center [350, 405] width 637 height 37
drag, startPoint x: 131, startPoint y: 399, endPoint x: 11, endPoint y: 404, distance: 119.5
click at [11, 404] on div "Acompanhamento Acompanhe a situação das marcações correntes e finalizadas Relat…" at bounding box center [673, 362] width 1347 height 520
type input "[PERSON_NAME]"
click at [1001, 392] on button "Filtrar" at bounding box center [1030, 407] width 58 height 31
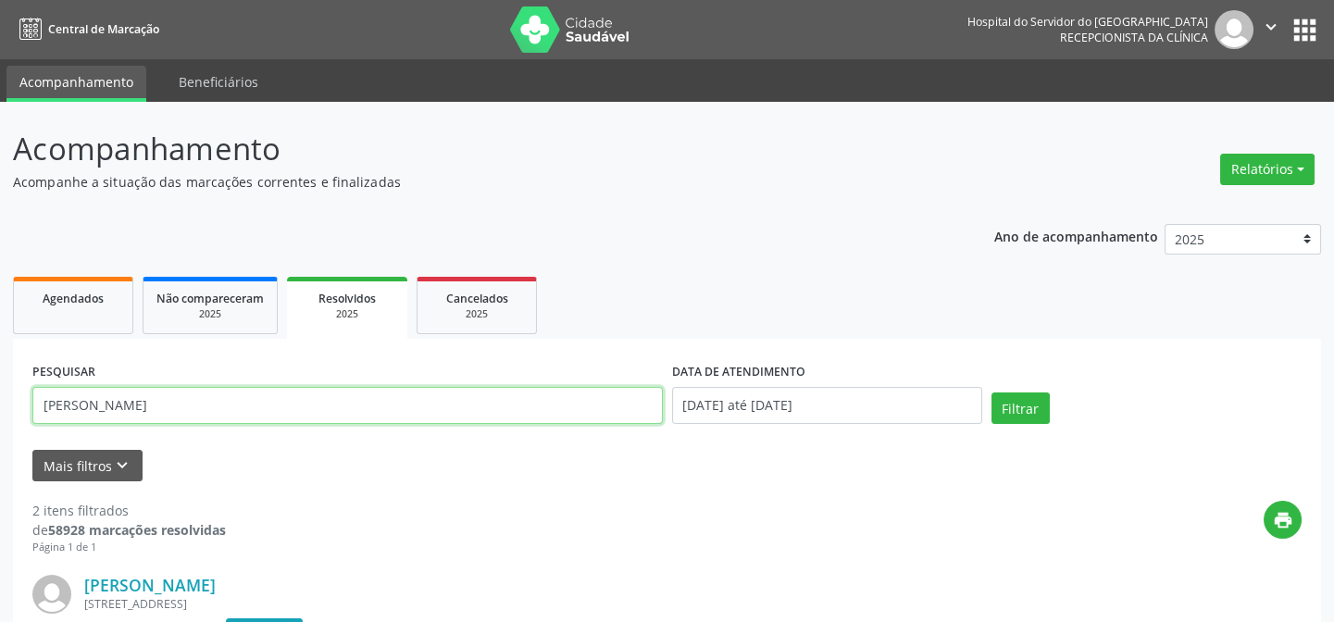
click at [230, 401] on input "[PERSON_NAME]" at bounding box center [347, 405] width 630 height 37
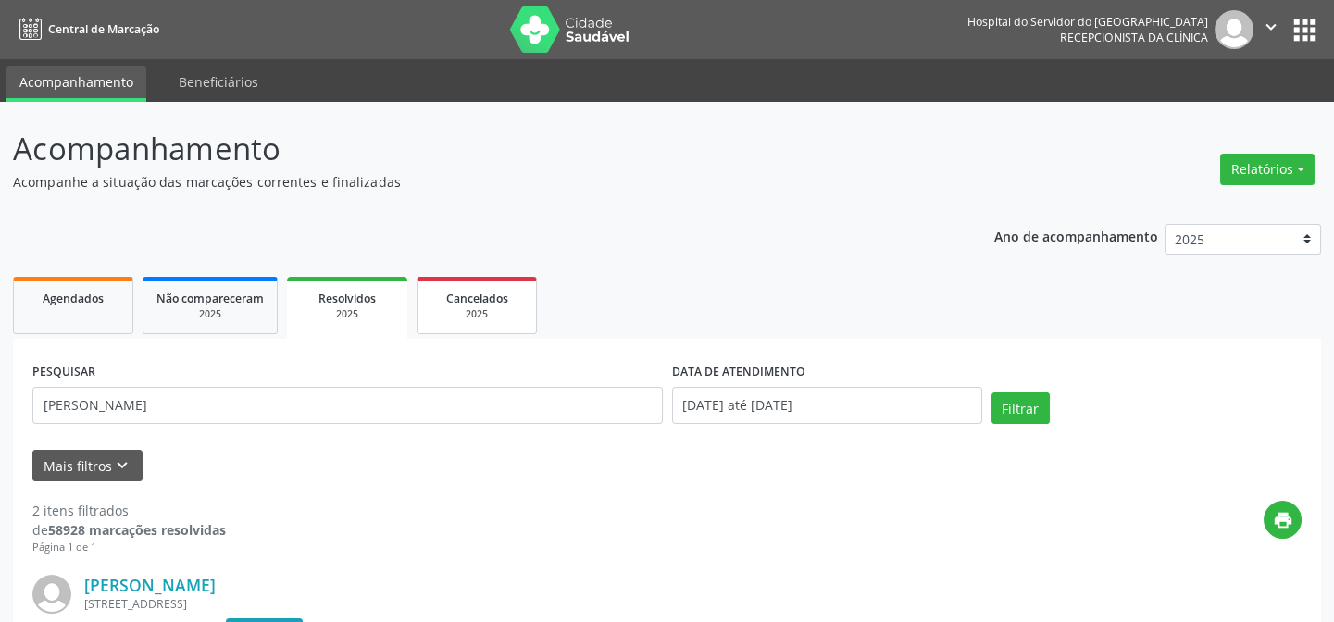
click at [466, 307] on div "2025" at bounding box center [476, 314] width 93 height 14
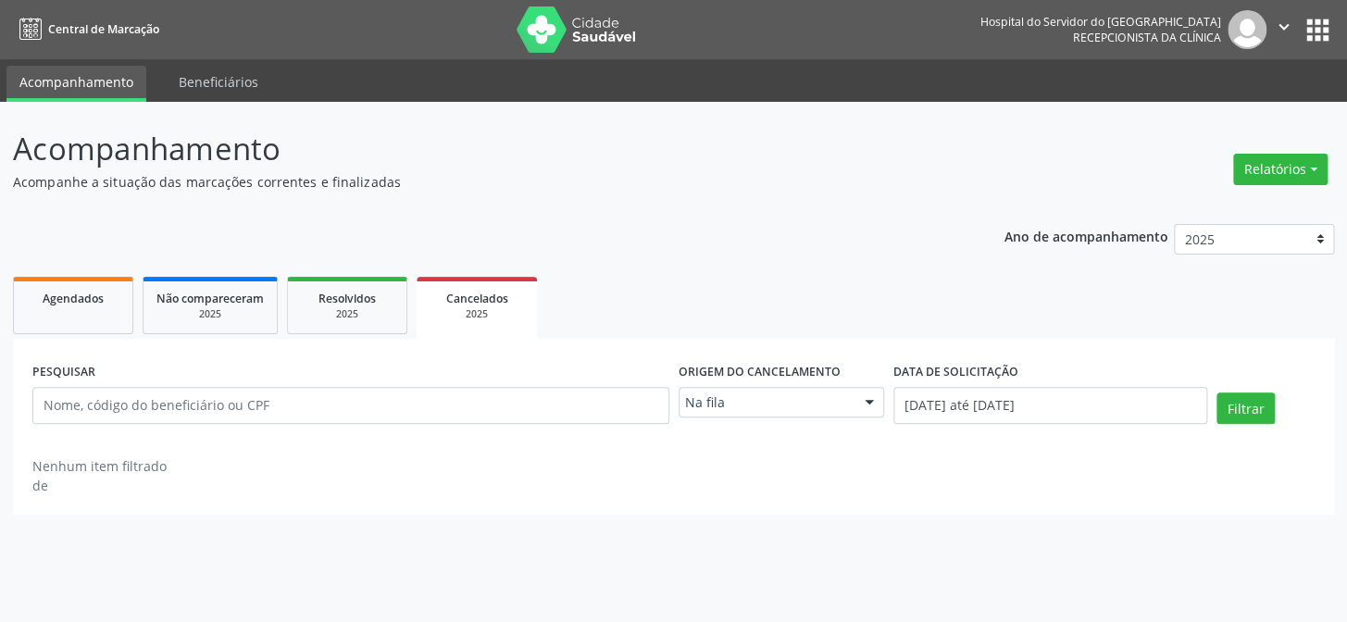
click at [804, 389] on div "Na fila" at bounding box center [781, 402] width 206 height 31
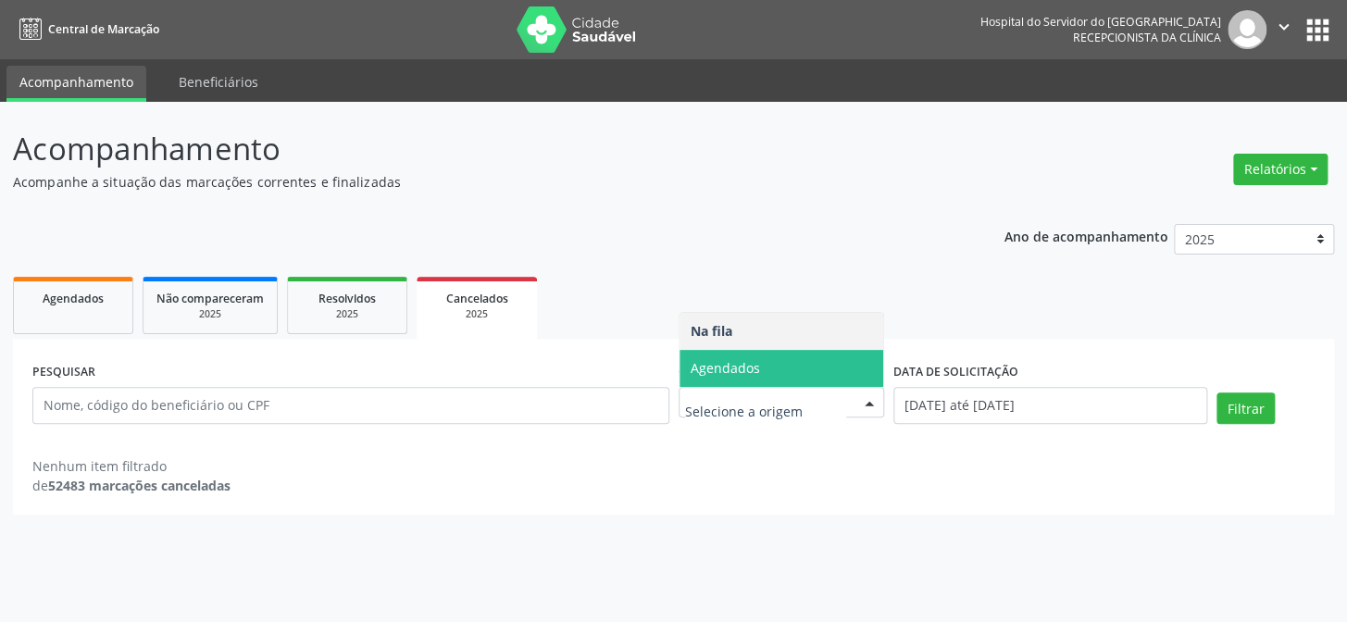
click at [798, 354] on span "Agendados" at bounding box center [781, 368] width 205 height 37
select select "9"
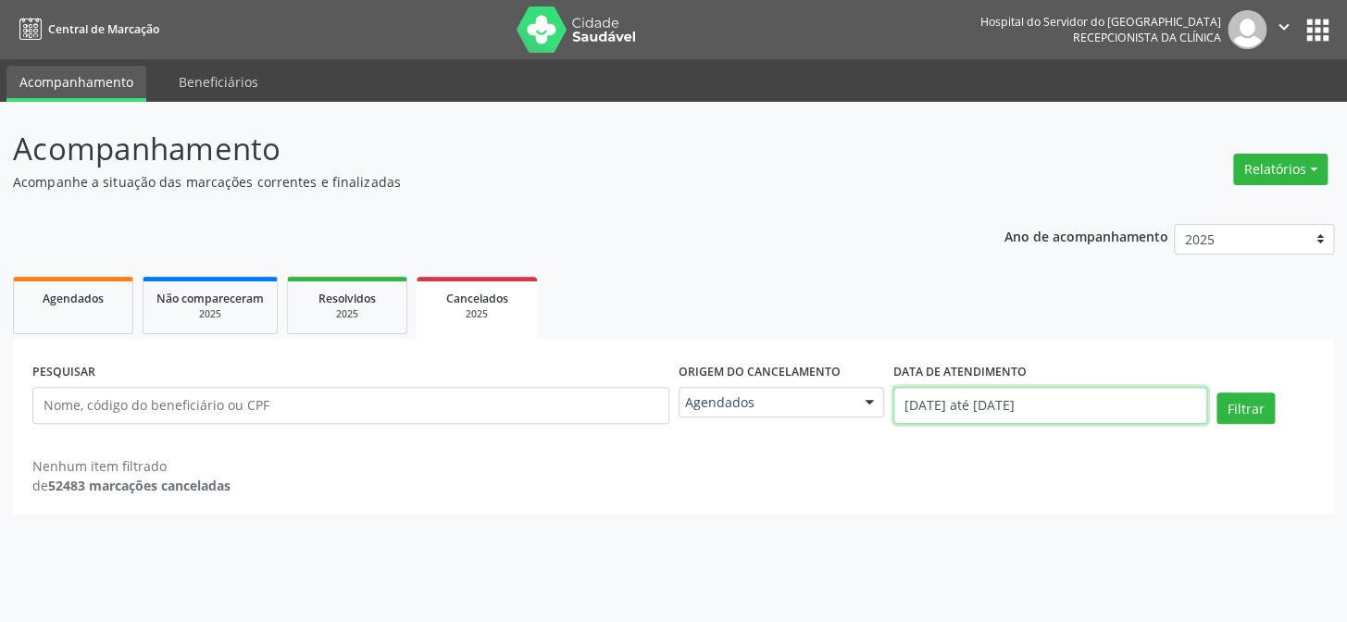
click at [951, 410] on input "[DATE] até [DATE]" at bounding box center [1050, 405] width 314 height 37
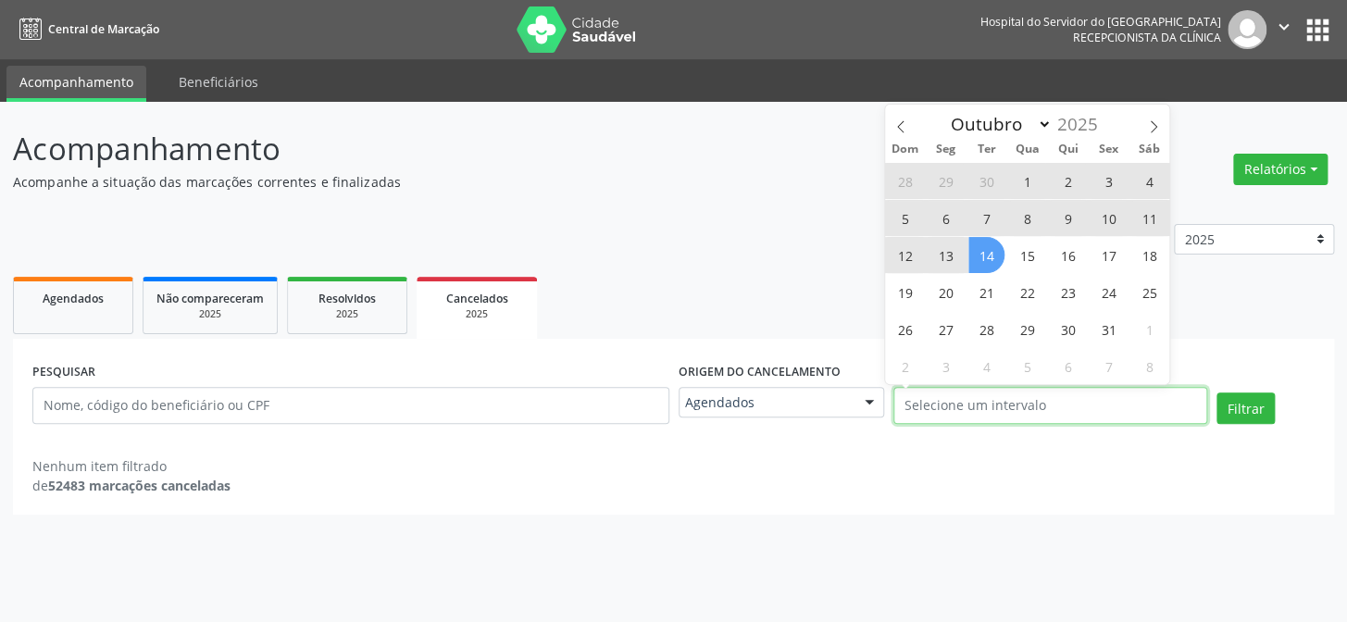
select select "0"
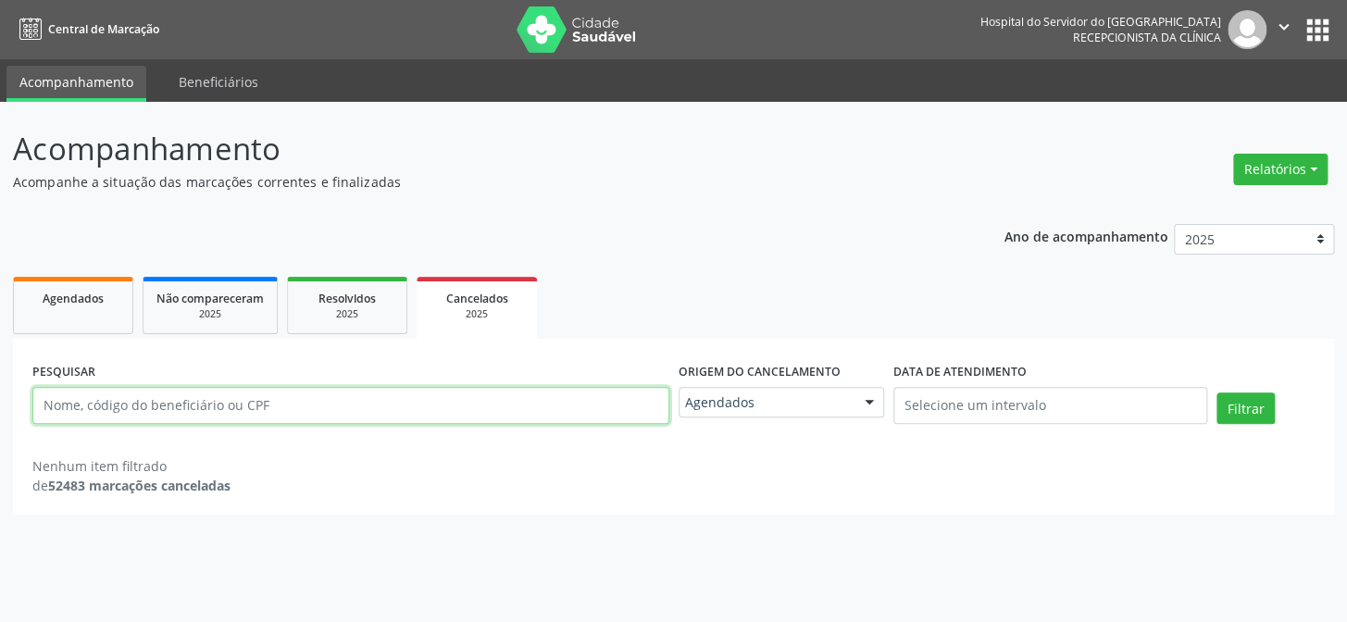
click at [391, 414] on input "text" at bounding box center [350, 405] width 637 height 37
paste input "[PERSON_NAME]"
type input "[PERSON_NAME]"
click at [1216, 392] on button "Filtrar" at bounding box center [1245, 407] width 58 height 31
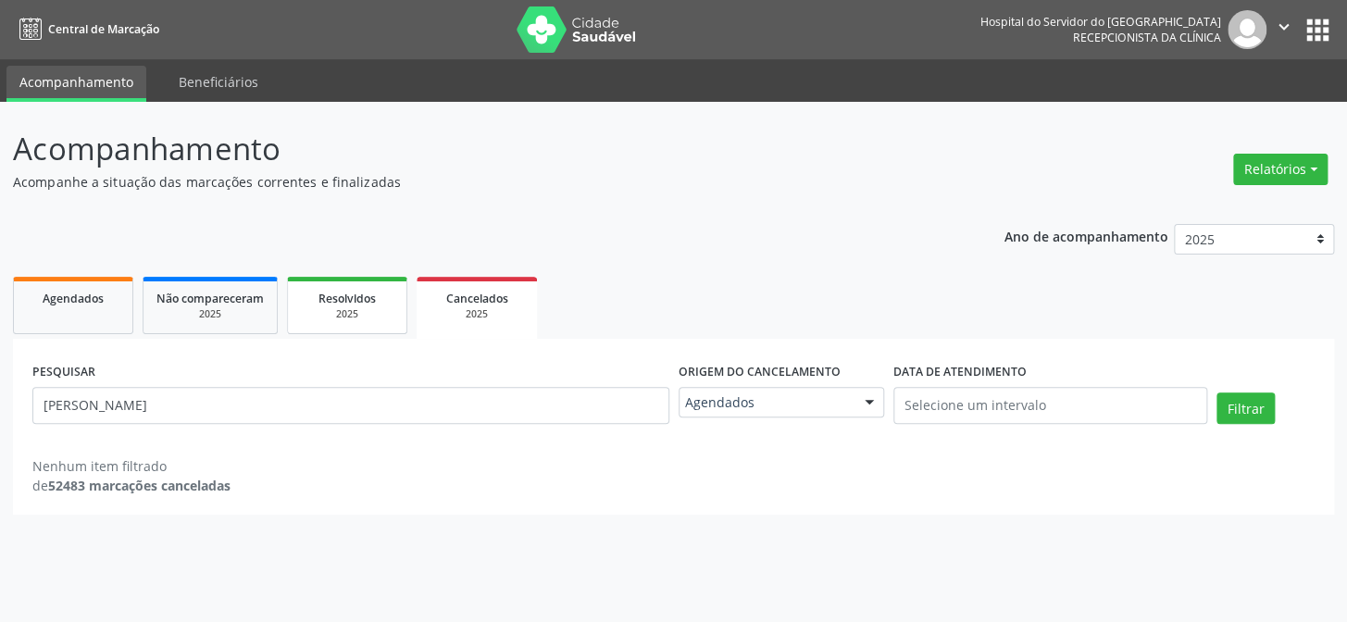
click at [362, 291] on span "Resolvidos" at bounding box center [346, 299] width 57 height 16
select select "9"
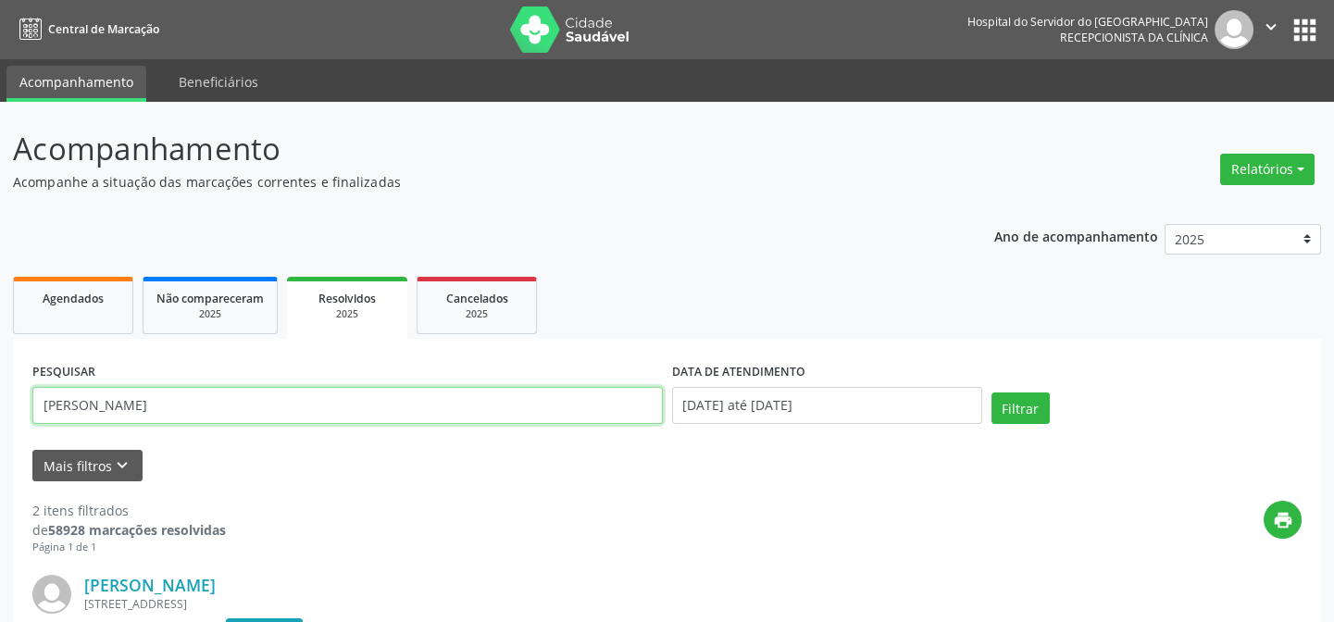
click at [417, 389] on input "[PERSON_NAME]" at bounding box center [347, 405] width 630 height 37
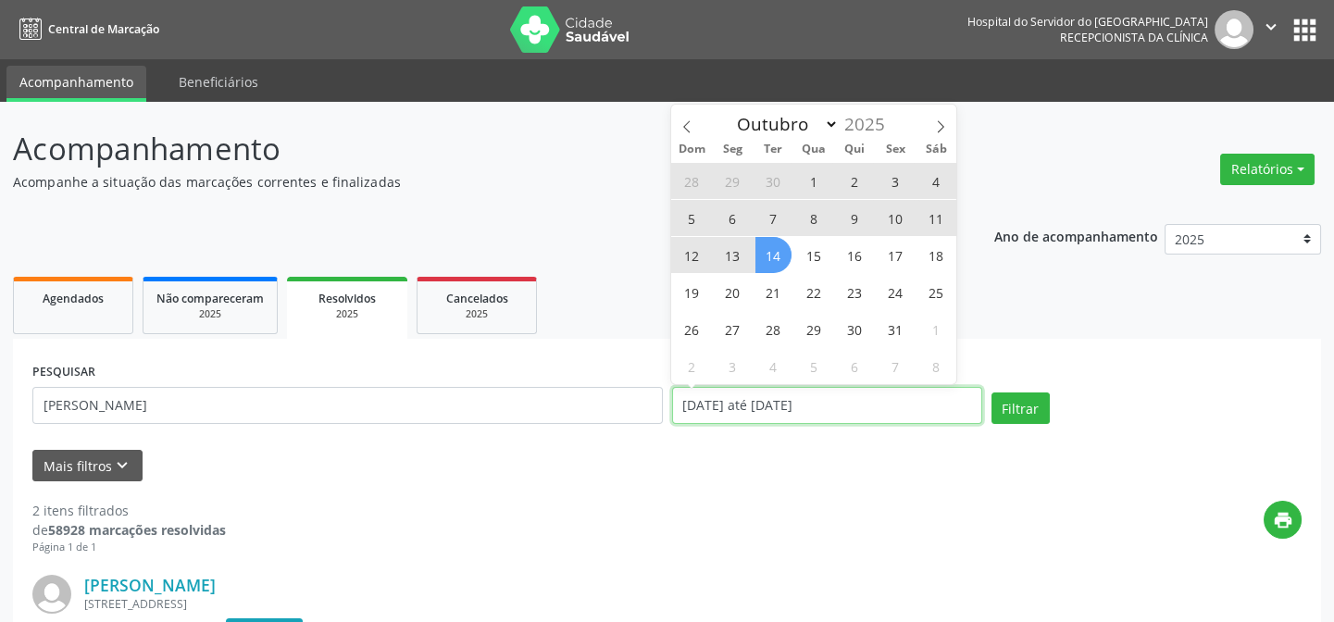
click at [815, 416] on input "[DATE] até [DATE]" at bounding box center [827, 405] width 310 height 37
select select "0"
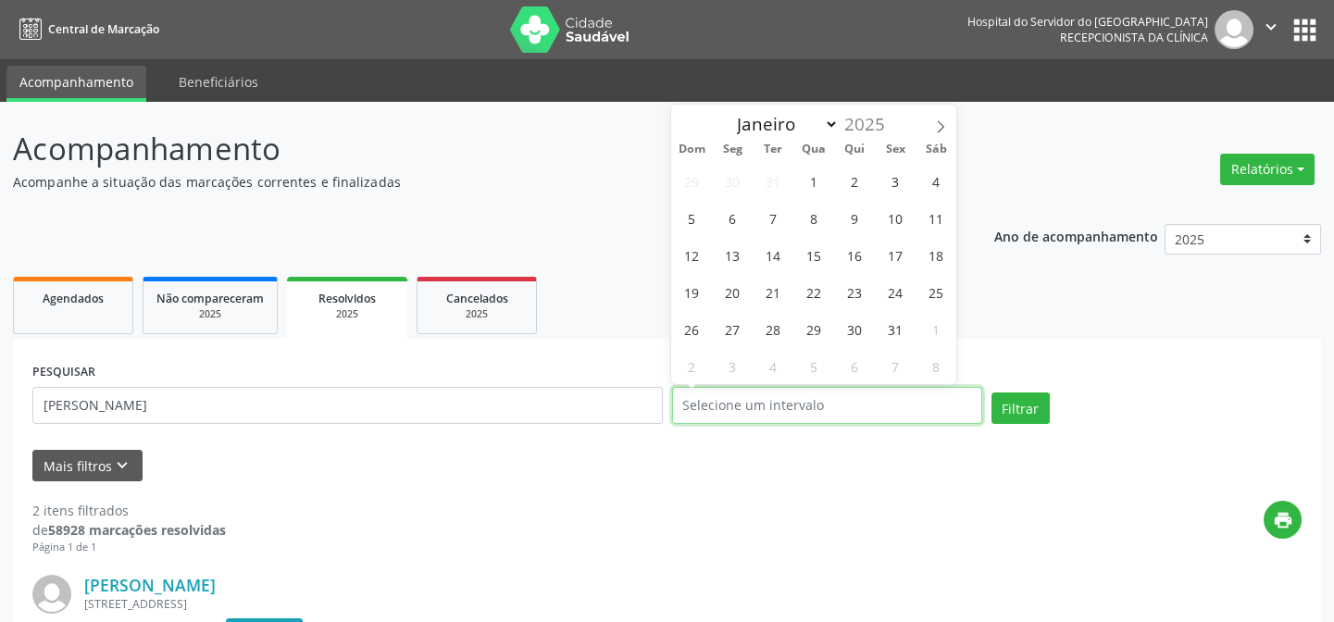
click at [991, 392] on button "Filtrar" at bounding box center [1020, 407] width 58 height 31
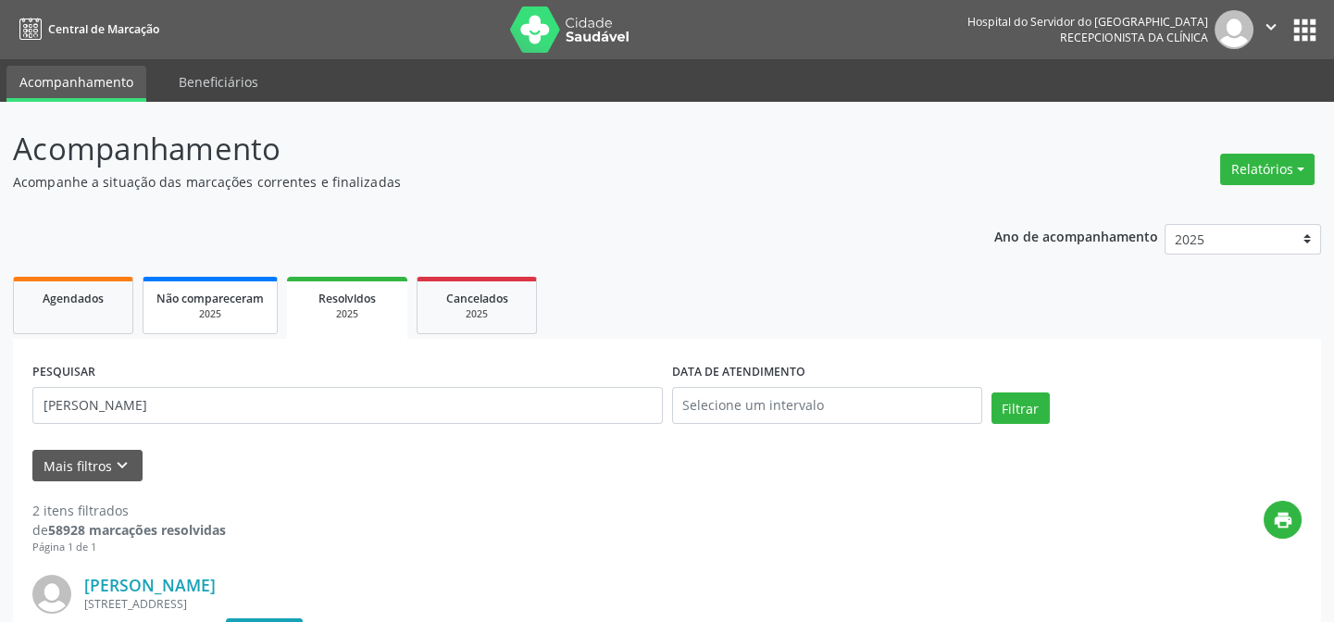
click at [234, 301] on span "Não compareceram" at bounding box center [209, 299] width 107 height 16
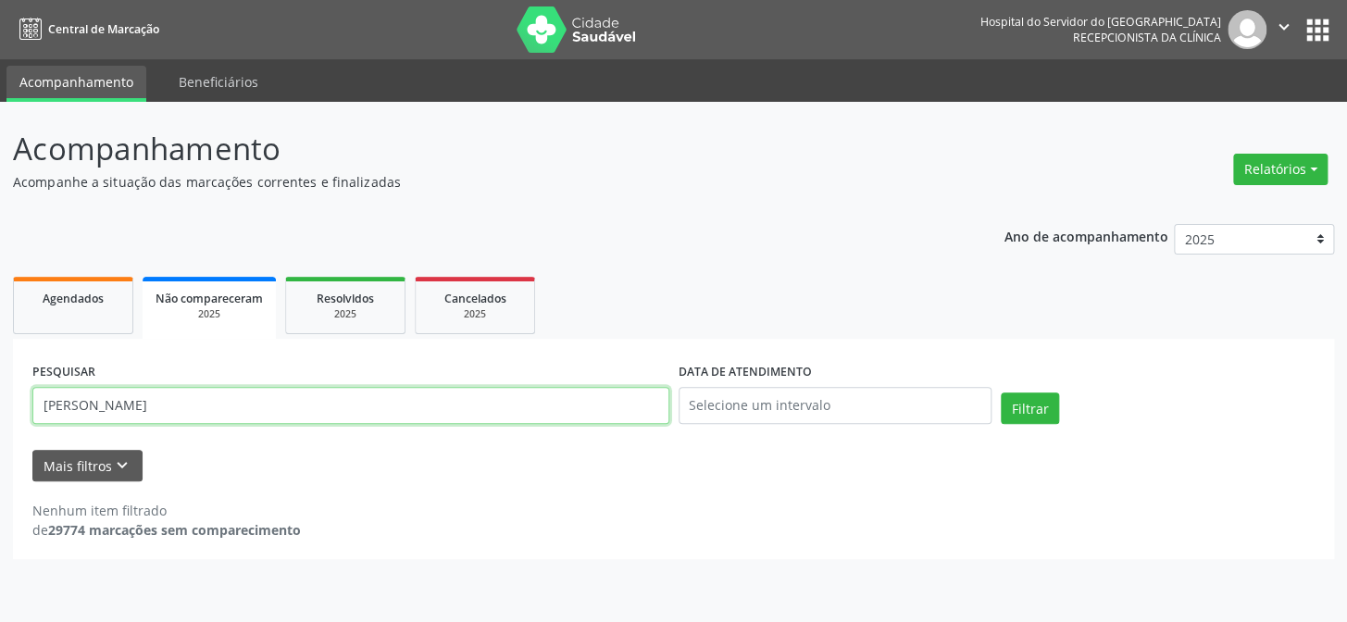
click at [497, 396] on input "[PERSON_NAME]" at bounding box center [350, 405] width 637 height 37
paste input "text"
type input "[PERSON_NAME]"
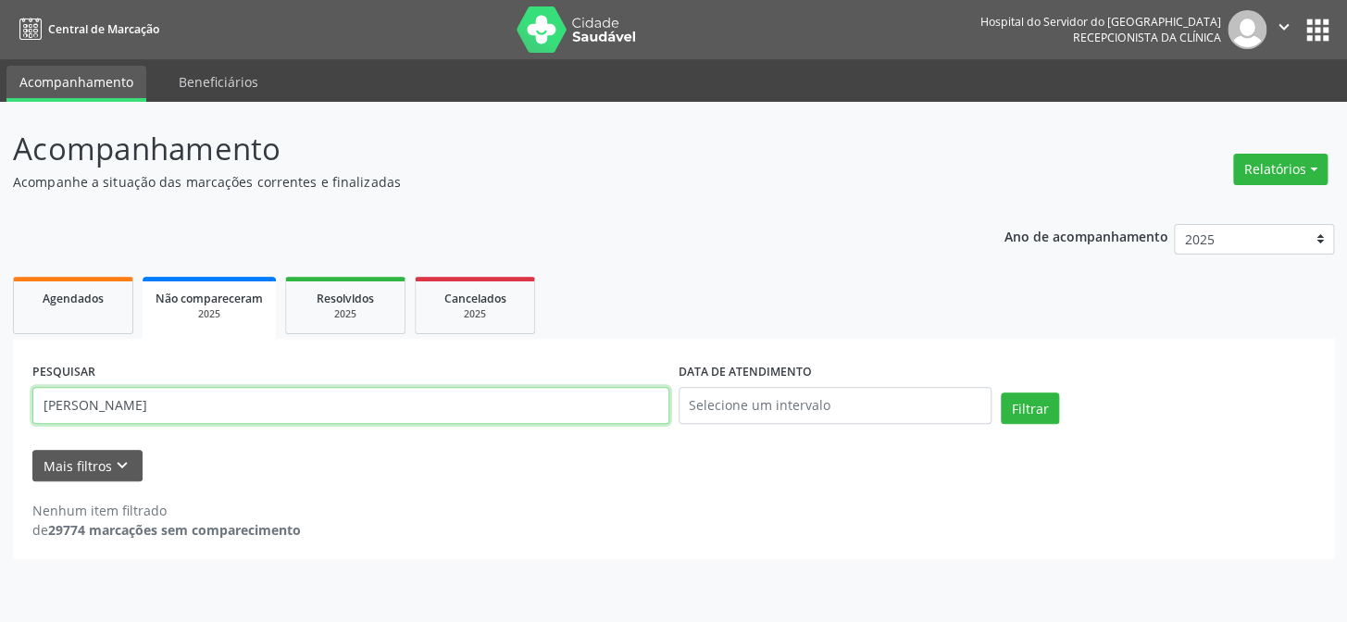
click at [1001, 392] on button "Filtrar" at bounding box center [1030, 407] width 58 height 31
click at [73, 293] on span "Agendados" at bounding box center [73, 299] width 61 height 16
click at [304, 389] on input "[PERSON_NAME]" at bounding box center [350, 405] width 637 height 37
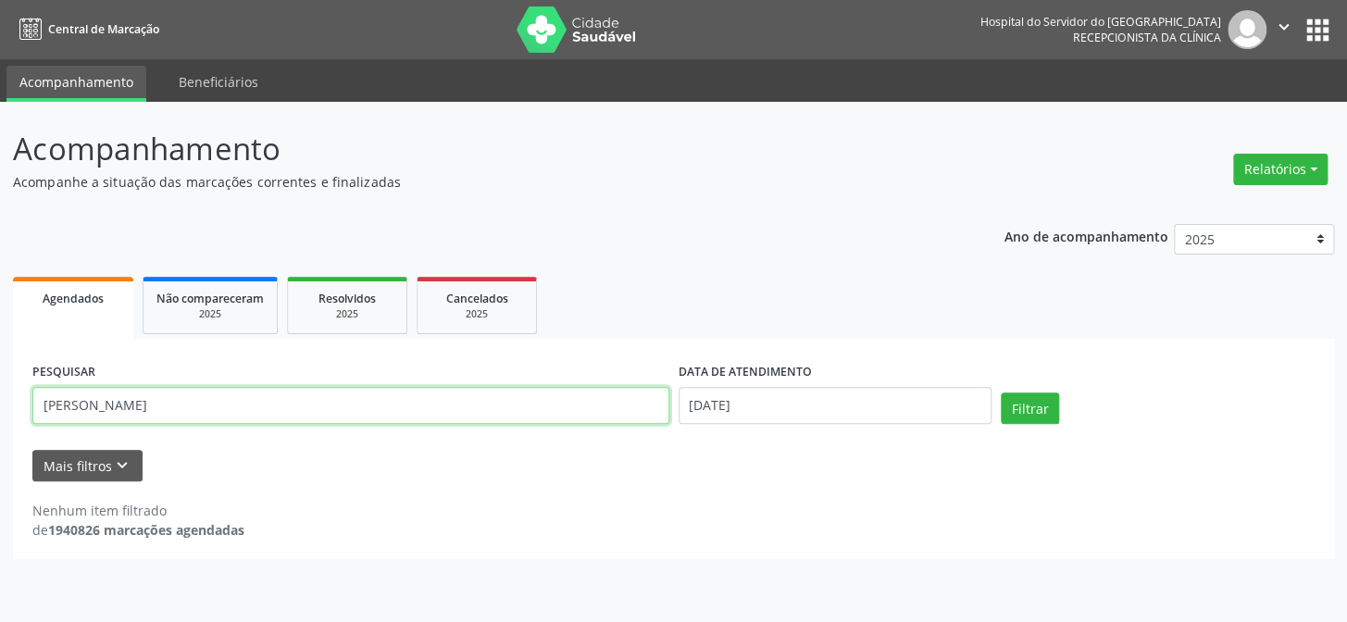
paste input "text"
click at [1001, 392] on button "Filtrar" at bounding box center [1030, 407] width 58 height 31
click at [241, 399] on input "[PERSON_NAME]" at bounding box center [350, 405] width 637 height 37
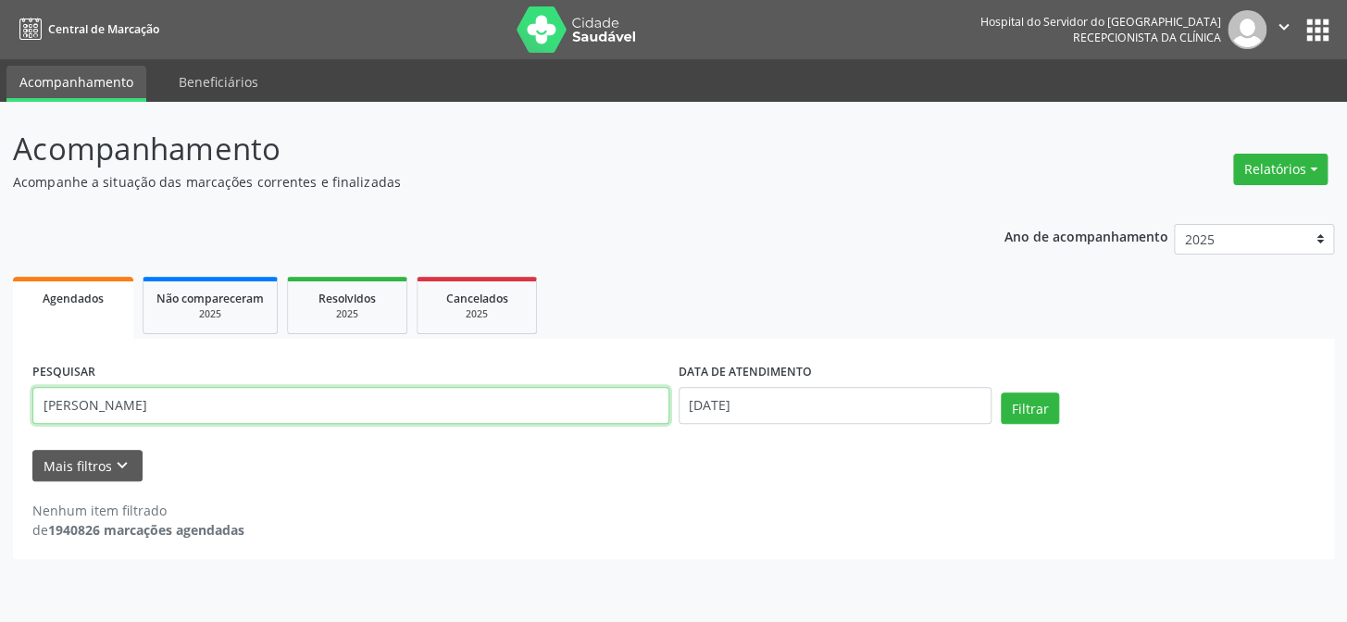
paste input "328.007.894-68"
type input "328.007.894-68"
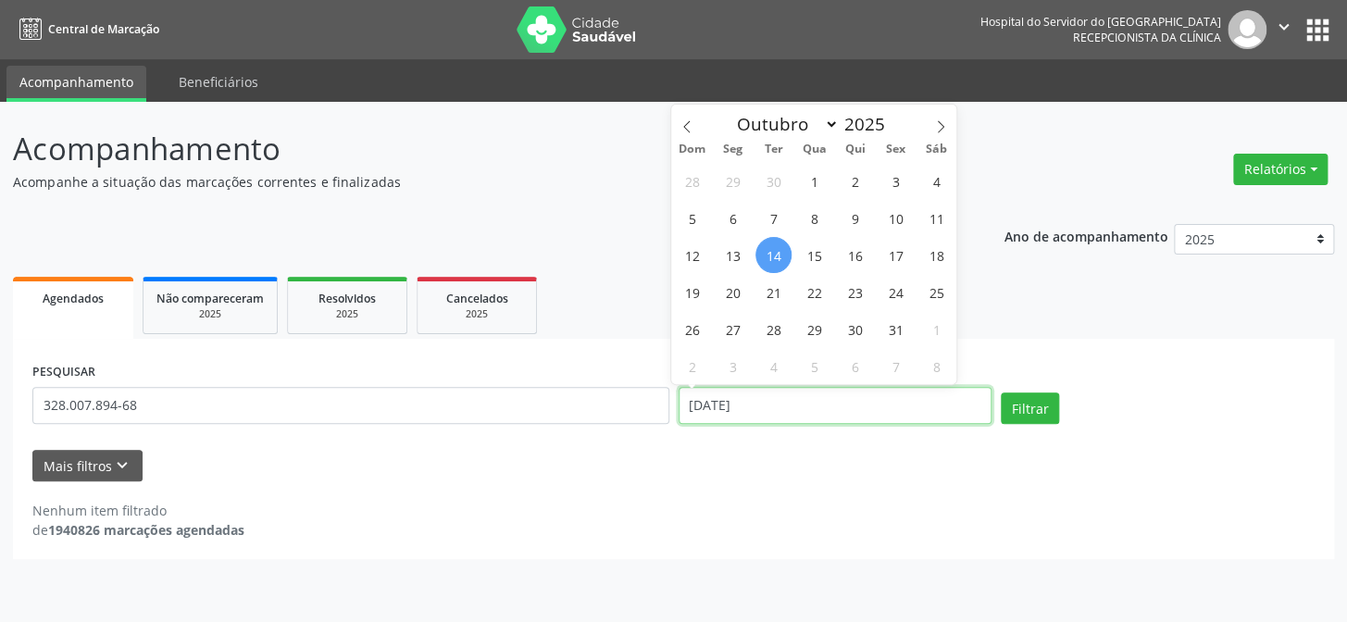
click at [899, 406] on input "[DATE]" at bounding box center [835, 405] width 314 height 37
click at [1001, 392] on button "Filtrar" at bounding box center [1030, 407] width 58 height 31
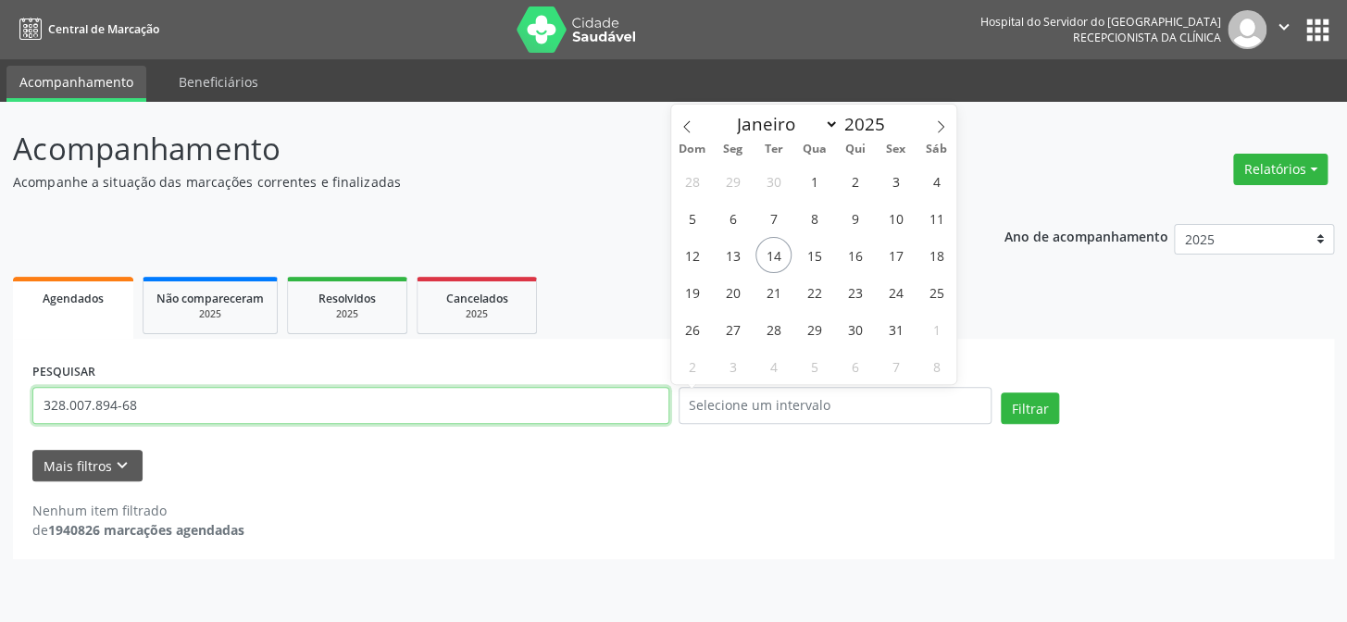
click at [218, 417] on input "328.007.894-68" at bounding box center [350, 405] width 637 height 37
paste input "270.502.544-87"
click at [1001, 392] on button "Filtrar" at bounding box center [1030, 407] width 58 height 31
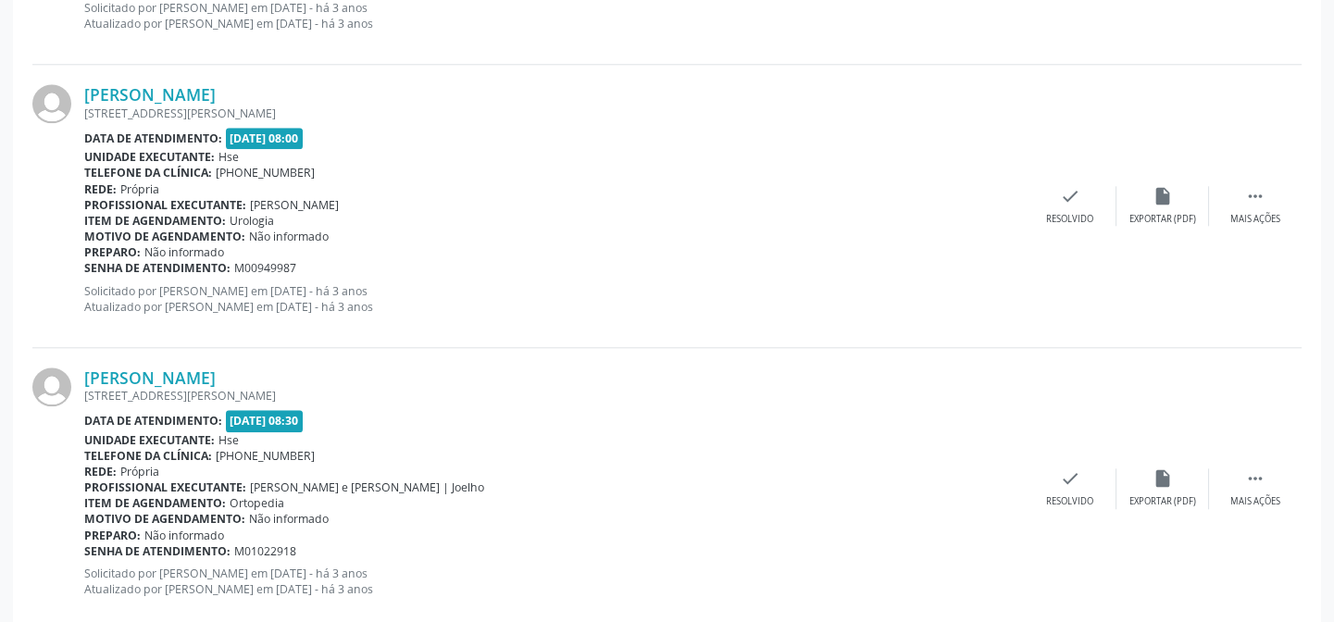
scroll to position [4253, 0]
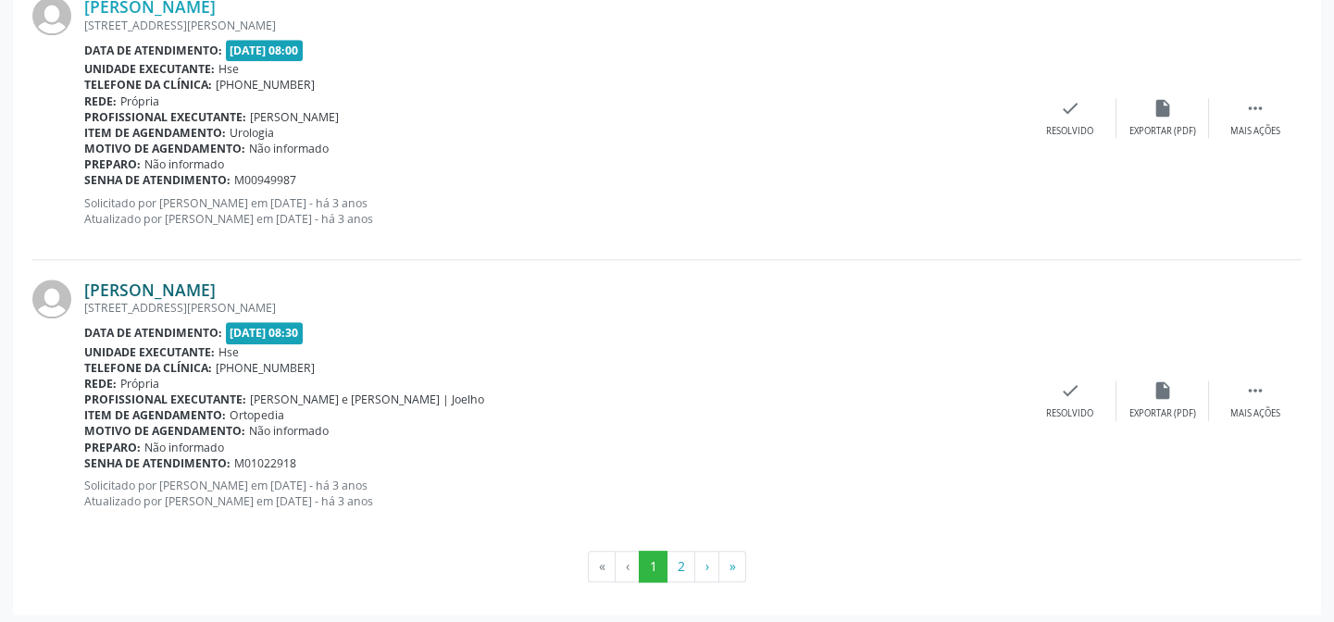
click at [198, 281] on link "[PERSON_NAME]" at bounding box center [149, 290] width 131 height 20
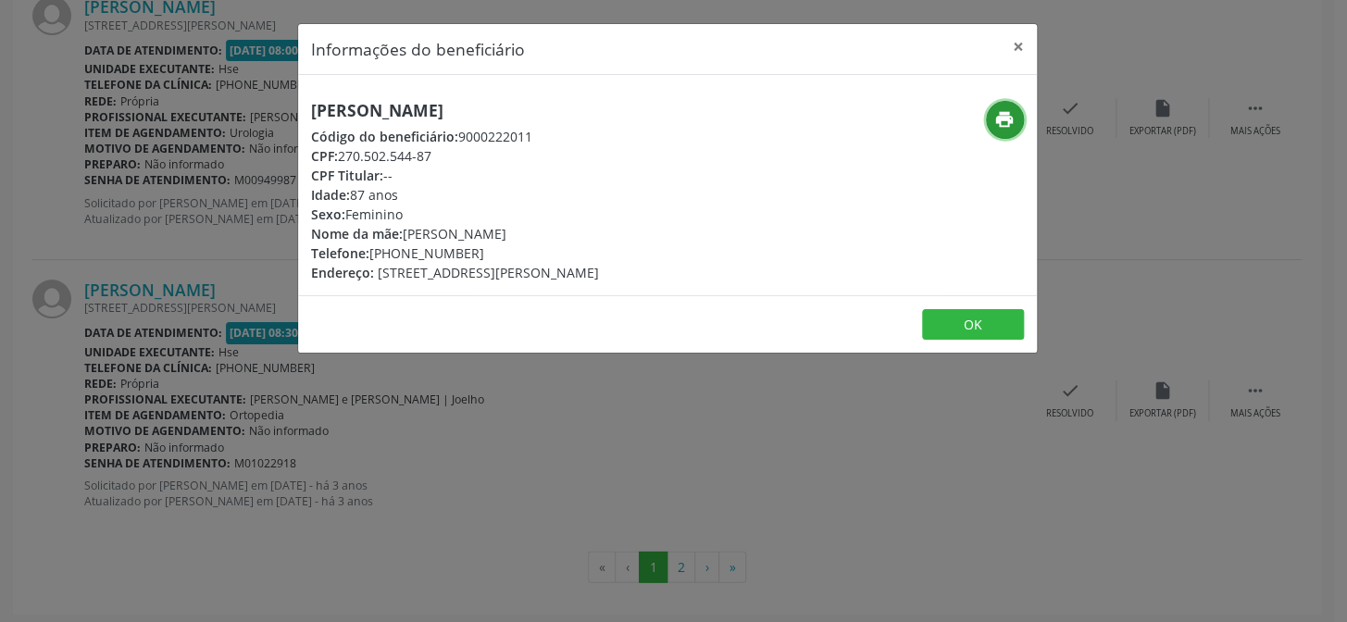
click at [995, 122] on icon "print" at bounding box center [1004, 119] width 20 height 20
click at [148, 141] on div "Informações do beneficiário × [PERSON_NAME] Código do beneficiário: 9000222011 …" at bounding box center [673, 311] width 1347 height 622
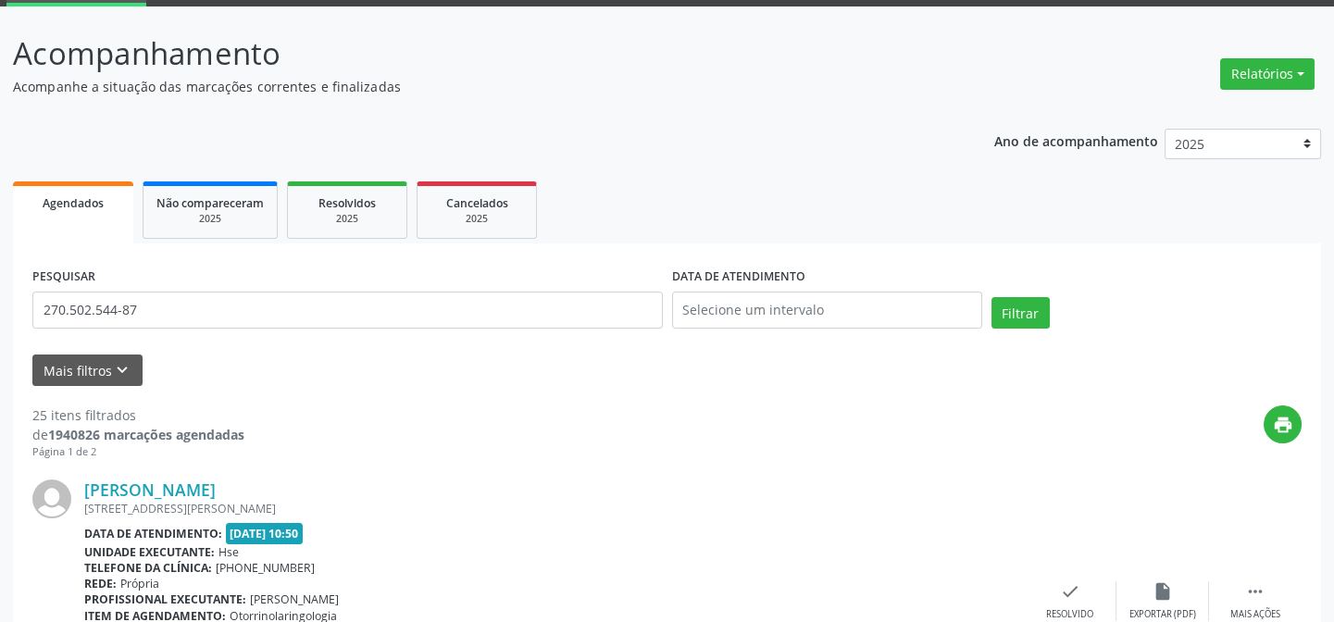
scroll to position [0, 0]
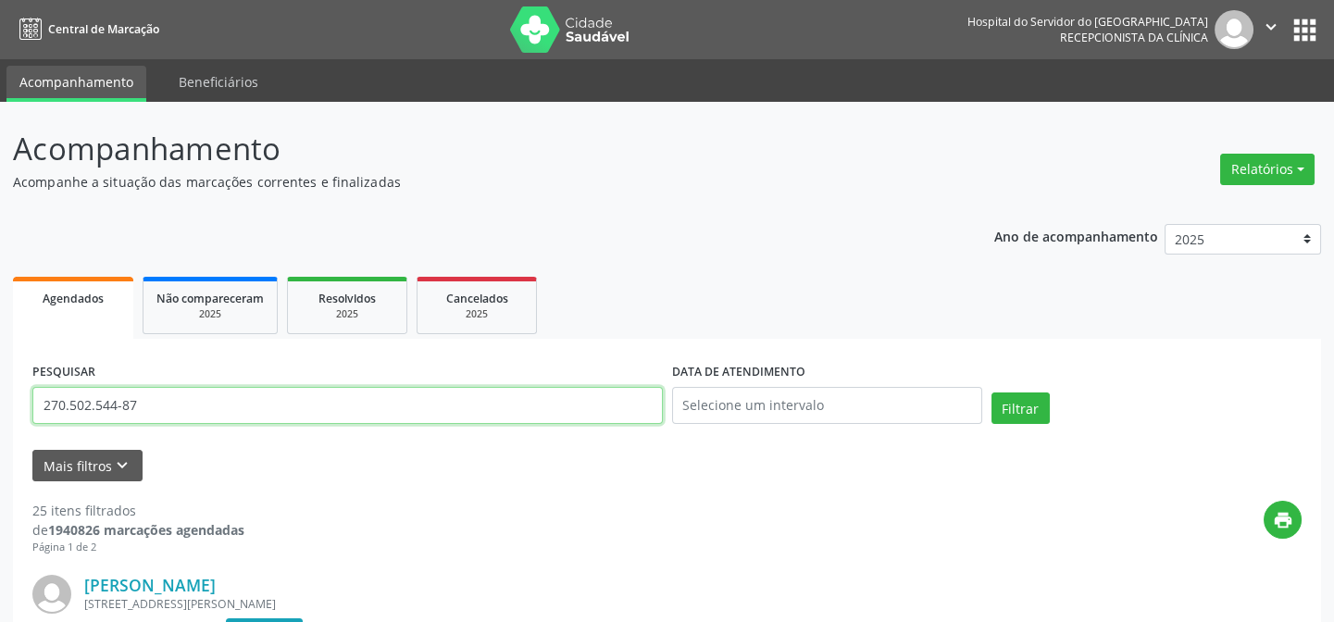
click at [233, 403] on input "270.502.544-87" at bounding box center [347, 405] width 630 height 37
click at [991, 392] on button "Filtrar" at bounding box center [1020, 407] width 58 height 31
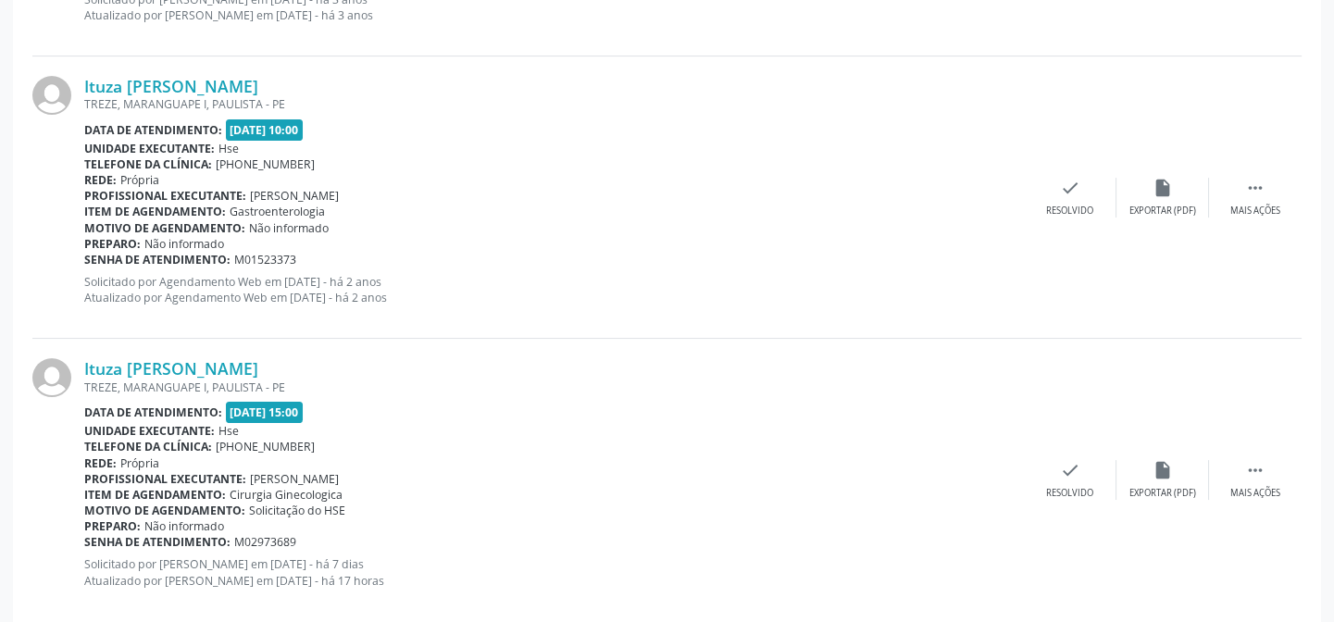
scroll to position [1093, 0]
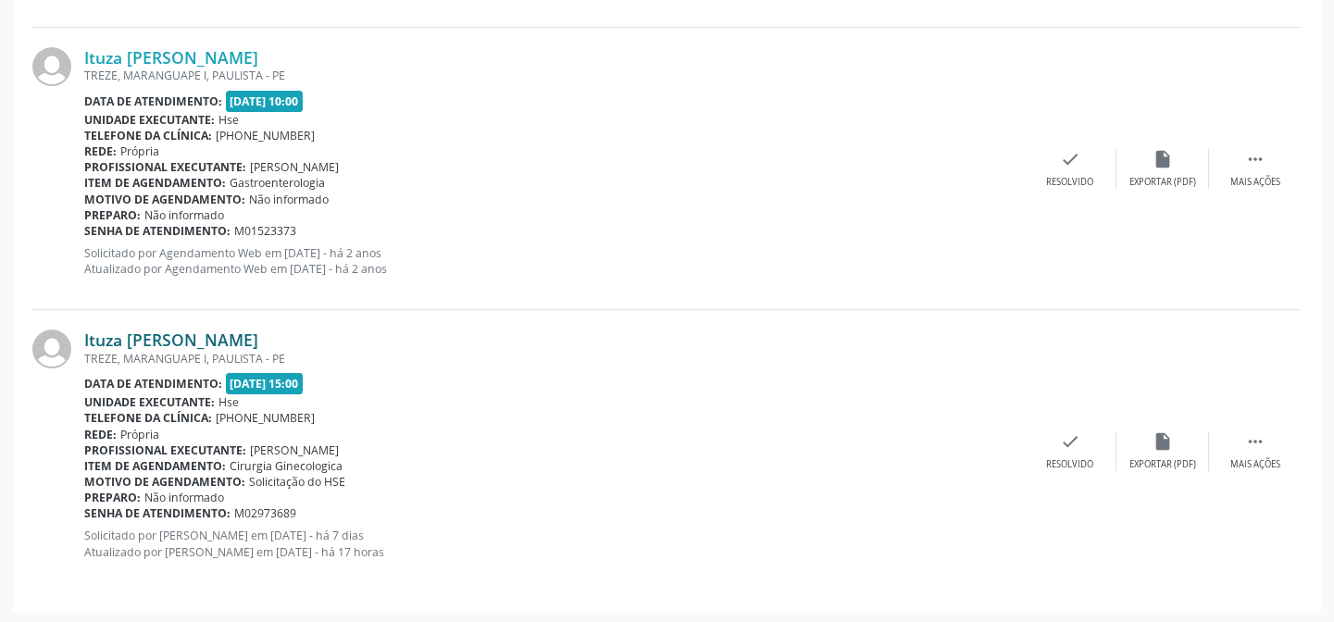
click at [221, 339] on link "Ituza [PERSON_NAME]" at bounding box center [171, 340] width 174 height 20
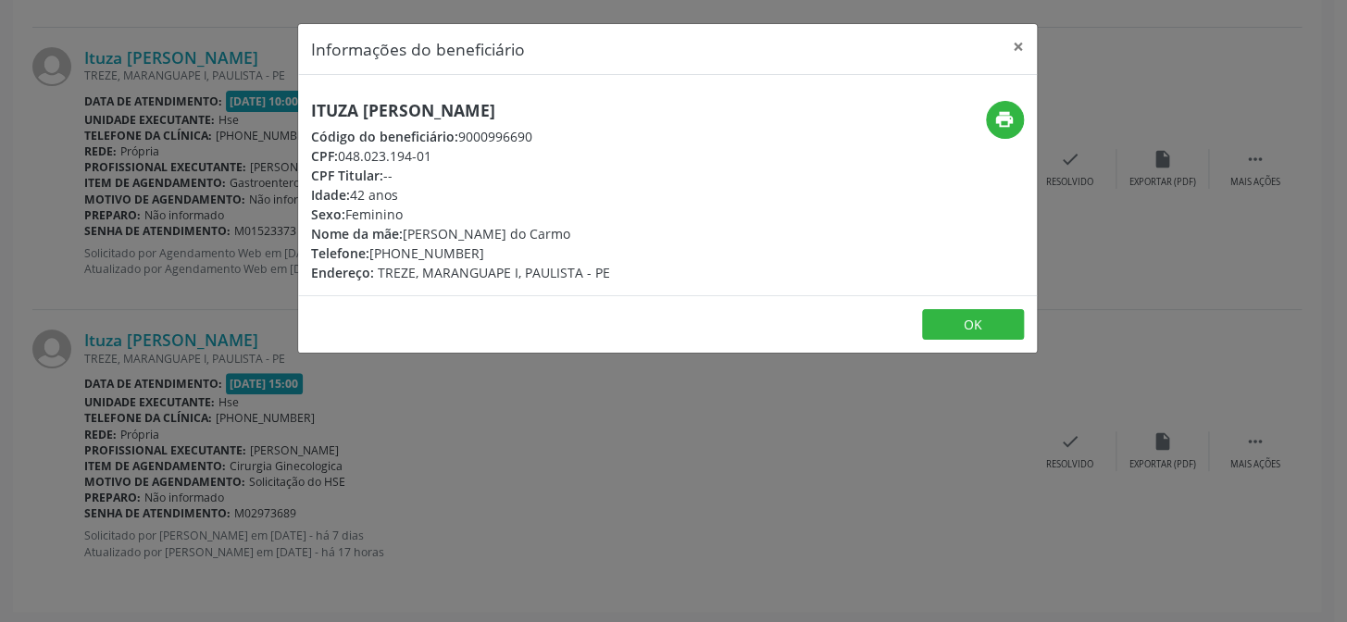
click at [456, 101] on h5 "Ituza [PERSON_NAME]" at bounding box center [460, 110] width 299 height 19
click at [126, 367] on div "Informações do beneficiário × Ituza [PERSON_NAME] Código do beneficiário: 90009…" at bounding box center [673, 311] width 1347 height 622
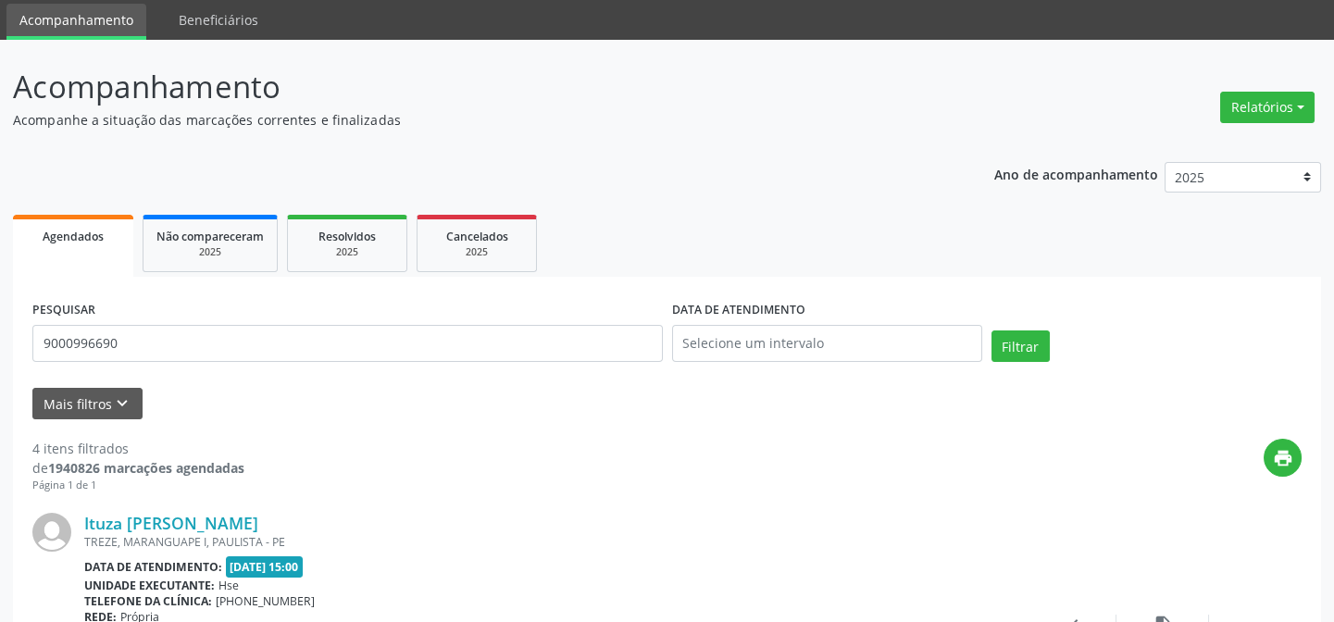
scroll to position [0, 0]
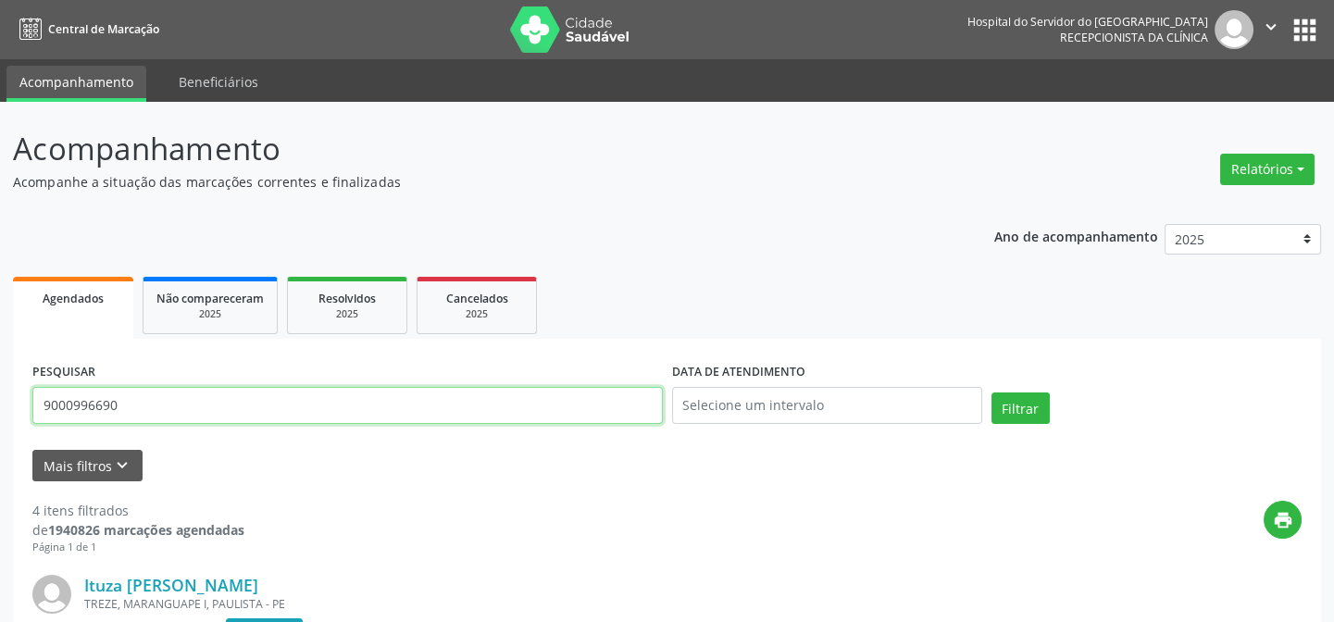
click at [323, 395] on input "9000996690" at bounding box center [347, 405] width 630 height 37
paste input "[PERSON_NAME]"
click at [991, 392] on button "Filtrar" at bounding box center [1020, 407] width 58 height 31
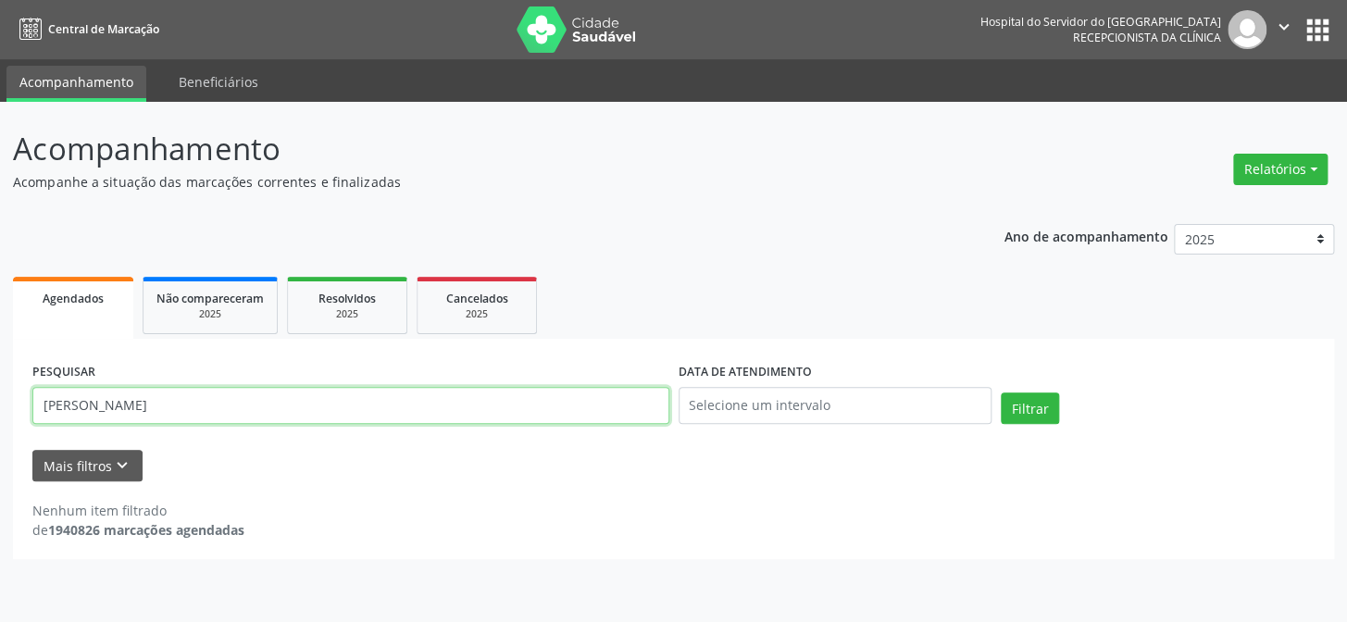
click at [213, 413] on input "[PERSON_NAME]" at bounding box center [350, 405] width 637 height 37
paste input "rebeca g"
click at [1001, 392] on button "Filtrar" at bounding box center [1030, 407] width 58 height 31
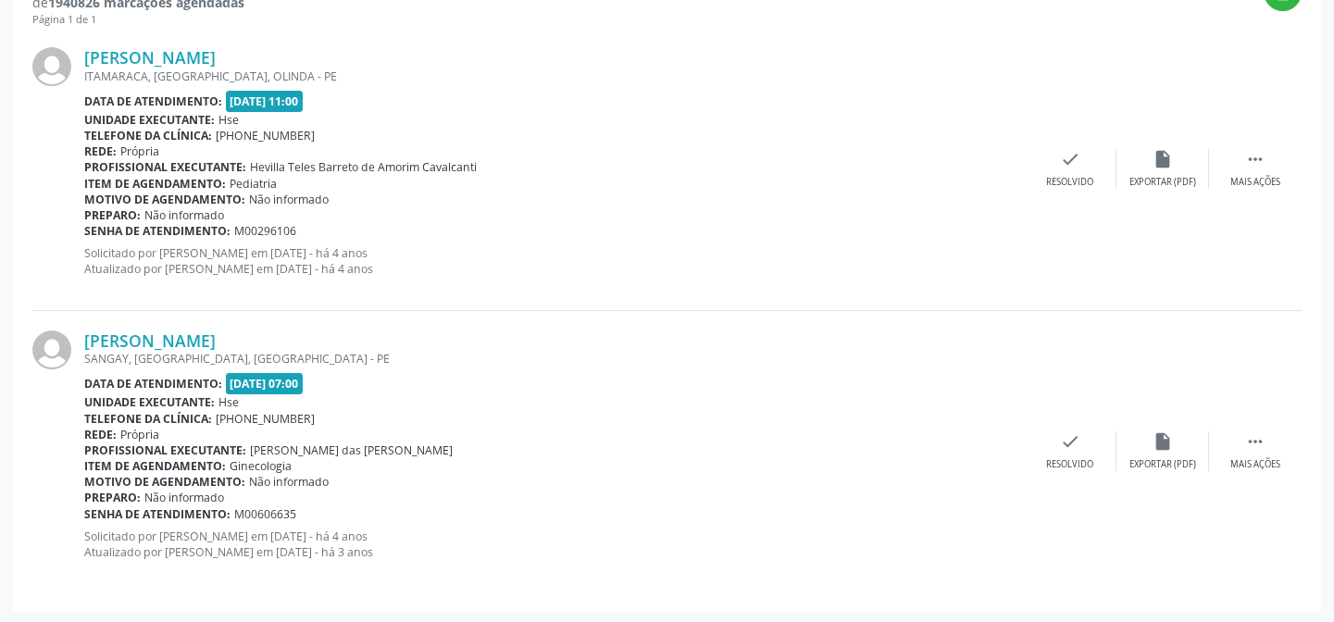
scroll to position [529, 0]
click at [212, 344] on link "[PERSON_NAME]" at bounding box center [149, 340] width 131 height 20
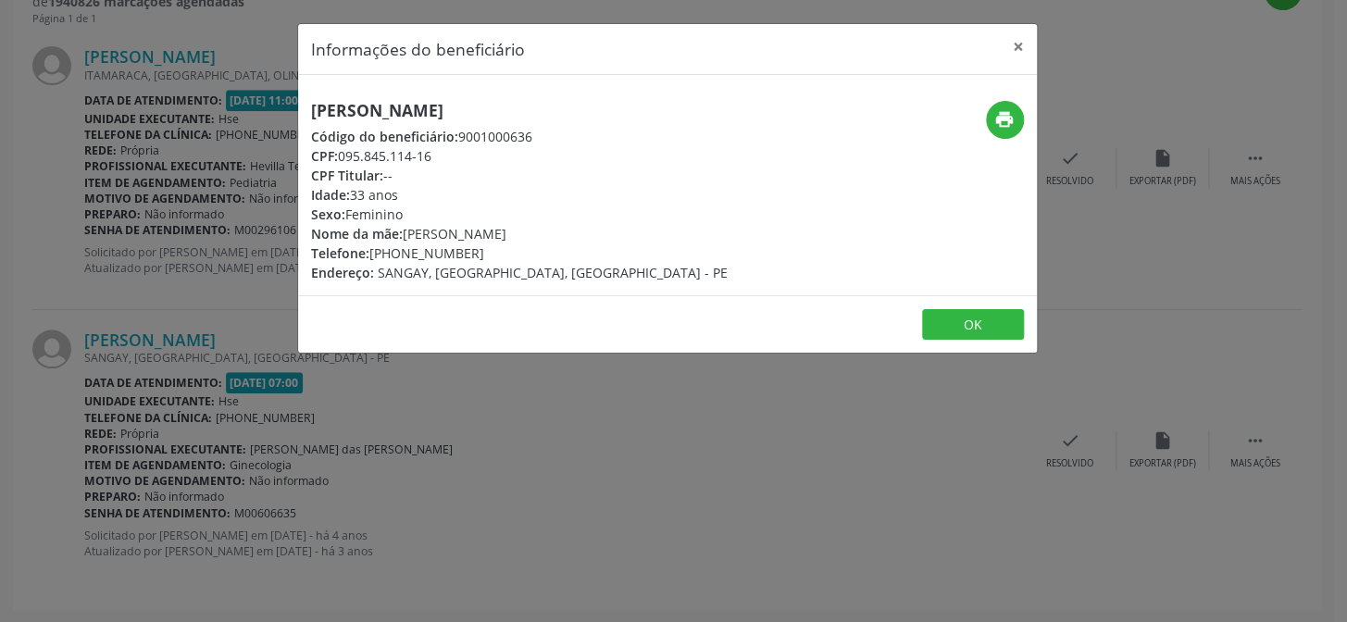
click at [268, 383] on div "Informações do beneficiário × [PERSON_NAME] Código do beneficiário: 9001000636 …" at bounding box center [673, 311] width 1347 height 622
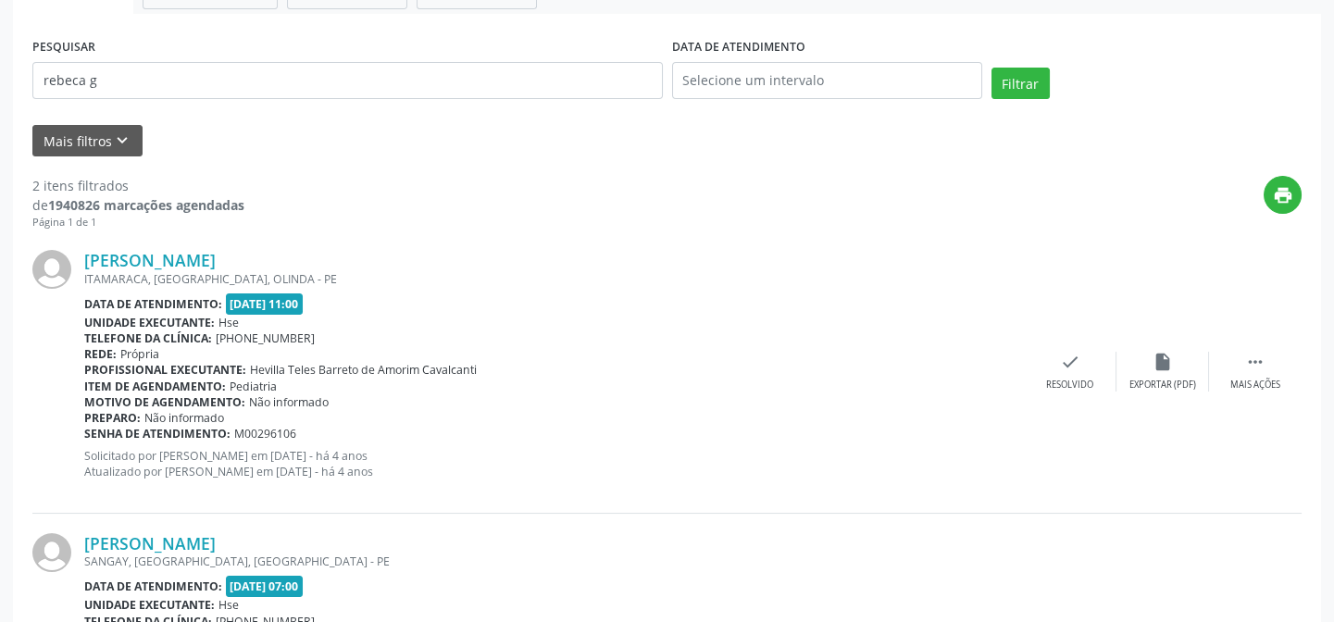
scroll to position [108, 0]
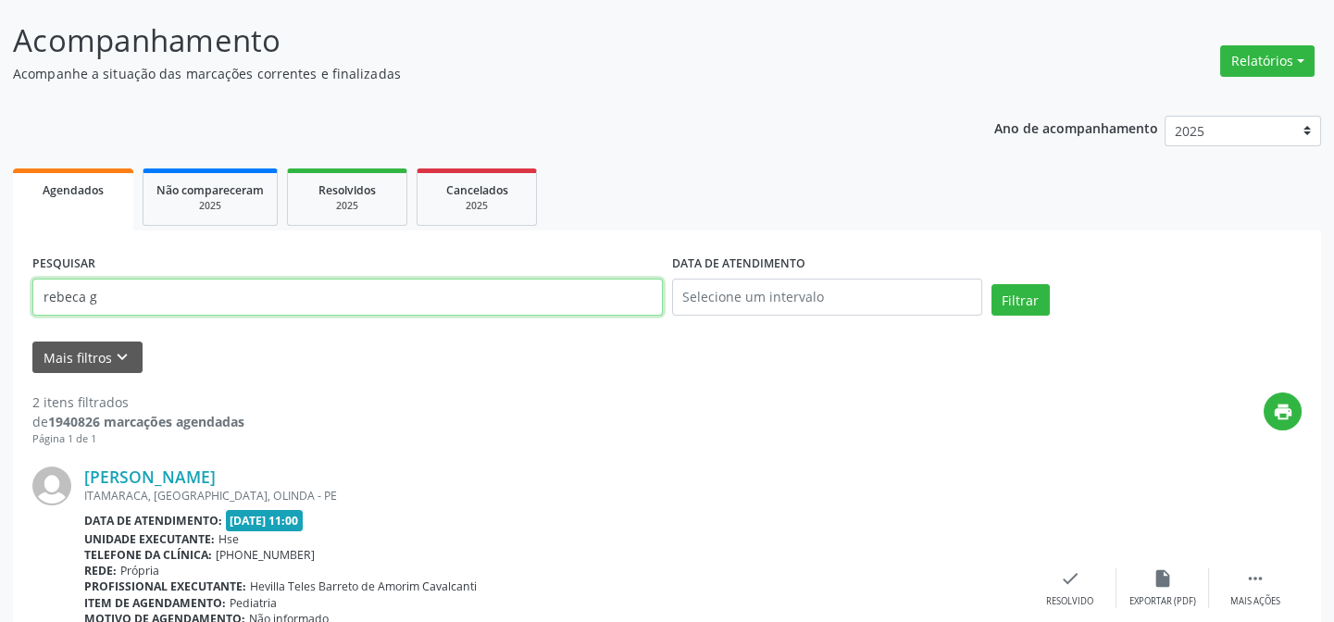
click at [277, 300] on input "rebeca g" at bounding box center [347, 297] width 630 height 37
click at [991, 284] on button "Filtrar" at bounding box center [1020, 299] width 58 height 31
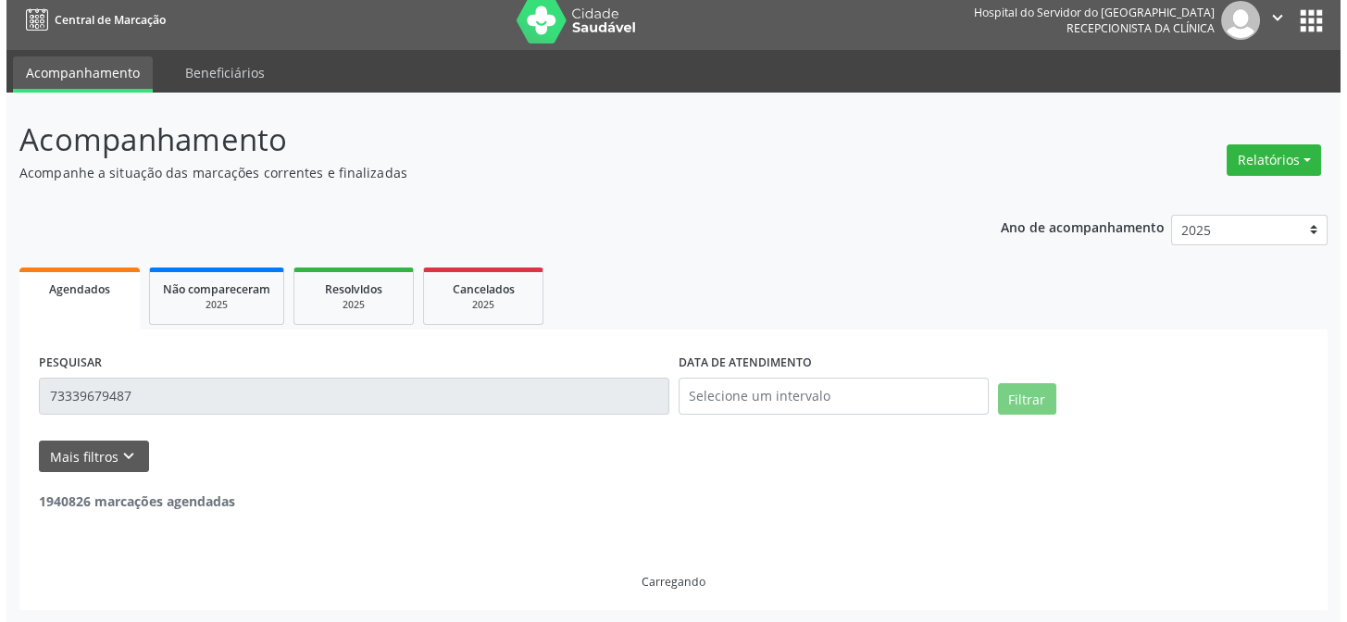
scroll to position [0, 0]
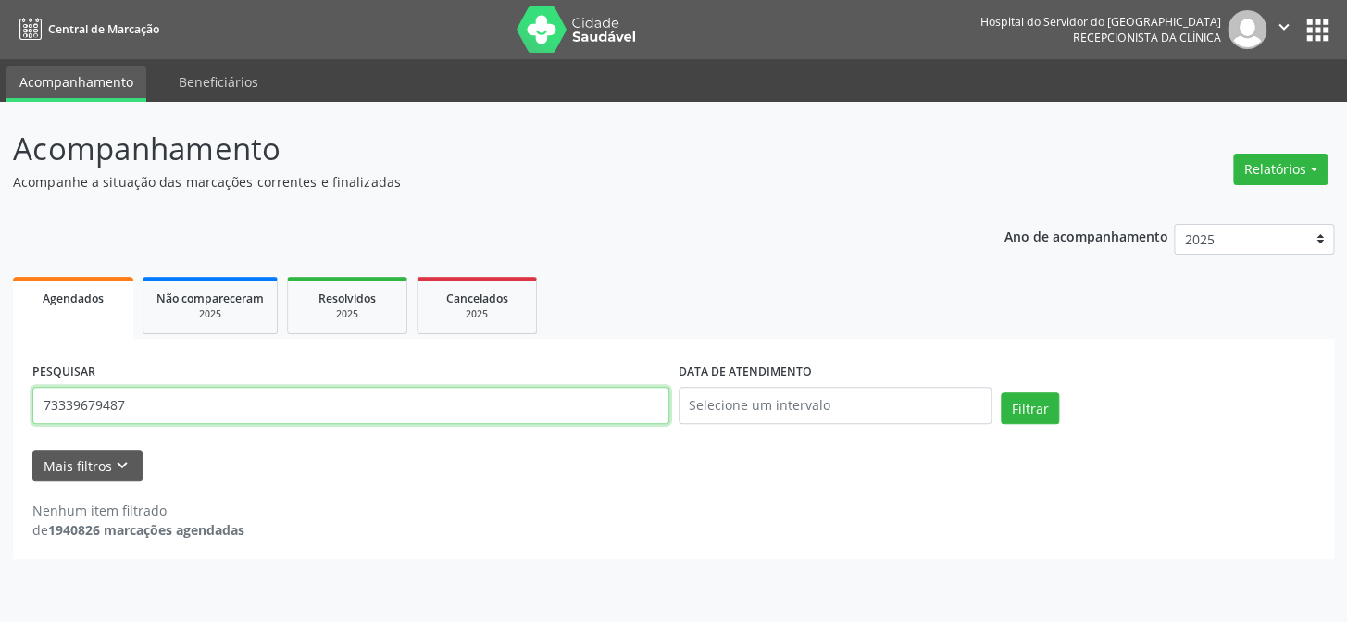
click at [166, 403] on input "73339679487" at bounding box center [350, 405] width 637 height 37
click at [183, 406] on input "73339679487" at bounding box center [350, 405] width 637 height 37
click at [230, 381] on div "PESQUISAR [PERSON_NAME]" at bounding box center [351, 397] width 646 height 79
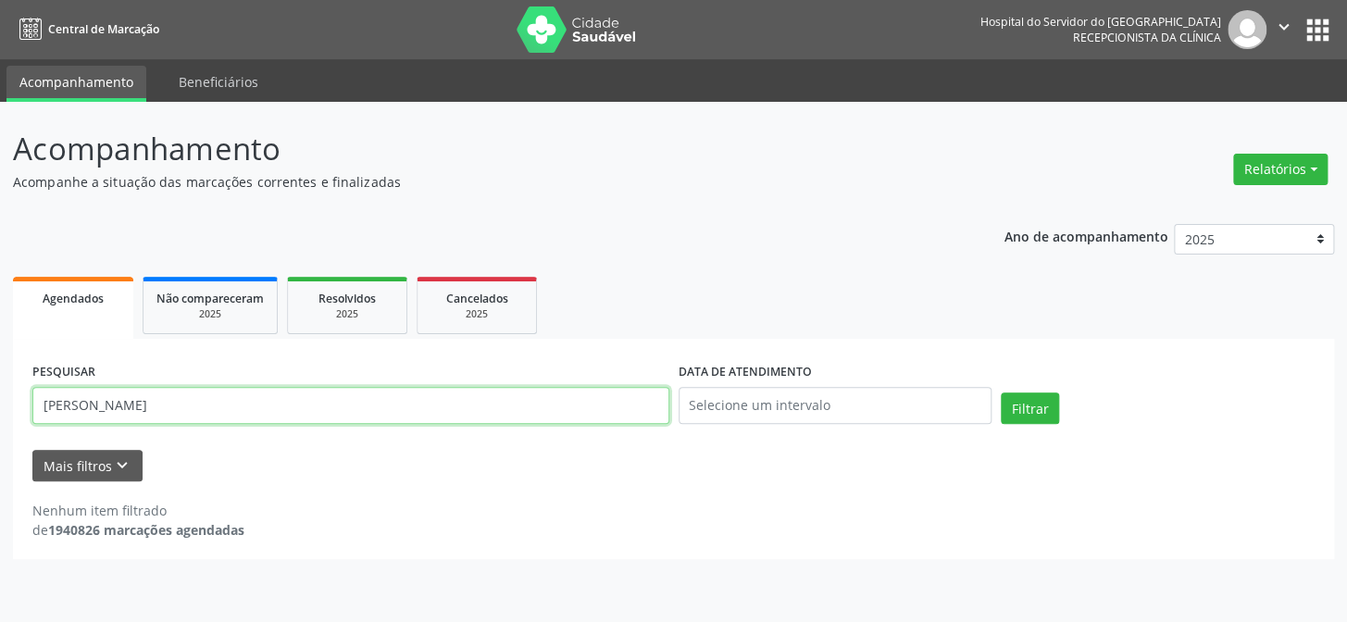
click at [227, 418] on input "[PERSON_NAME]" at bounding box center [350, 405] width 637 height 37
type input "12647453462"
click at [1001, 392] on button "Filtrar" at bounding box center [1030, 407] width 58 height 31
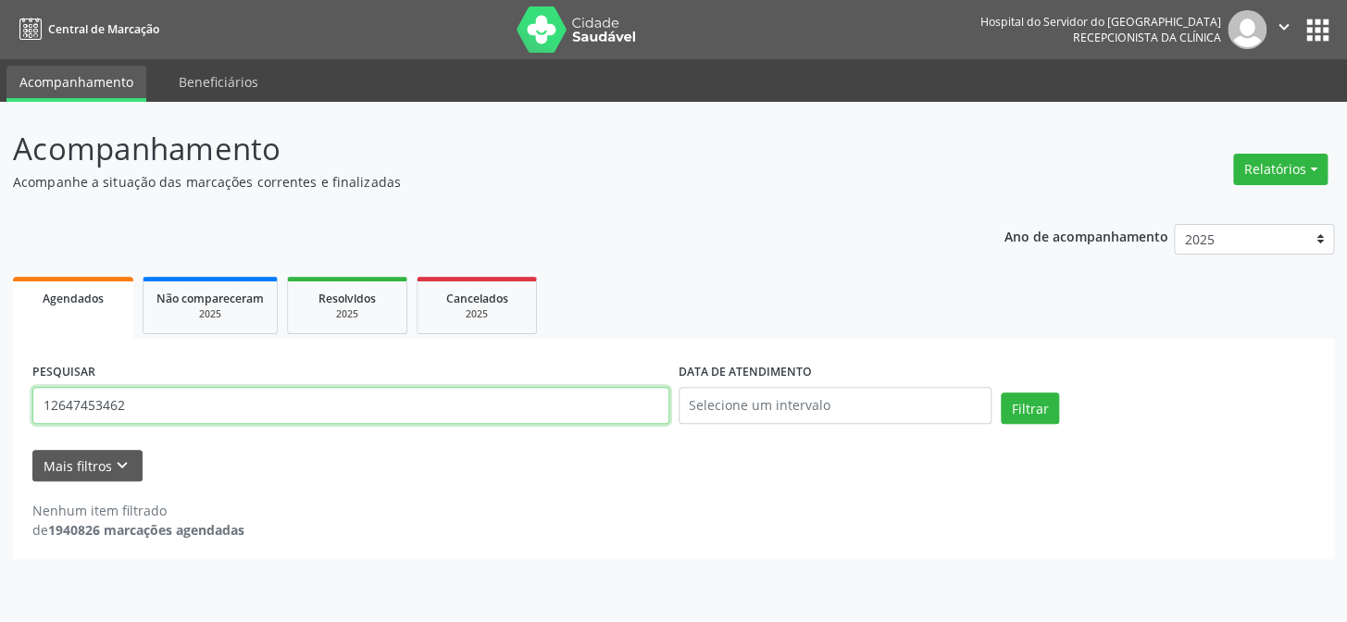
click at [221, 410] on input "12647453462" at bounding box center [350, 405] width 637 height 37
click at [195, 272] on ul "Agendados Não compareceram 2025 Resolvidos 2025 Cancelados 2025" at bounding box center [673, 305] width 1321 height 67
click at [193, 300] on span "Não compareceram" at bounding box center [209, 299] width 107 height 16
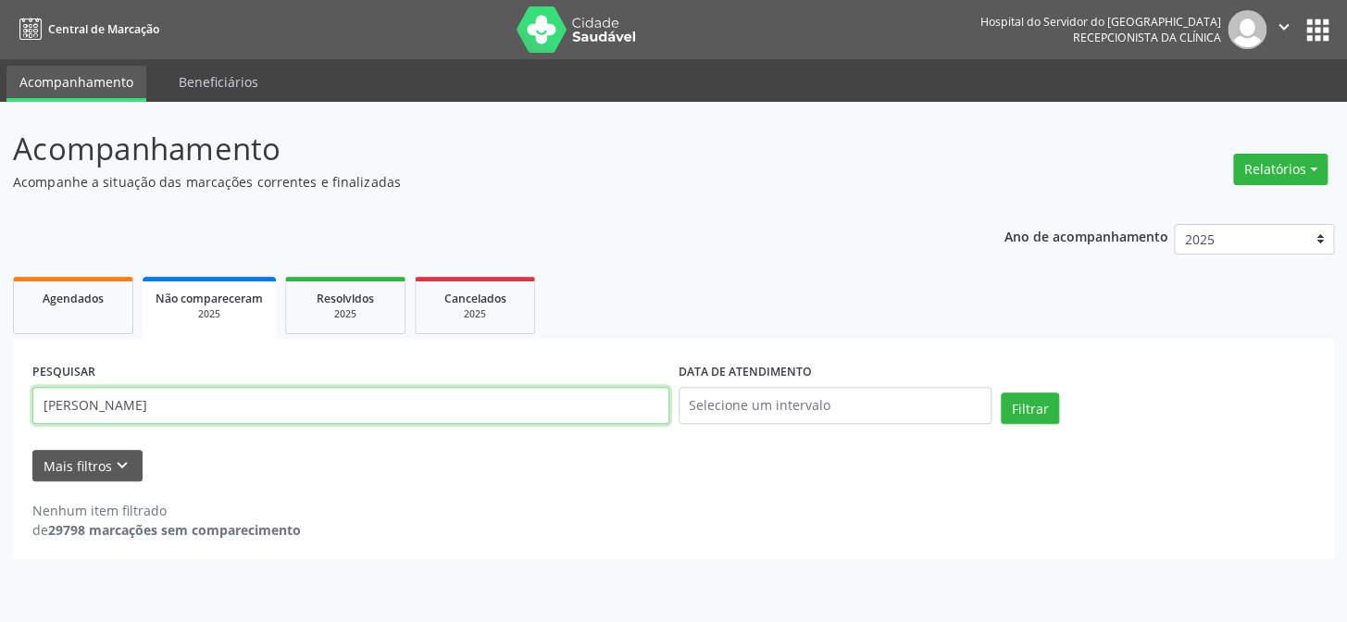
click at [237, 406] on input "[PERSON_NAME]" at bounding box center [350, 405] width 637 height 37
paste input "12647453462"
type input "12647453462"
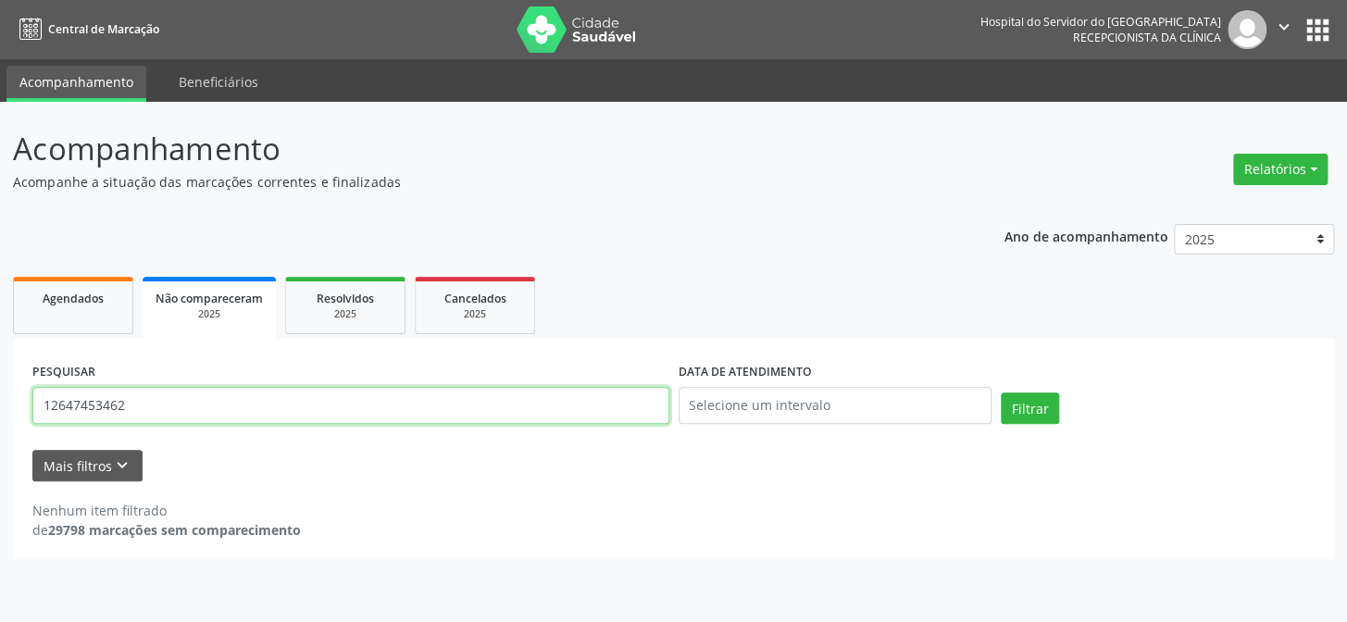
click at [1001, 392] on button "Filtrar" at bounding box center [1030, 407] width 58 height 31
click at [338, 309] on div "2025" at bounding box center [345, 314] width 93 height 14
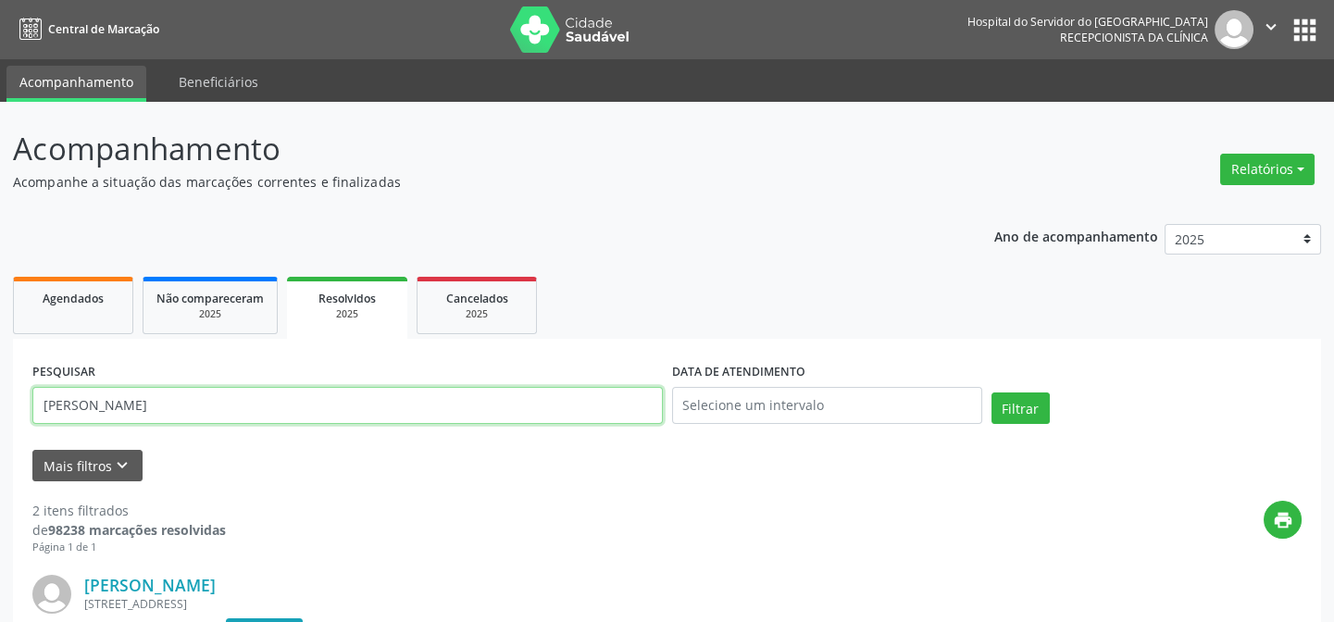
click at [278, 390] on input "[PERSON_NAME]" at bounding box center [347, 405] width 630 height 37
paste input "12647453462"
type input "12647453462"
click at [991, 392] on button "Filtrar" at bounding box center [1020, 407] width 58 height 31
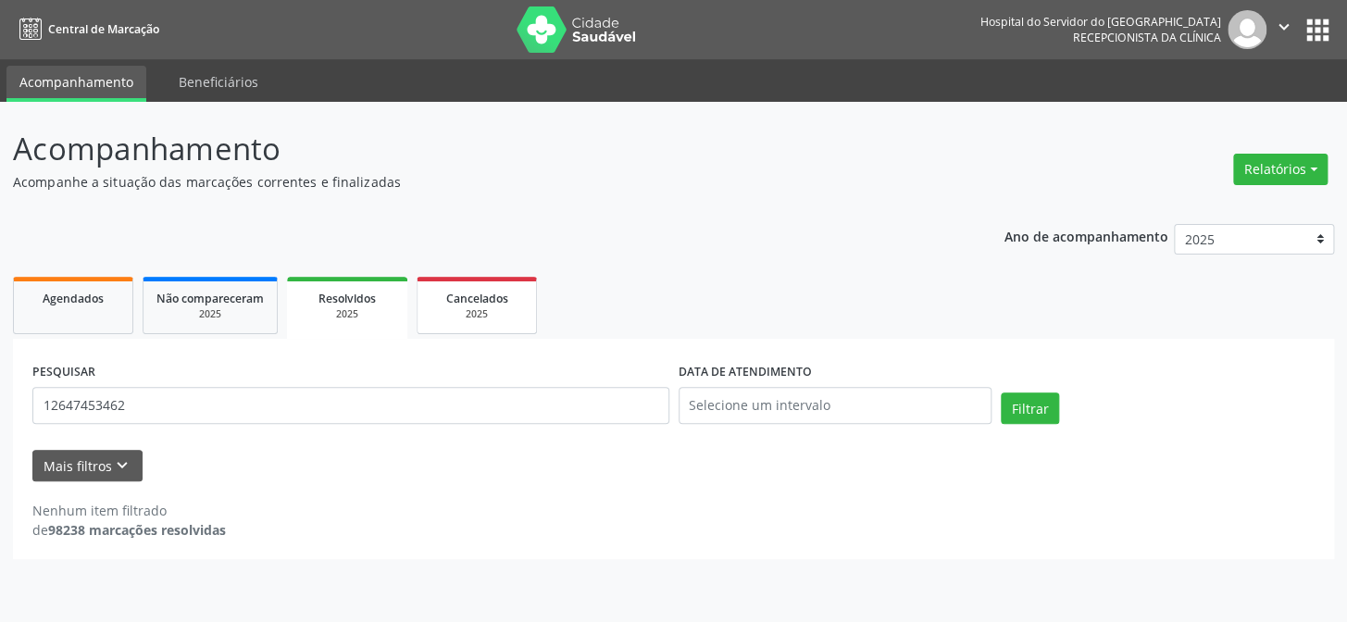
click at [489, 309] on div "2025" at bounding box center [476, 314] width 93 height 14
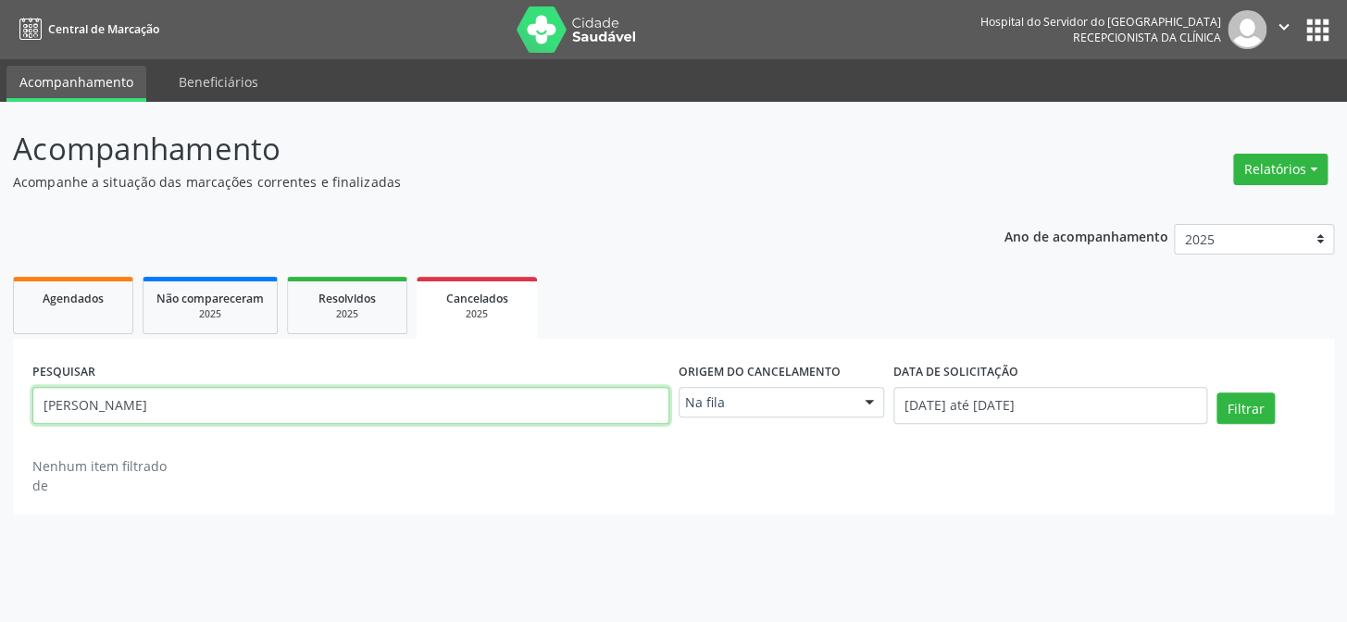
click at [259, 412] on input "[PERSON_NAME]" at bounding box center [350, 405] width 637 height 37
paste input "12647453462"
type input "12647453462"
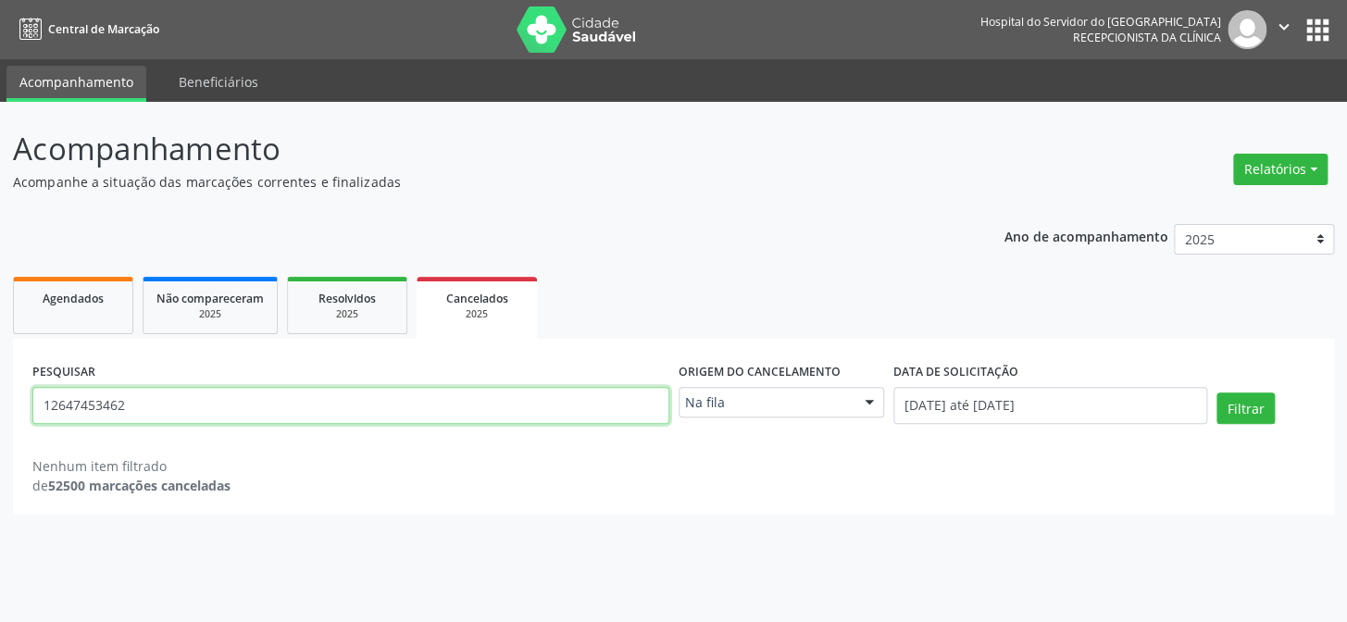
click at [1216, 392] on button "Filtrar" at bounding box center [1245, 407] width 58 height 31
click at [126, 304] on link "Agendados" at bounding box center [73, 305] width 120 height 57
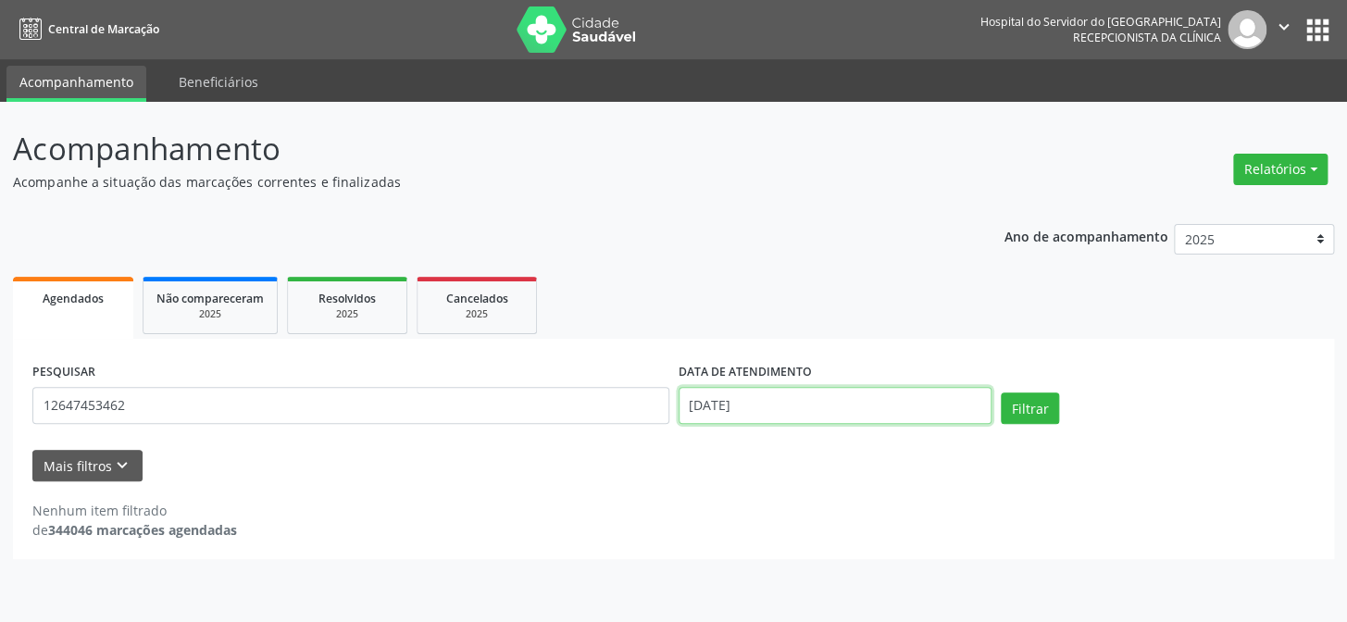
click at [801, 395] on input "[DATE]" at bounding box center [835, 405] width 314 height 37
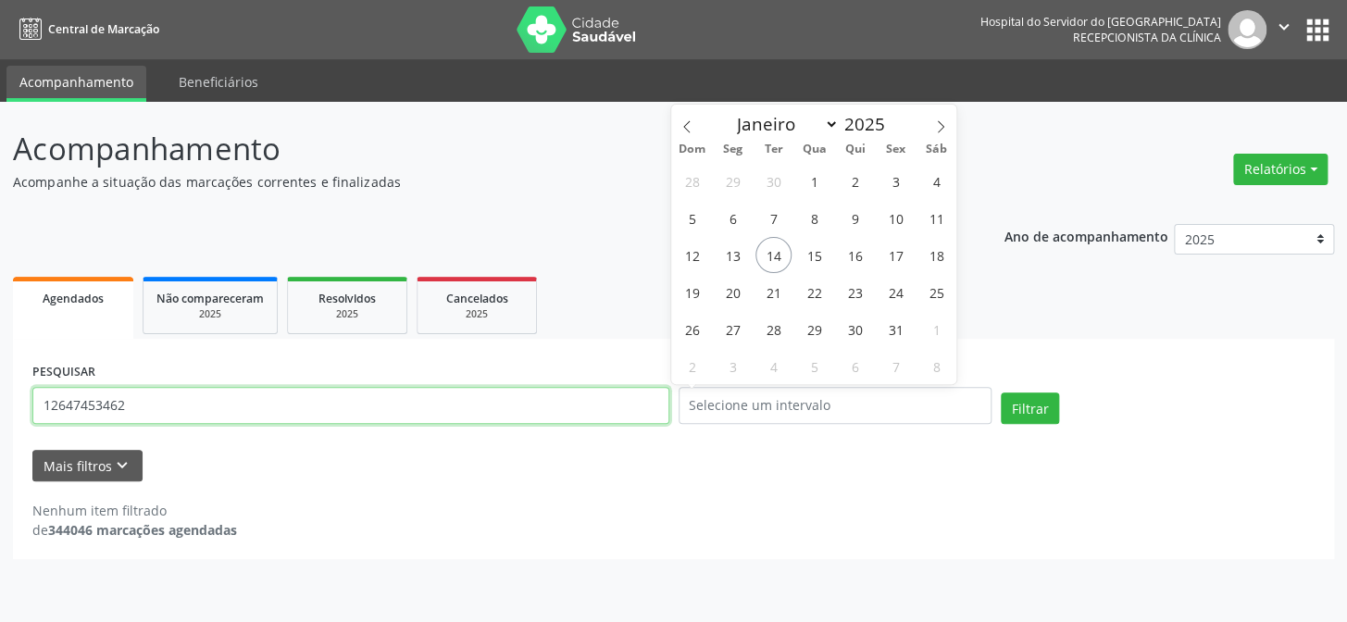
click at [58, 403] on input "12647453462" at bounding box center [350, 405] width 637 height 37
paste input "533.429.334-53"
click at [1001, 392] on button "Filtrar" at bounding box center [1030, 407] width 58 height 31
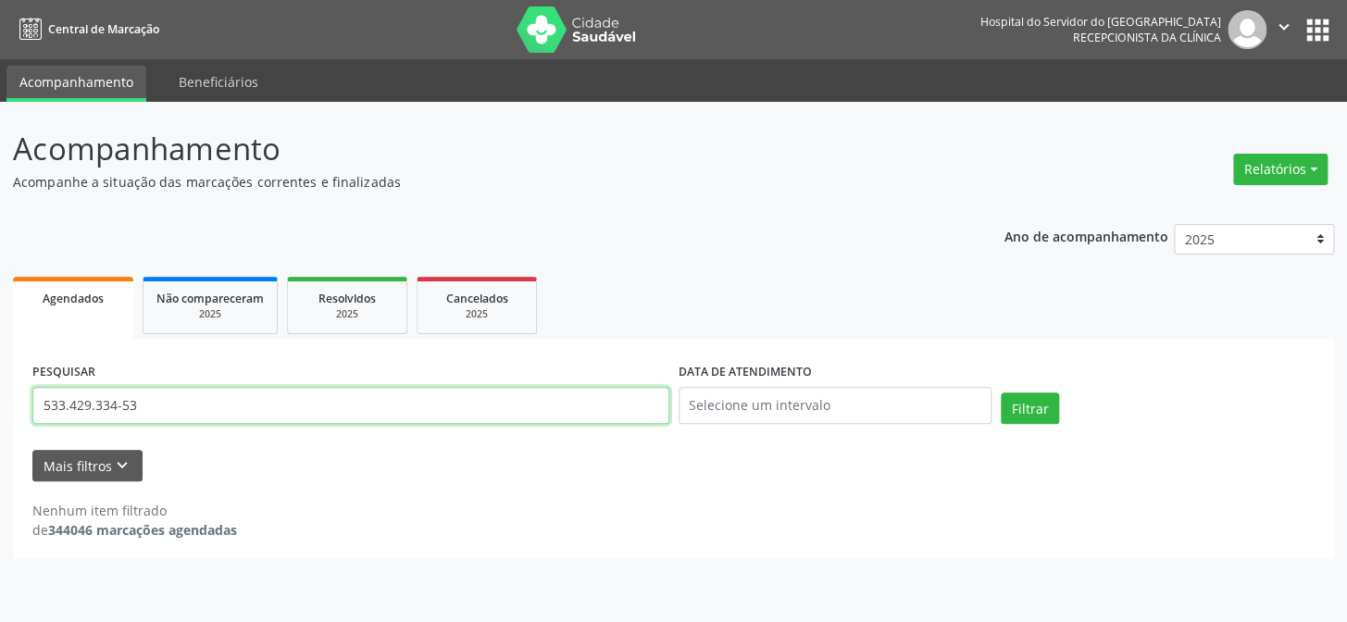
click at [157, 396] on input "533.429.334-53" at bounding box center [350, 405] width 637 height 37
paste input "[PERSON_NAME]"
type input "[PERSON_NAME]"
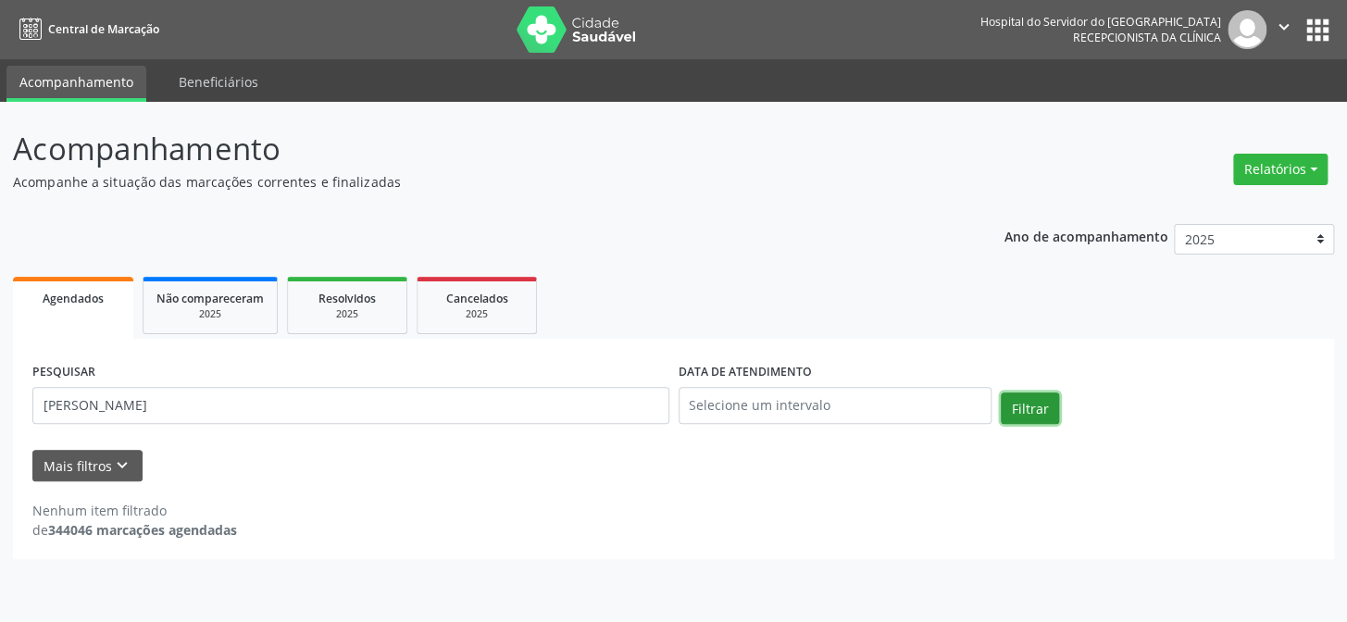
click at [1026, 399] on button "Filtrar" at bounding box center [1030, 407] width 58 height 31
